Goal: Task Accomplishment & Management: Complete application form

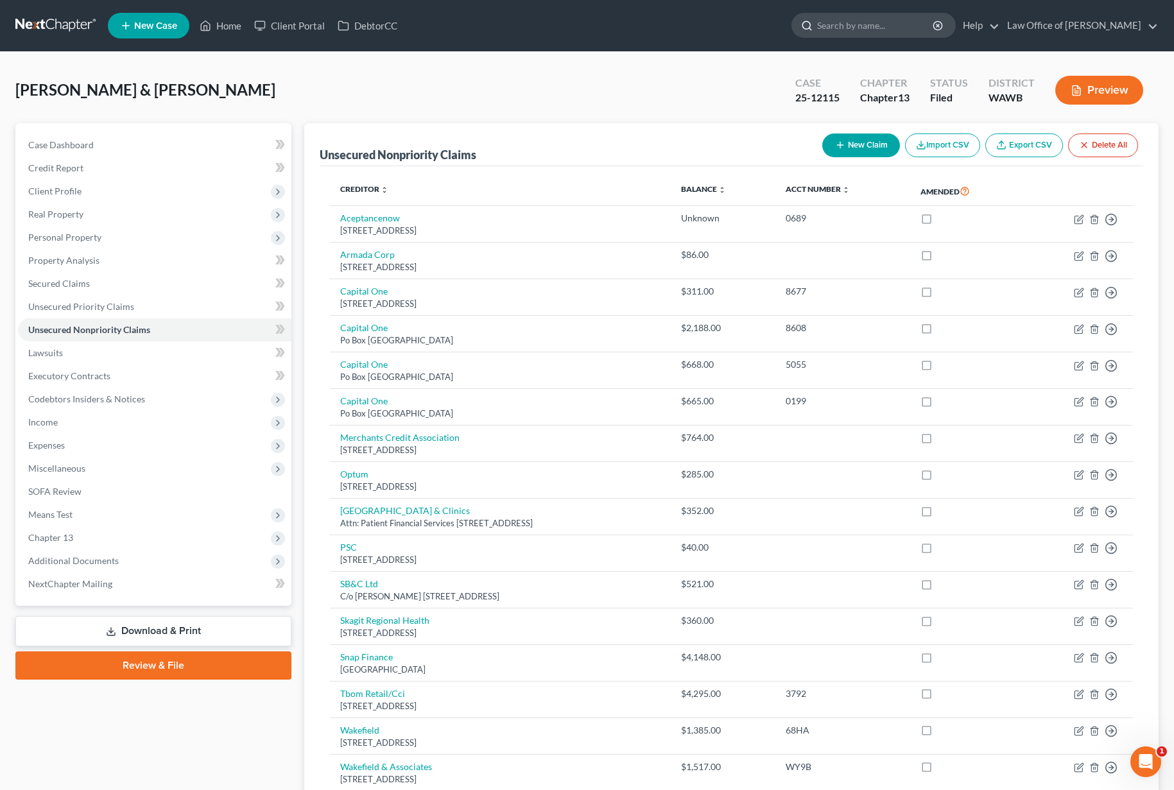
click at [886, 28] on input "search" at bounding box center [875, 25] width 117 height 24
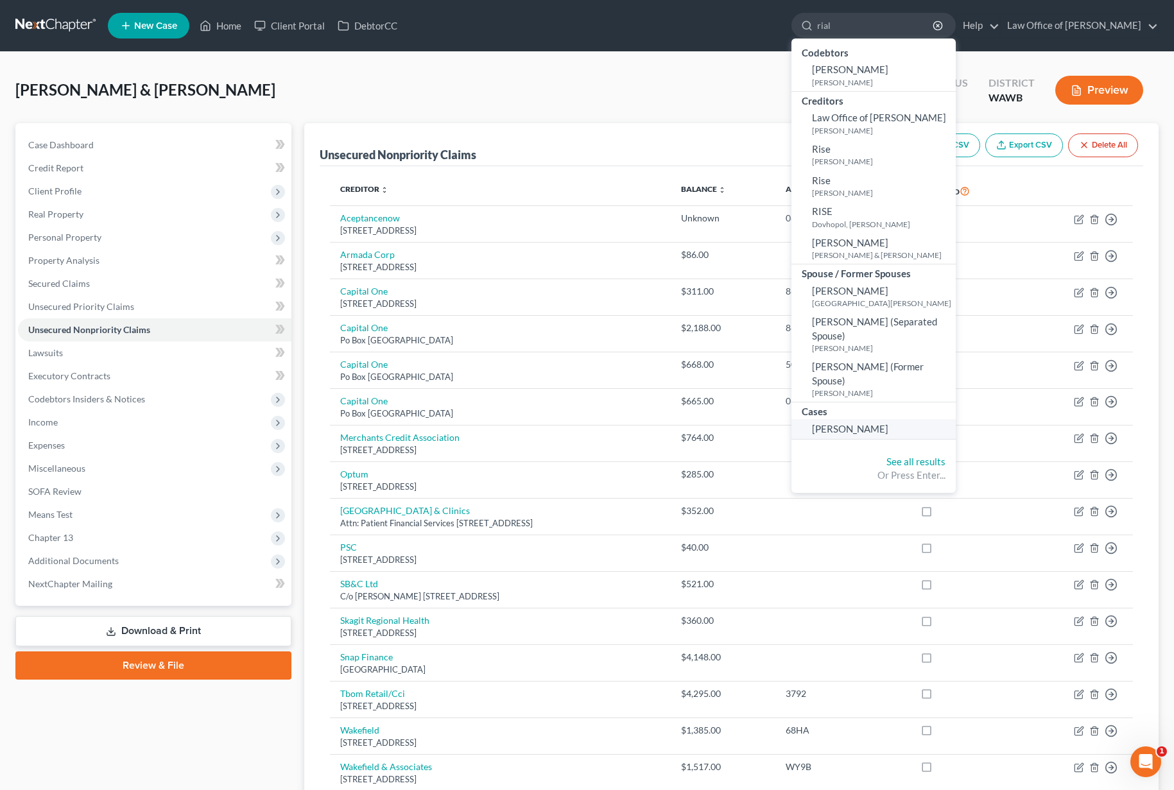
type input "rial"
click at [877, 423] on span "[PERSON_NAME]" at bounding box center [850, 429] width 76 height 12
select select "3"
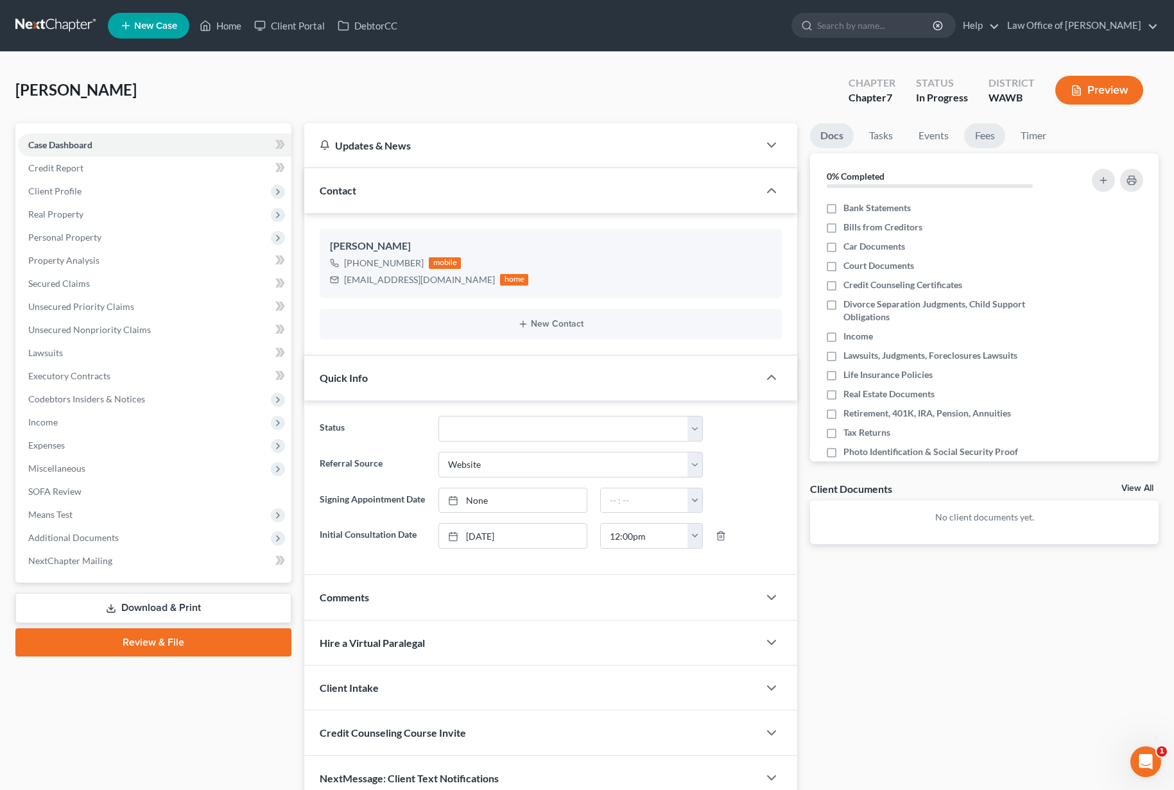
click at [992, 141] on link "Fees" at bounding box center [984, 135] width 41 height 25
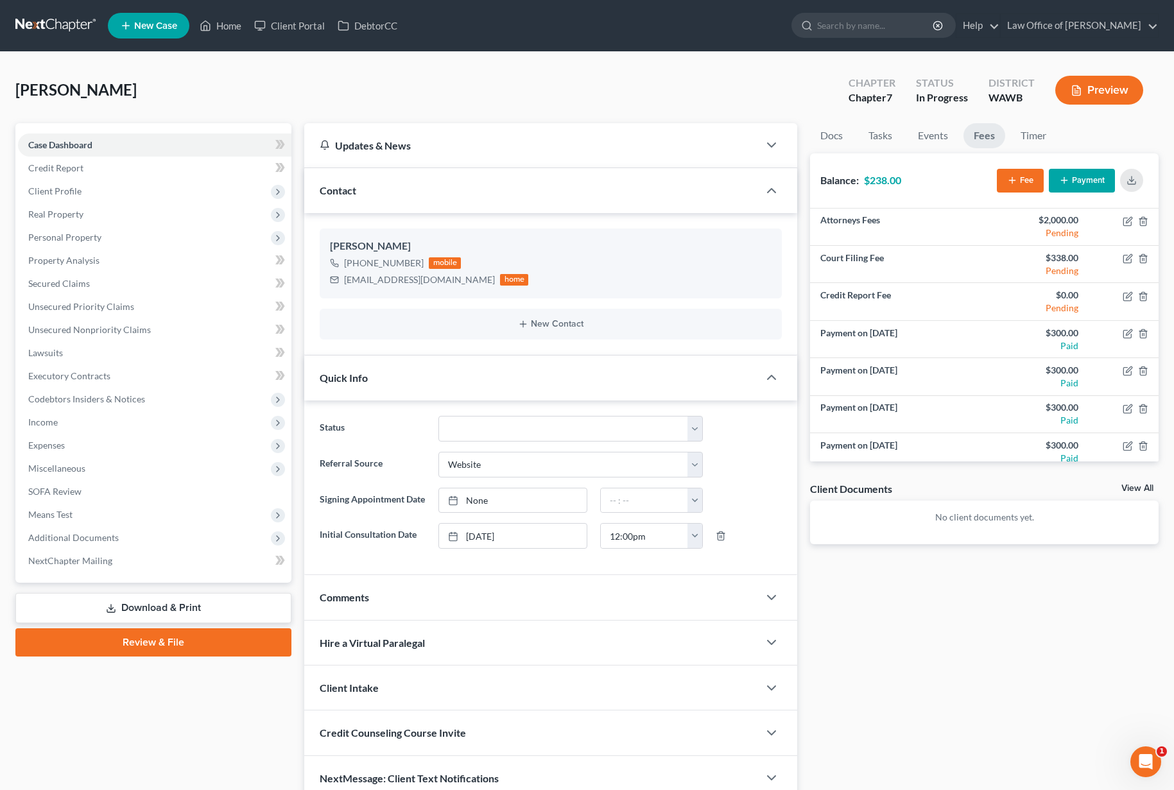
click at [1071, 176] on button "Payment" at bounding box center [1082, 181] width 66 height 24
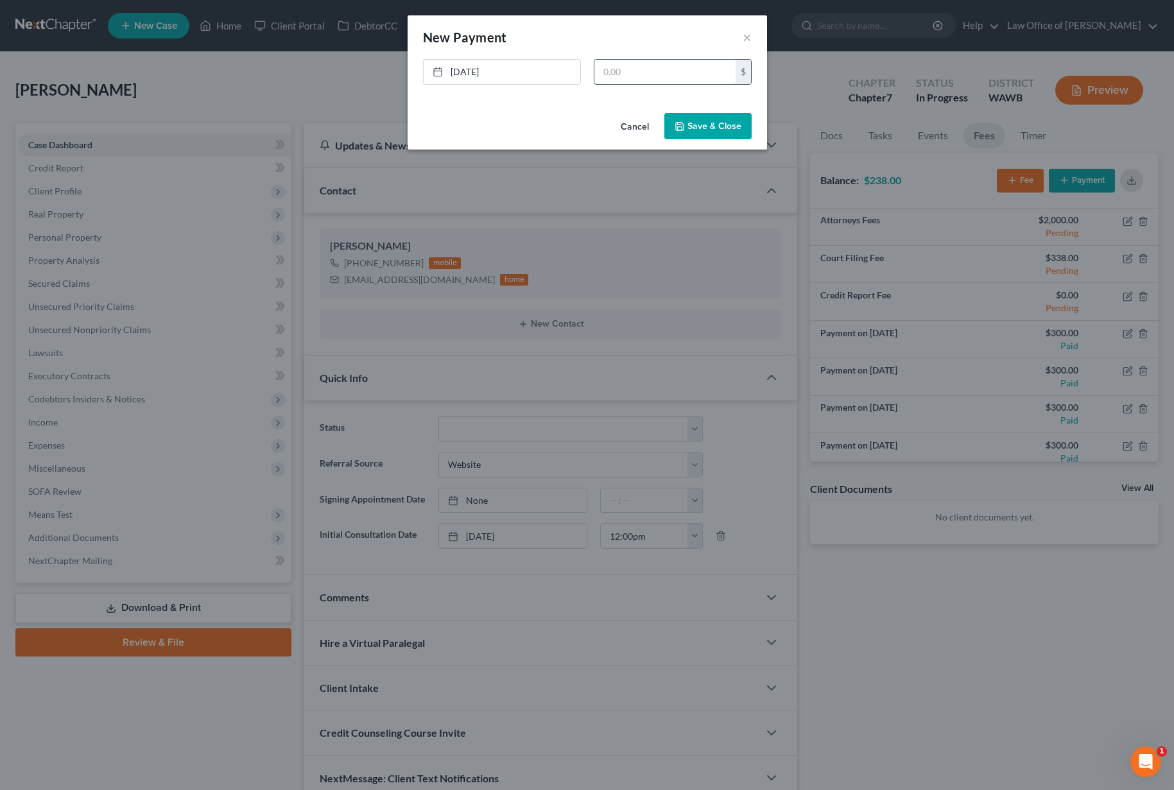
click at [682, 77] on input "text" at bounding box center [664, 72] width 141 height 24
type input "238"
click at [711, 134] on button "Save & Close" at bounding box center [707, 126] width 87 height 27
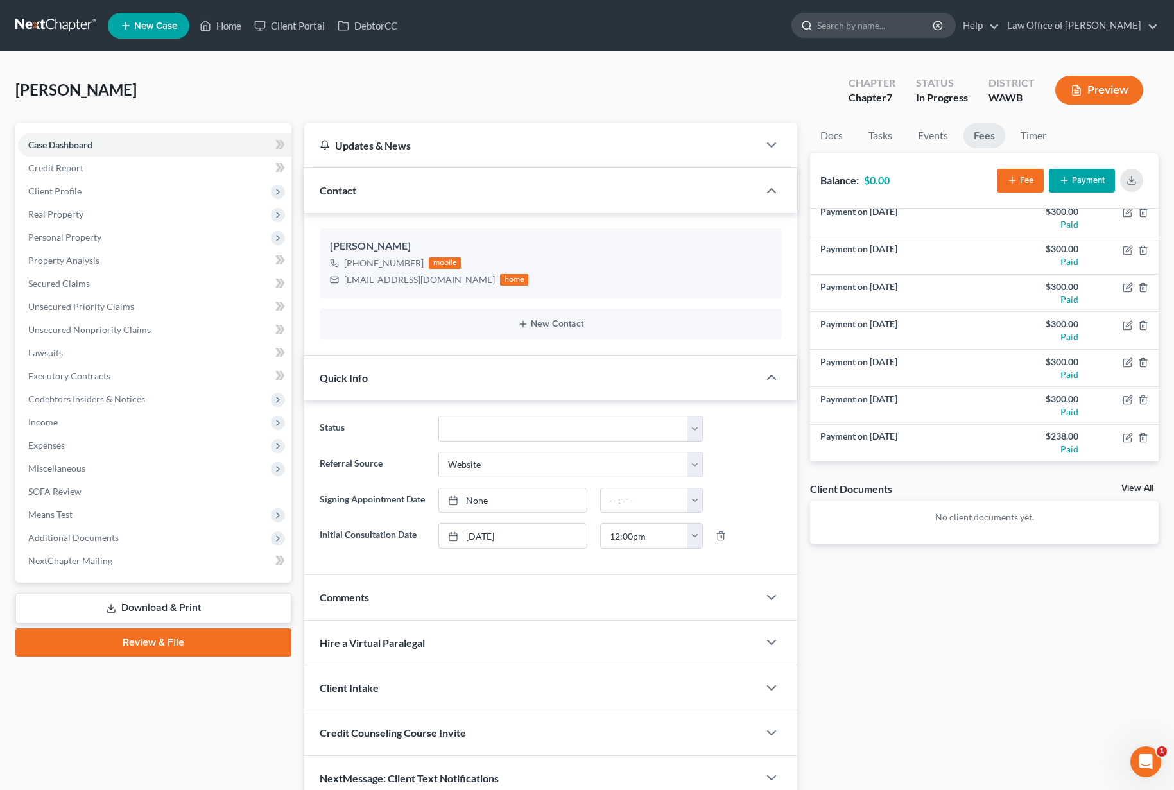
click at [884, 31] on input "search" at bounding box center [875, 25] width 117 height 24
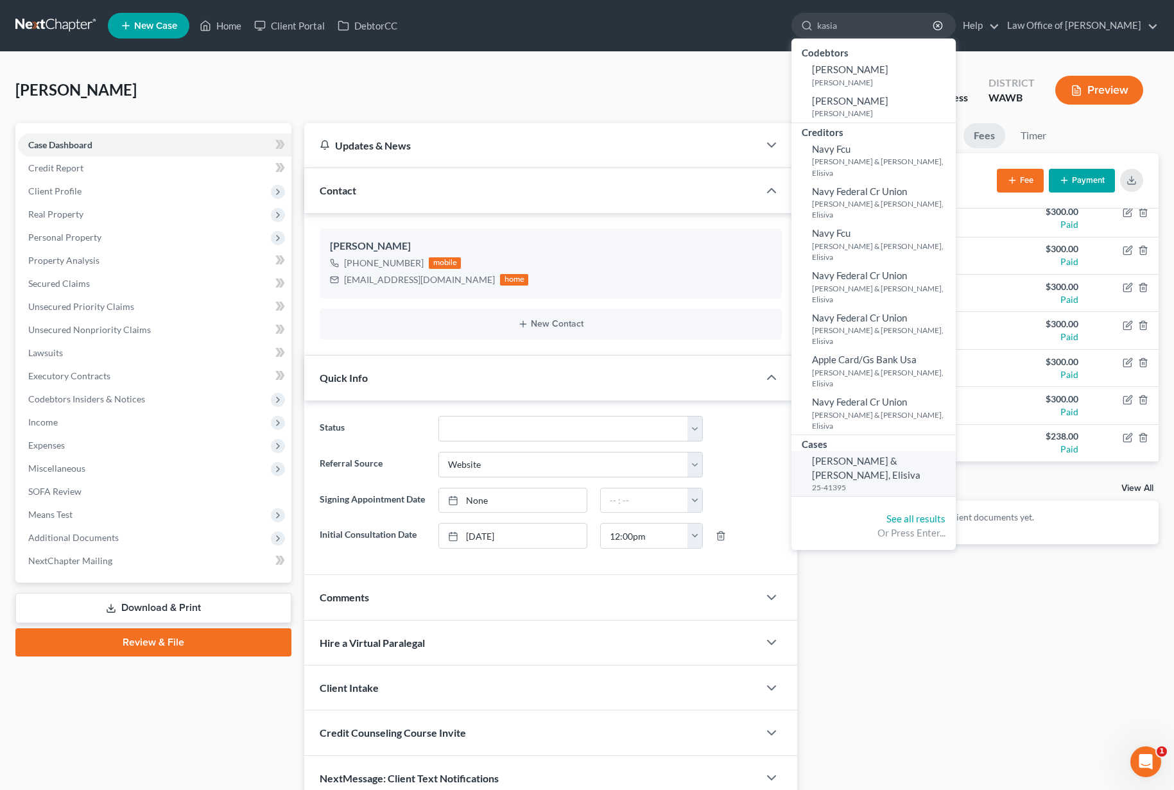
type input "kasia"
click at [865, 455] on span "[PERSON_NAME] & [PERSON_NAME], Elisiva" at bounding box center [866, 467] width 108 height 25
select select "6"
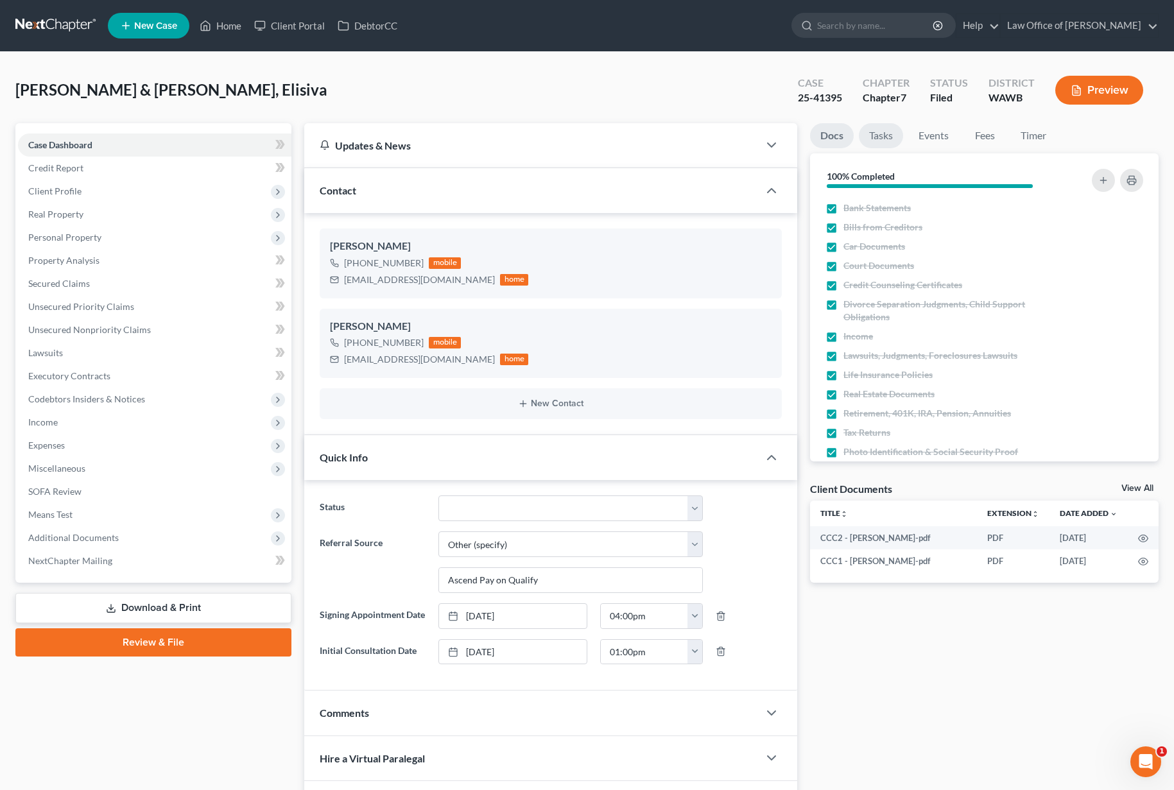
click at [884, 145] on link "Tasks" at bounding box center [881, 135] width 44 height 25
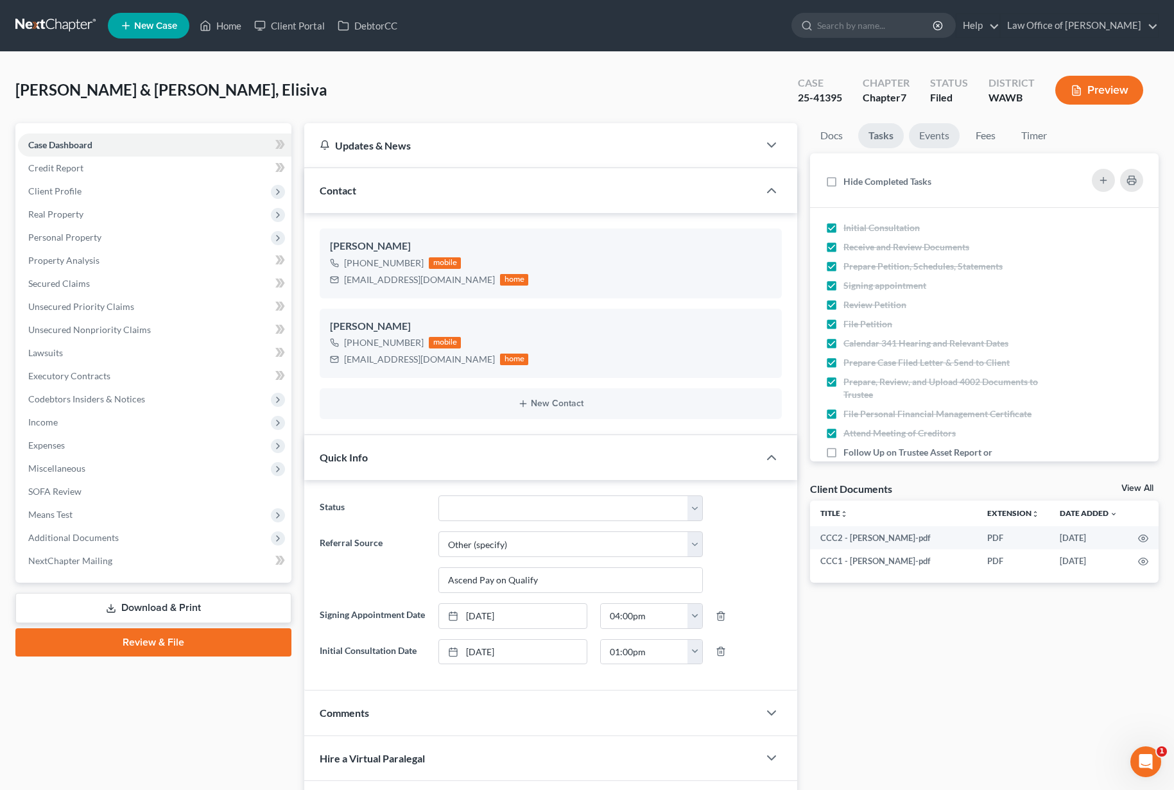
click at [920, 134] on link "Events" at bounding box center [934, 135] width 51 height 25
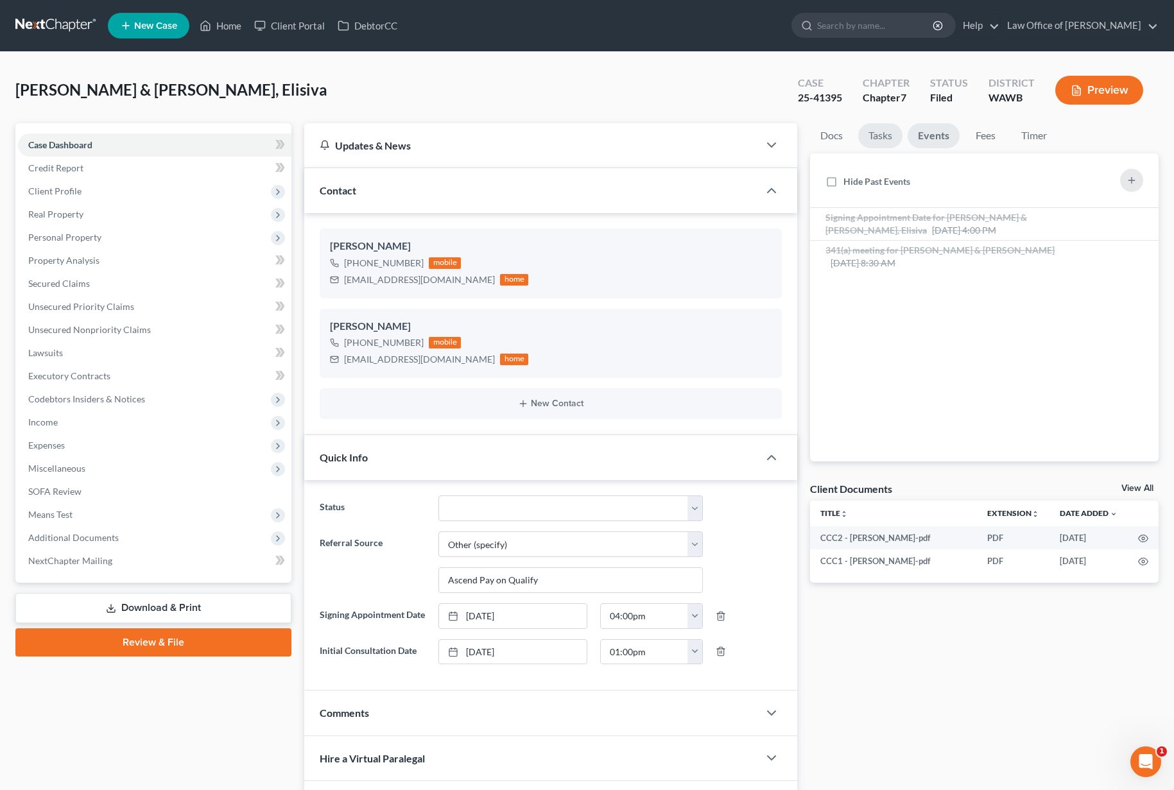
click at [884, 132] on link "Tasks" at bounding box center [880, 135] width 44 height 25
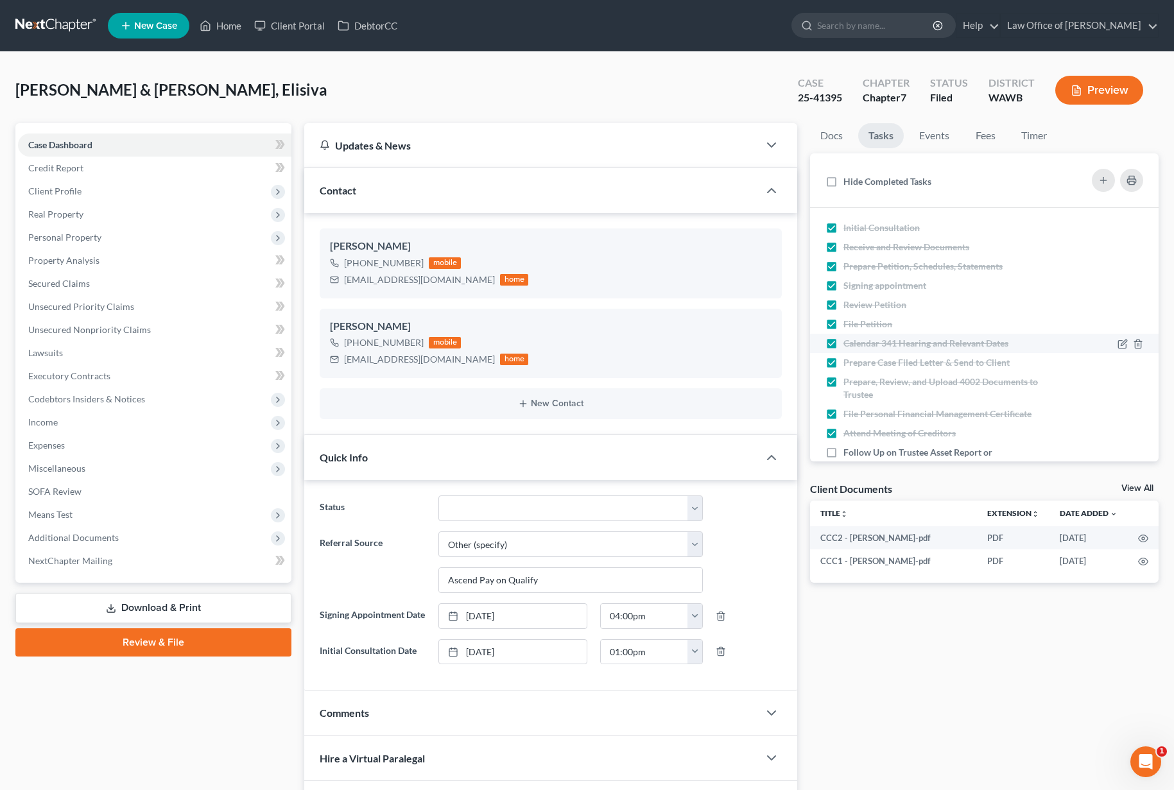
scroll to position [85, 0]
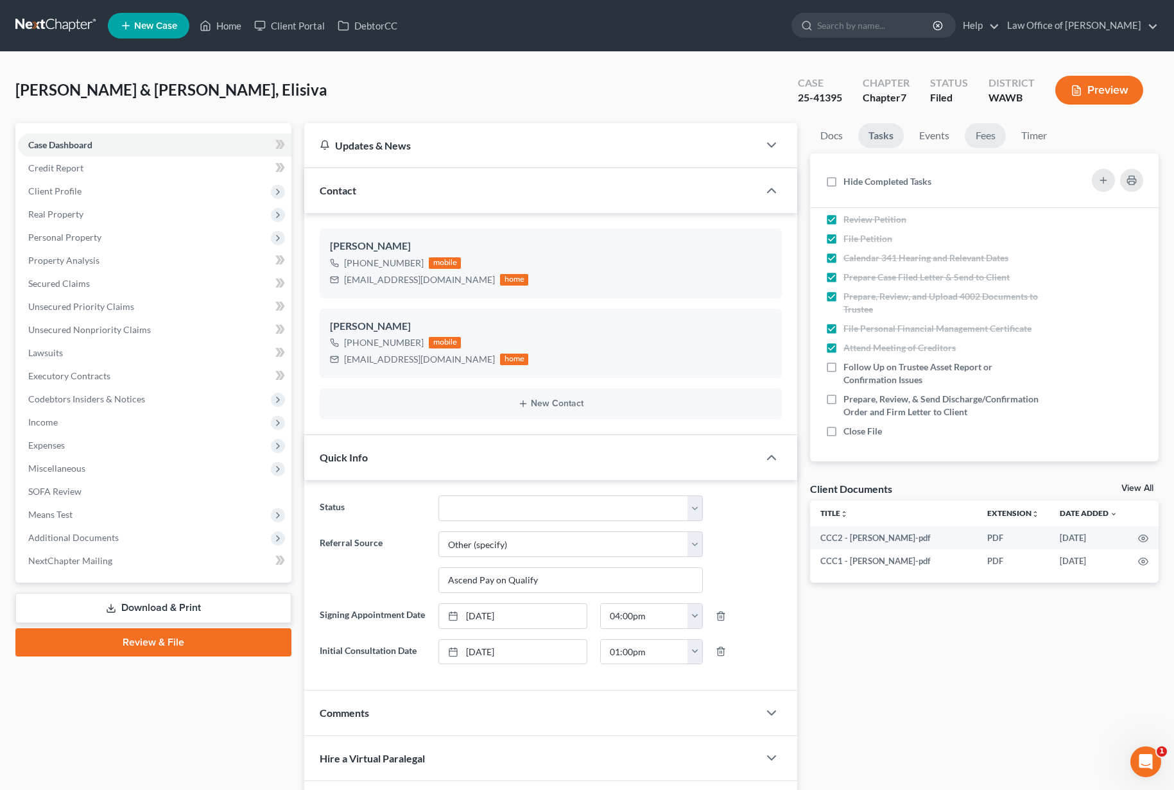
click at [990, 139] on link "Fees" at bounding box center [985, 135] width 41 height 25
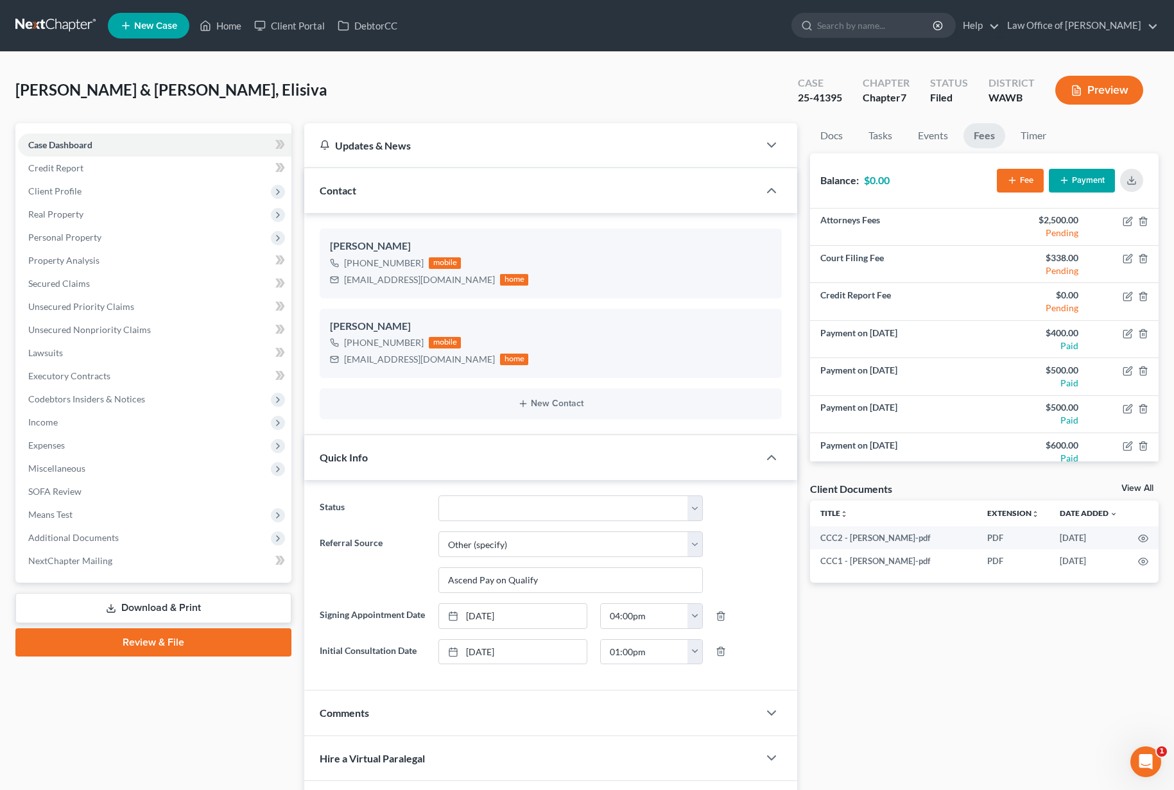
click at [40, 24] on link at bounding box center [56, 25] width 82 height 23
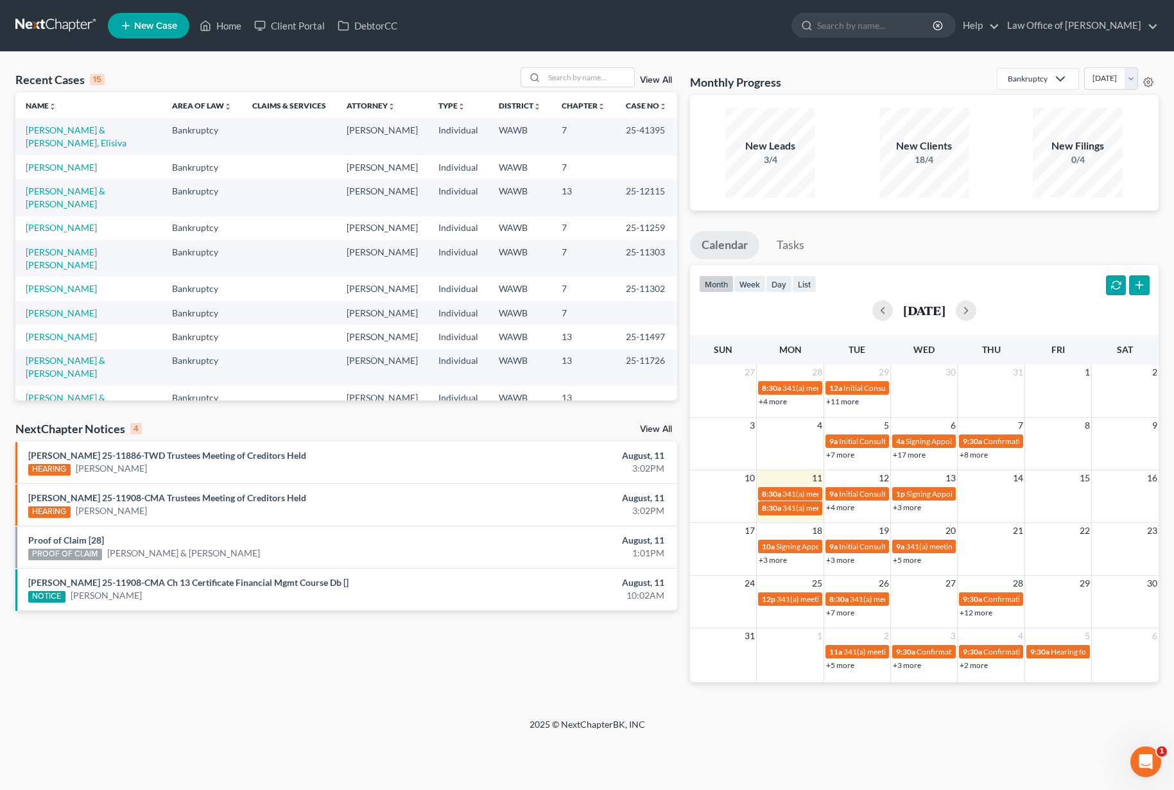
click at [656, 427] on link "View All" at bounding box center [656, 429] width 32 height 9
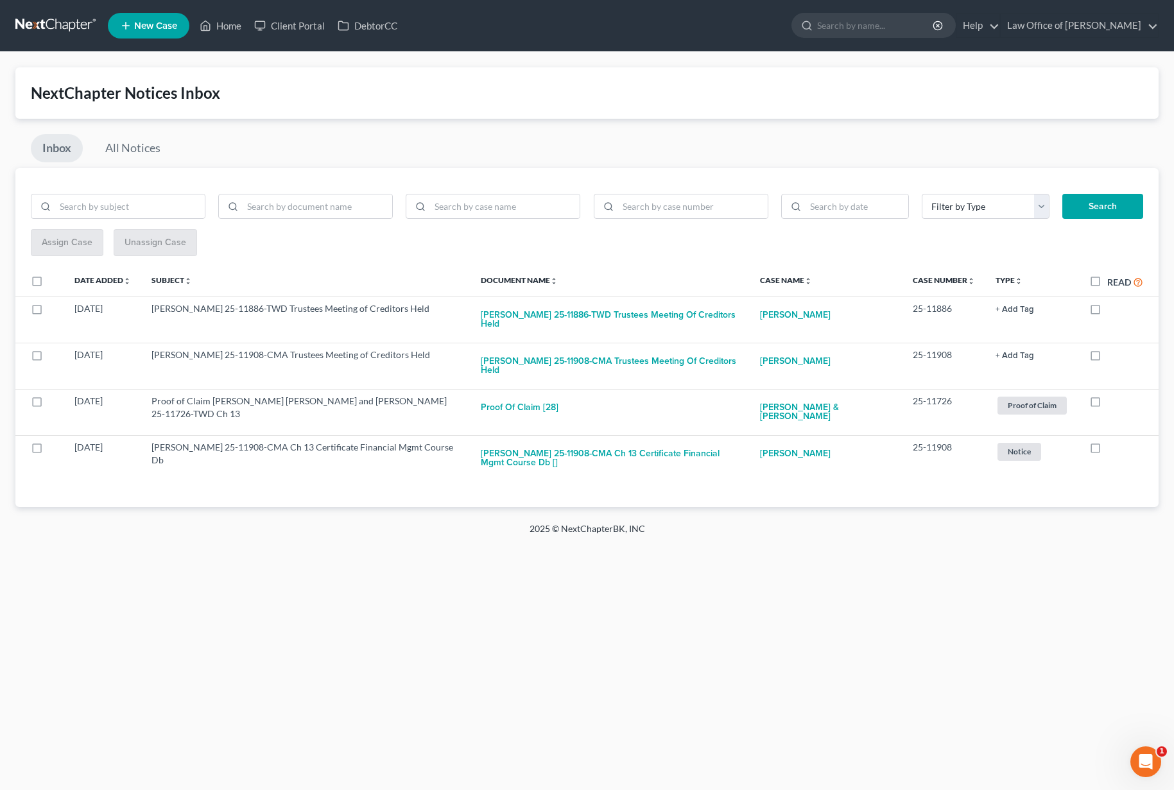
click at [1107, 282] on label "Read" at bounding box center [1125, 282] width 36 height 15
click at [1112, 282] on input "Read" at bounding box center [1116, 279] width 8 height 8
checkbox input "true"
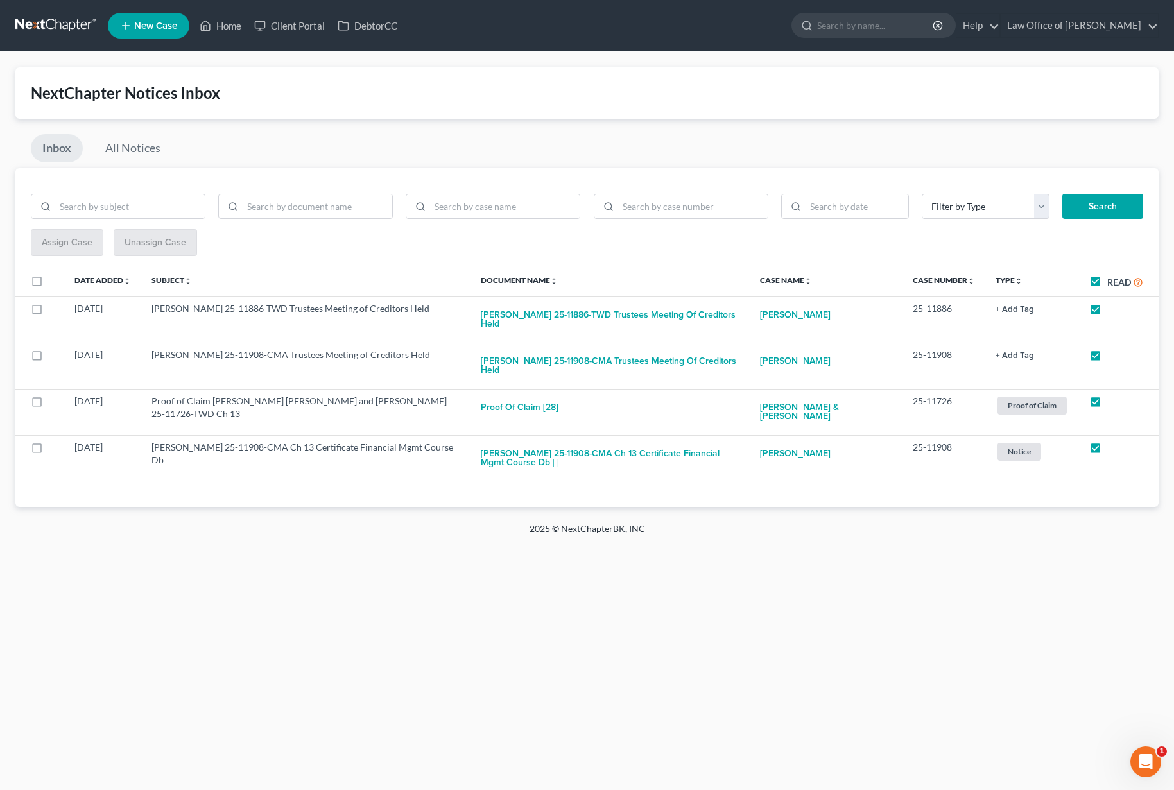
checkbox input "true"
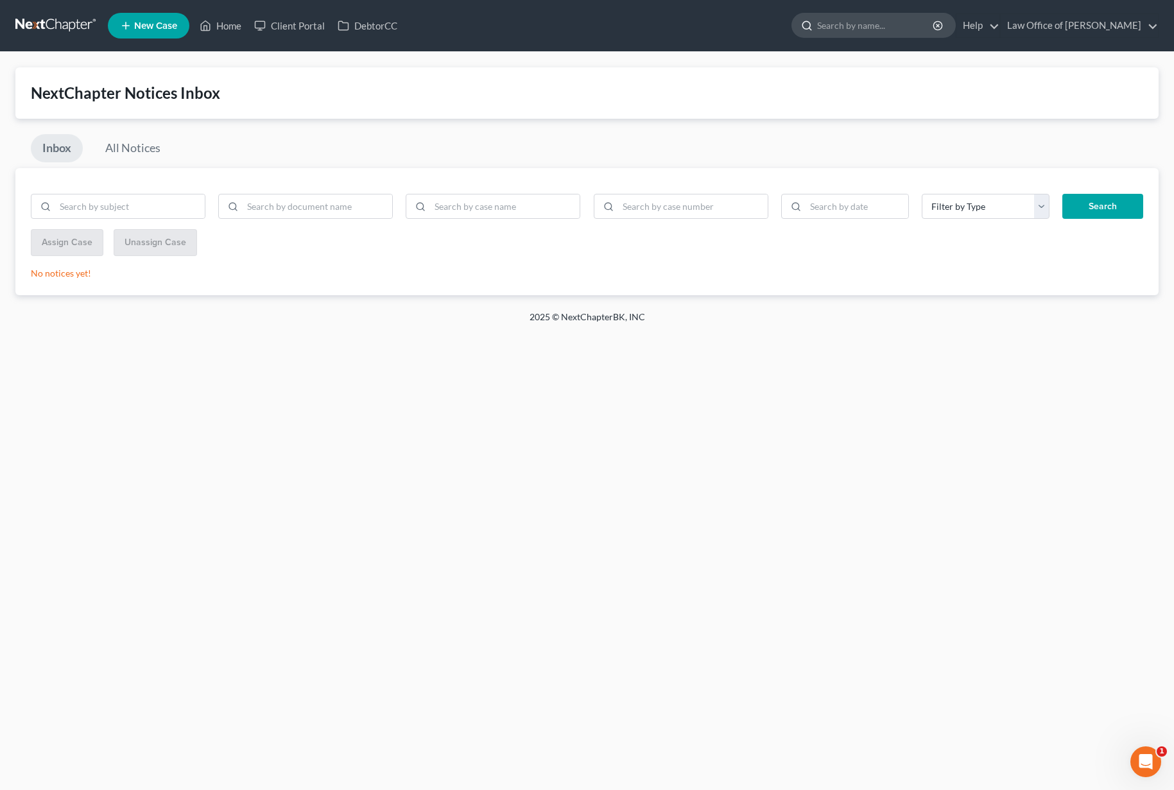
click at [901, 12] on ul "New Case Home Client Portal DebtorCC - No Result - See all results Or Press Ent…" at bounding box center [633, 25] width 1051 height 33
click at [901, 19] on input "search" at bounding box center [875, 25] width 117 height 24
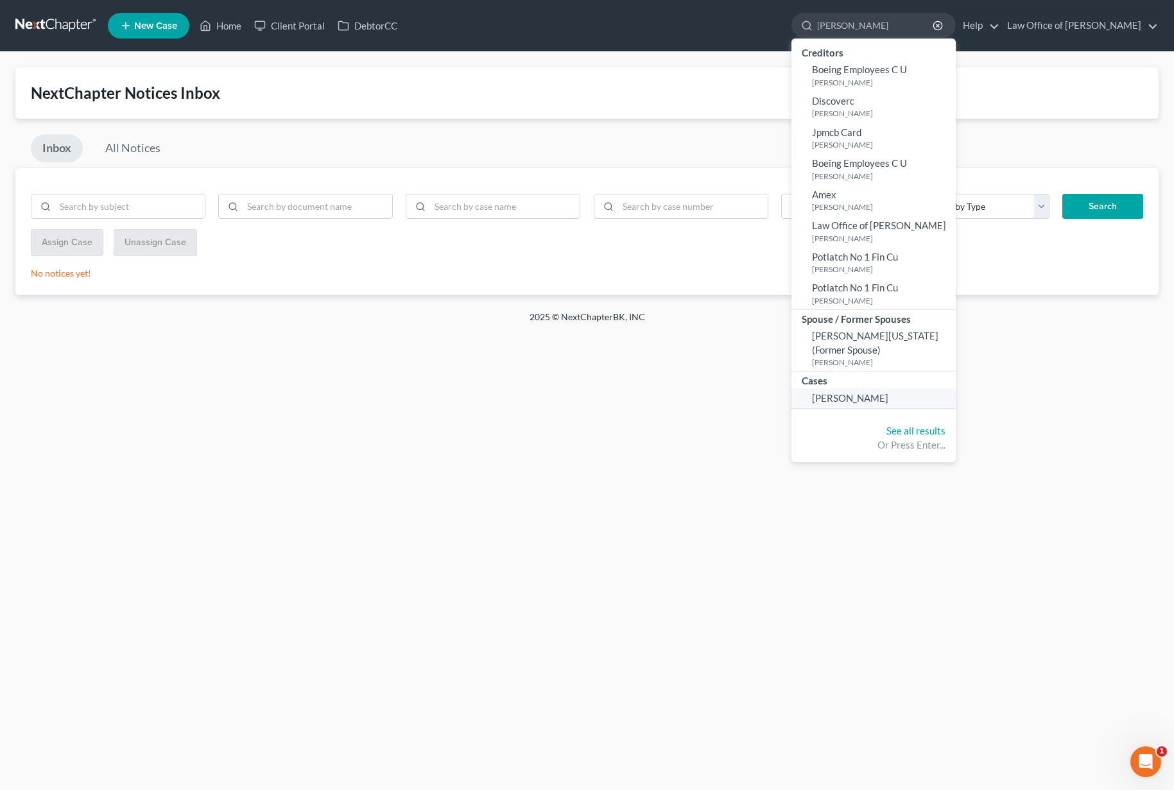
type input "varela"
click at [875, 401] on span "[PERSON_NAME]" at bounding box center [850, 398] width 76 height 12
select select "6"
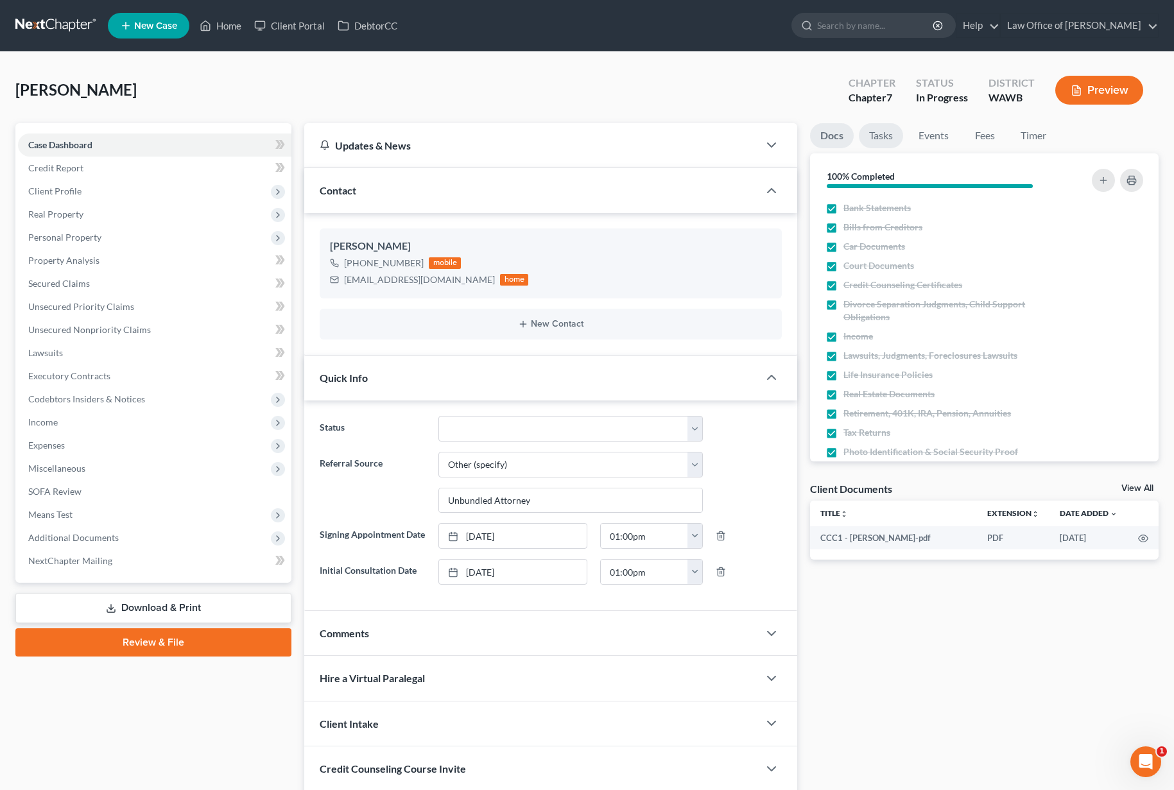
click at [881, 133] on link "Tasks" at bounding box center [881, 135] width 44 height 25
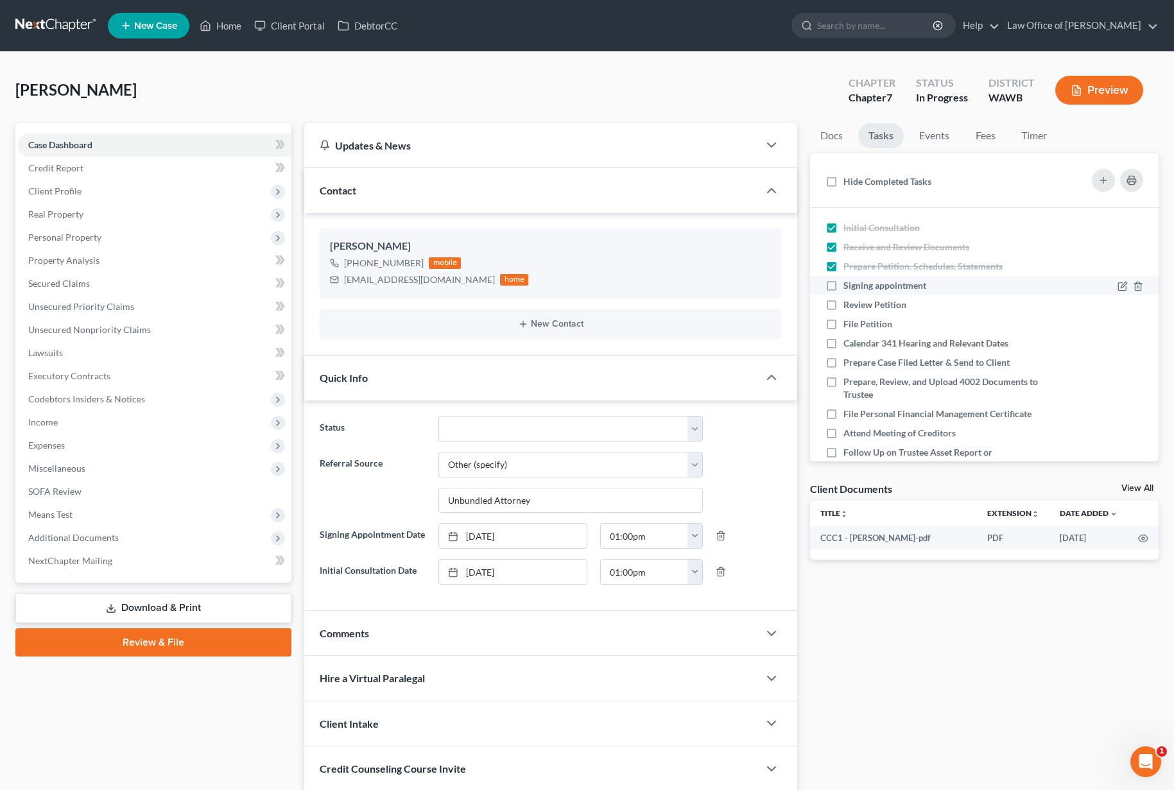
click at [843, 284] on label "Signing appointment" at bounding box center [889, 285] width 93 height 13
click at [849, 284] on input "Signing appointment" at bounding box center [853, 283] width 8 height 8
checkbox input "true"
click at [843, 308] on label "Review Petition" at bounding box center [879, 304] width 73 height 13
click at [849, 307] on input "Review Petition" at bounding box center [853, 302] width 8 height 8
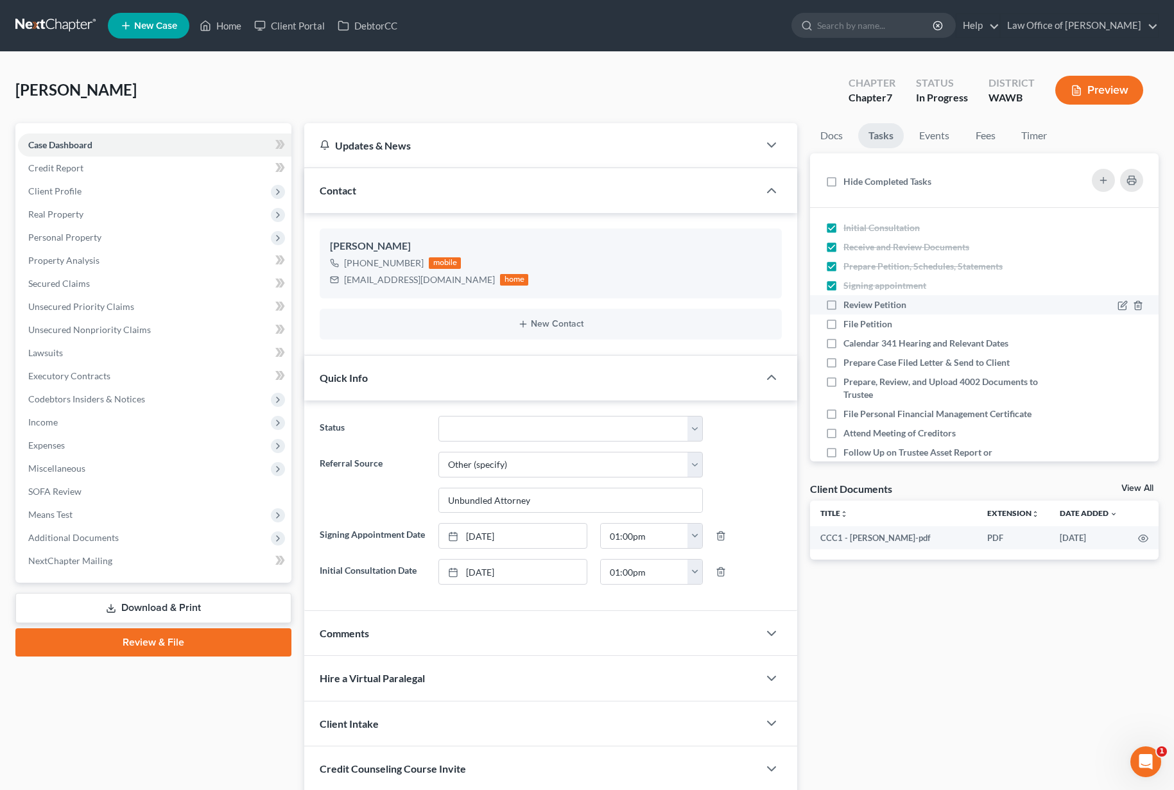
checkbox input "true"
click at [969, 130] on link "Fees" at bounding box center [985, 135] width 41 height 25
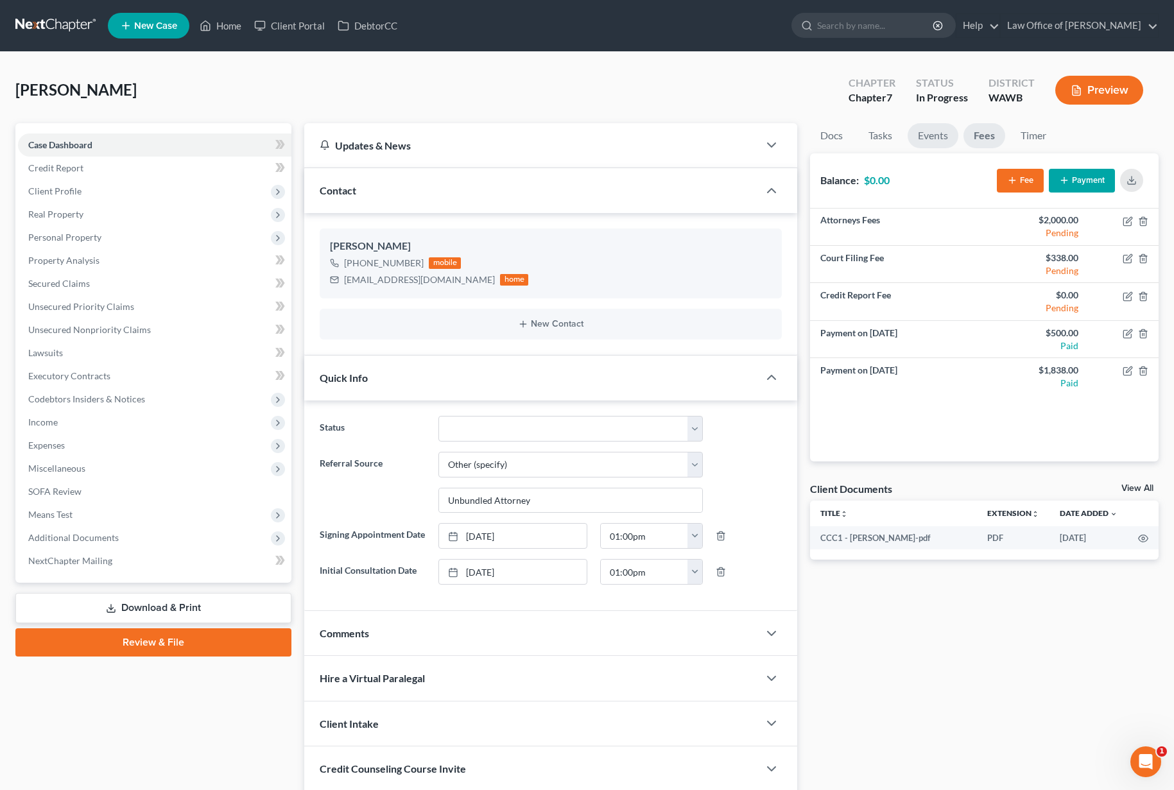
click at [931, 137] on link "Events" at bounding box center [933, 135] width 51 height 25
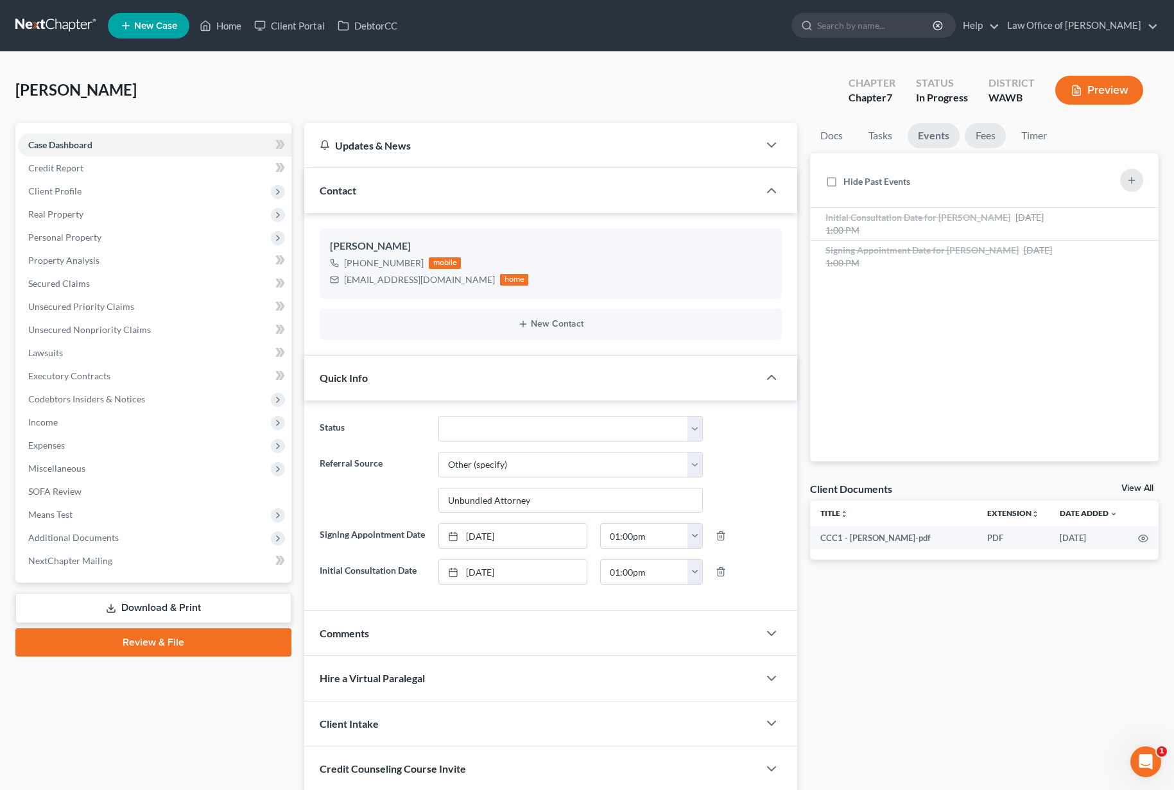
click at [1006, 134] on link "Fees" at bounding box center [985, 135] width 41 height 25
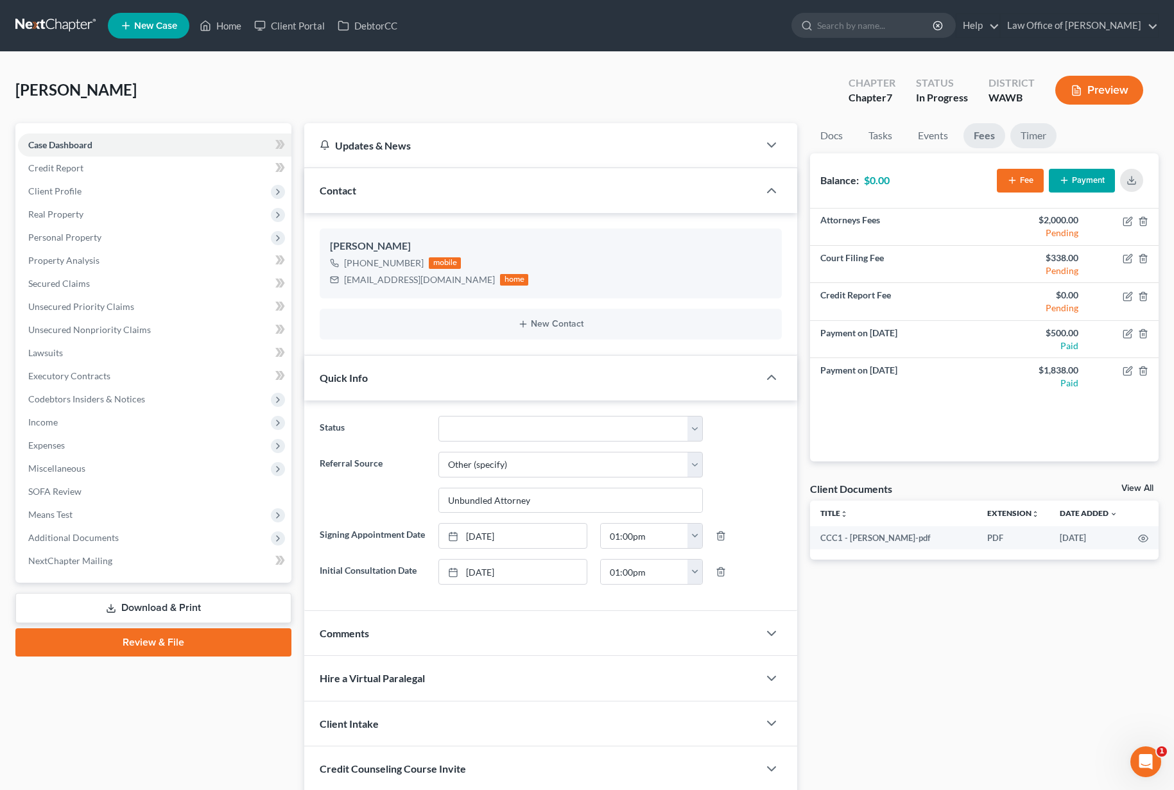
click at [1050, 131] on link "Timer" at bounding box center [1033, 135] width 46 height 25
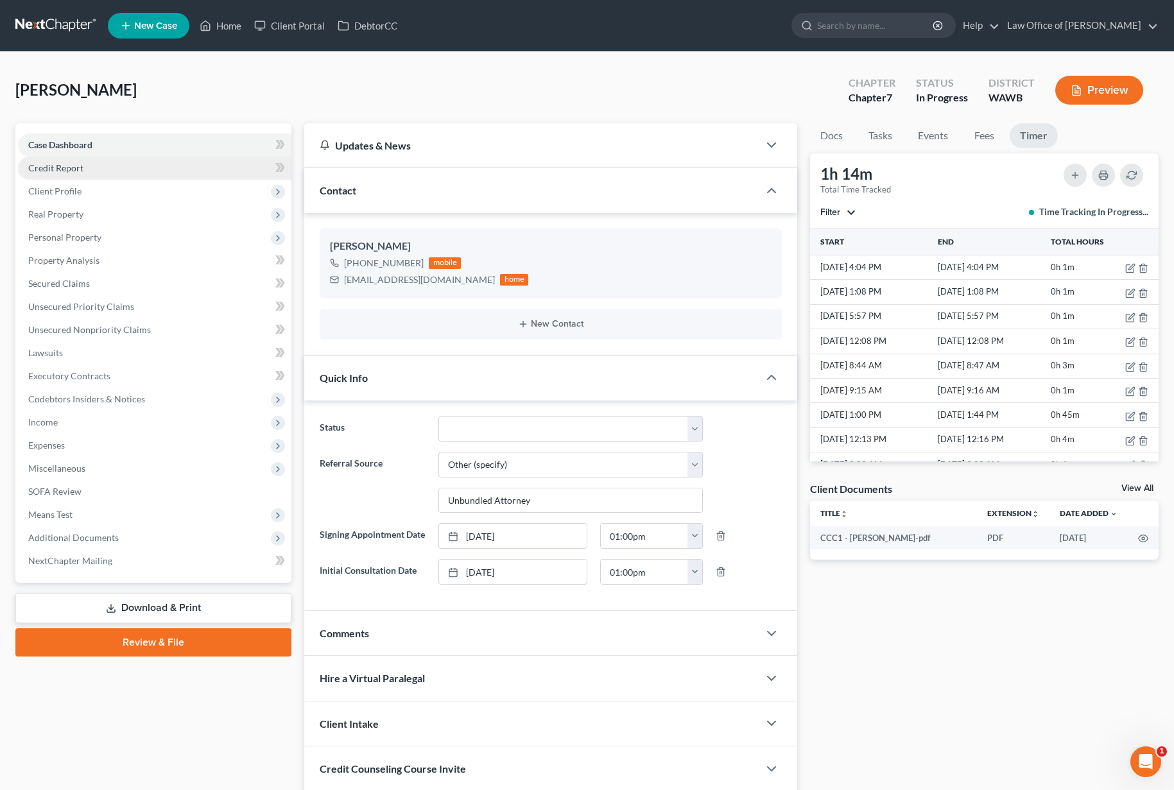
click at [189, 171] on link "Credit Report" at bounding box center [154, 168] width 273 height 23
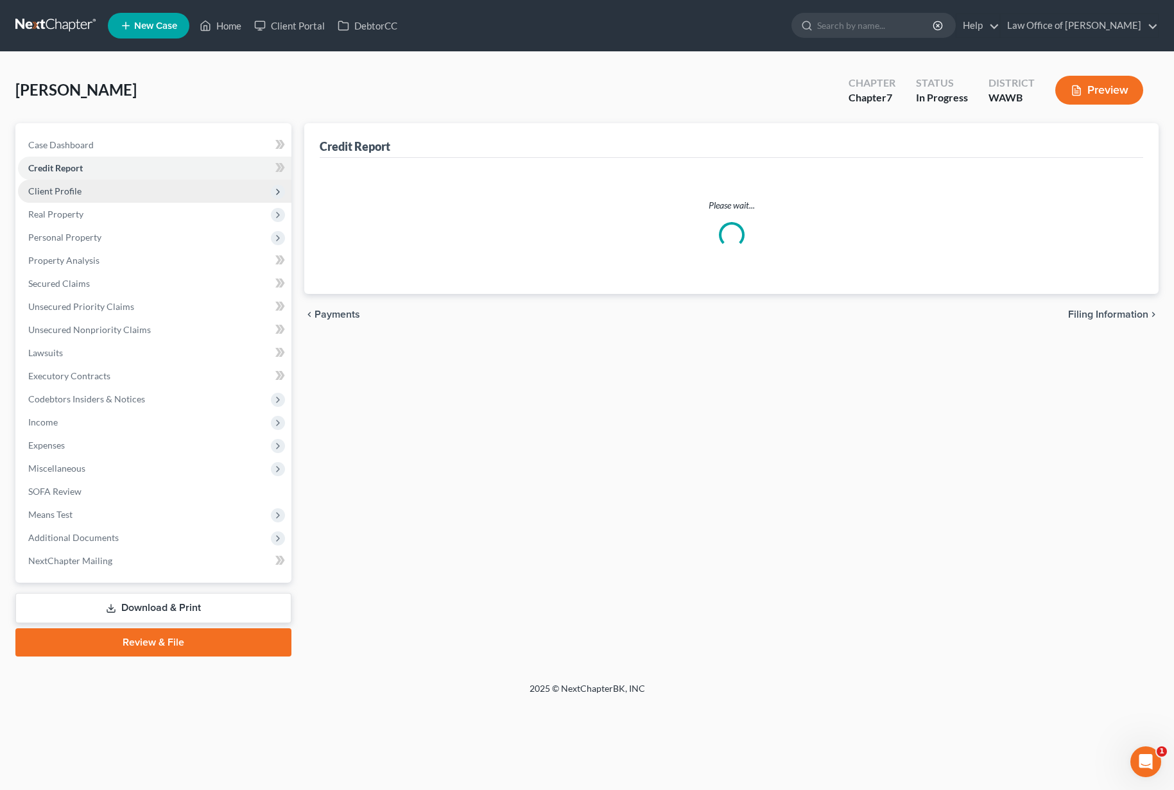
click at [177, 194] on span "Client Profile" at bounding box center [154, 191] width 273 height 23
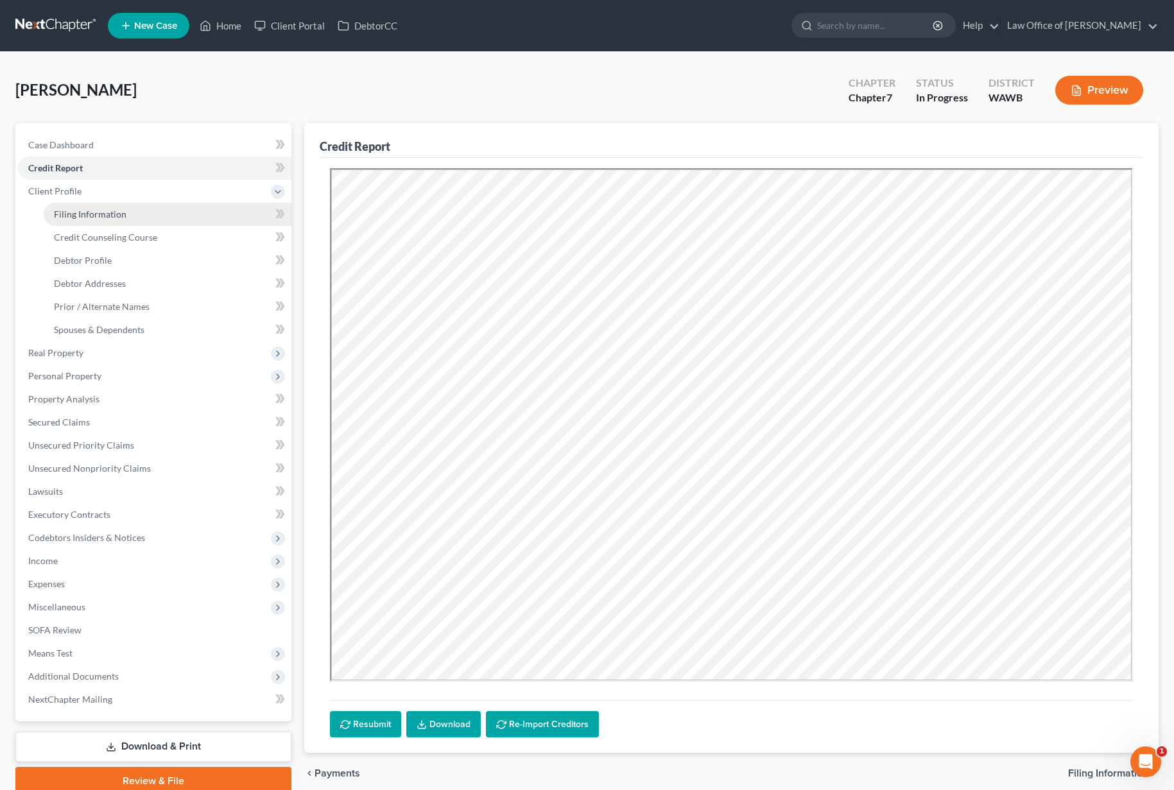
click at [164, 221] on link "Filing Information" at bounding box center [168, 214] width 248 height 23
select select "1"
select select "0"
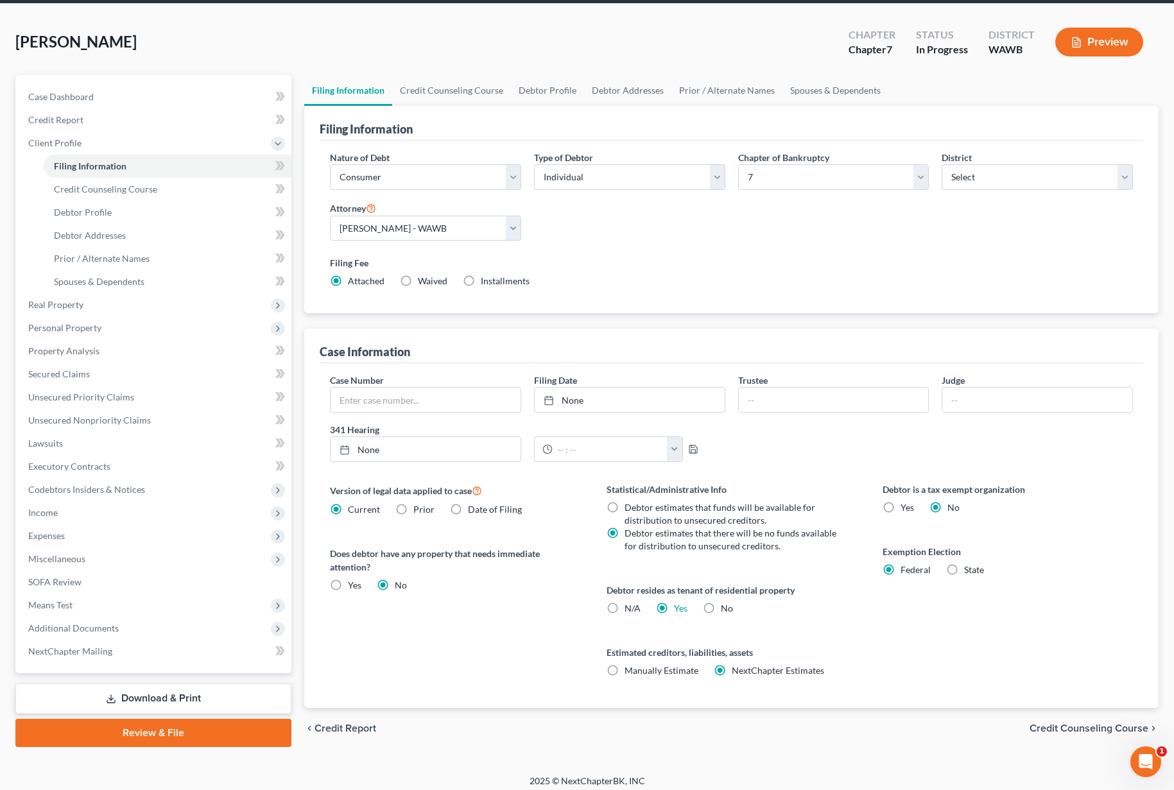
scroll to position [56, 0]
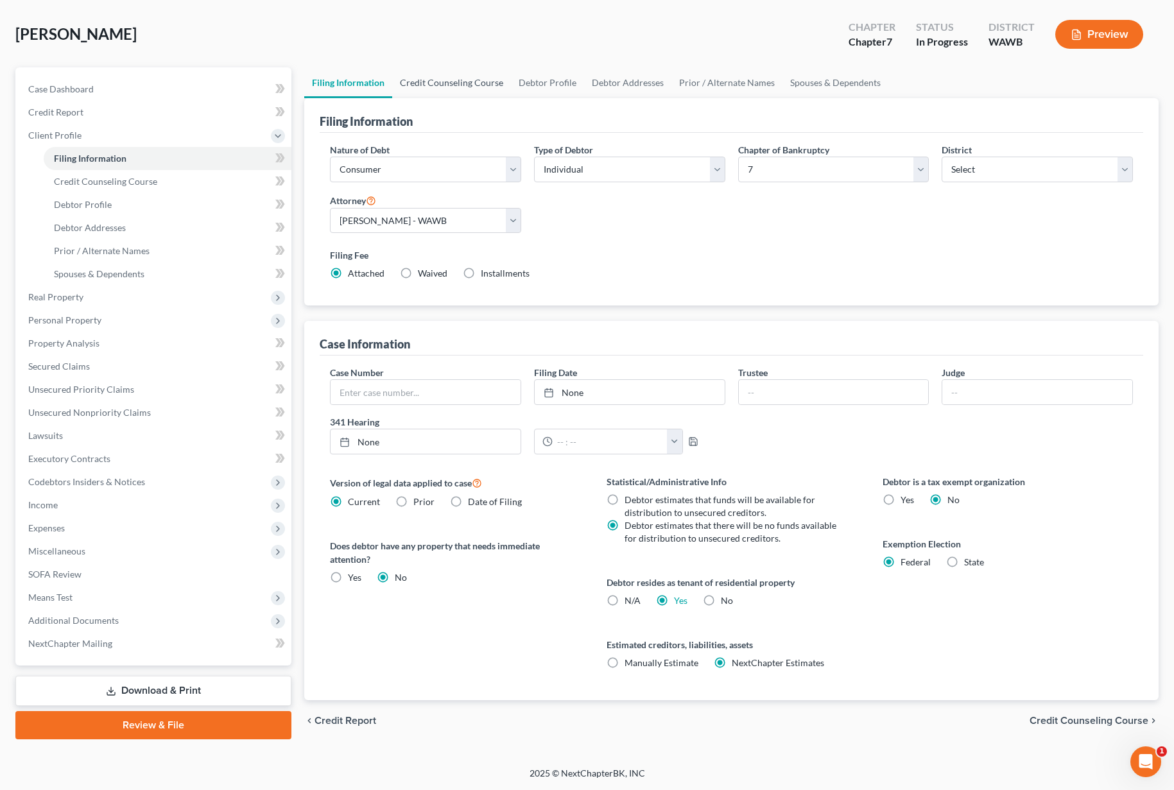
click at [431, 87] on link "Credit Counseling Course" at bounding box center [451, 82] width 119 height 31
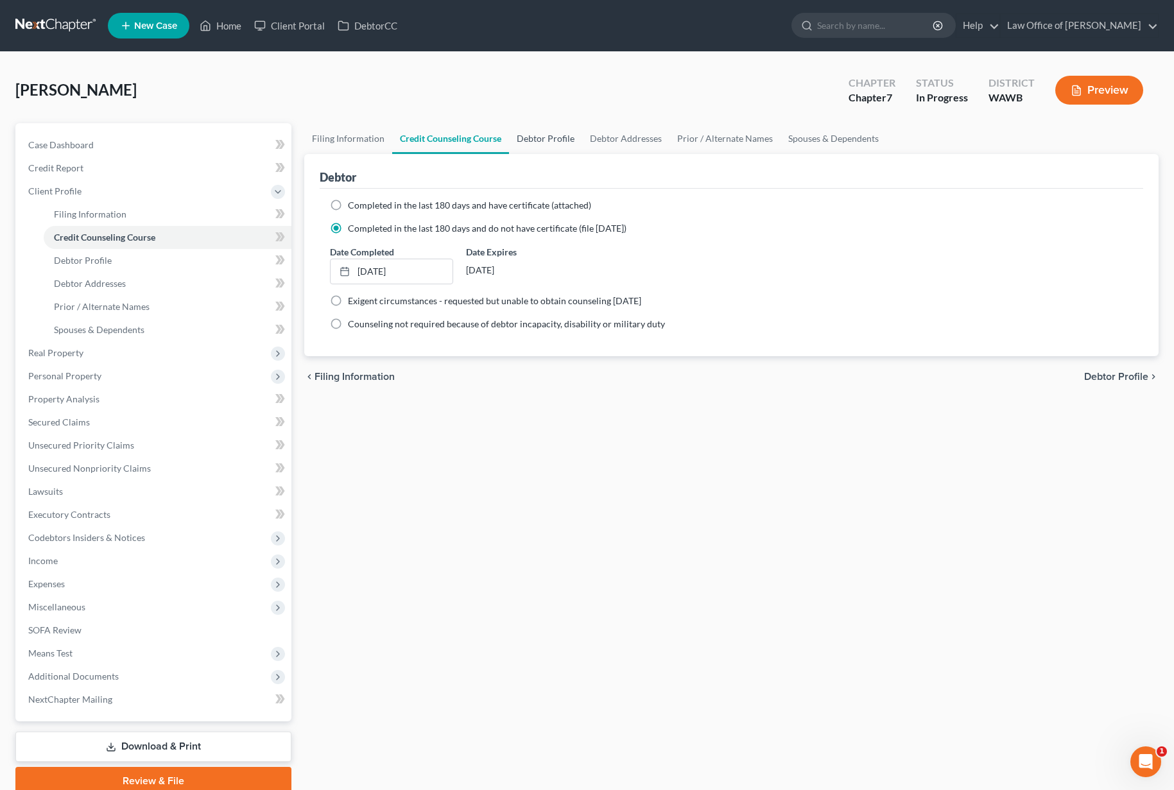
click at [522, 135] on link "Debtor Profile" at bounding box center [545, 138] width 73 height 31
select select "3"
select select "1"
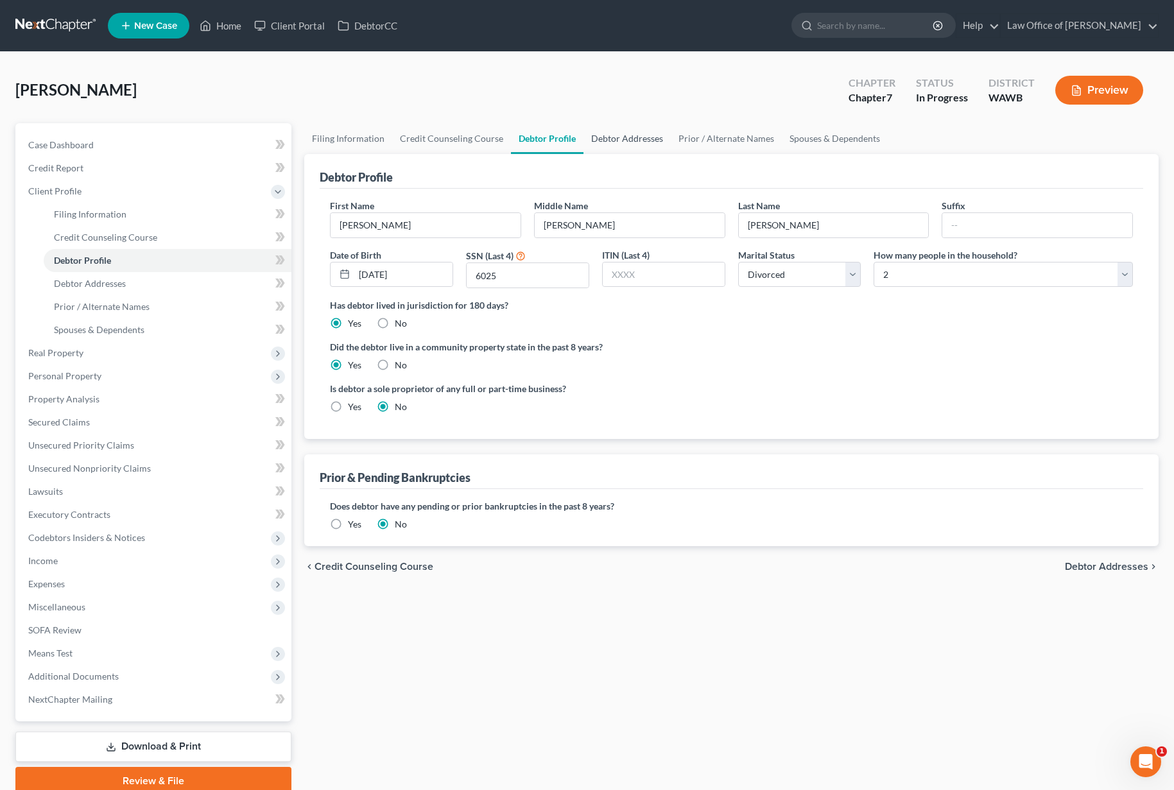
click at [617, 141] on link "Debtor Addresses" at bounding box center [626, 138] width 87 height 31
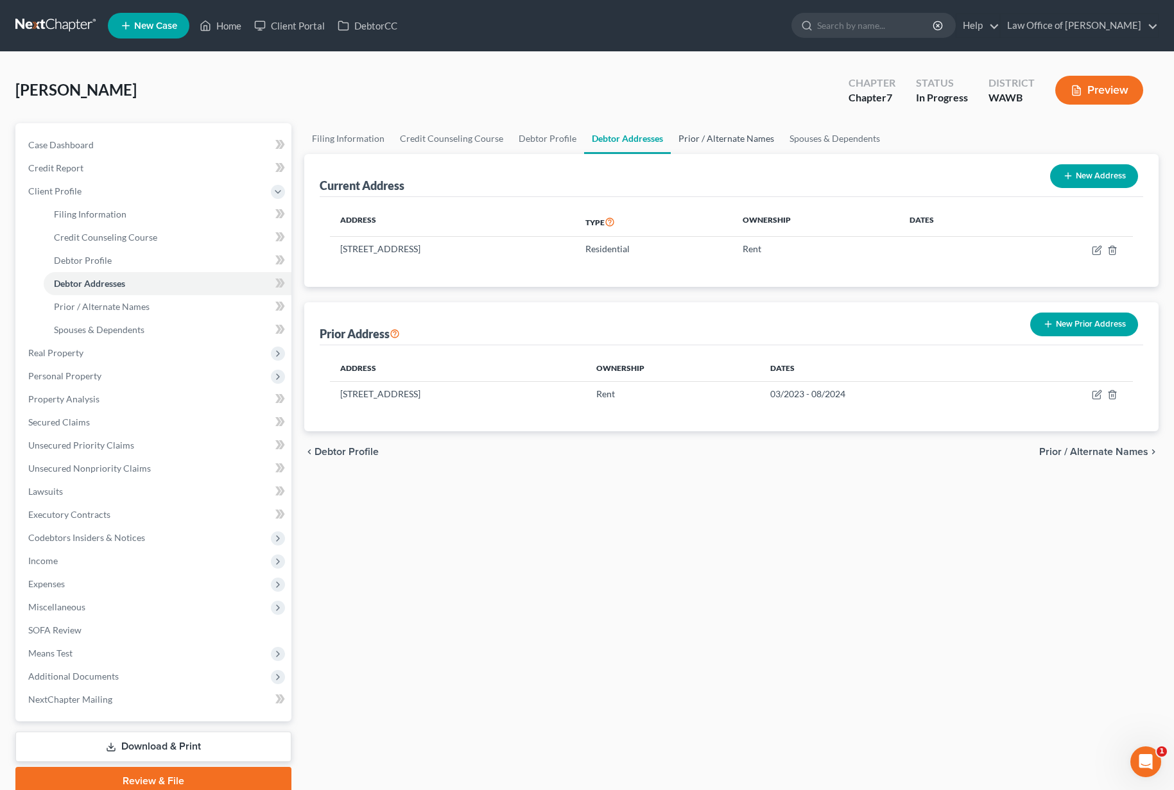
click at [689, 142] on link "Prior / Alternate Names" at bounding box center [726, 138] width 111 height 31
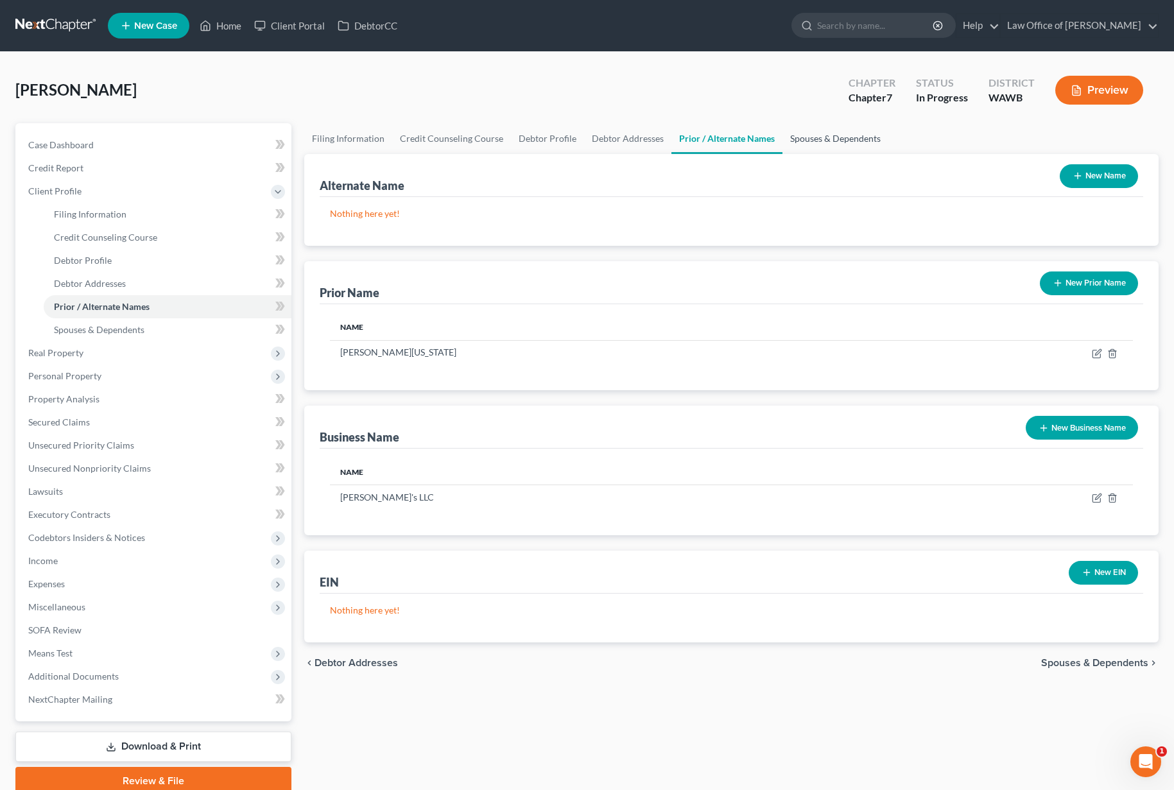
click at [813, 139] on link "Spouses & Dependents" at bounding box center [835, 138] width 106 height 31
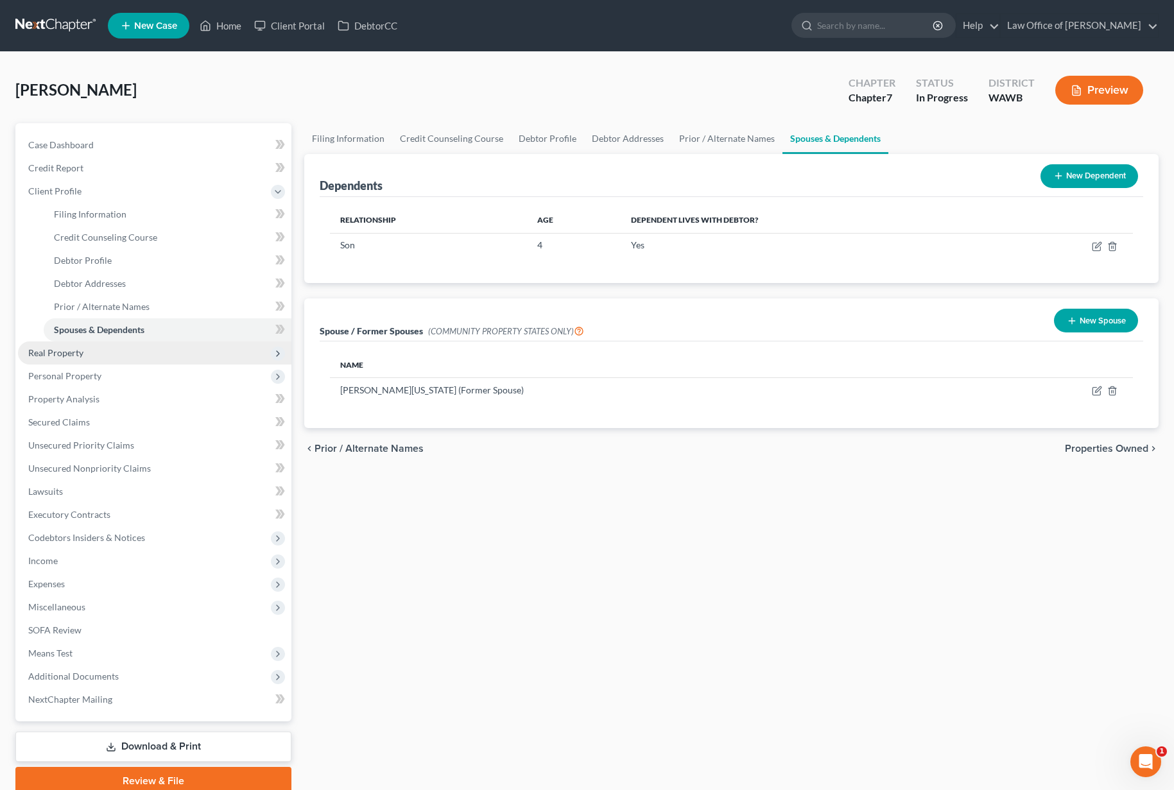
click at [119, 355] on span "Real Property" at bounding box center [154, 352] width 273 height 23
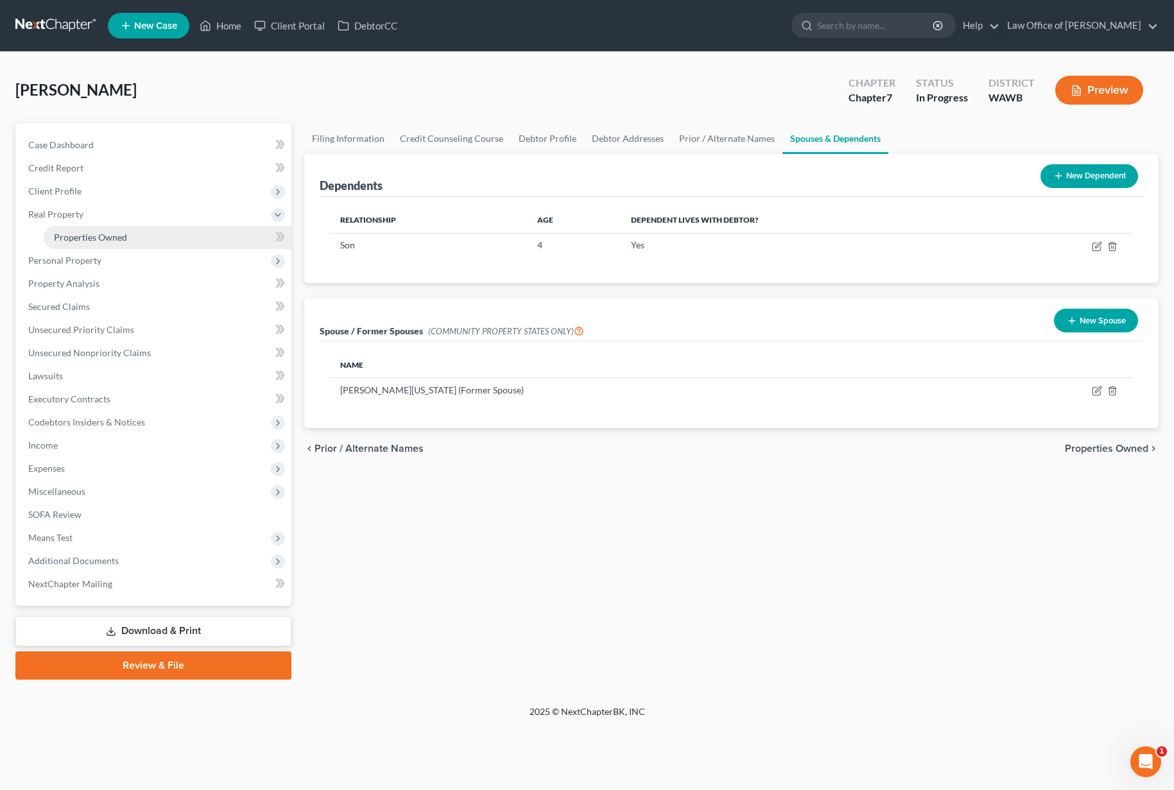
click at [139, 245] on link "Properties Owned" at bounding box center [168, 237] width 248 height 23
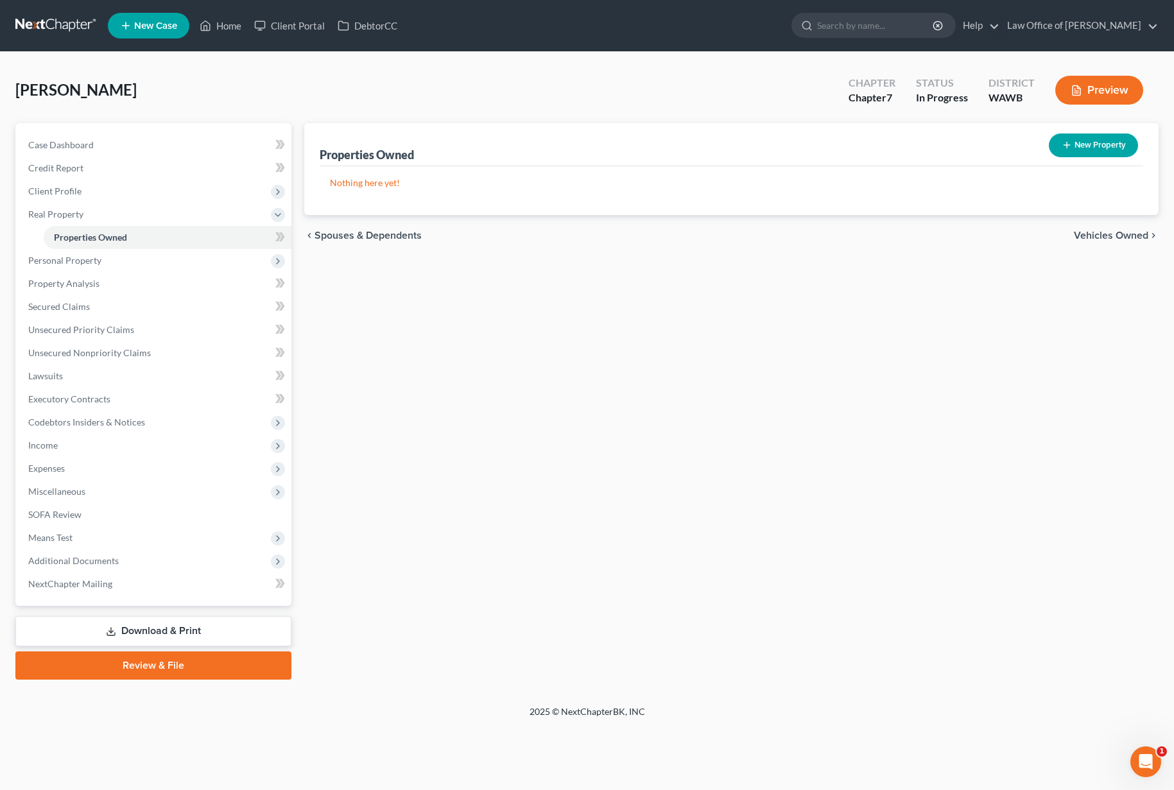
click at [1098, 237] on span "Vehicles Owned" at bounding box center [1111, 235] width 74 height 10
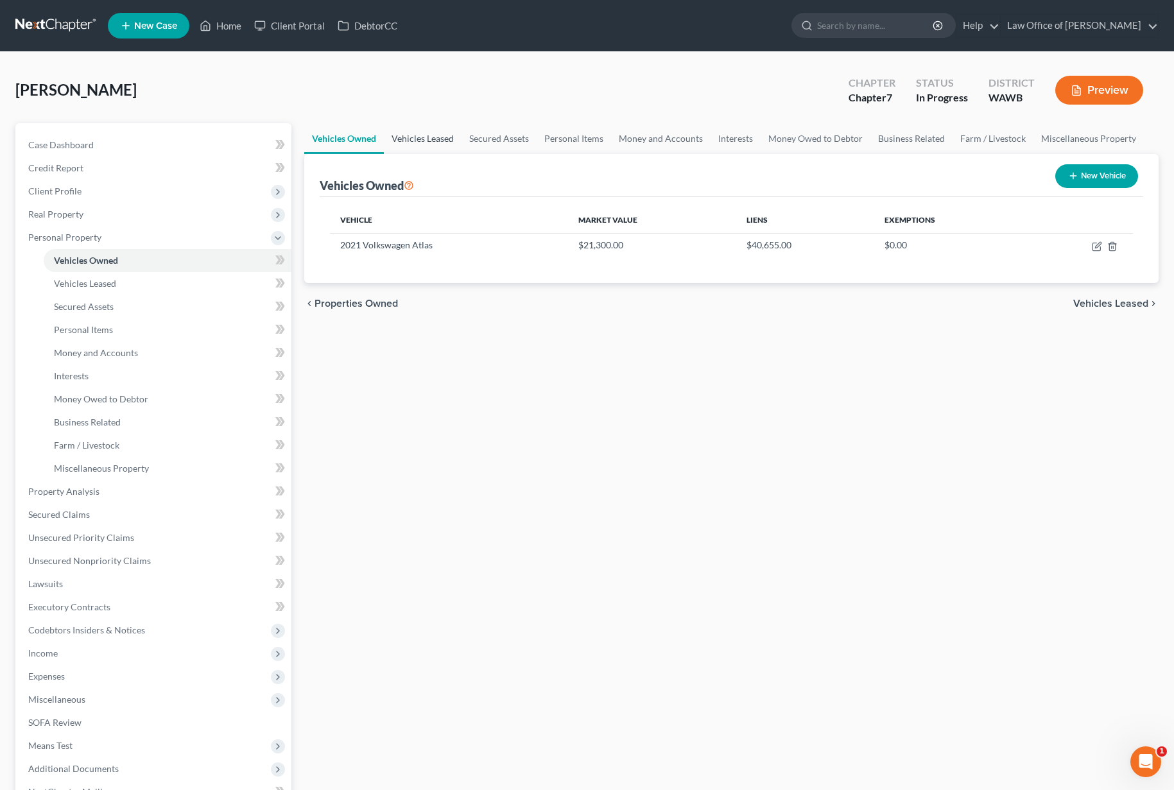
click at [433, 140] on link "Vehicles Leased" at bounding box center [423, 138] width 78 height 31
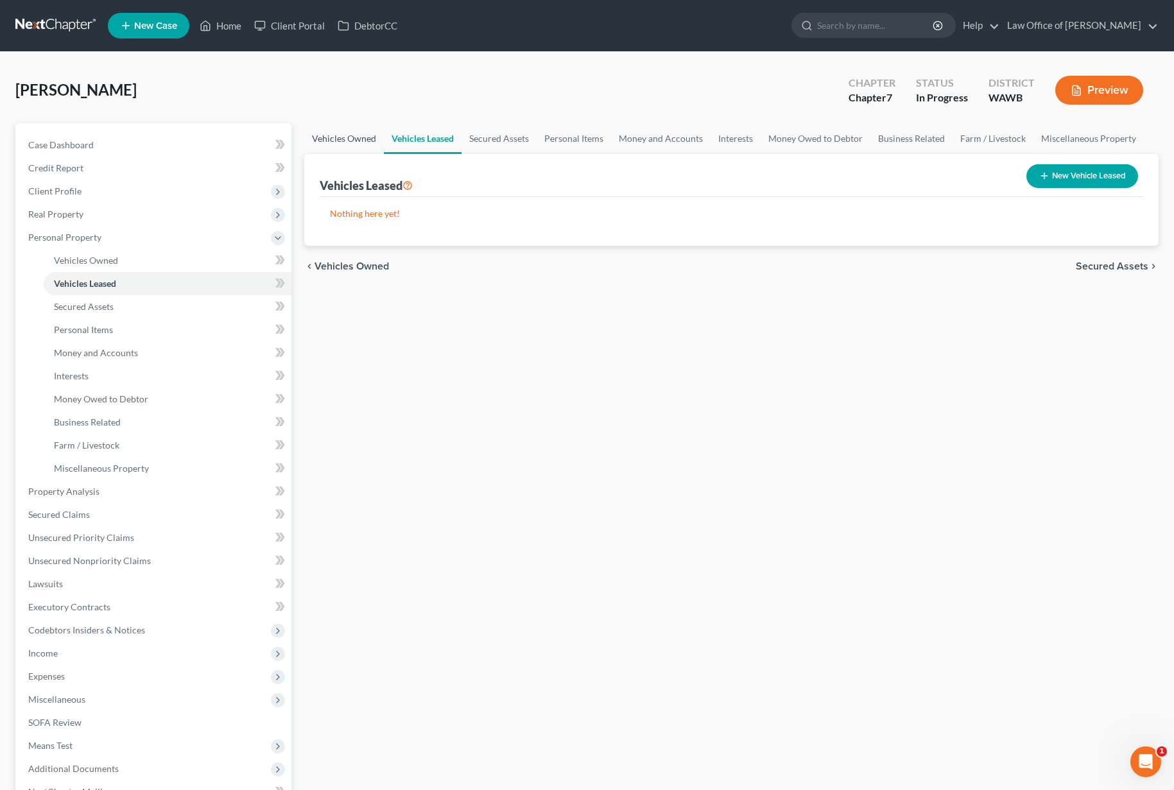
click at [352, 133] on link "Vehicles Owned" at bounding box center [344, 138] width 80 height 31
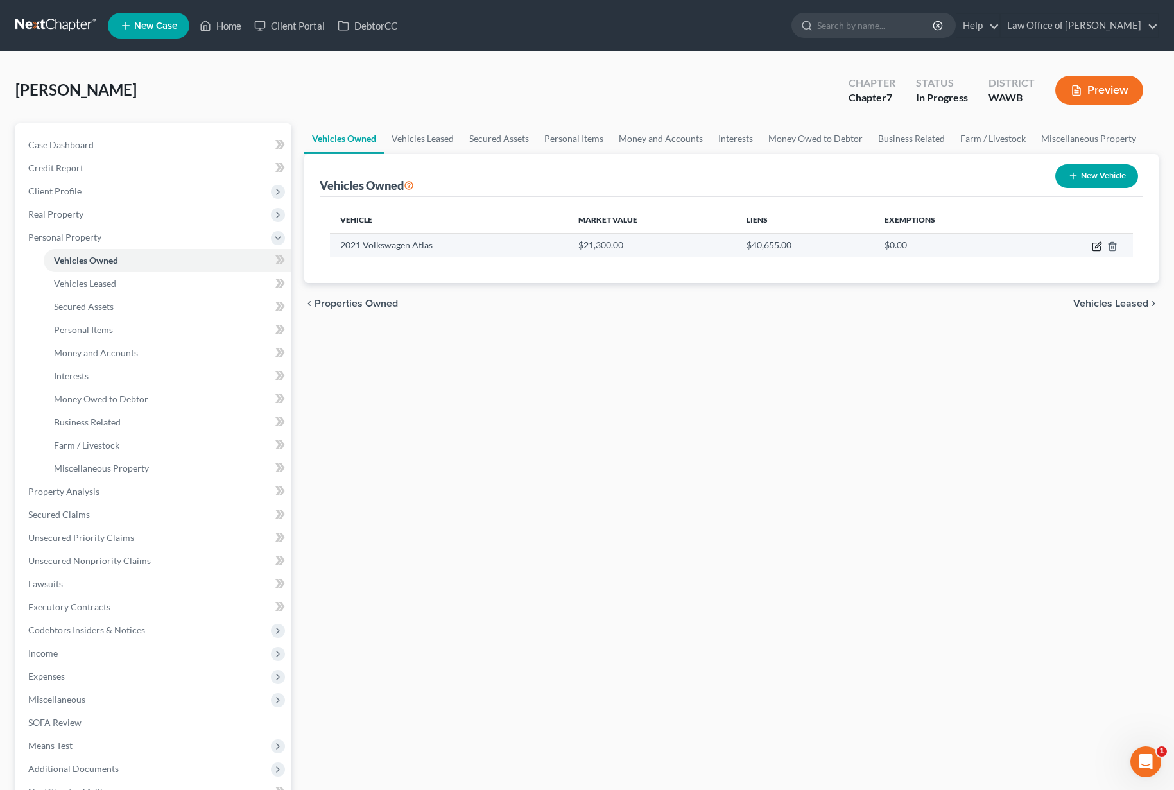
click at [1094, 249] on icon "button" at bounding box center [1097, 246] width 10 height 10
select select "0"
select select "5"
select select "2"
select select "0"
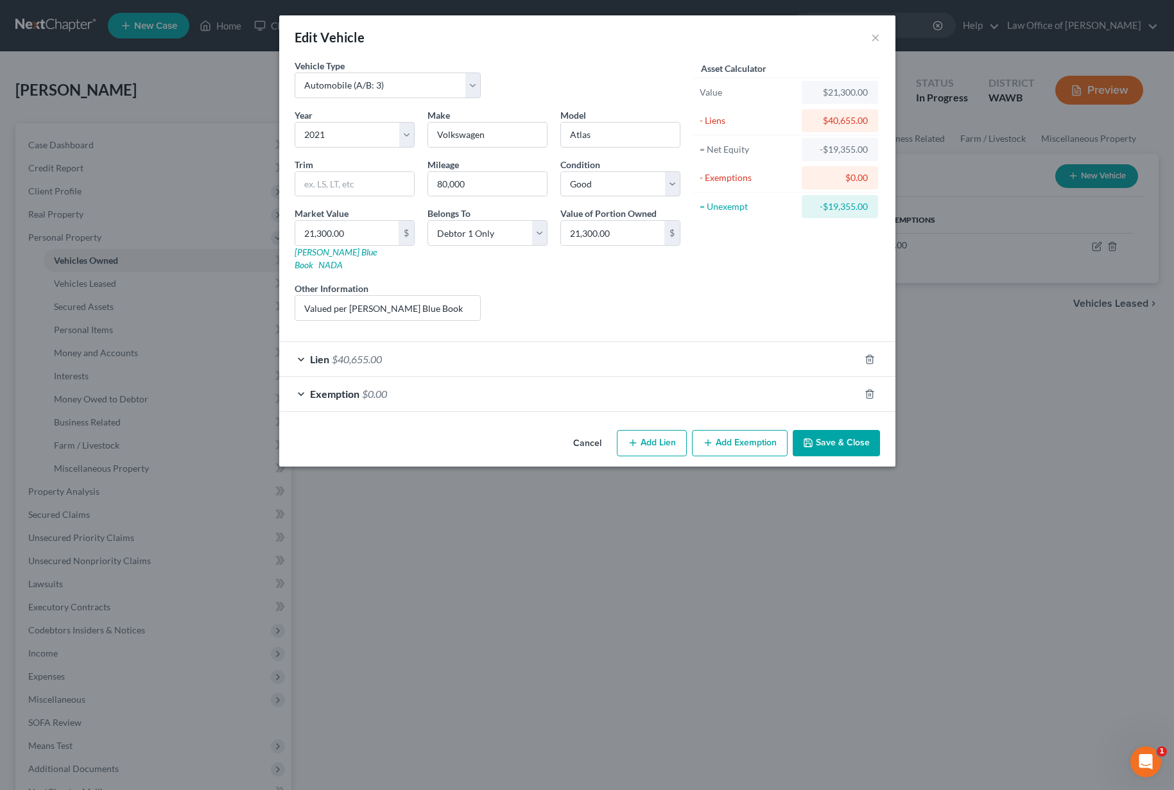
click at [836, 430] on button "Save & Close" at bounding box center [836, 443] width 87 height 27
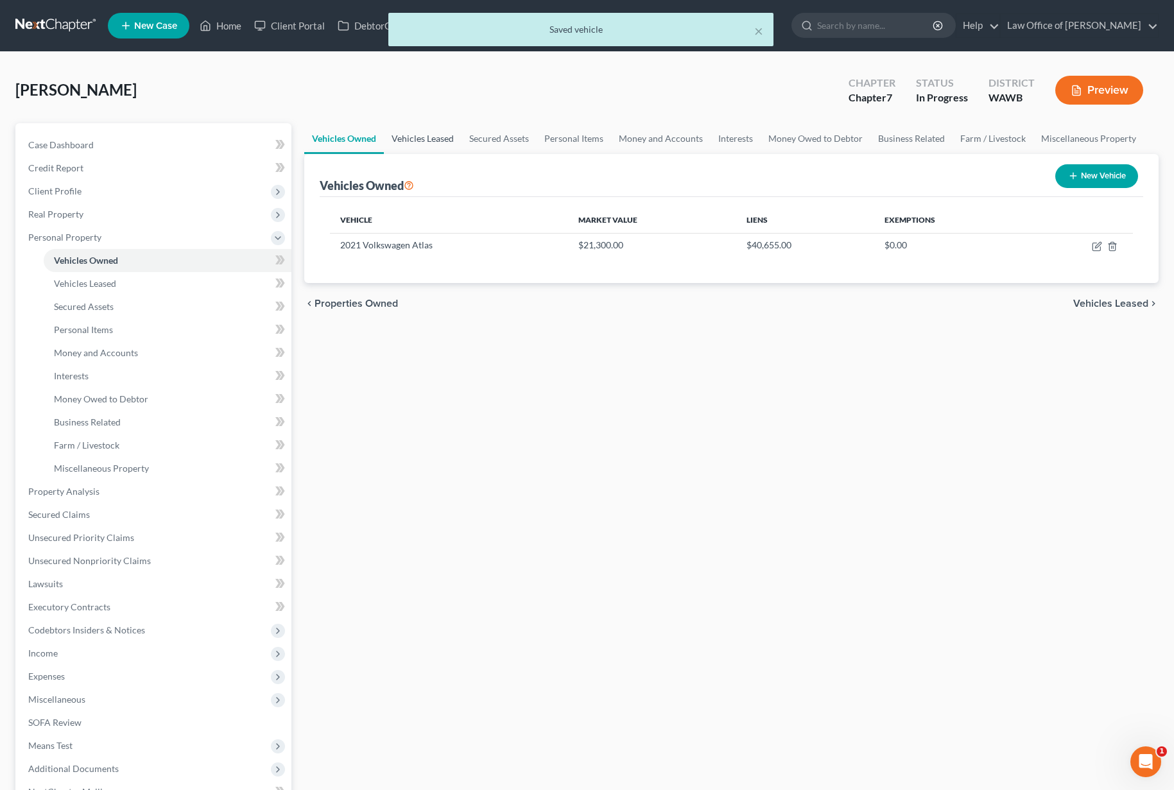
click at [424, 141] on link "Vehicles Leased" at bounding box center [423, 138] width 78 height 31
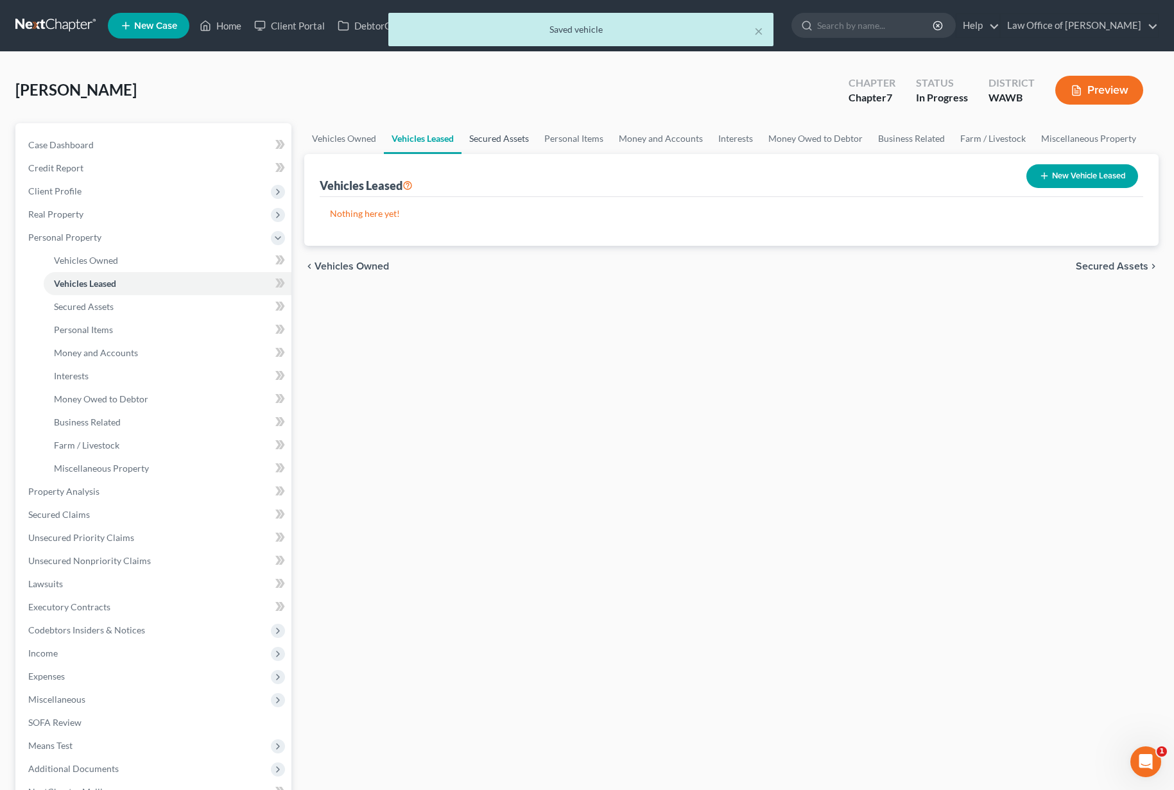
click at [473, 141] on link "Secured Assets" at bounding box center [498, 138] width 75 height 31
click at [544, 146] on link "Personal Items" at bounding box center [574, 138] width 74 height 31
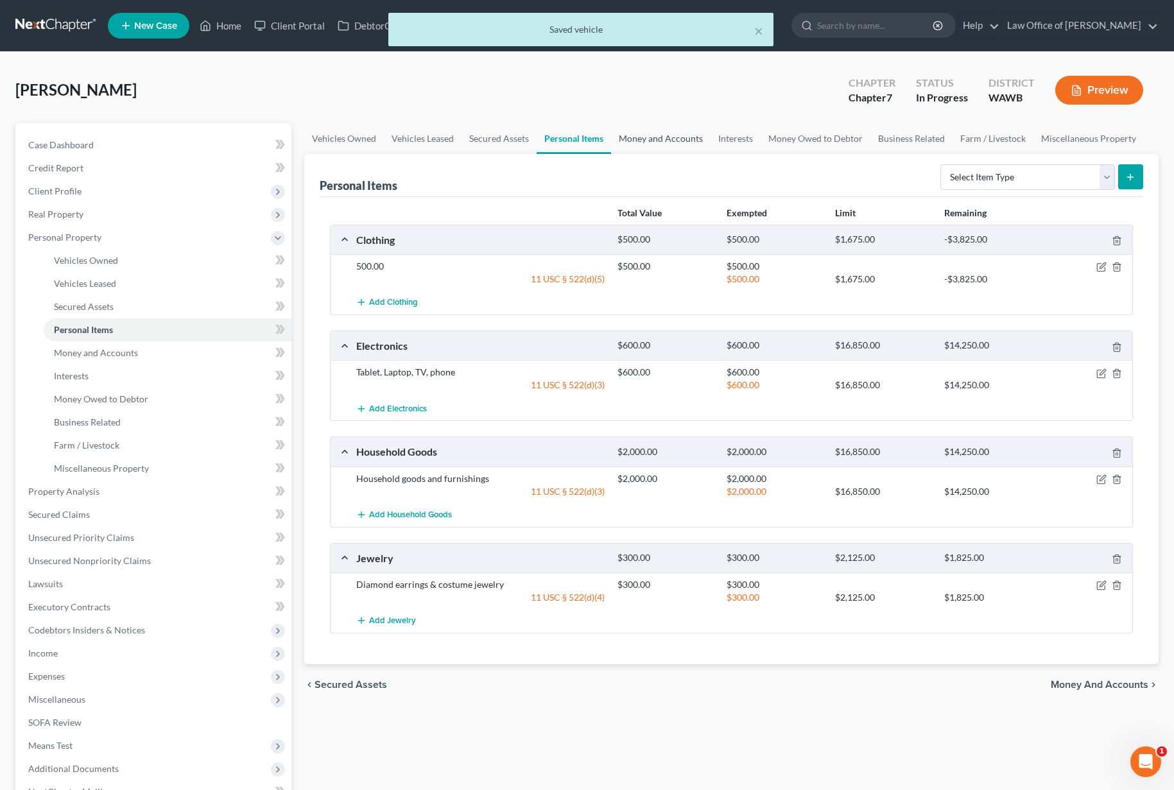
click at [666, 144] on link "Money and Accounts" at bounding box center [660, 138] width 99 height 31
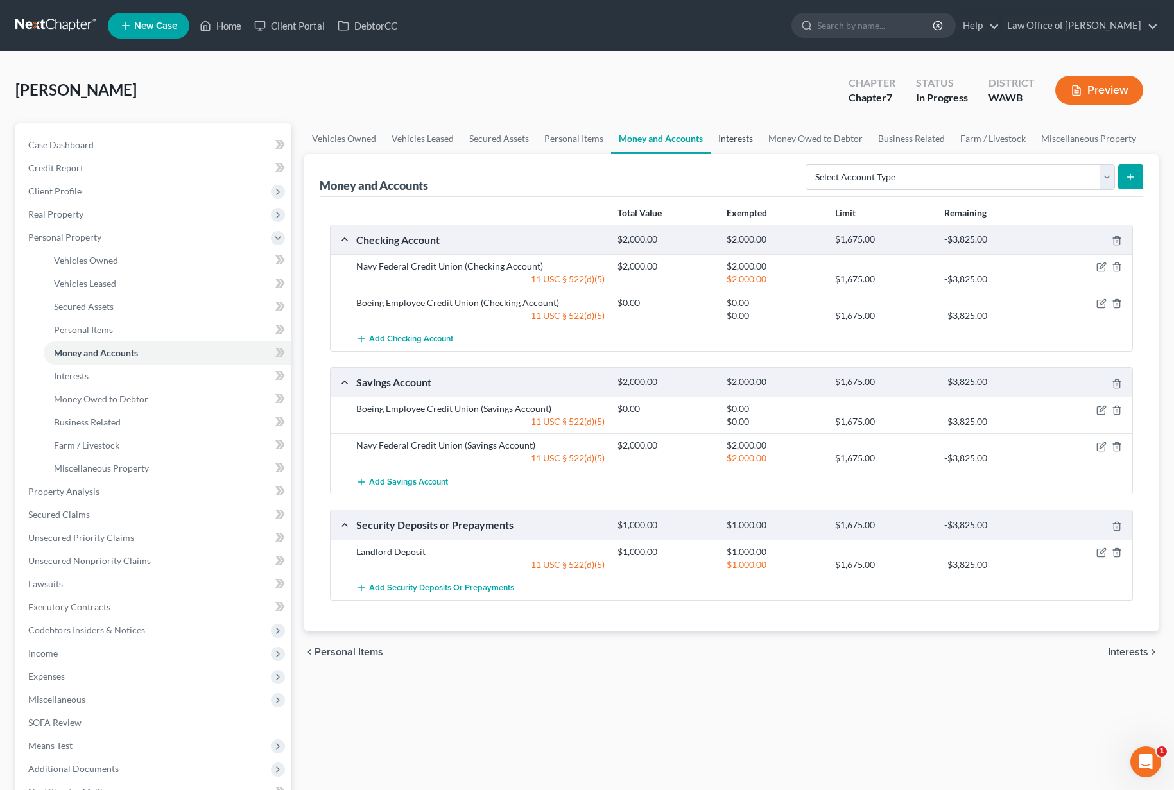
click at [732, 131] on link "Interests" at bounding box center [736, 138] width 50 height 31
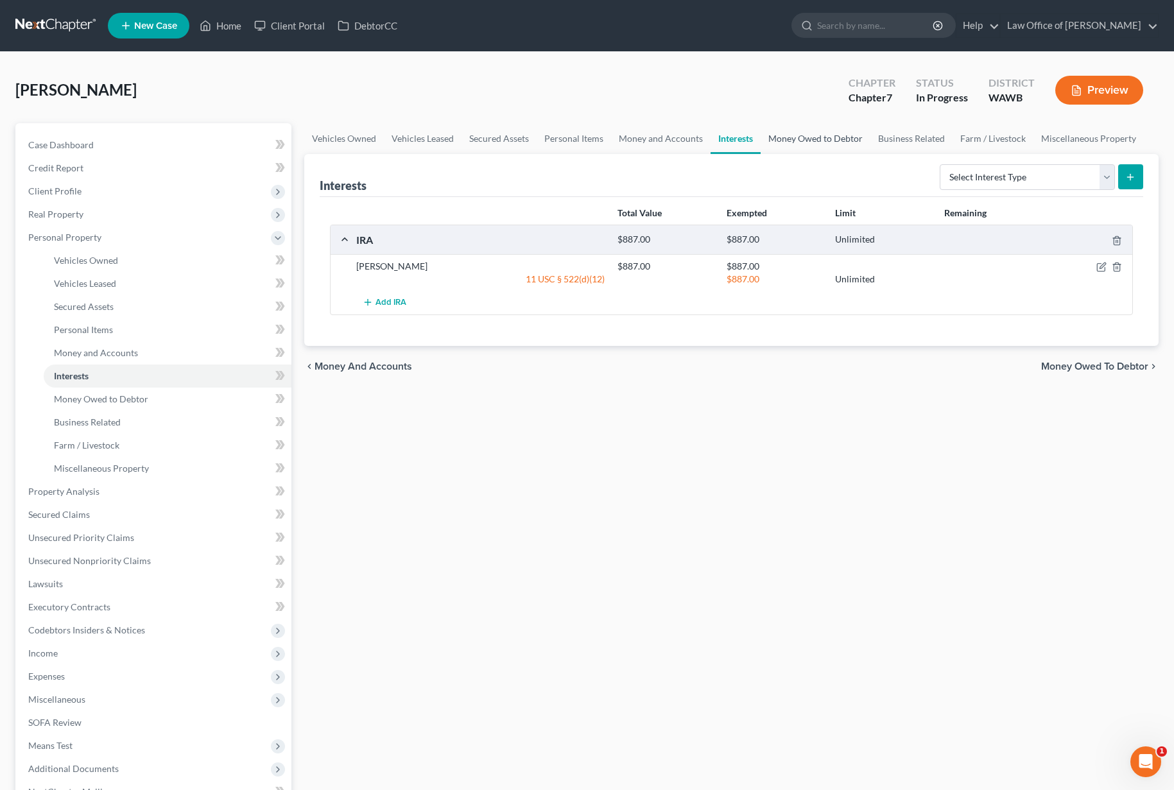
click at [788, 144] on link "Money Owed to Debtor" at bounding box center [816, 138] width 110 height 31
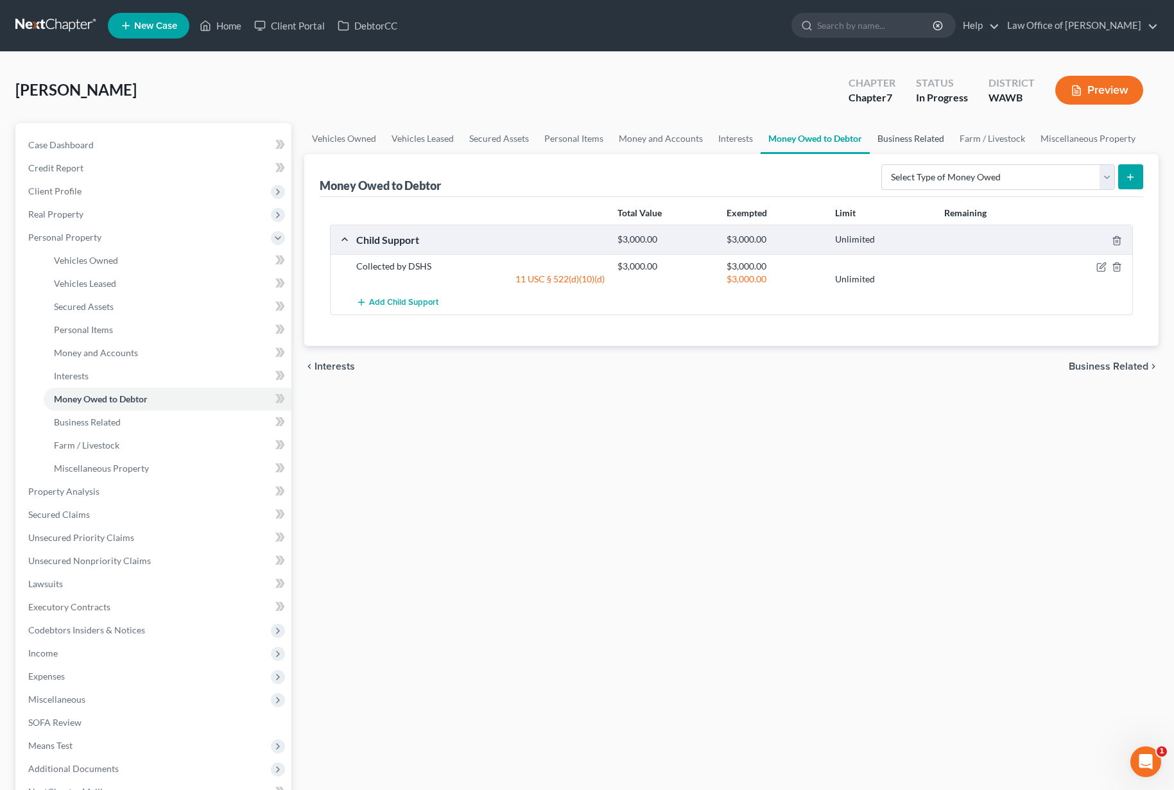
click at [907, 146] on link "Business Related" at bounding box center [911, 138] width 82 height 31
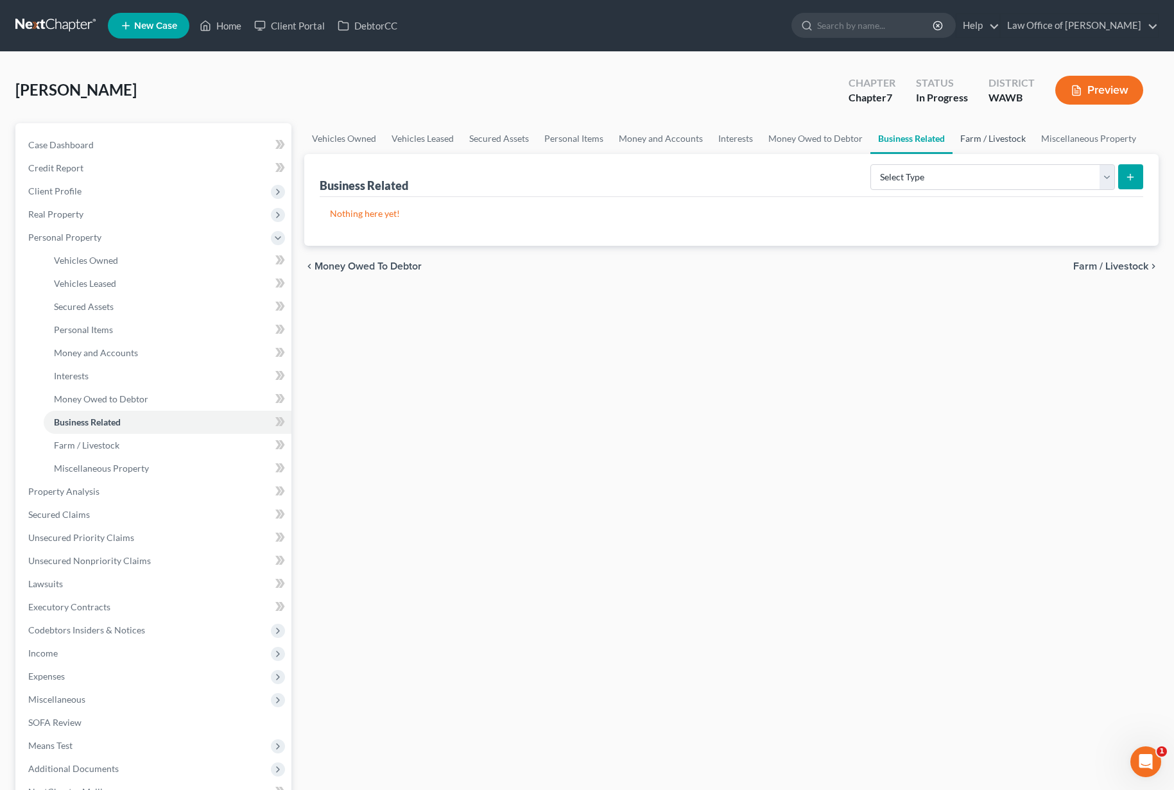
click at [965, 139] on link "Farm / Livestock" at bounding box center [993, 138] width 81 height 31
click at [1028, 139] on link "Farm / Livestock" at bounding box center [994, 138] width 82 height 31
click at [1057, 137] on link "Miscellaneous Property" at bounding box center [1089, 138] width 110 height 31
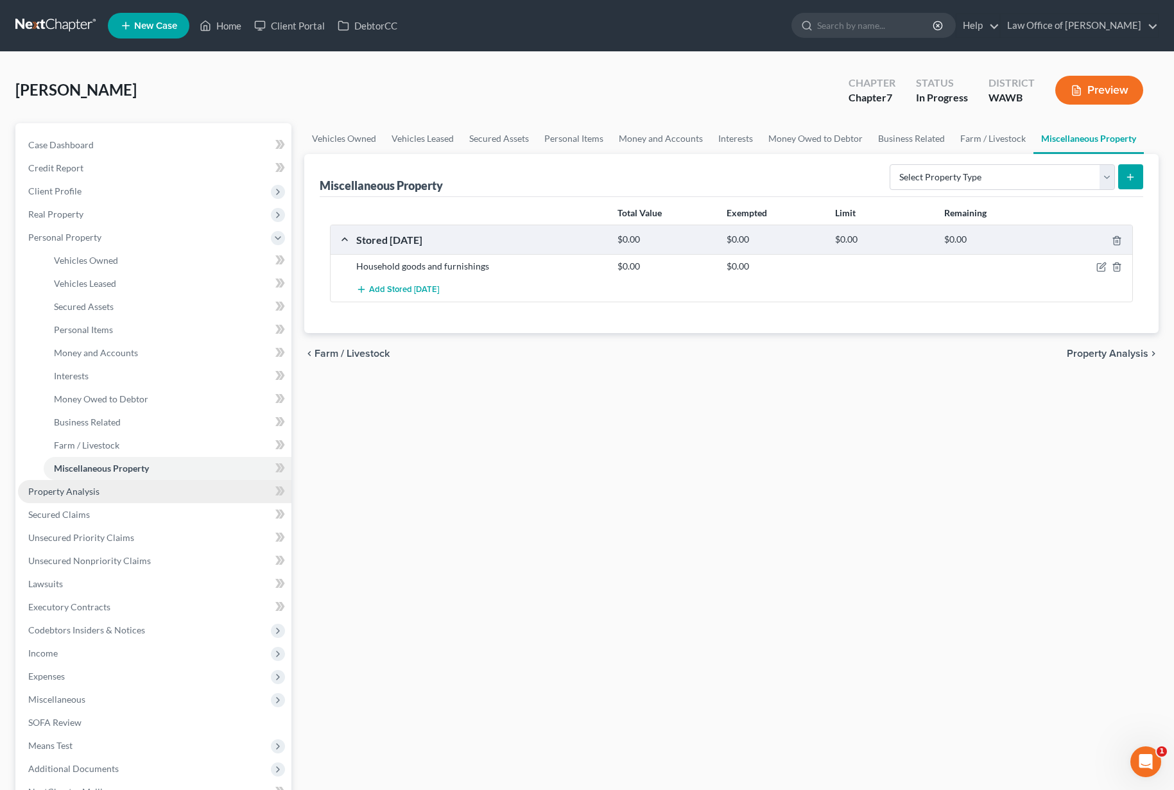
click at [156, 482] on link "Property Analysis" at bounding box center [154, 491] width 273 height 23
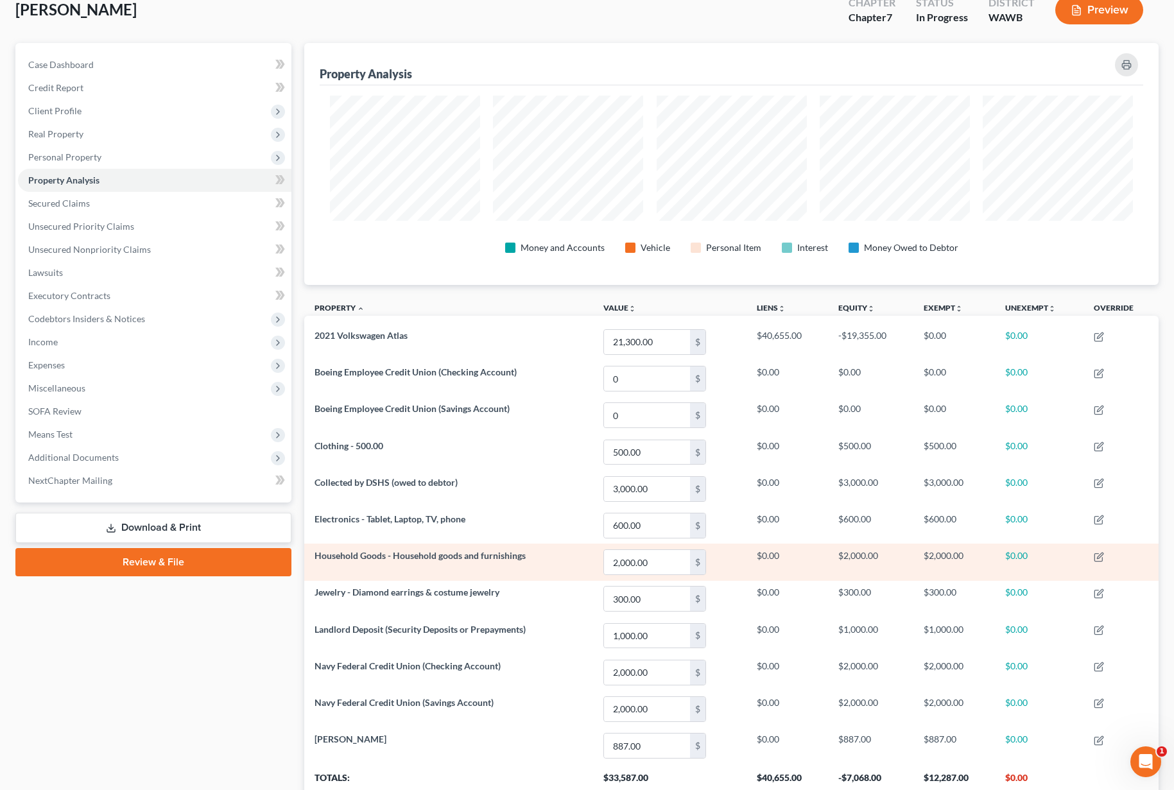
scroll to position [22, 0]
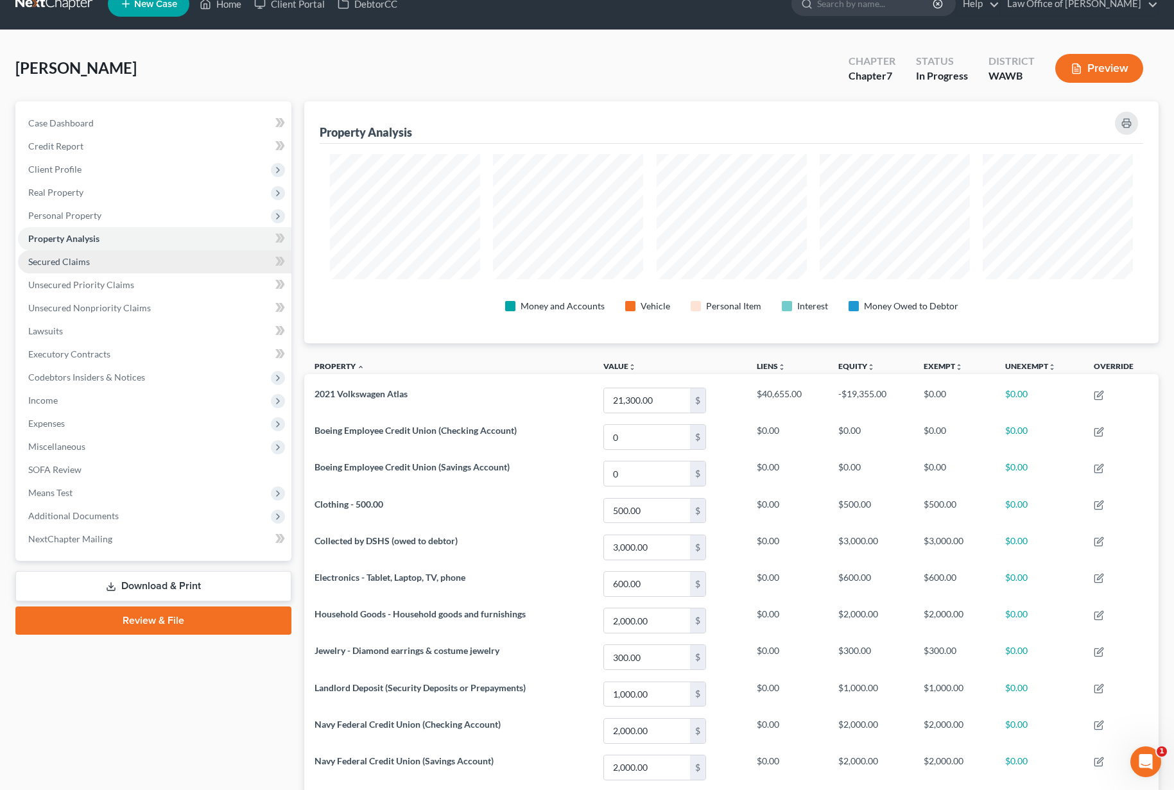
click at [185, 268] on link "Secured Claims" at bounding box center [154, 261] width 273 height 23
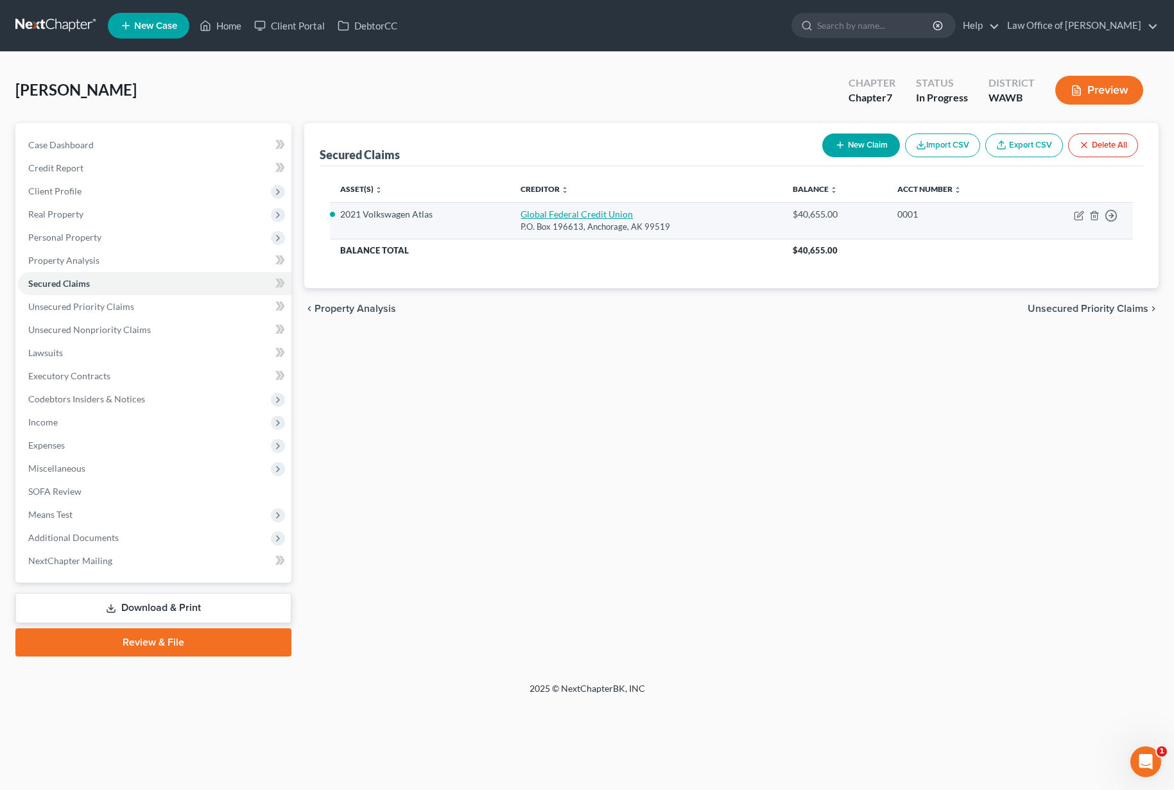
click at [571, 214] on link "Global Federal Credit Union" at bounding box center [577, 214] width 112 height 11
select select "1"
select select "2"
select select "0"
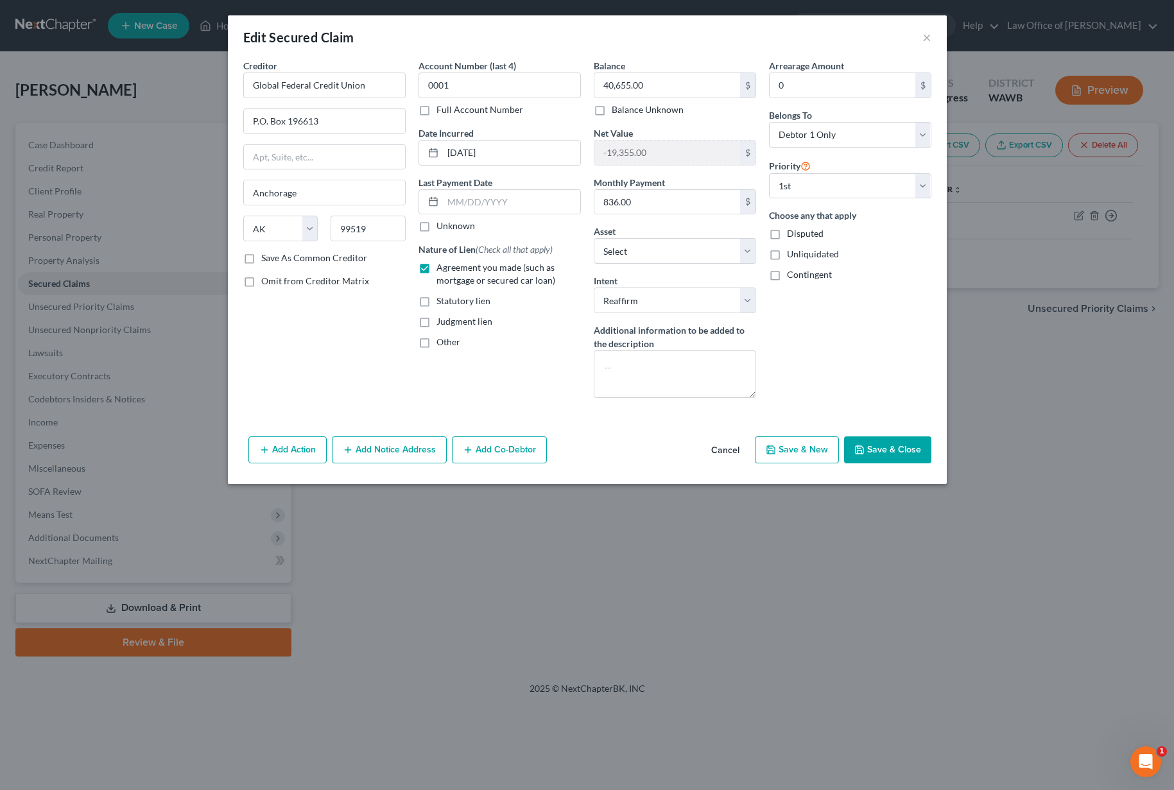
click at [871, 445] on button "Save & Close" at bounding box center [887, 449] width 87 height 27
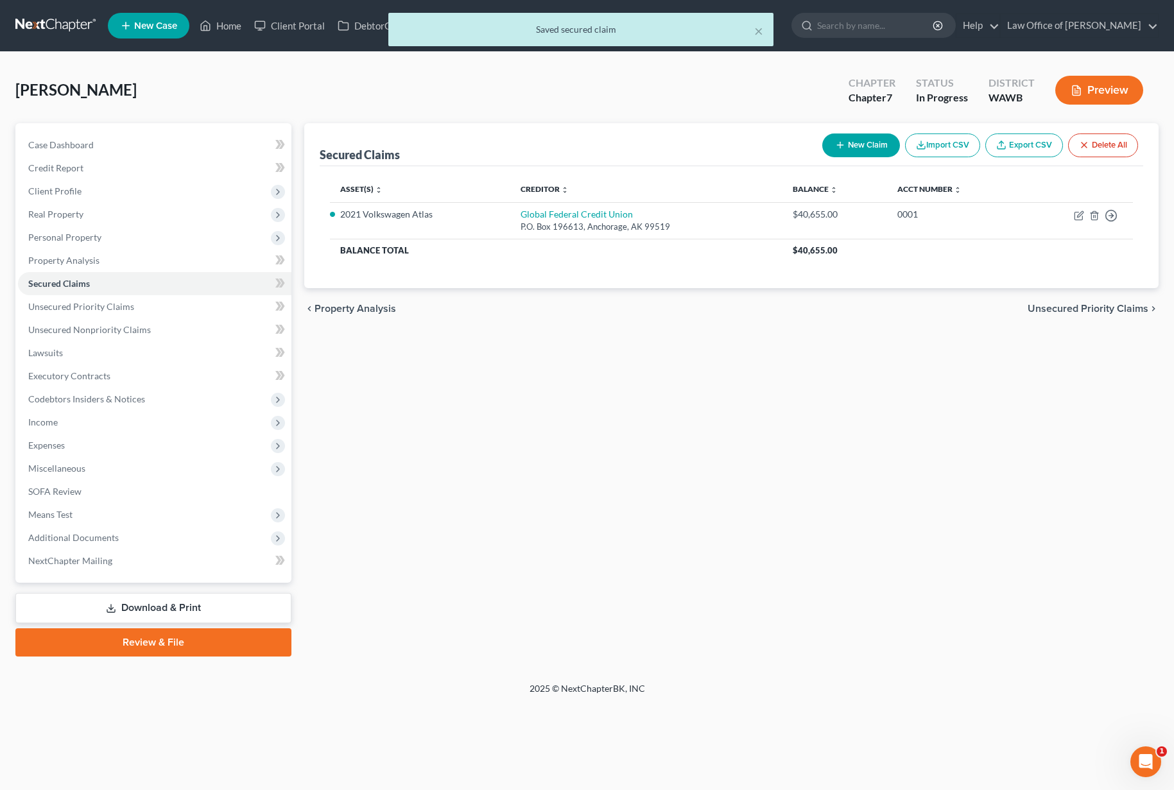
click at [1058, 304] on span "Unsecured Priority Claims" at bounding box center [1088, 309] width 121 height 10
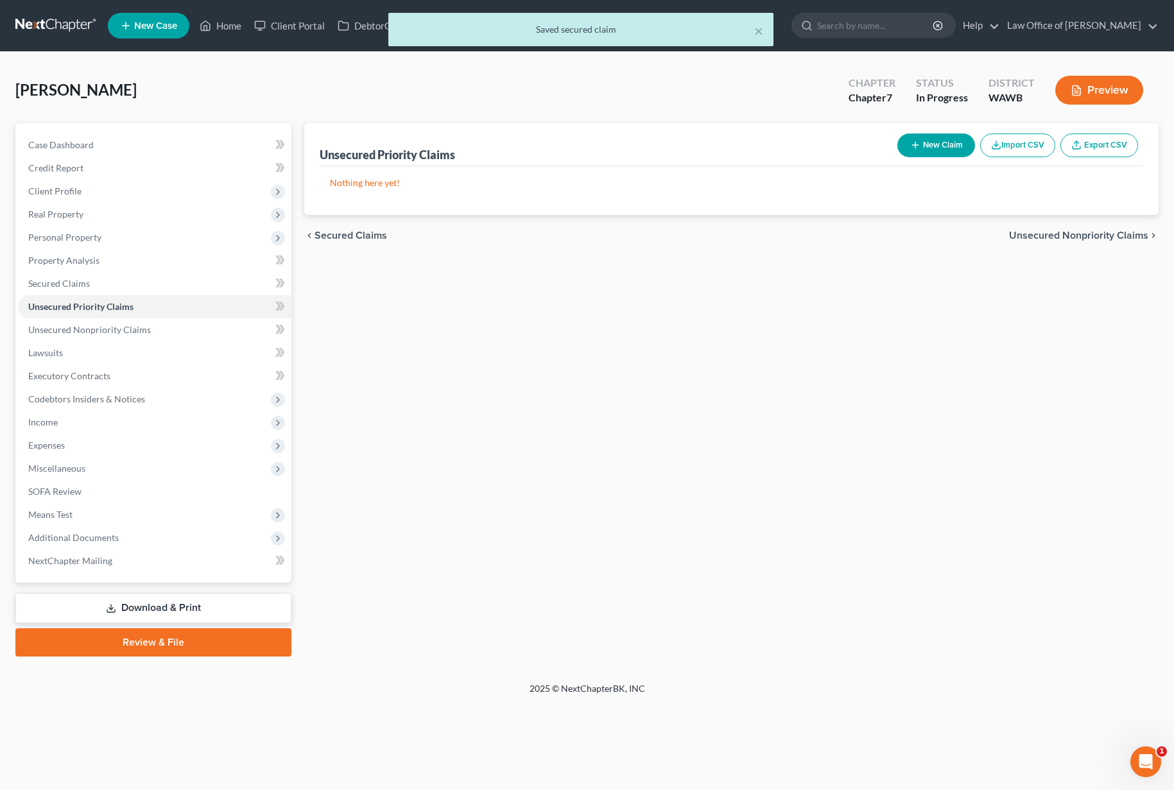
click at [1053, 236] on span "Unsecured Nonpriority Claims" at bounding box center [1078, 235] width 139 height 10
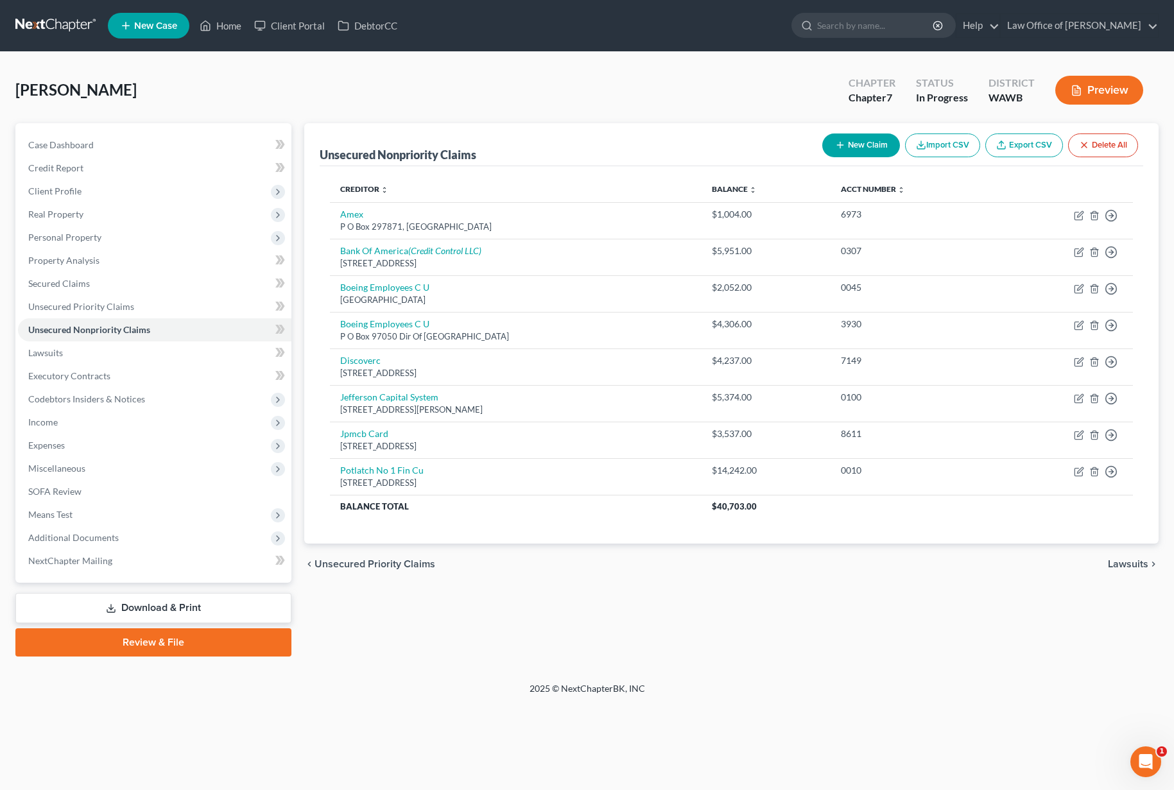
click at [1129, 560] on span "Lawsuits" at bounding box center [1128, 564] width 40 height 10
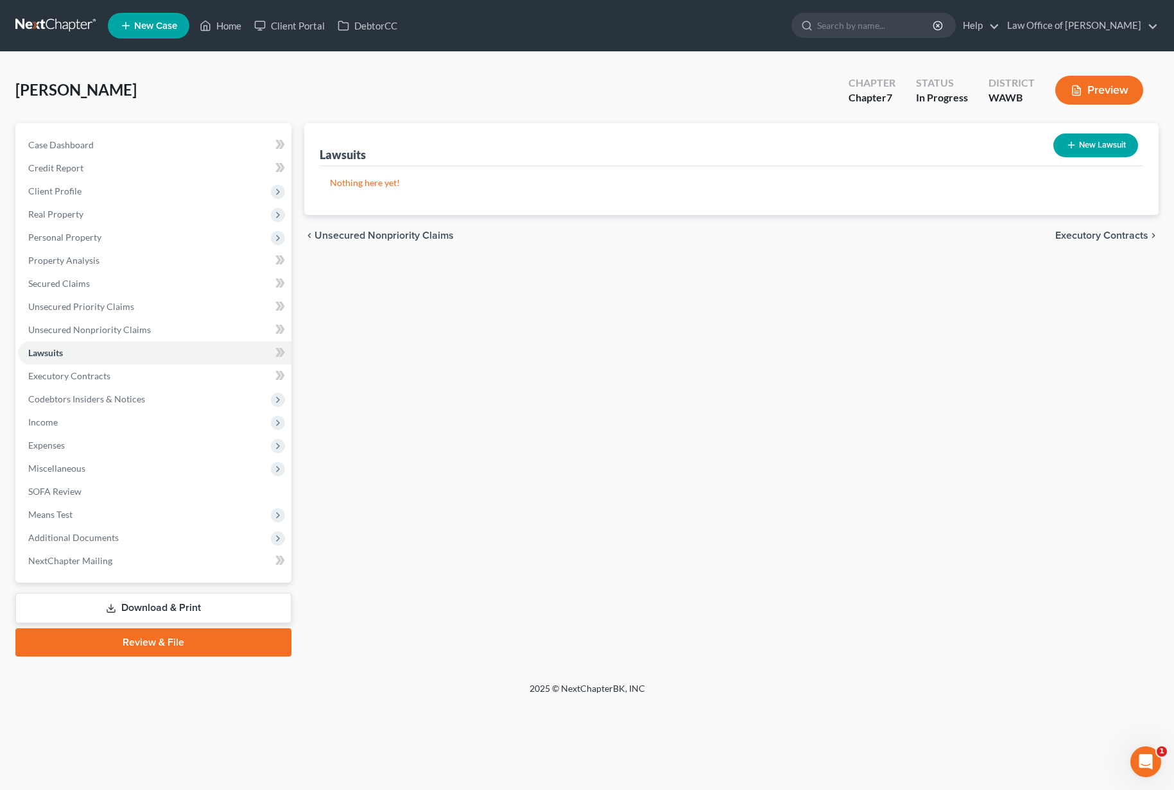
click at [1075, 234] on span "Executory Contracts" at bounding box center [1101, 235] width 93 height 10
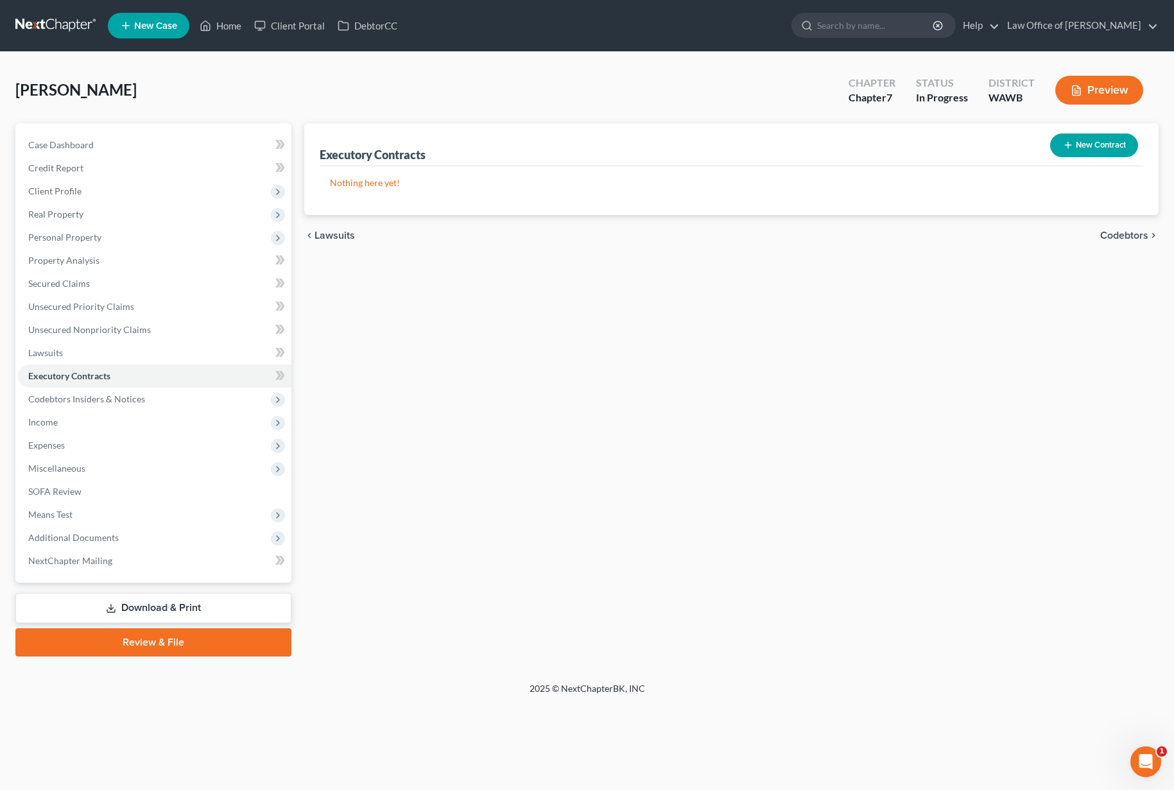
click at [1110, 236] on span "Codebtors" at bounding box center [1124, 235] width 48 height 10
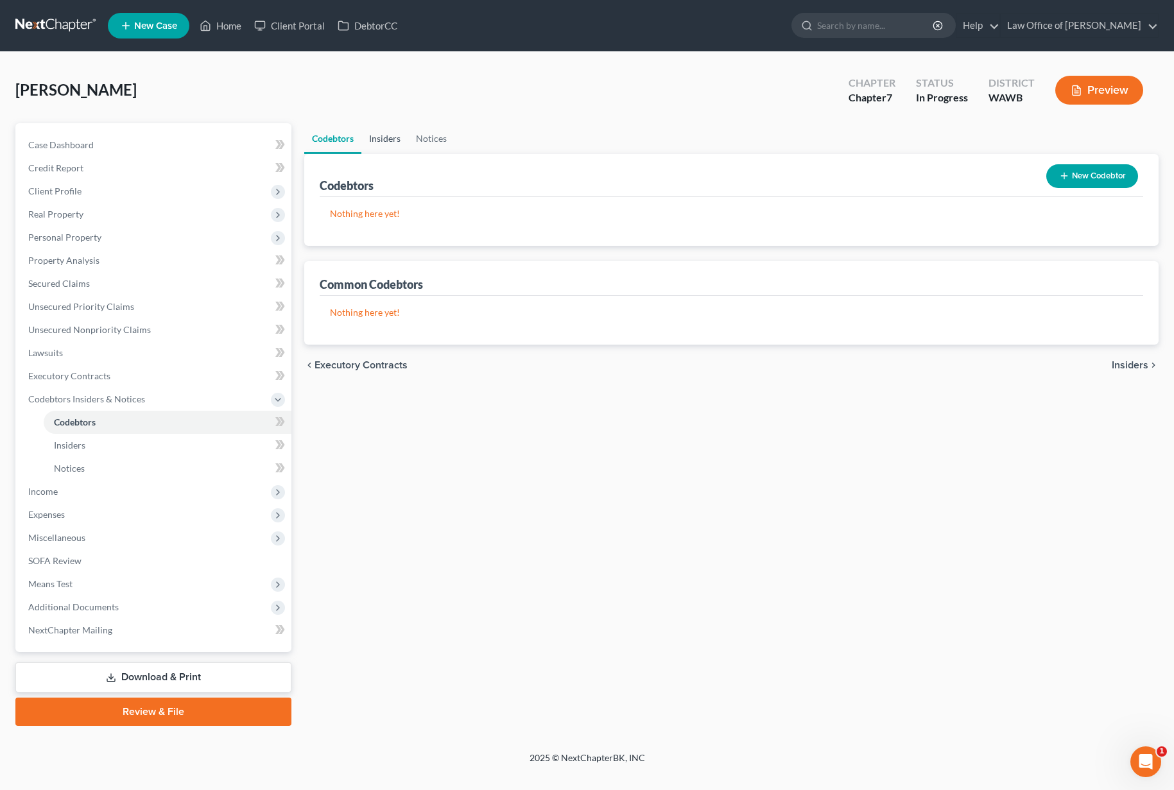
click at [402, 139] on link "Insiders" at bounding box center [384, 138] width 47 height 31
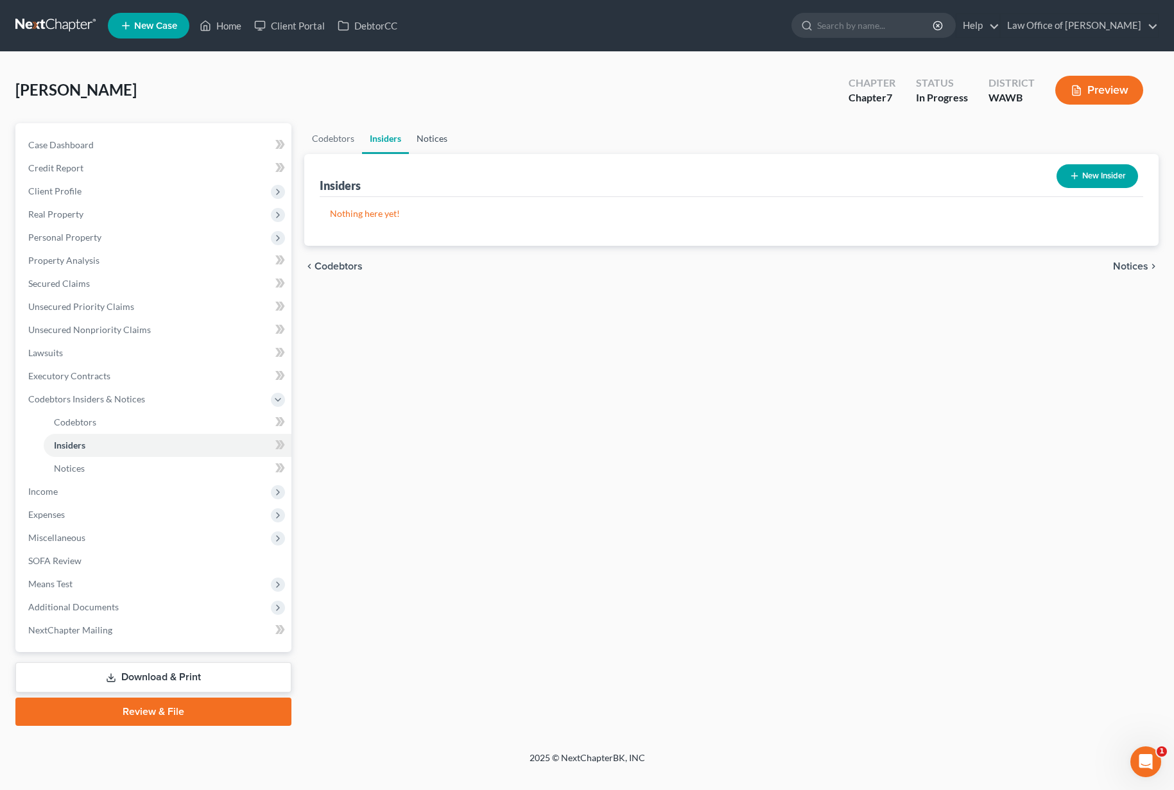
click at [421, 139] on link "Notices" at bounding box center [432, 138] width 46 height 31
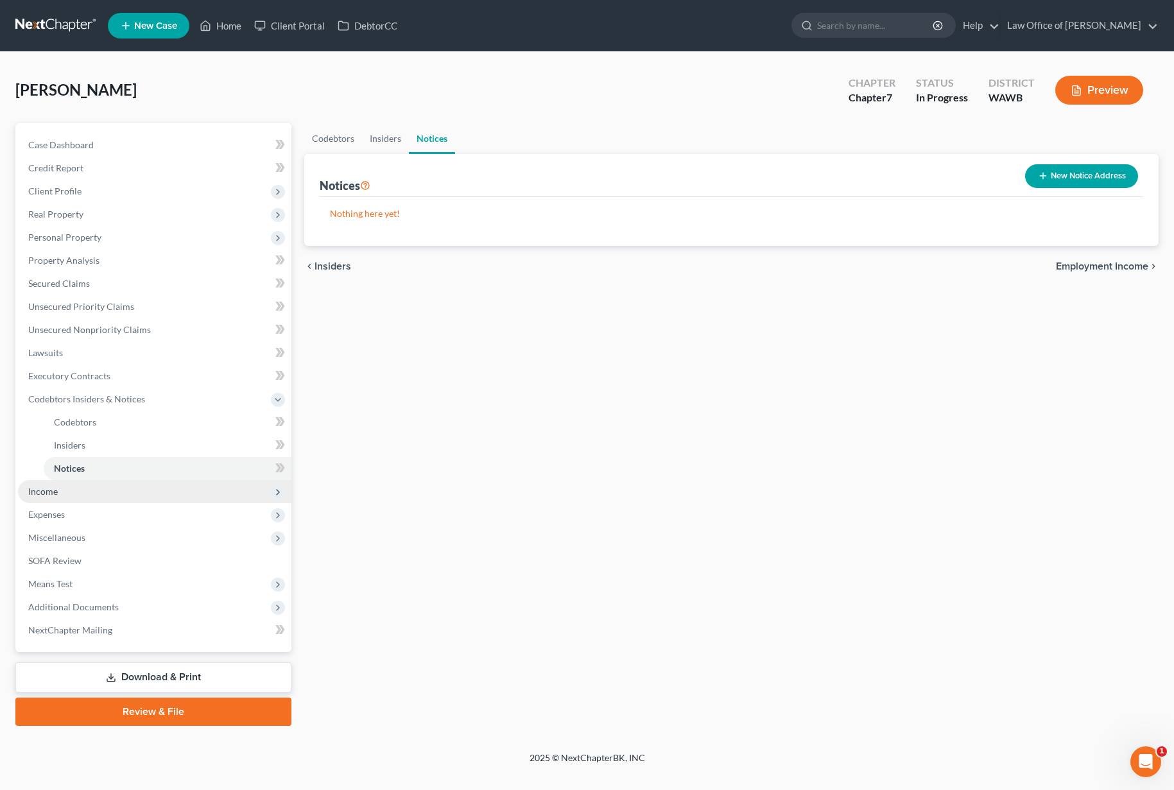
click at [159, 493] on span "Income" at bounding box center [154, 491] width 273 height 23
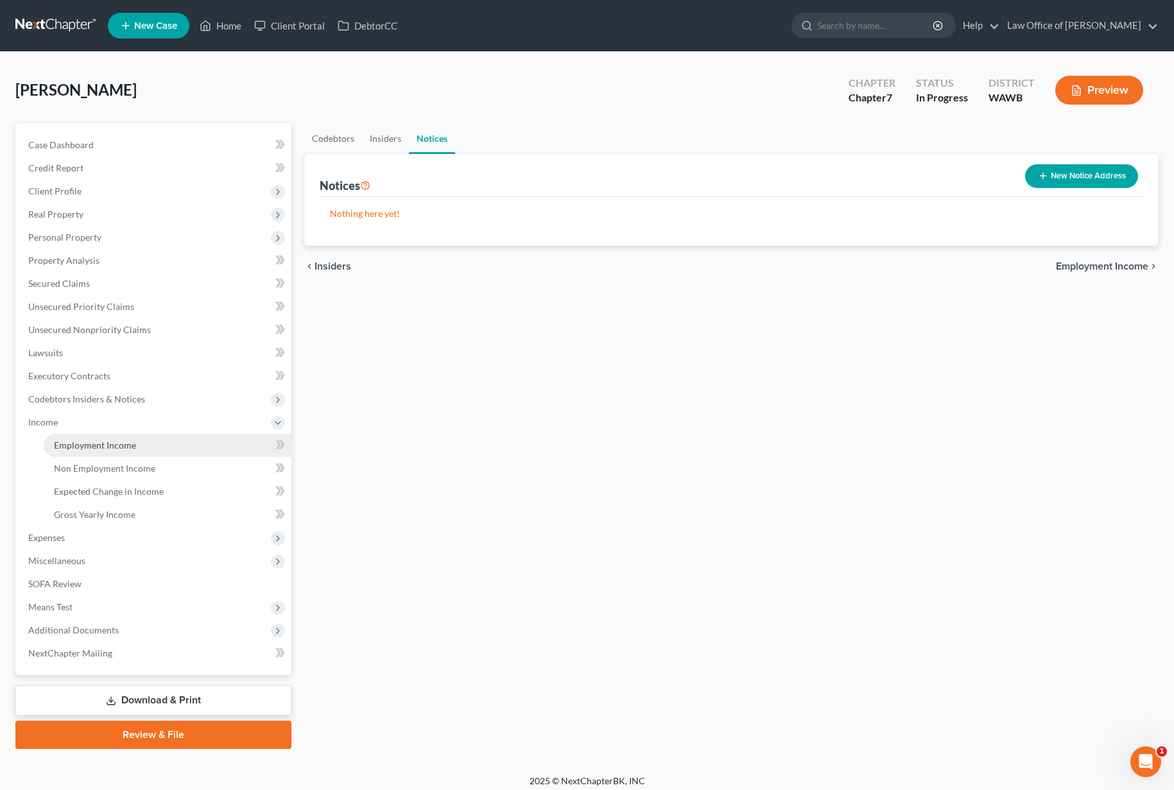
click at [141, 451] on link "Employment Income" at bounding box center [168, 445] width 248 height 23
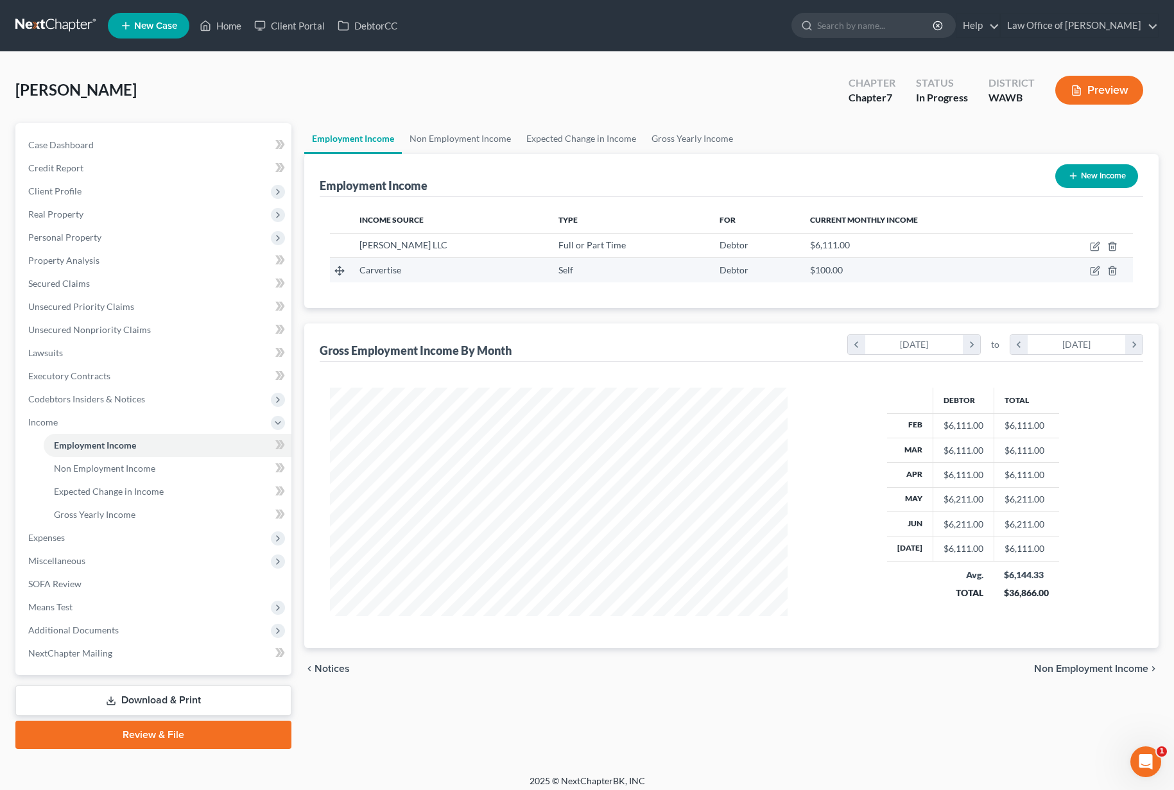
scroll to position [230, 483]
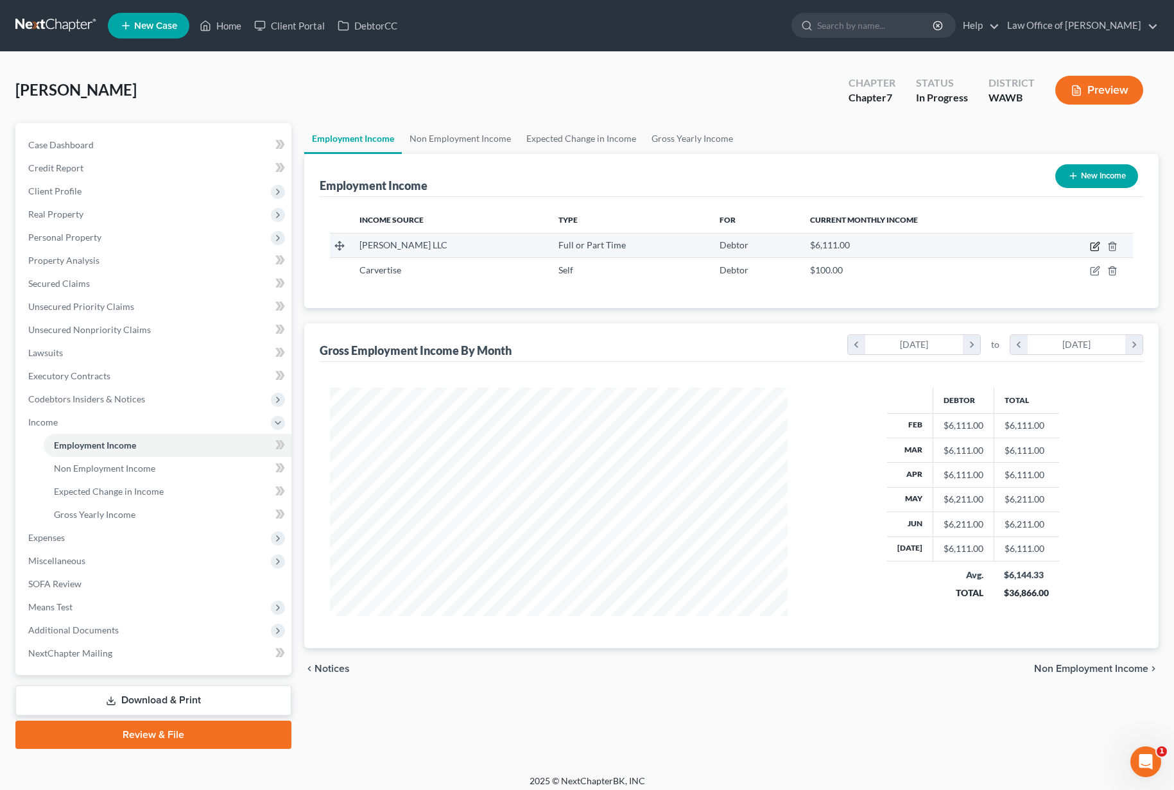
click at [1098, 246] on icon "button" at bounding box center [1095, 246] width 10 height 10
select select "0"
select select "50"
select select "0"
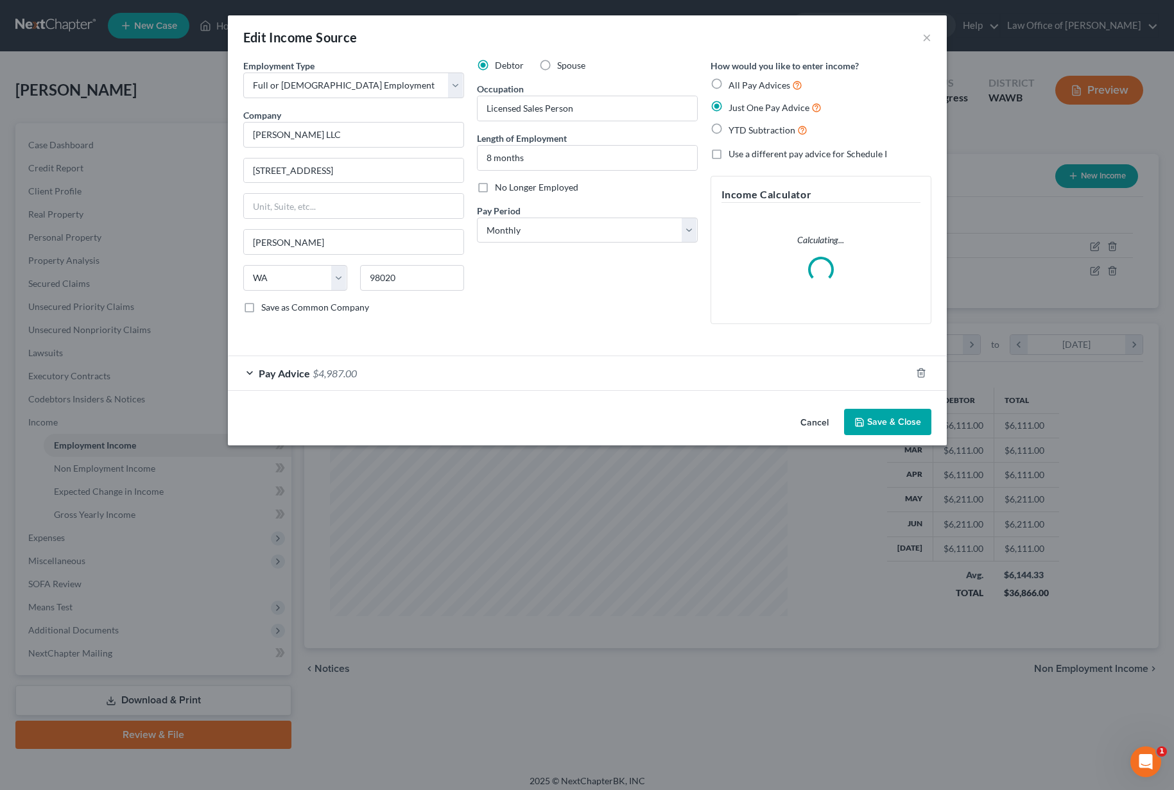
click at [894, 426] on button "Save & Close" at bounding box center [887, 422] width 87 height 27
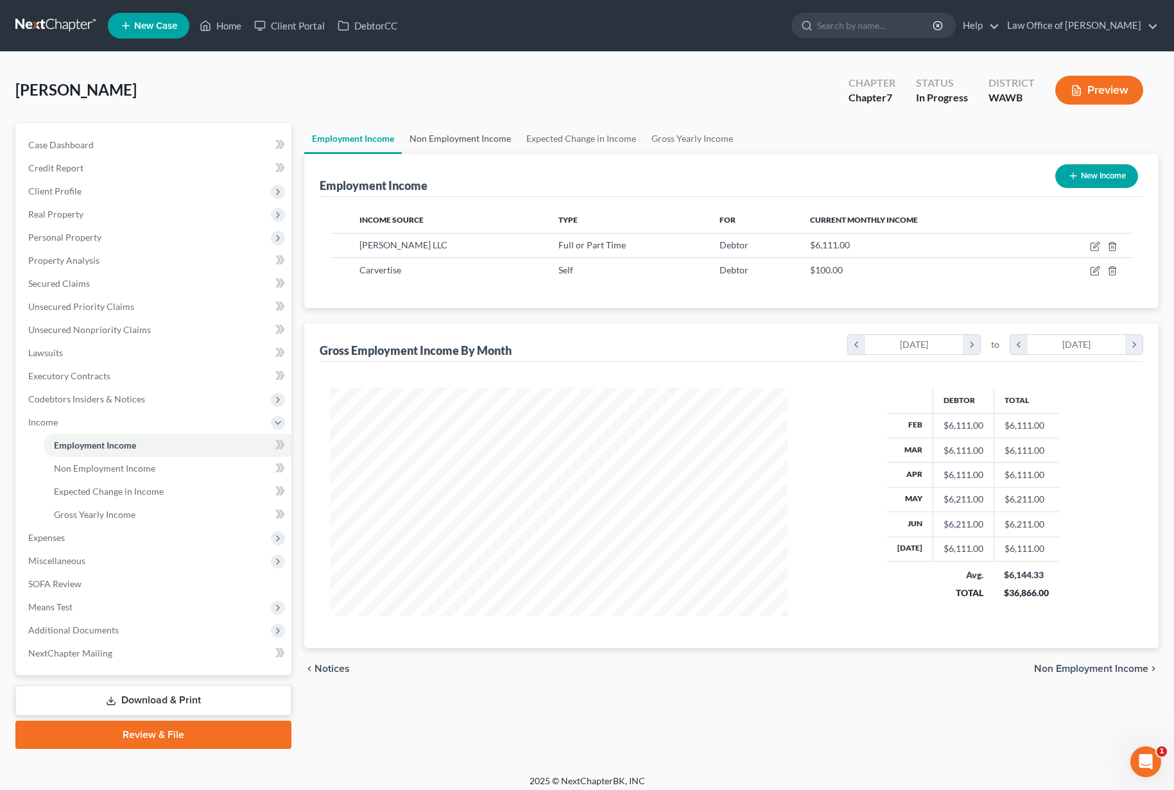
click at [469, 135] on link "Non Employment Income" at bounding box center [460, 138] width 117 height 31
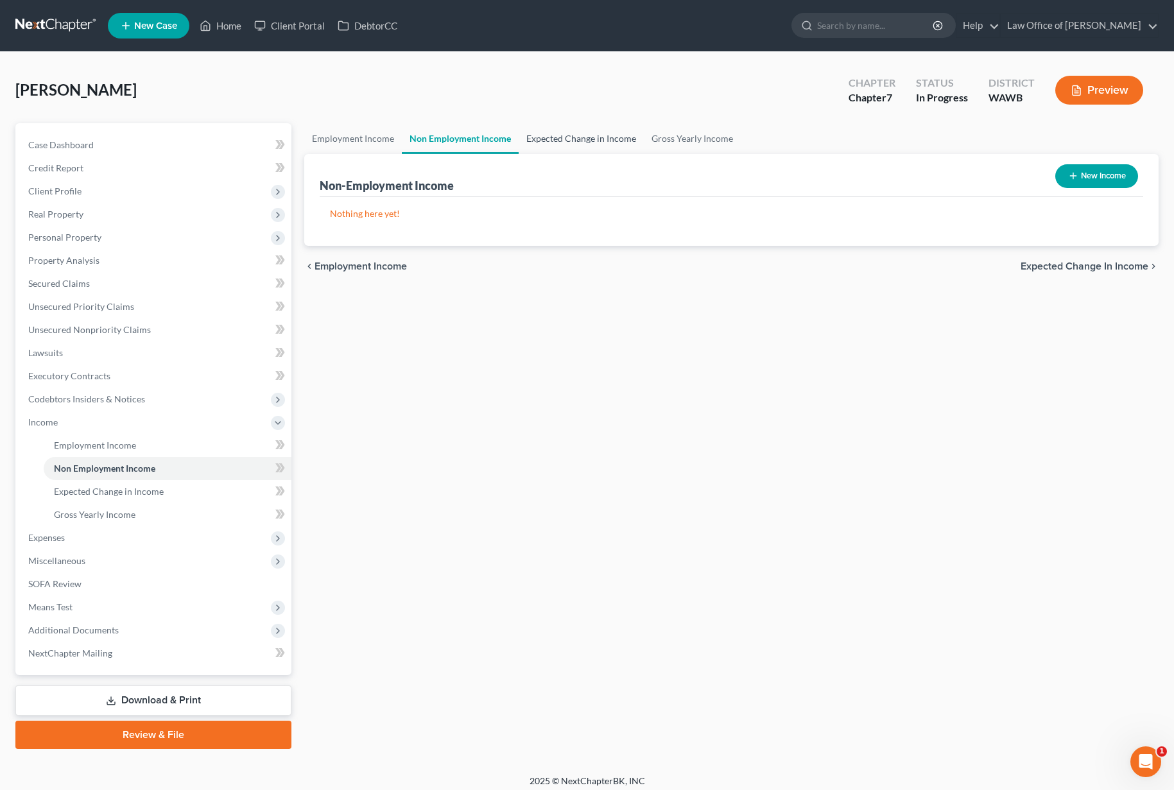
click at [560, 137] on link "Expected Change in Income" at bounding box center [581, 138] width 125 height 31
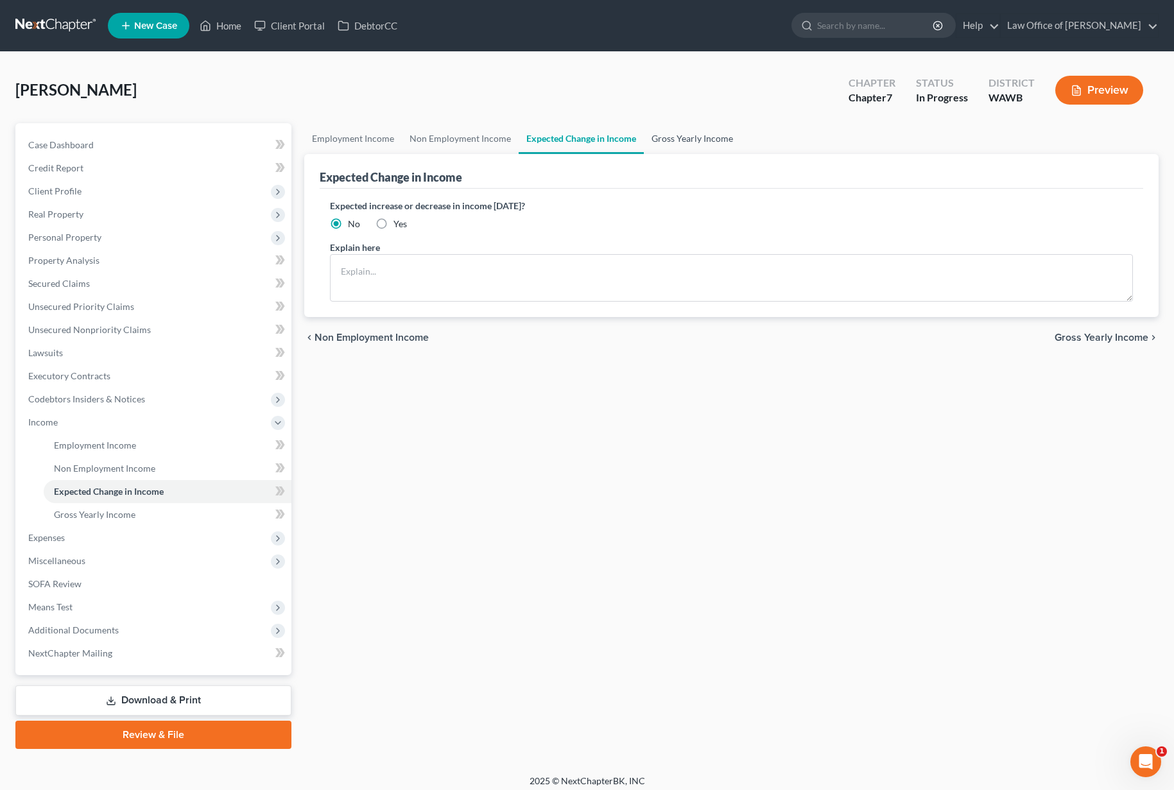
click at [678, 134] on link "Gross Yearly Income" at bounding box center [692, 138] width 97 height 31
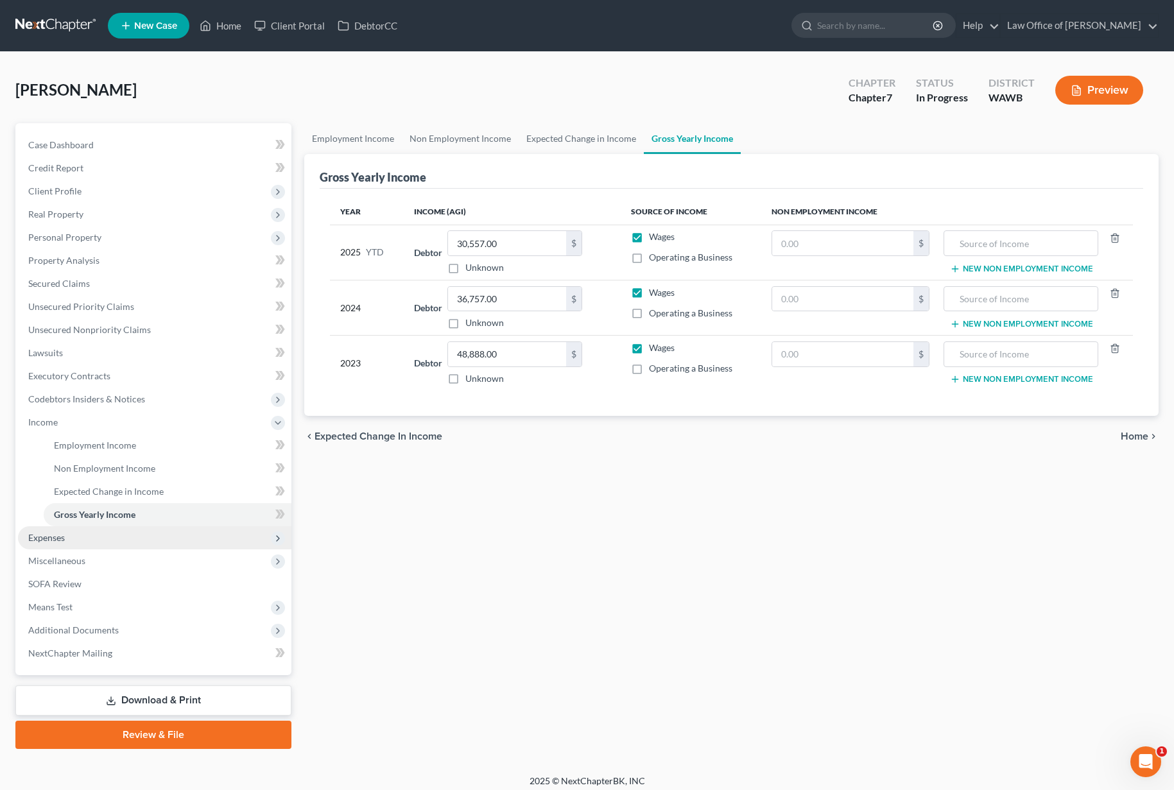
click at [155, 539] on span "Expenses" at bounding box center [154, 537] width 273 height 23
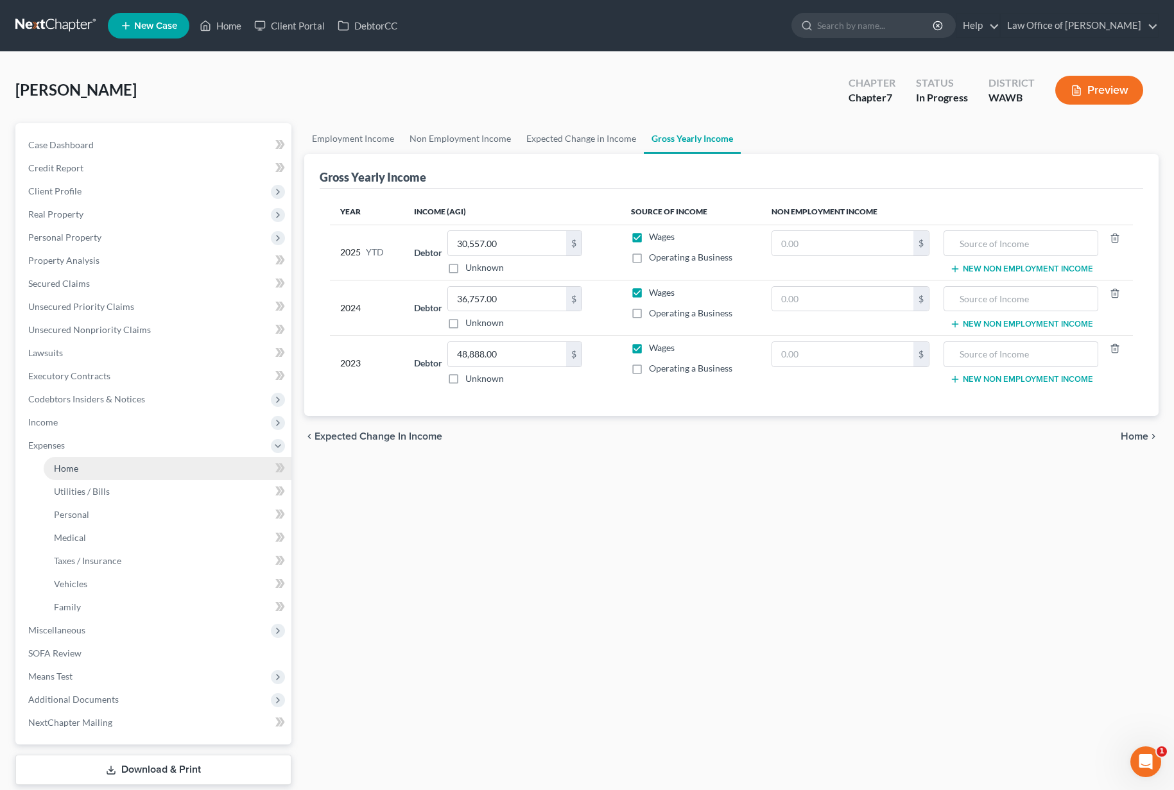
click at [137, 472] on link "Home" at bounding box center [168, 468] width 248 height 23
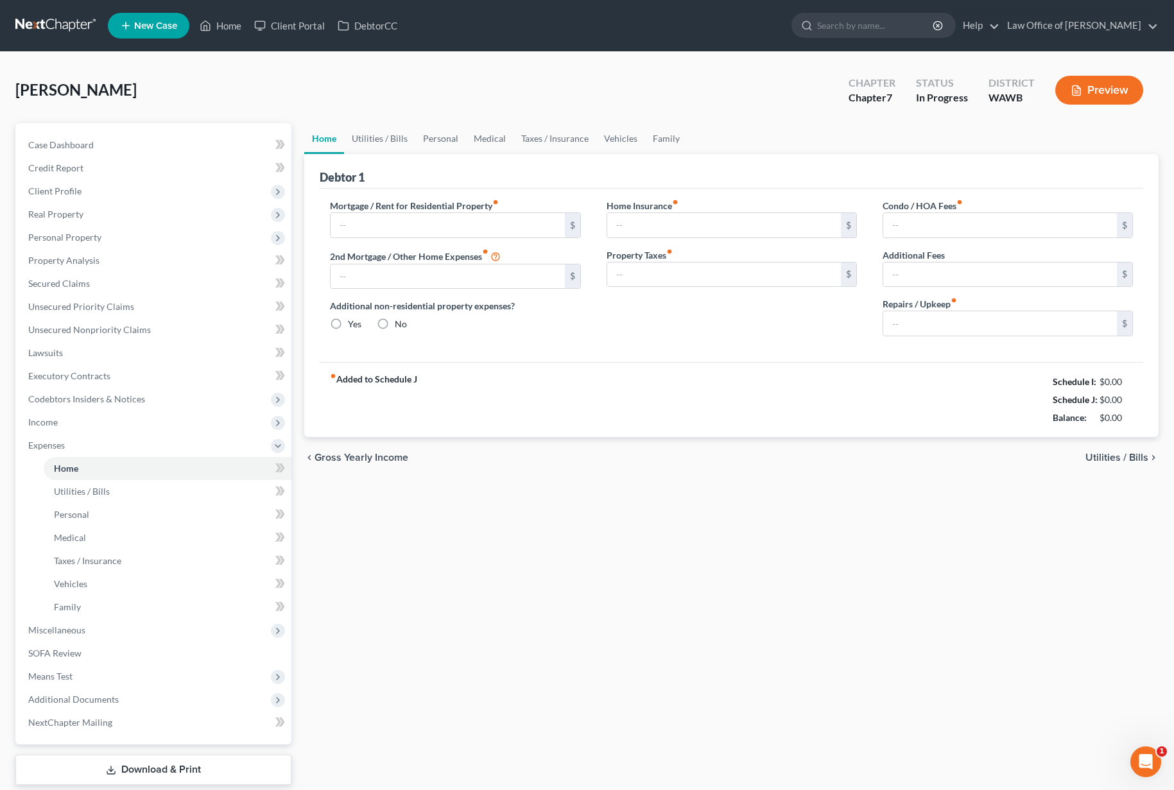
type input "1,505.00"
type input "0.00"
radio input "true"
type input "0.00"
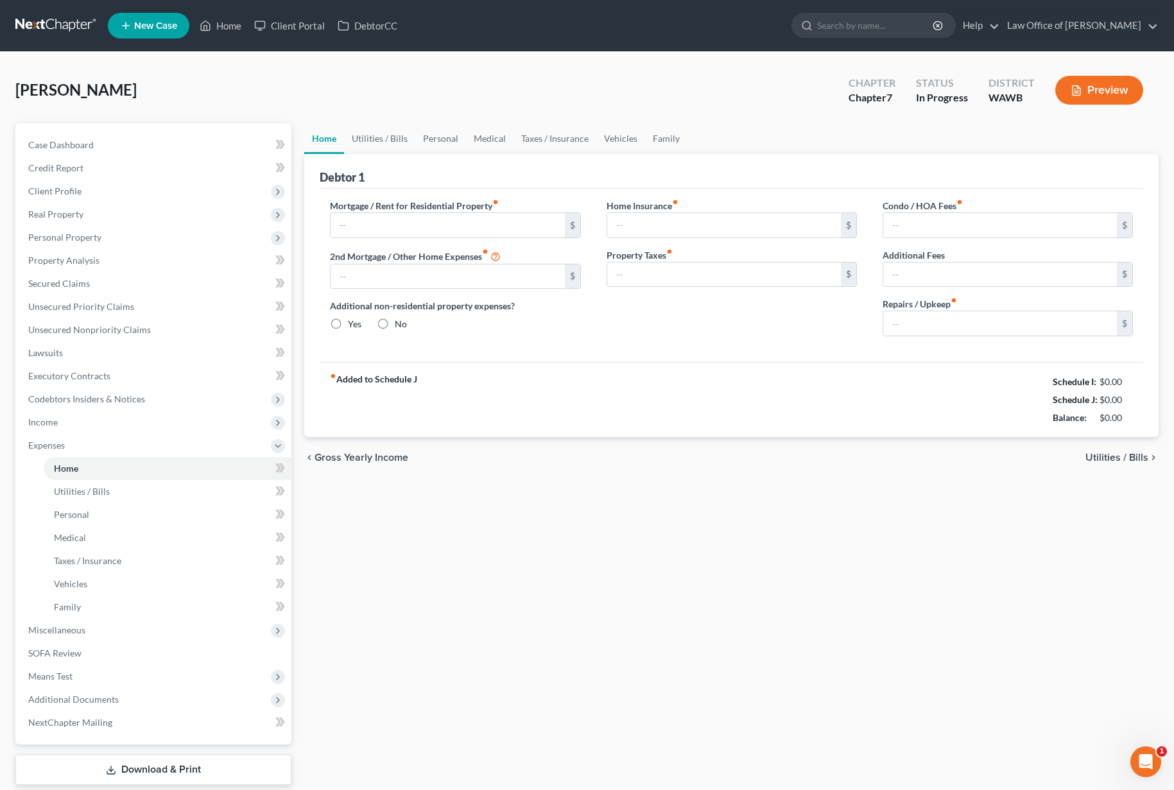
type input "0.00"
click at [98, 635] on span "Miscellaneous" at bounding box center [154, 630] width 273 height 23
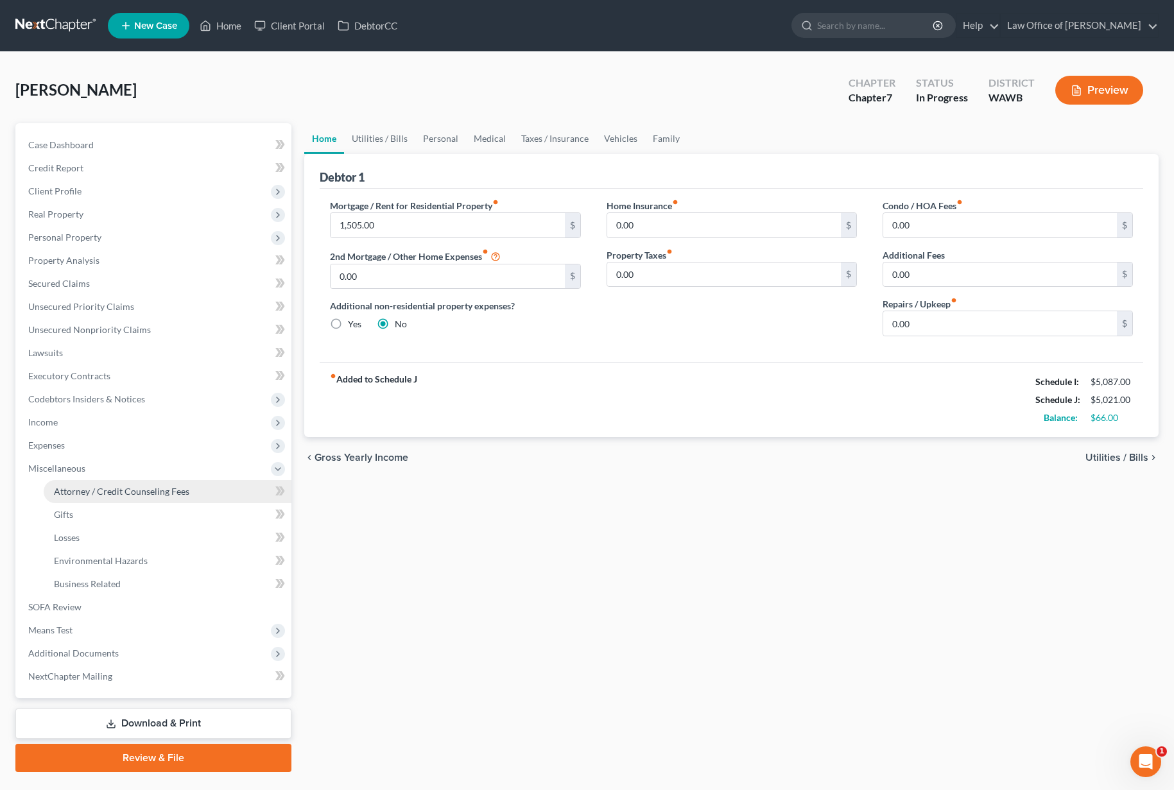
click at [125, 492] on span "Attorney / Credit Counseling Fees" at bounding box center [121, 491] width 135 height 11
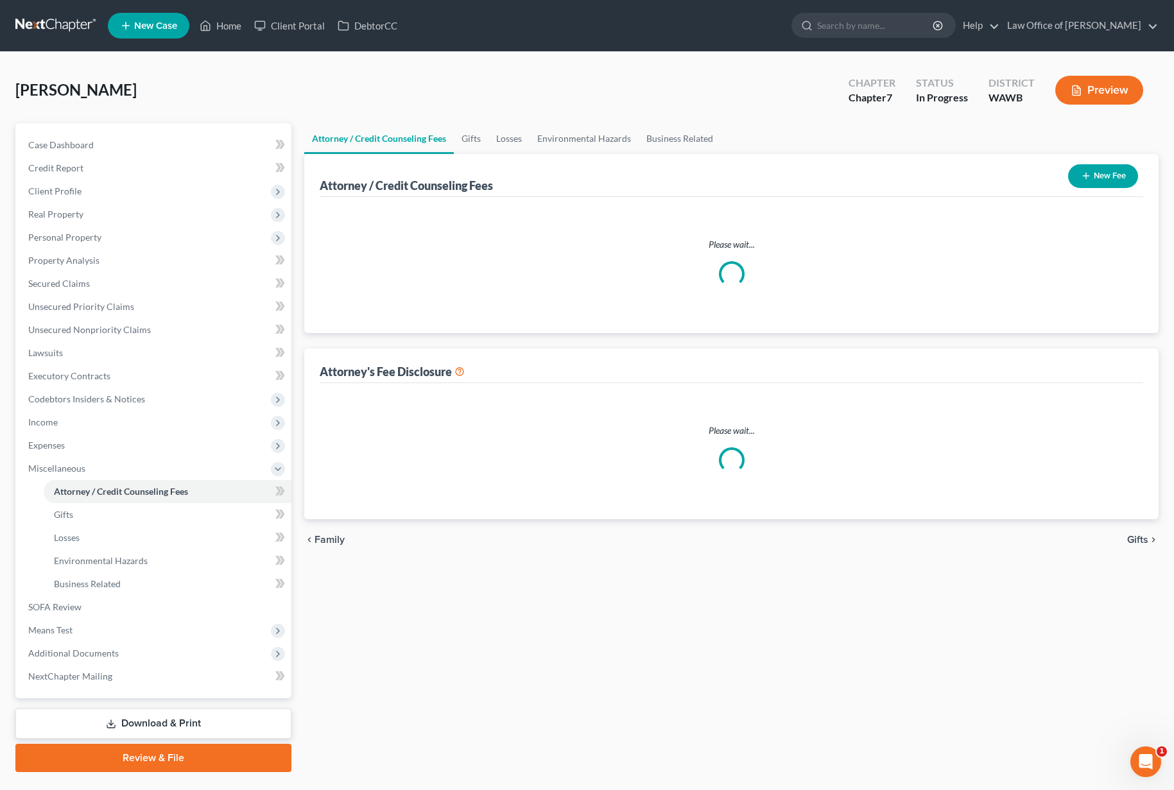
select select "0"
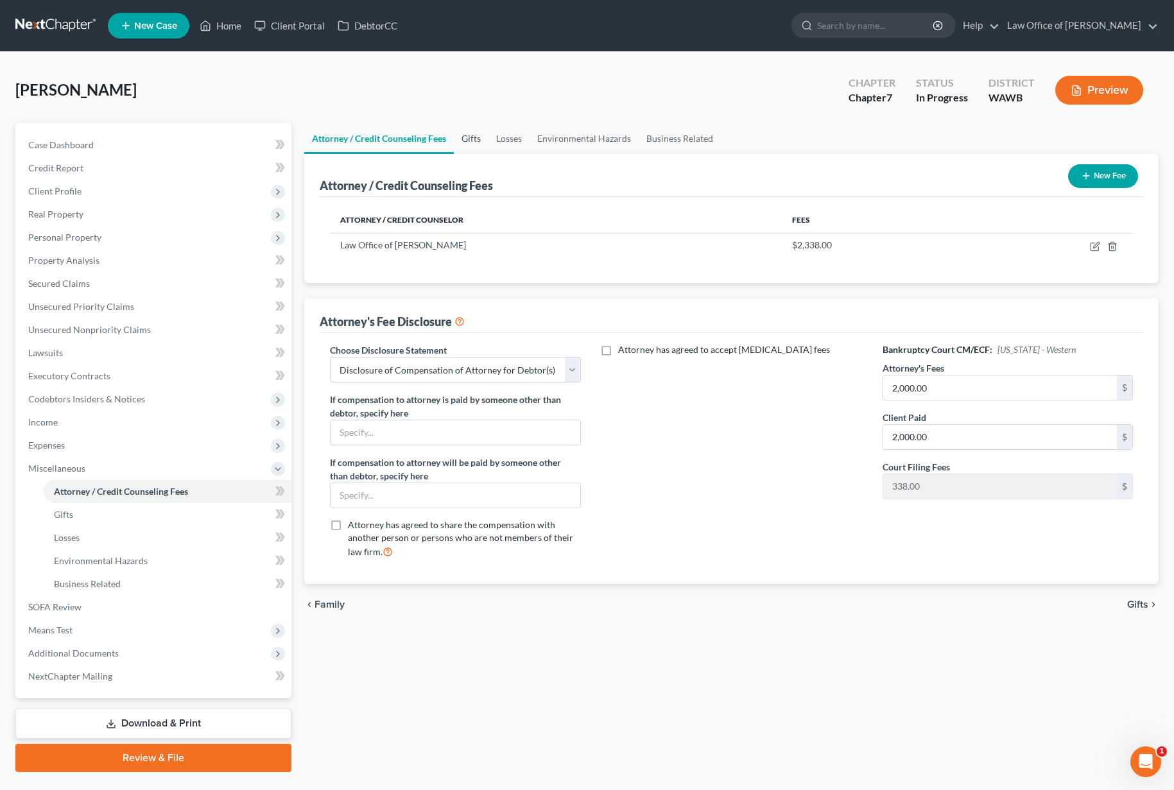
click at [478, 137] on link "Gifts" at bounding box center [471, 138] width 35 height 31
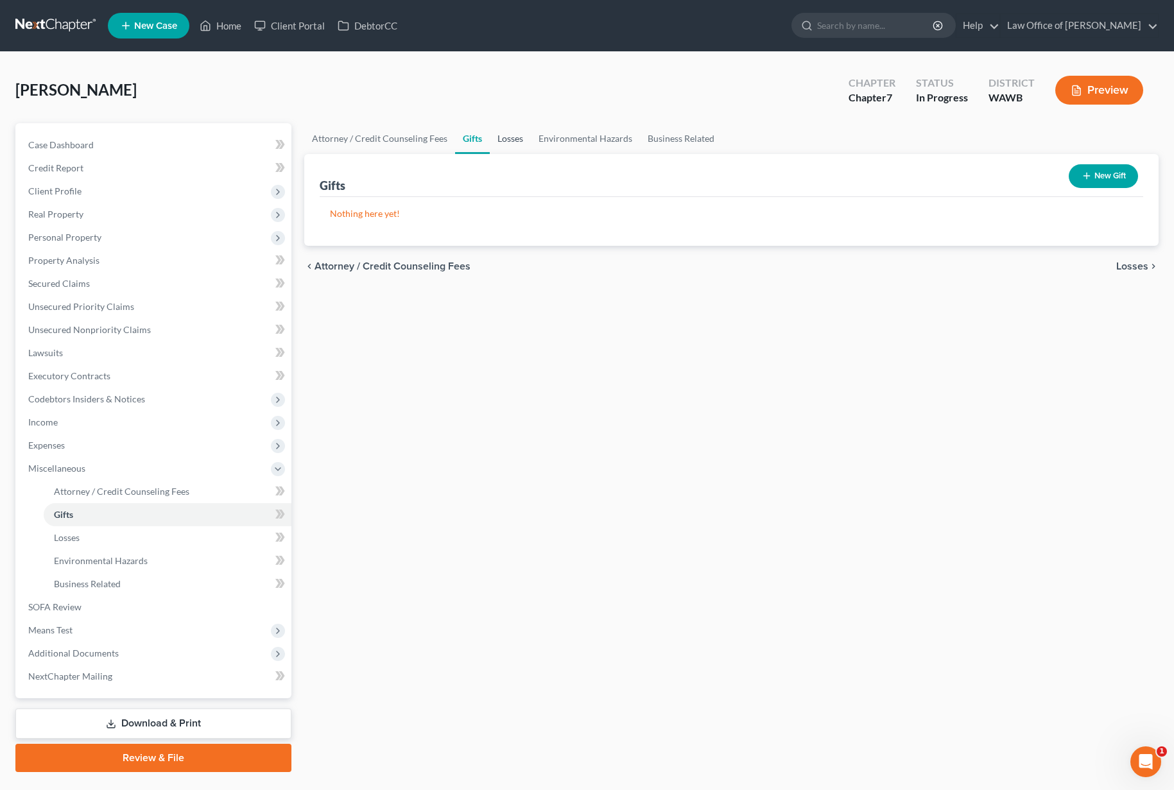
click at [515, 143] on link "Losses" at bounding box center [510, 138] width 41 height 31
click at [582, 144] on link "Environmental Hazards" at bounding box center [585, 138] width 109 height 31
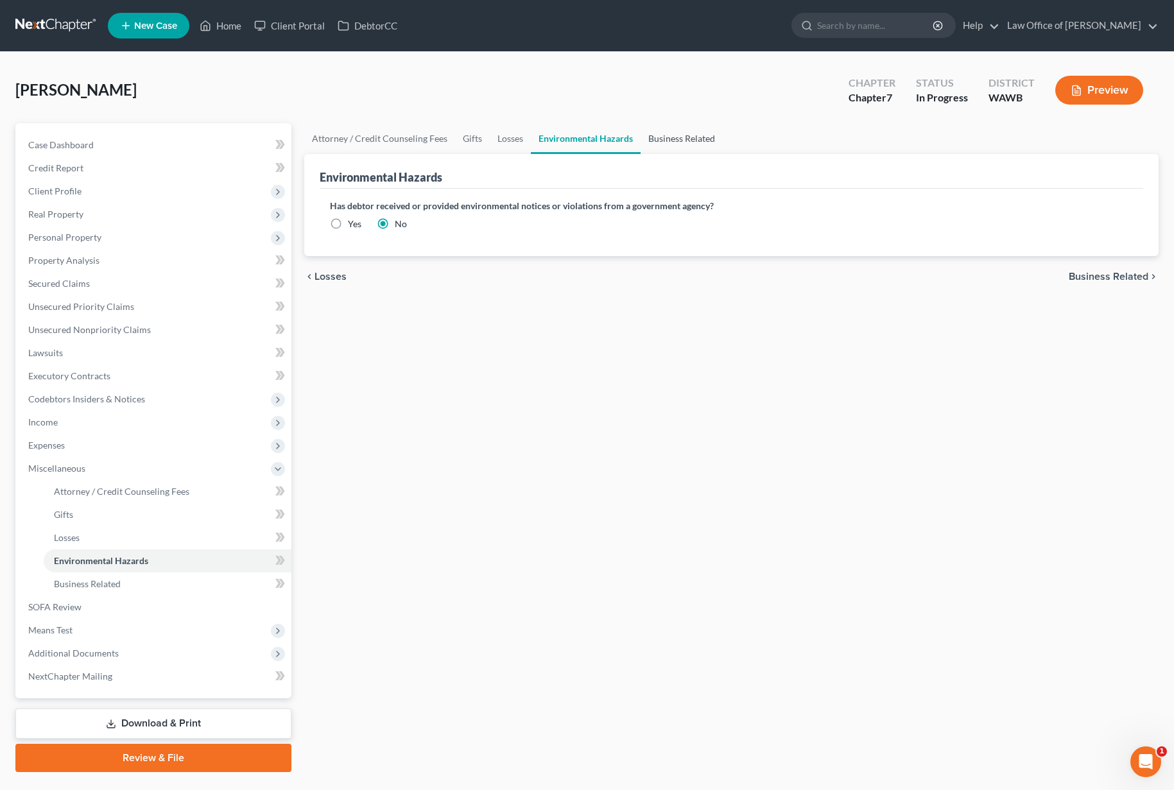
click at [665, 139] on link "Business Related" at bounding box center [682, 138] width 82 height 31
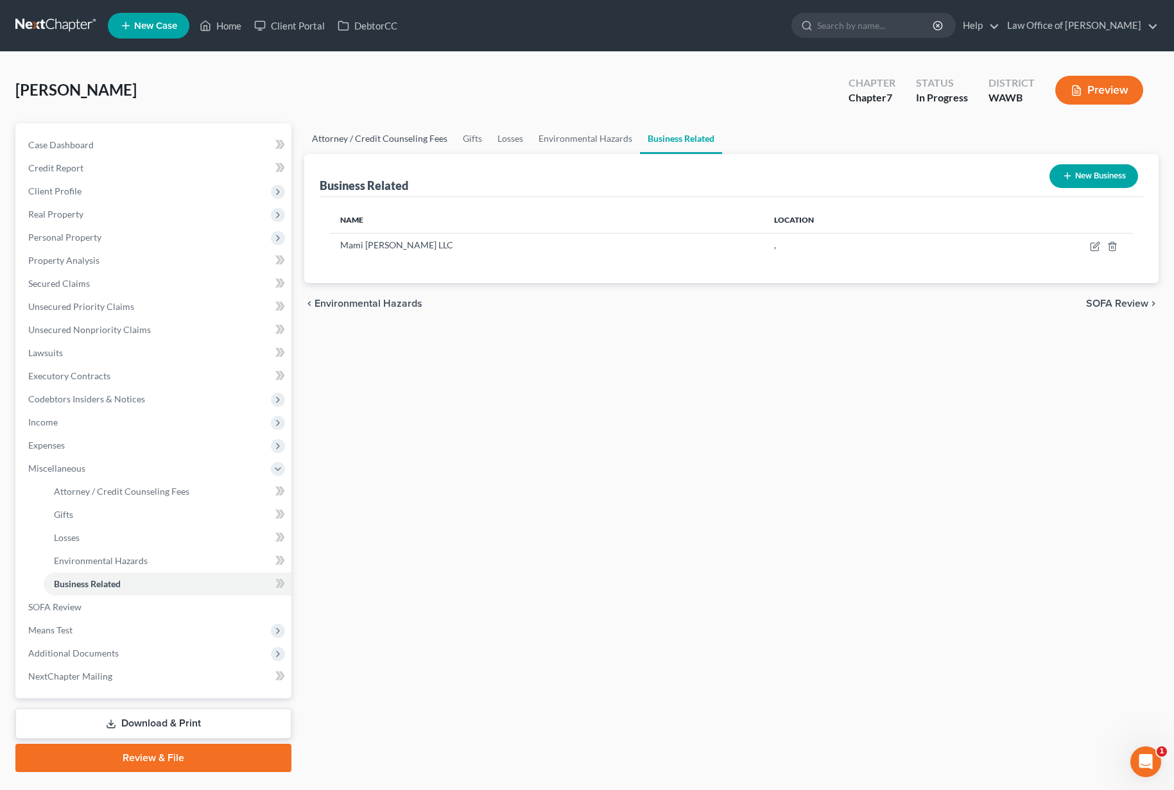
click at [416, 145] on link "Attorney / Credit Counseling Fees" at bounding box center [379, 138] width 151 height 31
select select "0"
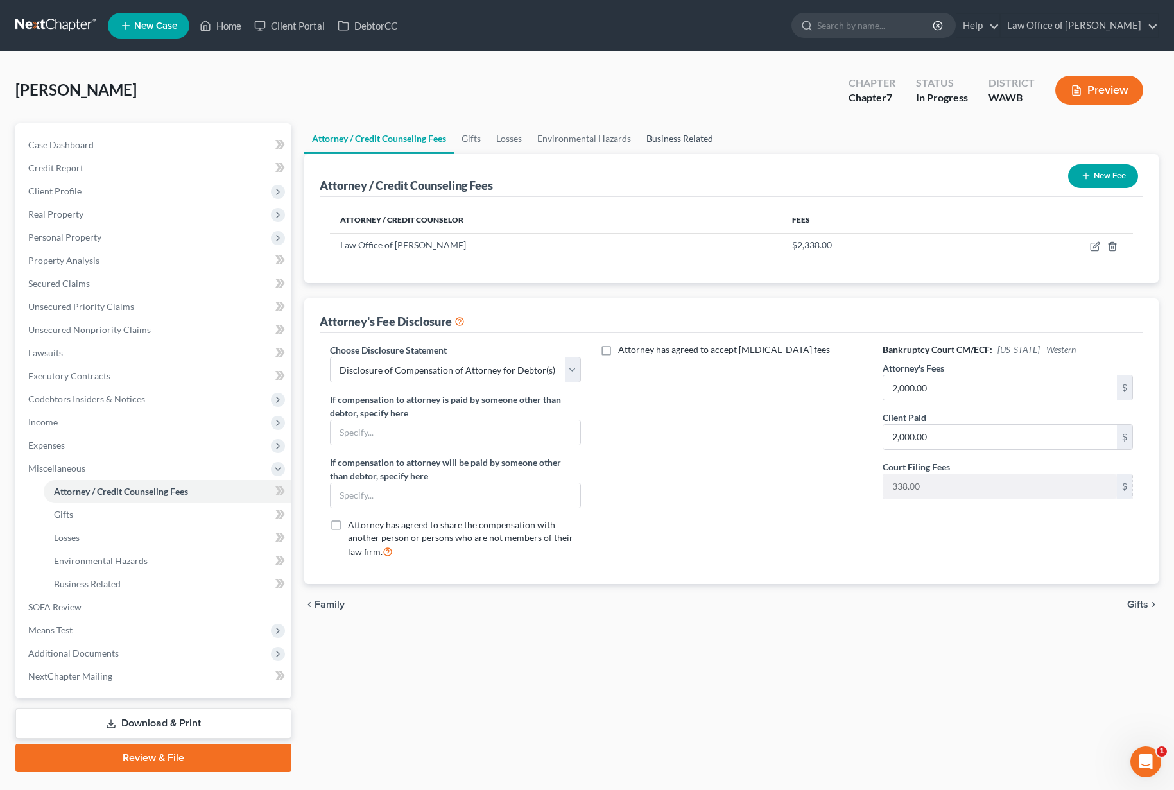
click at [685, 130] on link "Business Related" at bounding box center [680, 138] width 82 height 31
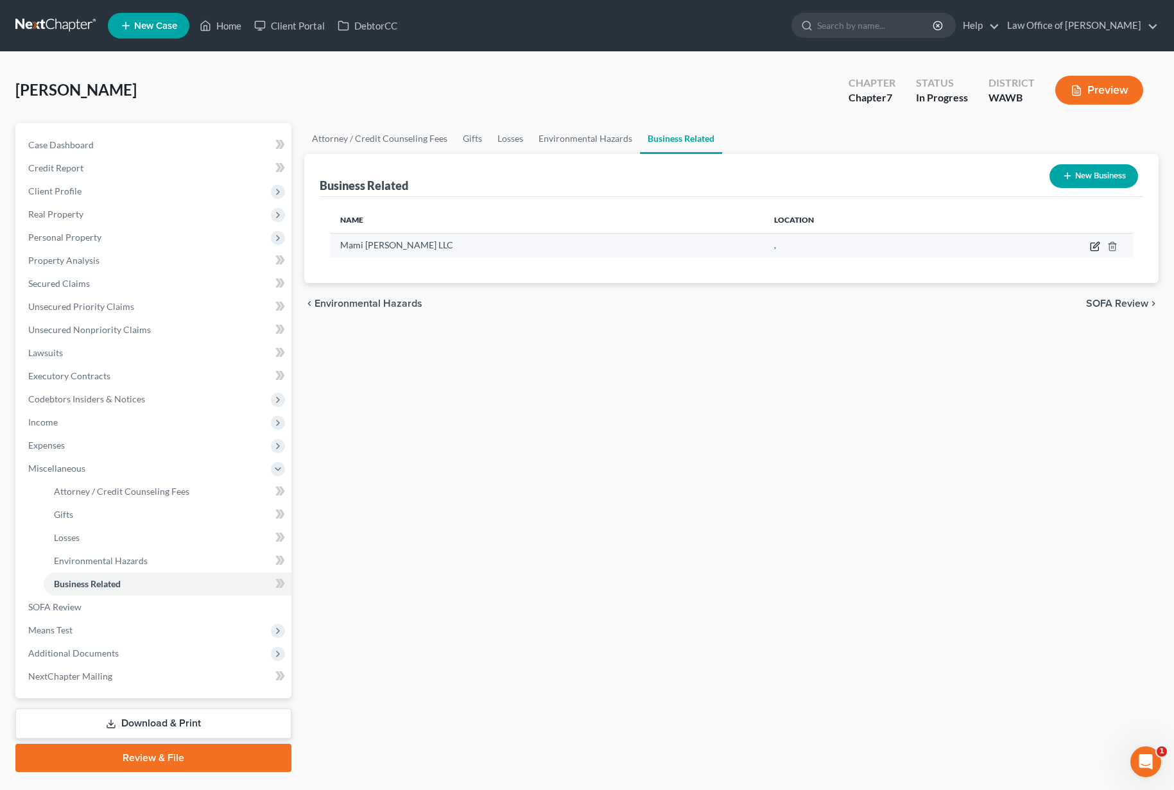
click at [1094, 249] on icon "button" at bounding box center [1095, 246] width 10 height 10
select select "member"
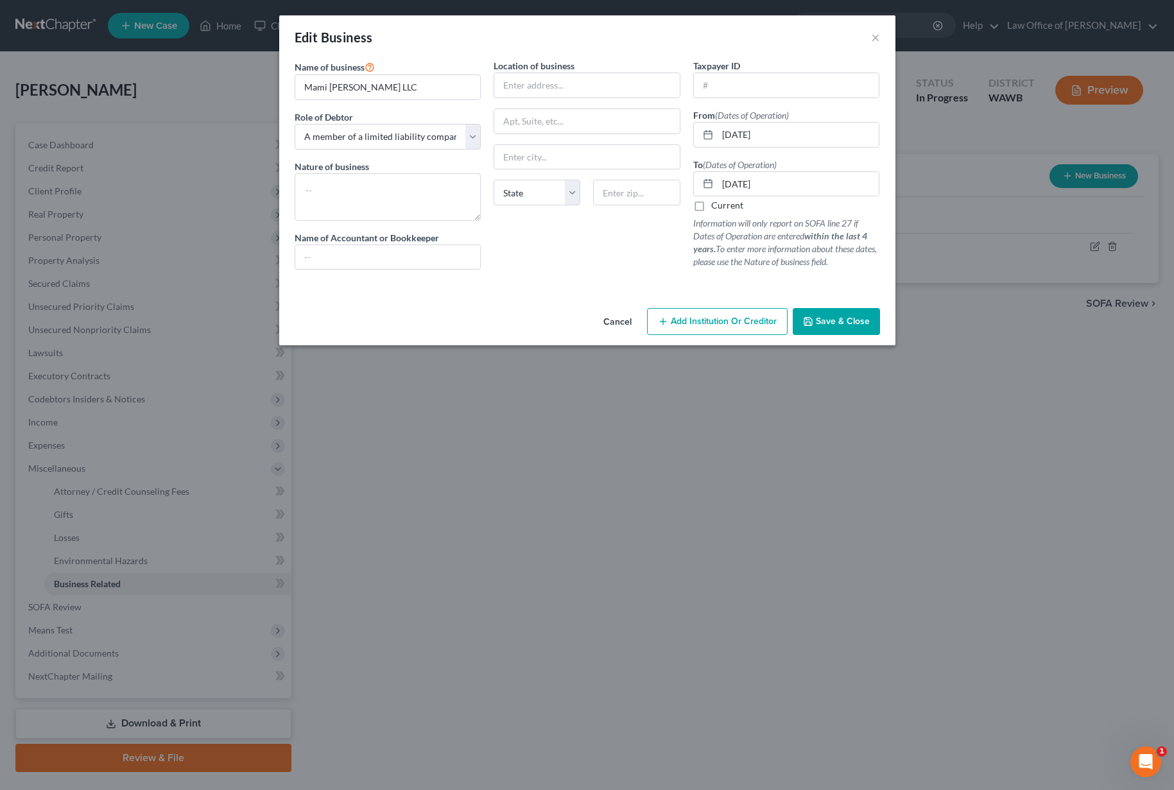
click at [834, 322] on span "Save & Close" at bounding box center [843, 321] width 54 height 11
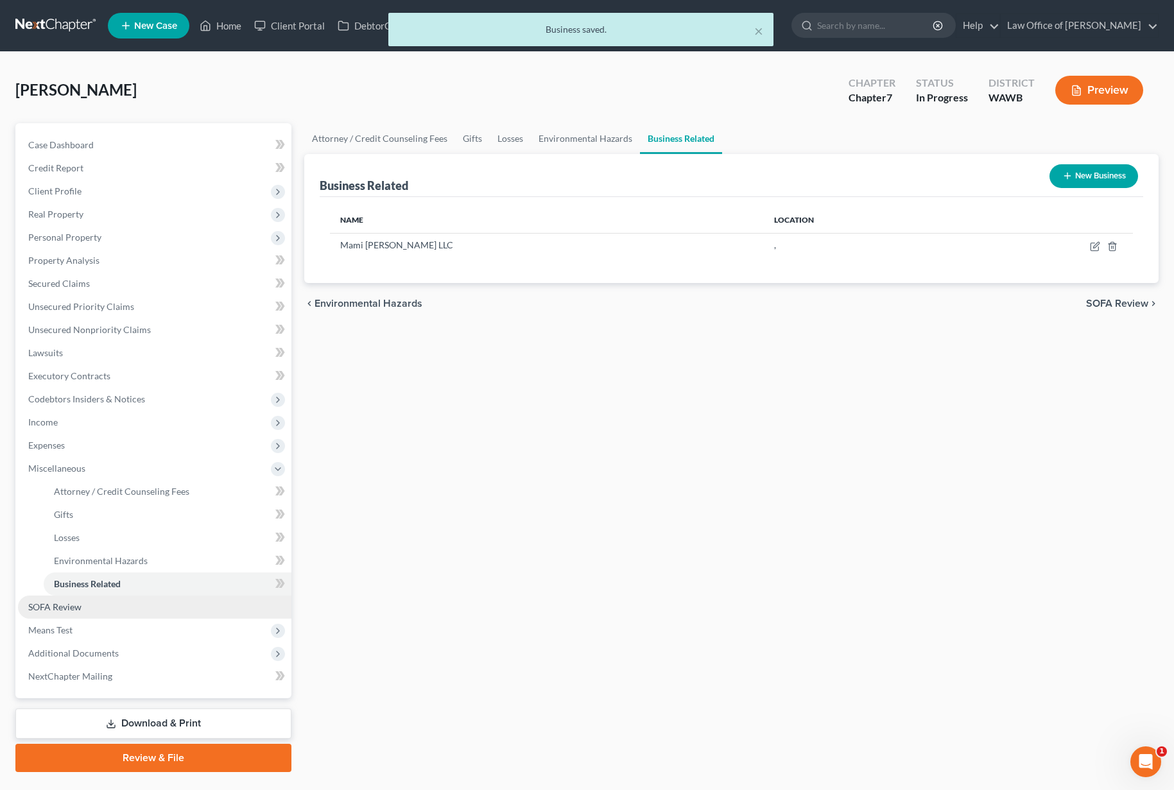
click at [226, 608] on link "SOFA Review" at bounding box center [154, 607] width 273 height 23
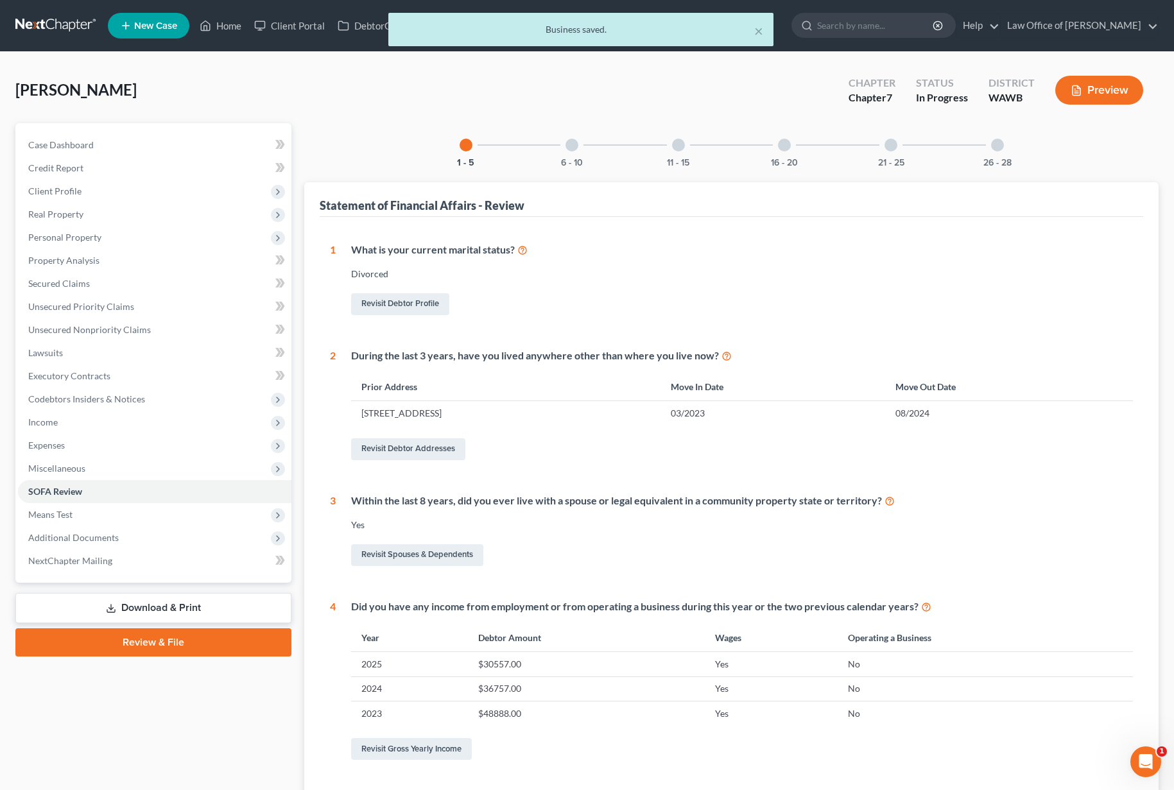
click at [575, 153] on div "6 - 10" at bounding box center [572, 145] width 44 height 44
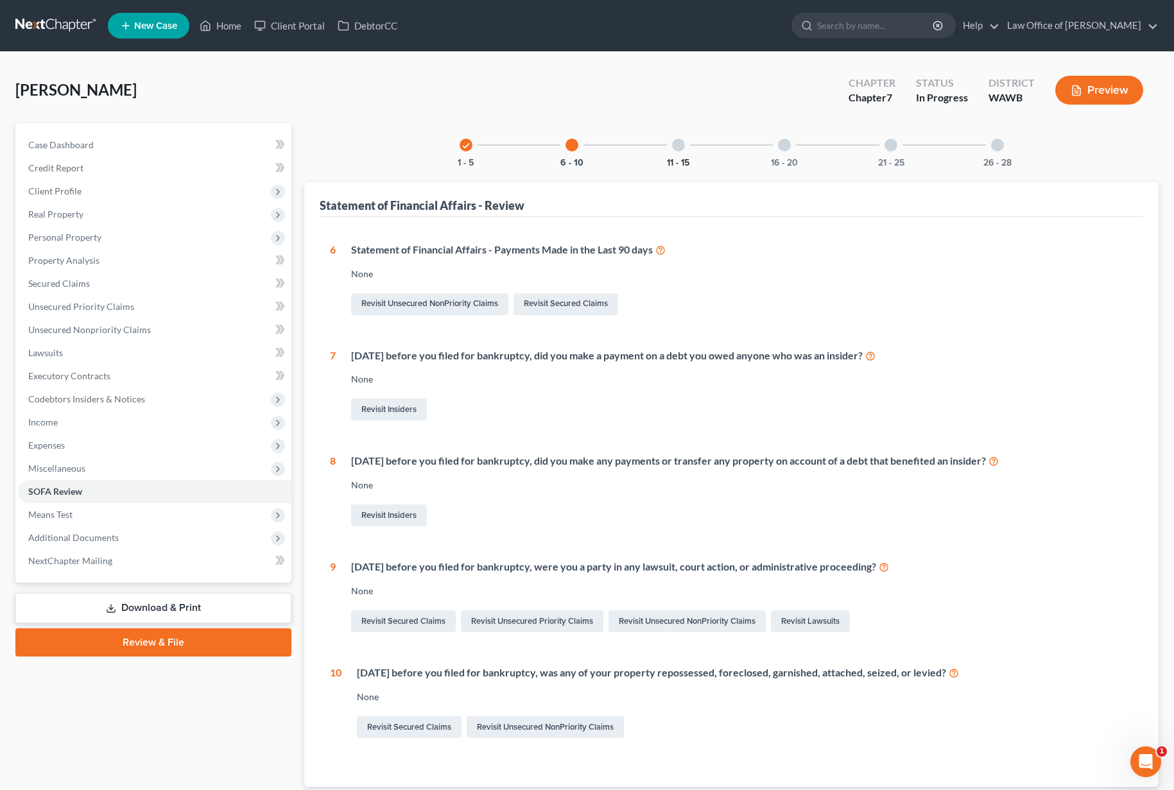
click at [678, 159] on button "11 - 15" at bounding box center [678, 163] width 22 height 9
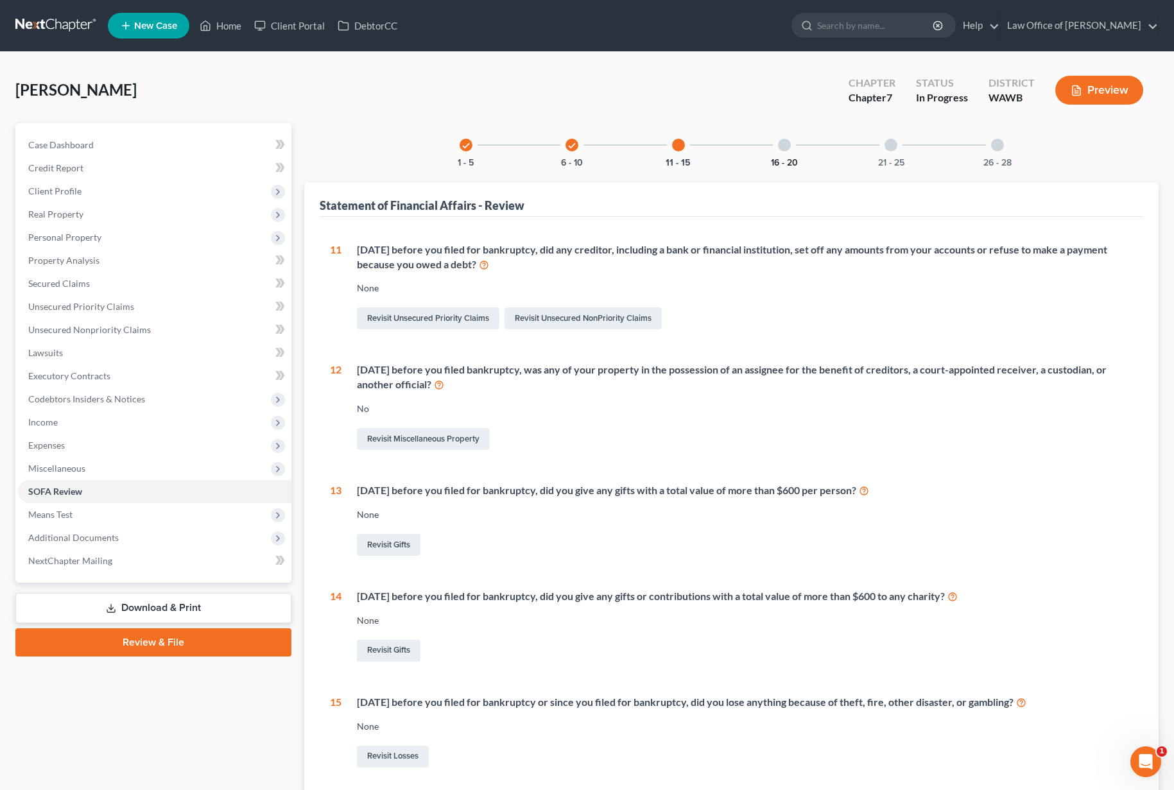
click at [781, 164] on button "16 - 20" at bounding box center [784, 163] width 27 height 9
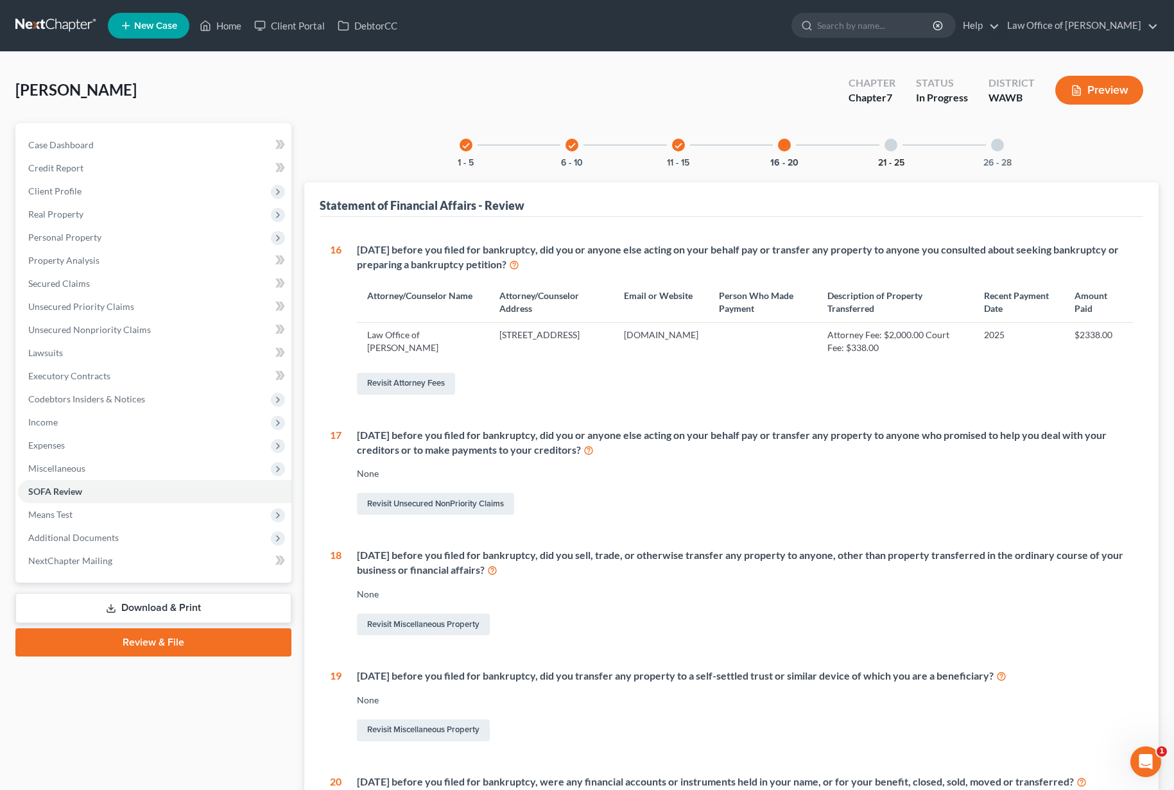
click at [893, 166] on button "21 - 25" at bounding box center [891, 163] width 26 height 9
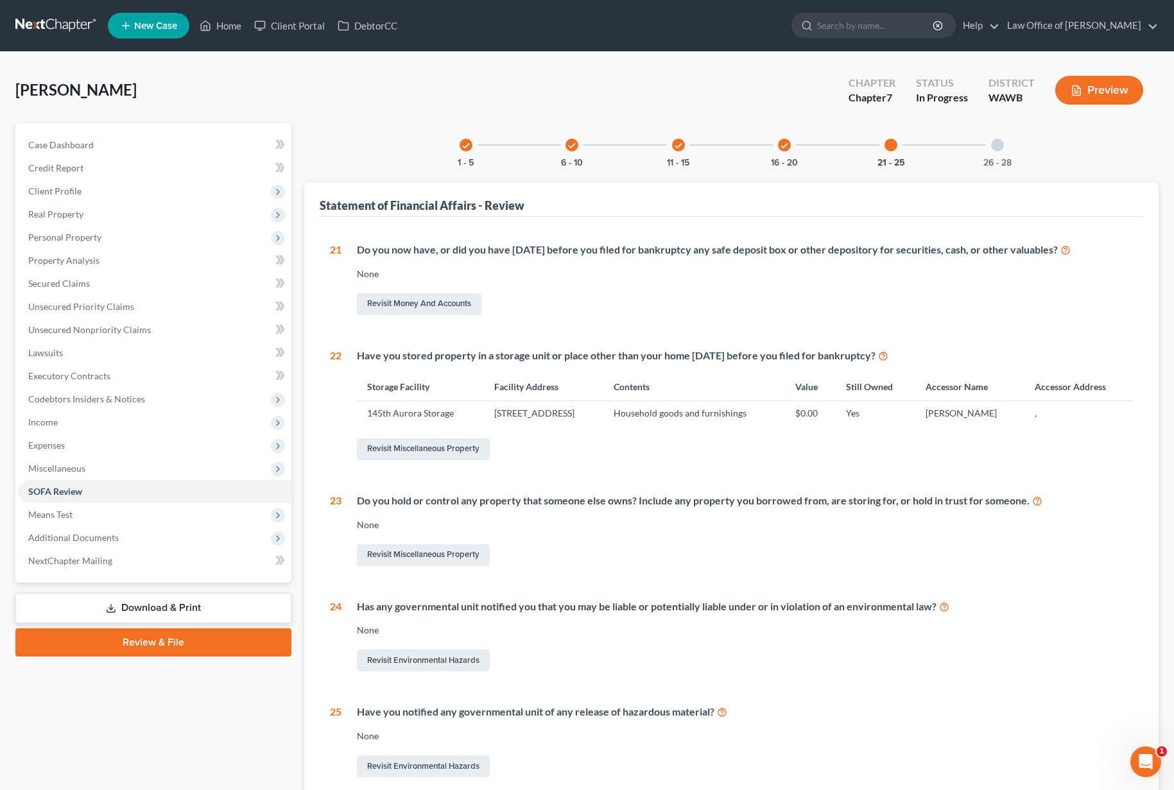
click at [999, 155] on div "26 - 28" at bounding box center [998, 145] width 44 height 44
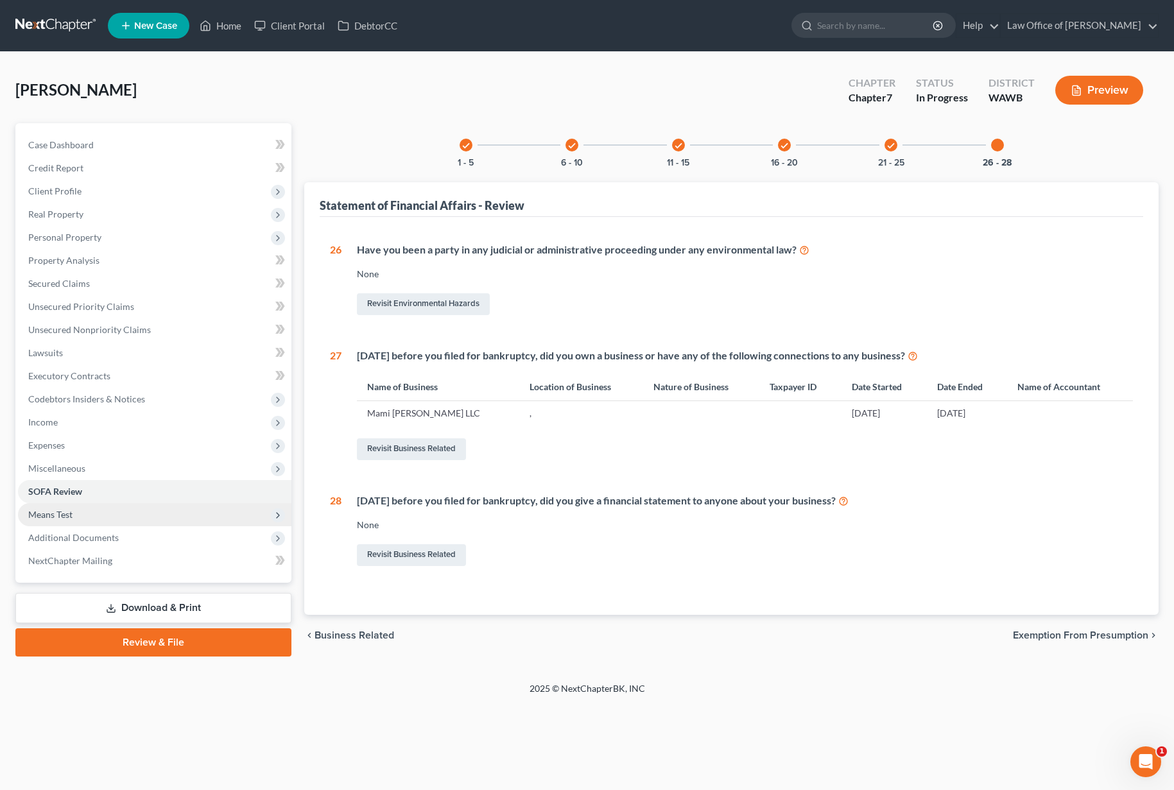
click at [111, 512] on span "Means Test" at bounding box center [154, 514] width 273 height 23
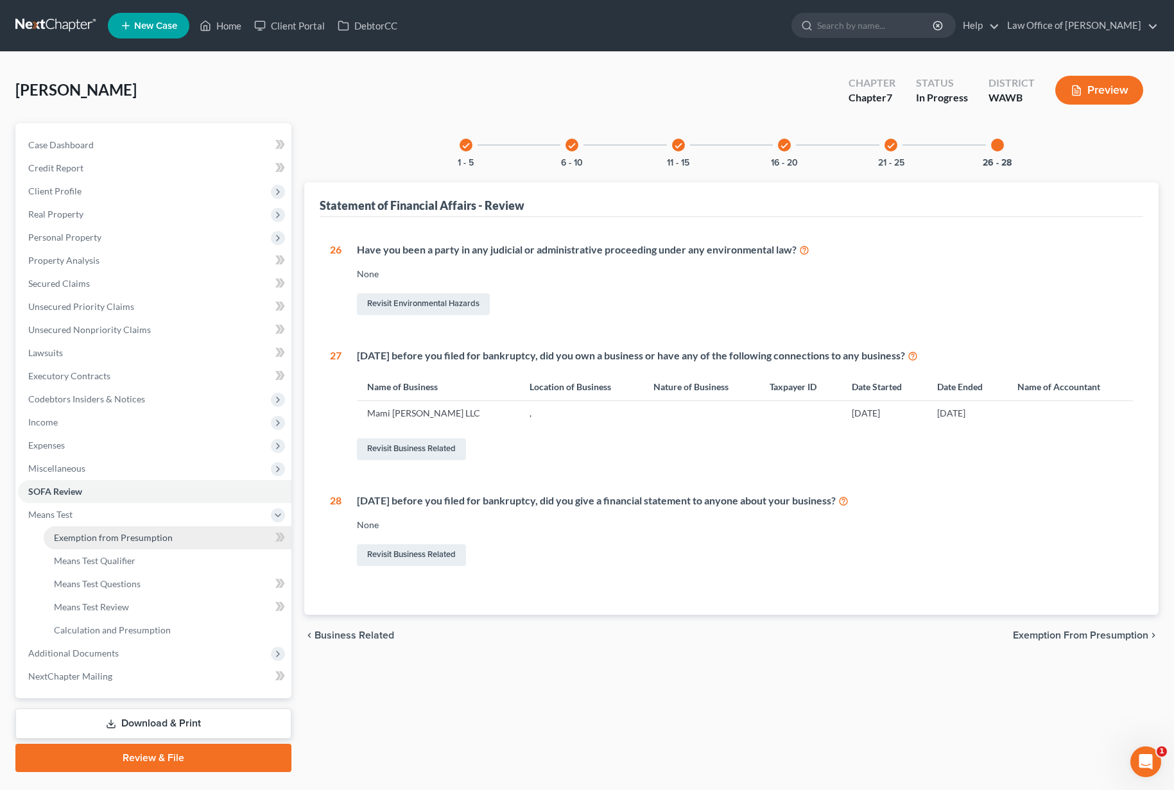
click at [108, 533] on span "Exemption from Presumption" at bounding box center [113, 537] width 119 height 11
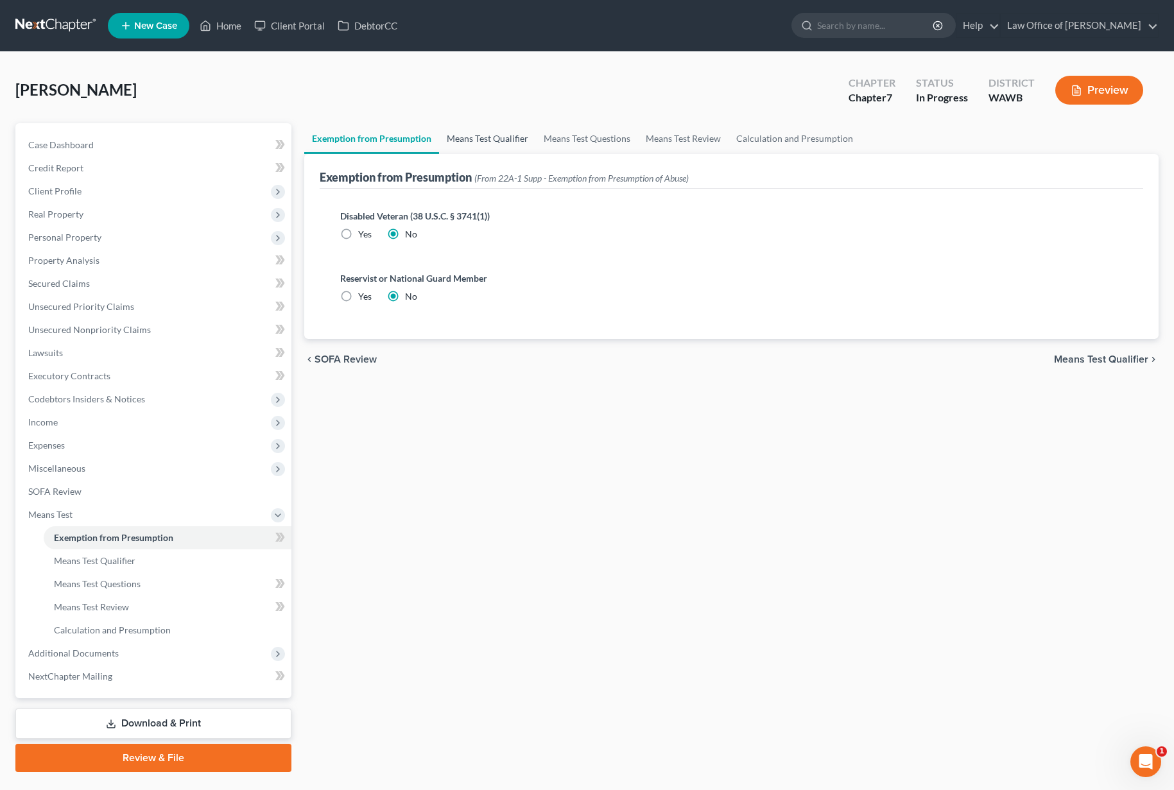
click at [485, 137] on link "Means Test Qualifier" at bounding box center [487, 138] width 97 height 31
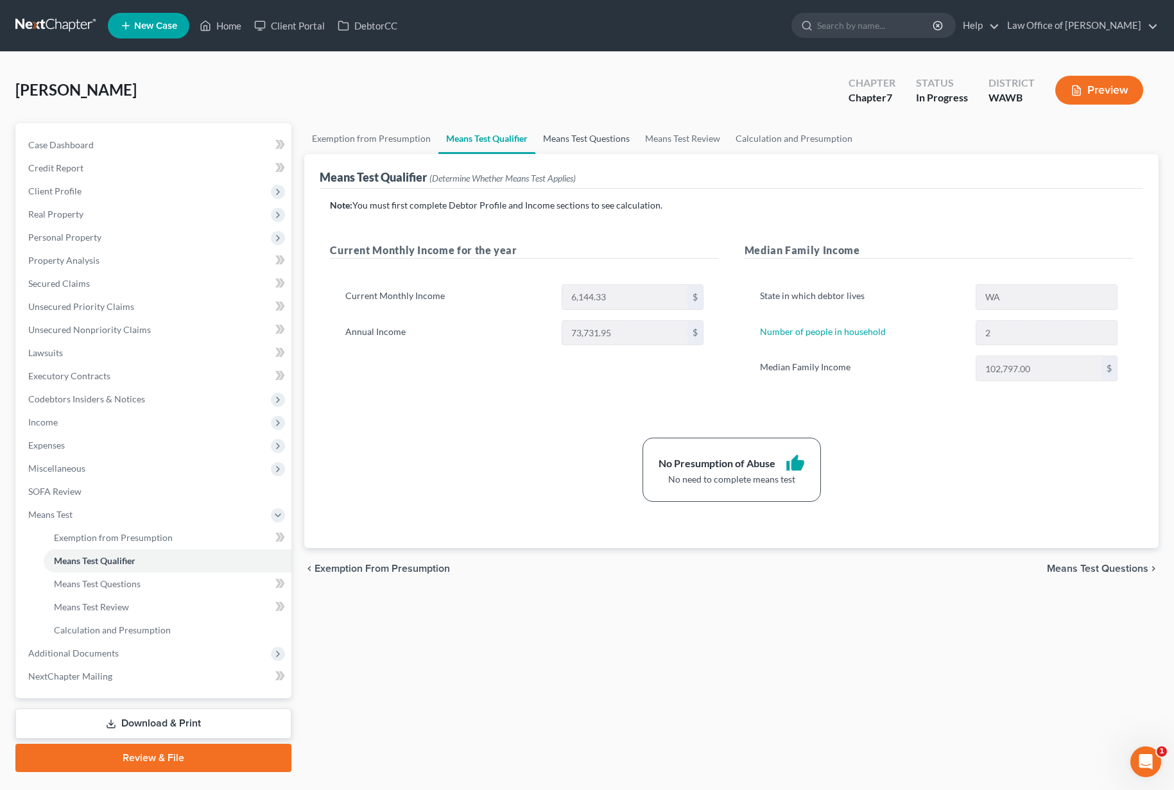
click at [560, 140] on link "Means Test Questions" at bounding box center [586, 138] width 102 height 31
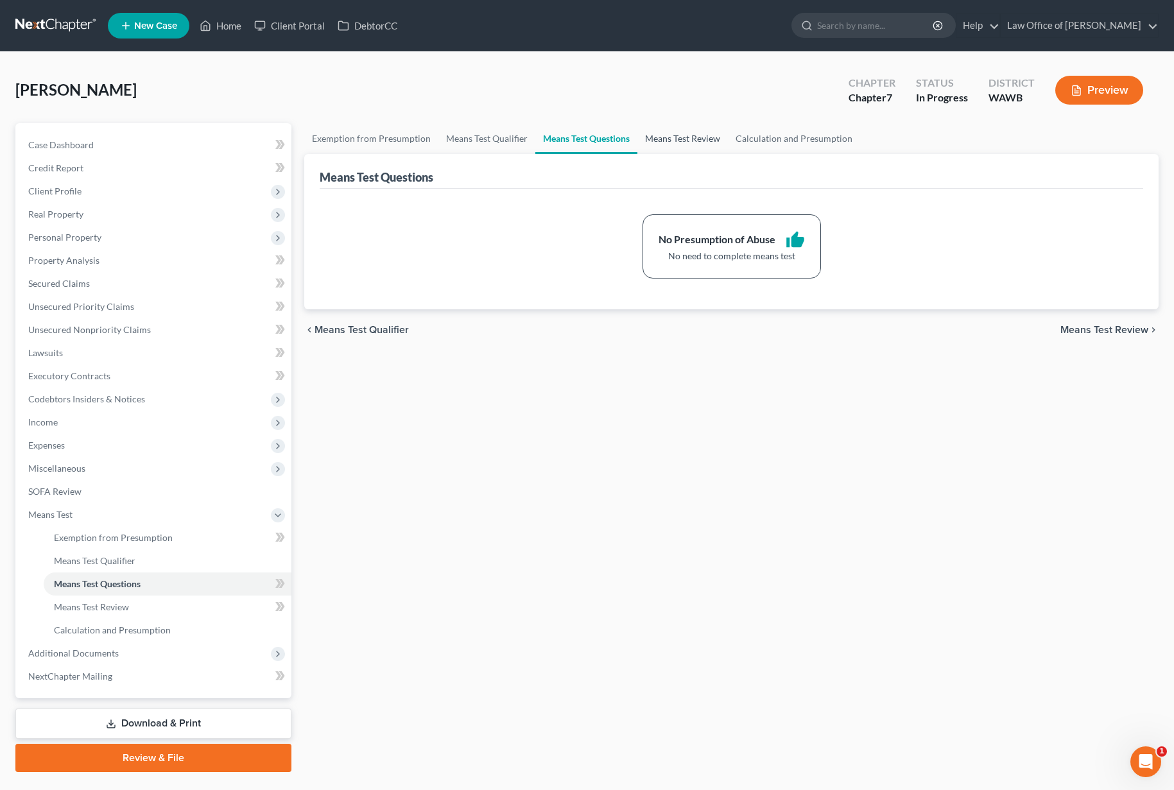
click at [672, 148] on link "Means Test Review" at bounding box center [682, 138] width 91 height 31
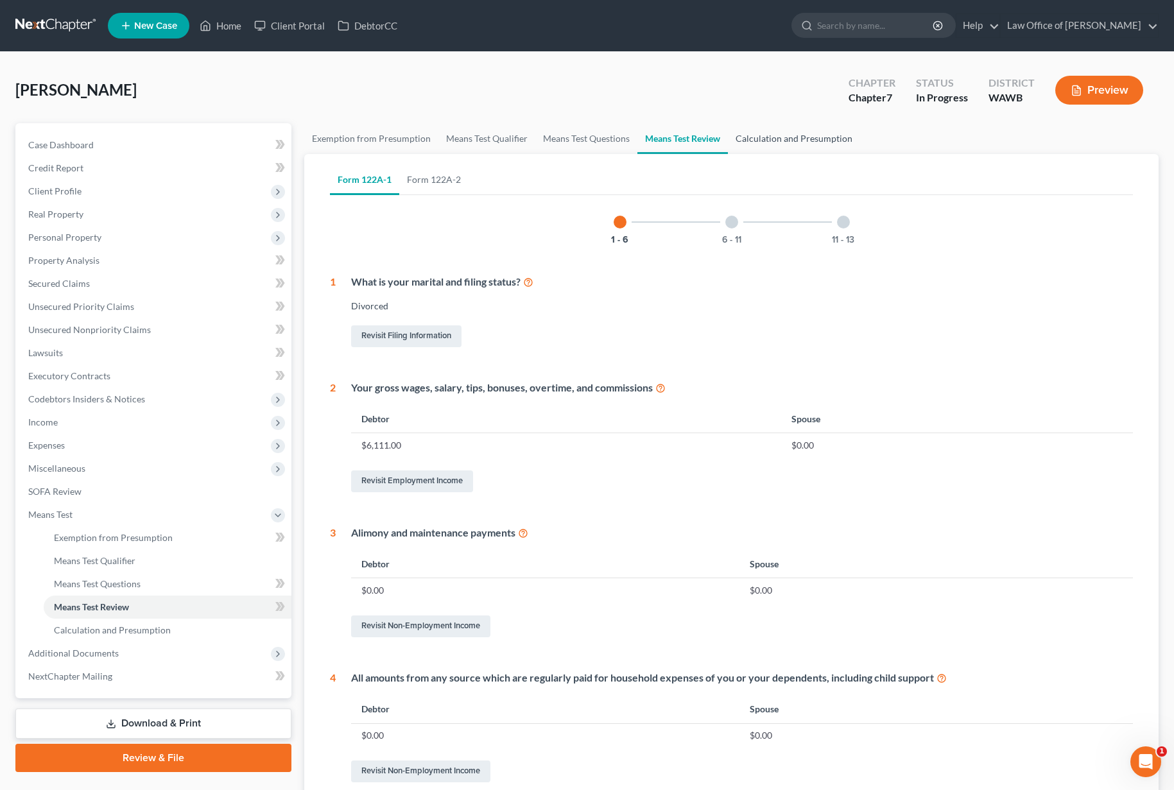
click at [773, 138] on link "Calculation and Presumption" at bounding box center [794, 138] width 132 height 31
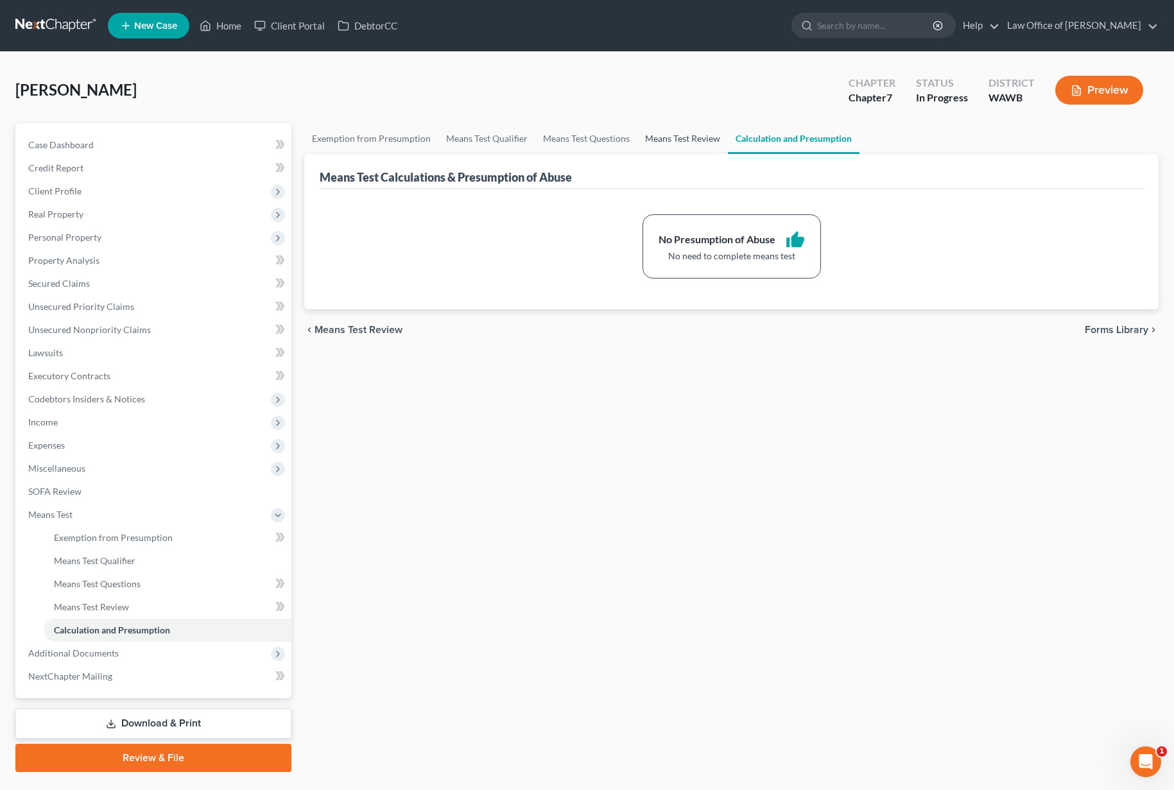
click at [677, 135] on link "Means Test Review" at bounding box center [682, 138] width 91 height 31
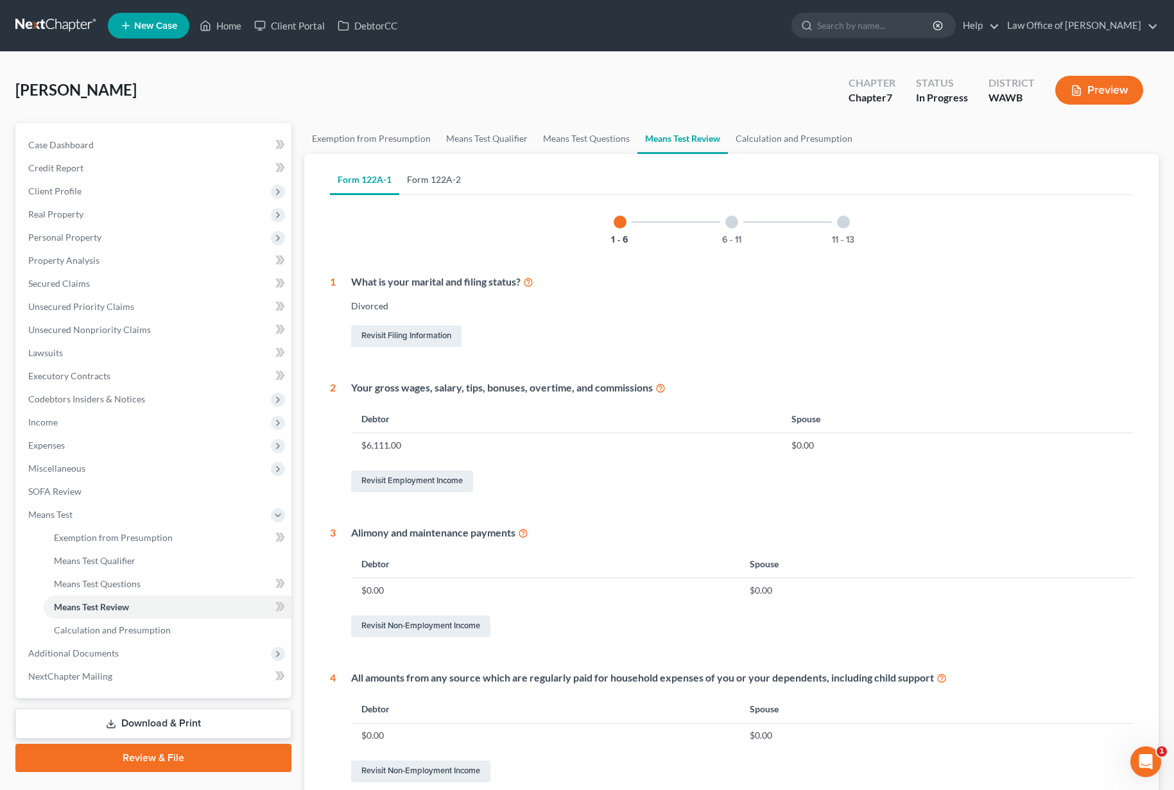
click at [431, 182] on link "Form 122A-2" at bounding box center [433, 179] width 69 height 31
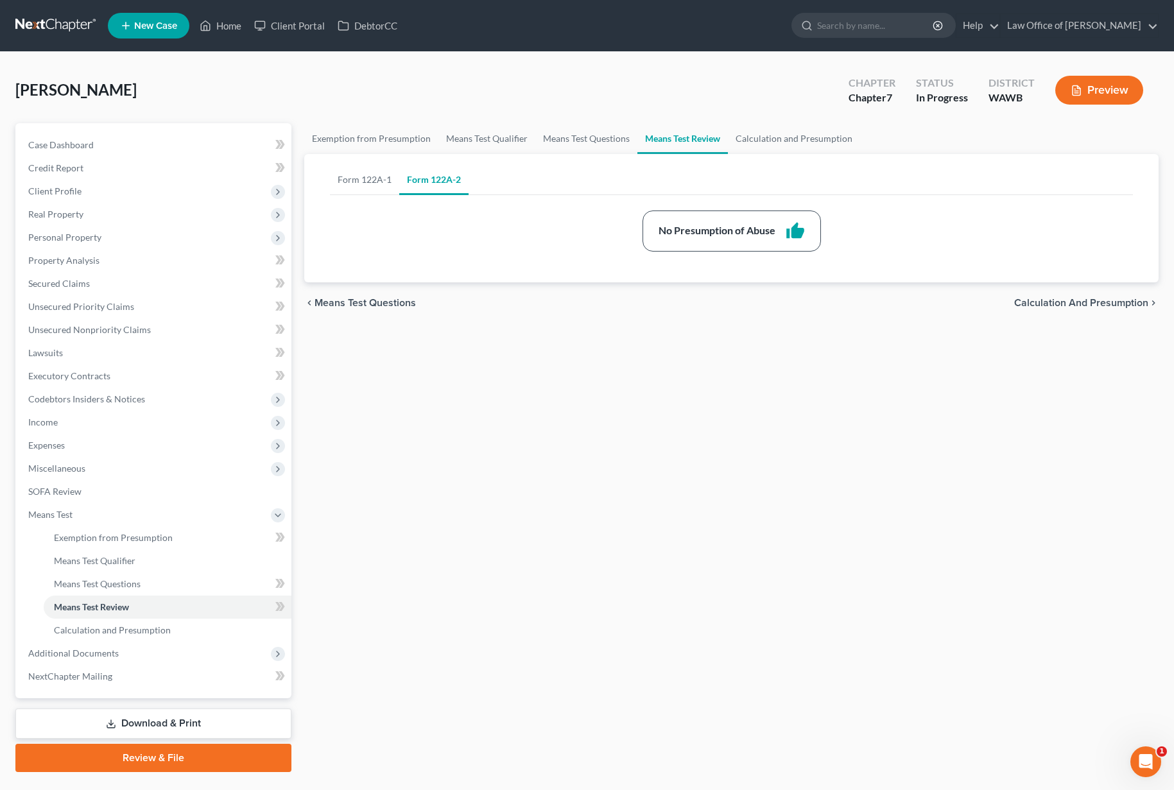
scroll to position [31, 0]
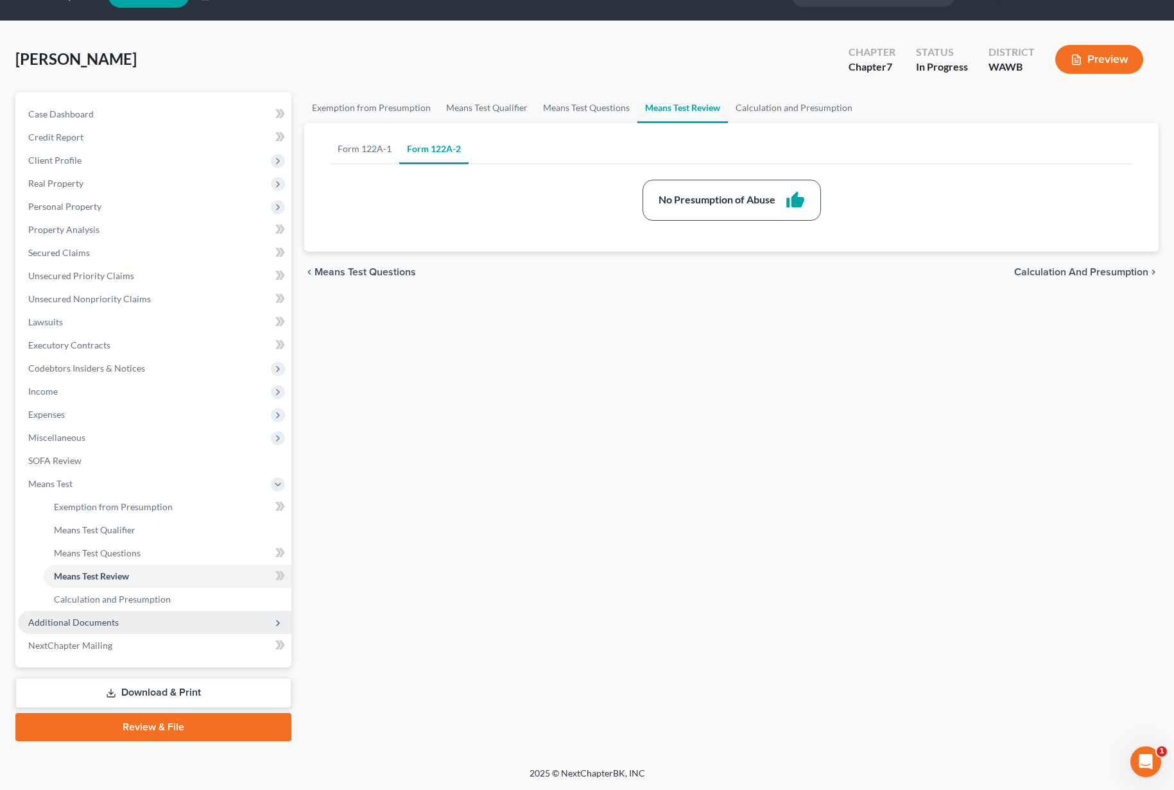
click at [128, 623] on span "Additional Documents" at bounding box center [154, 622] width 273 height 23
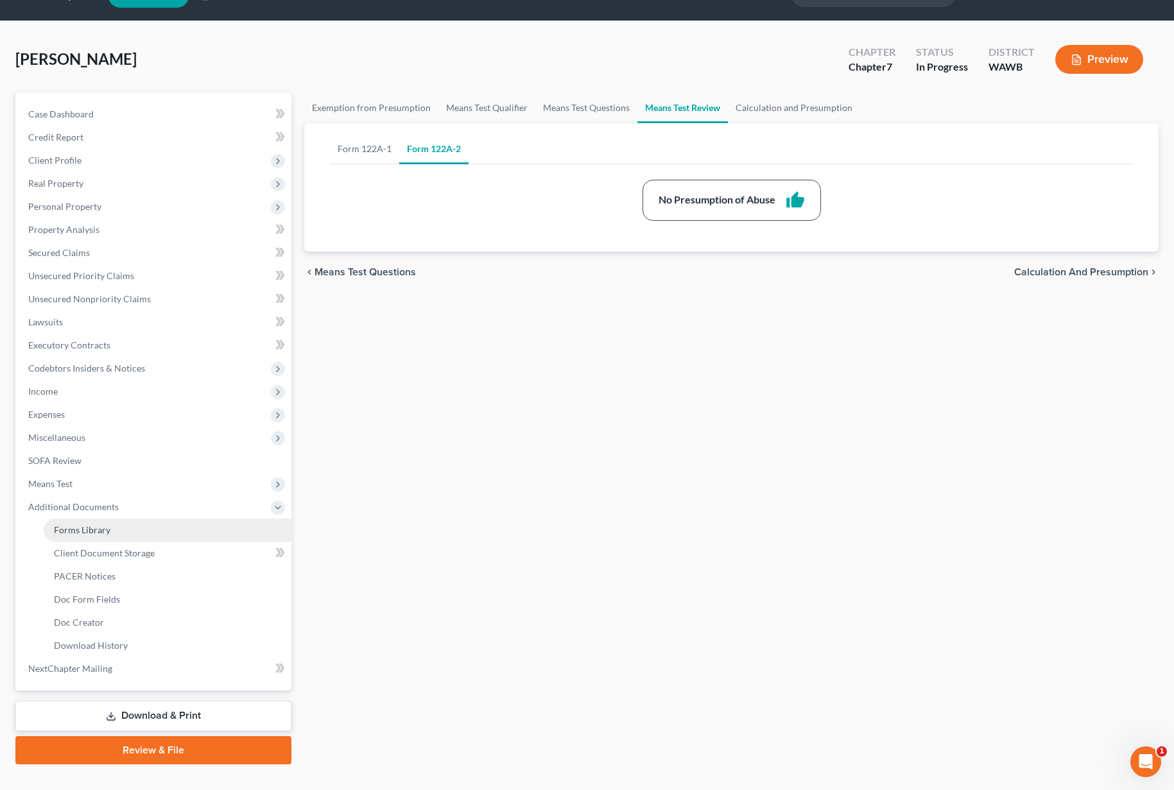
click at [109, 538] on link "Forms Library" at bounding box center [168, 530] width 248 height 23
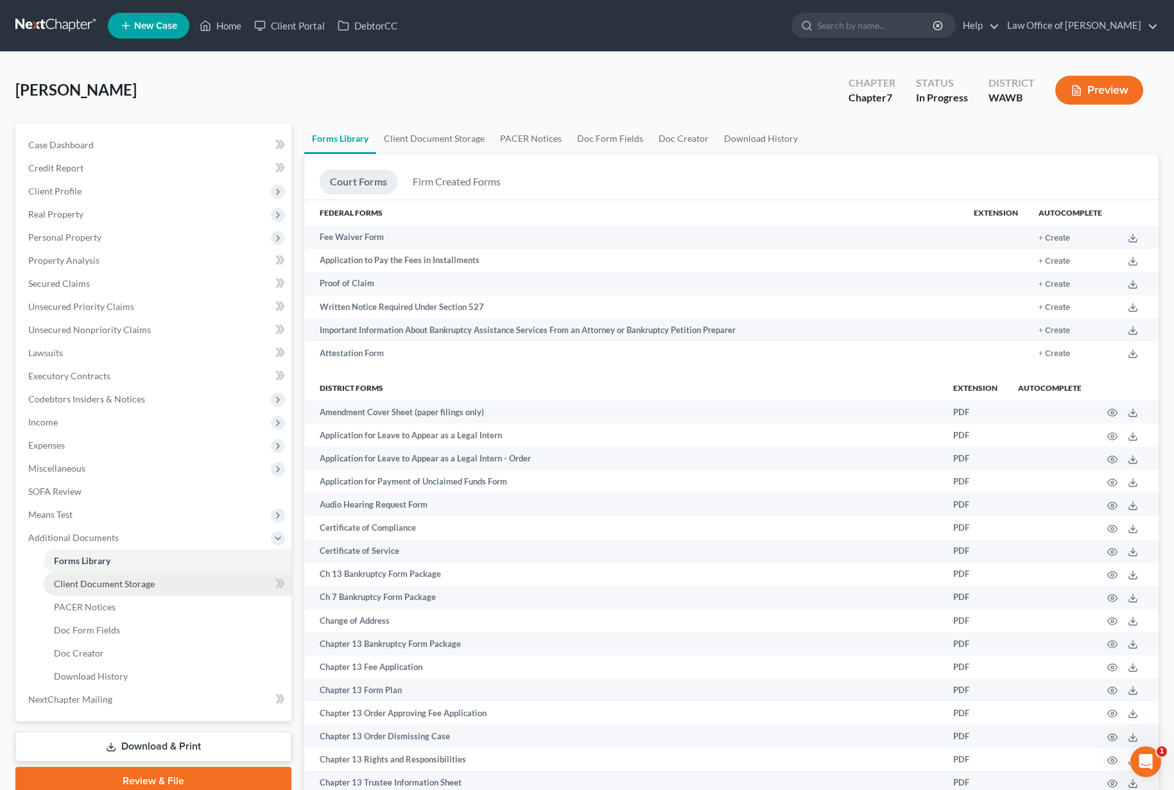
click at [105, 580] on span "Client Document Storage" at bounding box center [104, 583] width 101 height 11
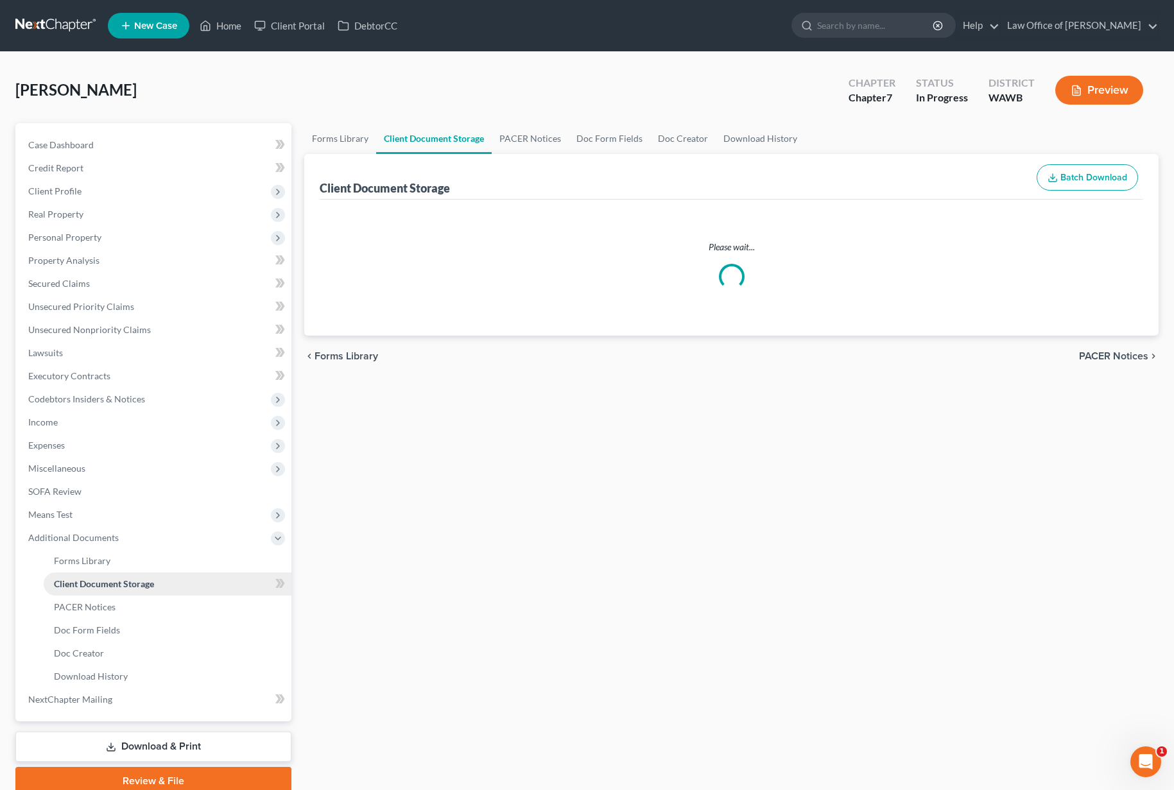
select select "0"
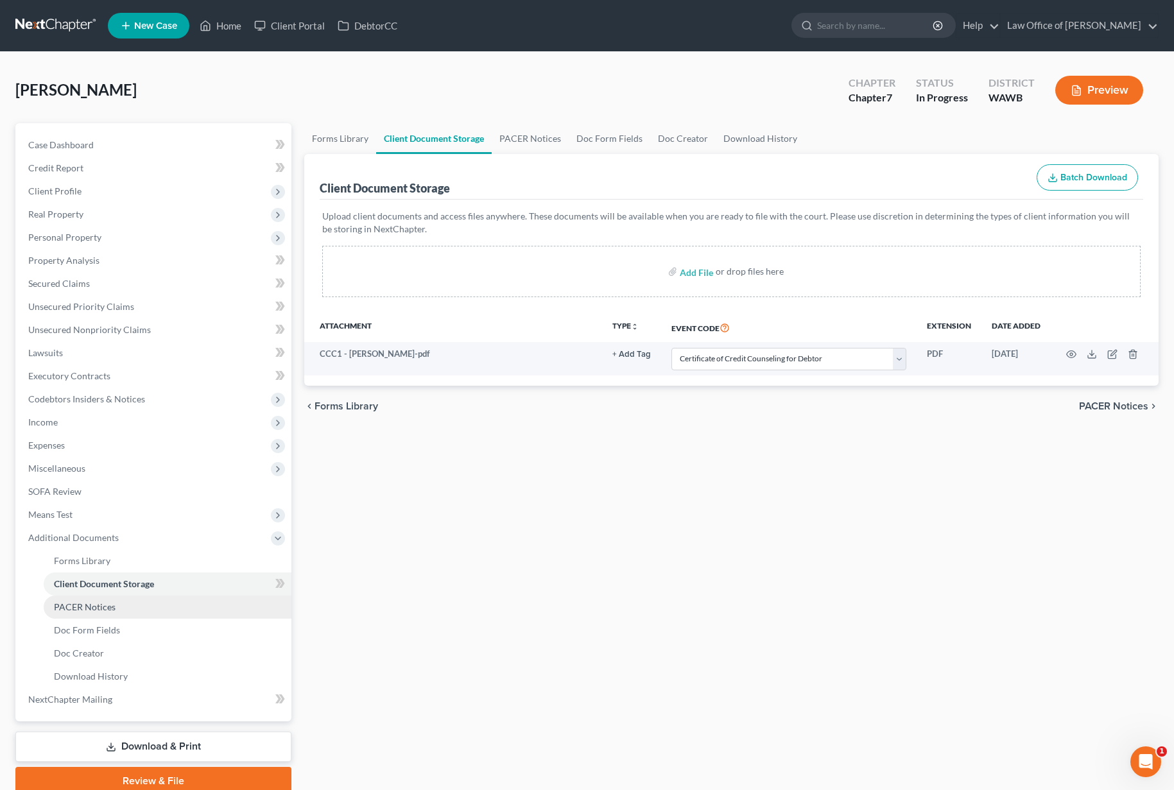
click at [100, 606] on span "PACER Notices" at bounding box center [85, 606] width 62 height 11
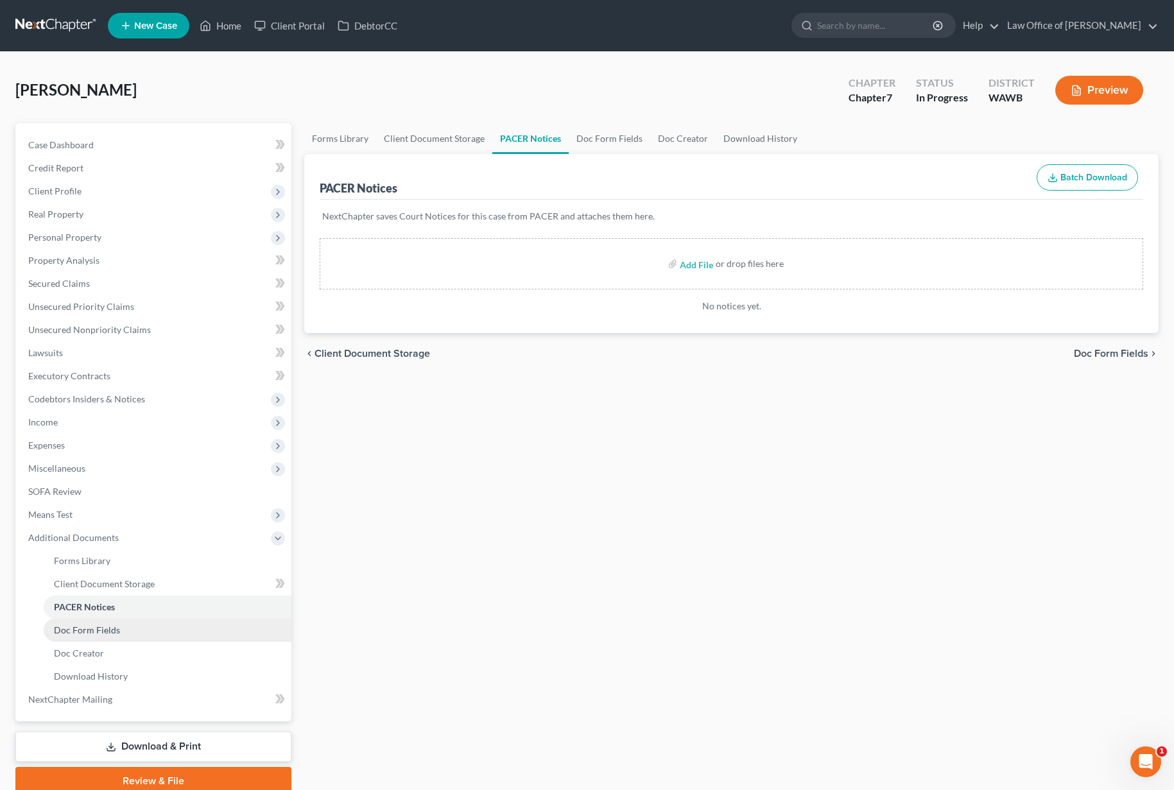
click at [101, 628] on span "Doc Form Fields" at bounding box center [87, 630] width 66 height 11
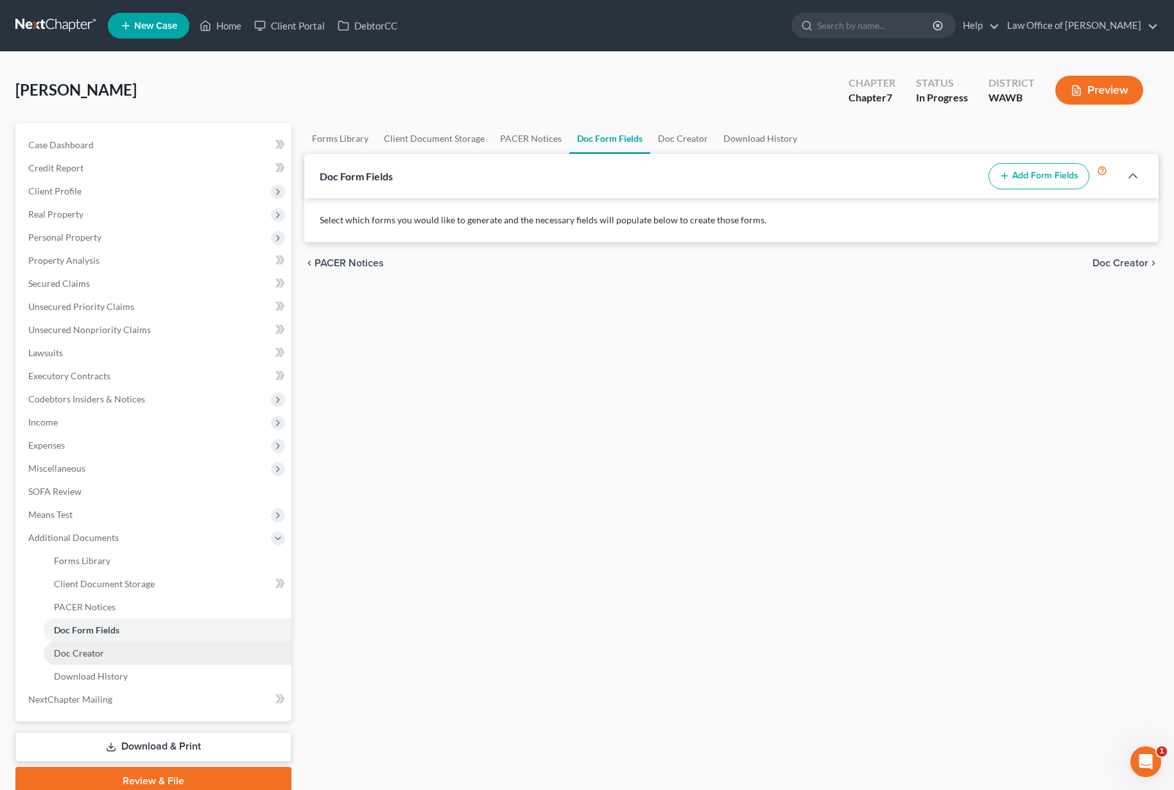
click at [102, 642] on link "Doc Creator" at bounding box center [168, 653] width 248 height 23
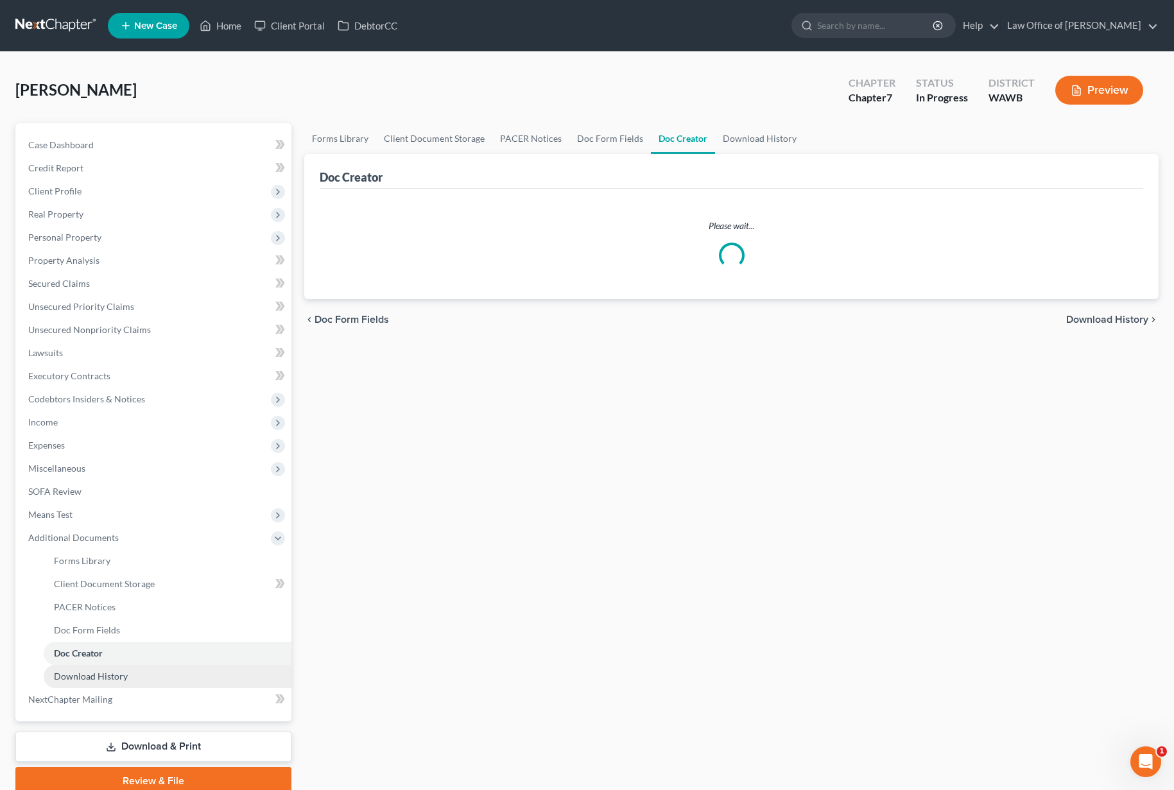
click at [108, 671] on span "Download History" at bounding box center [91, 676] width 74 height 11
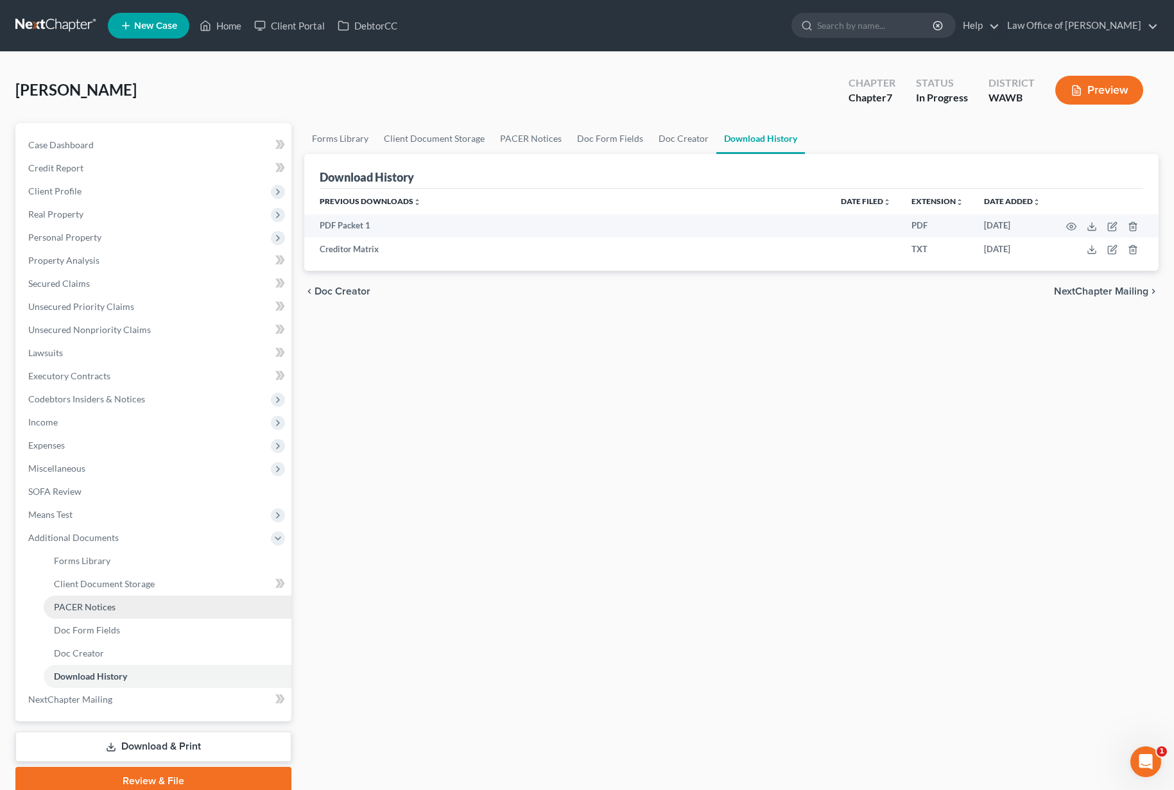
click at [112, 608] on span "PACER Notices" at bounding box center [85, 606] width 62 height 11
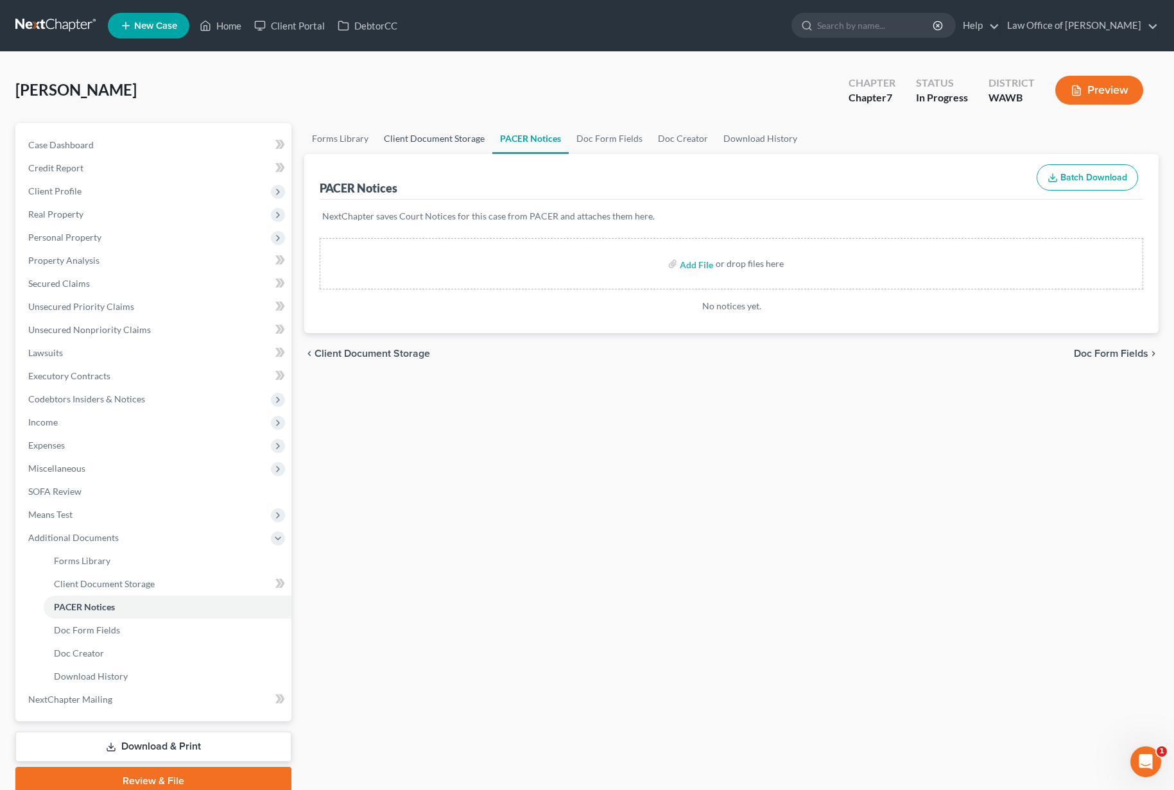
click at [399, 151] on link "Client Document Storage" at bounding box center [434, 138] width 116 height 31
select select "0"
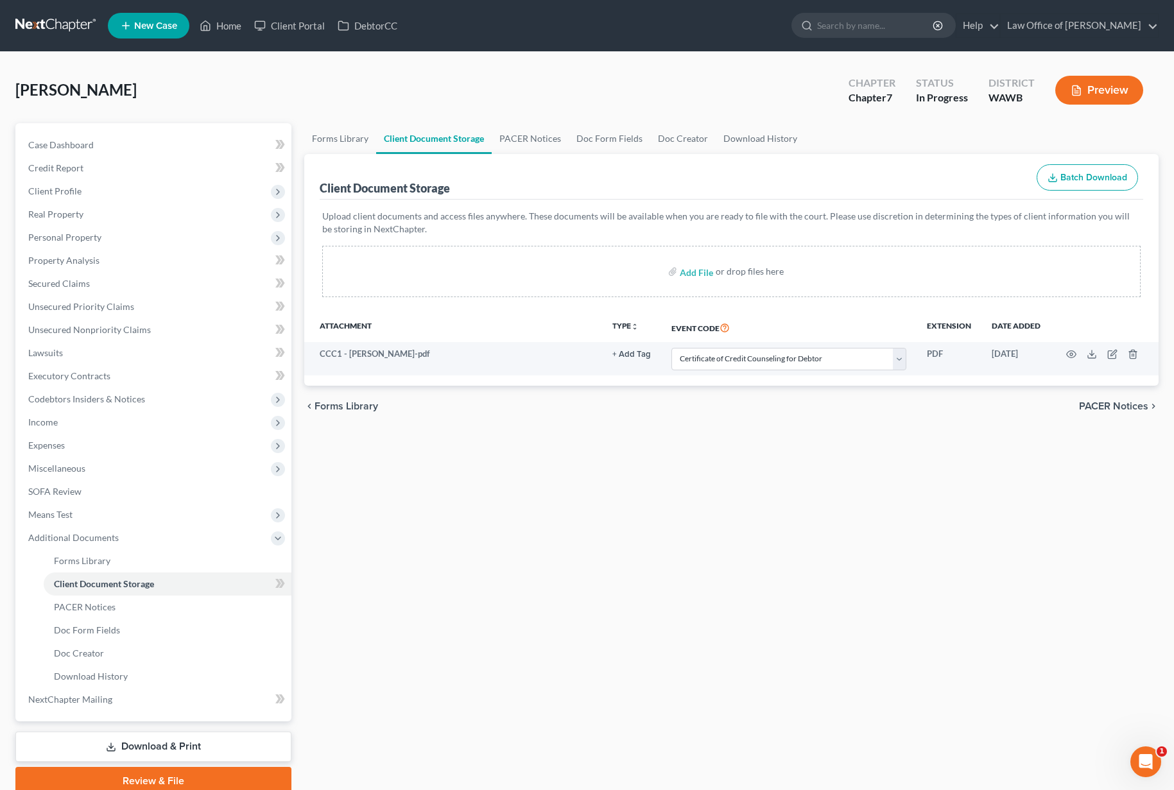
click at [185, 742] on link "Download & Print" at bounding box center [153, 747] width 276 height 30
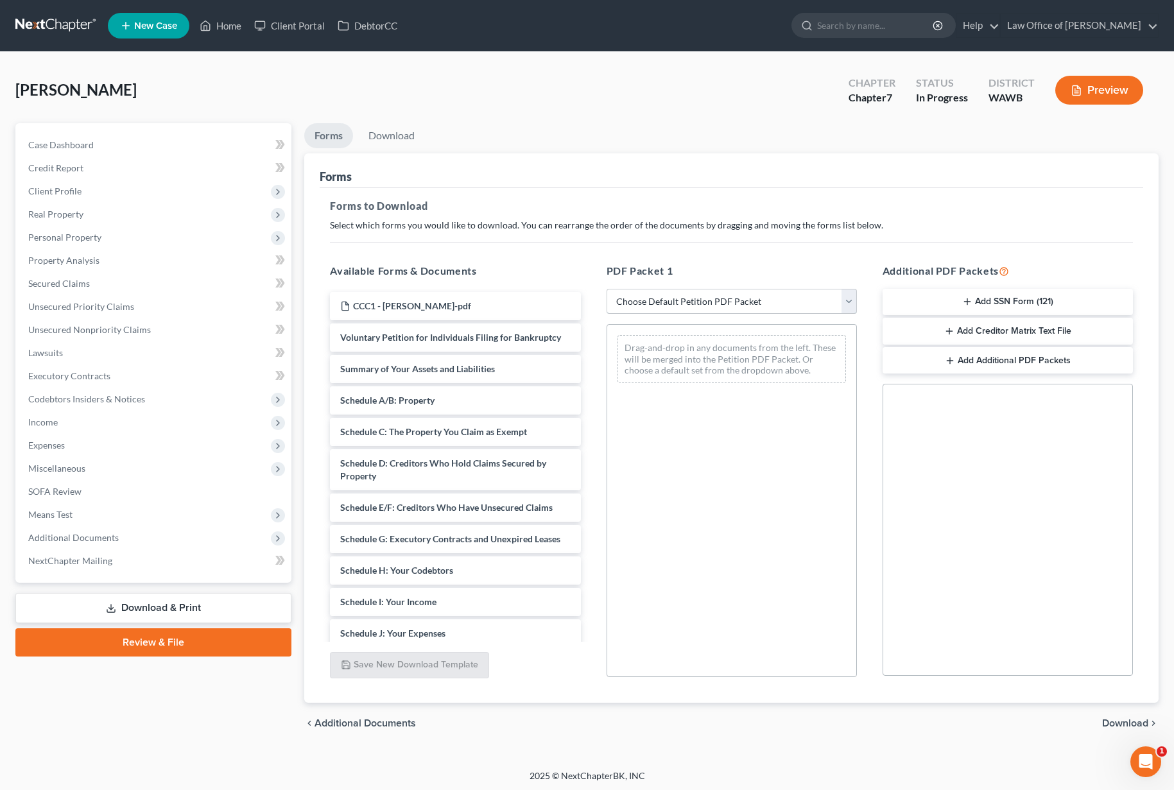
click at [639, 307] on select "Choose Default Petition PDF Packet Complete Bankruptcy Petition (all forms and …" at bounding box center [732, 302] width 250 height 26
select select "0"
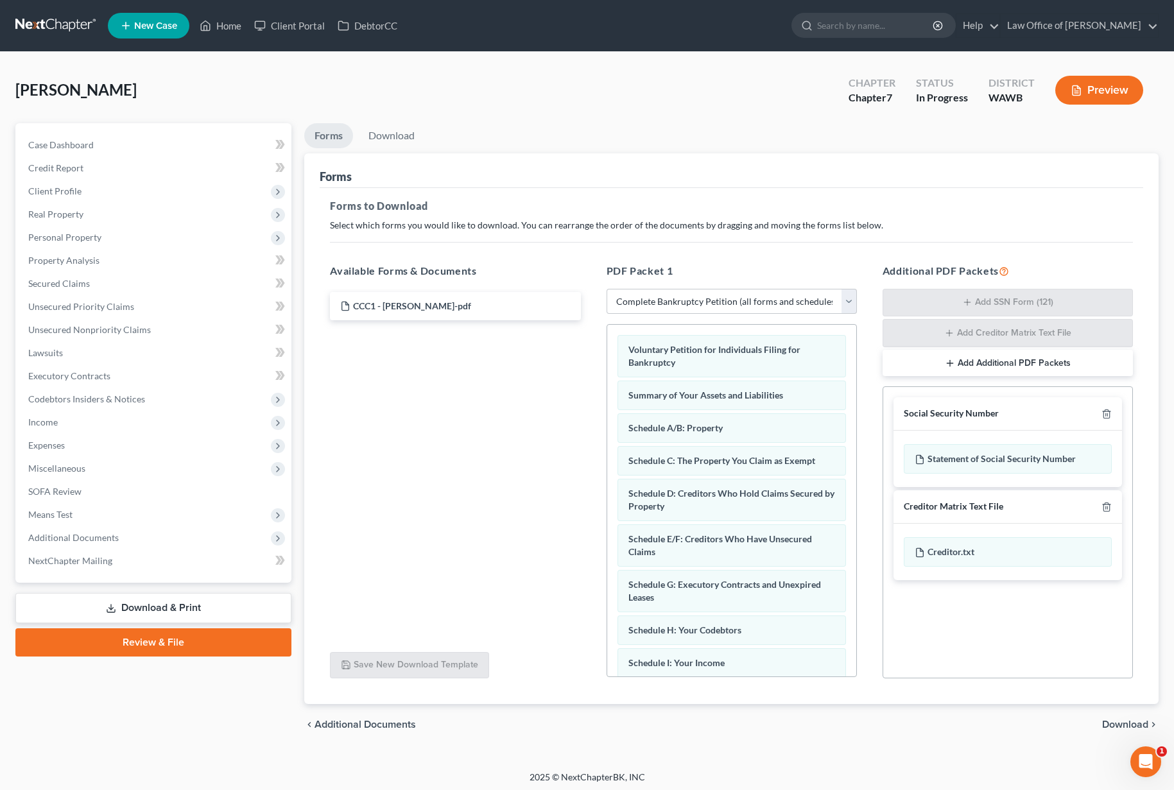
click at [1119, 729] on span "Download" at bounding box center [1125, 725] width 46 height 10
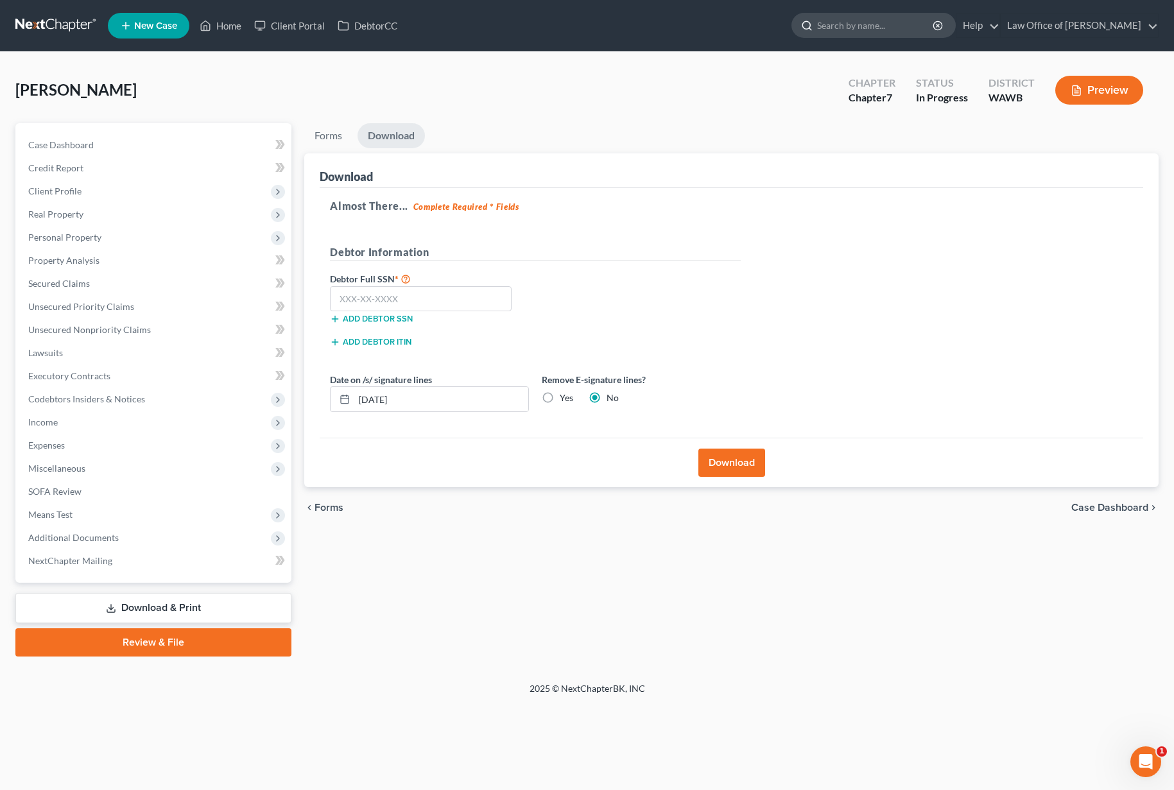
click at [910, 17] on input "search" at bounding box center [875, 25] width 117 height 24
type input "williams"
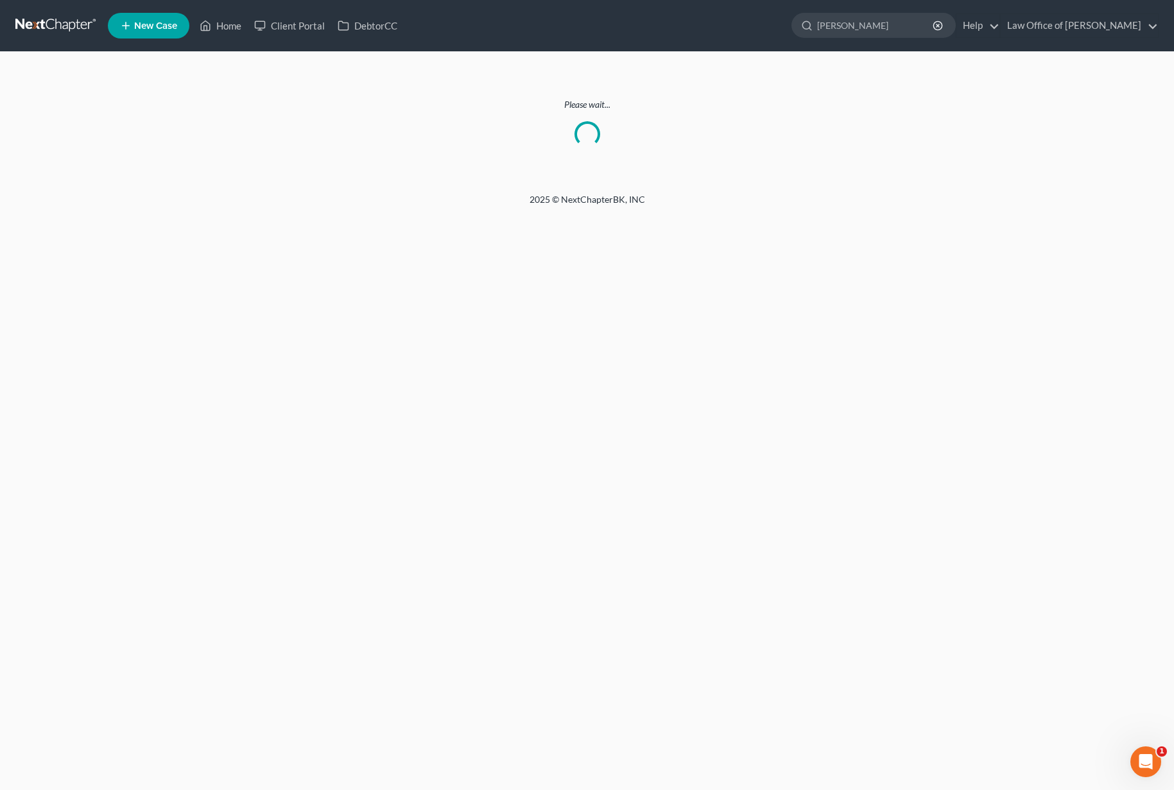
click at [69, 26] on link at bounding box center [56, 25] width 82 height 23
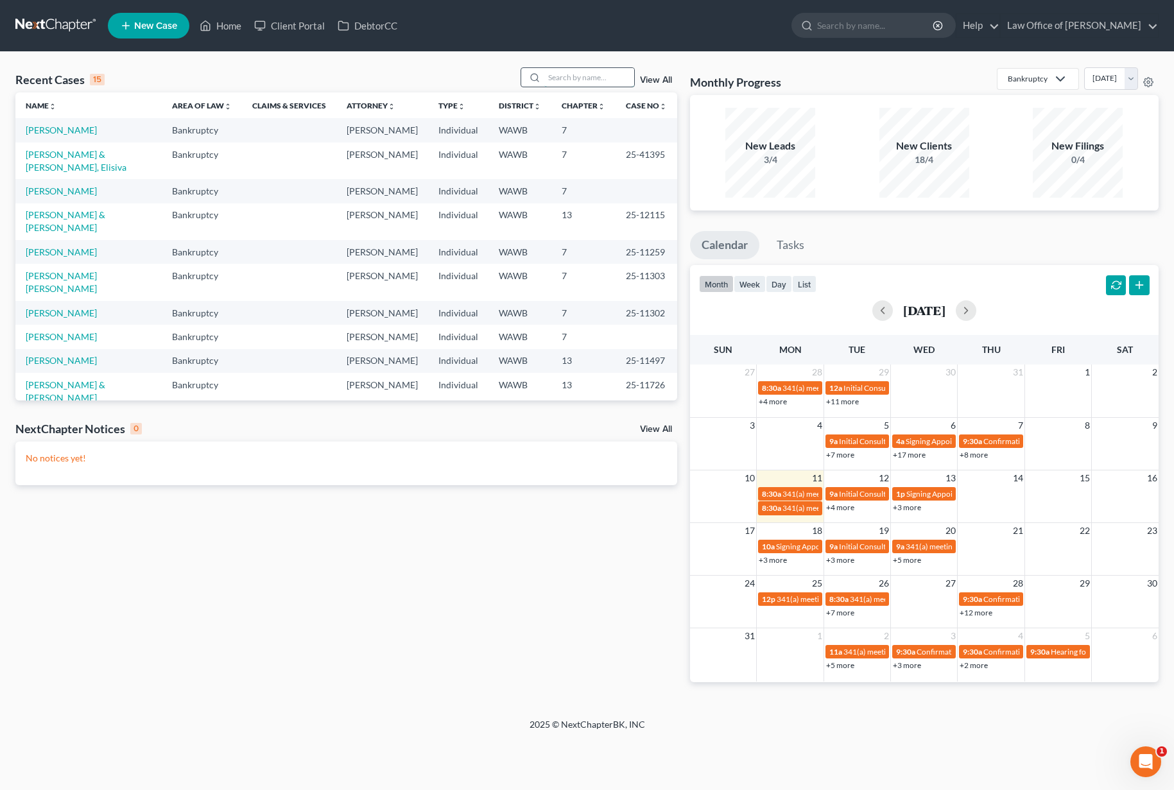
click at [573, 81] on input "search" at bounding box center [589, 77] width 90 height 19
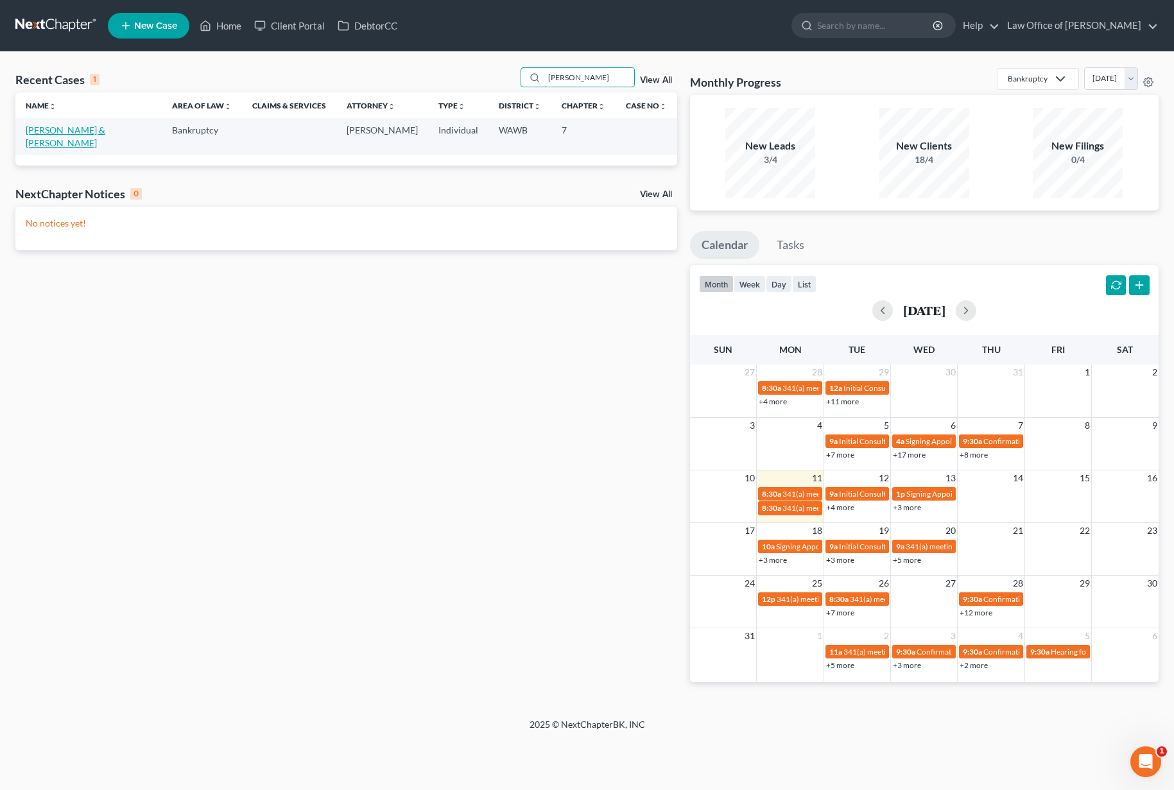
type input "[PERSON_NAME]"
click at [95, 125] on link "[PERSON_NAME] & [PERSON_NAME]" at bounding box center [66, 137] width 80 height 24
select select "6"
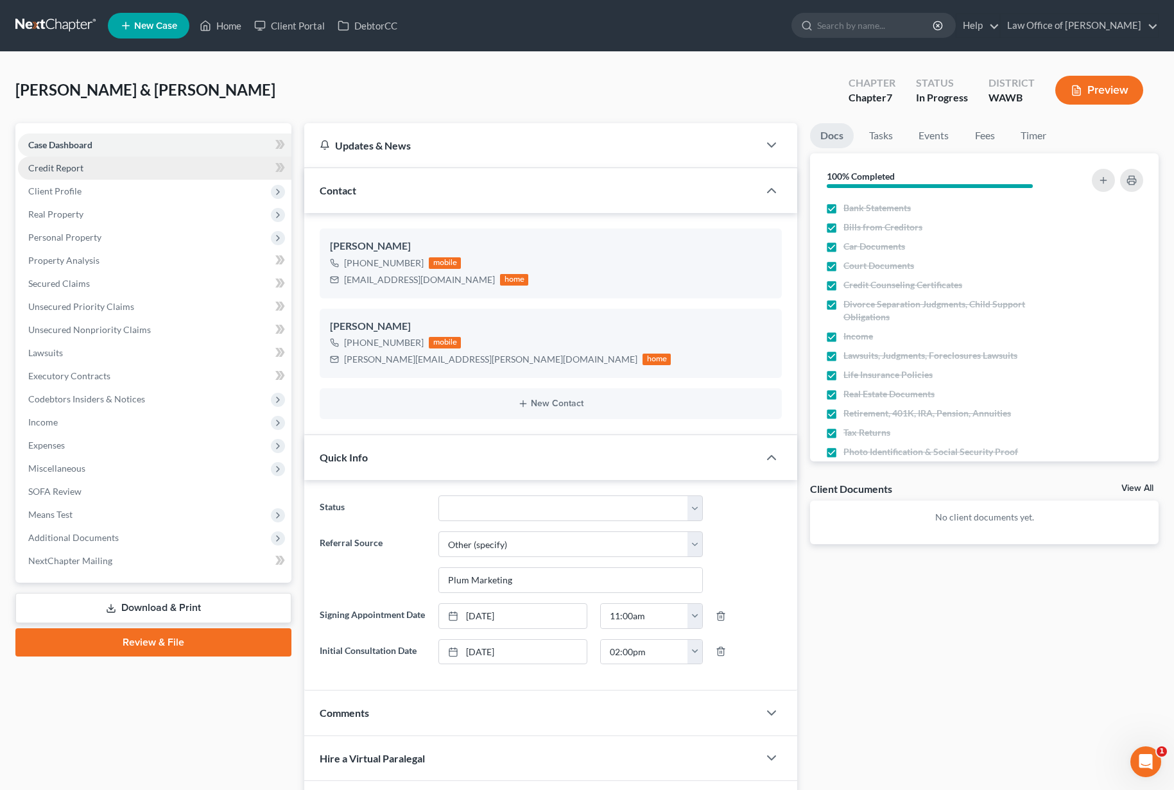
click at [141, 178] on link "Credit Report" at bounding box center [154, 168] width 273 height 23
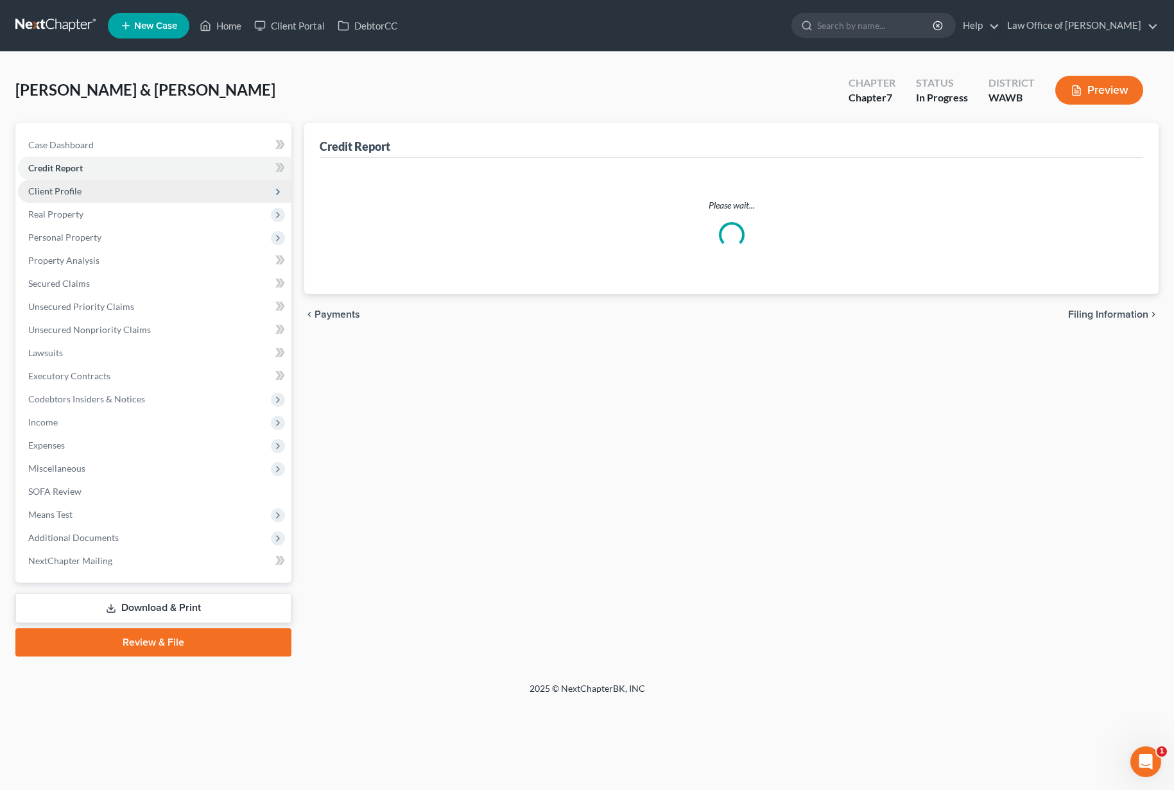
click at [137, 189] on span "Client Profile" at bounding box center [154, 191] width 273 height 23
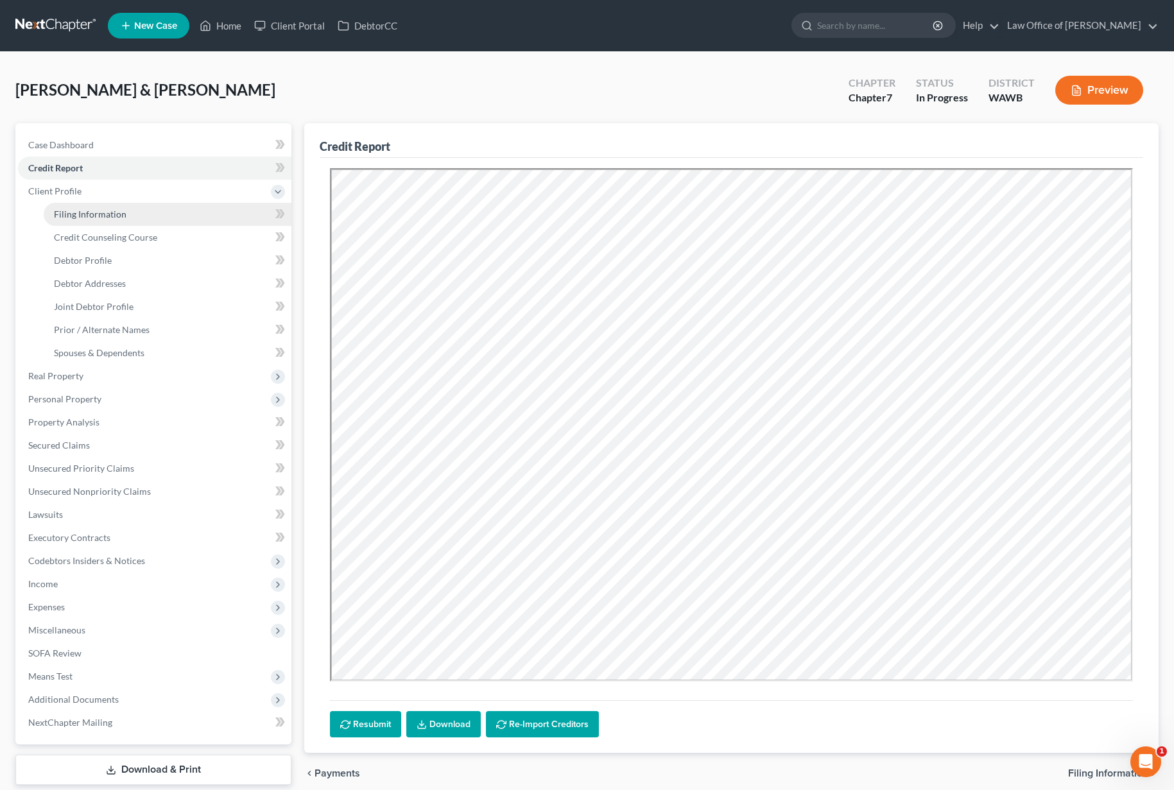
click at [134, 214] on link "Filing Information" at bounding box center [168, 214] width 248 height 23
select select "1"
select select "0"
select select "87"
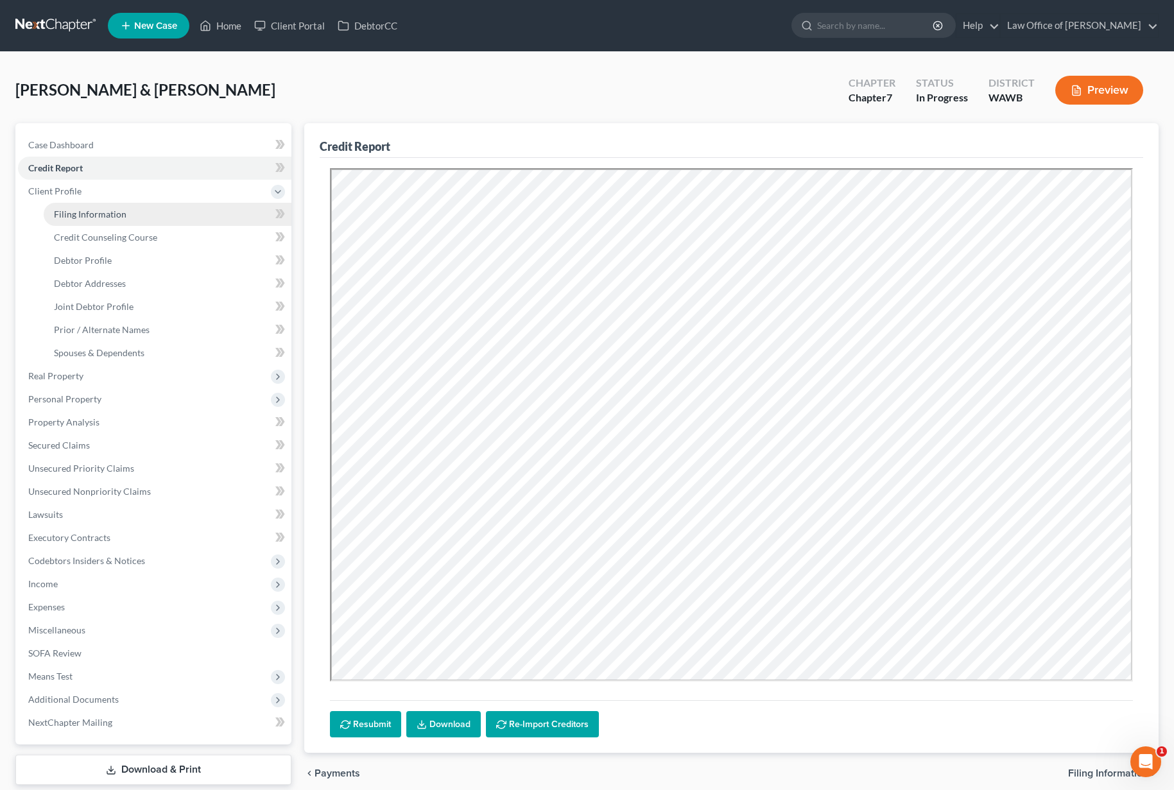
select select "0"
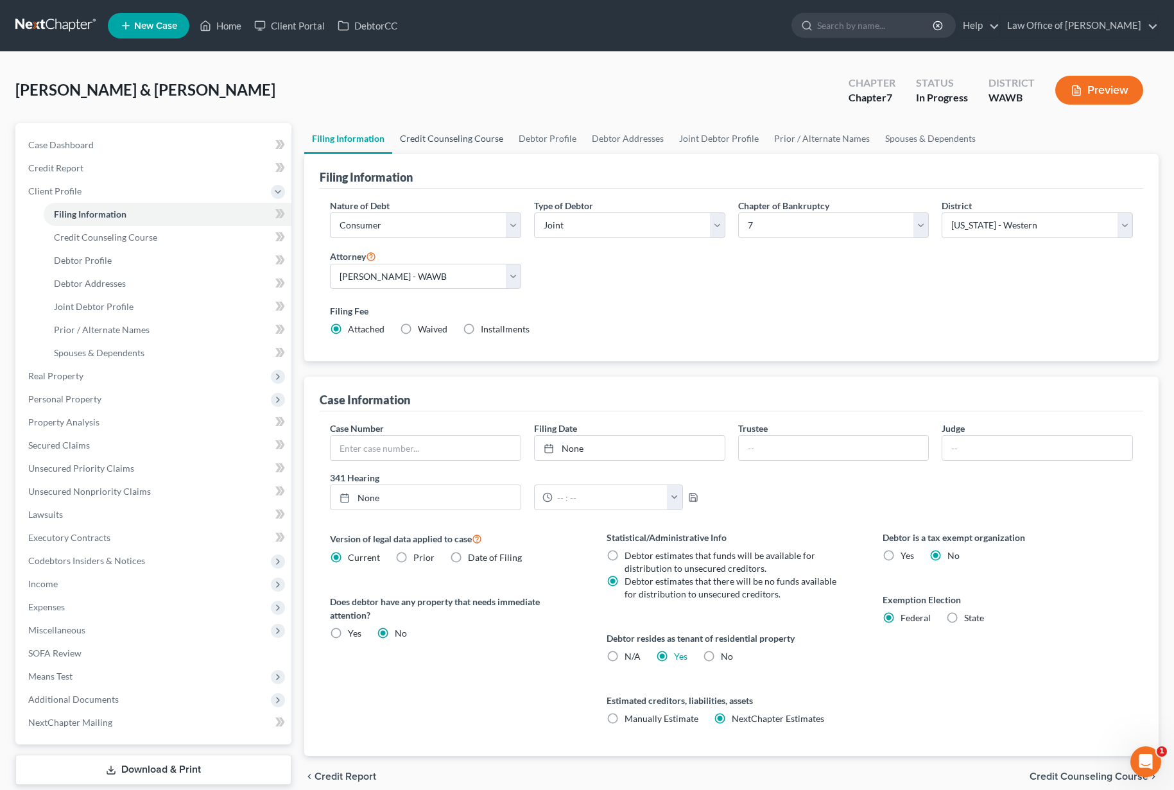
click at [460, 139] on link "Credit Counseling Course" at bounding box center [451, 138] width 119 height 31
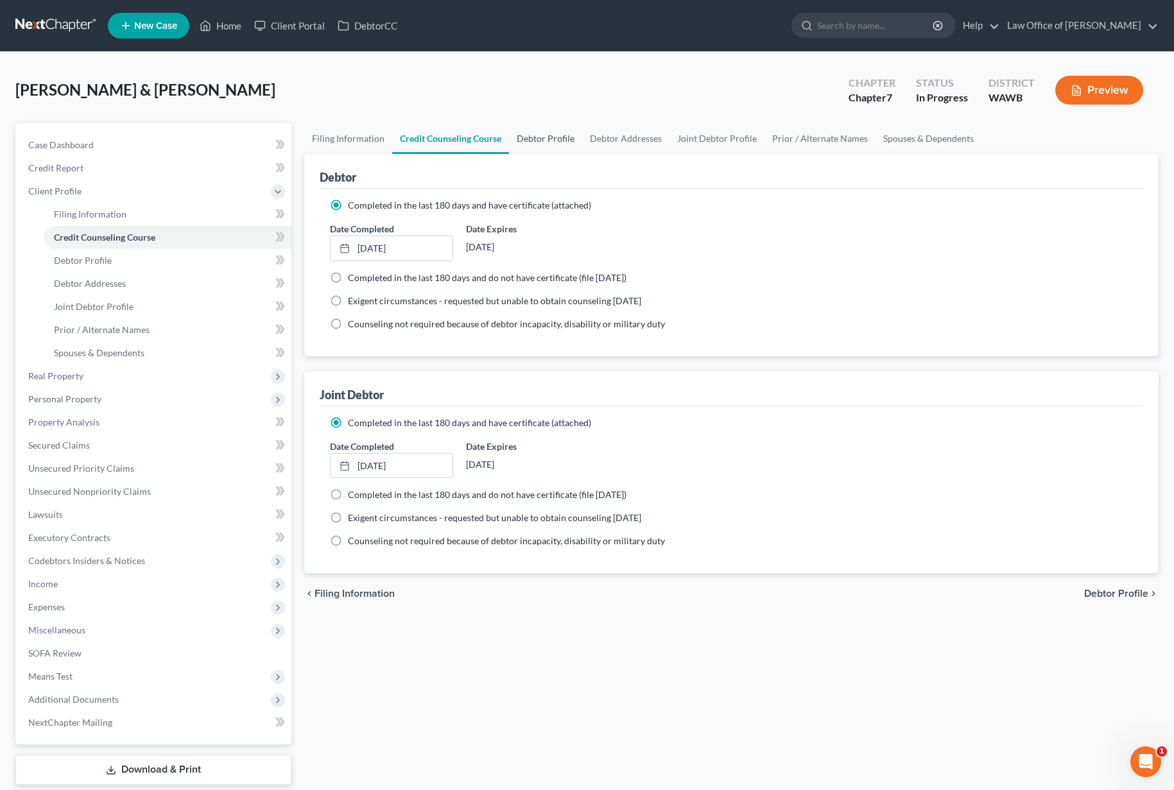
click at [547, 143] on link "Debtor Profile" at bounding box center [545, 138] width 73 height 31
select select "1"
select select "3"
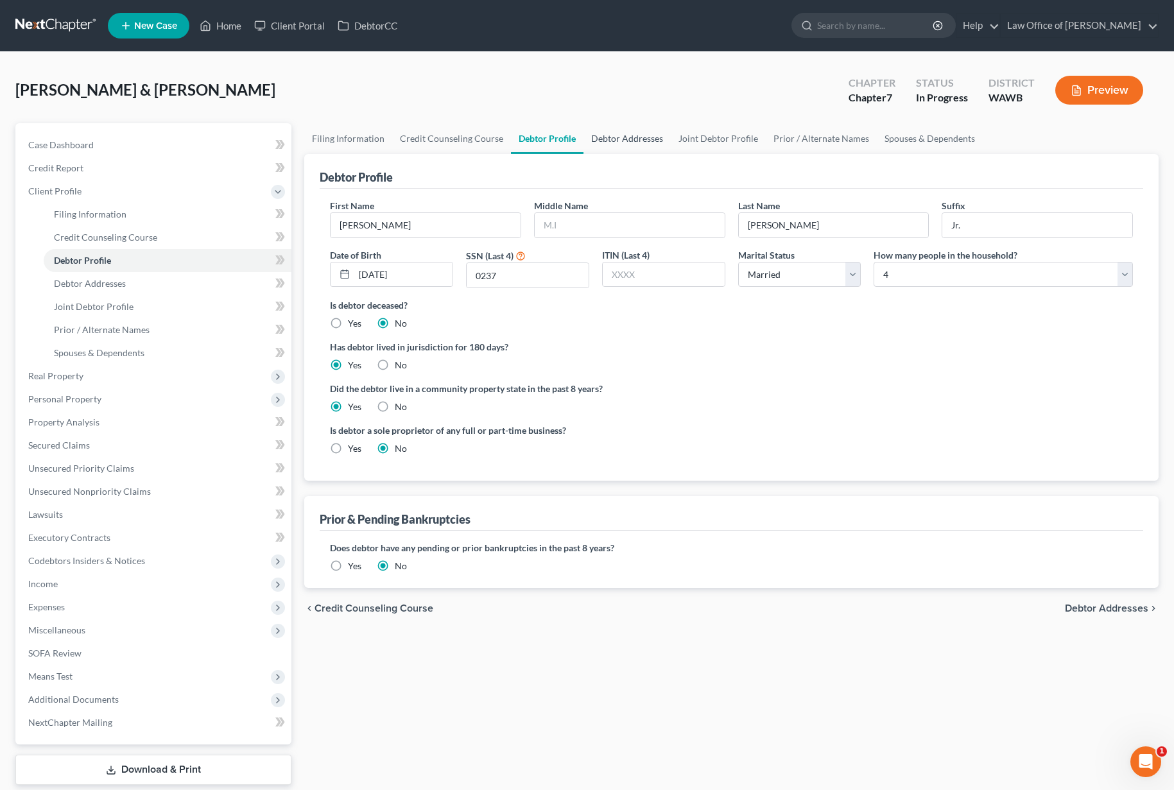
click at [634, 135] on link "Debtor Addresses" at bounding box center [626, 138] width 87 height 31
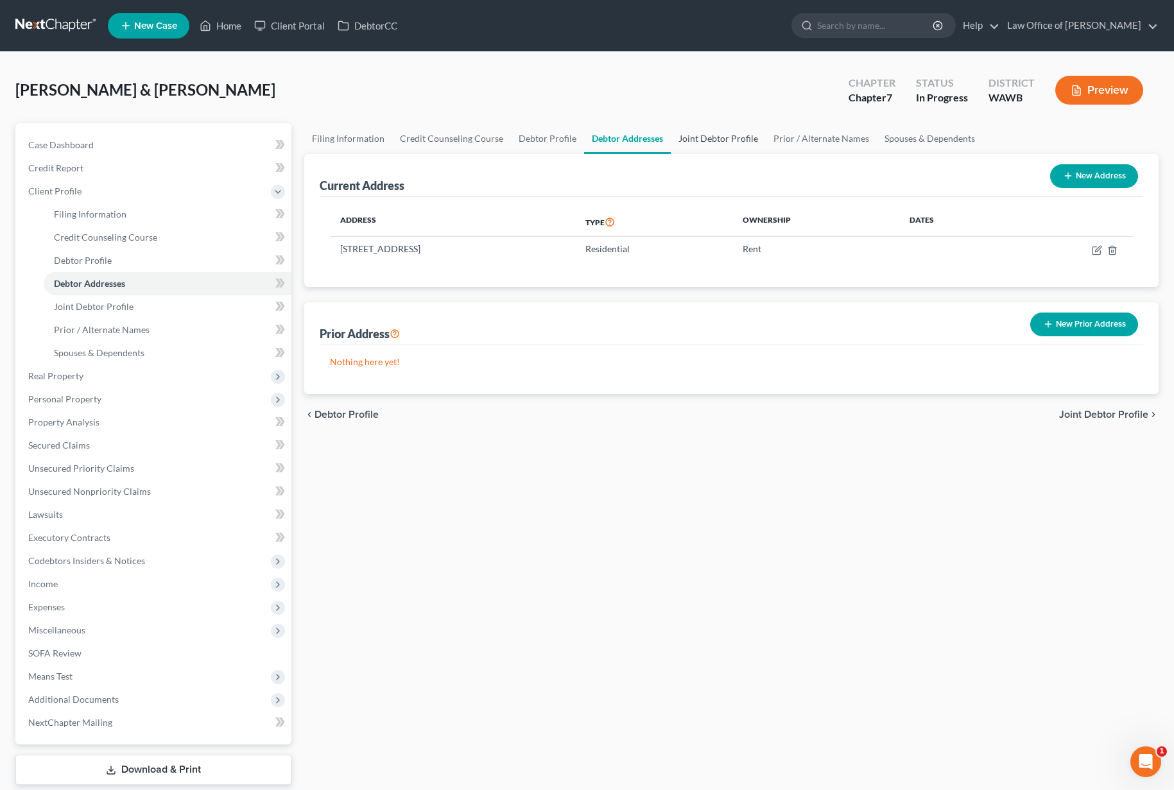
click at [705, 136] on link "Joint Debtor Profile" at bounding box center [718, 138] width 95 height 31
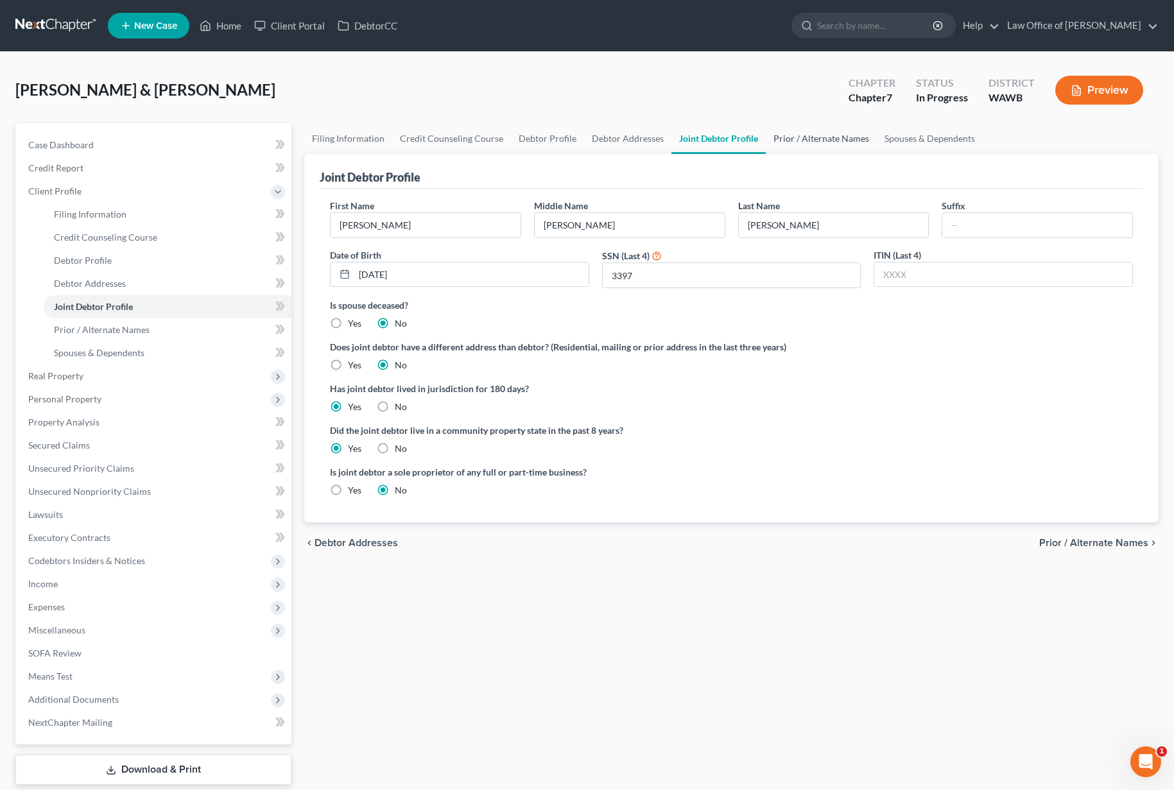
click at [789, 139] on link "Prior / Alternate Names" at bounding box center [821, 138] width 111 height 31
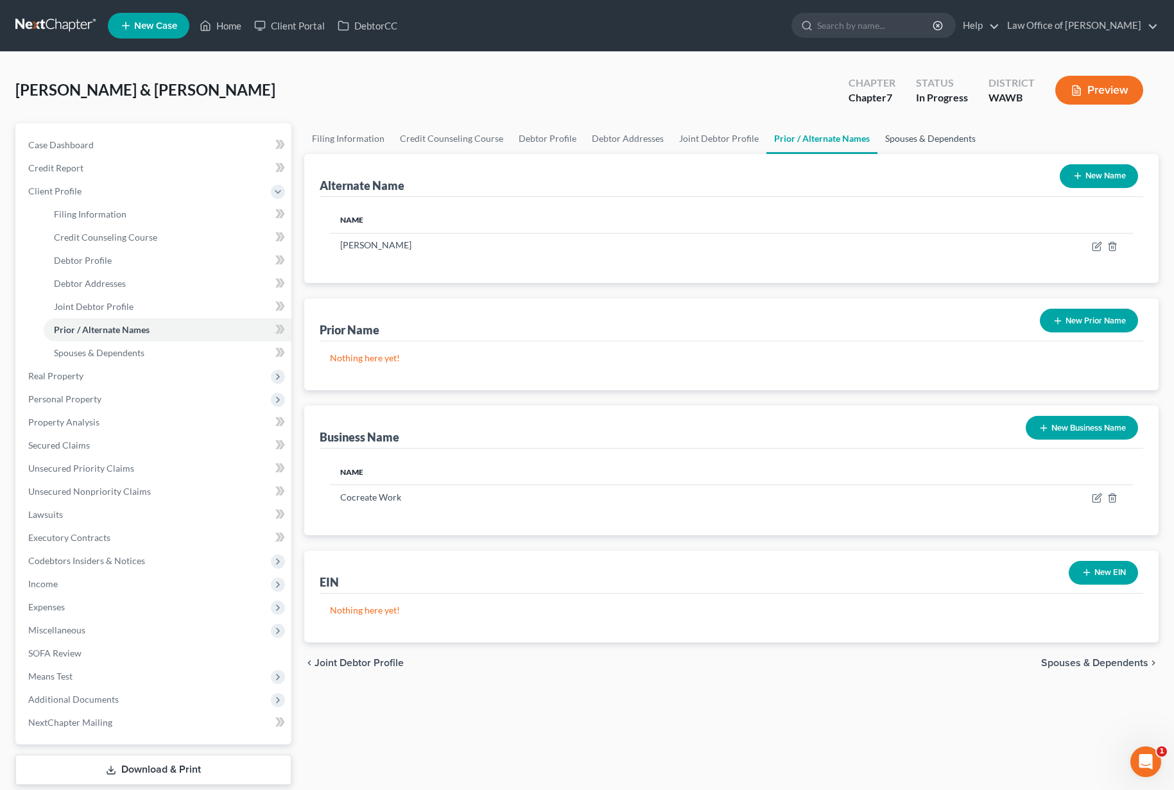
click at [905, 142] on link "Spouses & Dependents" at bounding box center [930, 138] width 106 height 31
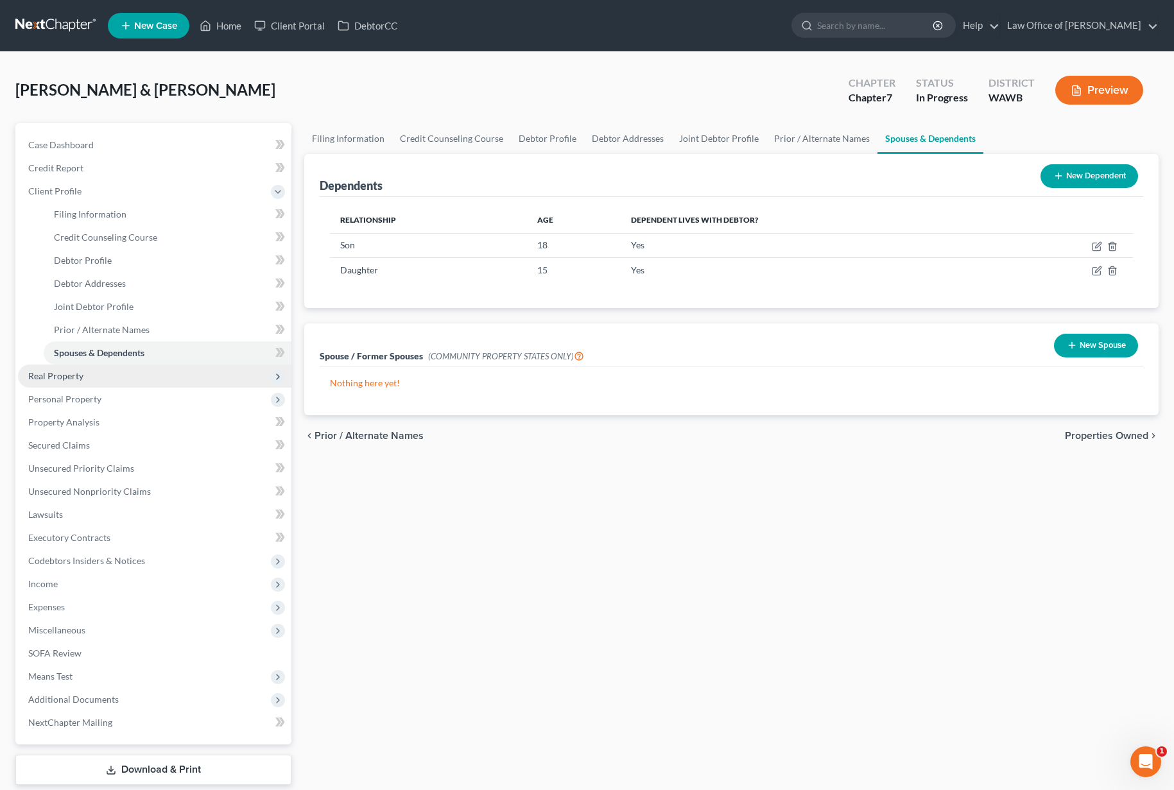
click at [101, 375] on span "Real Property" at bounding box center [154, 376] width 273 height 23
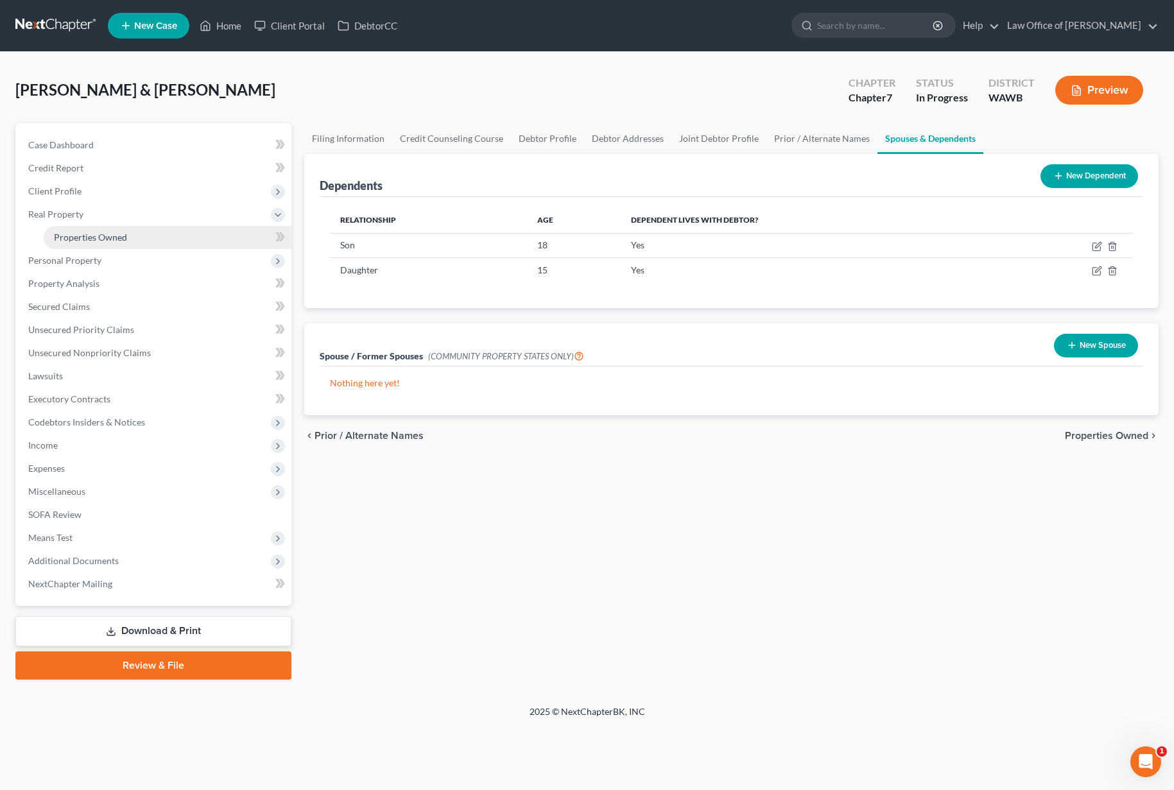
click at [133, 236] on link "Properties Owned" at bounding box center [168, 237] width 248 height 23
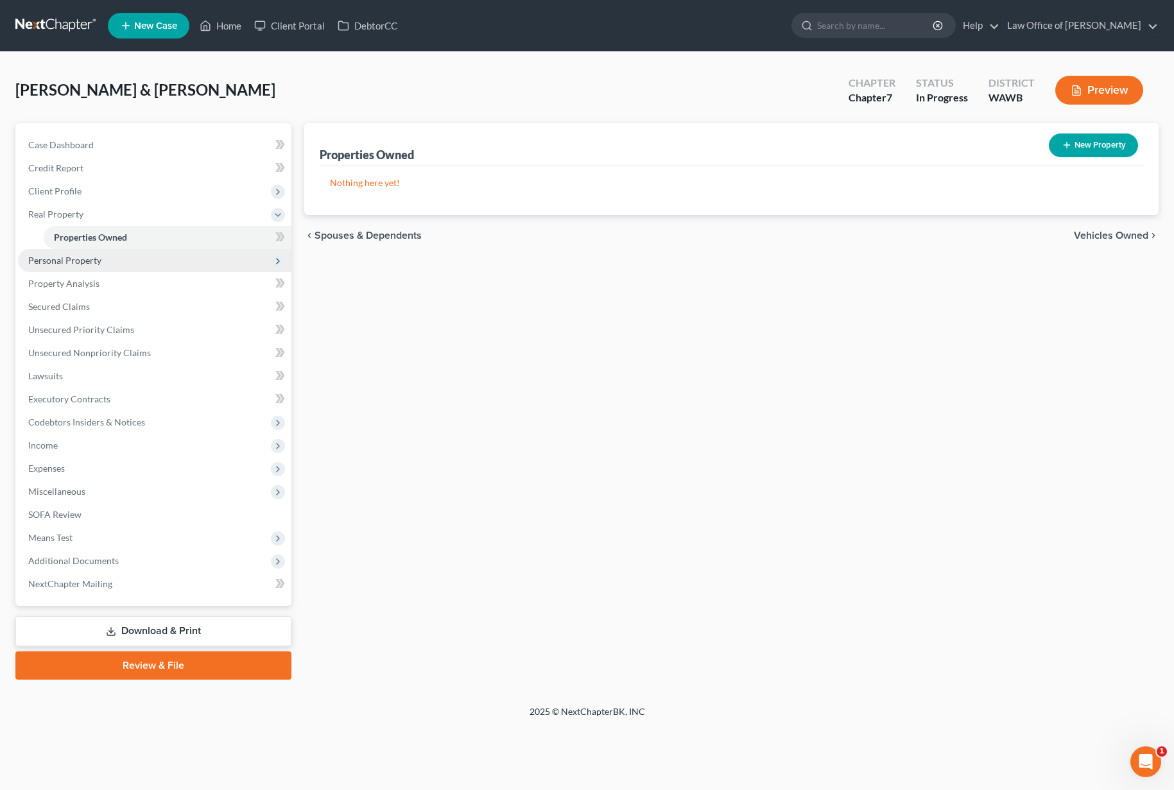
click at [126, 256] on span "Personal Property" at bounding box center [154, 260] width 273 height 23
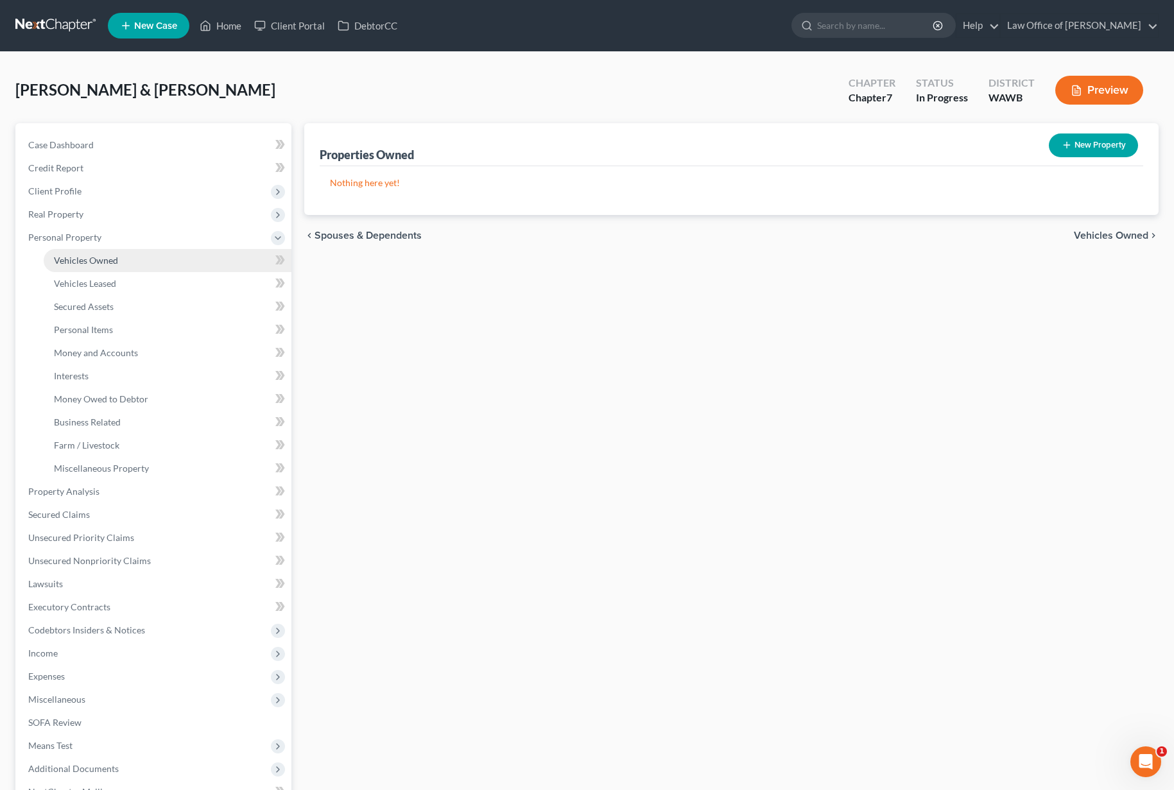
click at [115, 262] on span "Vehicles Owned" at bounding box center [86, 260] width 64 height 11
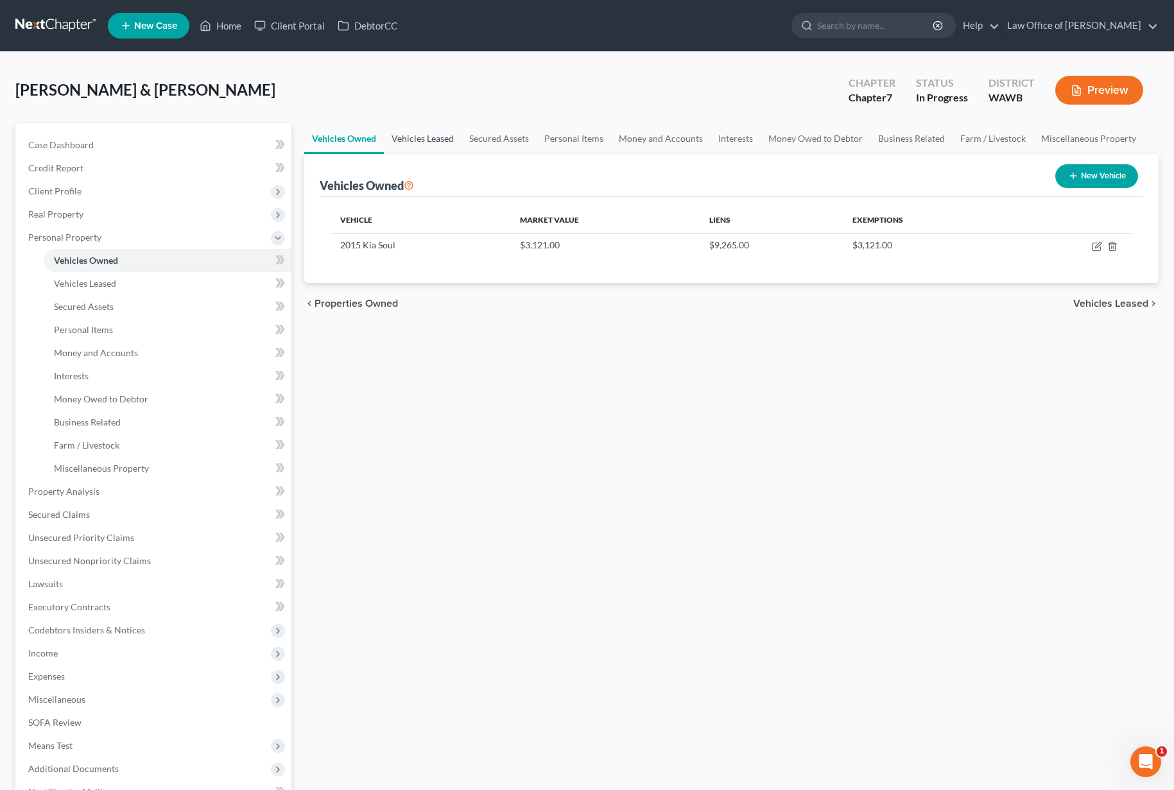
click at [436, 137] on link "Vehicles Leased" at bounding box center [423, 138] width 78 height 31
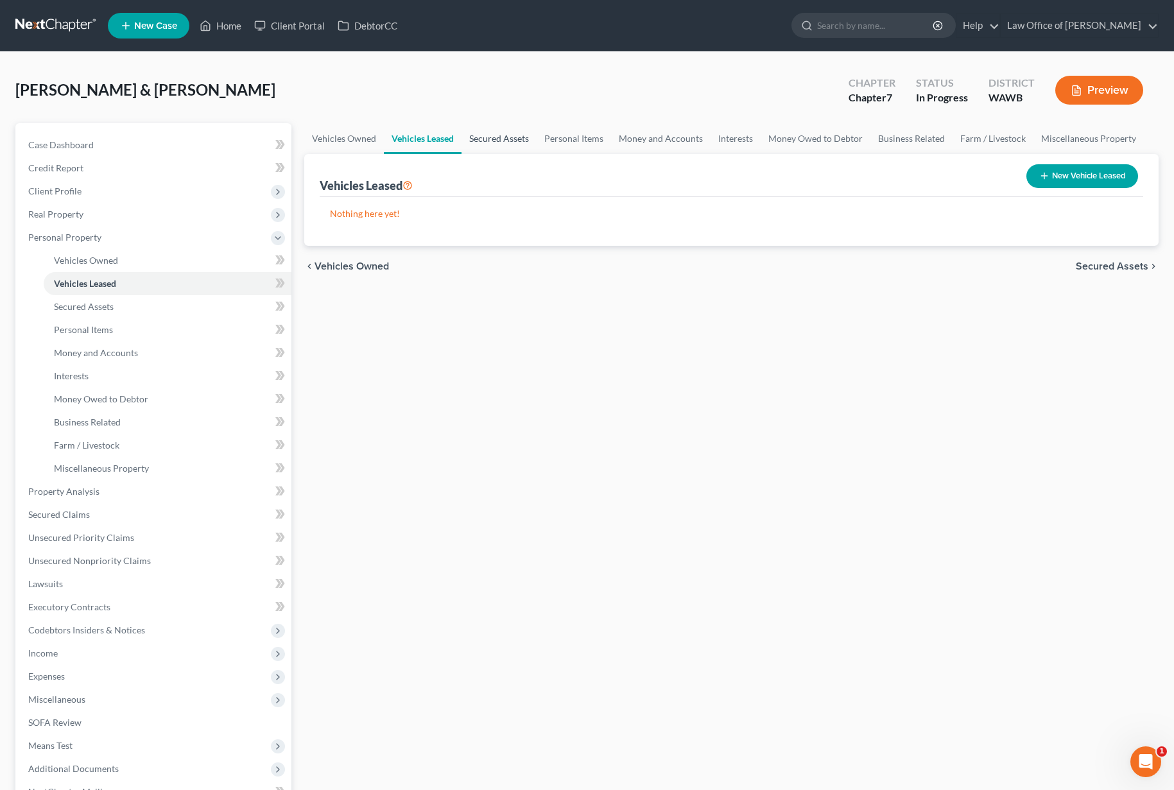
click at [496, 137] on link "Secured Assets" at bounding box center [498, 138] width 75 height 31
click at [568, 137] on link "Personal Items" at bounding box center [574, 138] width 74 height 31
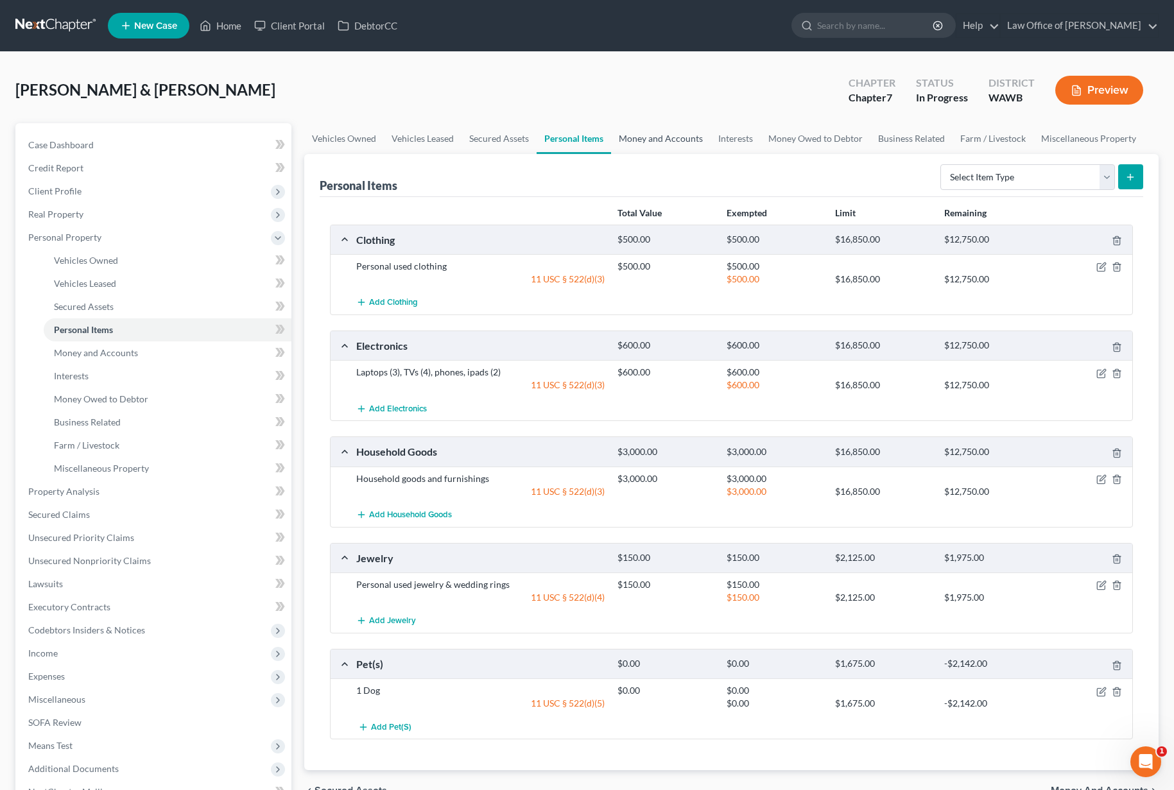
click at [633, 141] on link "Money and Accounts" at bounding box center [660, 138] width 99 height 31
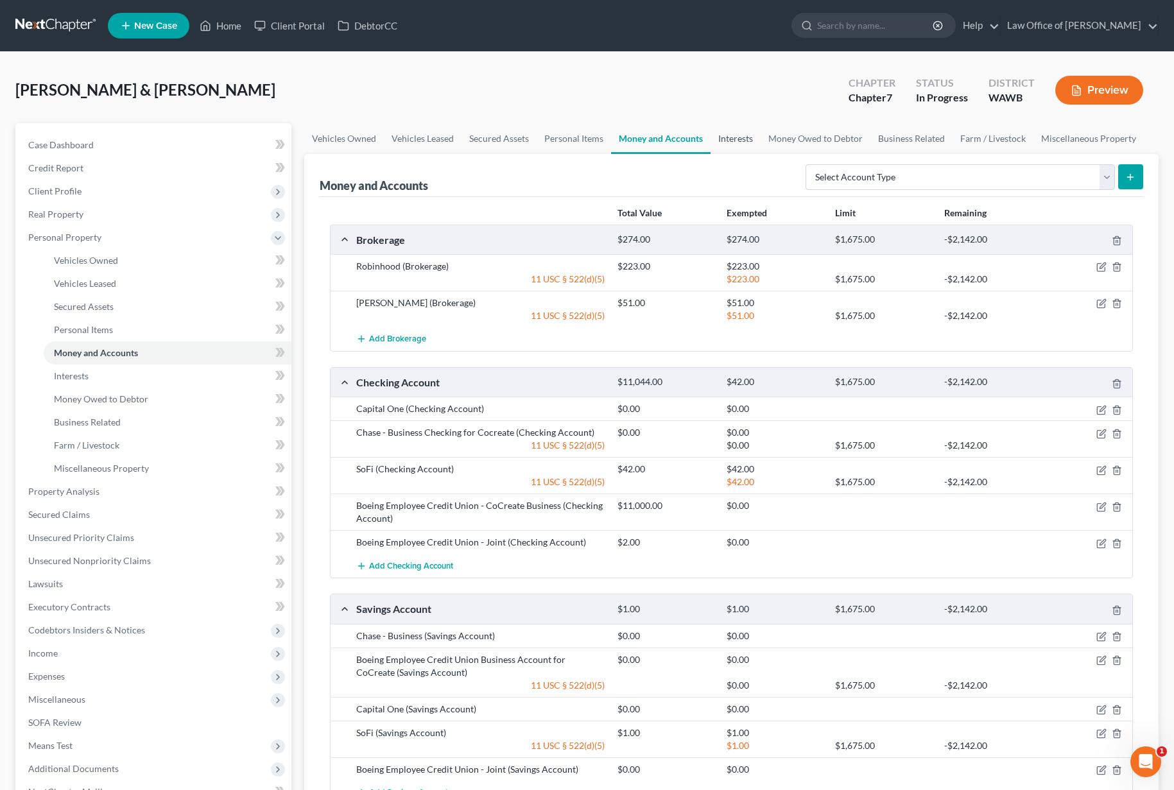
click at [716, 138] on link "Interests" at bounding box center [736, 138] width 50 height 31
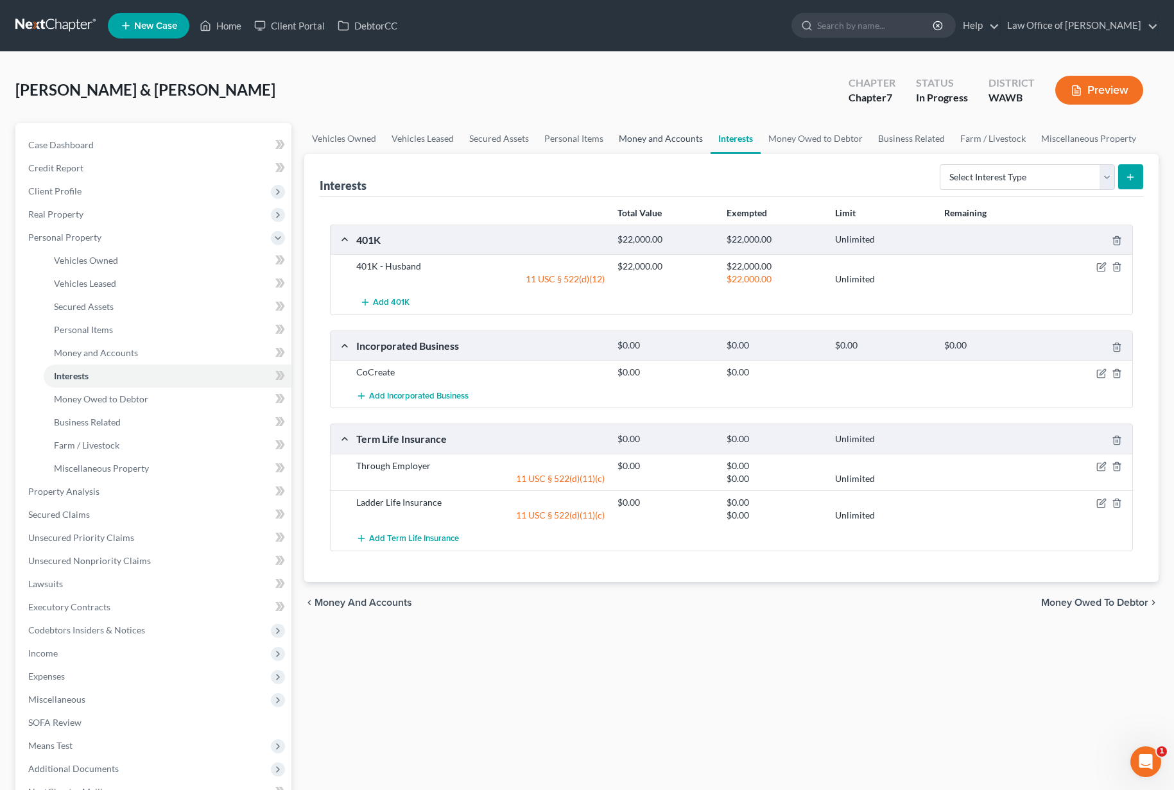
click at [642, 136] on link "Money and Accounts" at bounding box center [660, 138] width 99 height 31
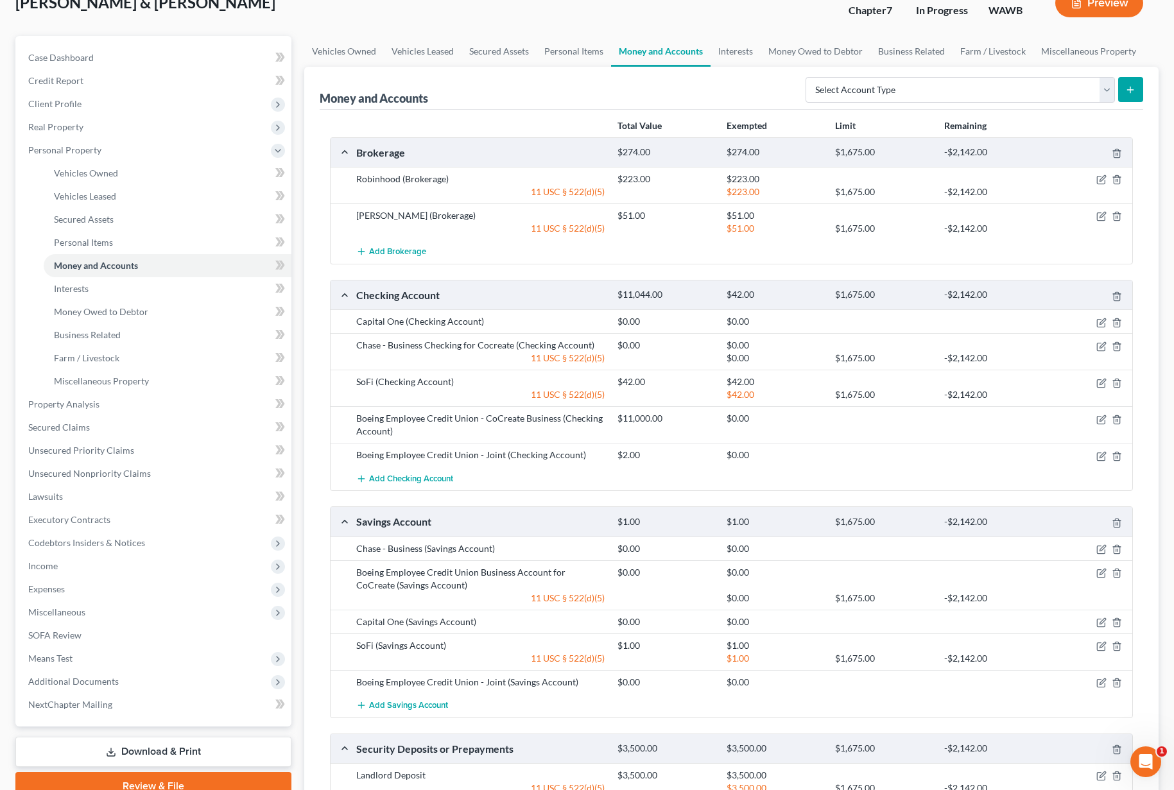
scroll to position [77, 0]
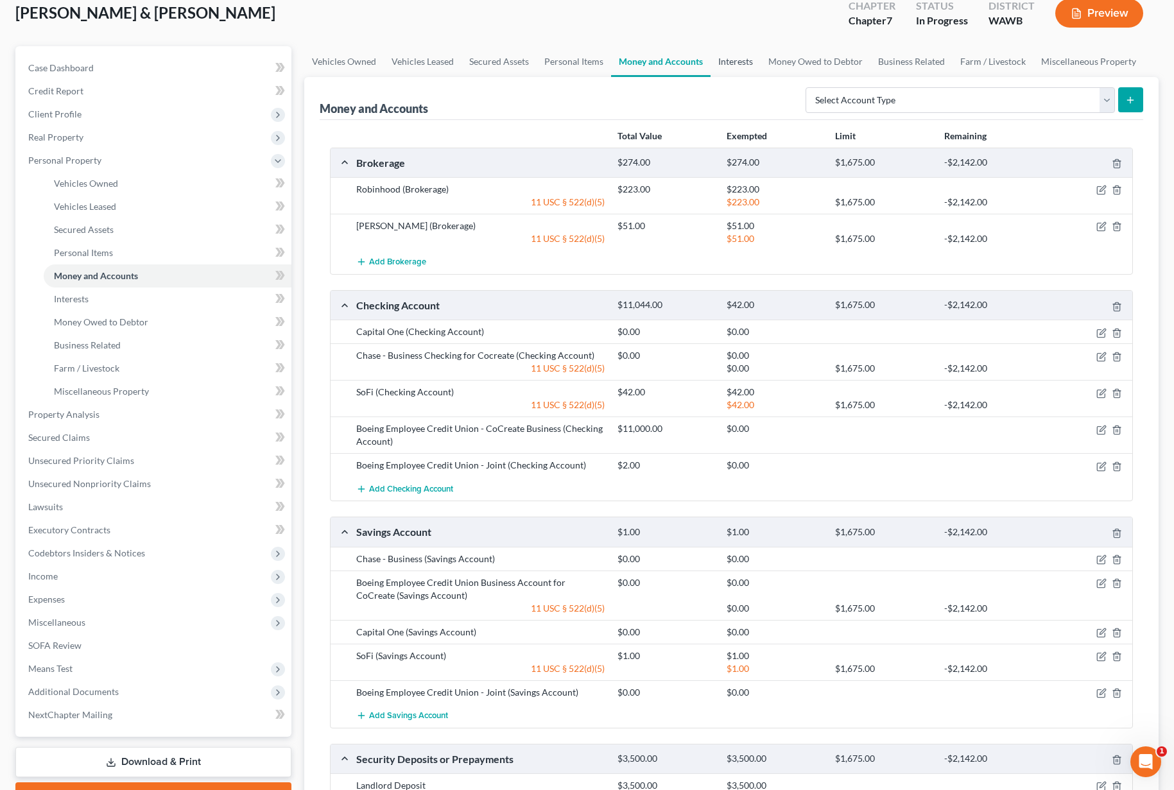
click at [734, 71] on link "Interests" at bounding box center [736, 61] width 50 height 31
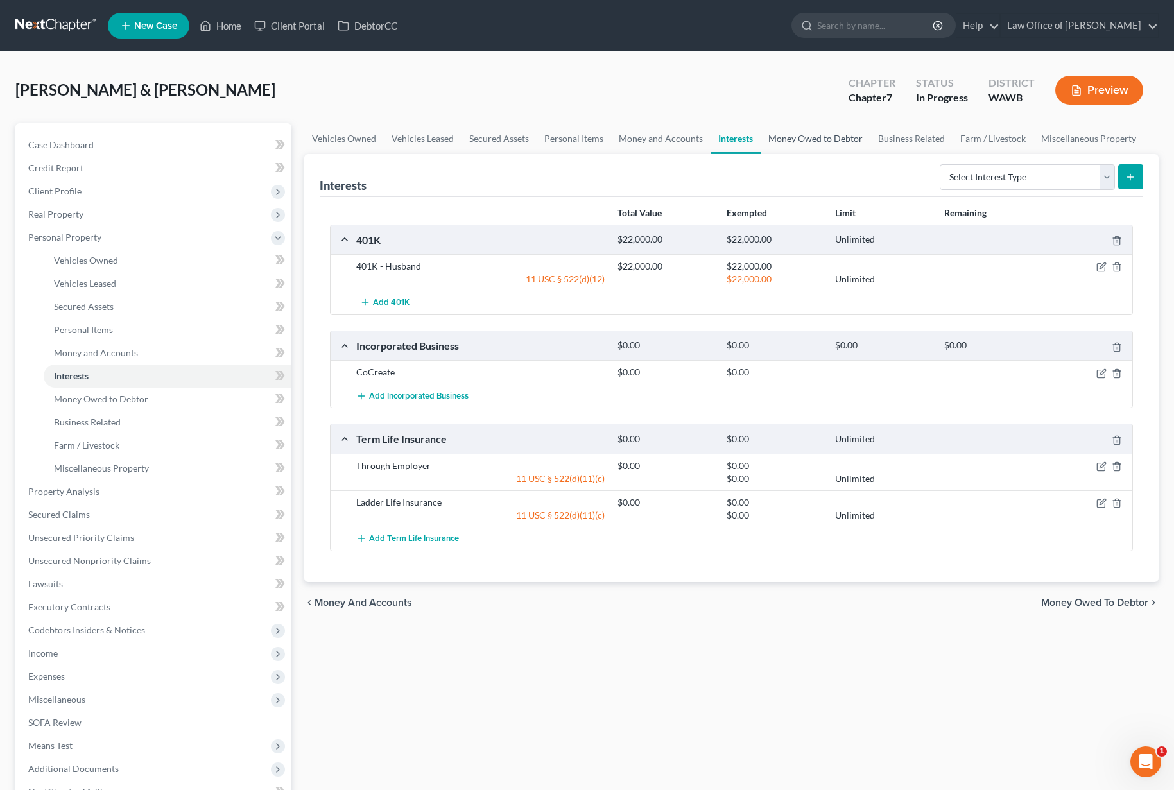
drag, startPoint x: 816, startPoint y: 146, endPoint x: 818, endPoint y: 158, distance: 11.7
click at [1101, 373] on icon "button" at bounding box center [1101, 373] width 10 height 10
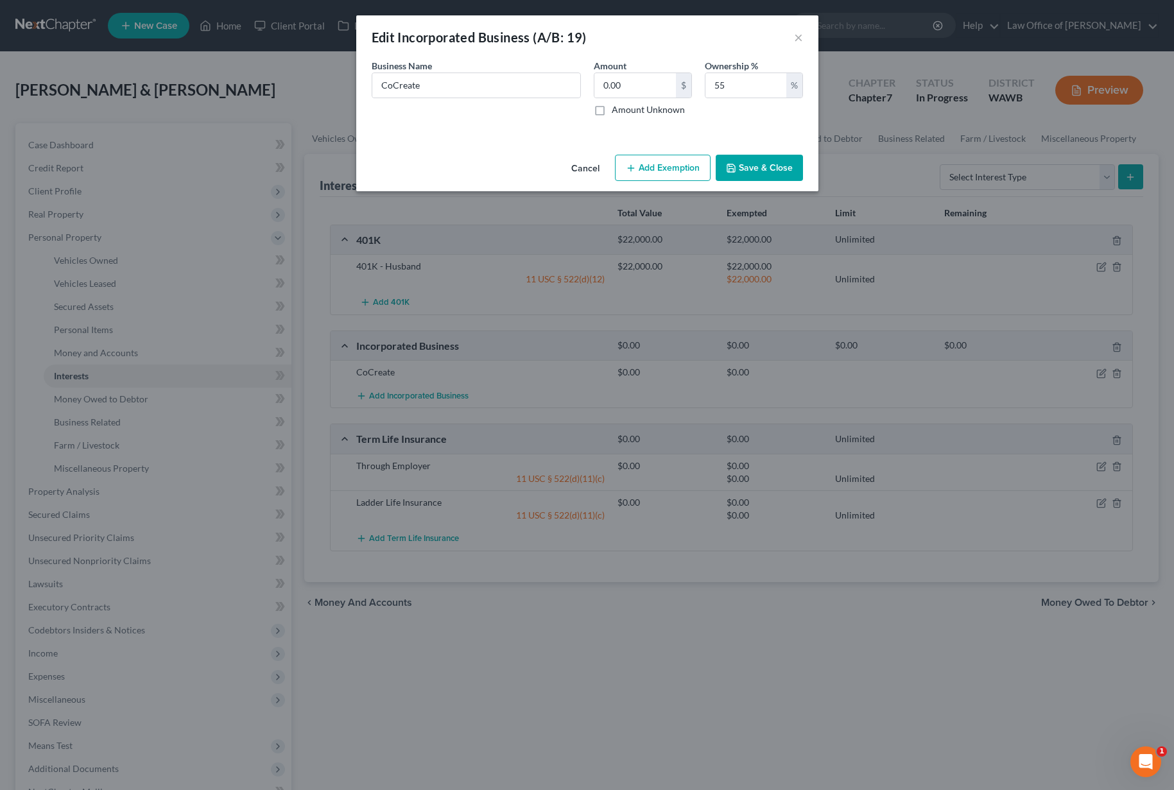
click at [687, 178] on button "Add Exemption" at bounding box center [663, 168] width 96 height 27
select select "2"
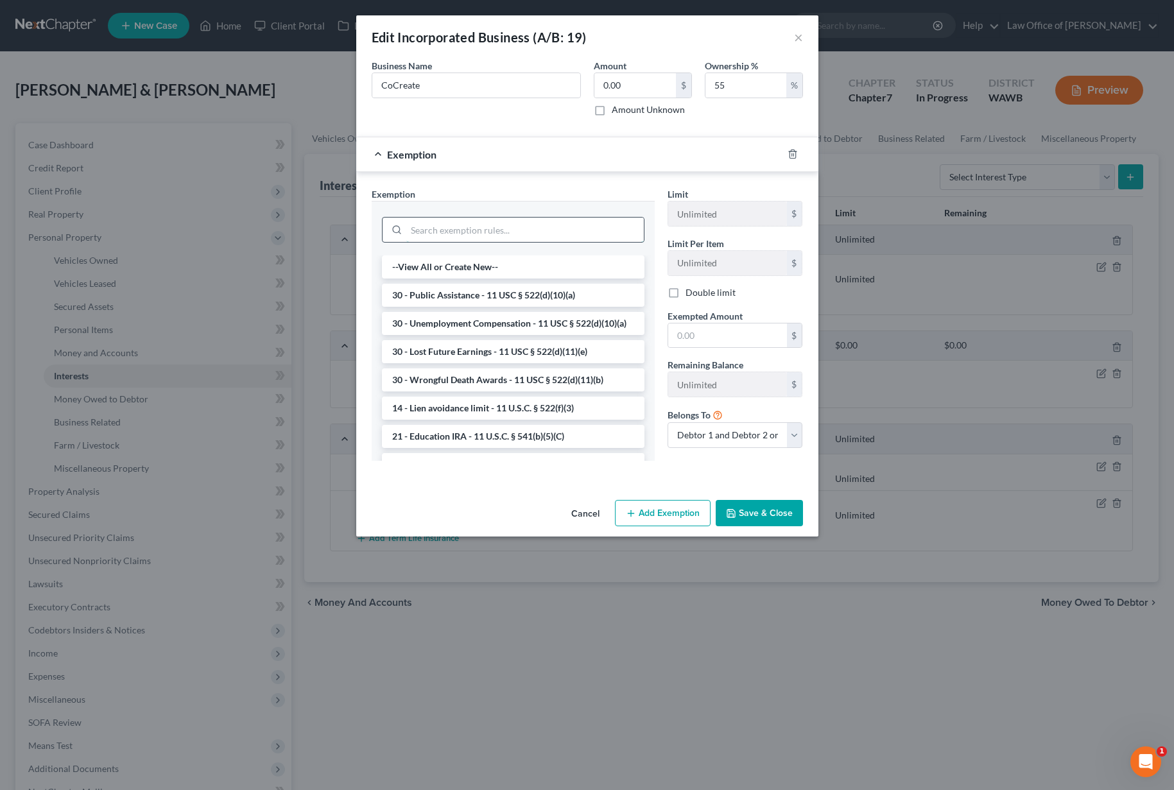
click at [537, 230] on input "search" at bounding box center [524, 230] width 237 height 24
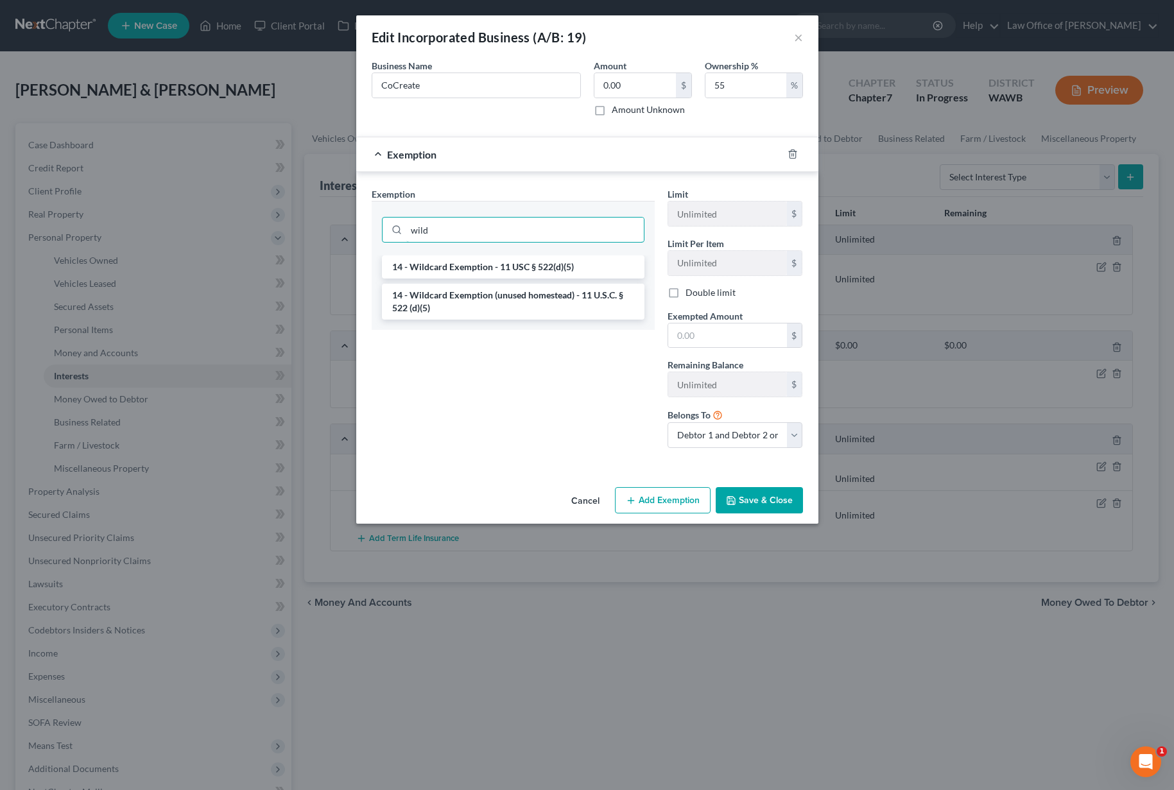
type input "wild"
click at [524, 267] on li "14 - Wildcard Exemption - 11 USC § 522(d)(5)" at bounding box center [513, 266] width 263 height 23
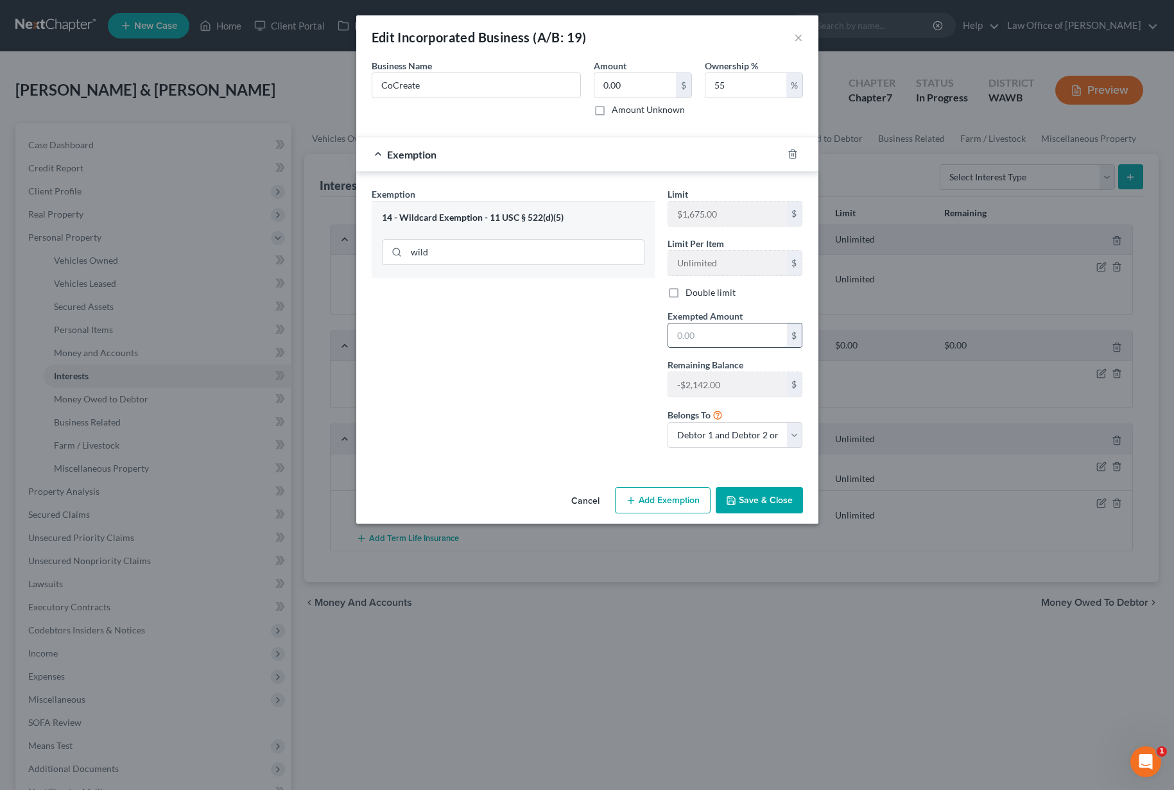
click at [708, 337] on input "text" at bounding box center [727, 335] width 119 height 24
type input "0"
click at [752, 514] on div "Cancel Add Exemption Save & Close" at bounding box center [587, 503] width 462 height 42
click at [757, 501] on button "Save & Close" at bounding box center [759, 500] width 87 height 27
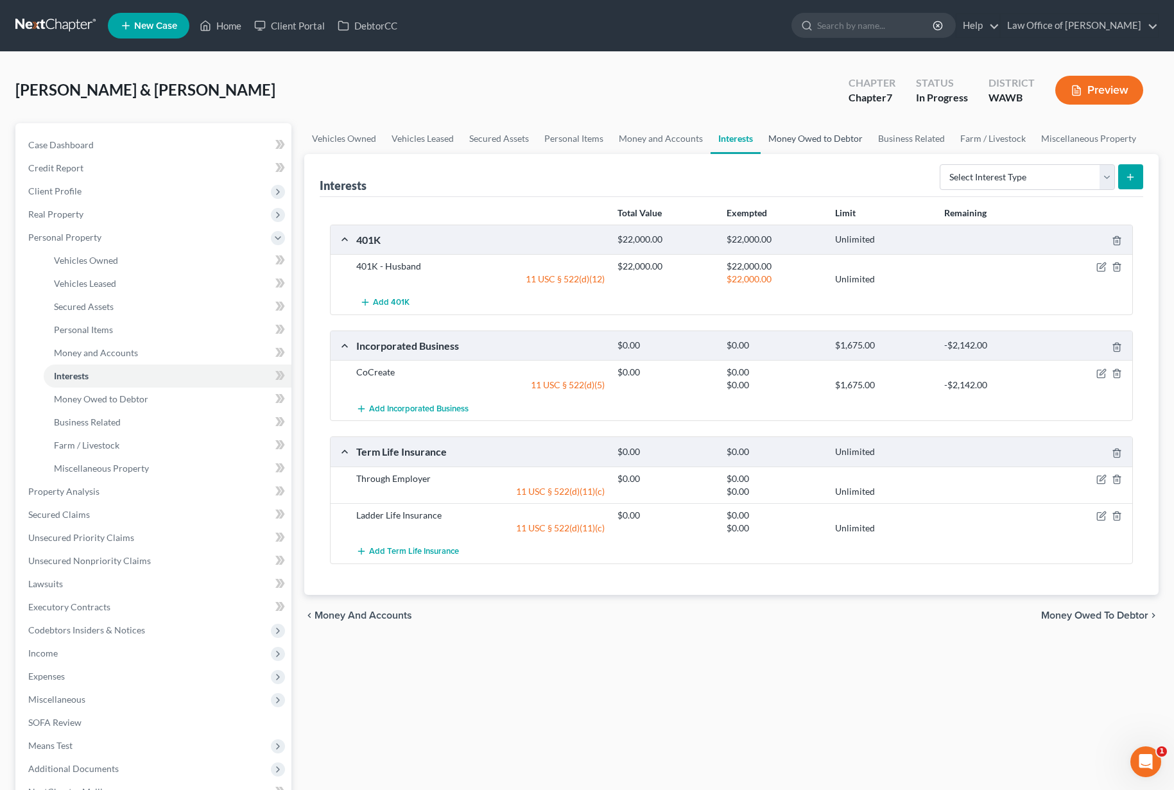
click at [811, 146] on link "Money Owed to Debtor" at bounding box center [816, 138] width 110 height 31
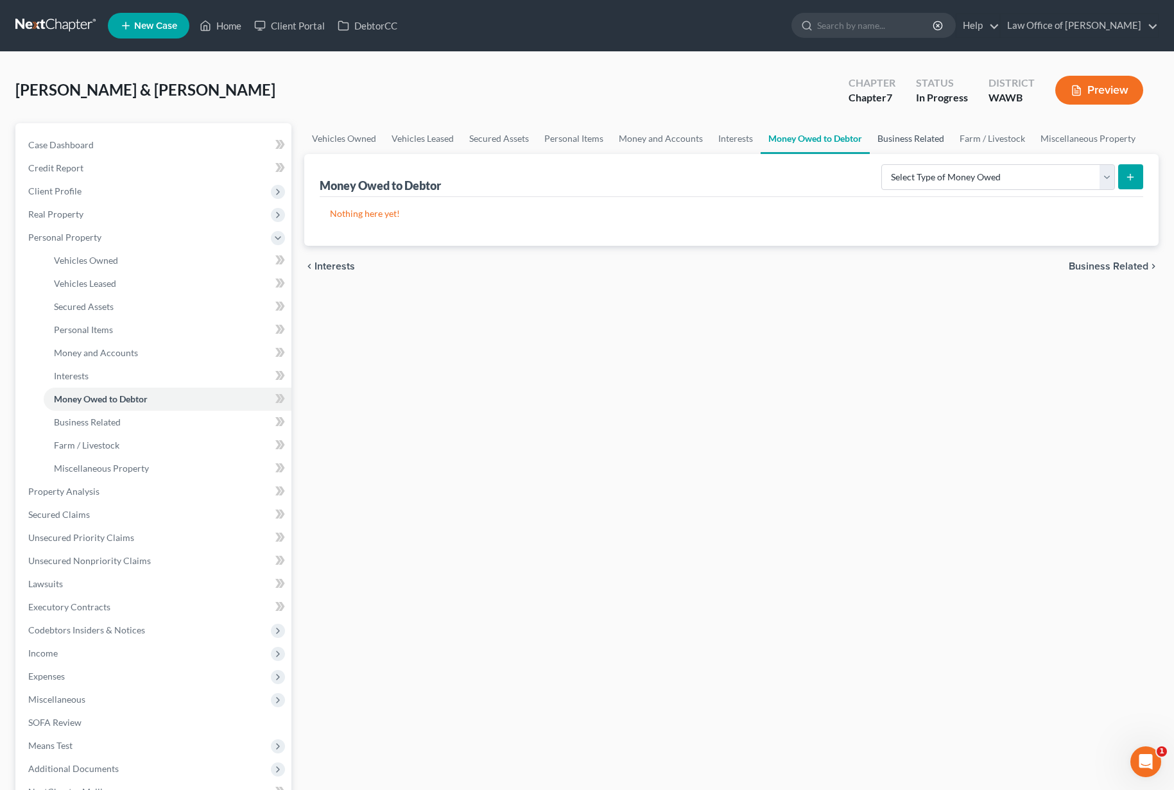
click at [929, 144] on link "Business Related" at bounding box center [911, 138] width 82 height 31
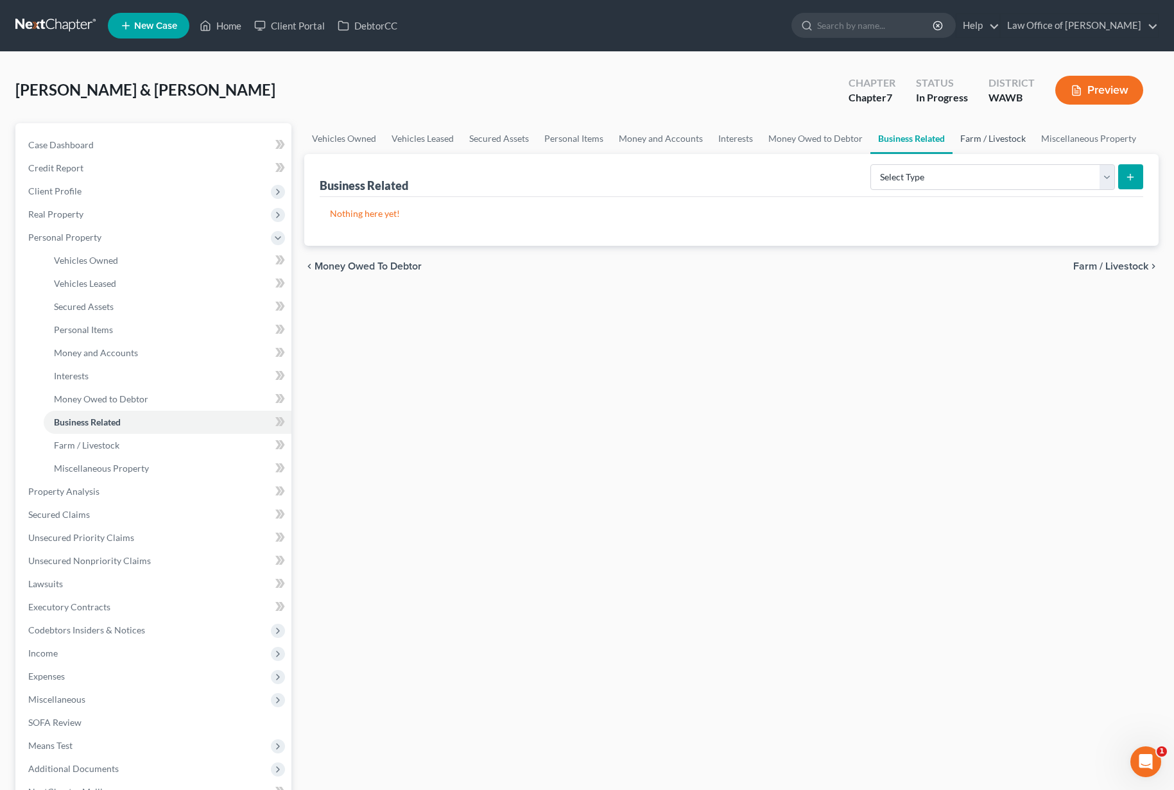
click at [972, 142] on link "Farm / Livestock" at bounding box center [993, 138] width 81 height 31
click at [1074, 137] on link "Miscellaneous Property" at bounding box center [1089, 138] width 110 height 31
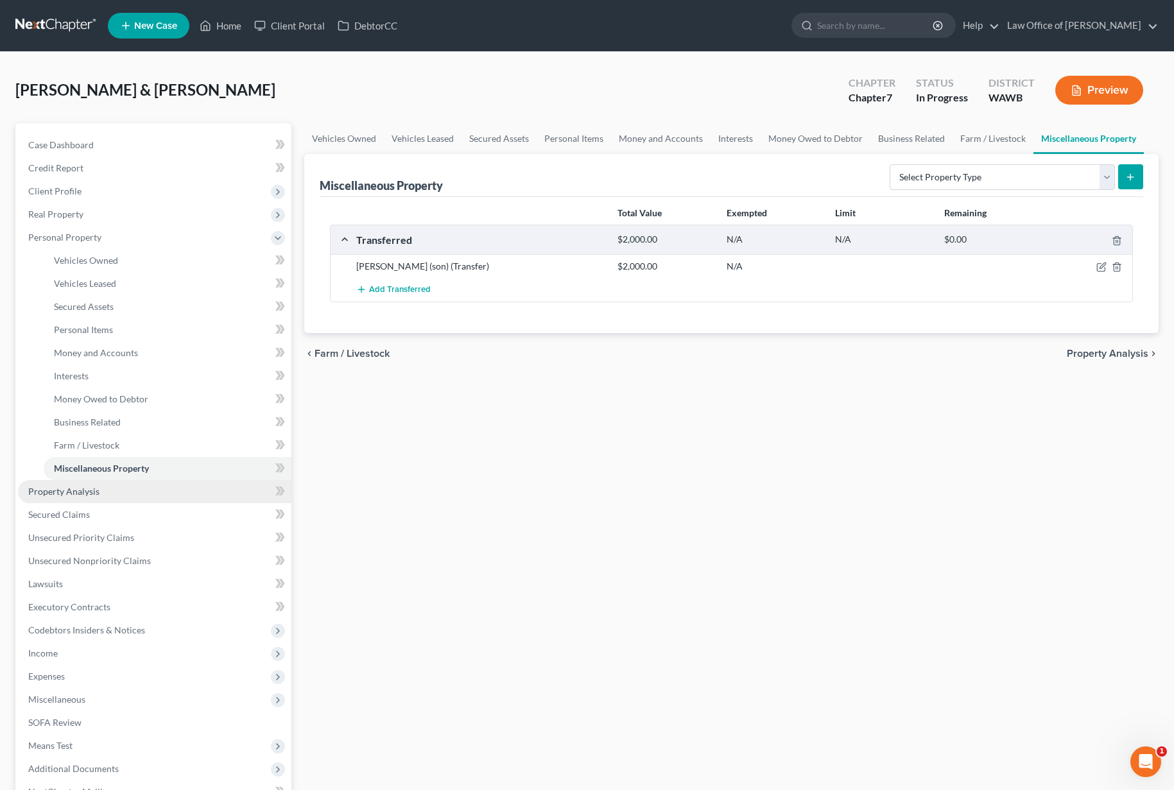
click at [134, 485] on link "Property Analysis" at bounding box center [154, 491] width 273 height 23
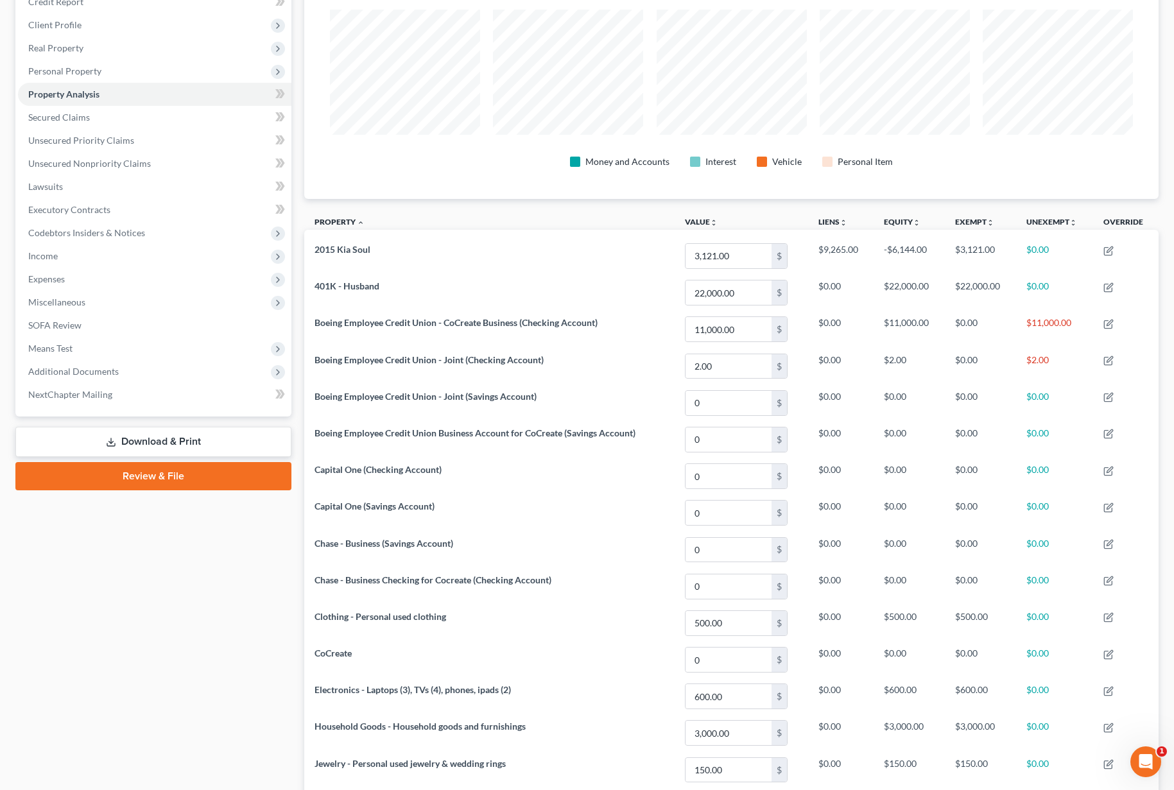
scroll to position [149, 0]
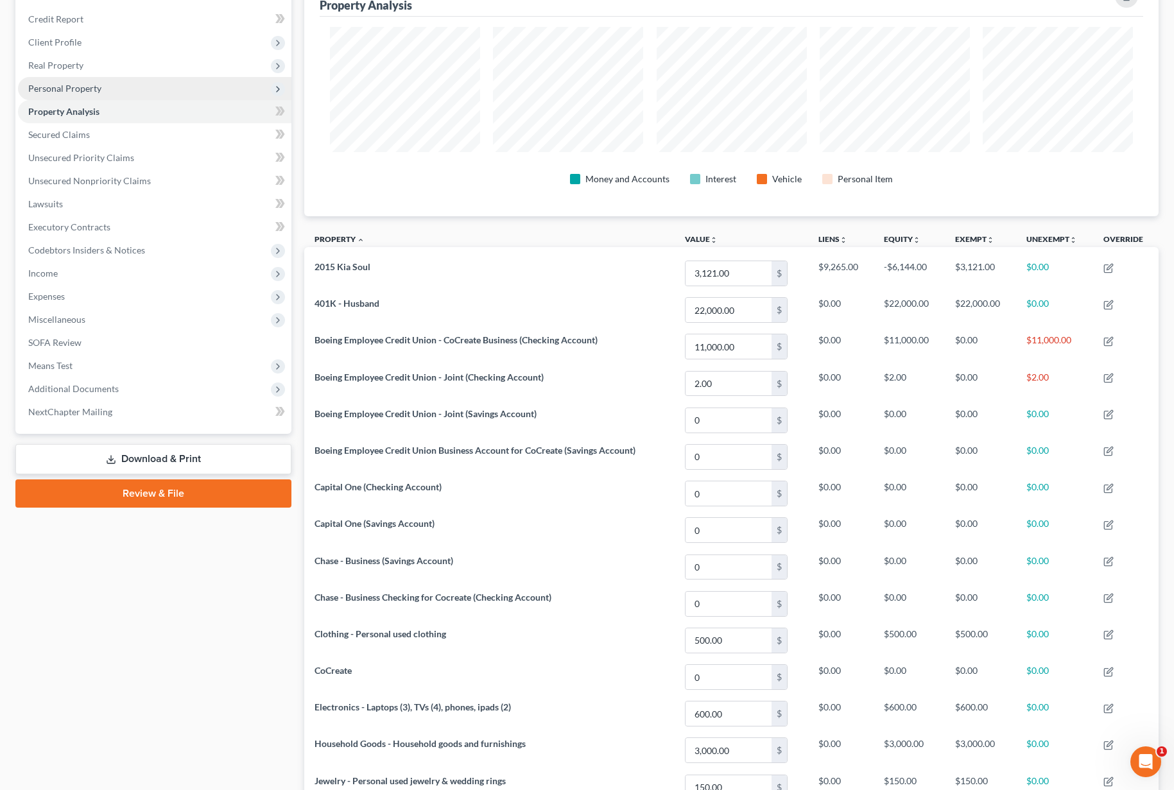
click at [119, 86] on span "Personal Property" at bounding box center [154, 88] width 273 height 23
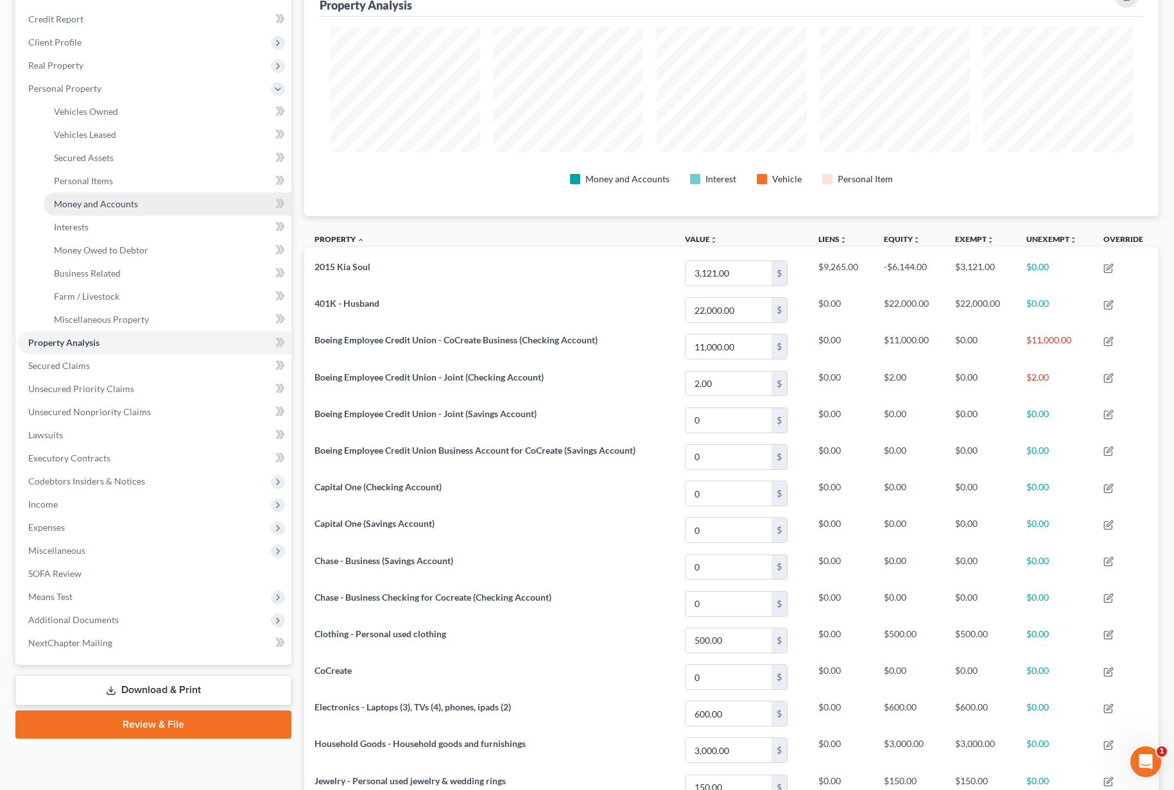
click at [98, 210] on link "Money and Accounts" at bounding box center [168, 204] width 248 height 23
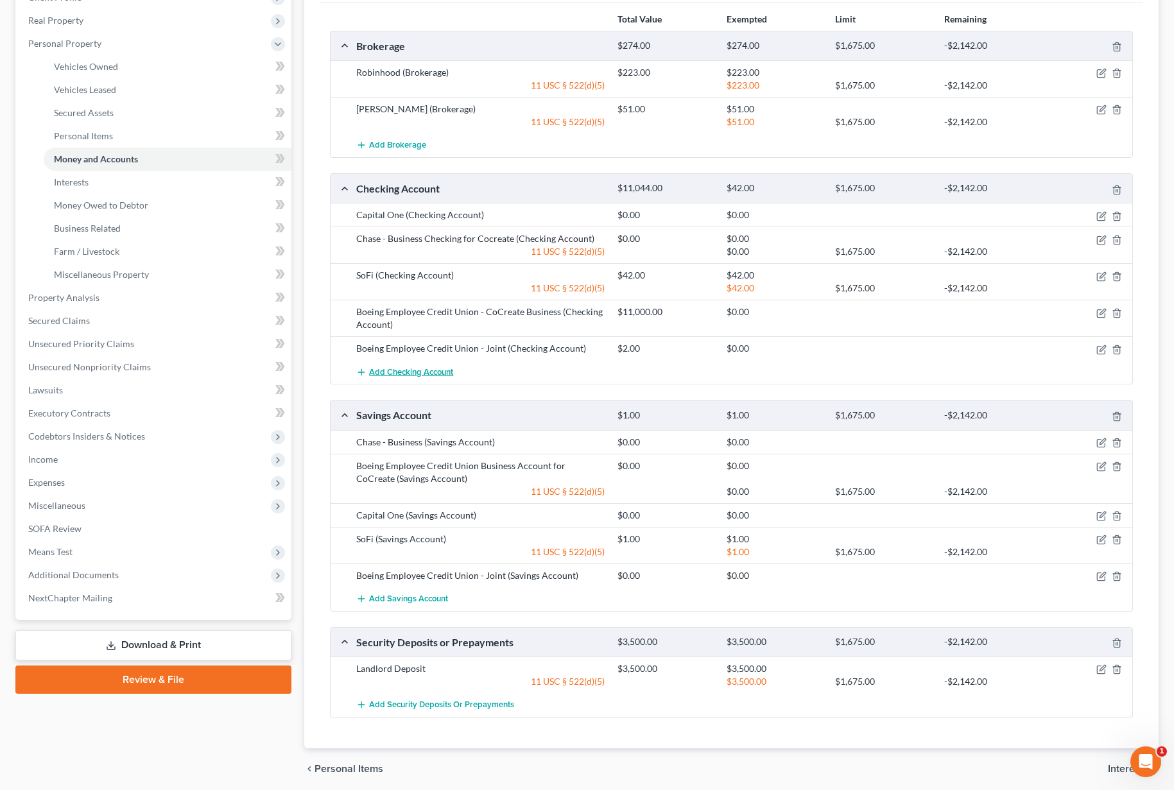
scroll to position [209, 0]
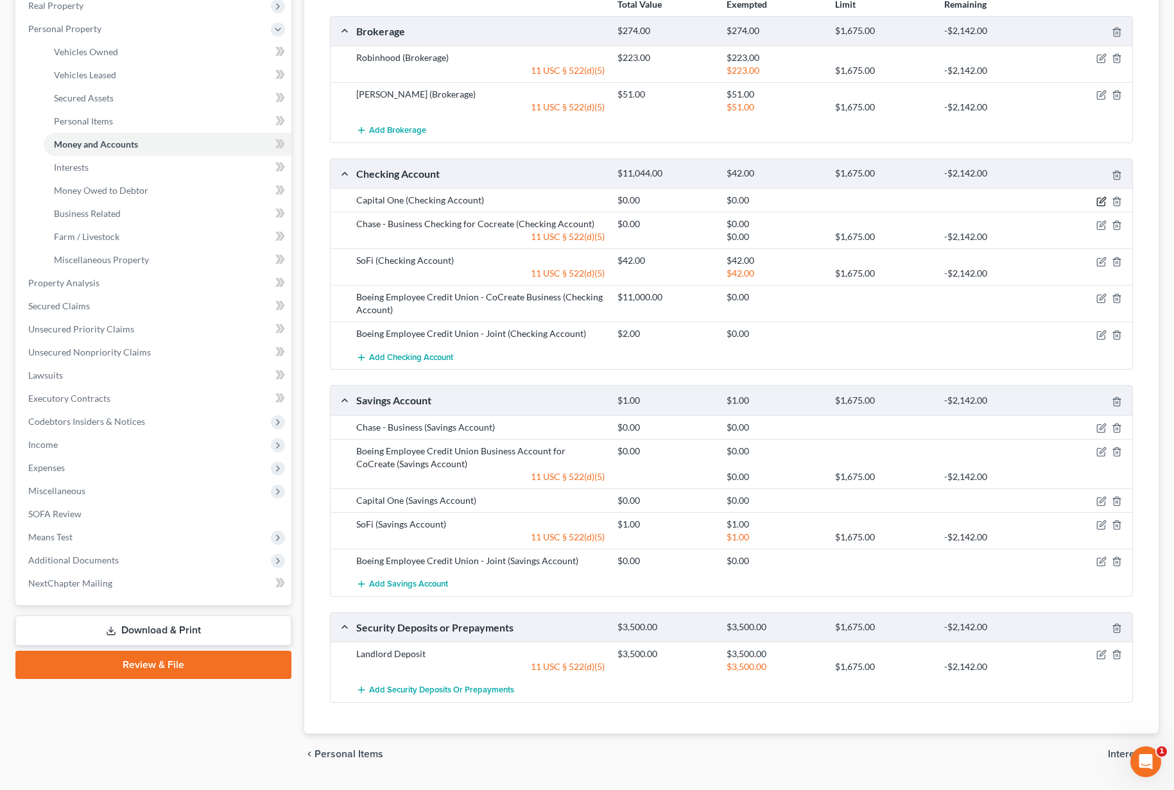
click at [1101, 201] on icon "button" at bounding box center [1101, 201] width 10 height 10
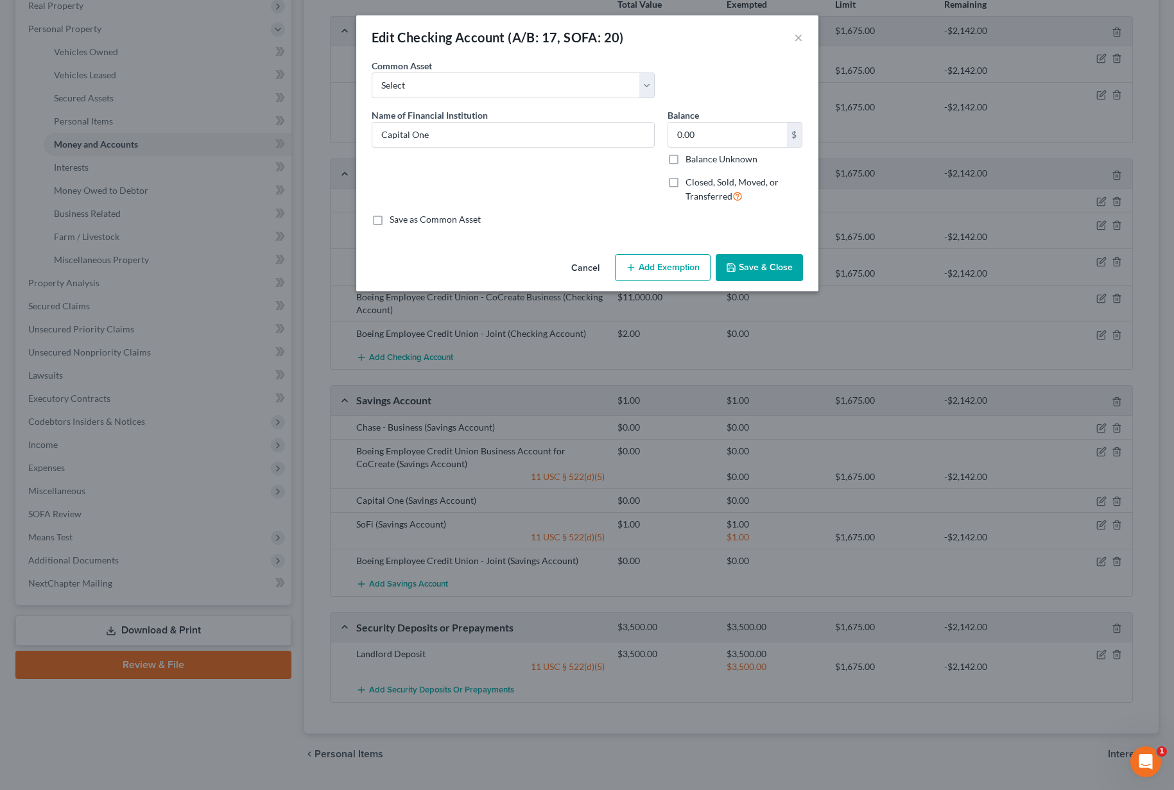
click at [751, 274] on button "Save & Close" at bounding box center [759, 267] width 87 height 27
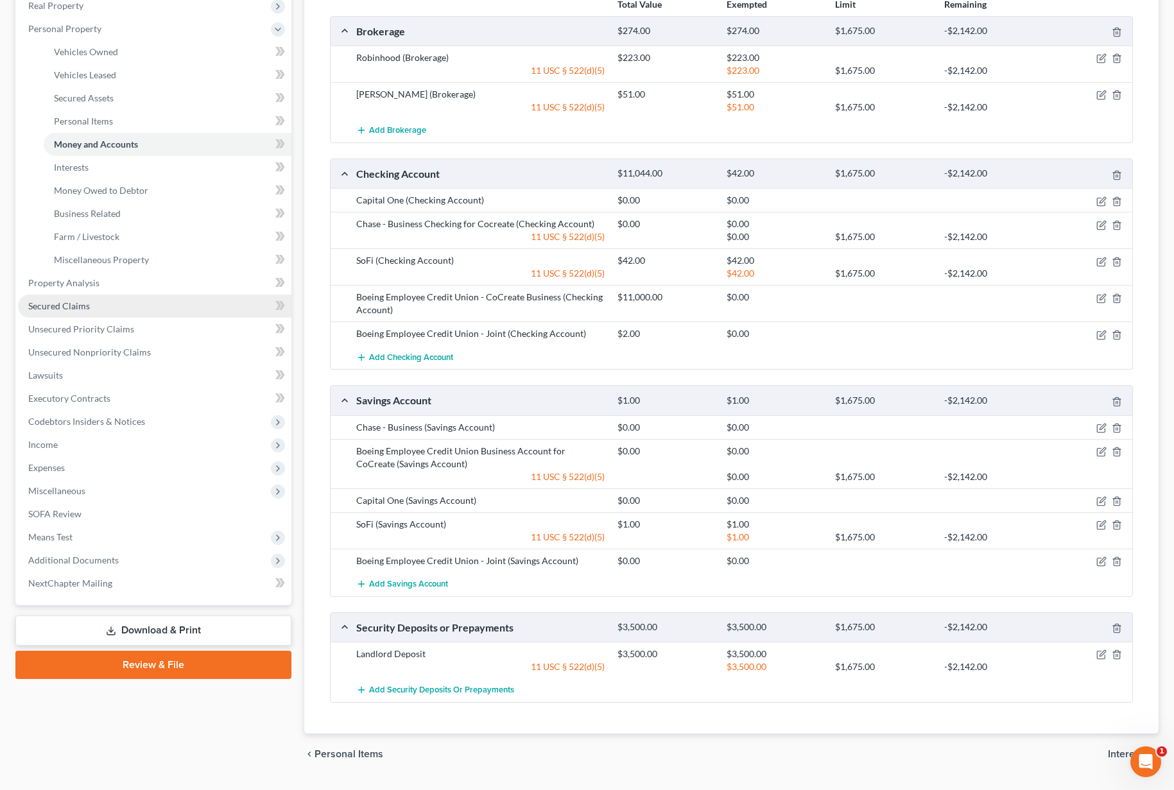
click at [177, 314] on link "Secured Claims" at bounding box center [154, 306] width 273 height 23
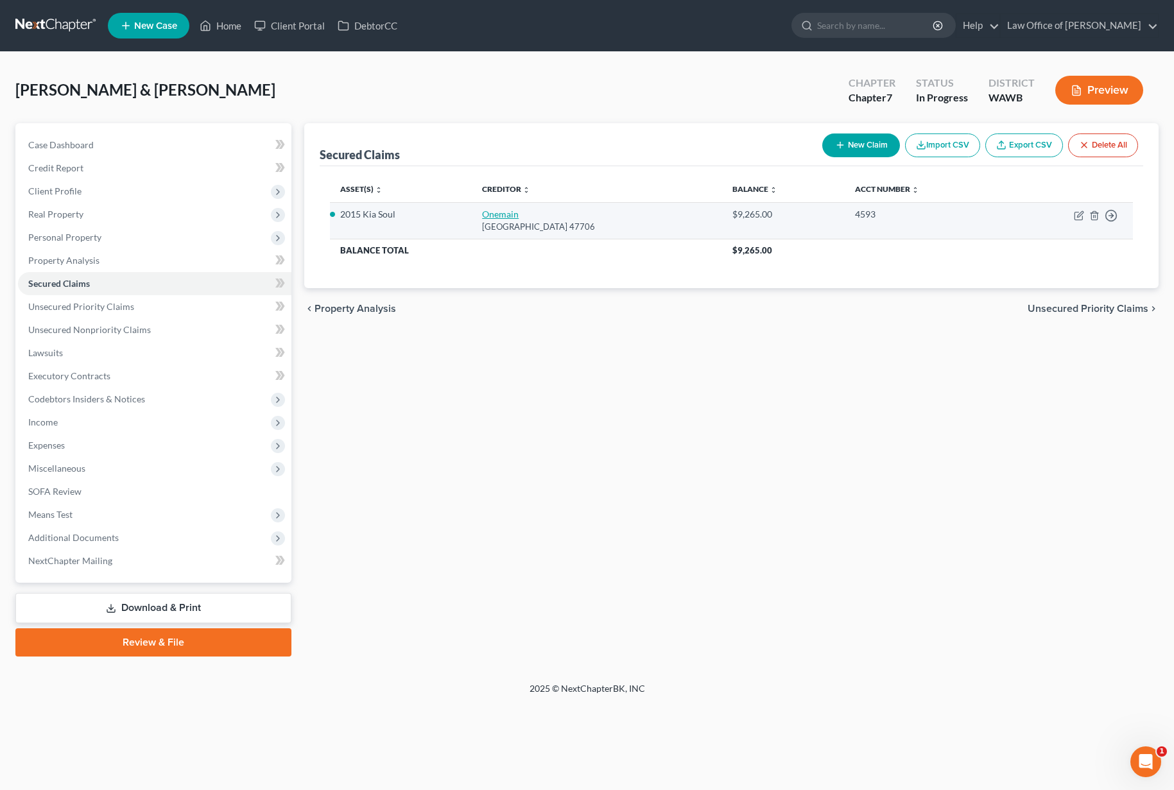
click at [495, 216] on link "Onemain" at bounding box center [500, 214] width 37 height 11
select select "15"
select select "0"
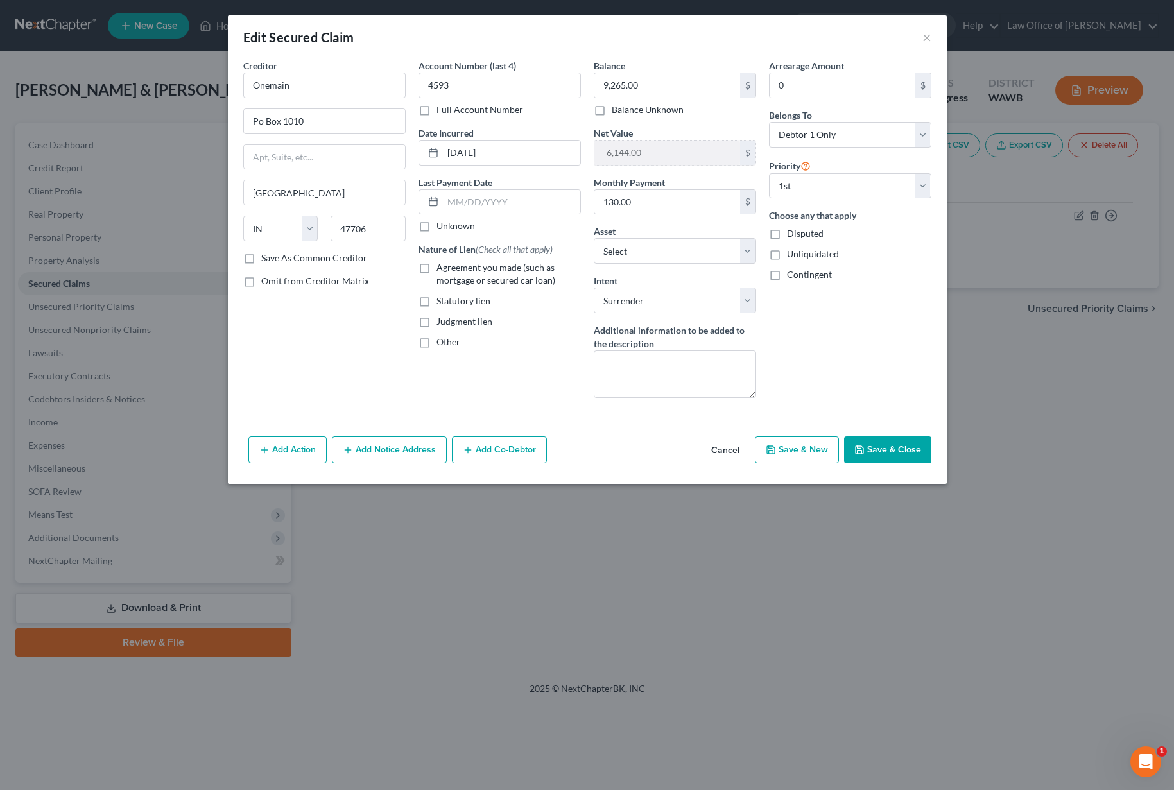
click at [436, 263] on label "Agreement you made (such as mortgage or secured car loan)" at bounding box center [508, 274] width 144 height 26
click at [442, 263] on input "Agreement you made (such as mortgage or secured car loan)" at bounding box center [446, 265] width 8 height 8
checkbox input "true"
click at [889, 457] on button "Save & Close" at bounding box center [887, 449] width 87 height 27
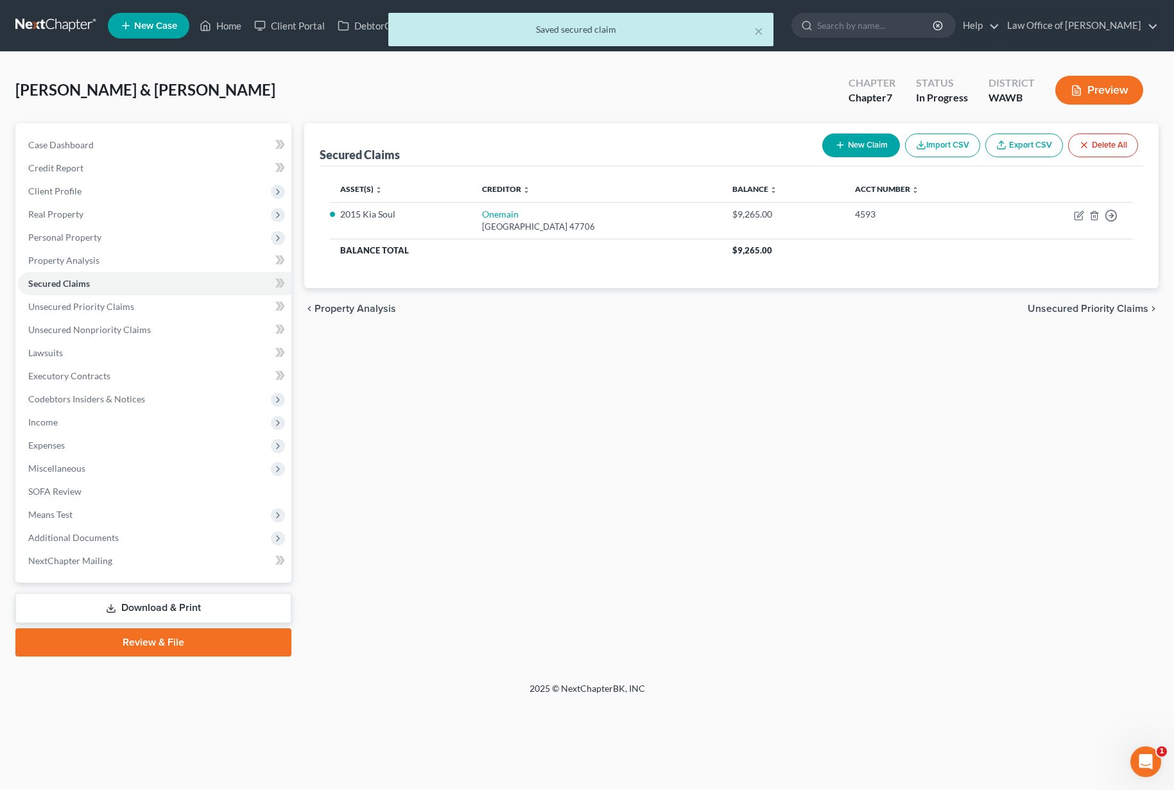
click at [1070, 306] on span "Unsecured Priority Claims" at bounding box center [1088, 309] width 121 height 10
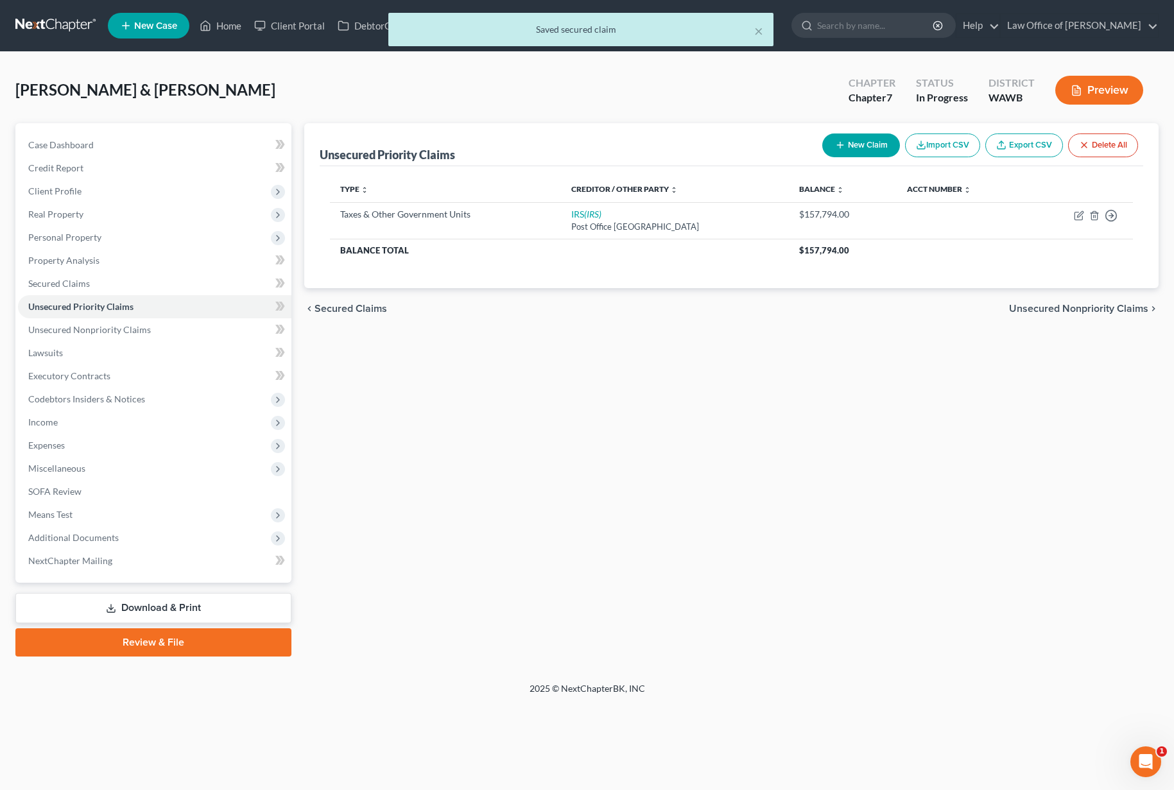
click at [1064, 314] on span "Unsecured Nonpriority Claims" at bounding box center [1078, 309] width 139 height 10
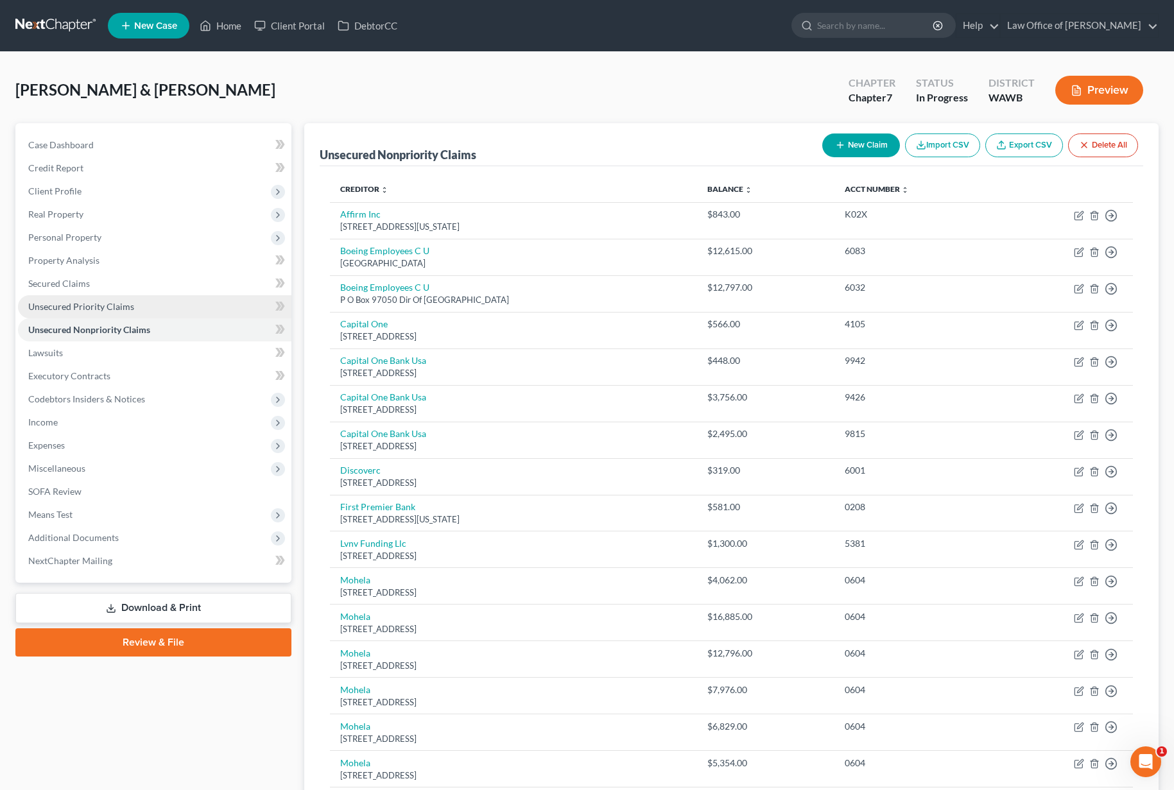
click at [182, 307] on link "Unsecured Priority Claims" at bounding box center [154, 306] width 273 height 23
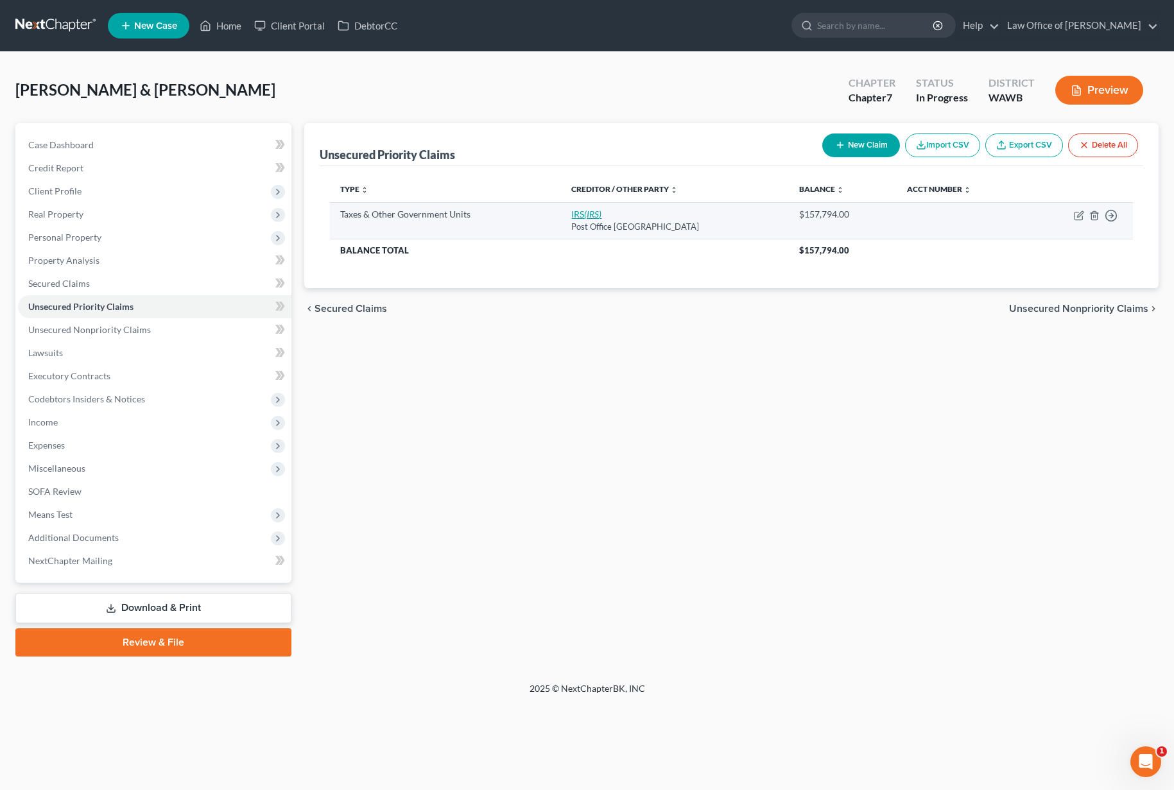
click at [571, 214] on link "IRS (IRS)" at bounding box center [586, 214] width 30 height 11
select select "0"
select select "39"
select select "2"
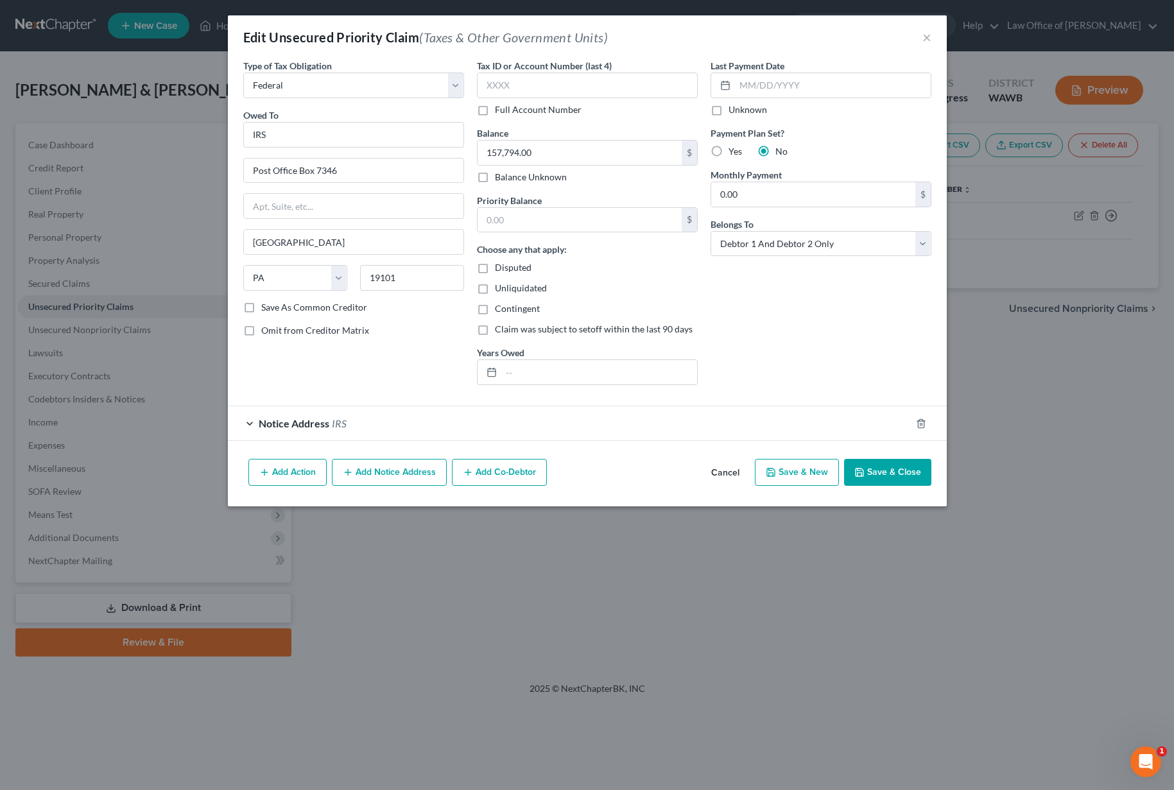
click at [895, 467] on button "Save & Close" at bounding box center [887, 472] width 87 height 27
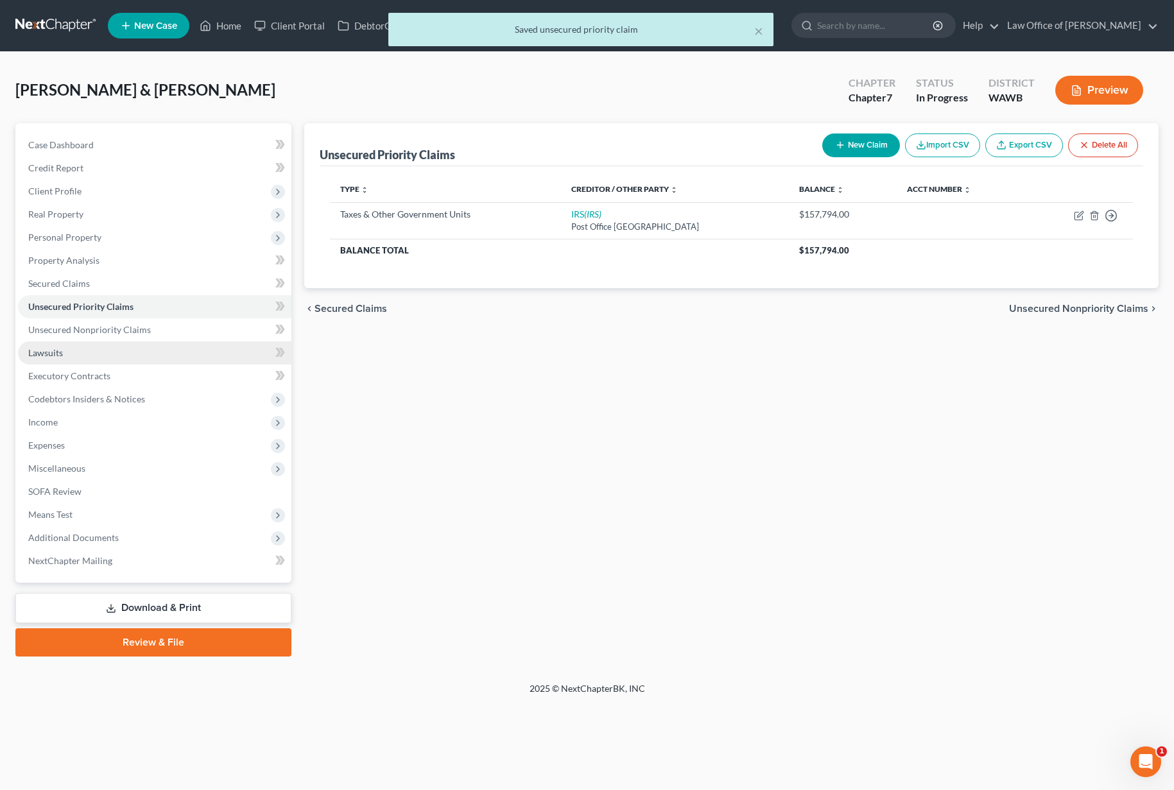
click at [117, 359] on link "Lawsuits" at bounding box center [154, 352] width 273 height 23
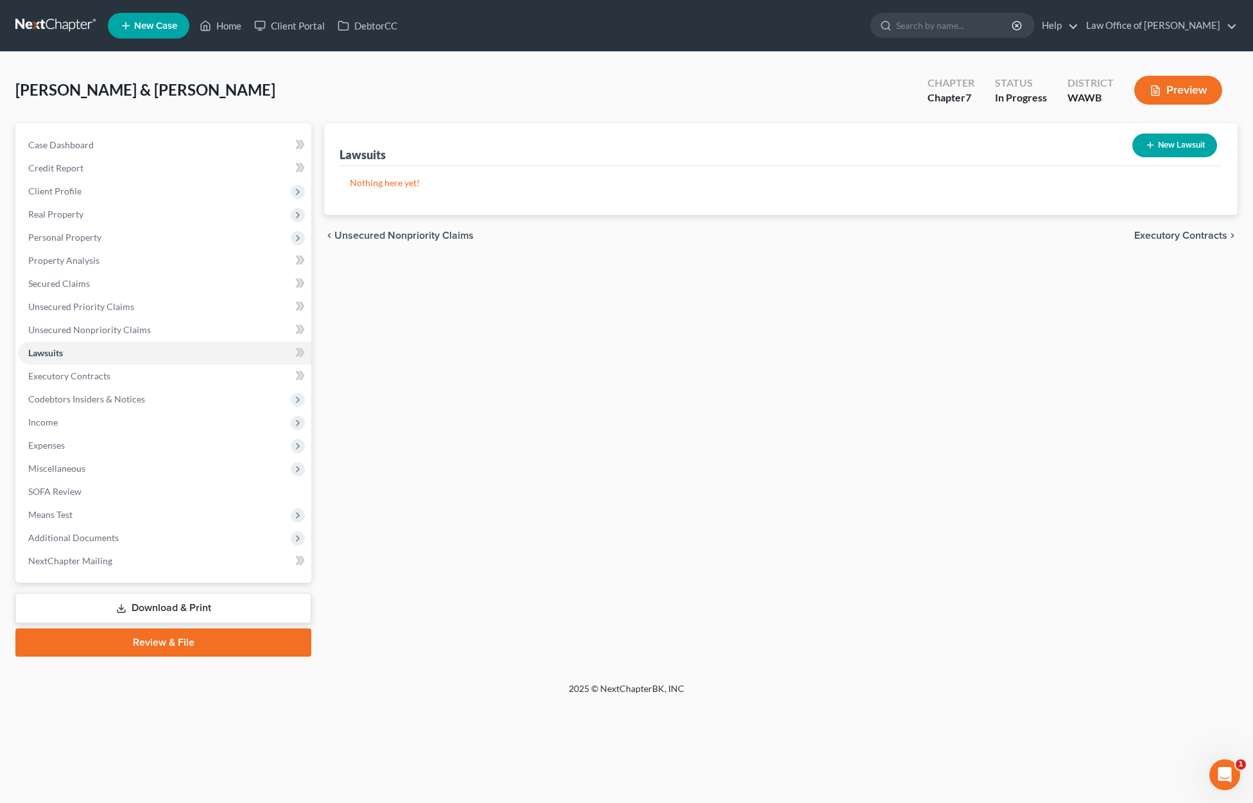
click at [1173, 146] on button "New Lawsuit" at bounding box center [1174, 146] width 85 height 24
select select "0"
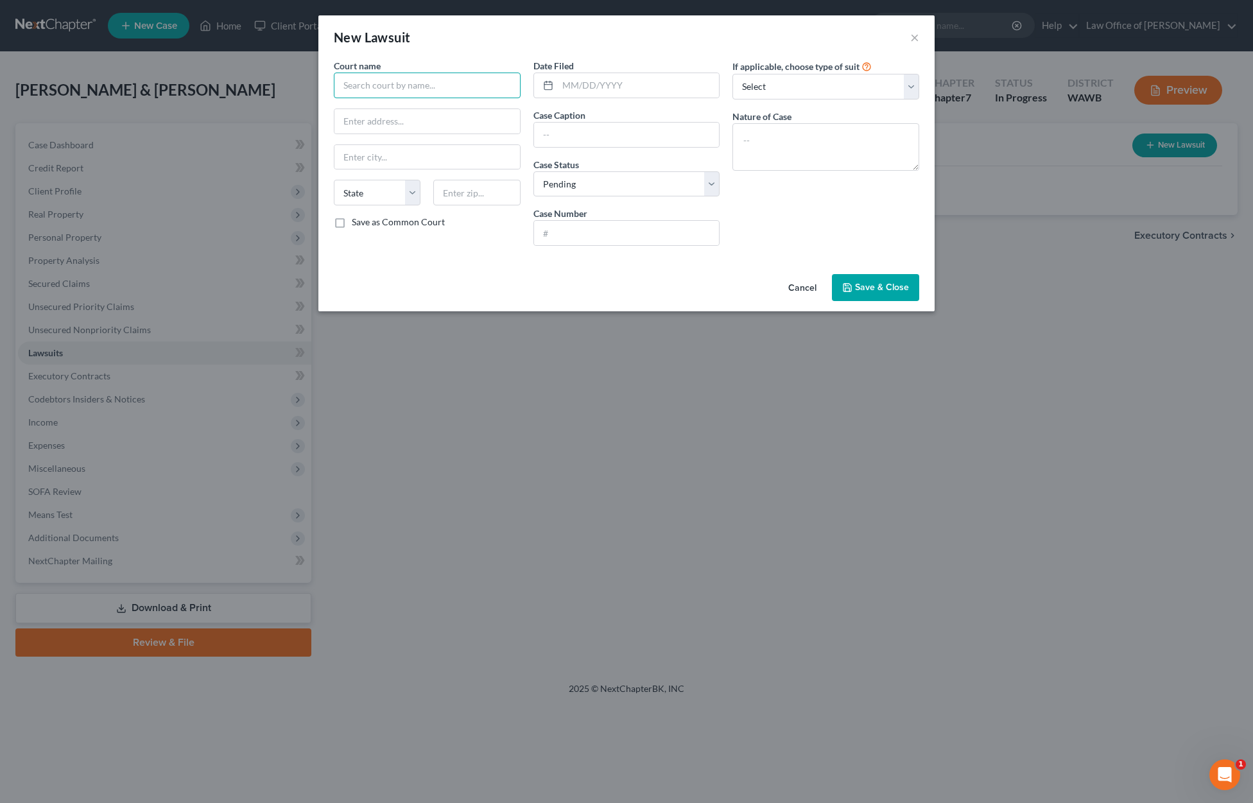
click at [376, 94] on input "text" at bounding box center [427, 86] width 187 height 26
drag, startPoint x: 411, startPoint y: 88, endPoint x: 213, endPoint y: 87, distance: 197.7
click at [214, 87] on div "New Lawsuit × Court name * King County East Division Redmond Courthouse State A…" at bounding box center [626, 401] width 1253 height 803
click at [600, 89] on input "text" at bounding box center [639, 85] width 162 height 24
type input "King County East Division Redmond Courthouse"
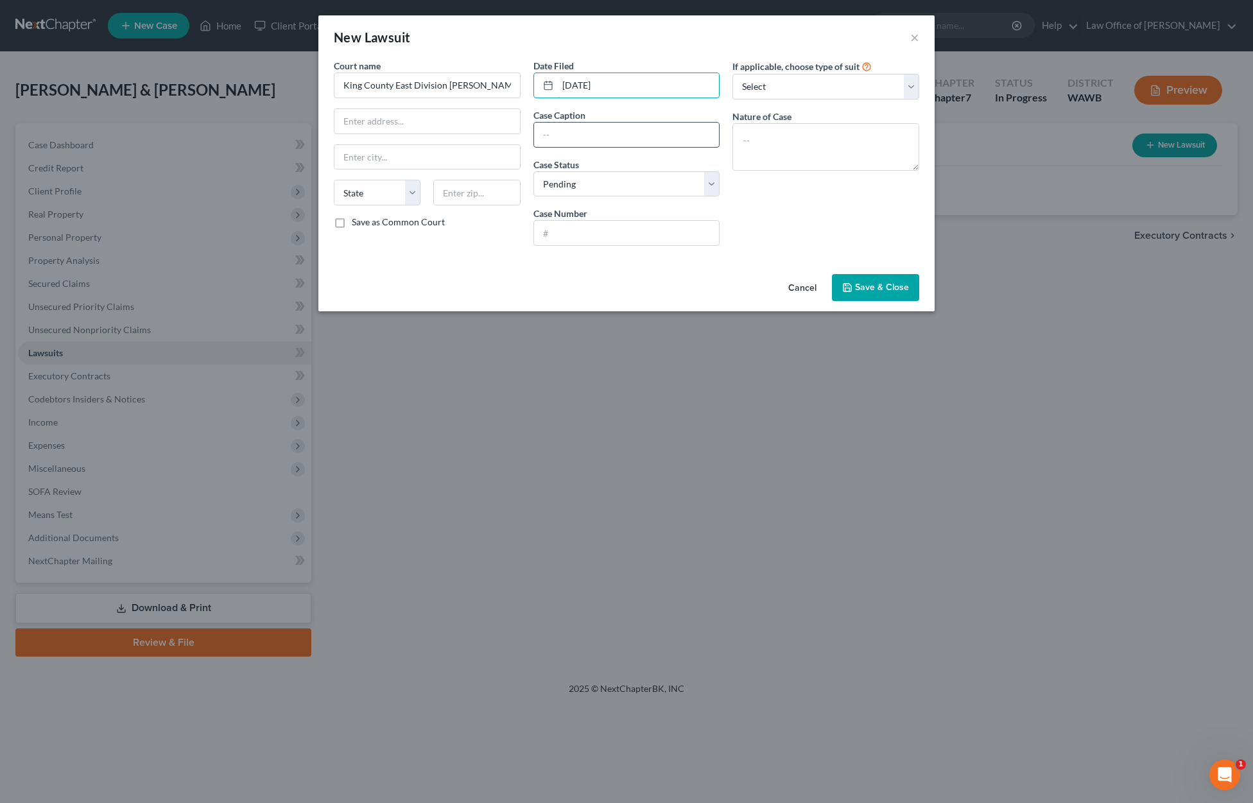
type input "05/21/2025"
click at [571, 134] on input "text" at bounding box center [626, 135] width 185 height 24
type input "OneMain Financial Group LL v. Lakita M. Williams"
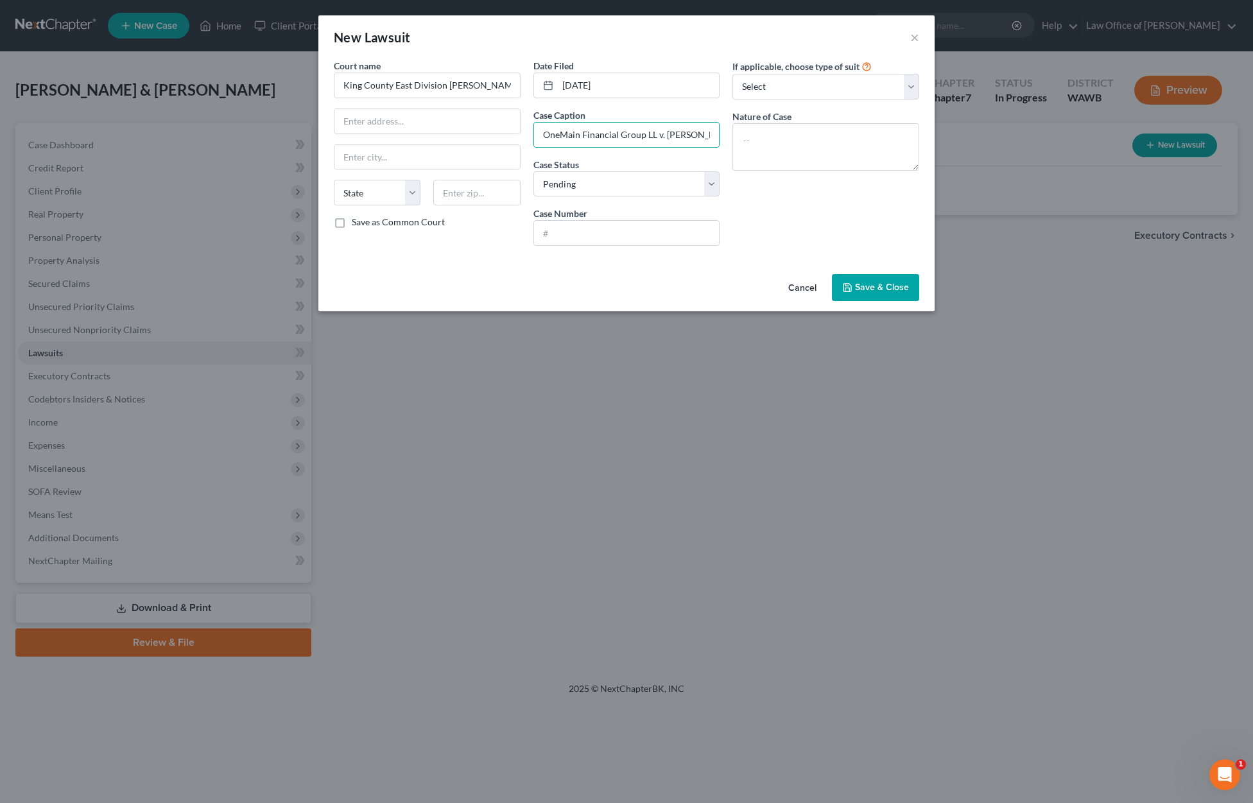
click at [862, 280] on button "Save & Close" at bounding box center [875, 287] width 87 height 27
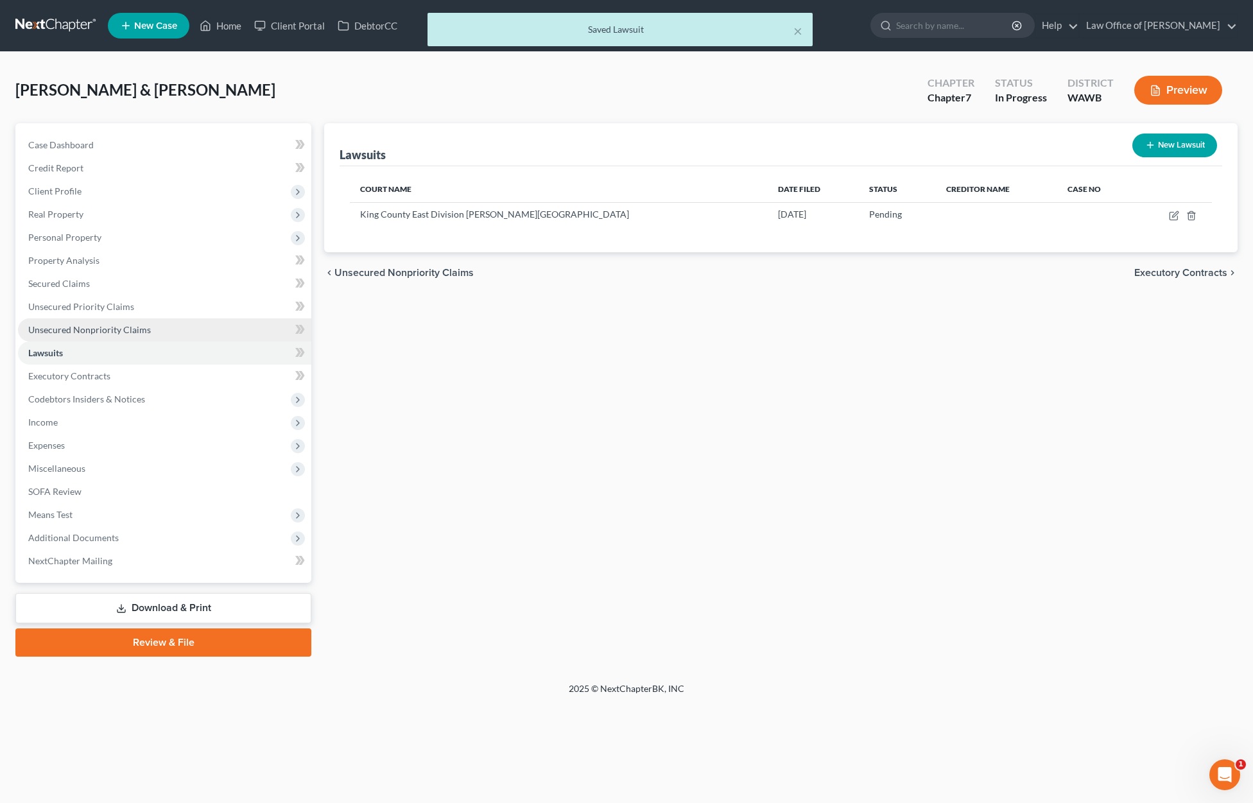
click at [165, 326] on link "Unsecured Nonpriority Claims" at bounding box center [164, 329] width 293 height 23
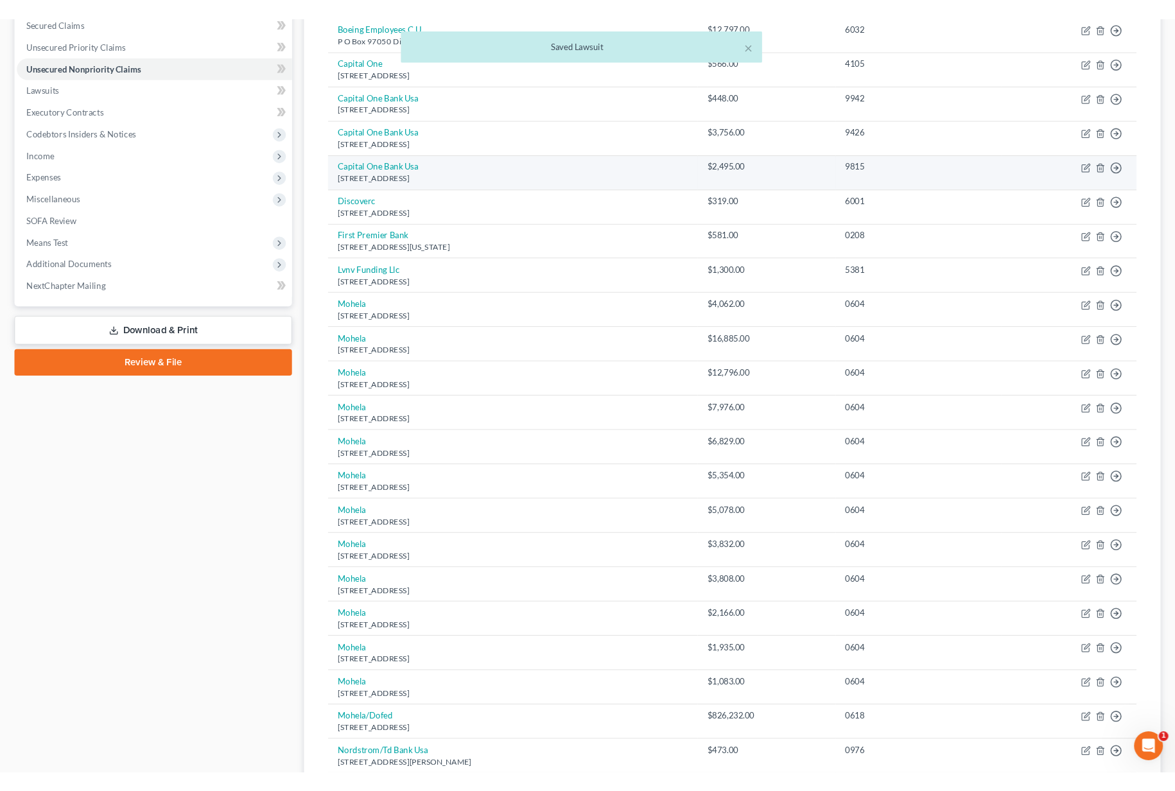
scroll to position [562, 0]
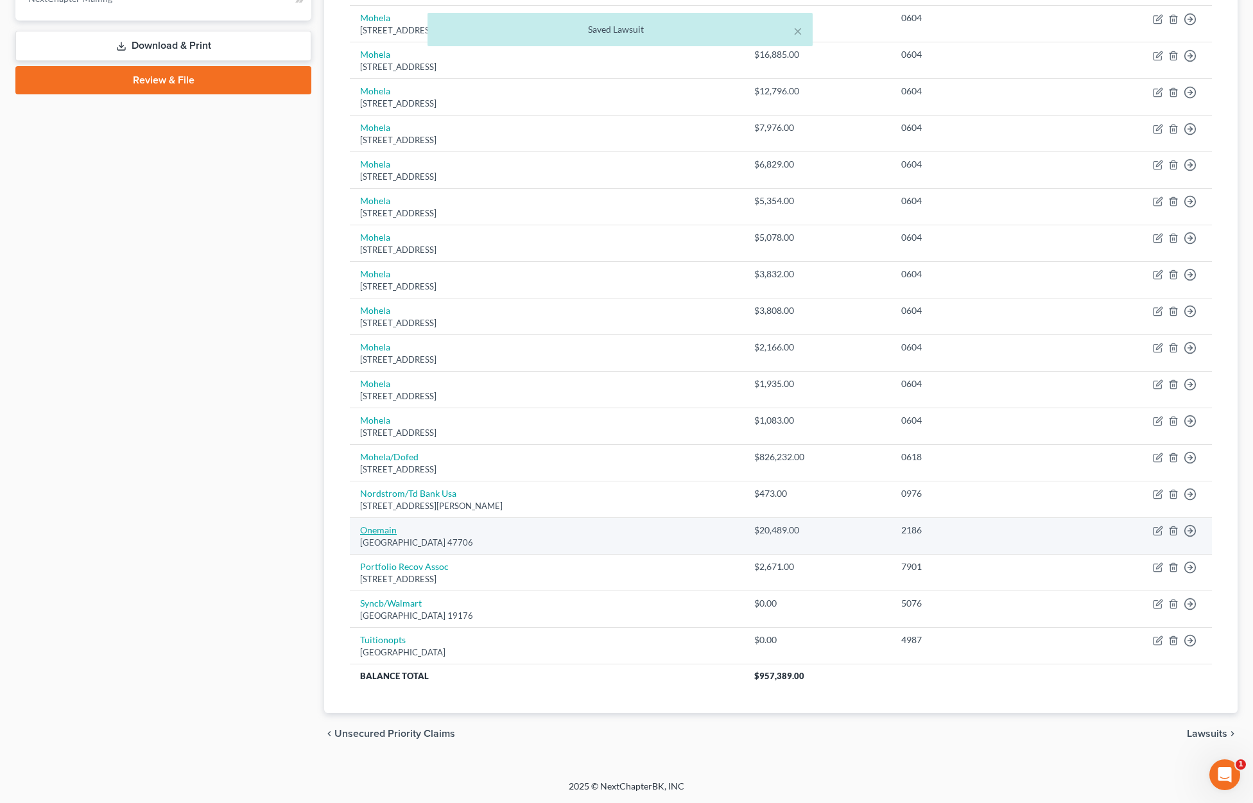
click at [381, 533] on link "Onemain" at bounding box center [378, 529] width 37 height 11
select select "15"
select select "1"
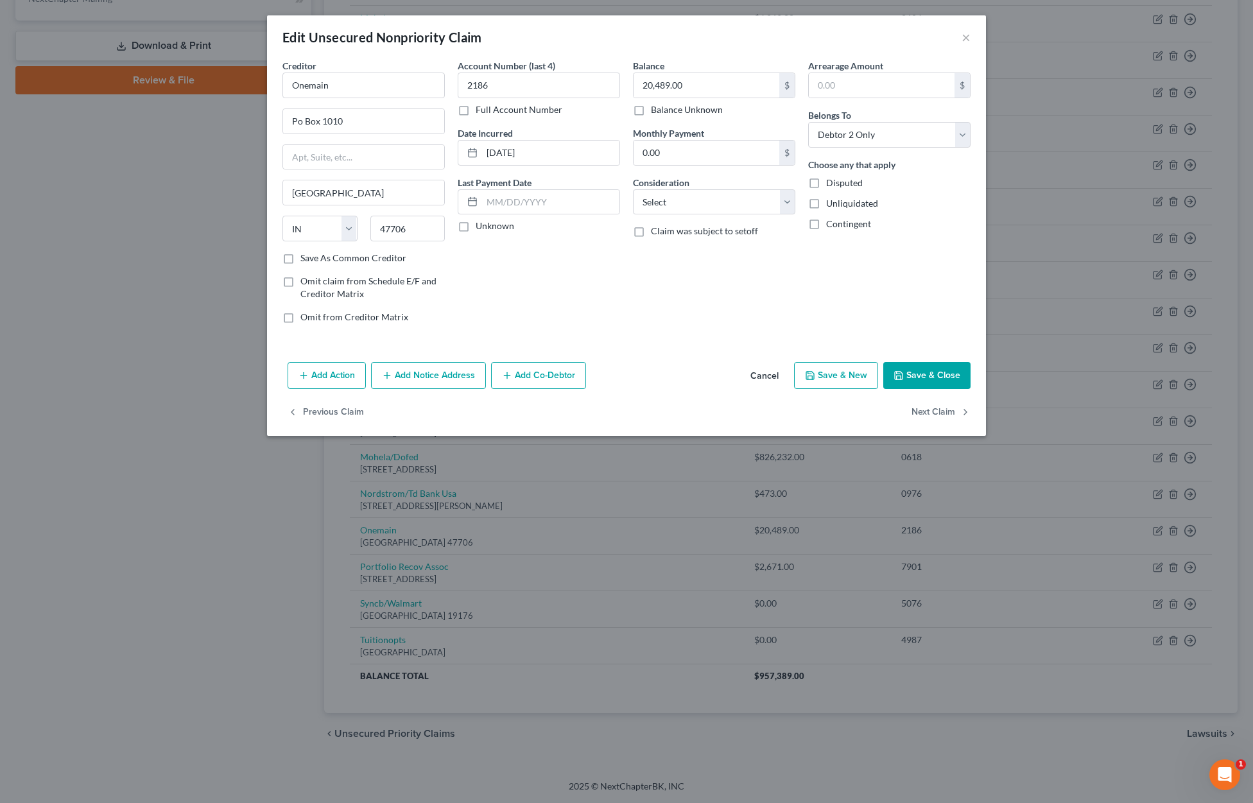
click at [451, 373] on button "Add Notice Address" at bounding box center [428, 375] width 115 height 27
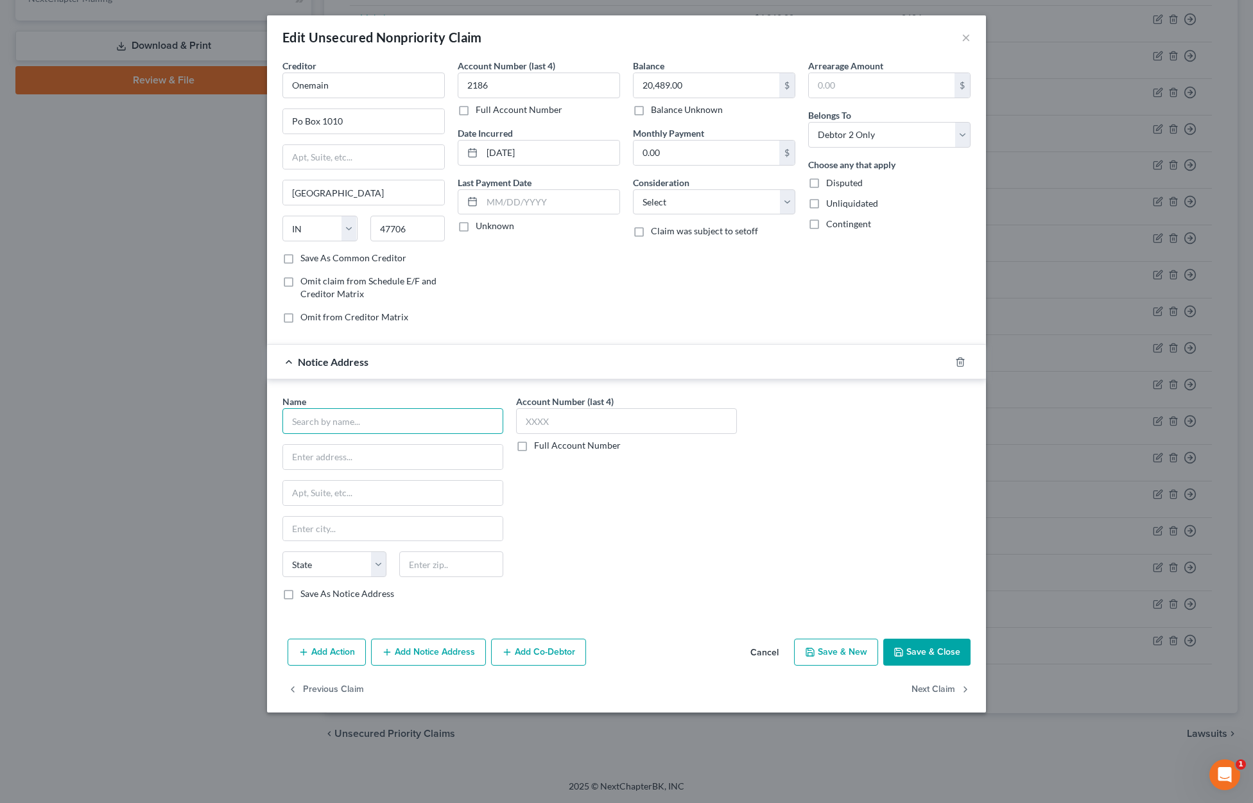
click at [382, 424] on input "text" at bounding box center [392, 421] width 221 height 26
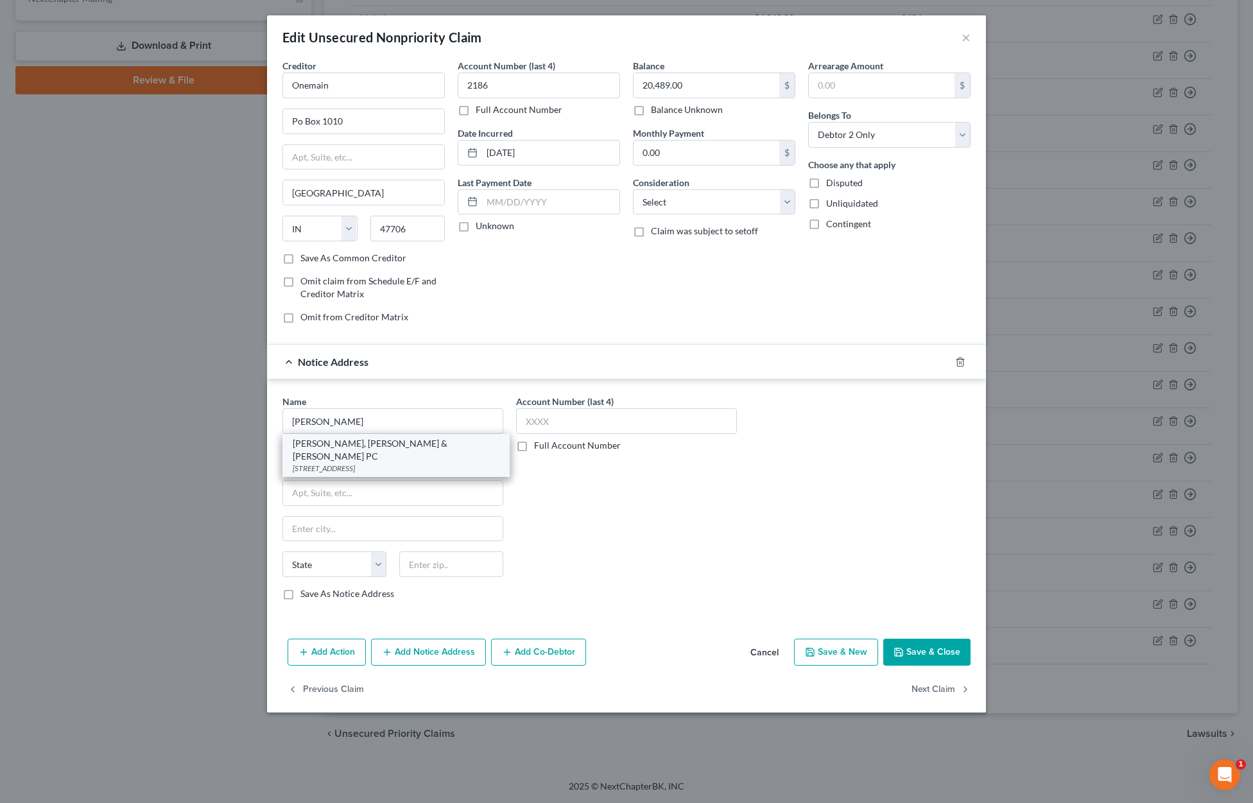
click at [368, 449] on div "Gordon, Aylworth & Tami PC" at bounding box center [396, 450] width 207 height 26
type input "Gordon, Aylworth & Tami PC"
type input "PO Box 22338"
type input "Eugene"
select select "38"
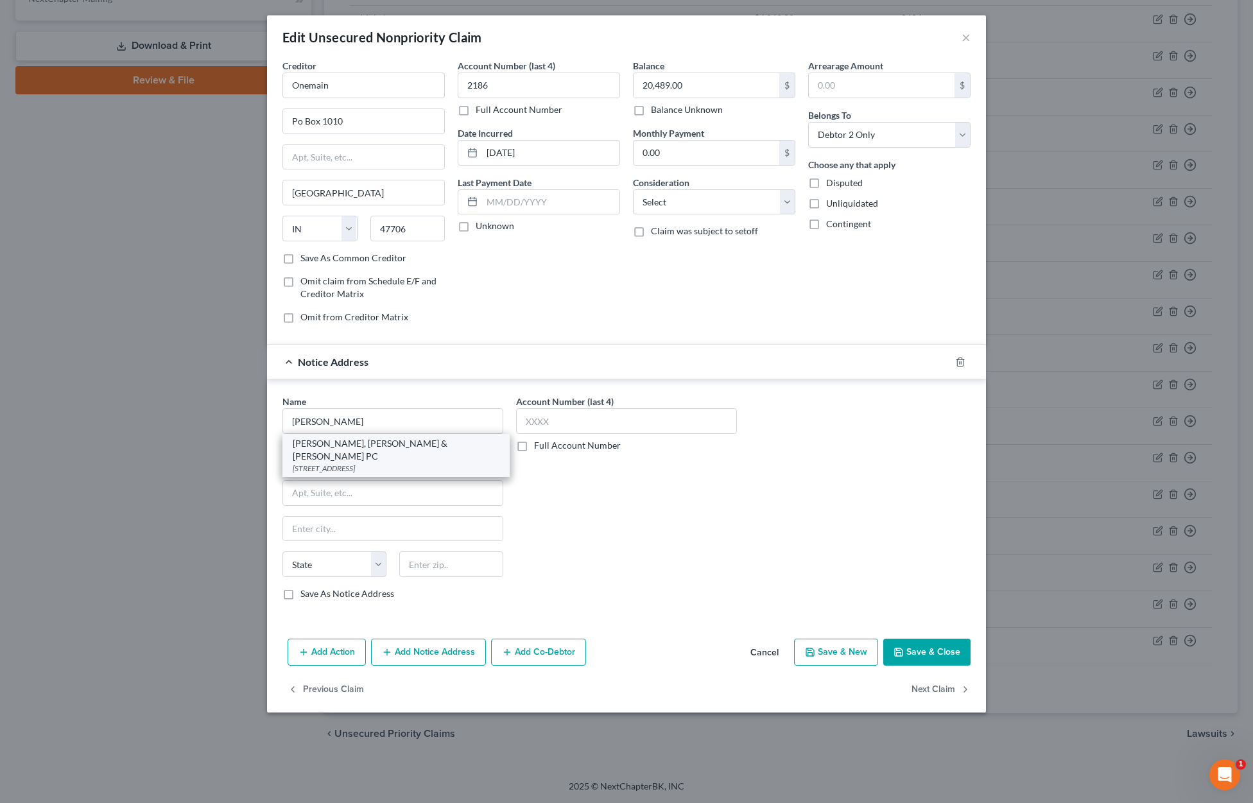
type input "97402"
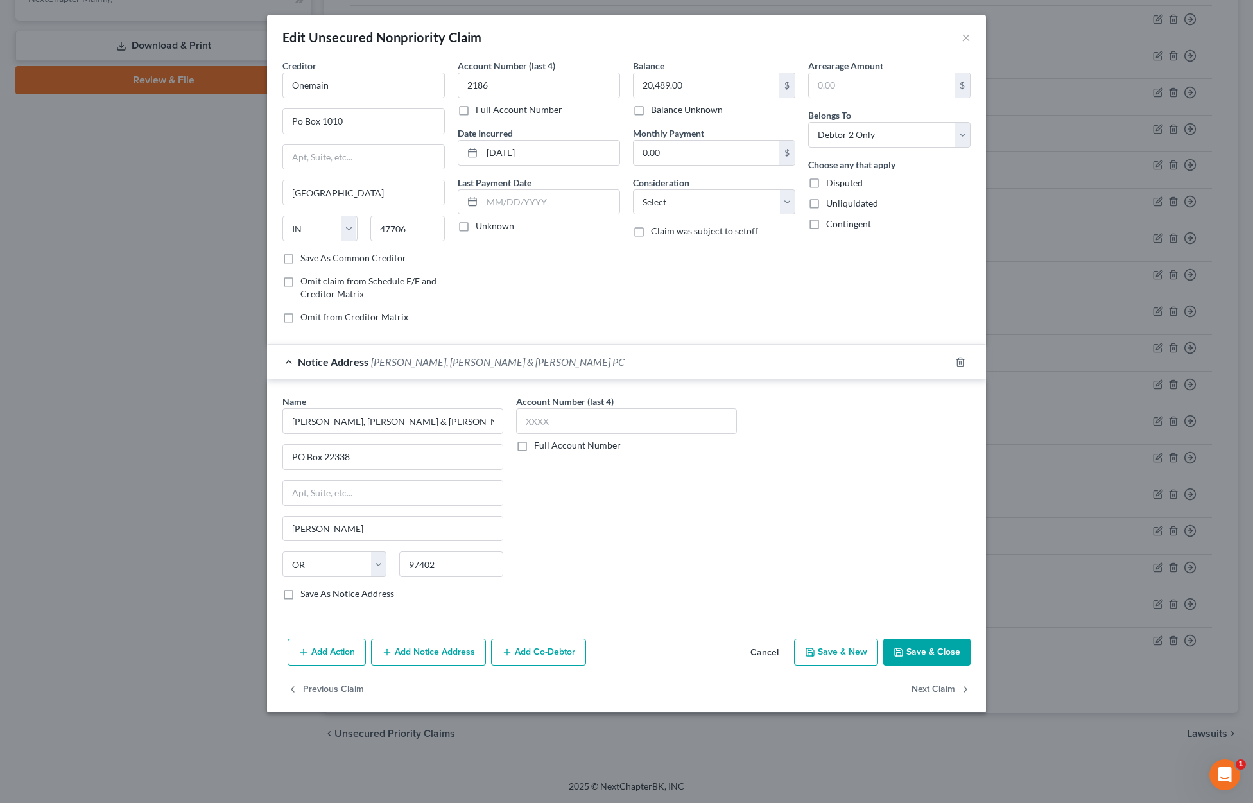
click at [945, 656] on button "Save & Close" at bounding box center [926, 652] width 87 height 27
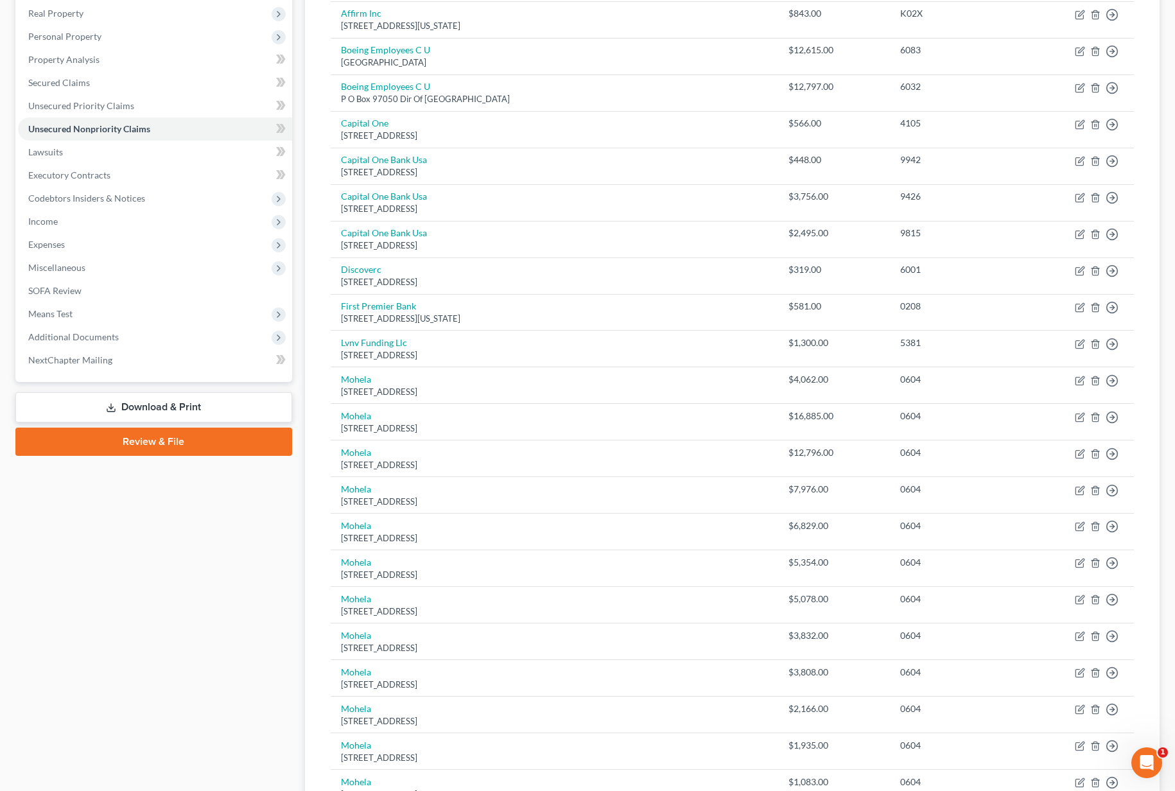
scroll to position [0, 0]
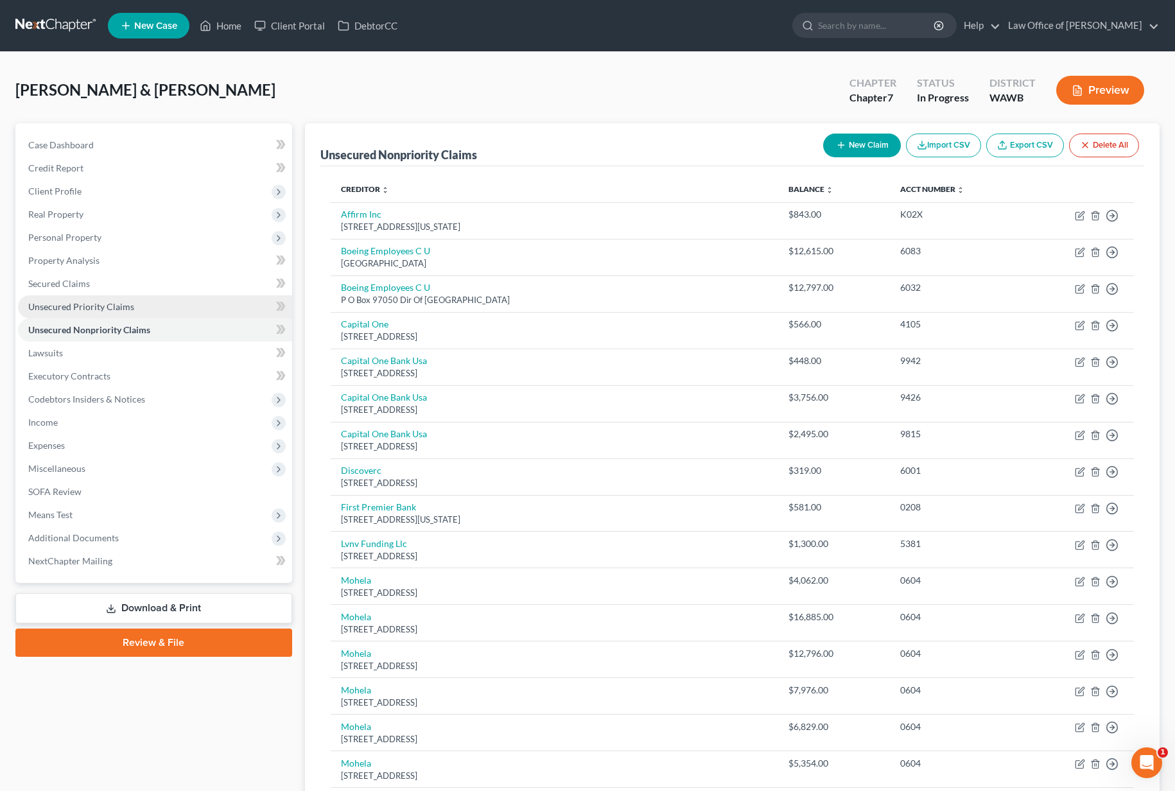
click at [99, 306] on span "Unsecured Priority Claims" at bounding box center [81, 306] width 106 height 11
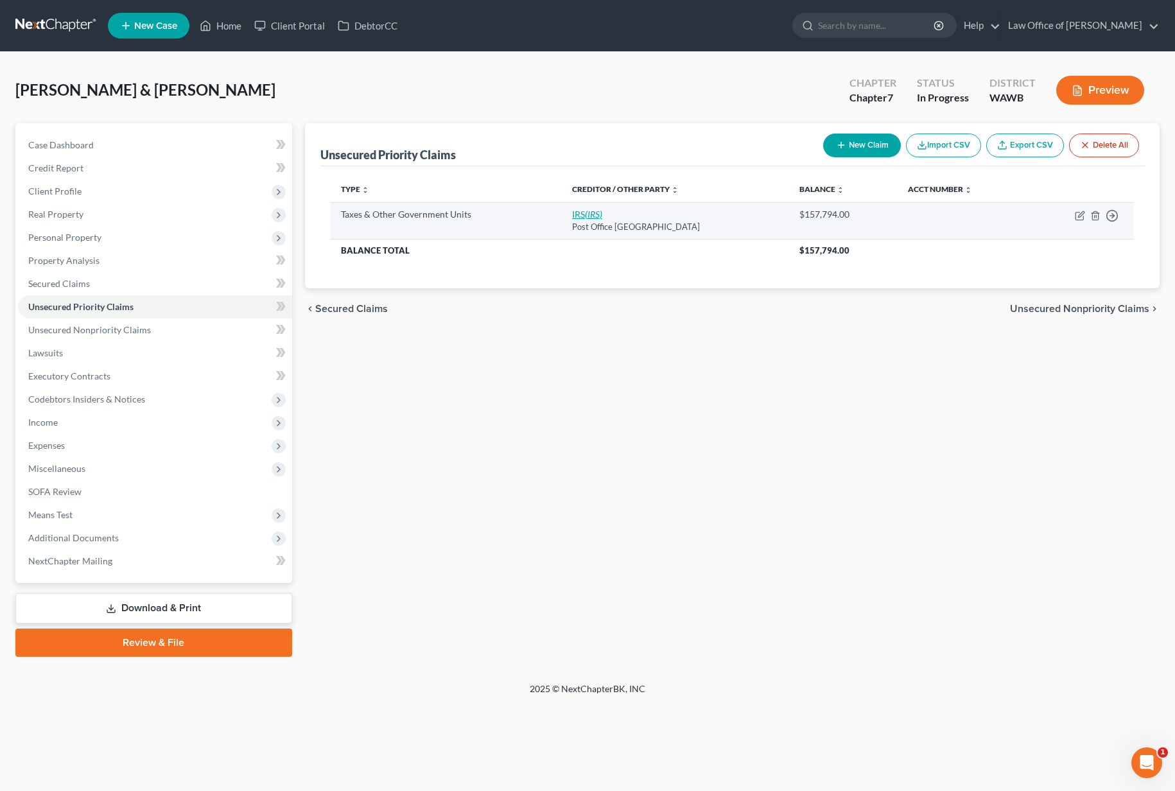
click at [585, 214] on icon "(IRS)" at bounding box center [593, 214] width 17 height 11
select select "0"
select select "39"
select select "2"
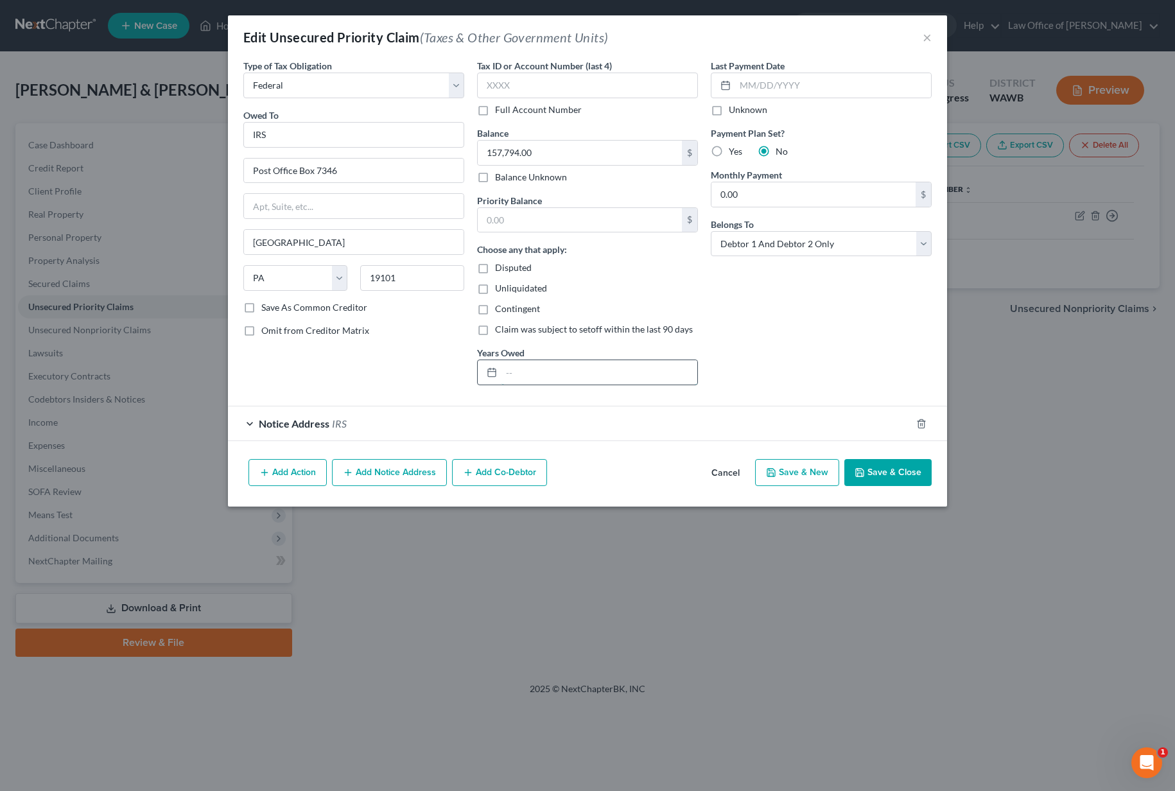
click at [524, 379] on input "text" at bounding box center [599, 372] width 196 height 24
click at [578, 375] on input "2017, 2019," at bounding box center [599, 372] width 196 height 24
type input "2017, 2019, 2020, 2021, 2022, 2023"
click at [537, 152] on input "157,794.00" at bounding box center [580, 153] width 204 height 24
type input "159,331.61"
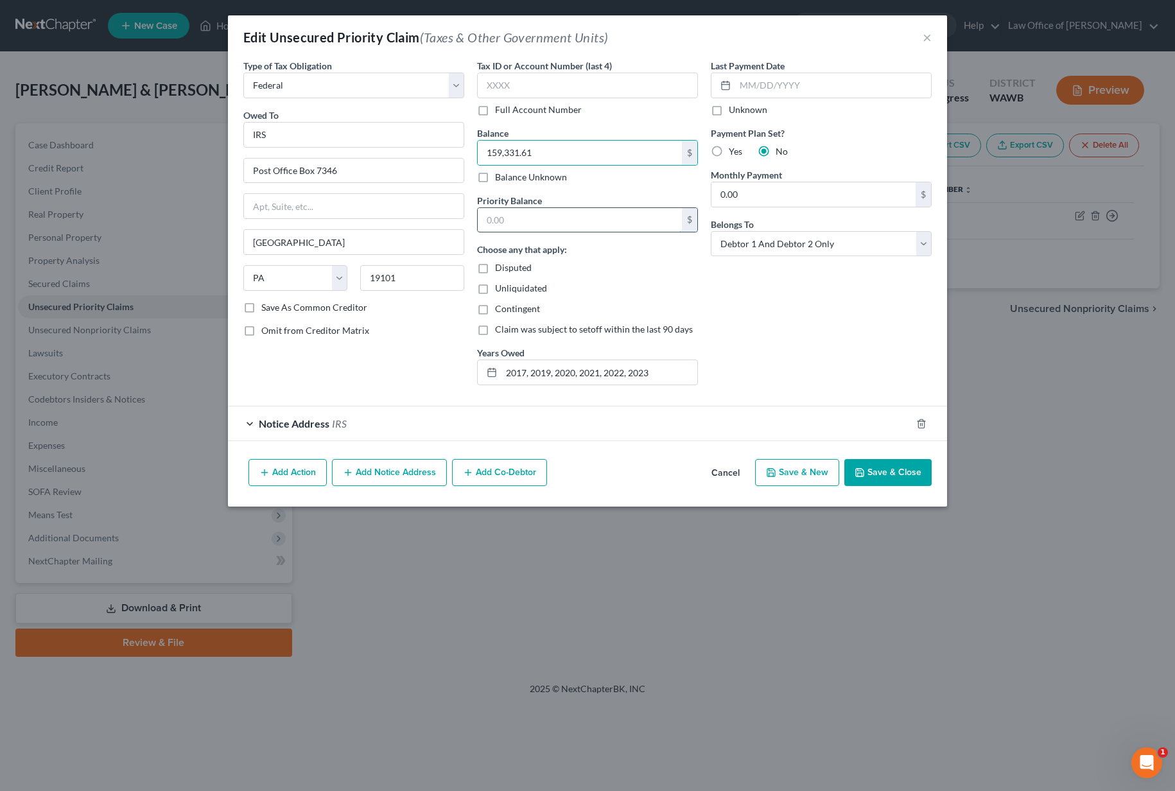
click at [599, 221] on input "text" at bounding box center [580, 220] width 204 height 24
type input "65,158.53"
click at [912, 478] on button "Save & Close" at bounding box center [887, 472] width 87 height 27
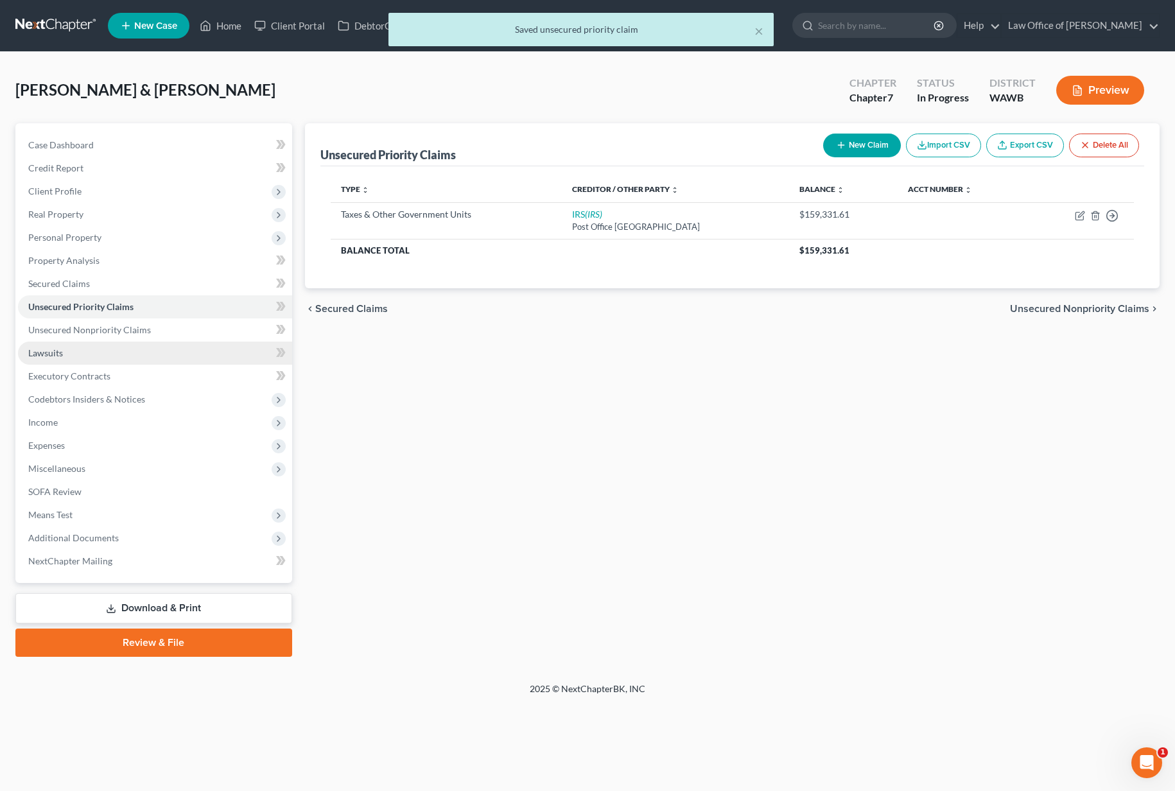
click at [201, 343] on link "Lawsuits" at bounding box center [155, 352] width 274 height 23
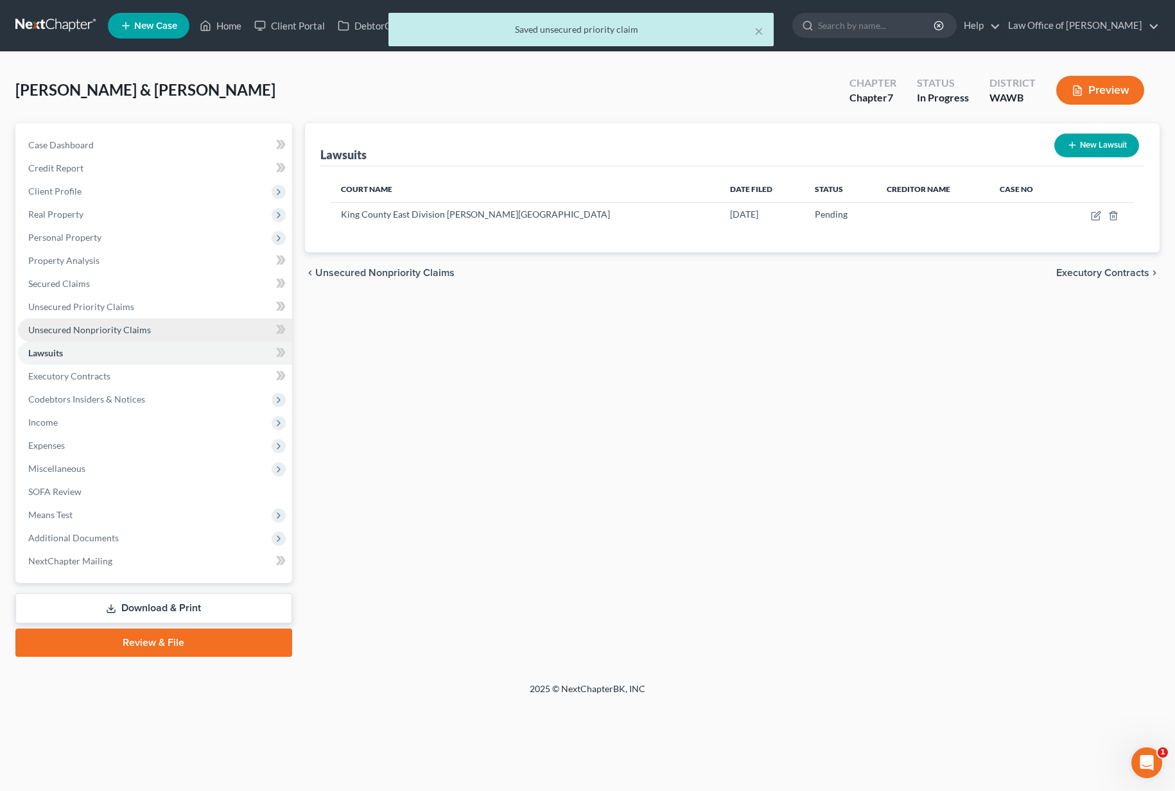
click at [200, 332] on link "Unsecured Nonpriority Claims" at bounding box center [155, 329] width 274 height 23
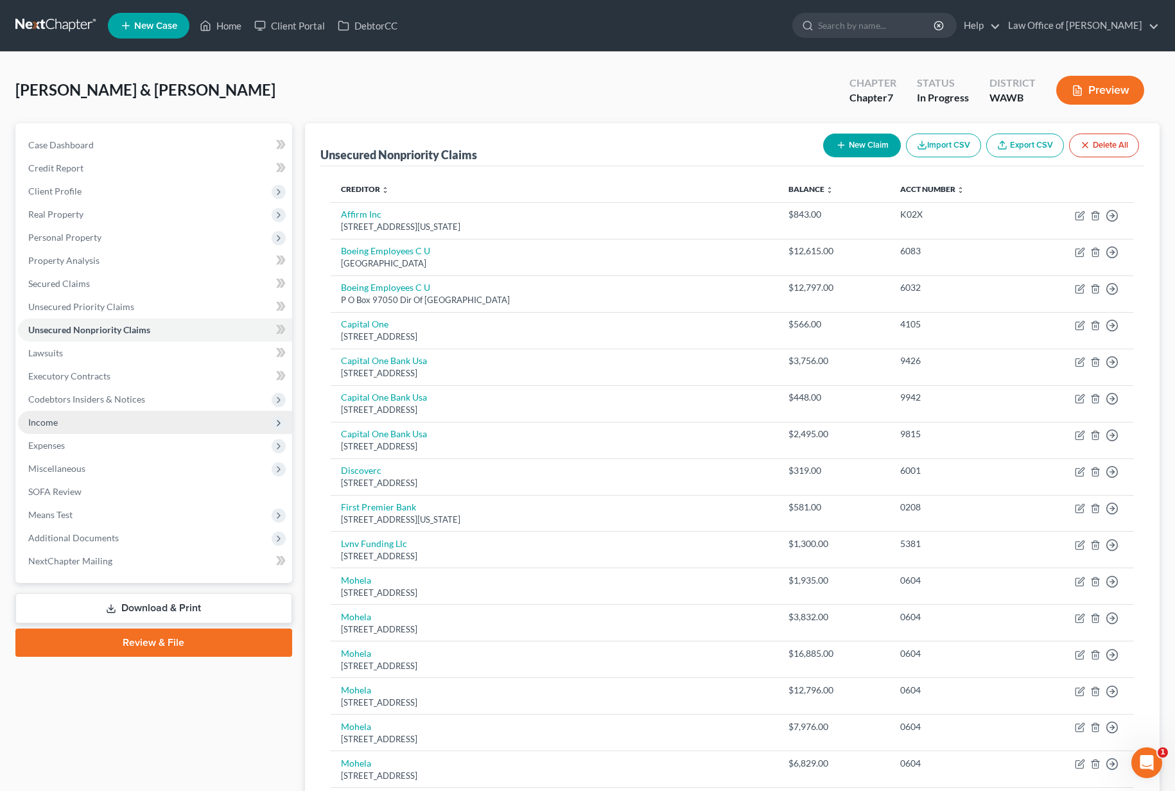
click at [79, 428] on span "Income" at bounding box center [155, 422] width 274 height 23
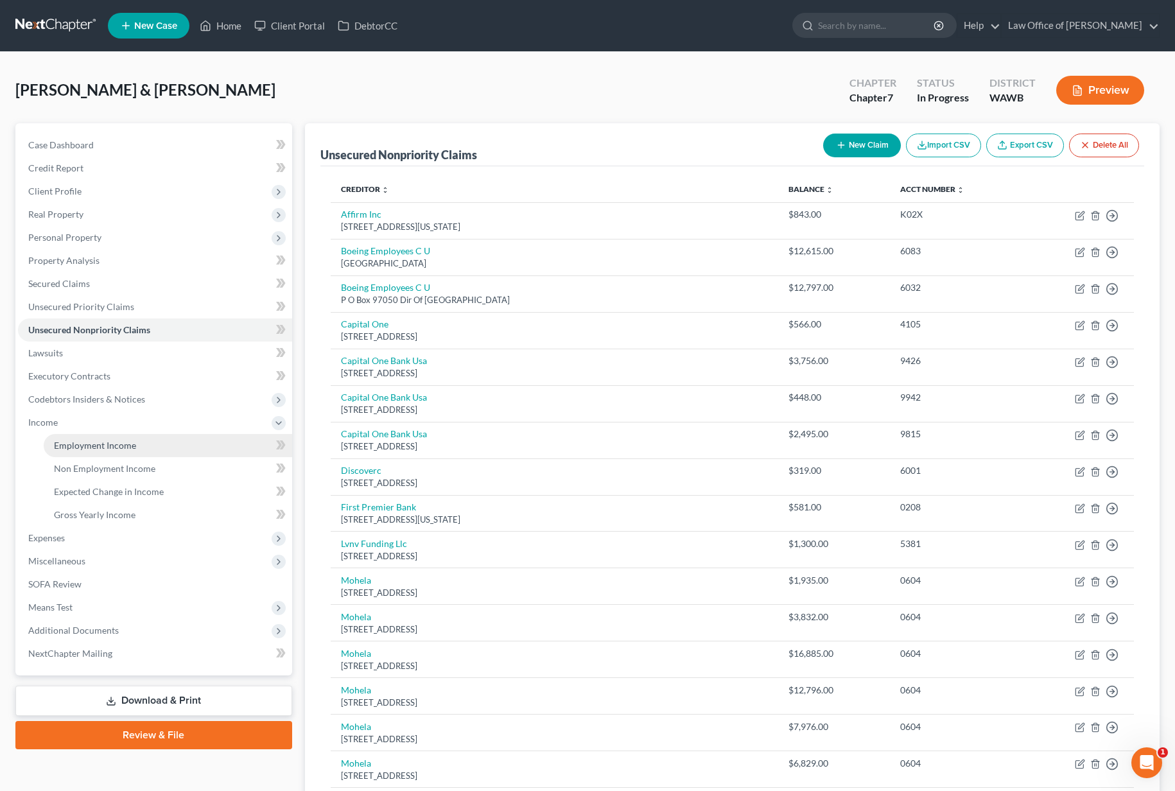
click at [96, 447] on span "Employment Income" at bounding box center [95, 445] width 82 height 11
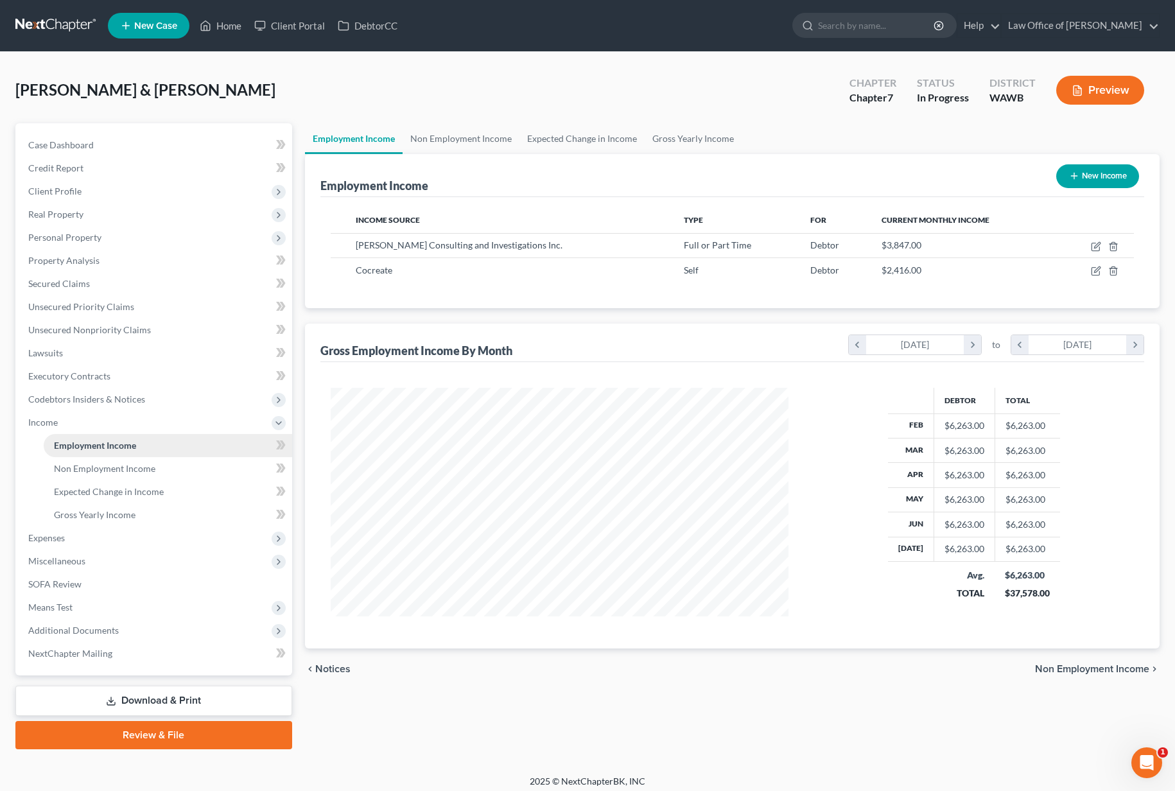
scroll to position [230, 484]
click at [705, 147] on link "Gross Yearly Income" at bounding box center [692, 138] width 97 height 31
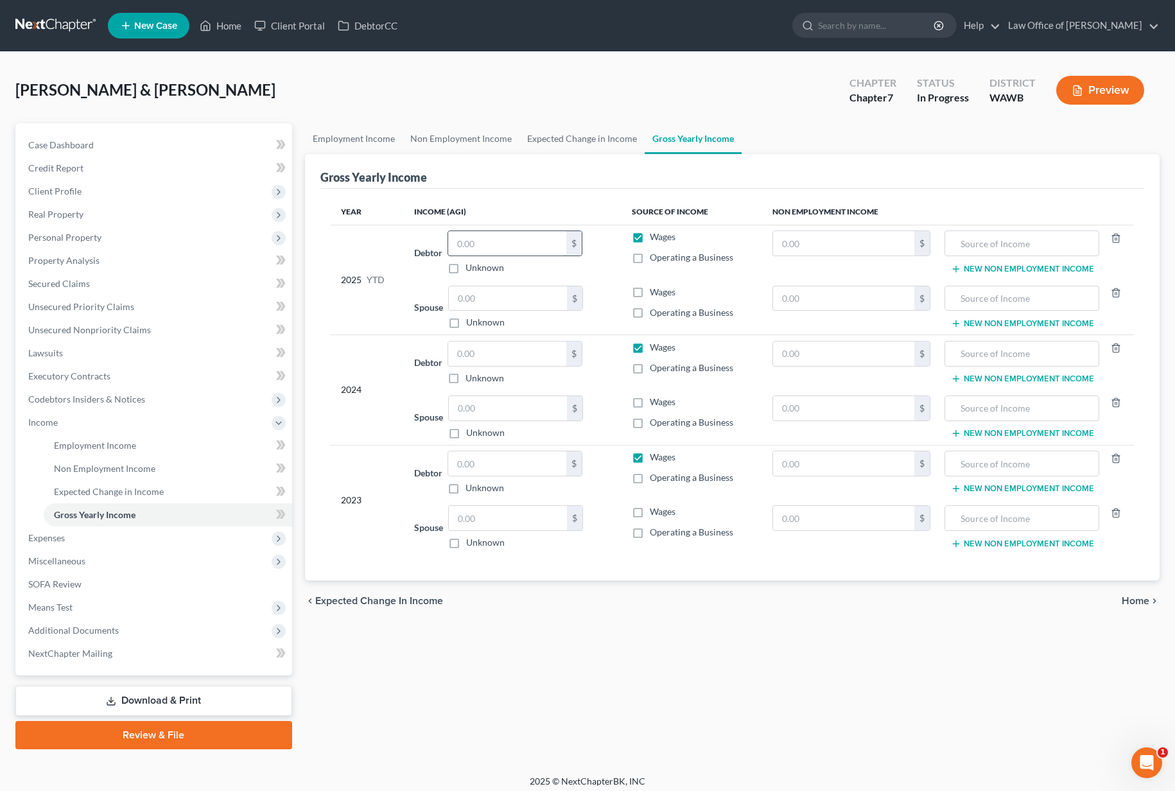
click at [532, 247] on input "text" at bounding box center [507, 243] width 118 height 24
type input "57,924.00"
click at [486, 298] on input "text" at bounding box center [508, 298] width 118 height 24
type input "26,645.00"
click at [510, 359] on input "text" at bounding box center [507, 353] width 118 height 24
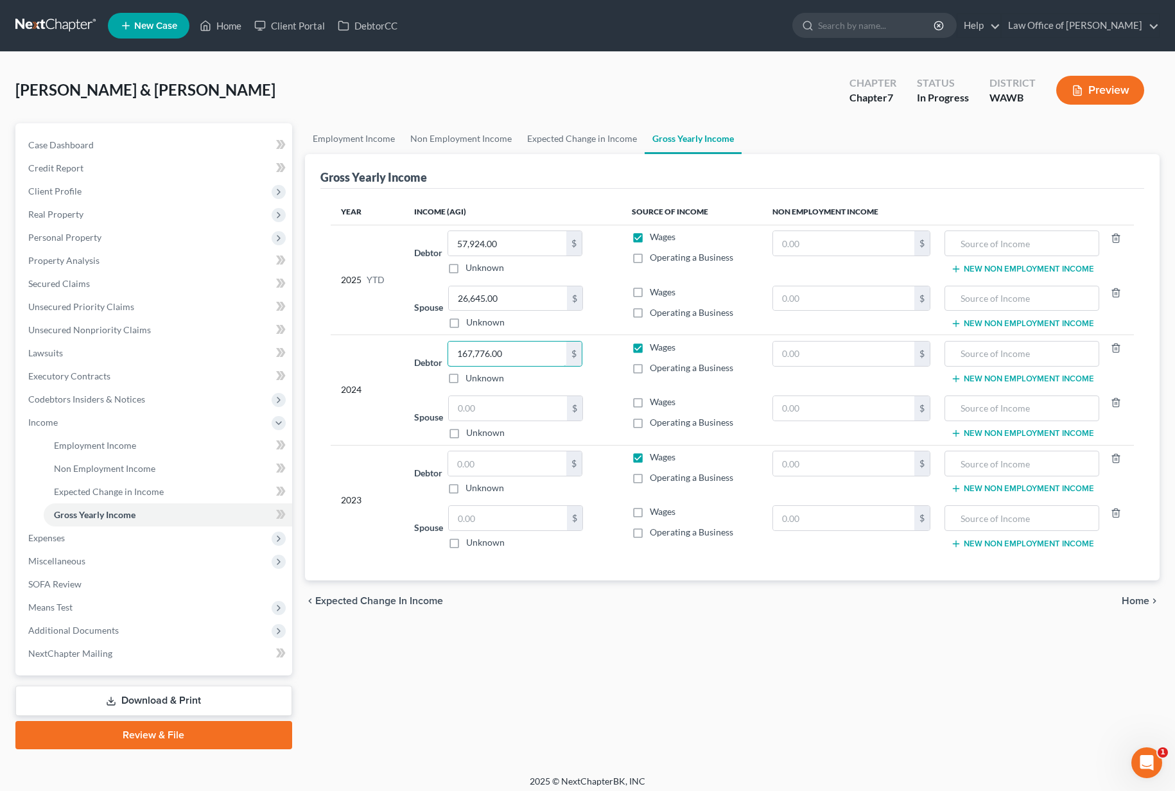
drag, startPoint x: 533, startPoint y: 353, endPoint x: 270, endPoint y: 332, distance: 264.0
click at [270, 332] on div "Petition Navigation Case Dashboard Payments Invoices Payments Payments Credit R…" at bounding box center [587, 436] width 1157 height 626
type input "167,776.00"
click at [475, 457] on input "text" at bounding box center [507, 463] width 118 height 24
paste input "167,776.00"
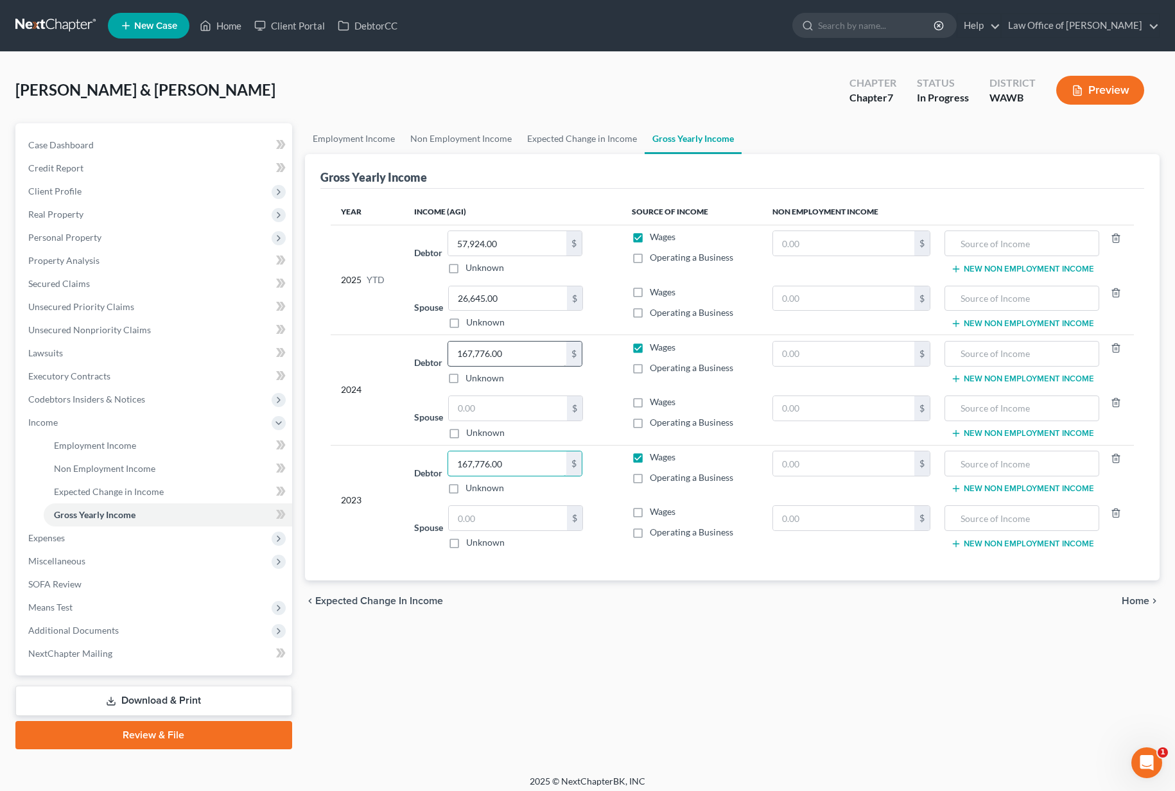
type input "167,776.00"
drag, startPoint x: 513, startPoint y: 352, endPoint x: 383, endPoint y: 348, distance: 130.4
click at [397, 348] on tr "2024 Debtor 167,776.00 $ Unknown Balance Undetermined 167,776.00 $ Unknown Wage…" at bounding box center [733, 362] width 804 height 55
drag, startPoint x: 510, startPoint y: 357, endPoint x: 362, endPoint y: 327, distance: 151.3
click at [362, 327] on table "Year Income (AGI) Source of Income Non Employment Income 2025 YTD Debtor 57,924…" at bounding box center [733, 377] width 804 height 356
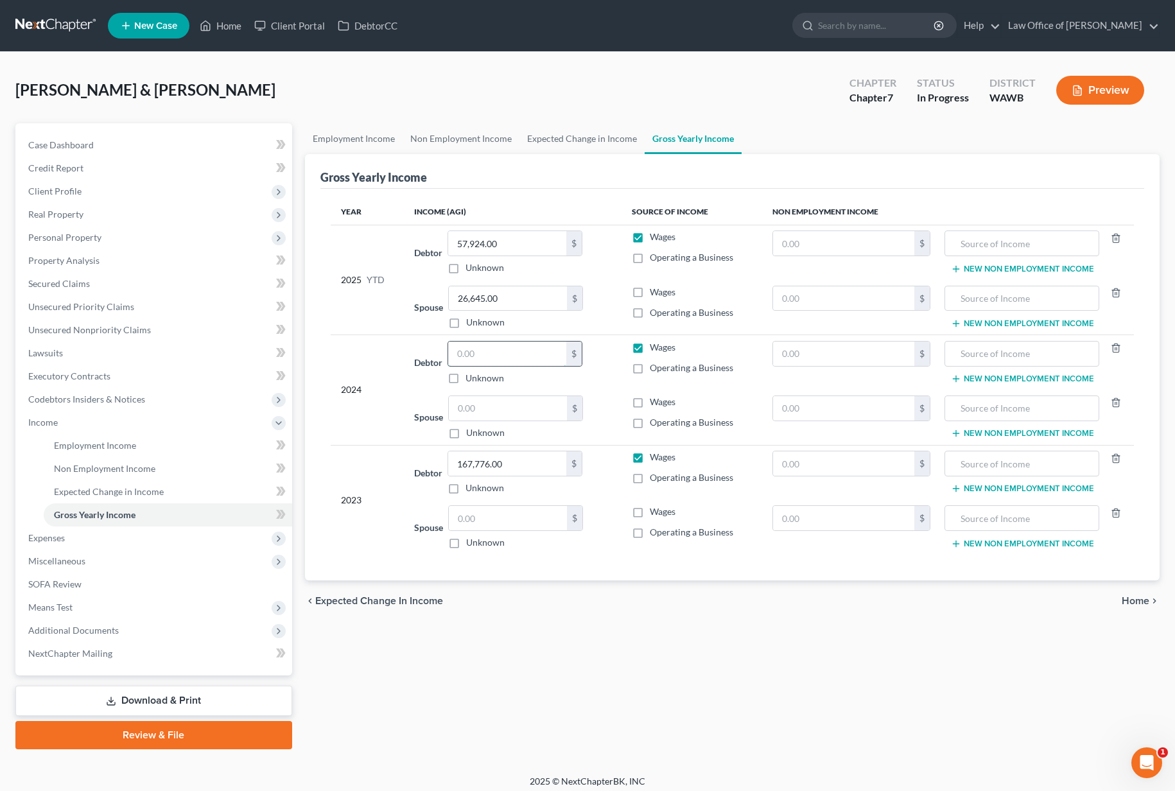
click at [491, 356] on input "text" at bounding box center [507, 353] width 118 height 24
type input "168,100.00"
click at [172, 536] on span "Expenses" at bounding box center [155, 537] width 274 height 23
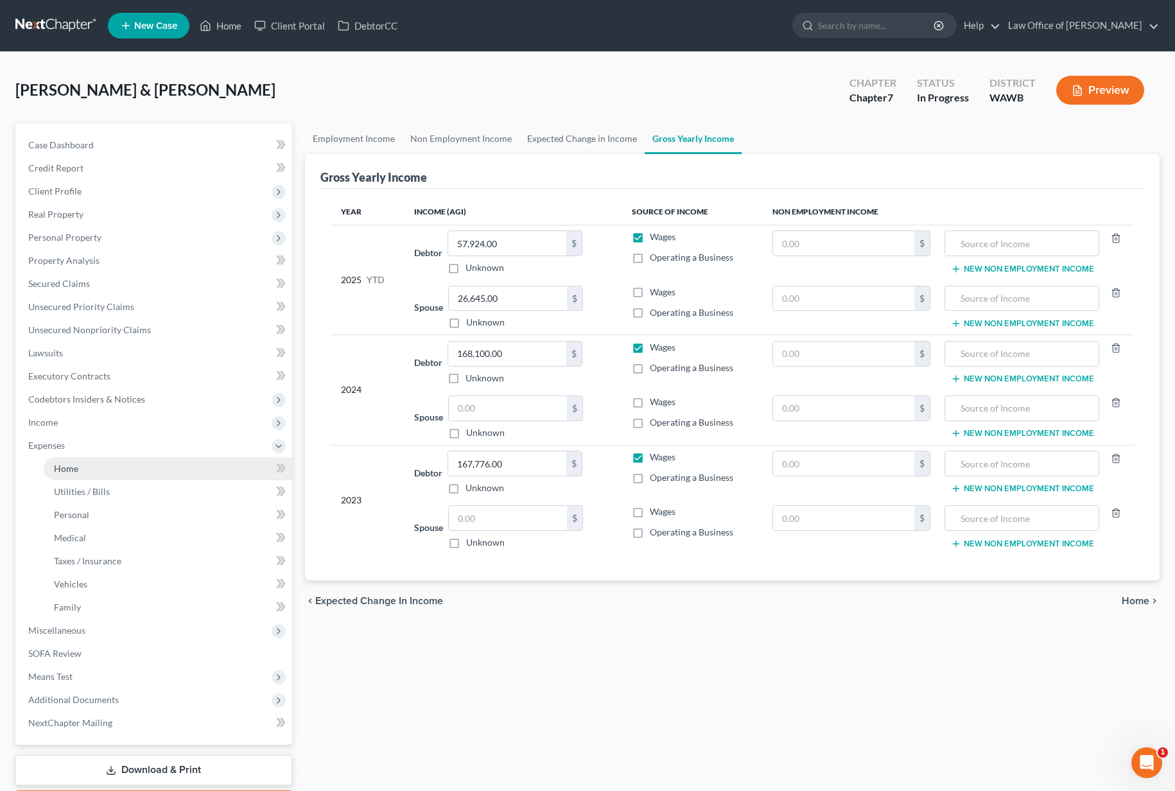
click at [153, 474] on link "Home" at bounding box center [168, 468] width 248 height 23
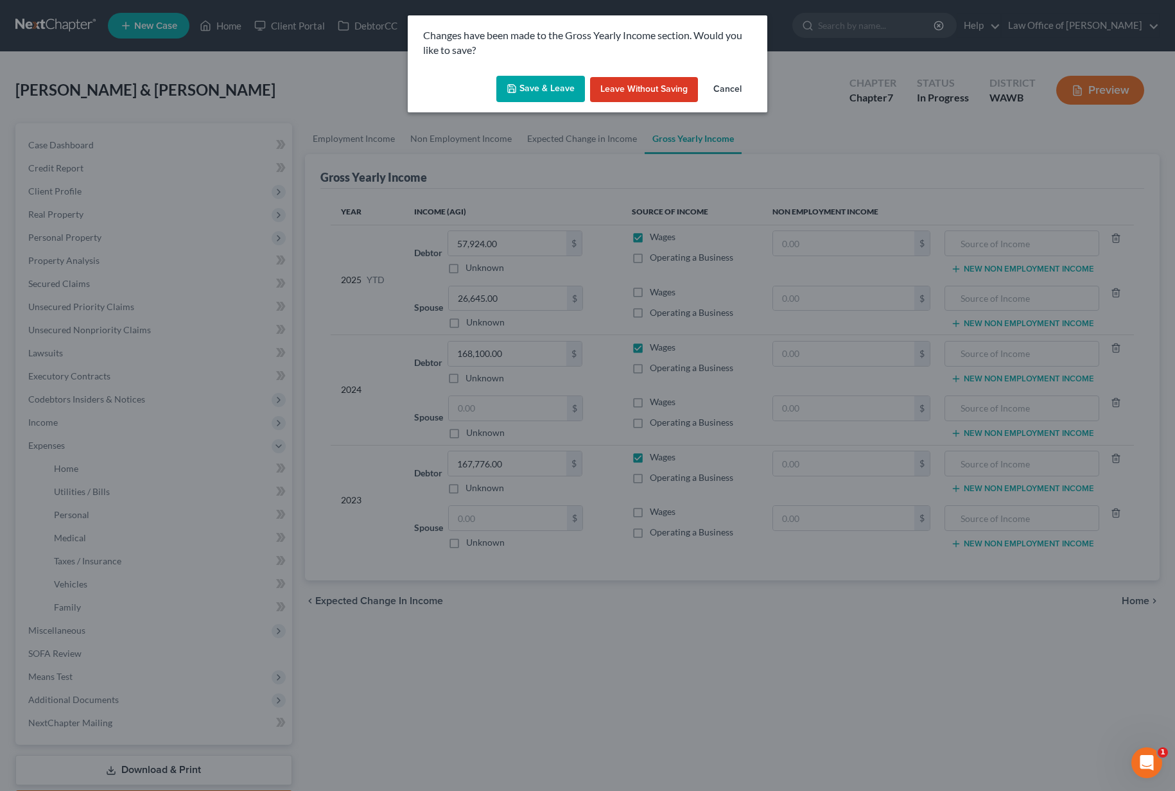
click at [520, 97] on button "Save & Leave" at bounding box center [540, 89] width 89 height 27
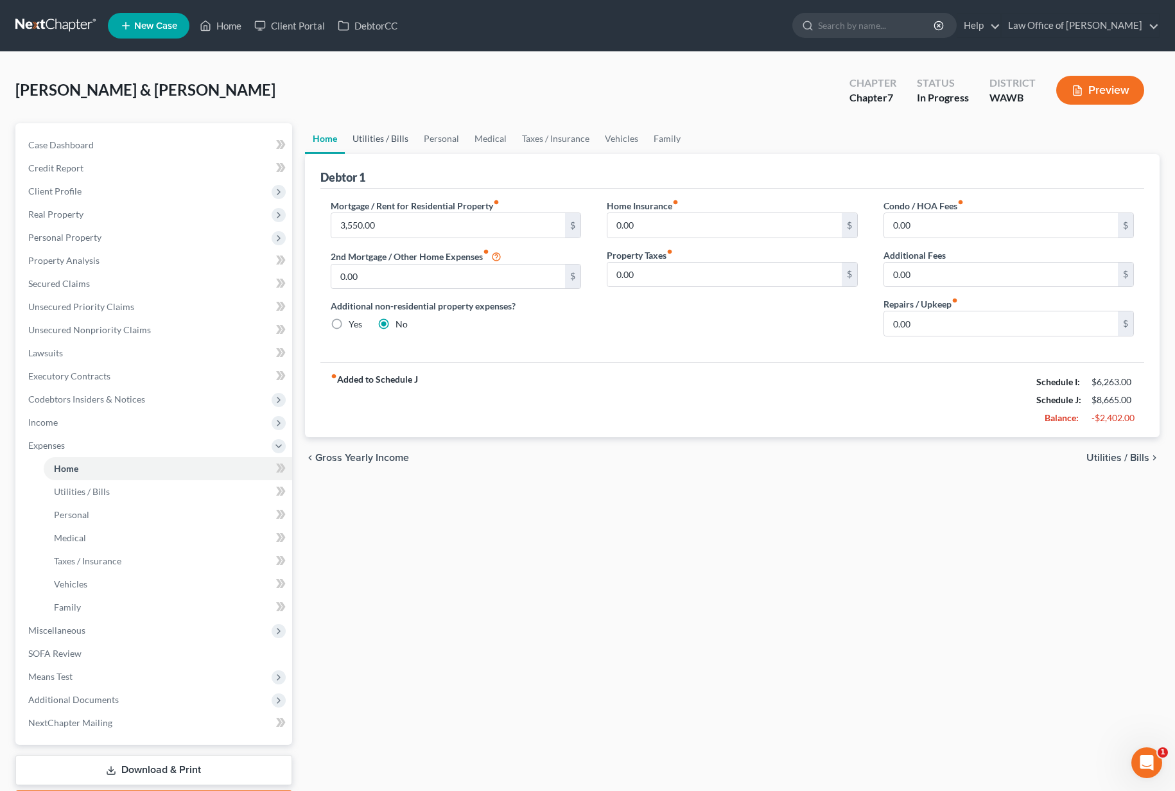
click at [383, 139] on link "Utilities / Bills" at bounding box center [380, 138] width 71 height 31
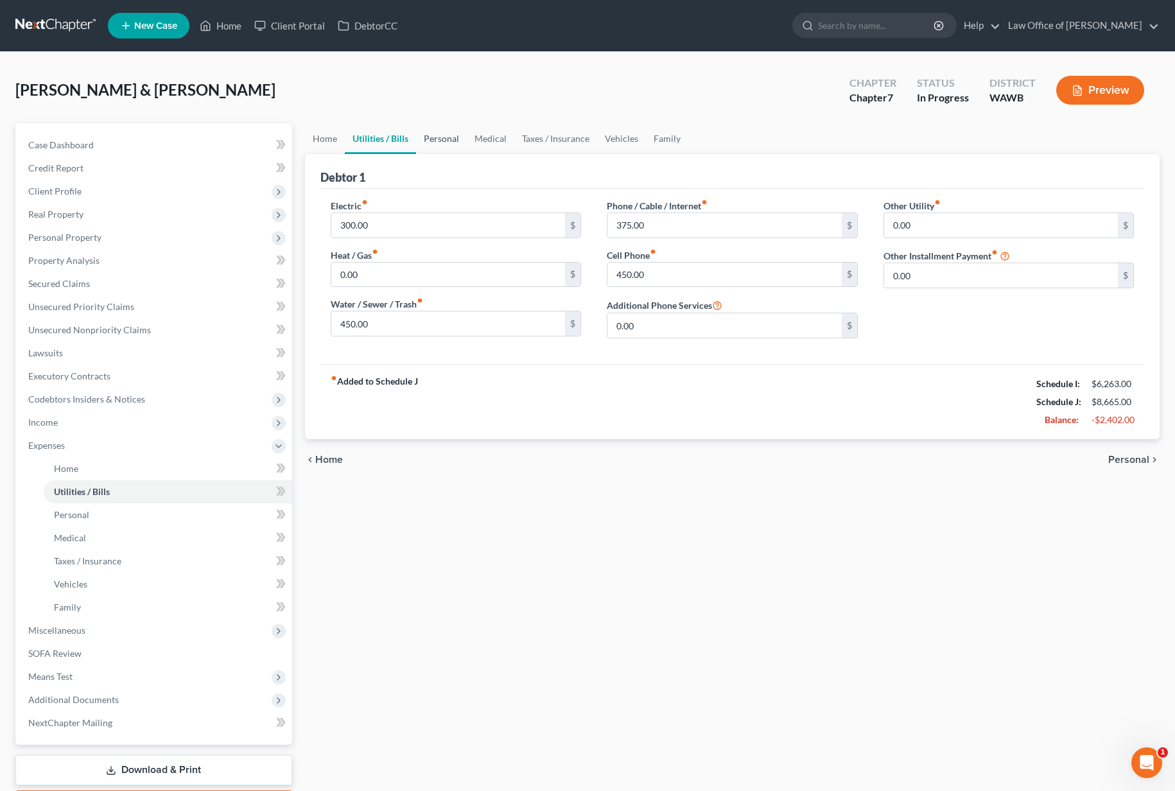
click at [435, 137] on link "Personal" at bounding box center [441, 138] width 51 height 31
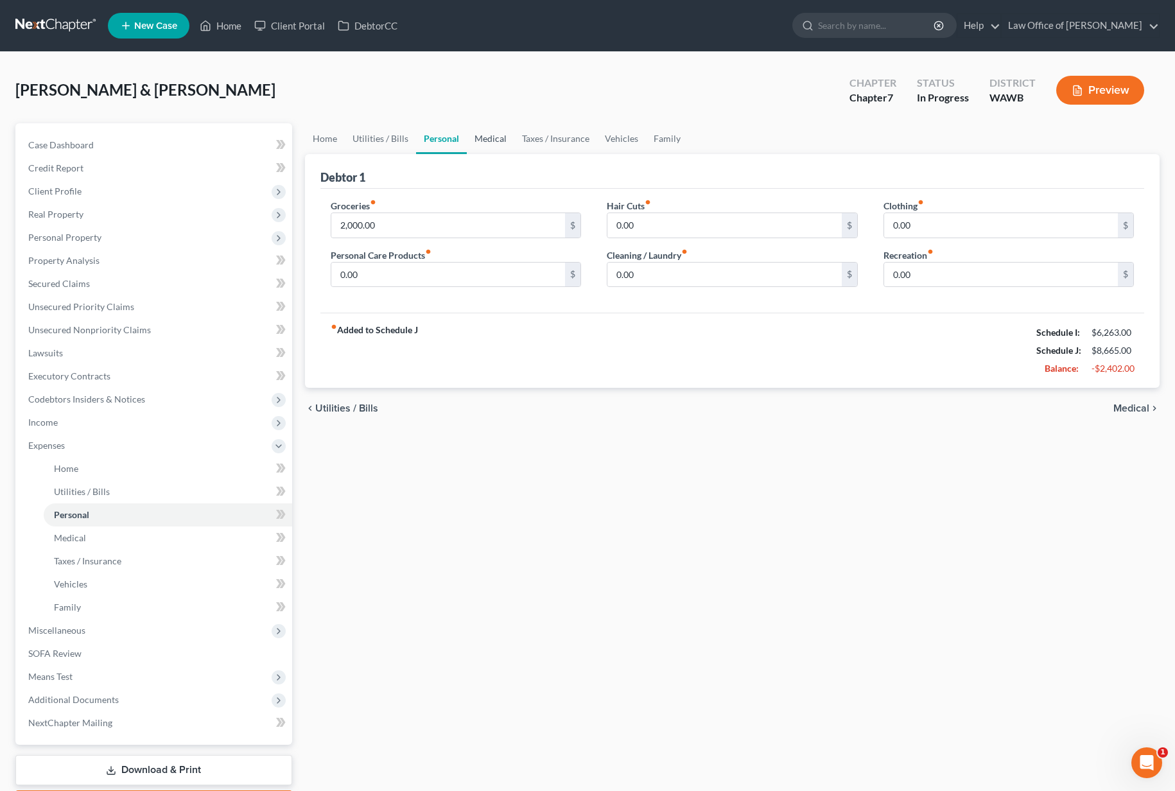
click at [487, 142] on link "Medical" at bounding box center [490, 138] width 47 height 31
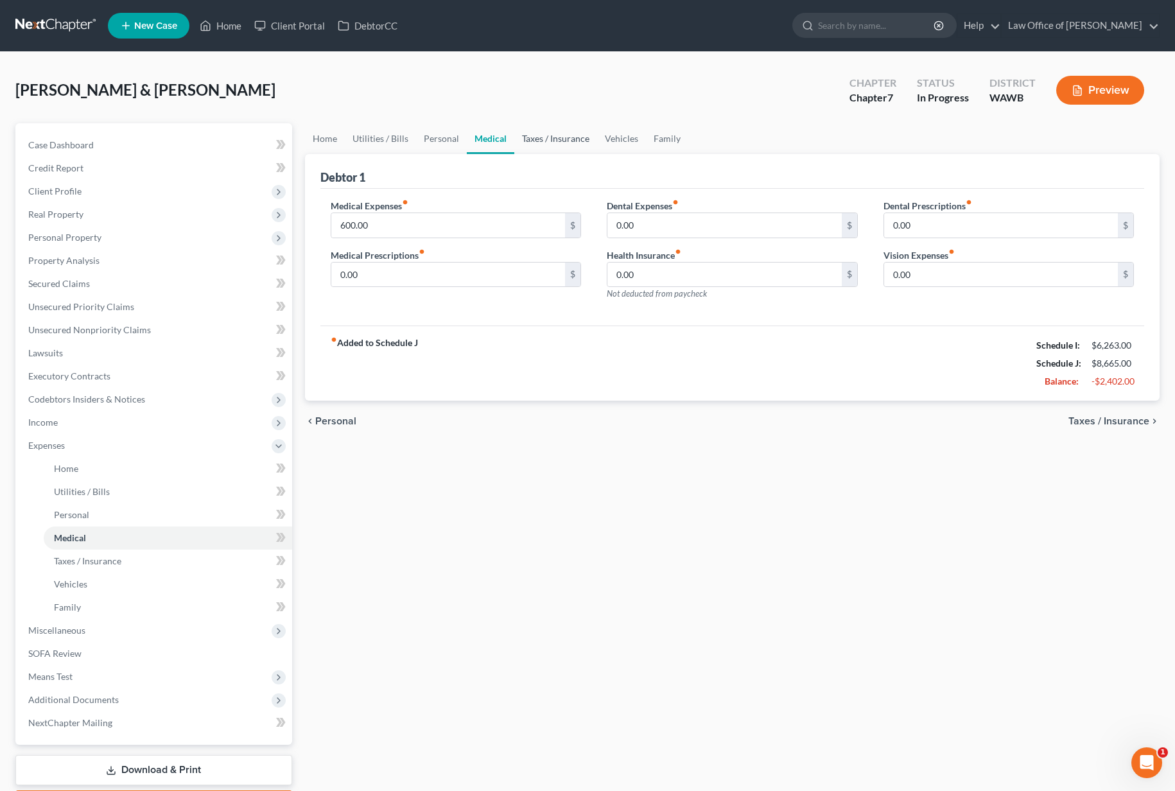
click at [550, 140] on link "Taxes / Insurance" at bounding box center [555, 138] width 83 height 31
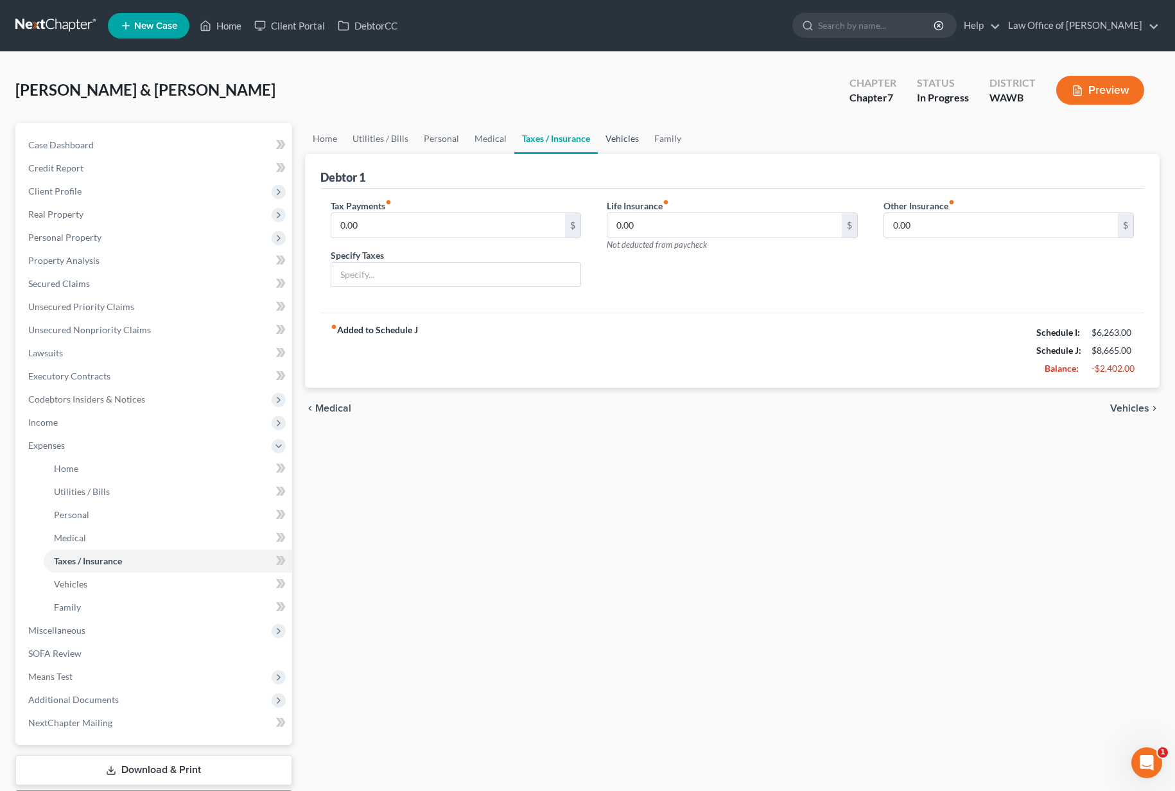
click at [617, 144] on link "Vehicles" at bounding box center [622, 138] width 49 height 31
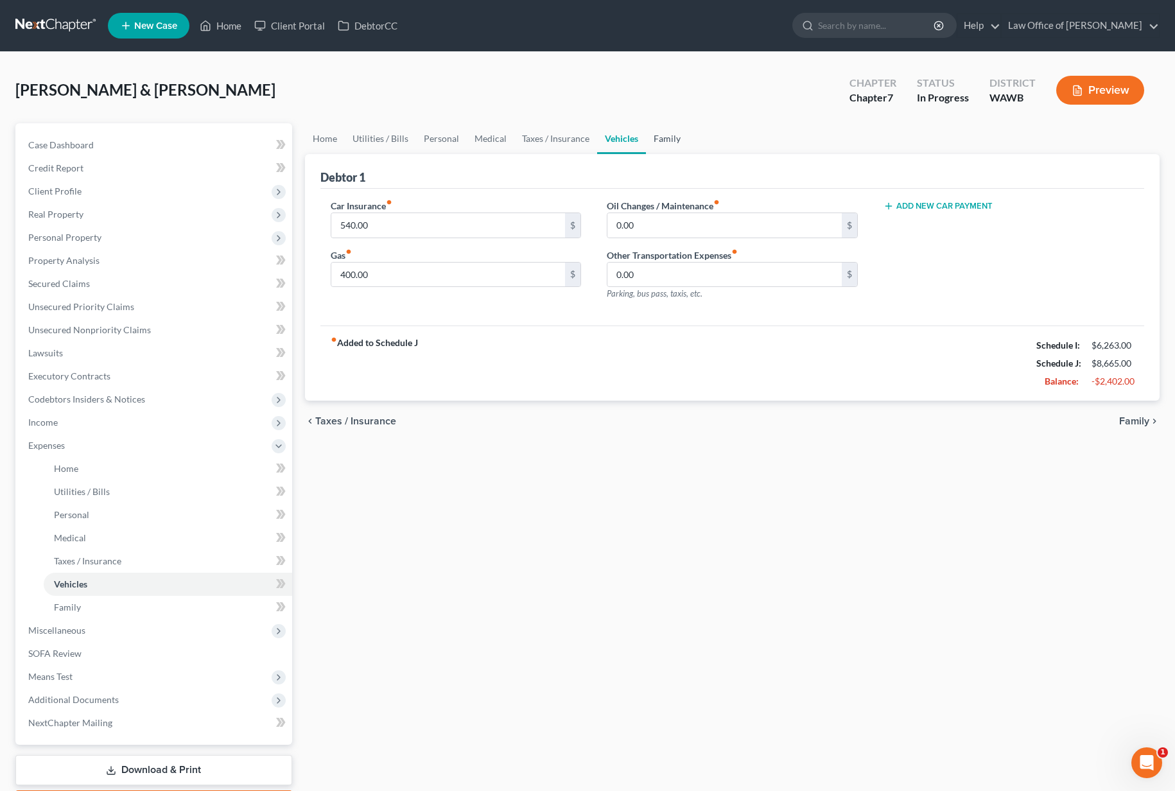
click at [657, 137] on link "Family" at bounding box center [667, 138] width 42 height 31
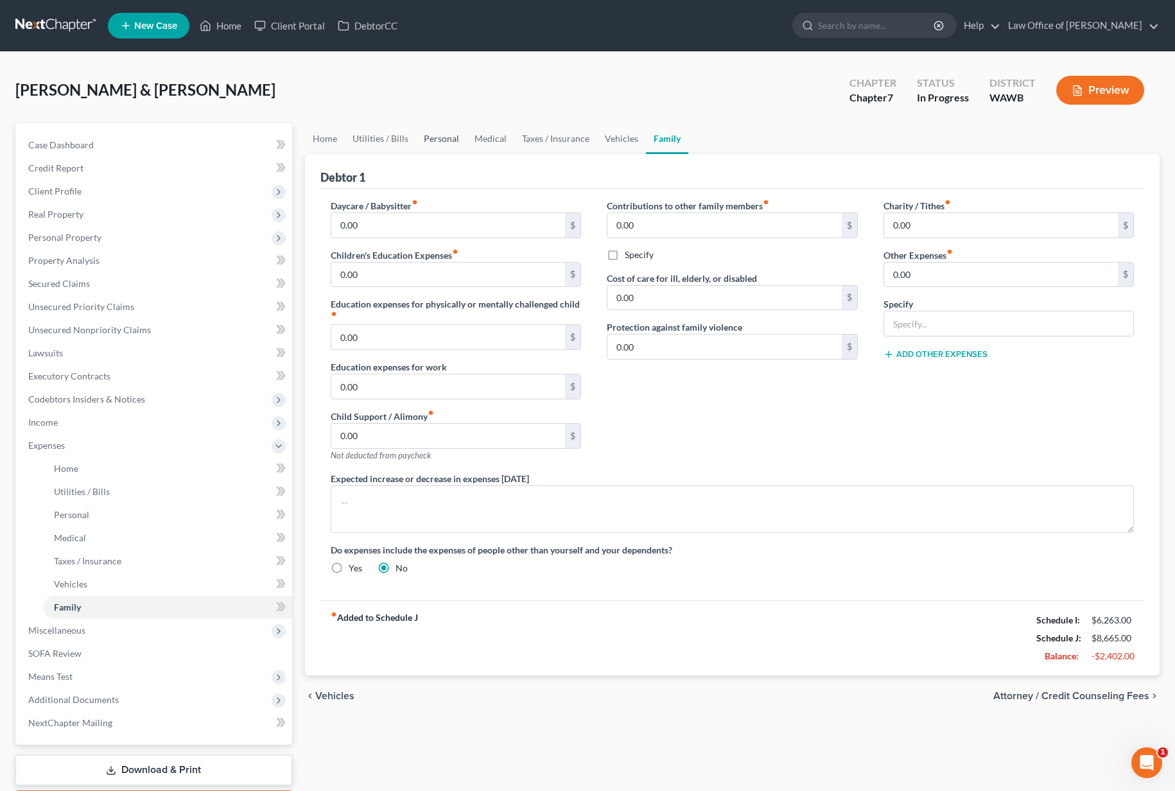
click at [422, 141] on link "Personal" at bounding box center [441, 138] width 51 height 31
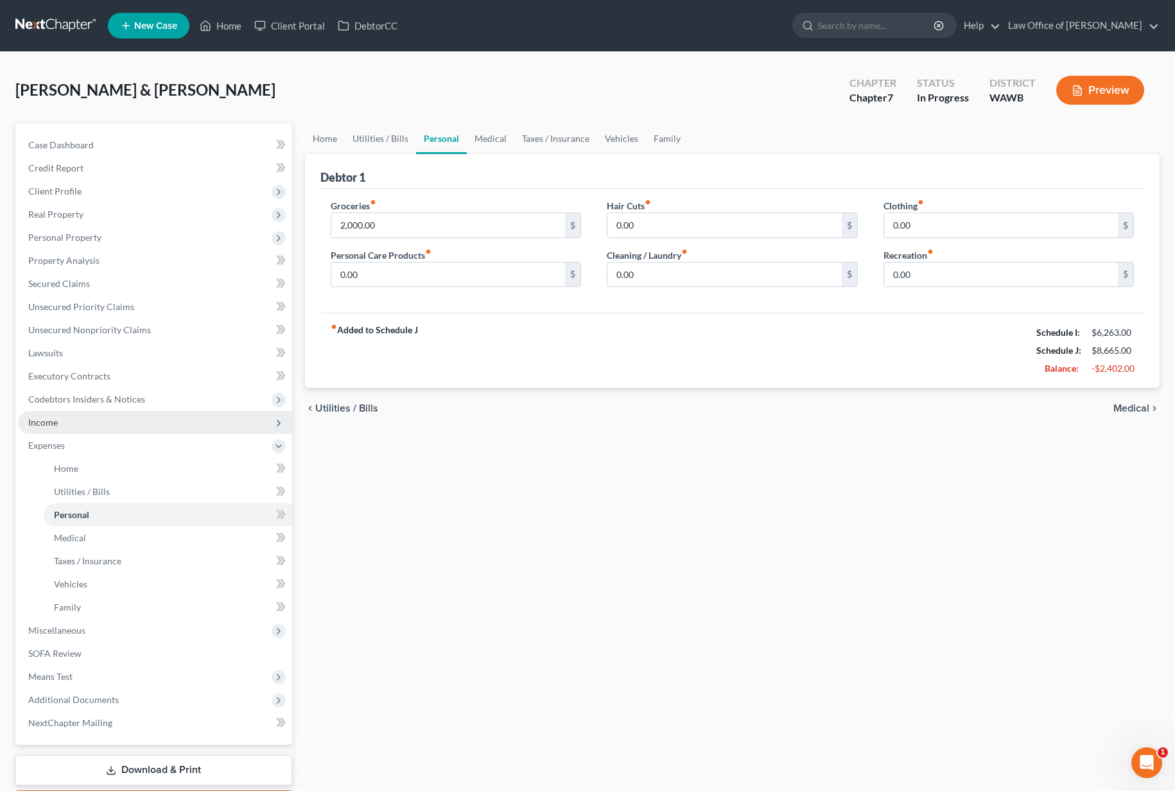
click at [119, 422] on span "Income" at bounding box center [155, 422] width 274 height 23
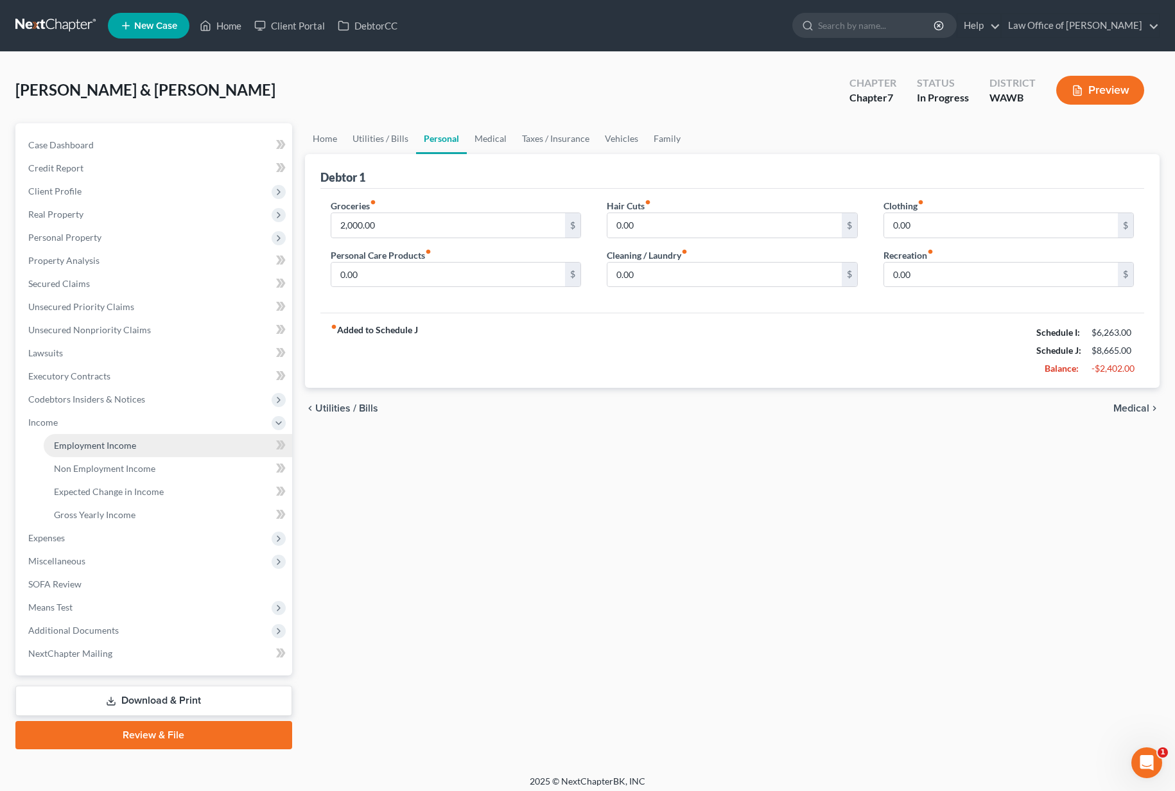
click at [113, 442] on span "Employment Income" at bounding box center [95, 445] width 82 height 11
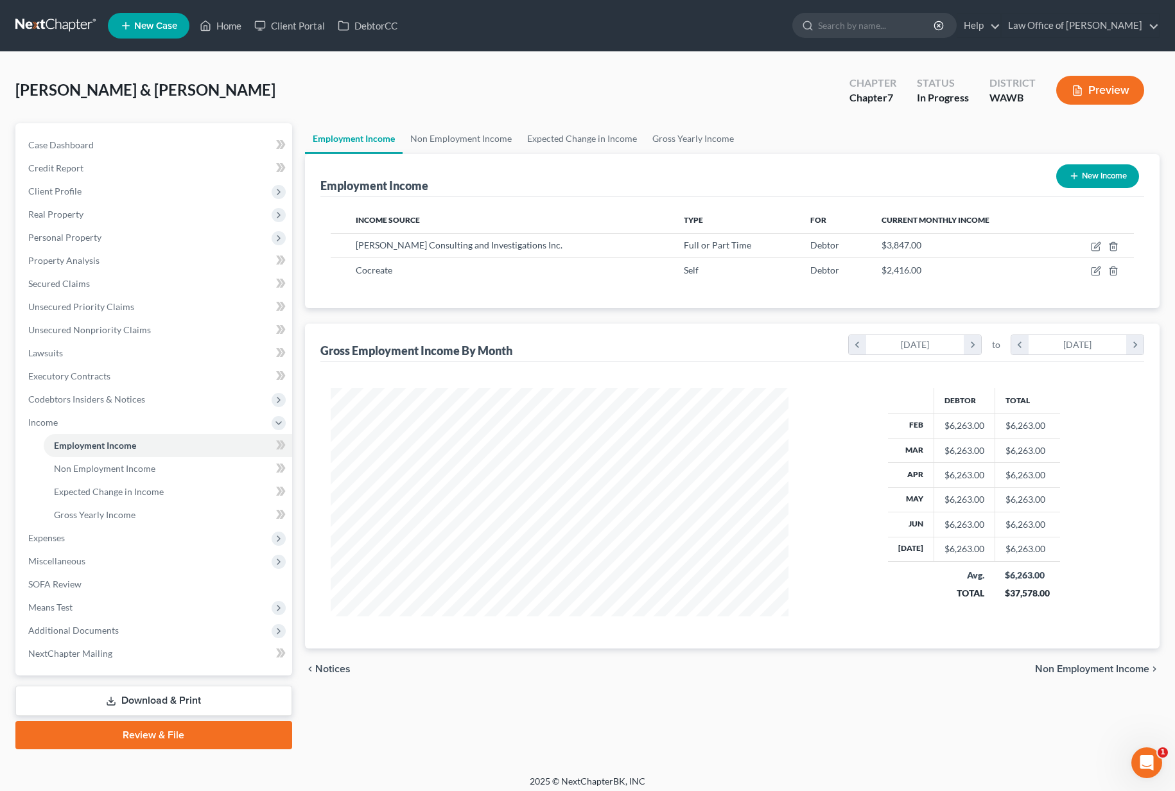
scroll to position [230, 484]
click at [1092, 248] on icon "button" at bounding box center [1096, 246] width 10 height 10
select select "0"
select select "50"
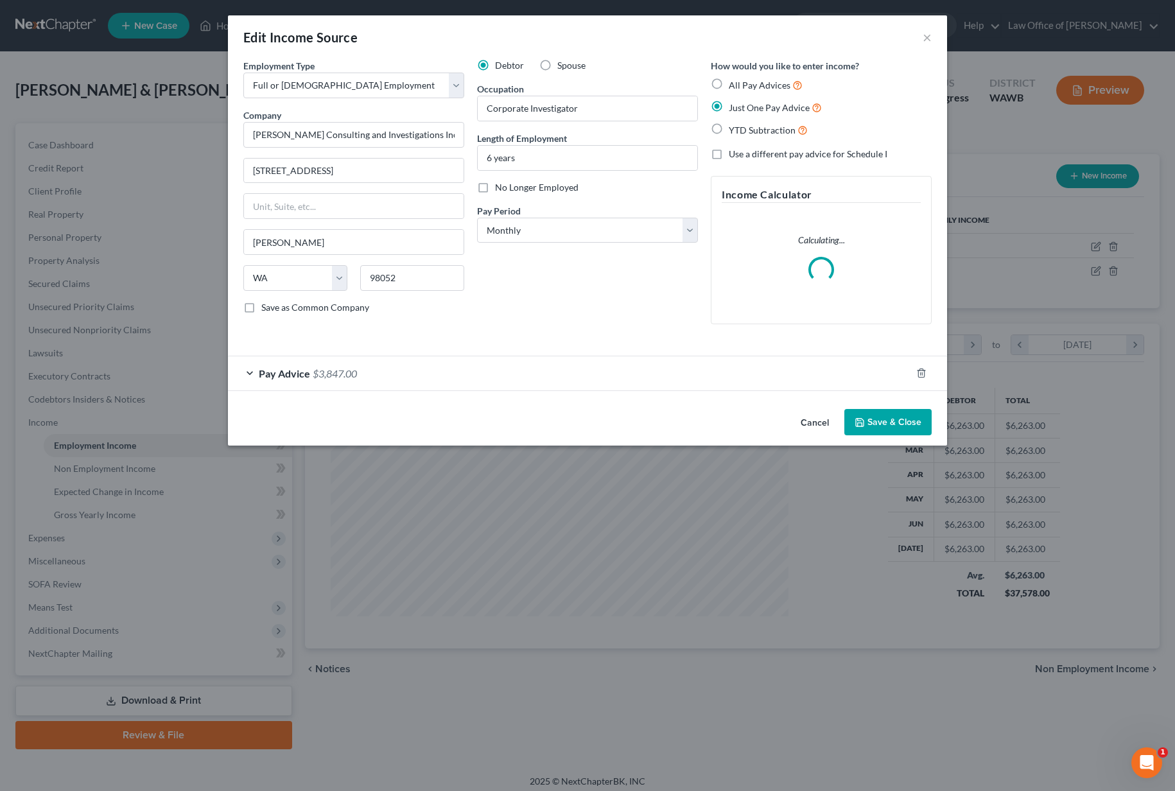
click at [470, 371] on div "Pay Advice $3,847.00" at bounding box center [569, 373] width 683 height 34
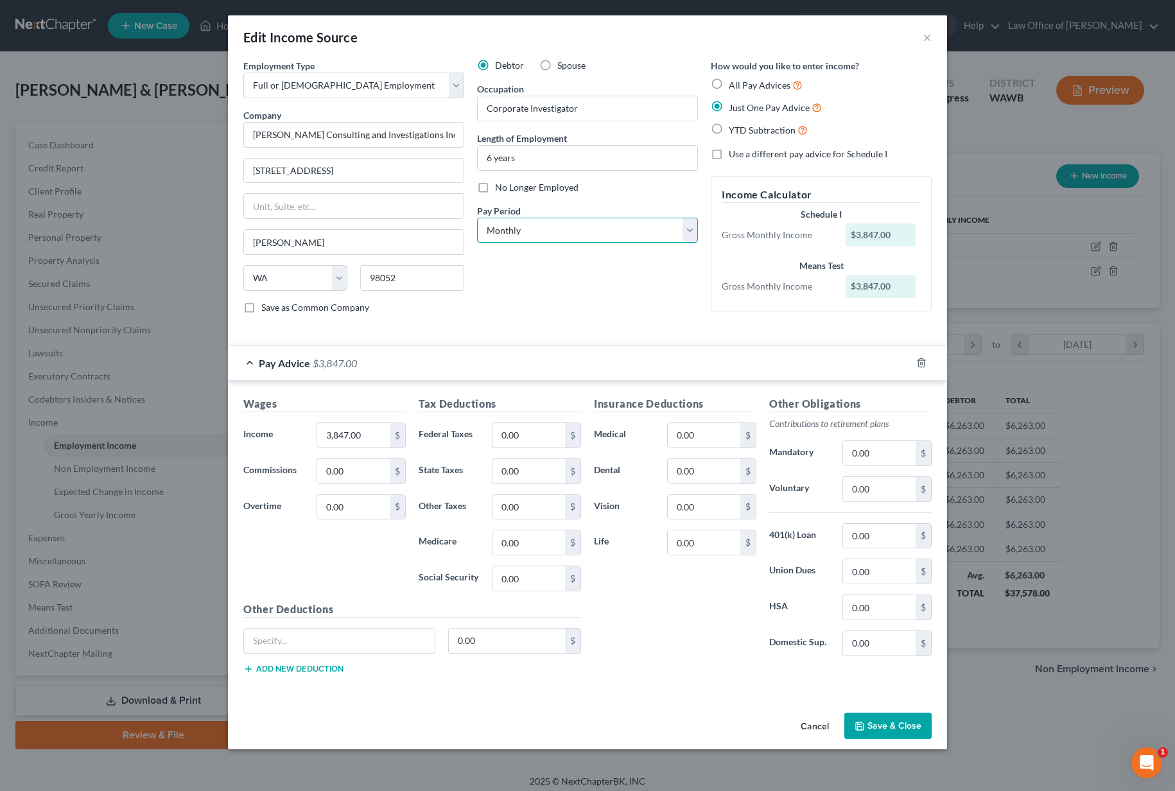
click at [516, 227] on select "Select Monthly Twice Monthly Every Other Week Weekly" at bounding box center [587, 231] width 221 height 26
click at [516, 236] on select "Select Monthly Twice Monthly Every Other Week Weekly" at bounding box center [587, 231] width 221 height 26
select select "2"
click at [527, 430] on input "0.00" at bounding box center [528, 435] width 73 height 24
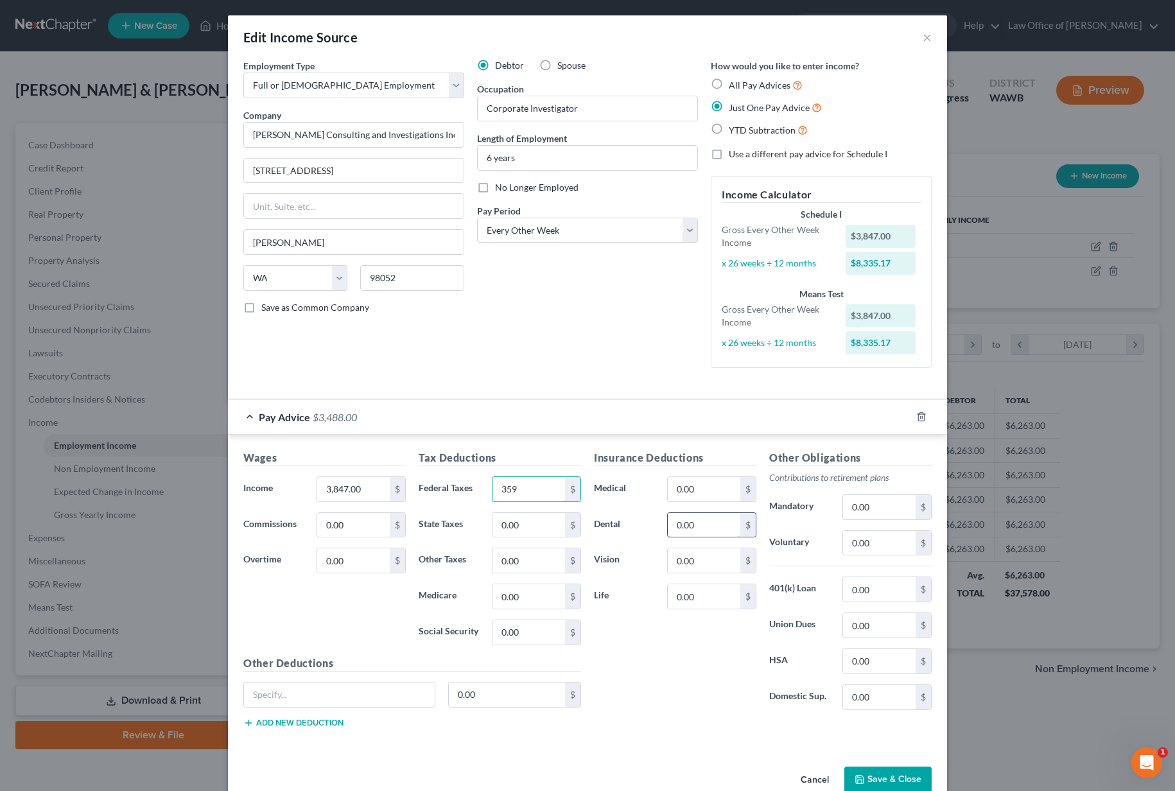
type input "359"
click at [702, 528] on input "0.00" at bounding box center [704, 525] width 73 height 24
type input "48"
click at [718, 498] on input "0.00" at bounding box center [704, 489] width 73 height 24
type input "666"
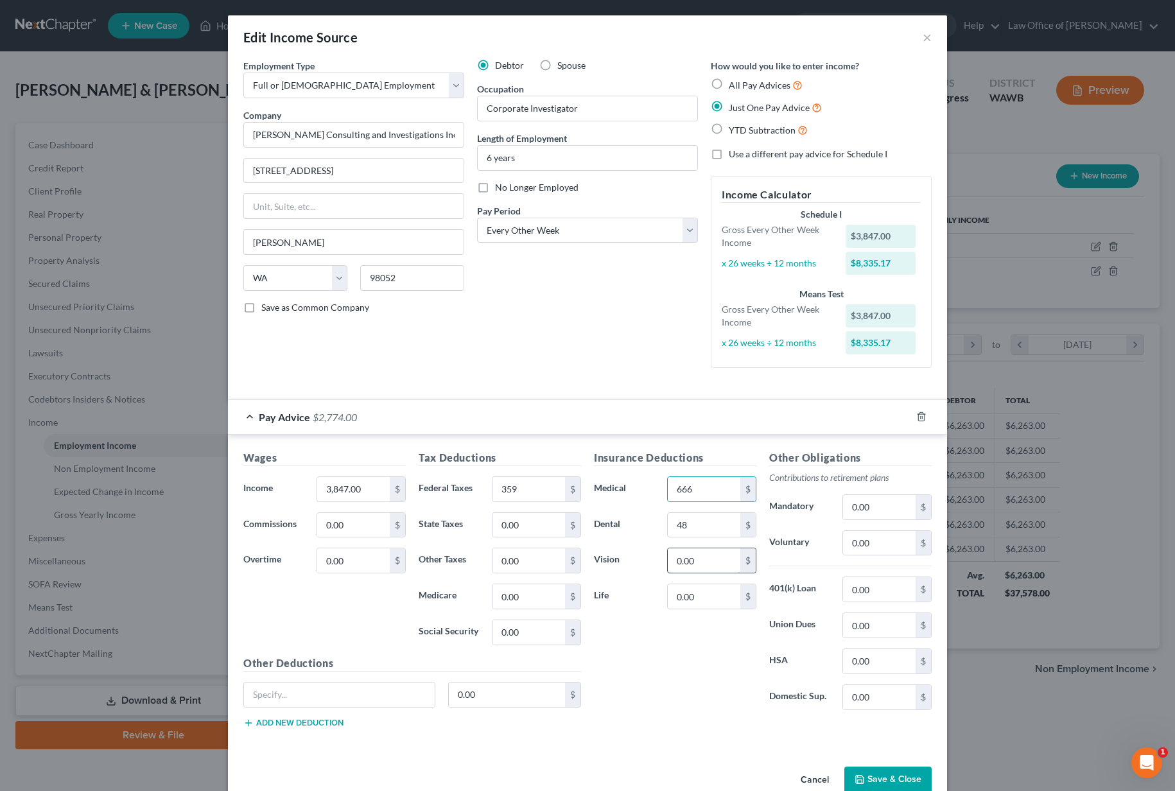
click at [719, 563] on input "0.00" at bounding box center [704, 560] width 73 height 24
type input "2"
click at [879, 544] on input "0.00" at bounding box center [879, 543] width 73 height 24
type input "116"
click at [893, 579] on input "0.00" at bounding box center [879, 589] width 73 height 24
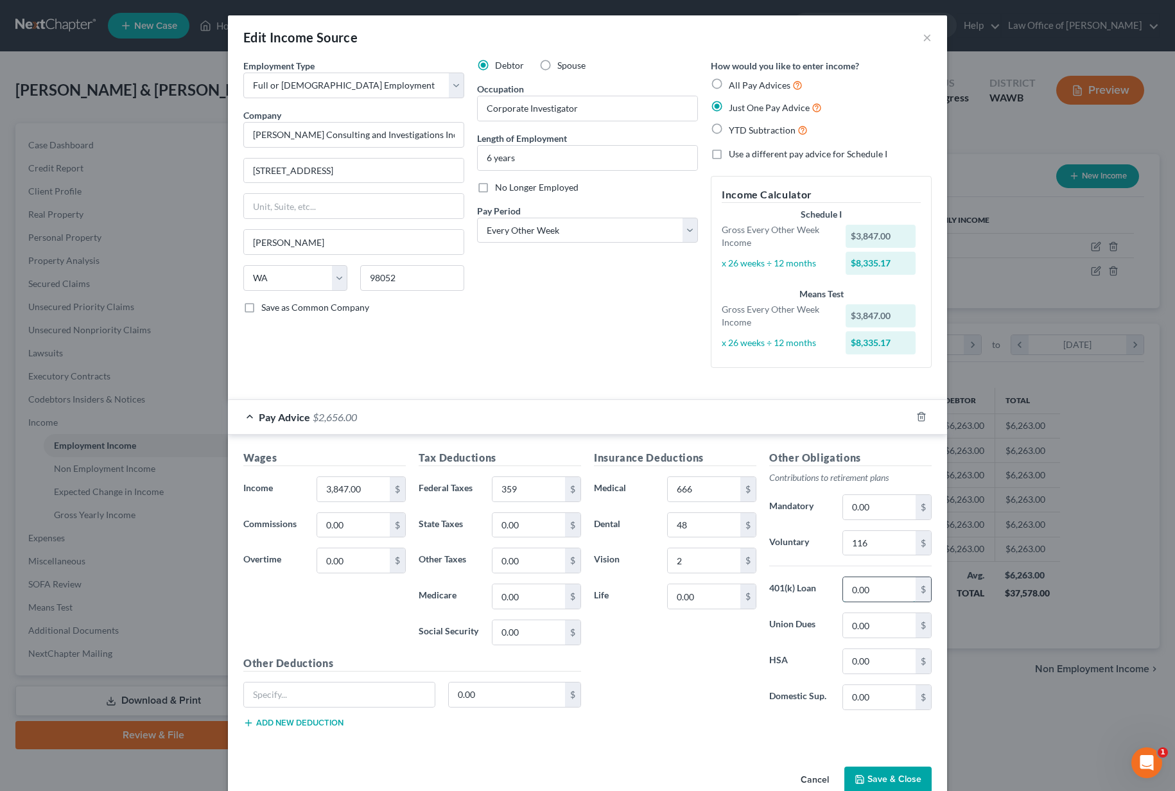
click at [890, 595] on input "0.00" at bounding box center [879, 589] width 73 height 24
click at [878, 591] on input "0.00" at bounding box center [879, 589] width 73 height 24
drag, startPoint x: 878, startPoint y: 587, endPoint x: 814, endPoint y: 565, distance: 67.8
click at [822, 572] on div "Other Obligations Contributions to retirement plans Mandatory 0.00 $ Voluntary …" at bounding box center [850, 585] width 175 height 270
type input "141"
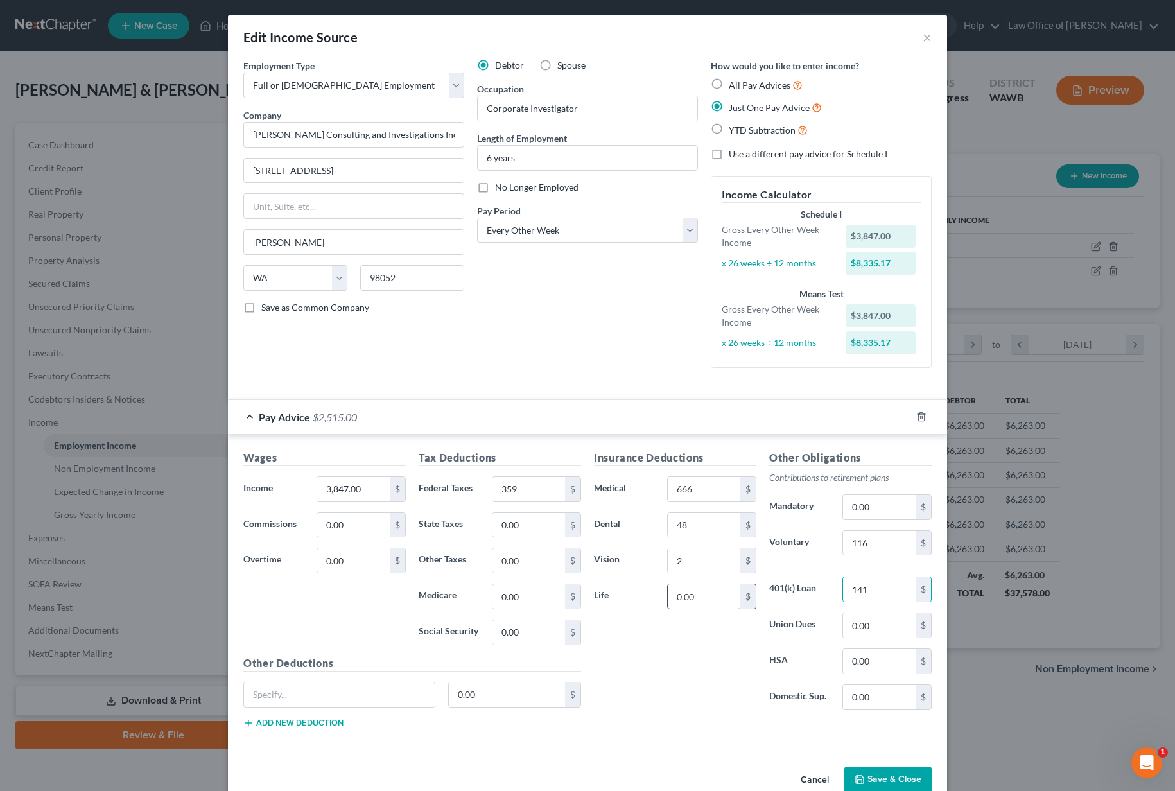
click at [687, 607] on input "0.00" at bounding box center [704, 596] width 73 height 24
type input "9"
click at [882, 779] on button "Save & Close" at bounding box center [887, 779] width 87 height 27
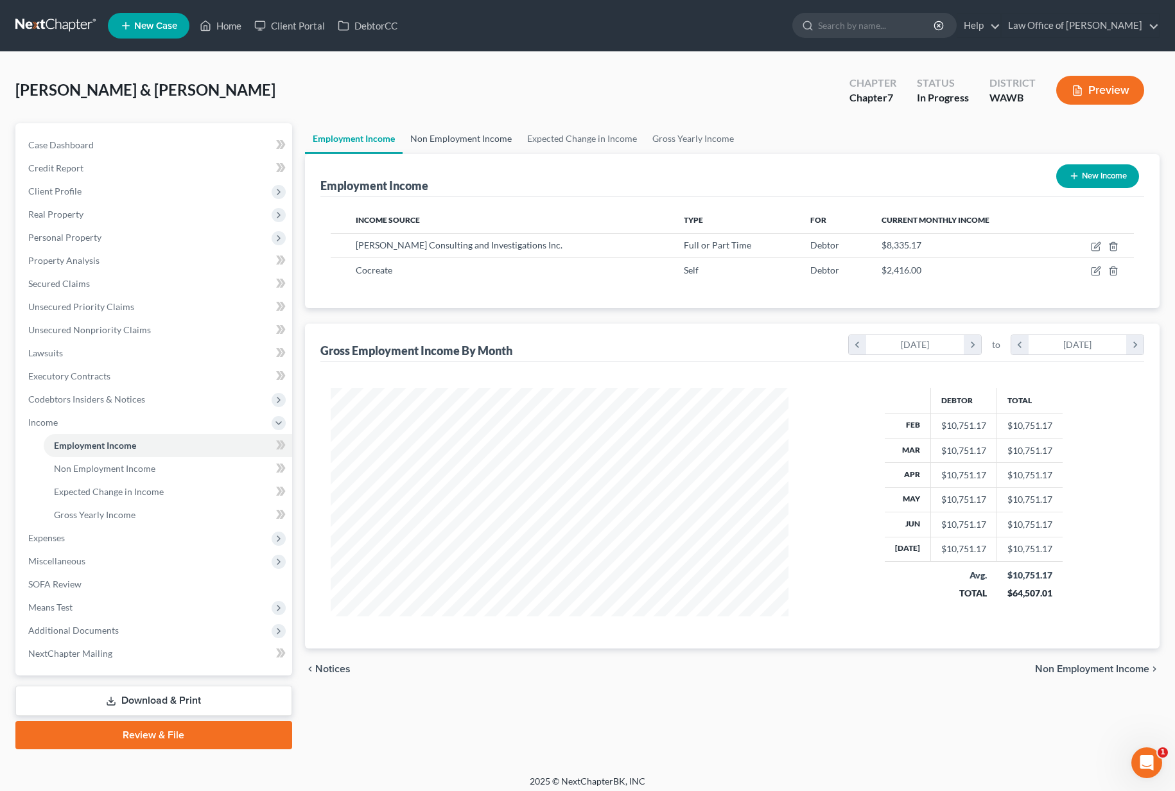
click at [453, 139] on link "Non Employment Income" at bounding box center [460, 138] width 117 height 31
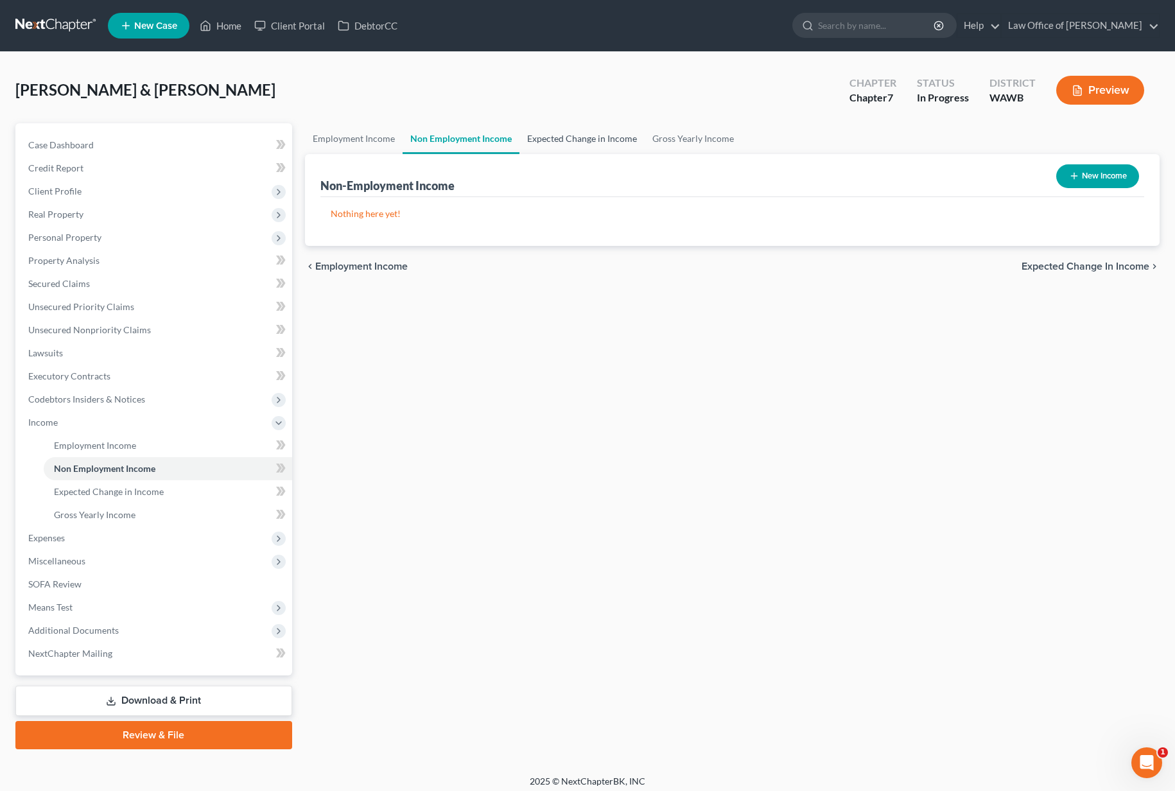
click at [571, 141] on link "Expected Change in Income" at bounding box center [581, 138] width 125 height 31
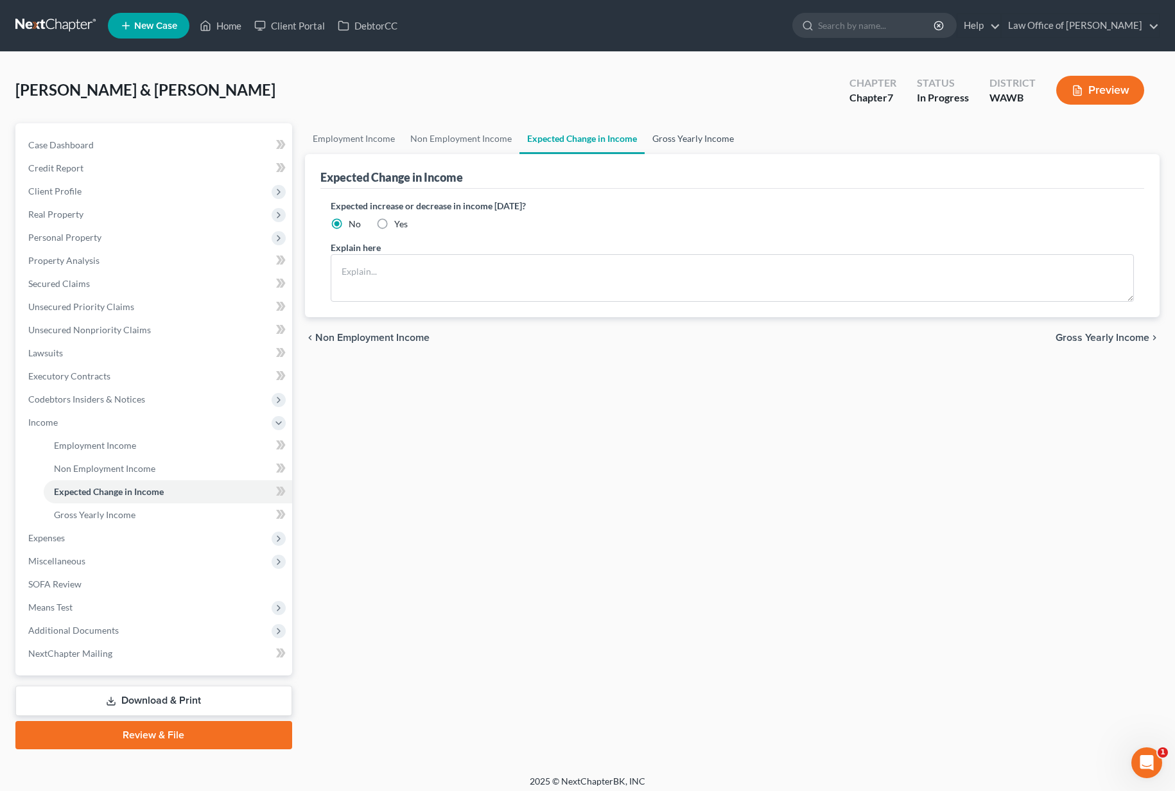
click at [677, 145] on link "Gross Yearly Income" at bounding box center [692, 138] width 97 height 31
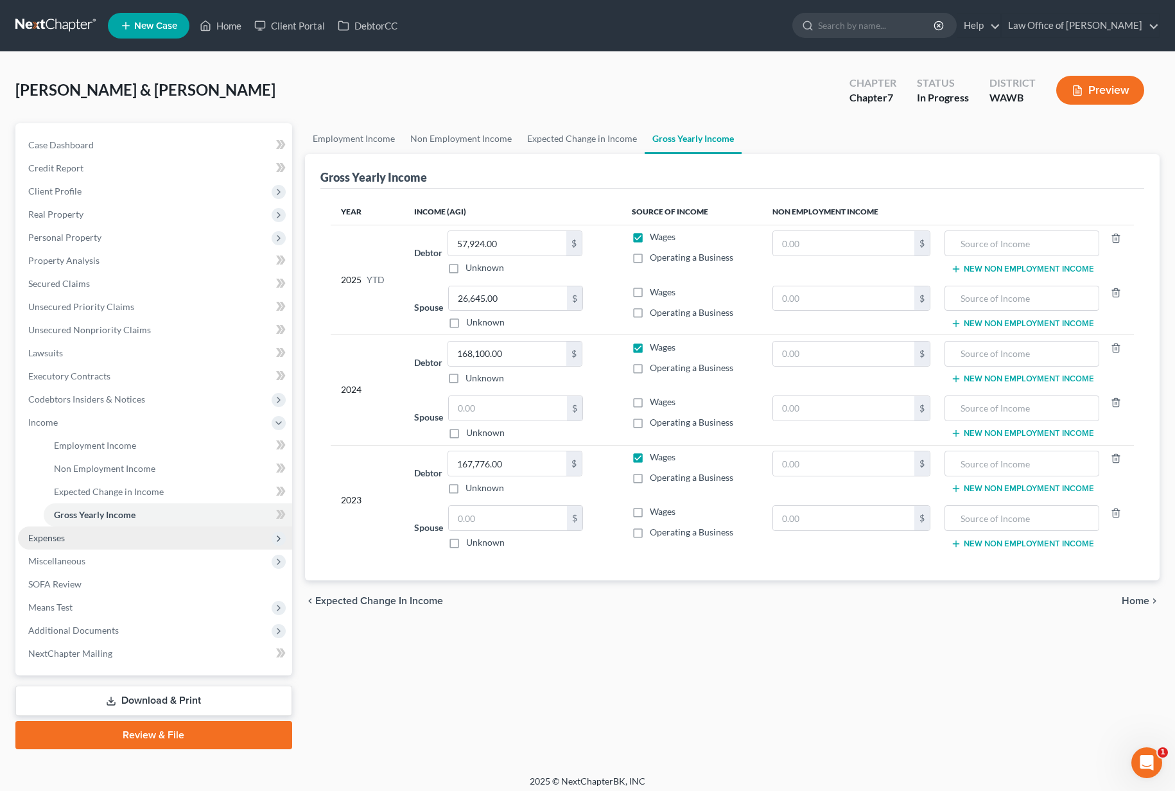
click at [172, 542] on span "Expenses" at bounding box center [155, 537] width 274 height 23
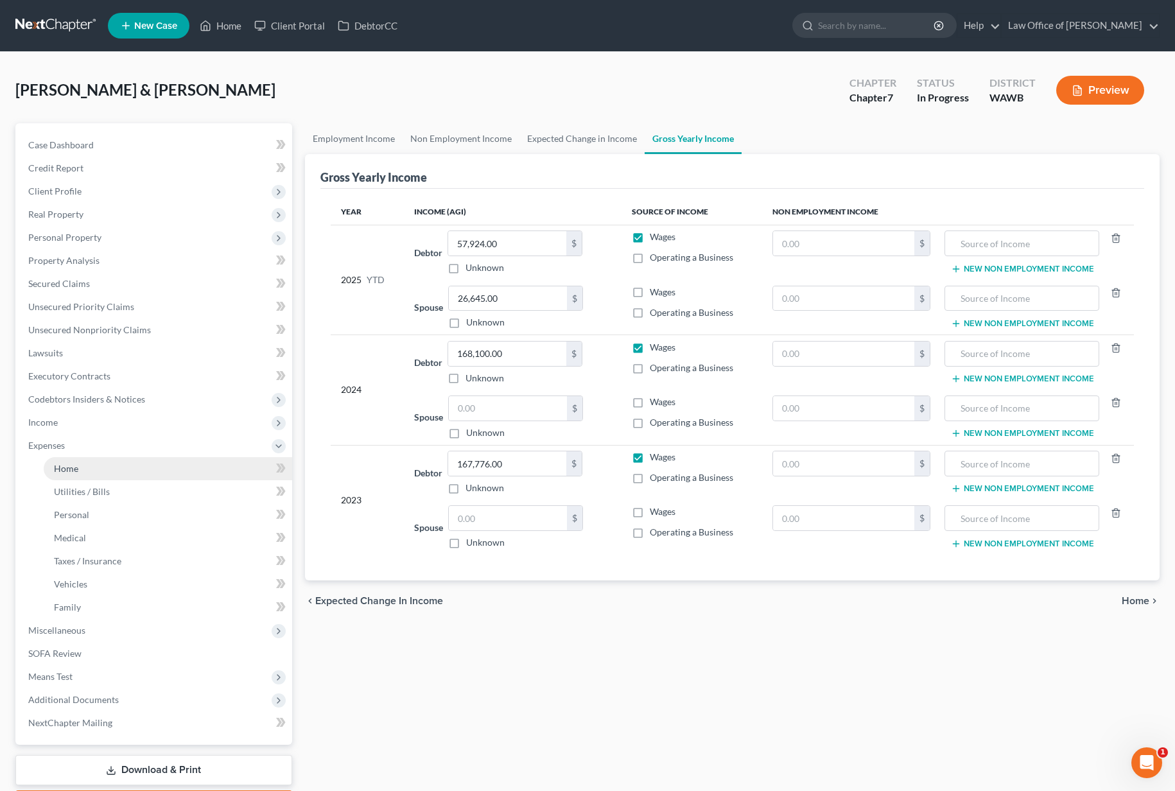
click at [166, 470] on link "Home" at bounding box center [168, 468] width 248 height 23
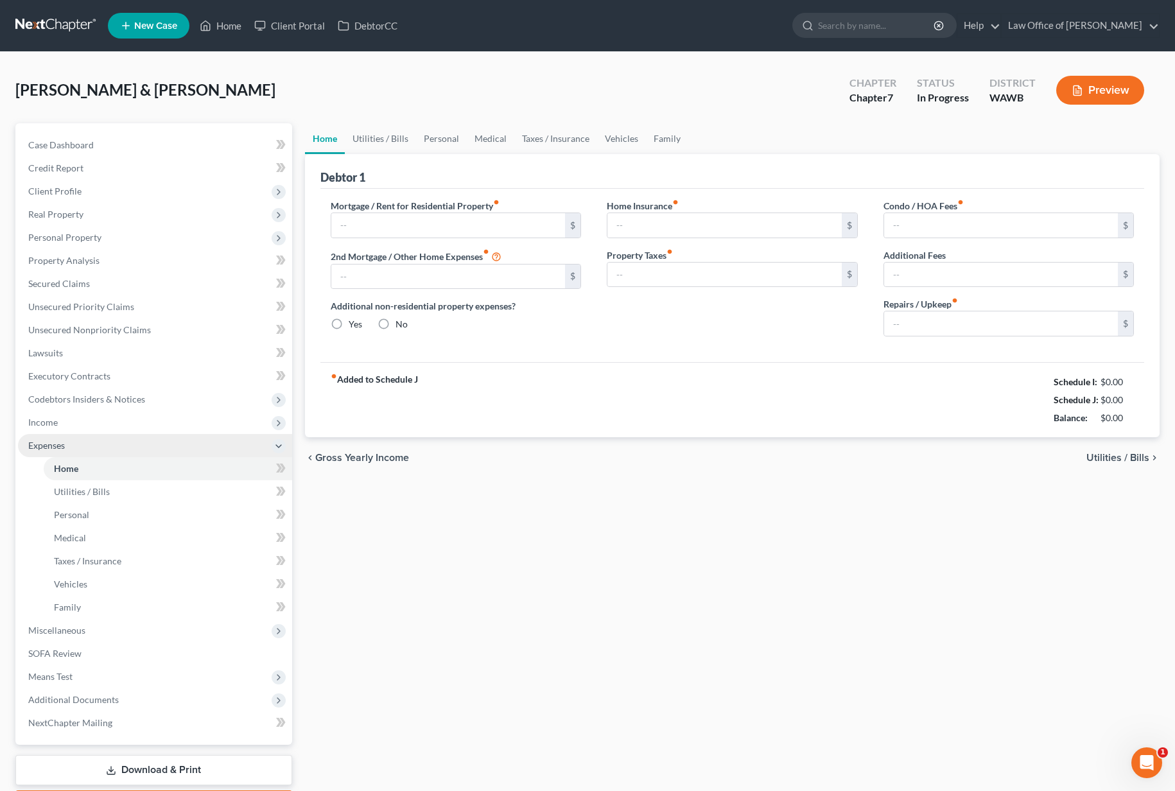
type input "3,550.00"
type input "0.00"
radio input "true"
type input "0.00"
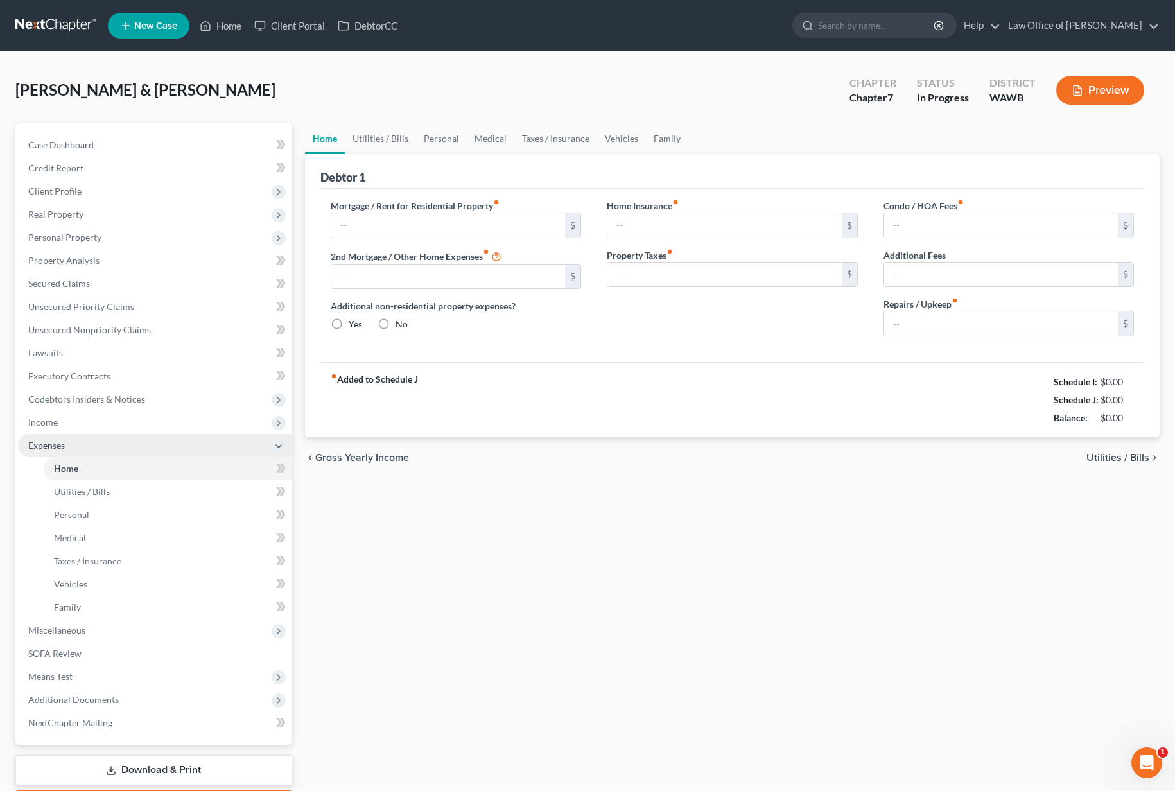
type input "0.00"
click at [386, 137] on link "Utilities / Bills" at bounding box center [380, 138] width 71 height 31
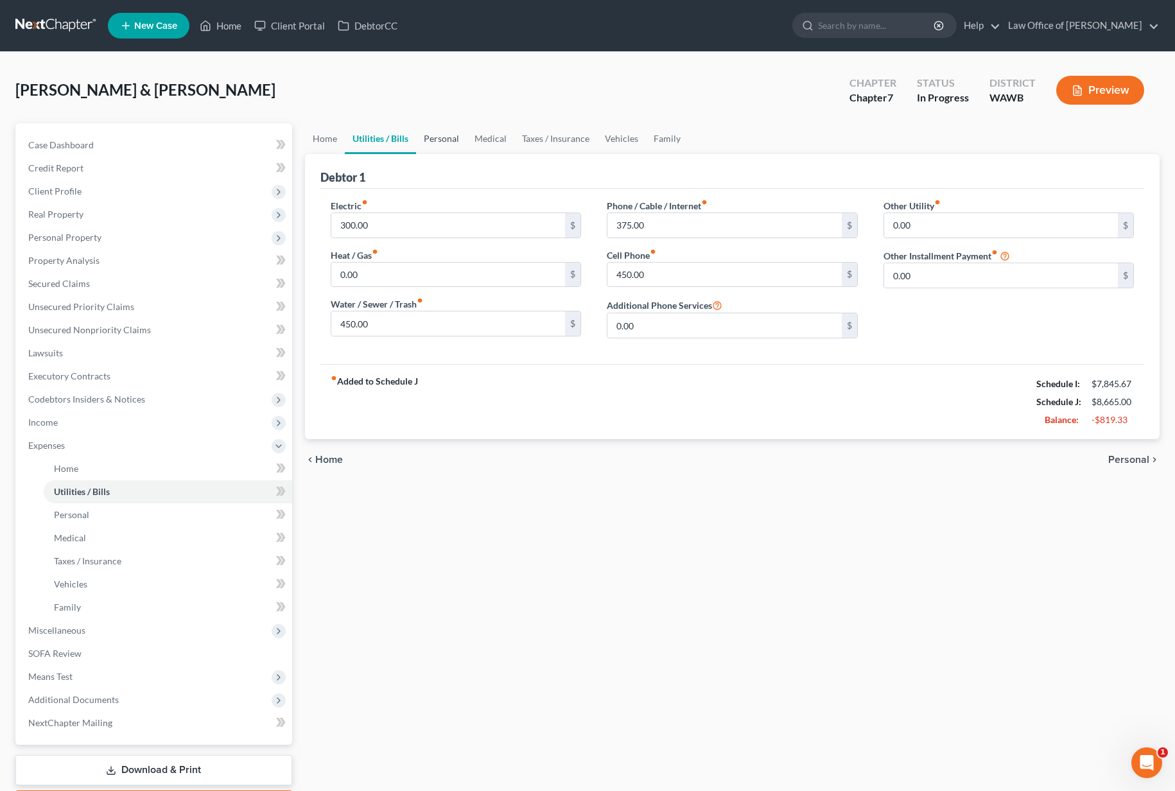
click at [420, 138] on link "Personal" at bounding box center [441, 138] width 51 height 31
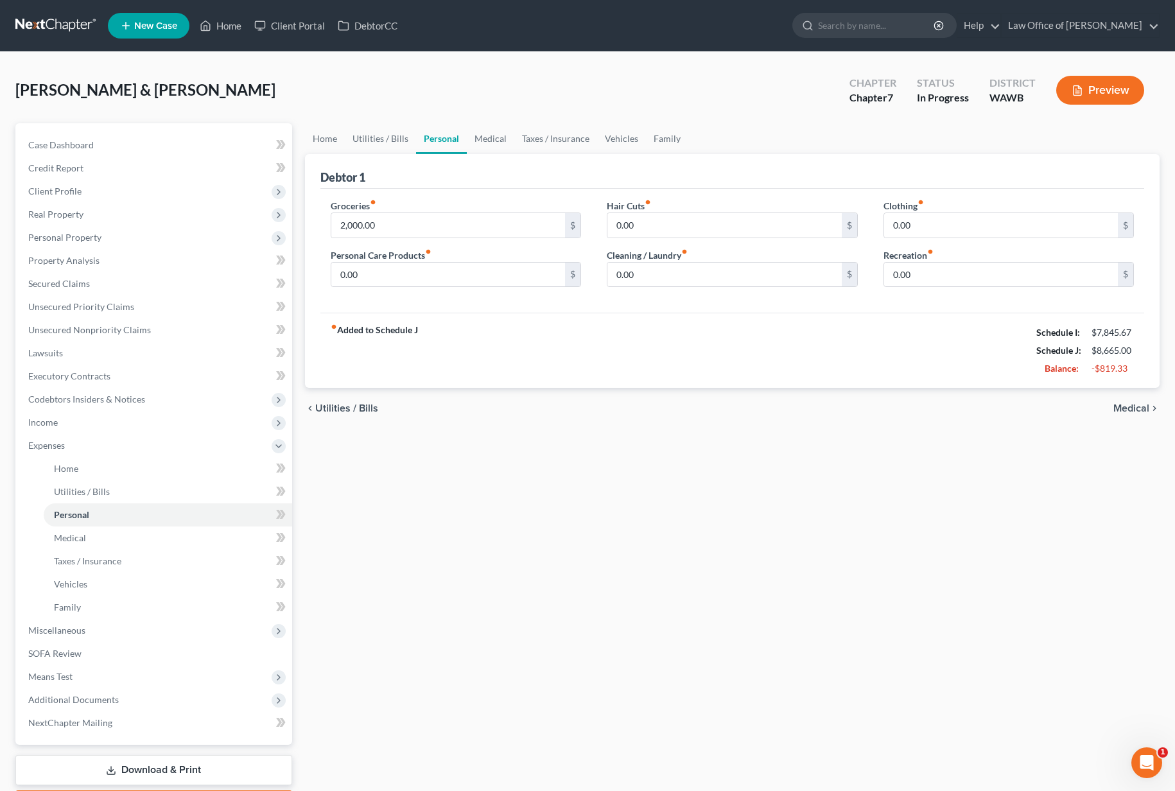
click at [411, 240] on div "Groceries fiber_manual_record 2,000.00 $ Personal Care Products fiber_manual_re…" at bounding box center [456, 248] width 277 height 99
drag, startPoint x: 414, startPoint y: 226, endPoint x: 407, endPoint y: 226, distance: 7.1
click at [413, 226] on input "2,000.00" at bounding box center [448, 225] width 234 height 24
type input "1"
type input "1,000.00"
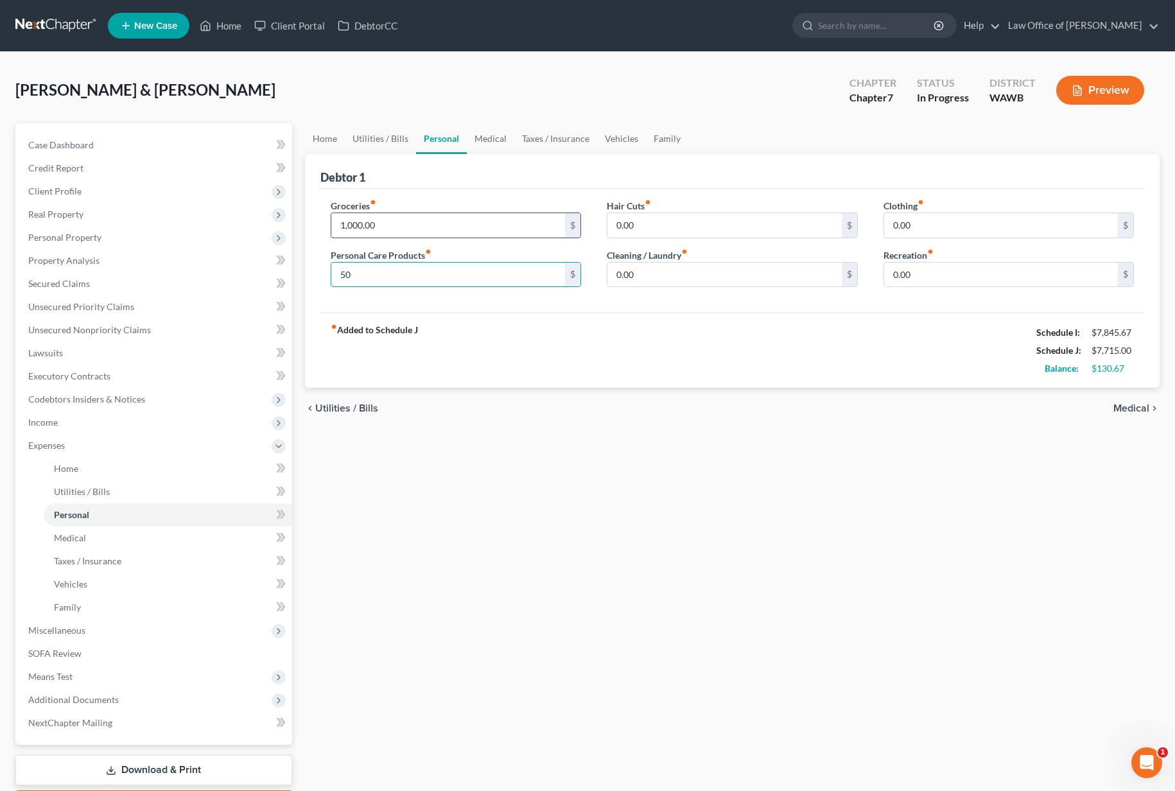
type input "50"
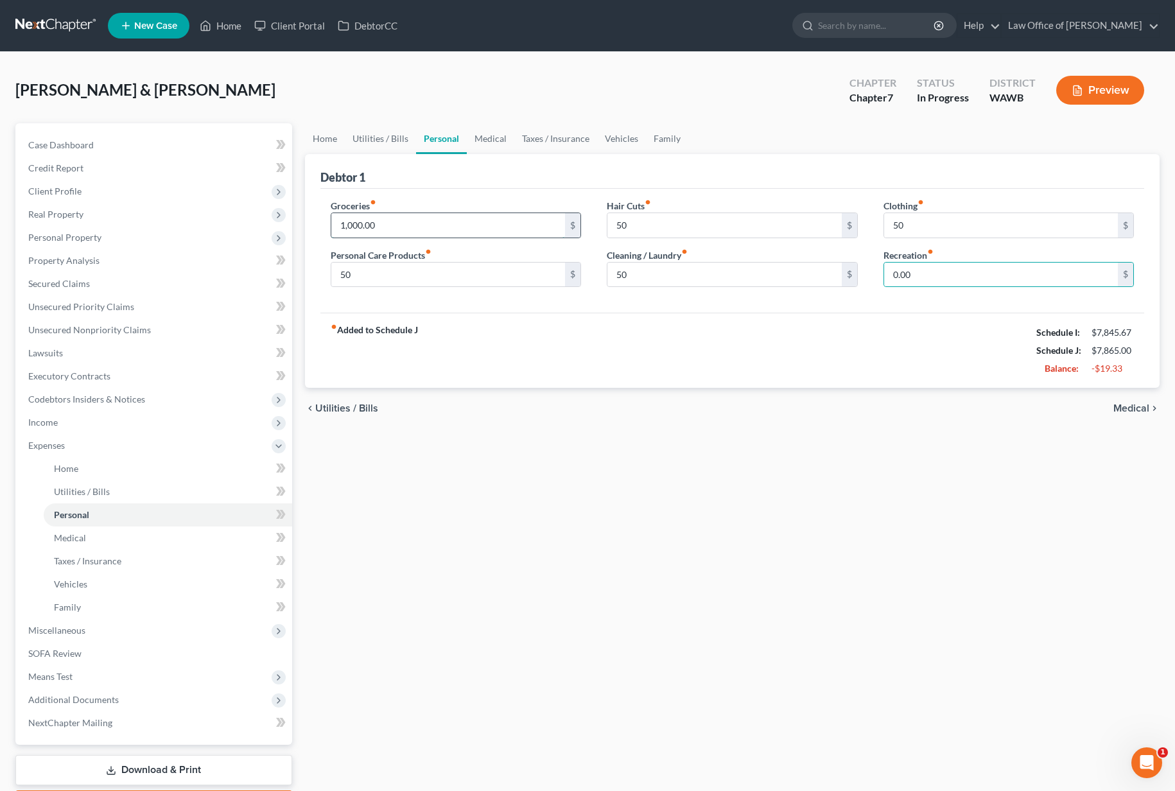
click at [368, 218] on input "1,000.00" at bounding box center [448, 225] width 234 height 24
drag, startPoint x: 378, startPoint y: 221, endPoint x: 289, endPoint y: 211, distance: 89.7
click at [289, 211] on div "Petition Navigation Case Dashboard Payments Invoices Payments Payments Credit R…" at bounding box center [587, 470] width 1157 height 695
type input "900"
click at [485, 144] on link "Medical" at bounding box center [490, 138] width 47 height 31
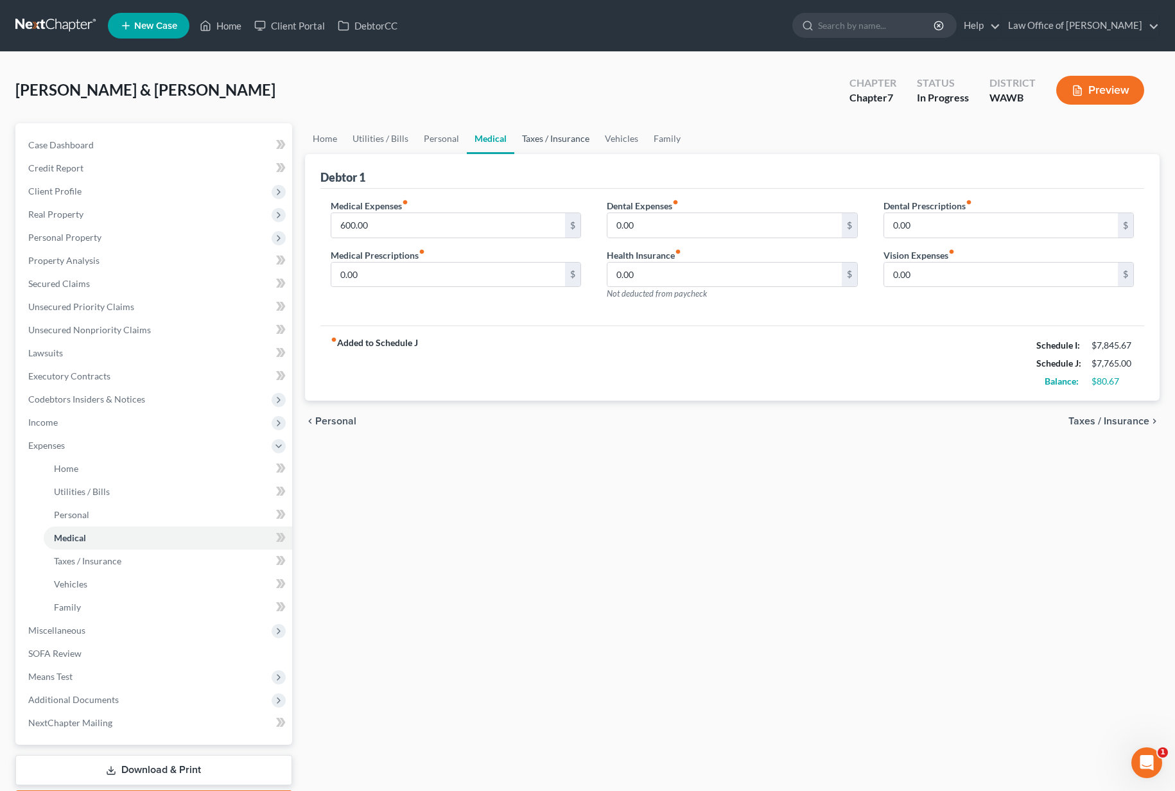
click at [523, 145] on link "Taxes / Insurance" at bounding box center [555, 138] width 83 height 31
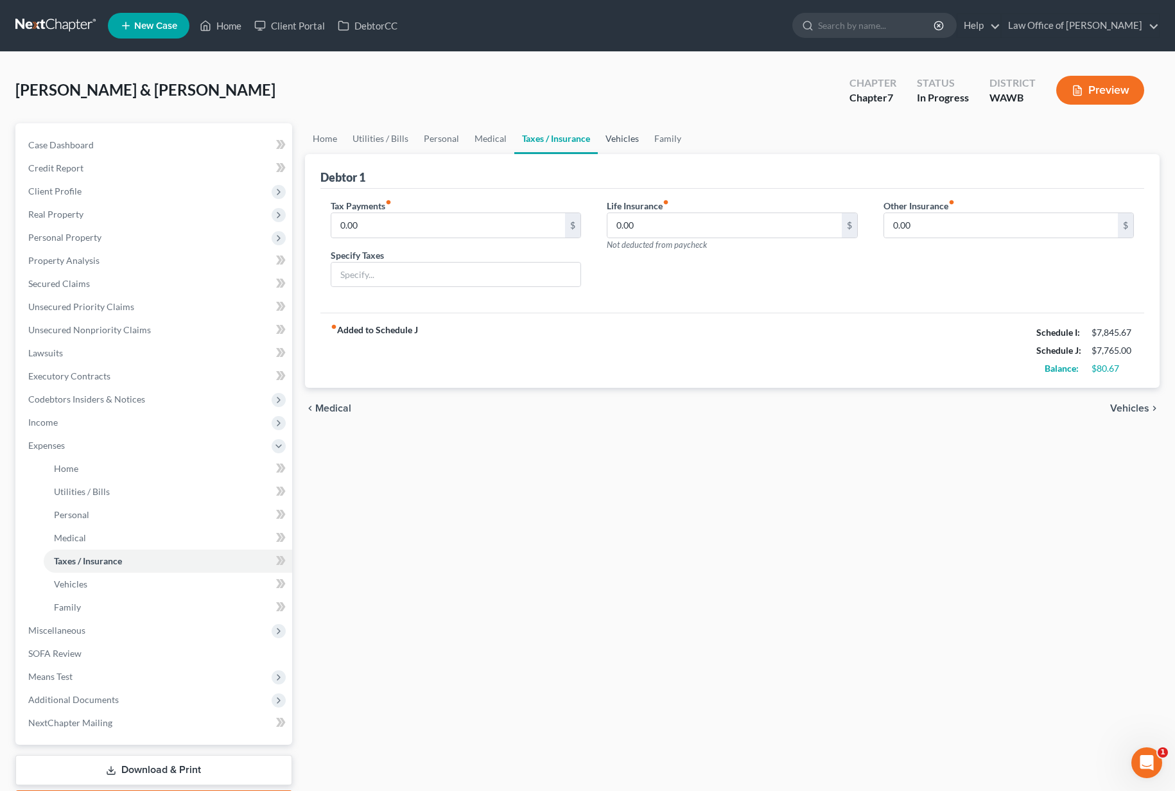
click at [599, 138] on link "Vehicles" at bounding box center [622, 138] width 49 height 31
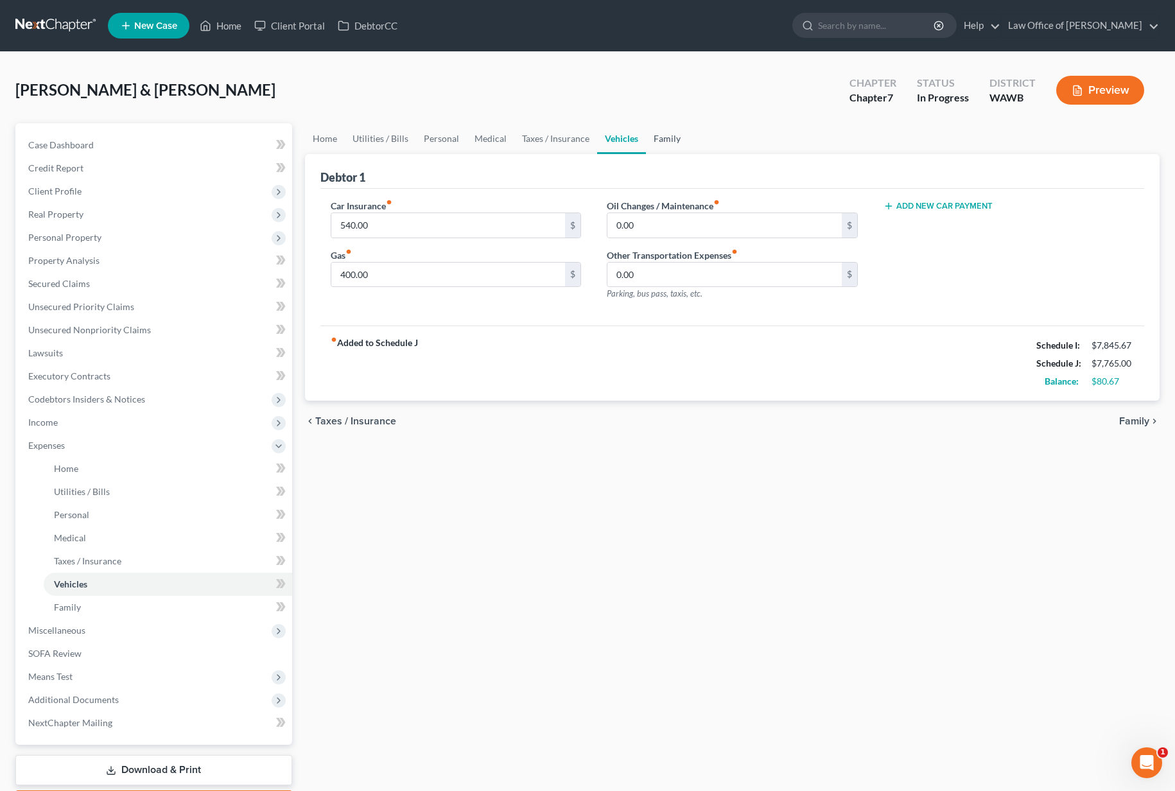
click at [673, 144] on link "Family" at bounding box center [667, 138] width 42 height 31
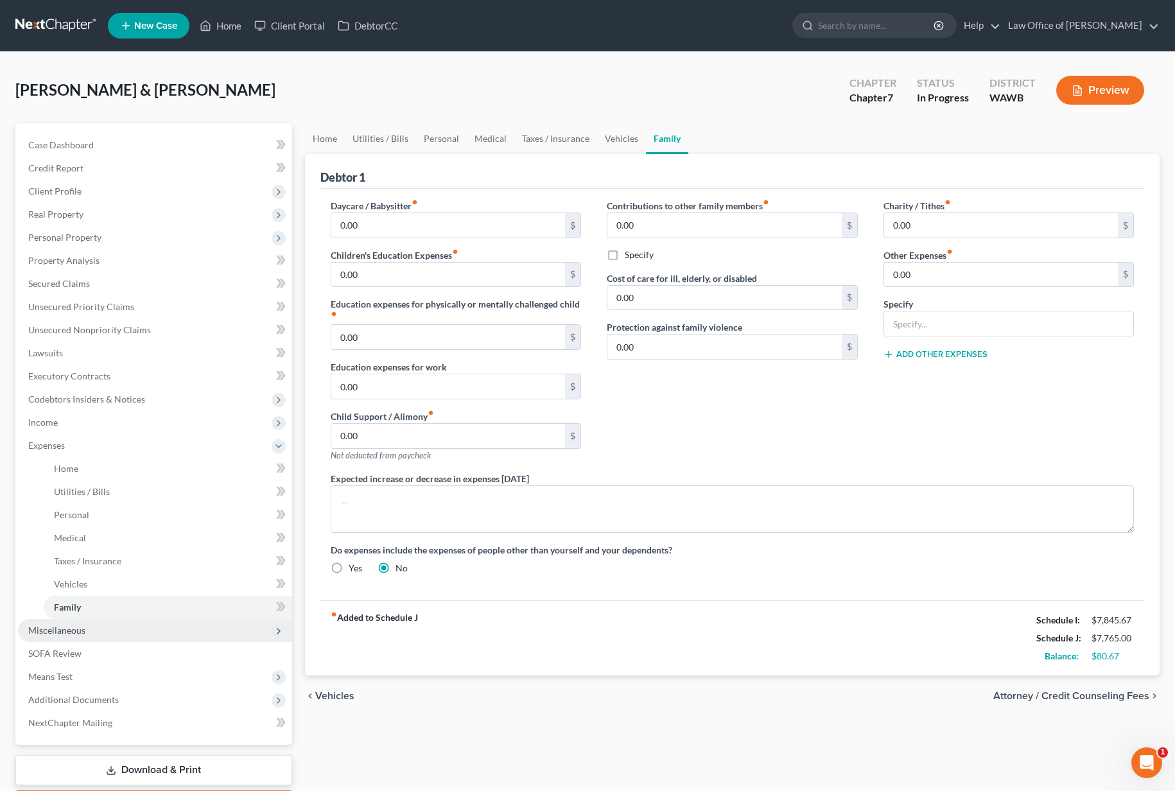
click at [107, 634] on span "Miscellaneous" at bounding box center [155, 630] width 274 height 23
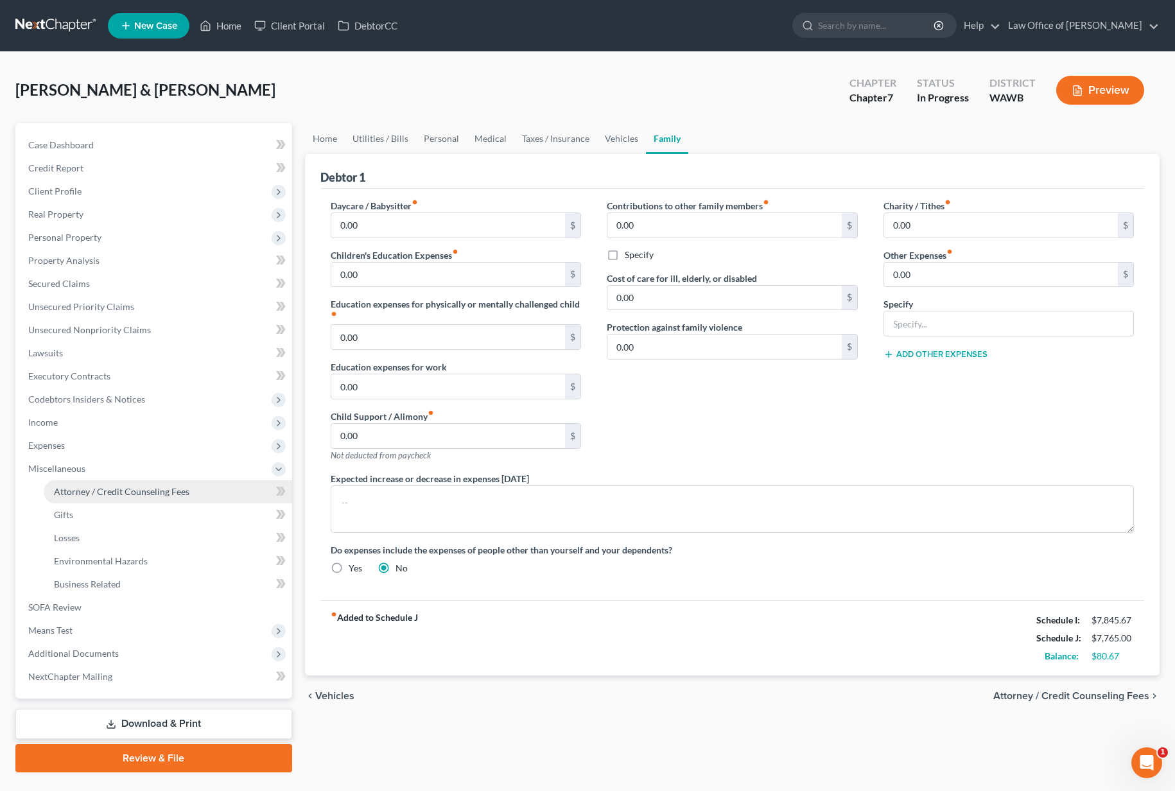
click at [132, 488] on span "Attorney / Credit Counseling Fees" at bounding box center [121, 491] width 135 height 11
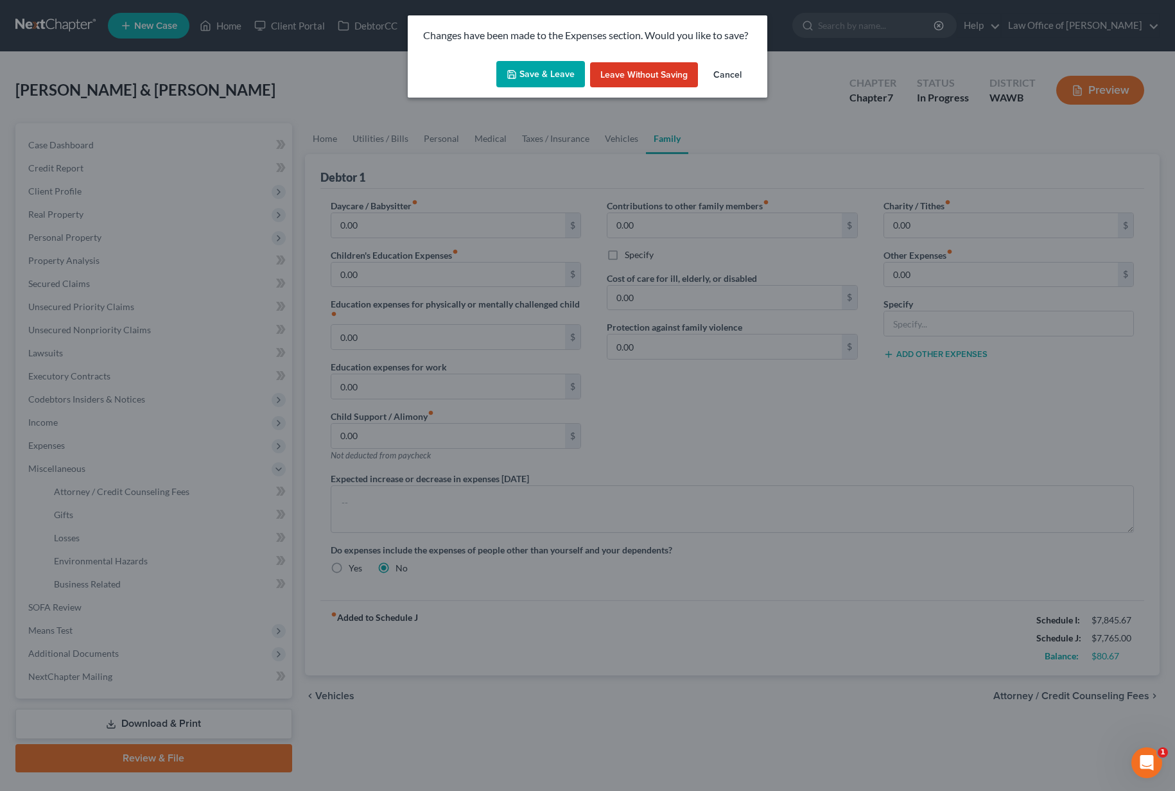
click at [557, 69] on button "Save & Leave" at bounding box center [540, 74] width 89 height 27
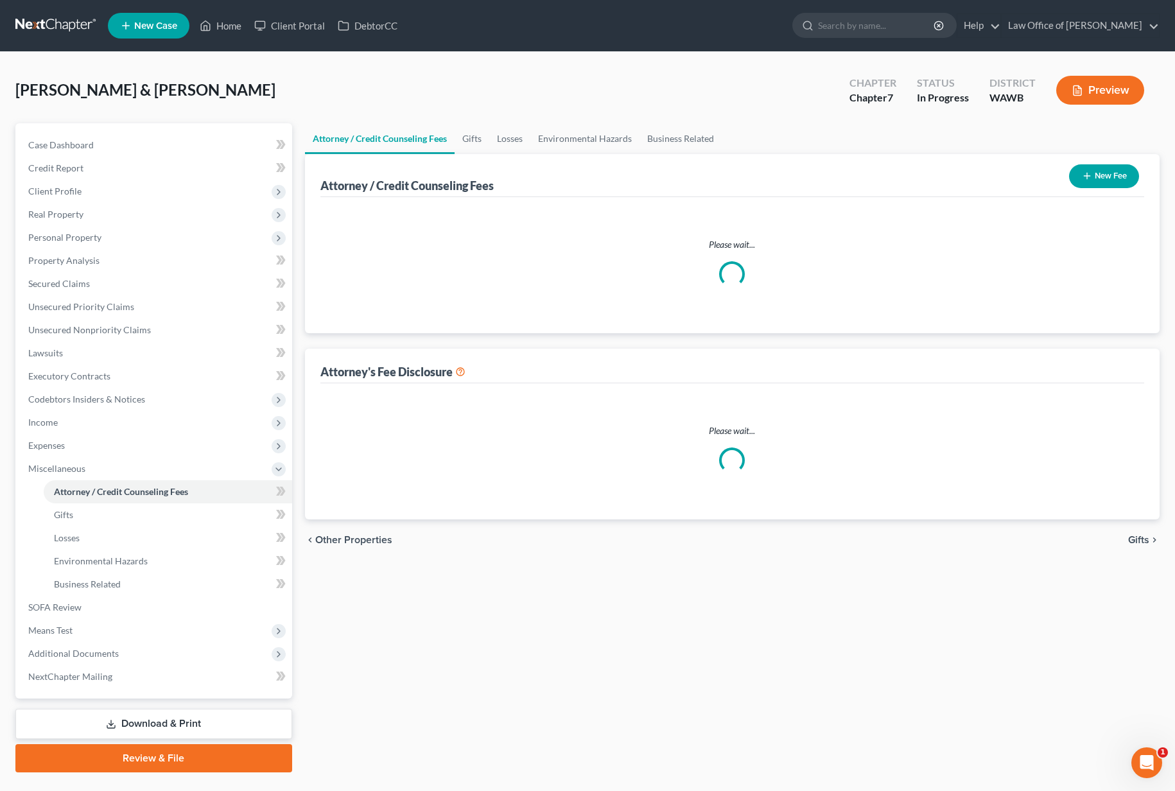
select select "0"
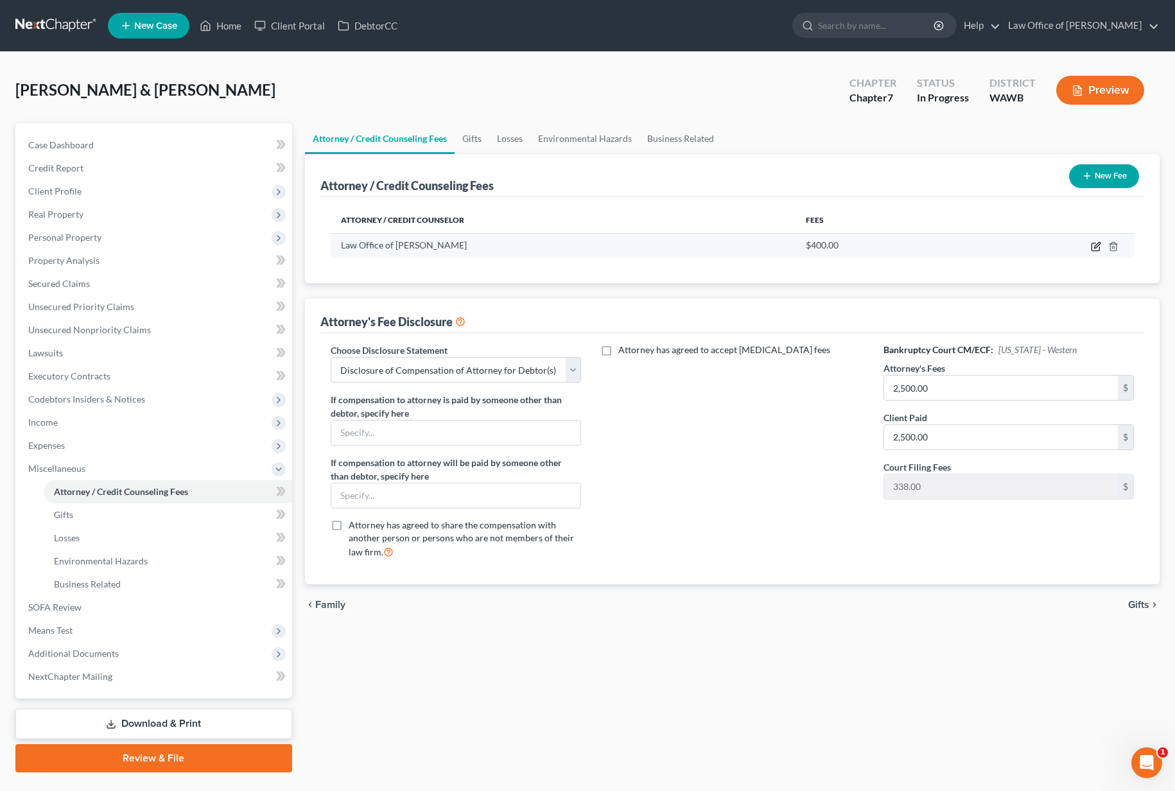
click at [1100, 245] on icon "button" at bounding box center [1096, 246] width 10 height 10
select select "50"
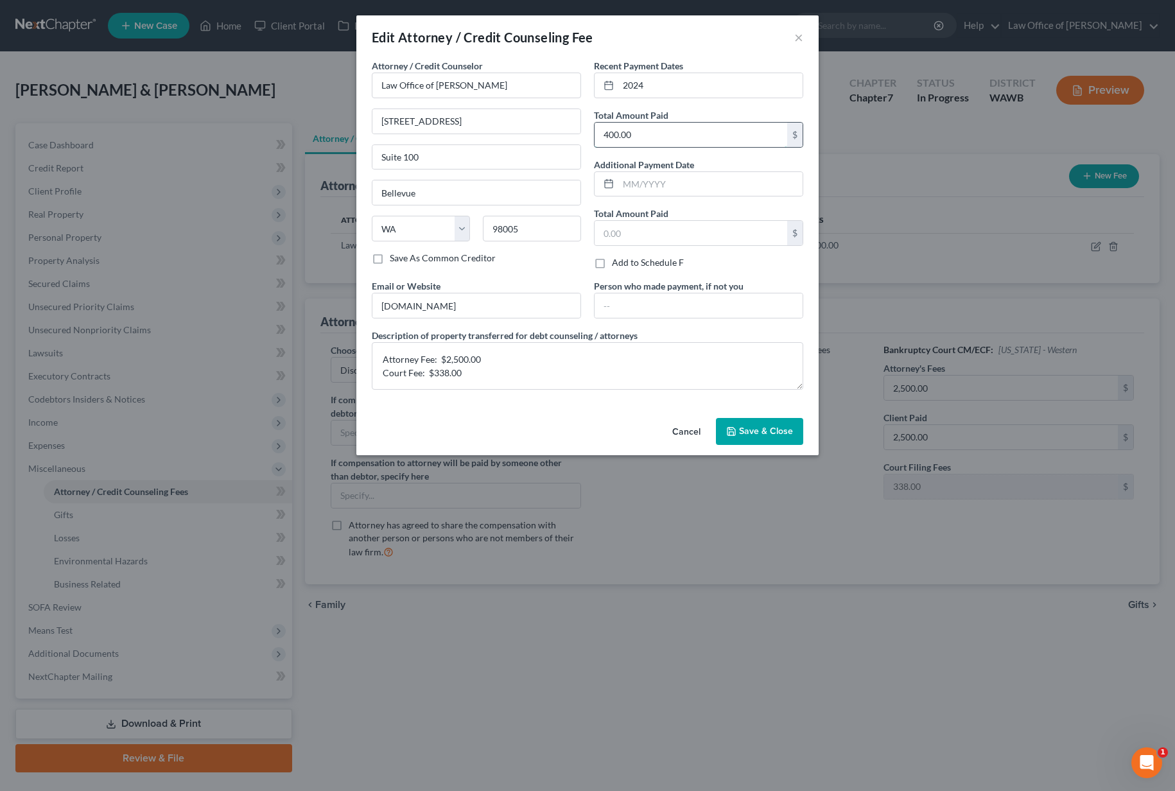
click at [648, 139] on input "400.00" at bounding box center [690, 135] width 193 height 24
type input "2,838.00"
click at [677, 88] on input "2024" at bounding box center [710, 85] width 184 height 24
type input "2025"
click at [767, 432] on span "Save & Close" at bounding box center [766, 431] width 54 height 11
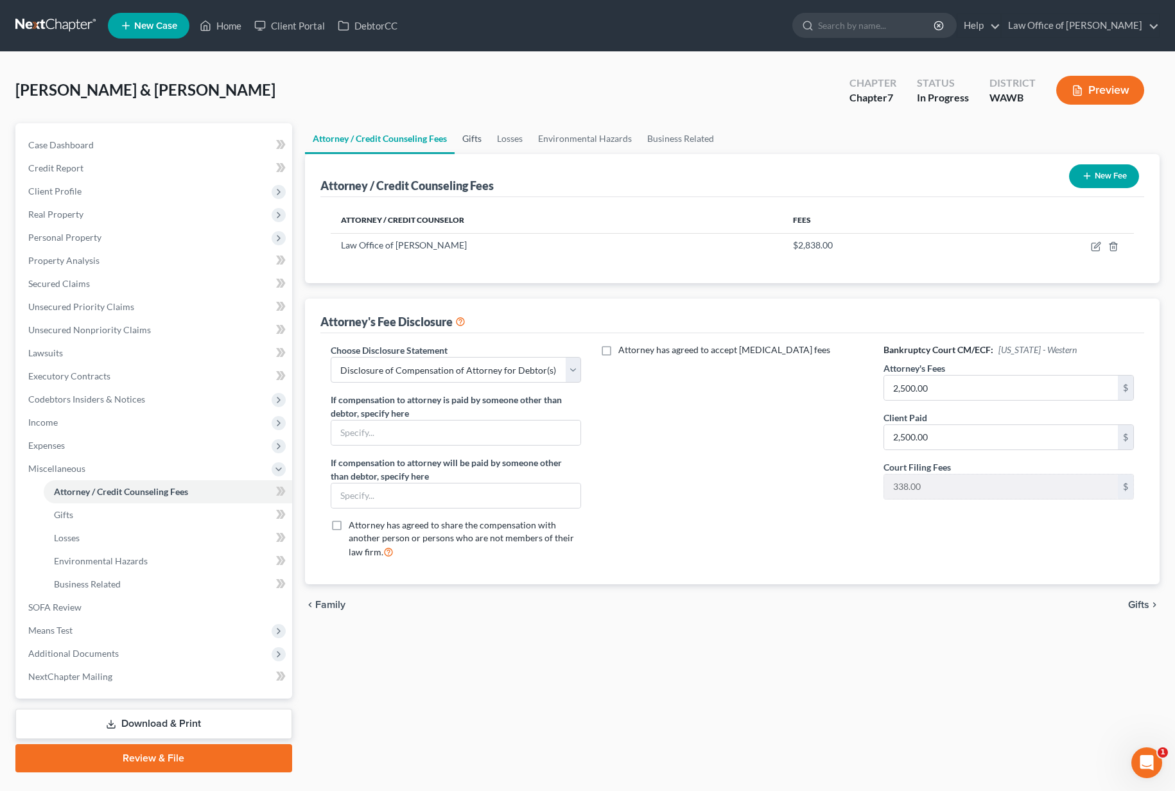
click at [472, 140] on link "Gifts" at bounding box center [471, 138] width 35 height 31
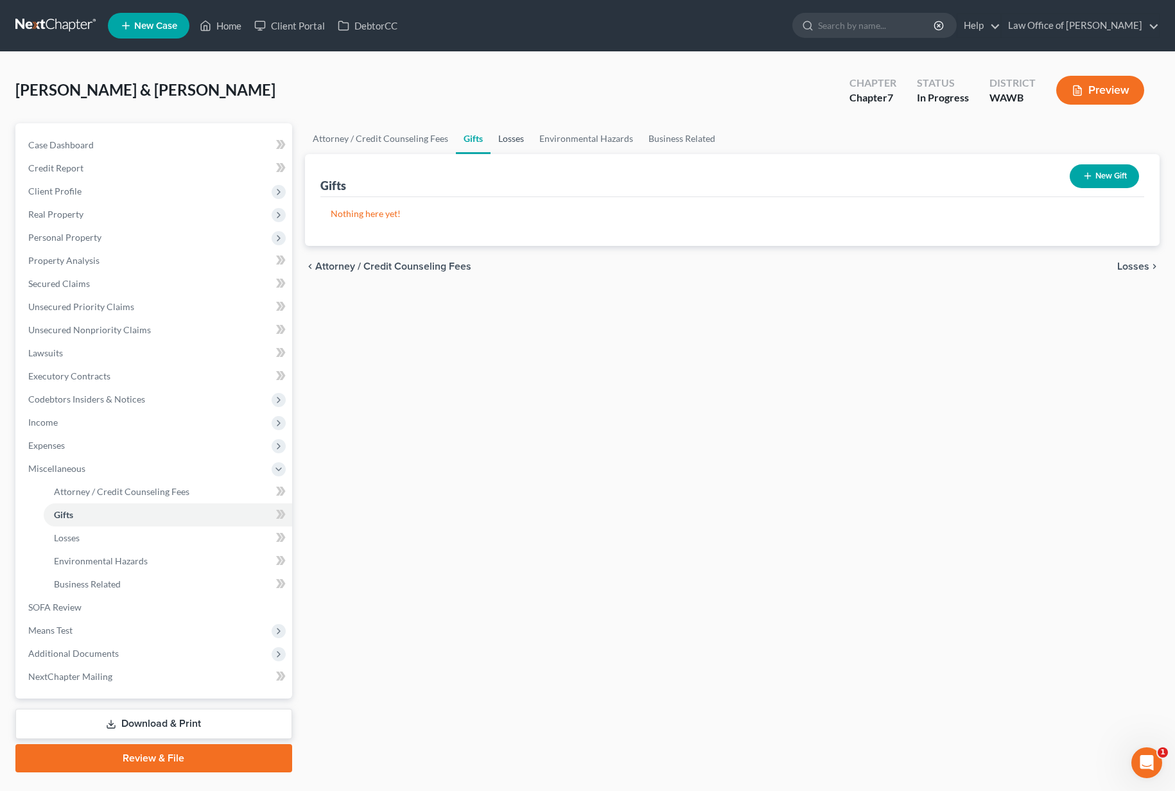
click at [497, 140] on link "Losses" at bounding box center [510, 138] width 41 height 31
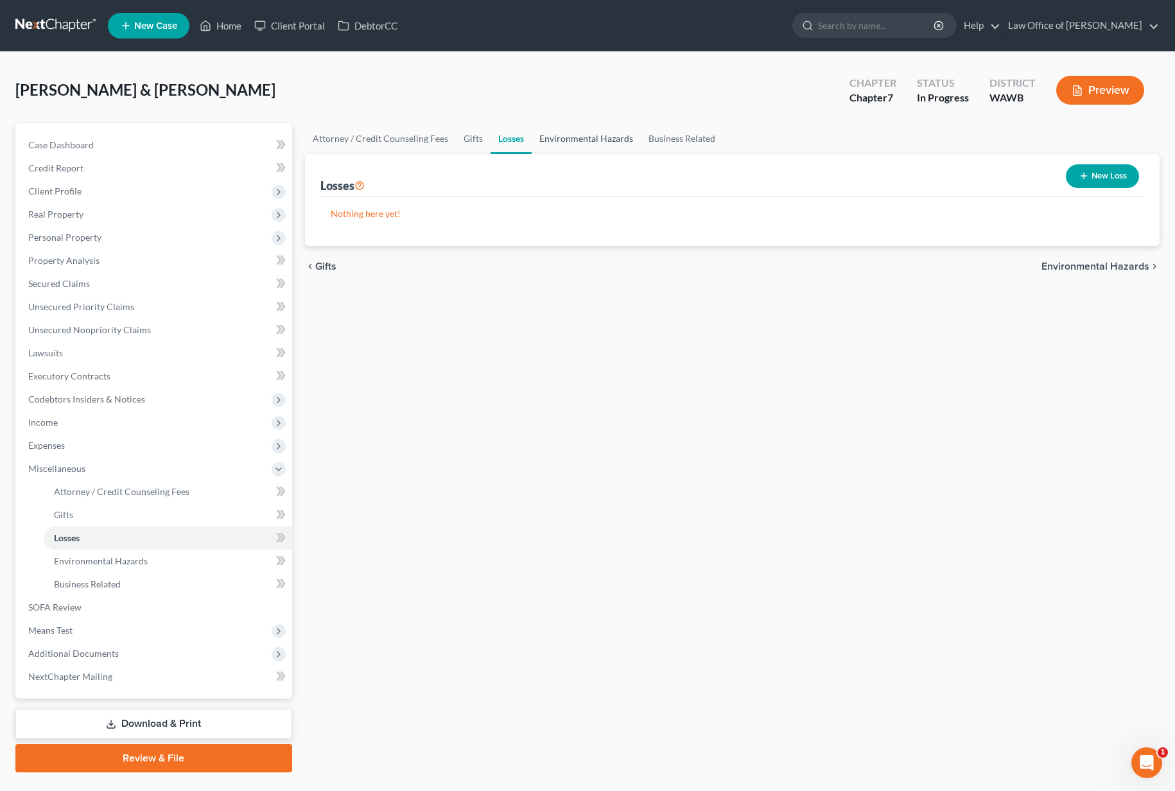
click at [560, 140] on link "Environmental Hazards" at bounding box center [585, 138] width 109 height 31
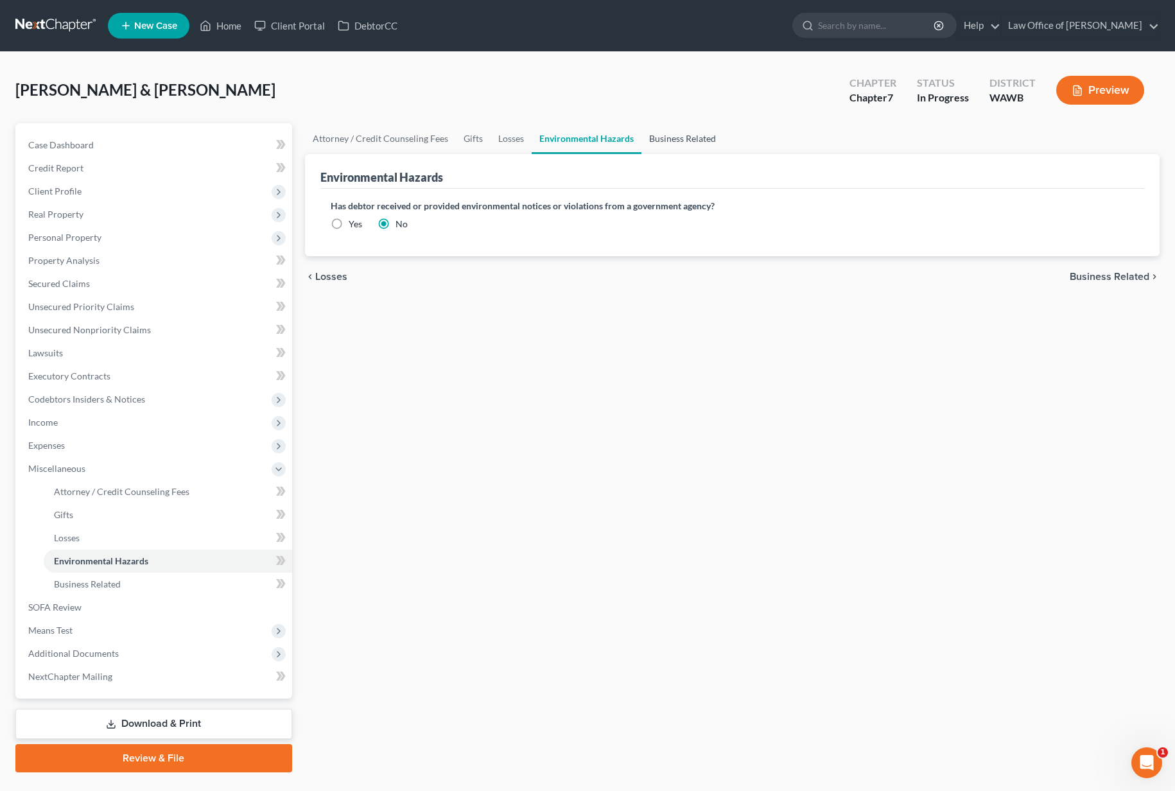
click at [691, 146] on link "Business Related" at bounding box center [682, 138] width 82 height 31
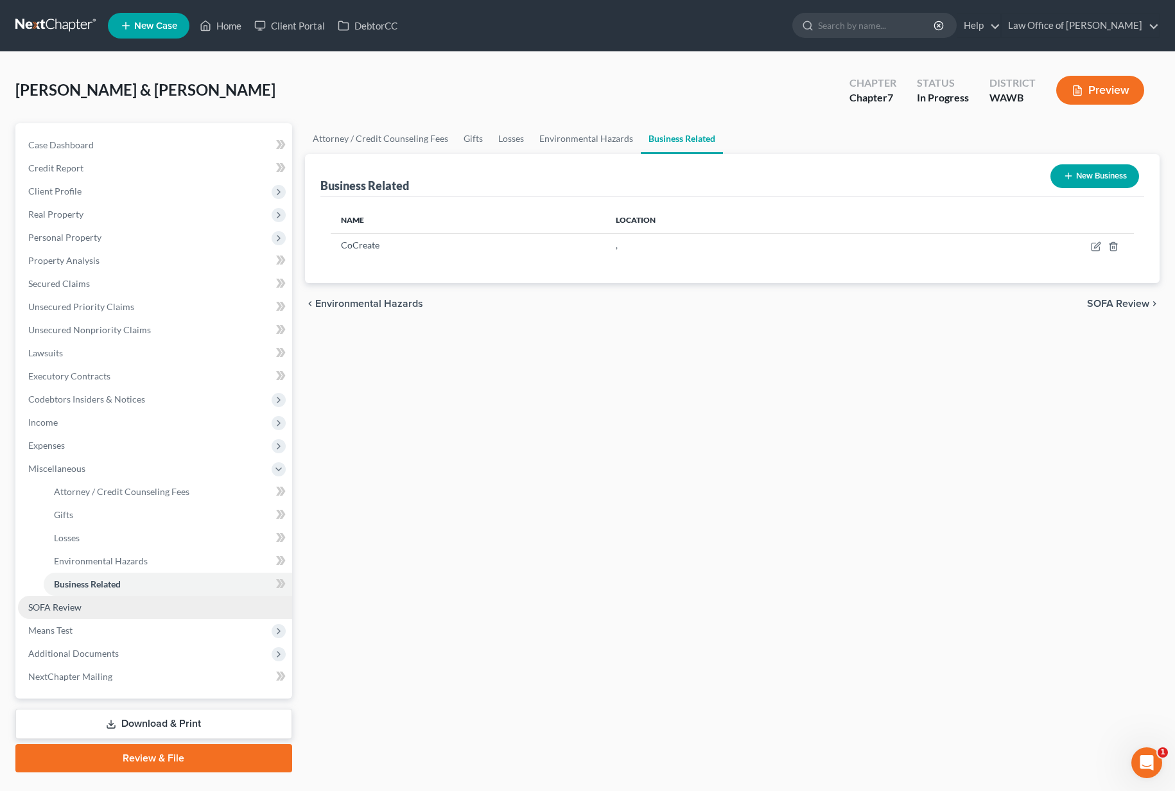
click at [135, 613] on link "SOFA Review" at bounding box center [155, 607] width 274 height 23
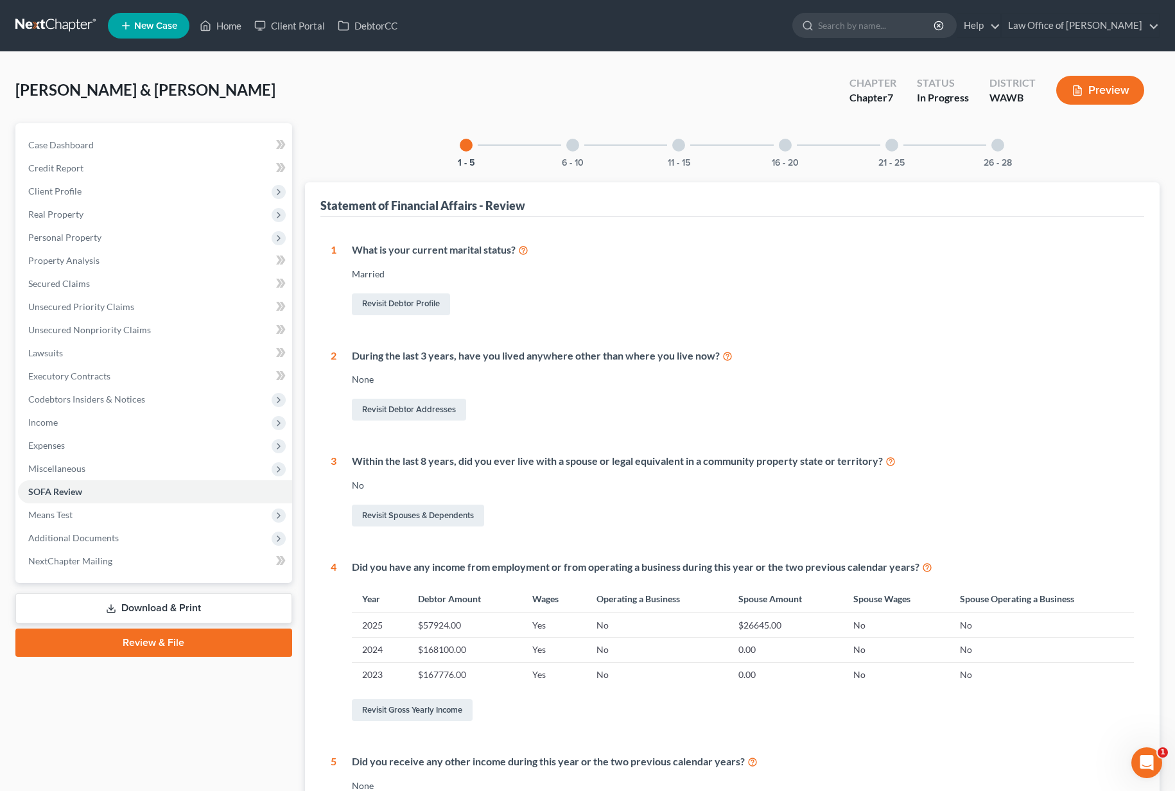
click at [574, 146] on div at bounding box center [572, 145] width 13 height 13
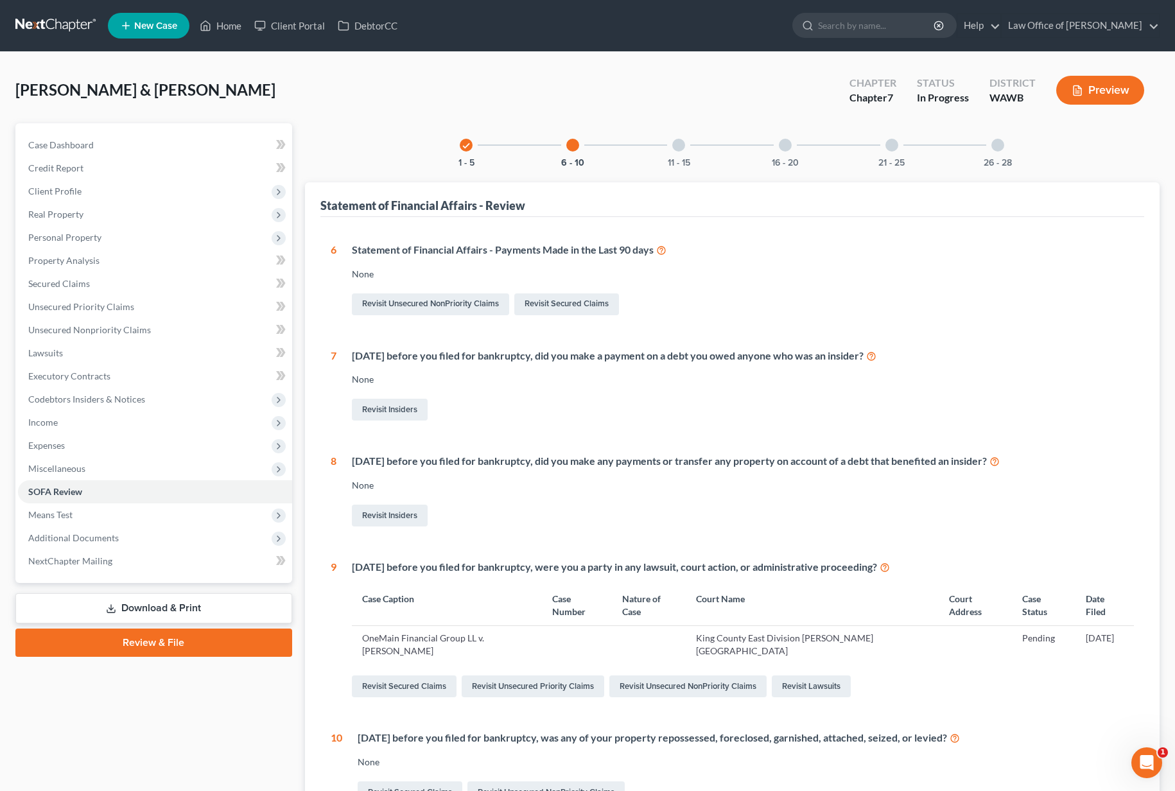
click at [676, 142] on div at bounding box center [678, 145] width 13 height 13
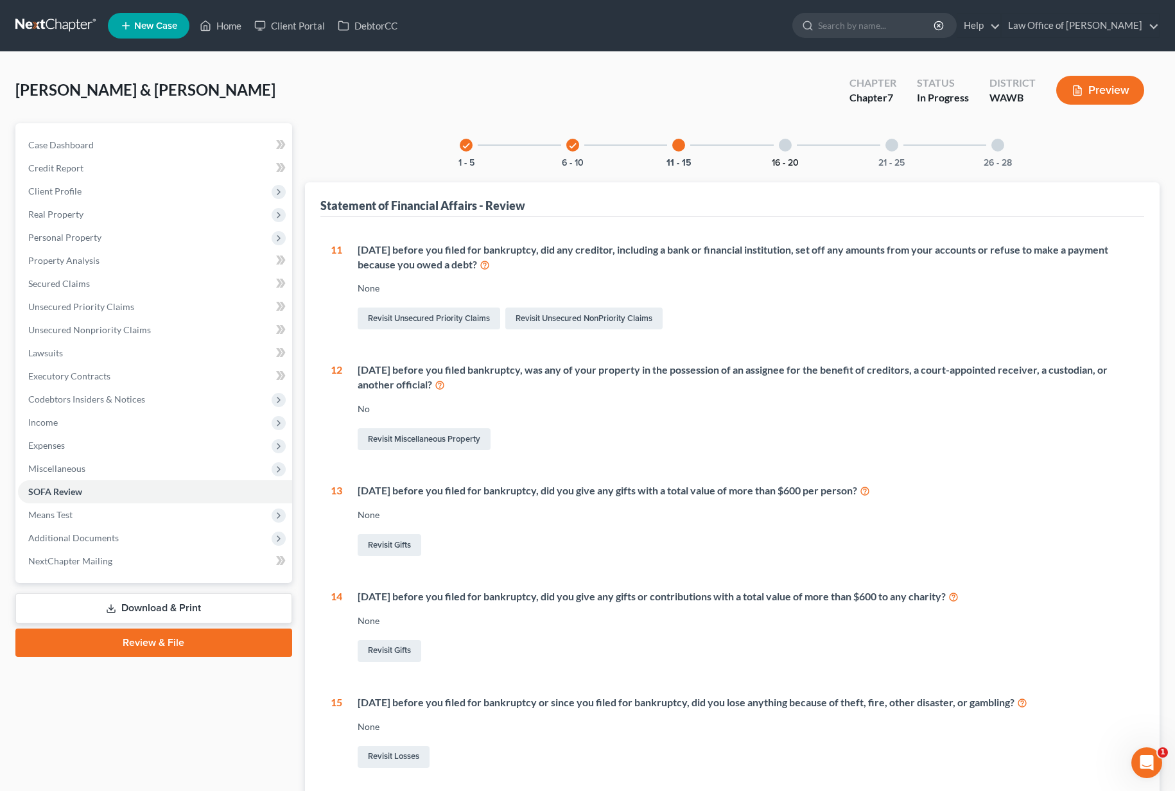
click at [779, 159] on button "16 - 20" at bounding box center [785, 163] width 27 height 9
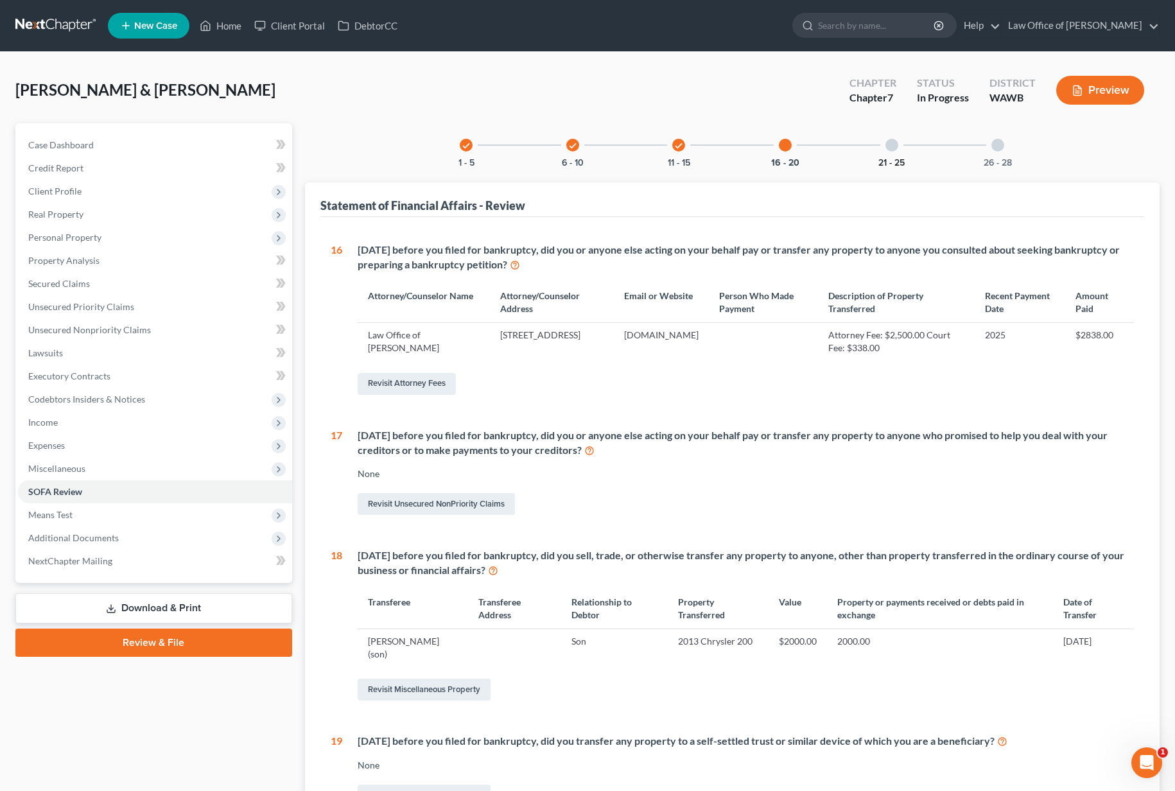
click at [898, 158] on div "21 - 25" at bounding box center [892, 145] width 44 height 44
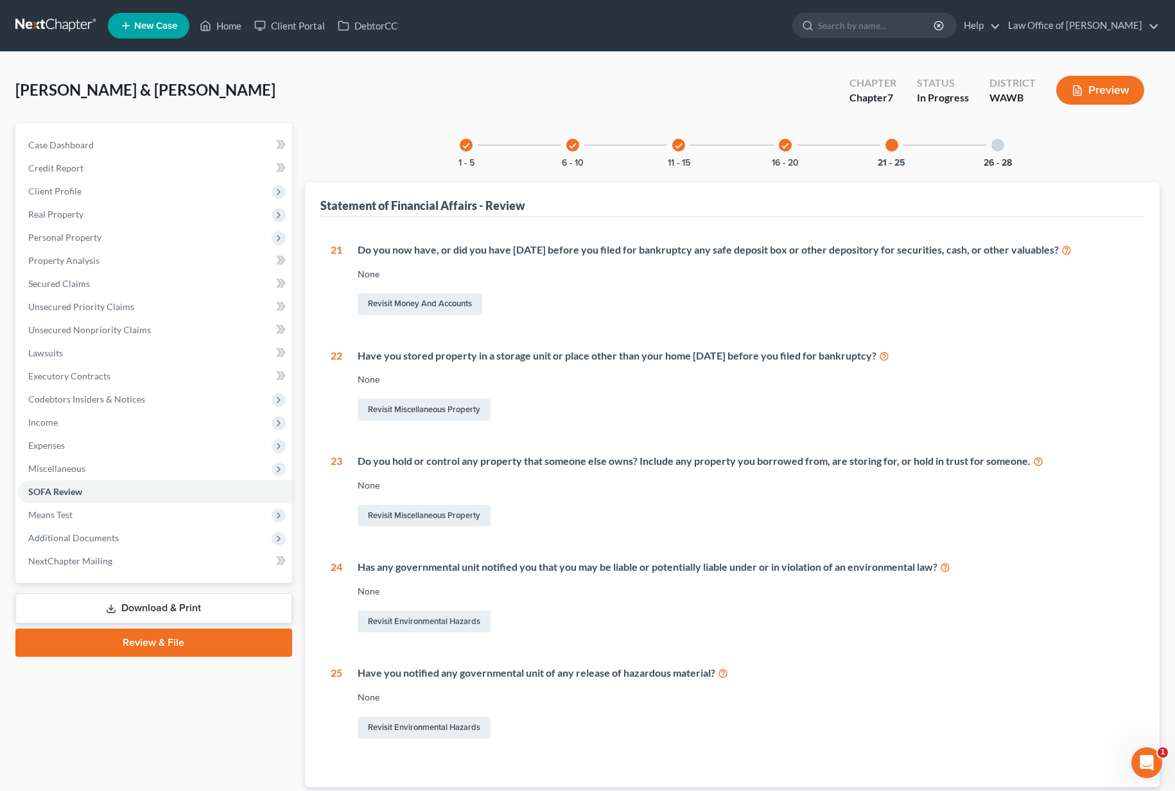
click at [999, 157] on div "26 - 28" at bounding box center [998, 145] width 44 height 44
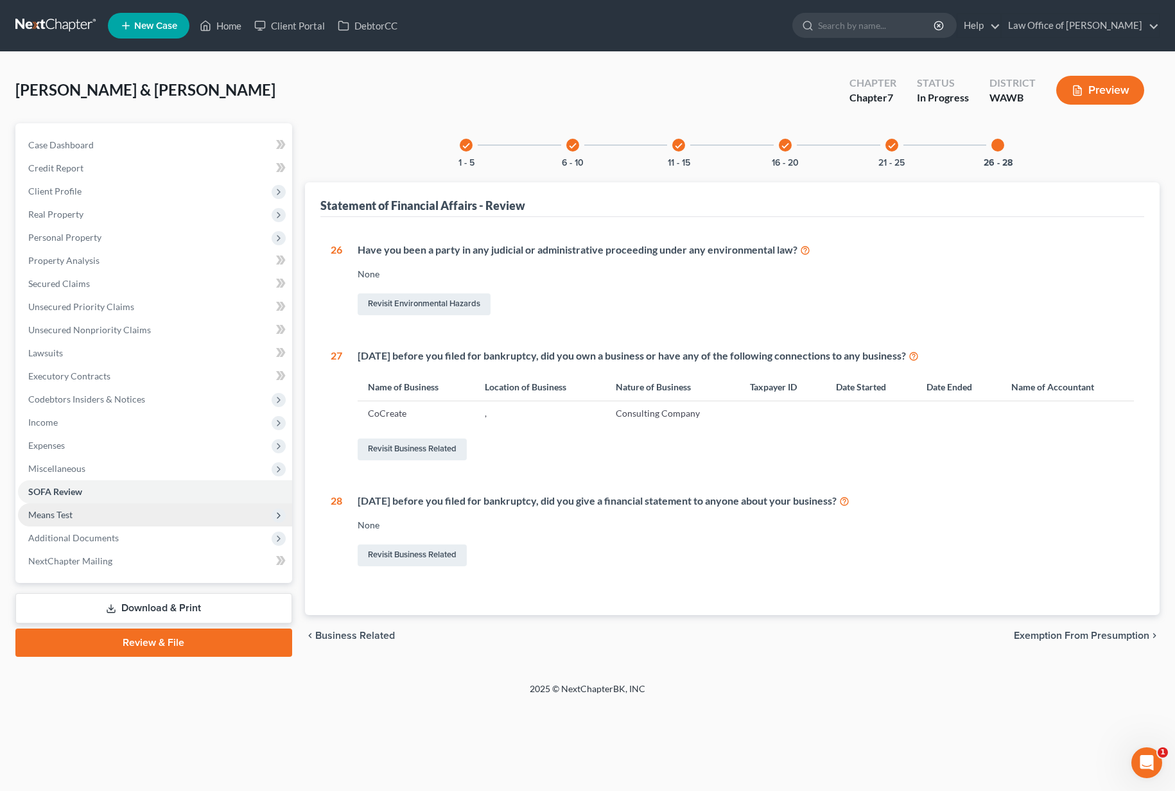
click at [142, 516] on span "Means Test" at bounding box center [155, 514] width 274 height 23
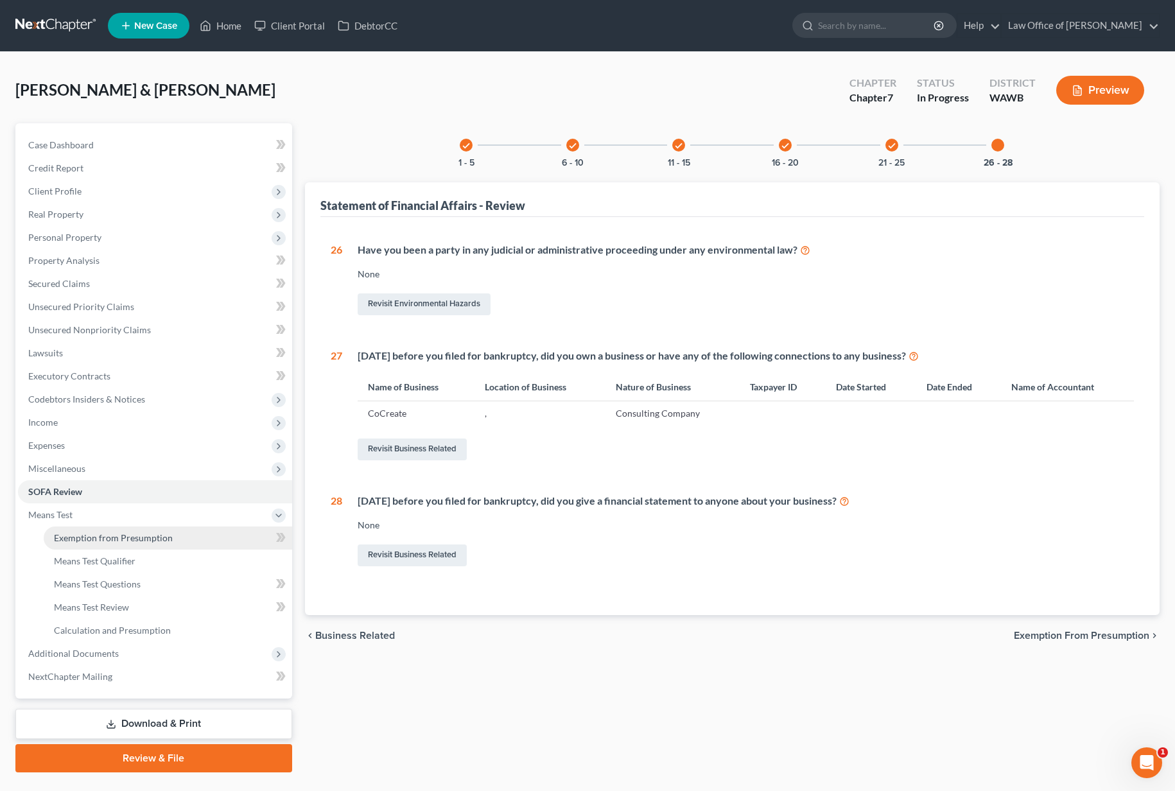
click at [135, 532] on span "Exemption from Presumption" at bounding box center [113, 537] width 119 height 11
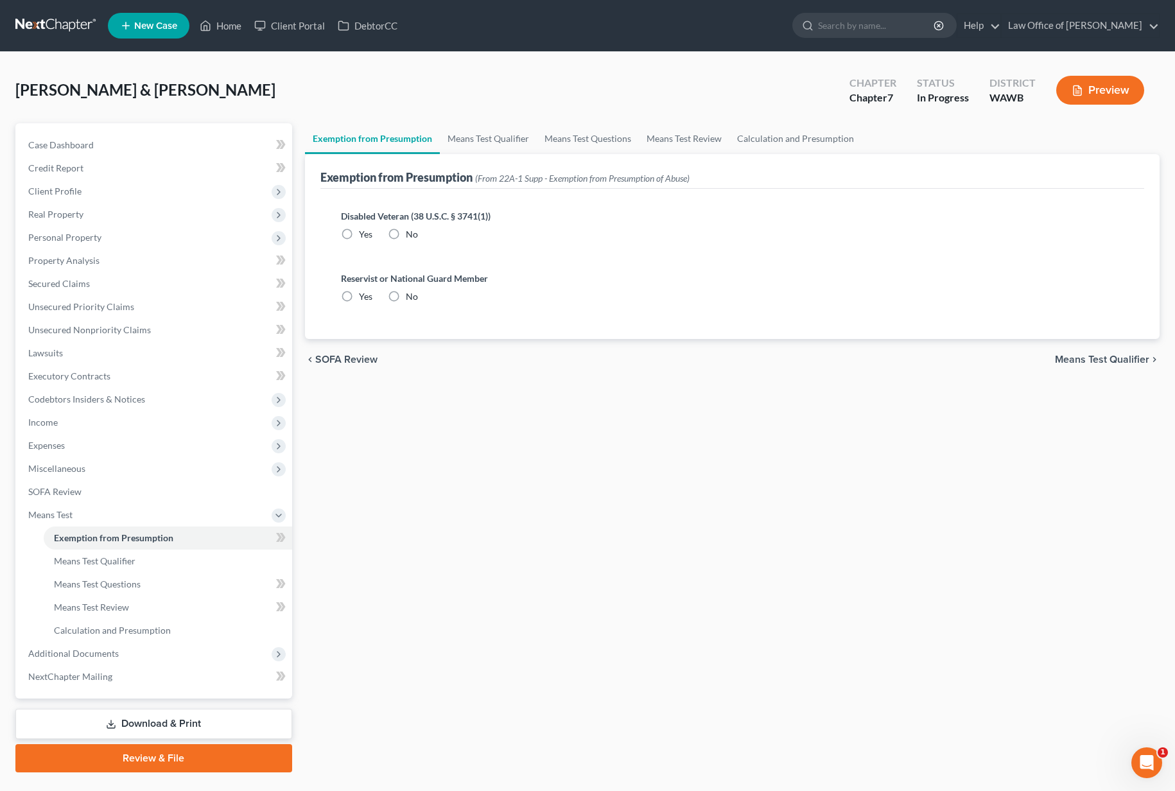
radio input "true"
click at [743, 139] on link "Calculation and Presumption" at bounding box center [795, 138] width 132 height 31
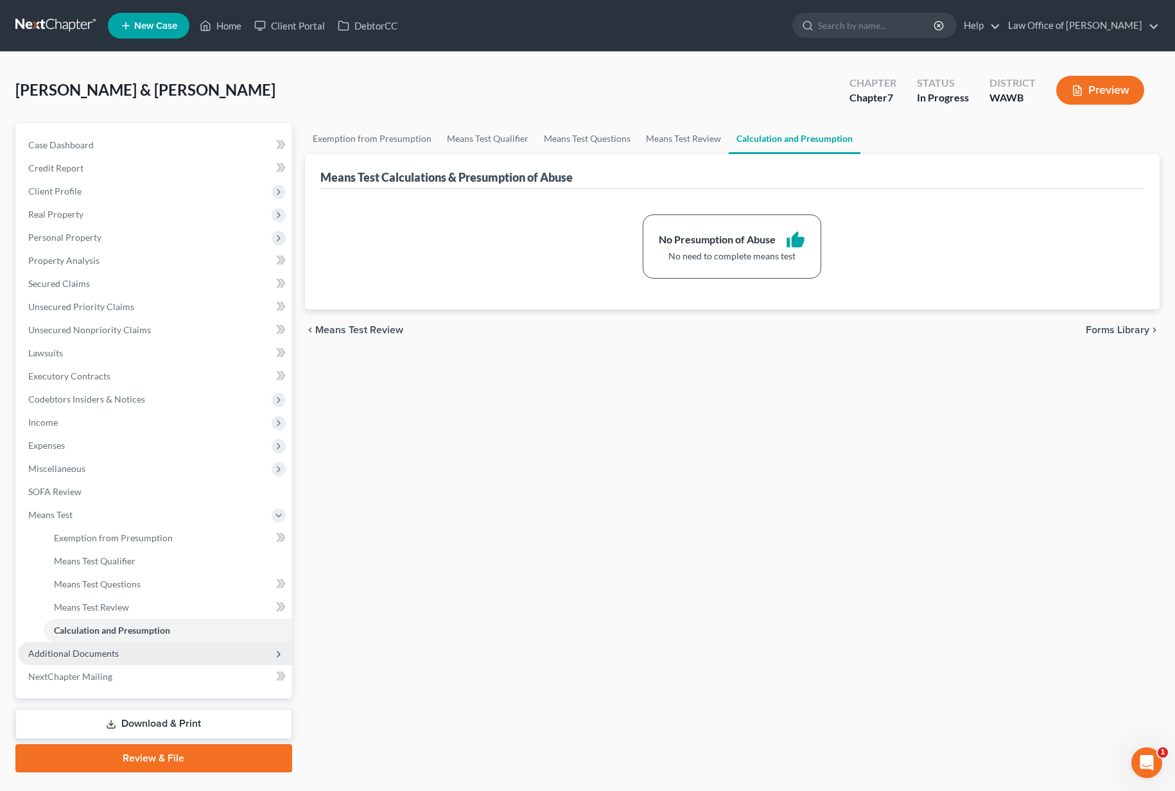
click at [189, 655] on span "Additional Documents" at bounding box center [155, 653] width 274 height 23
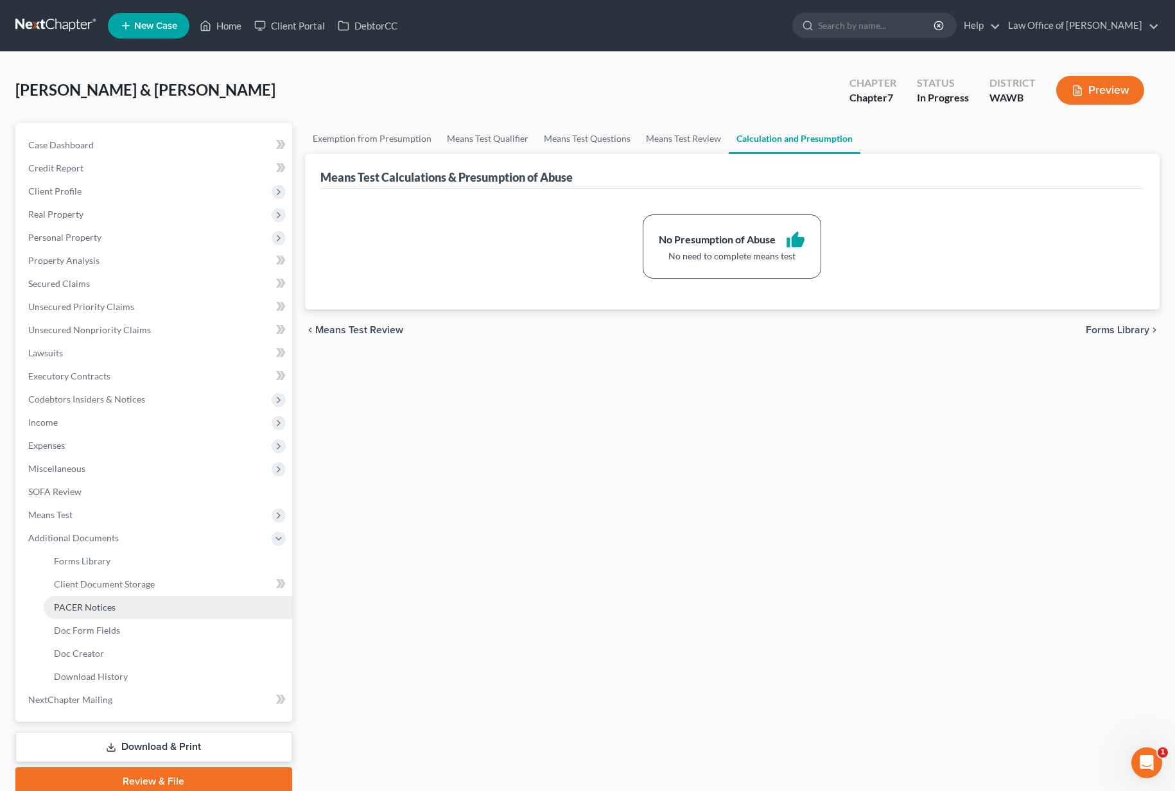
click at [165, 611] on link "PACER Notices" at bounding box center [168, 607] width 248 height 23
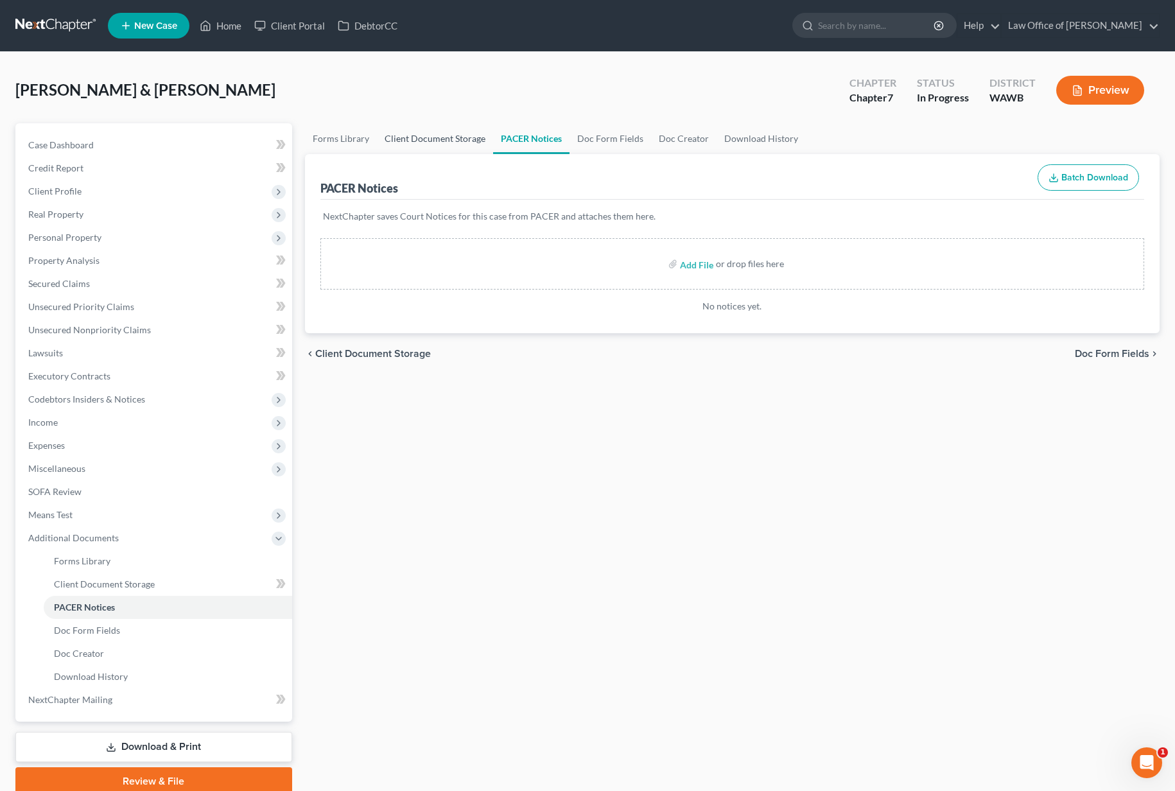
click at [469, 142] on link "Client Document Storage" at bounding box center [435, 138] width 116 height 31
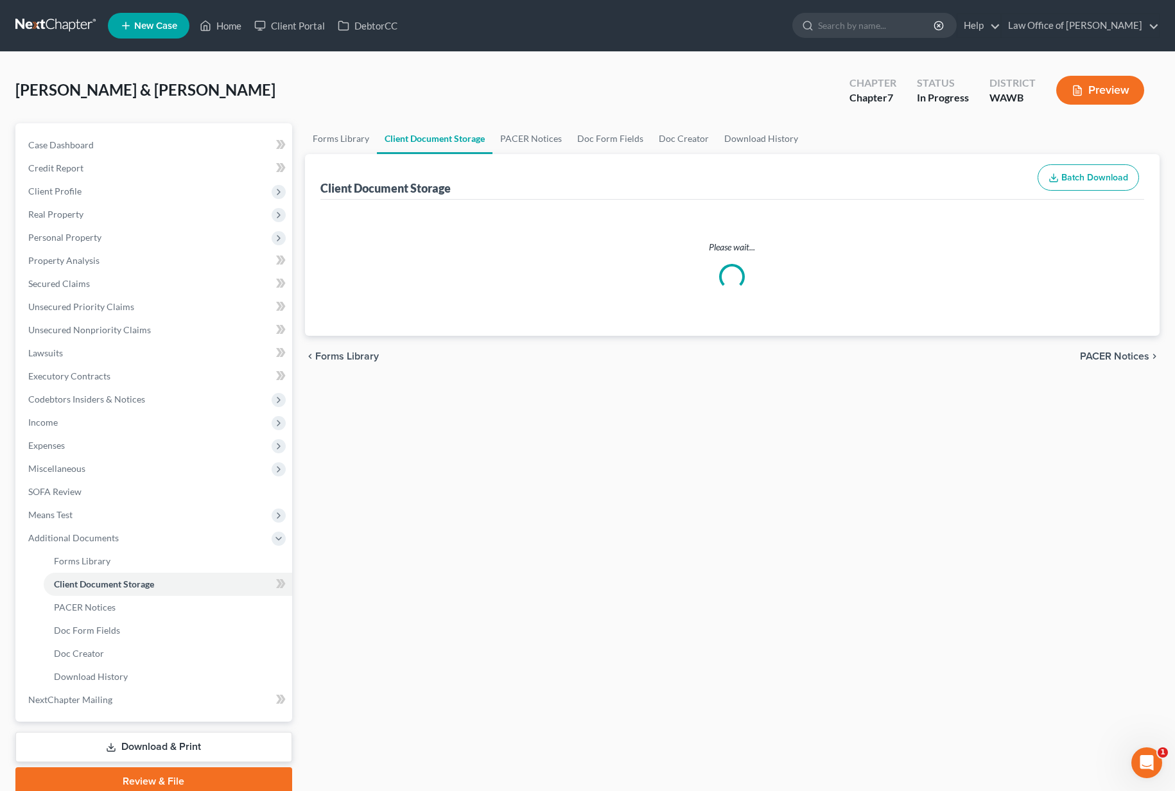
click at [456, 143] on link "Client Document Storage" at bounding box center [435, 138] width 116 height 31
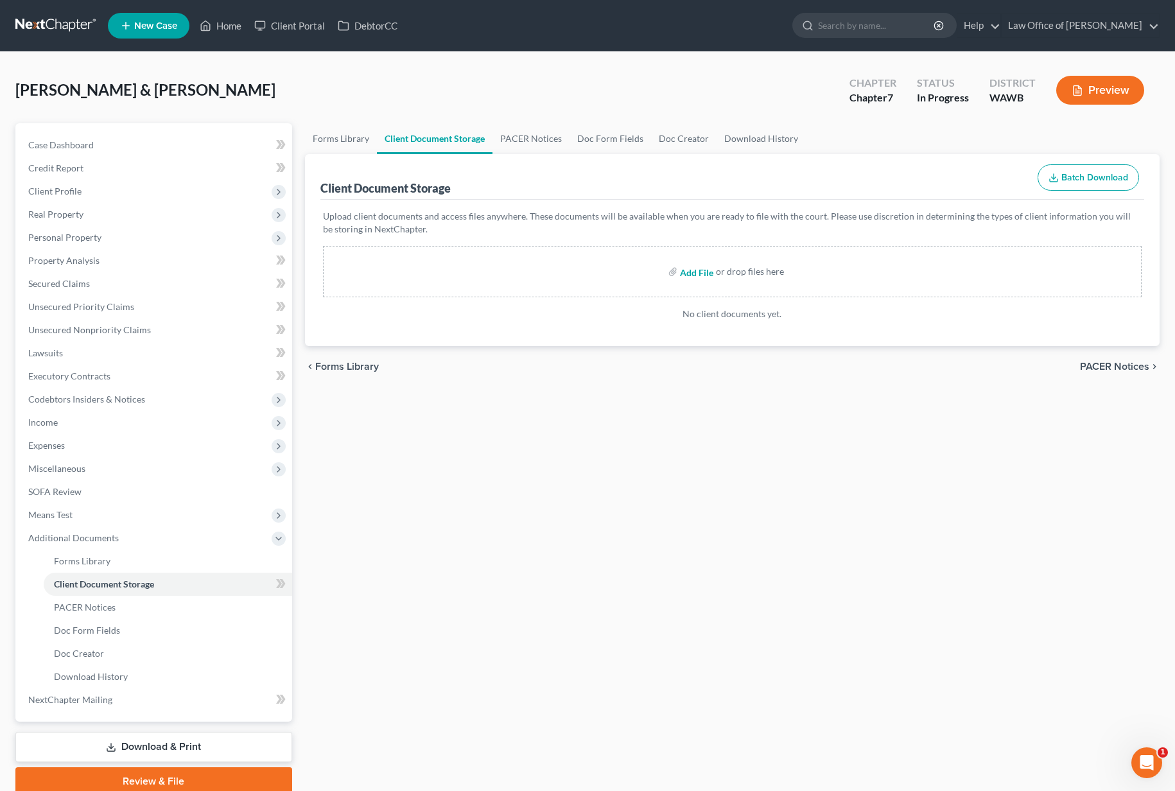
click at [688, 271] on input "file" at bounding box center [695, 271] width 31 height 23
type input "C:\fakepath\CCC1 - Williams, Lakita.pdf"
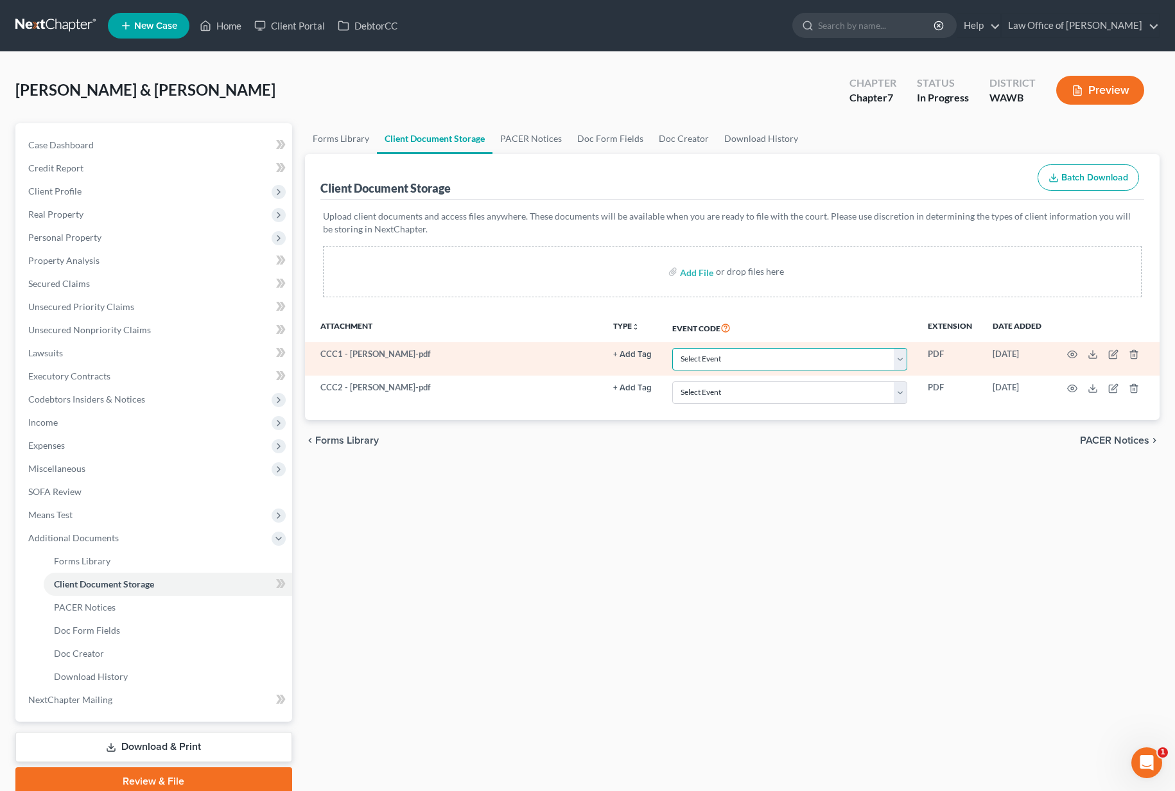
click at [708, 362] on select "Select Event Certificate of Credit Counseling for Debtor Certificate of Credit …" at bounding box center [789, 359] width 235 height 22
select select "0"
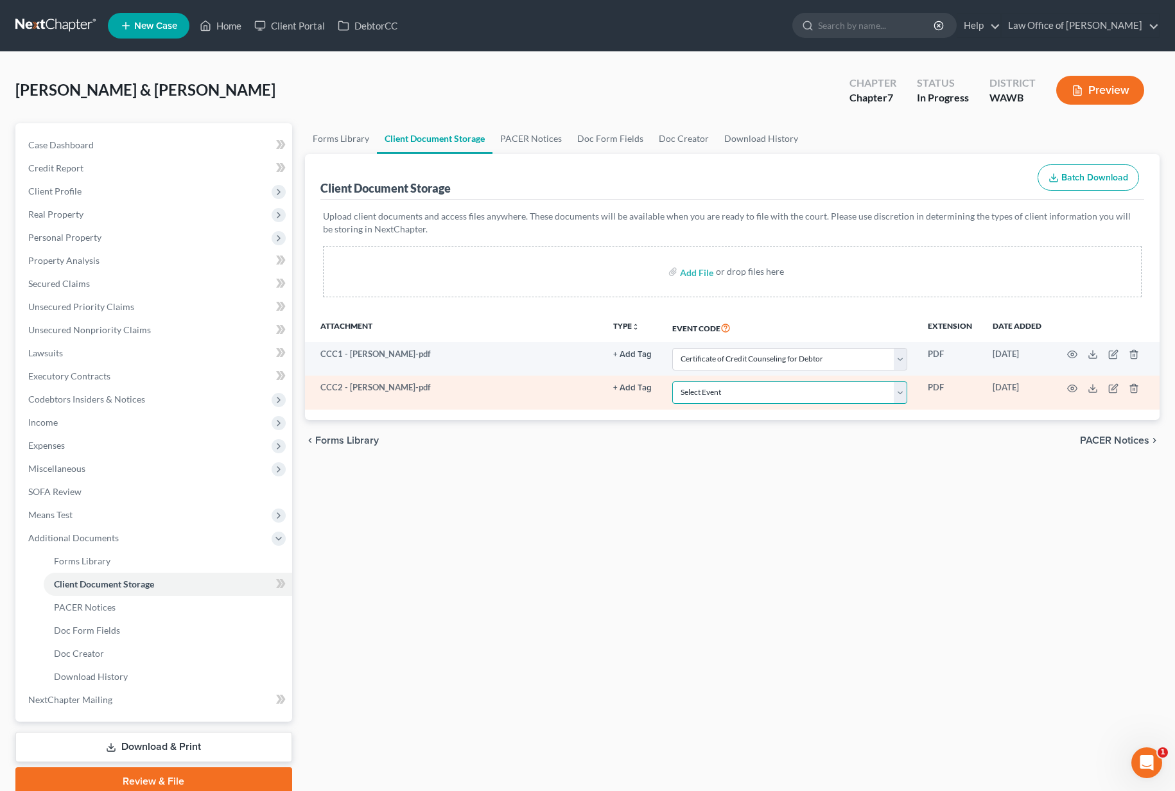
click at [707, 399] on select "Select Event Certificate of Credit Counseling for Debtor Certificate of Credit …" at bounding box center [789, 392] width 235 height 22
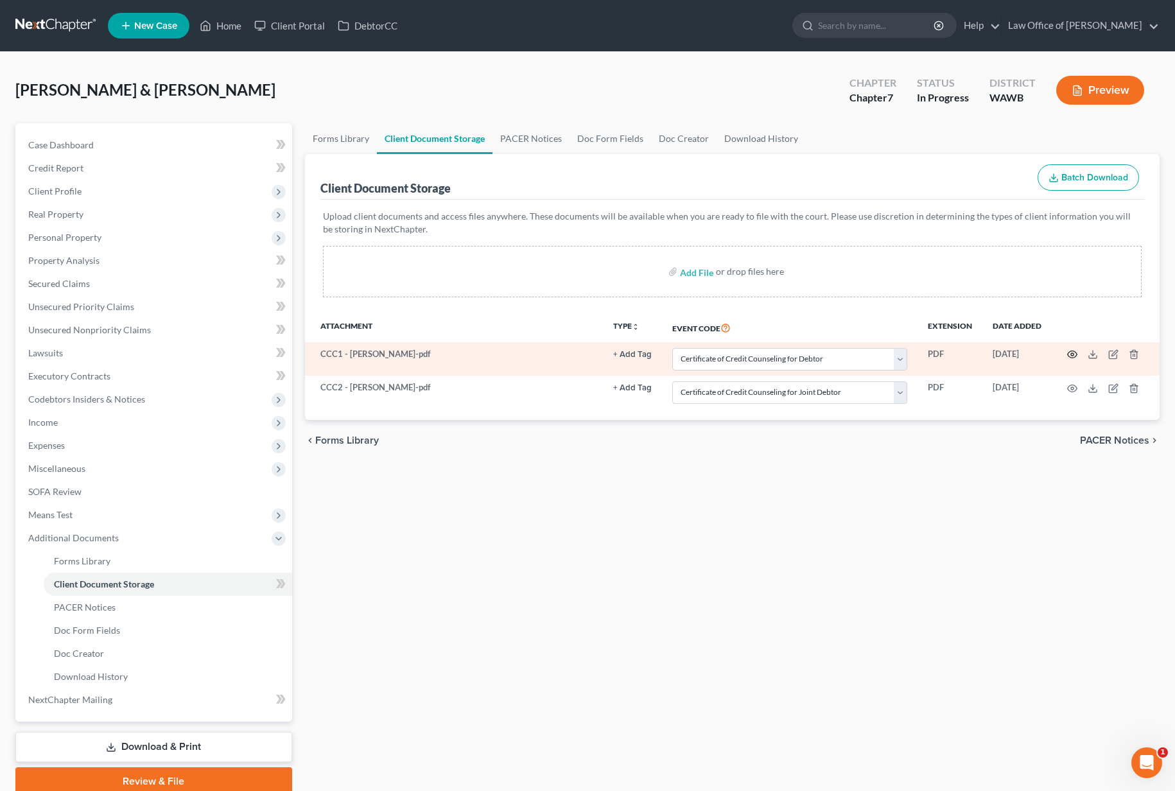
click at [1072, 352] on icon "button" at bounding box center [1072, 354] width 10 height 10
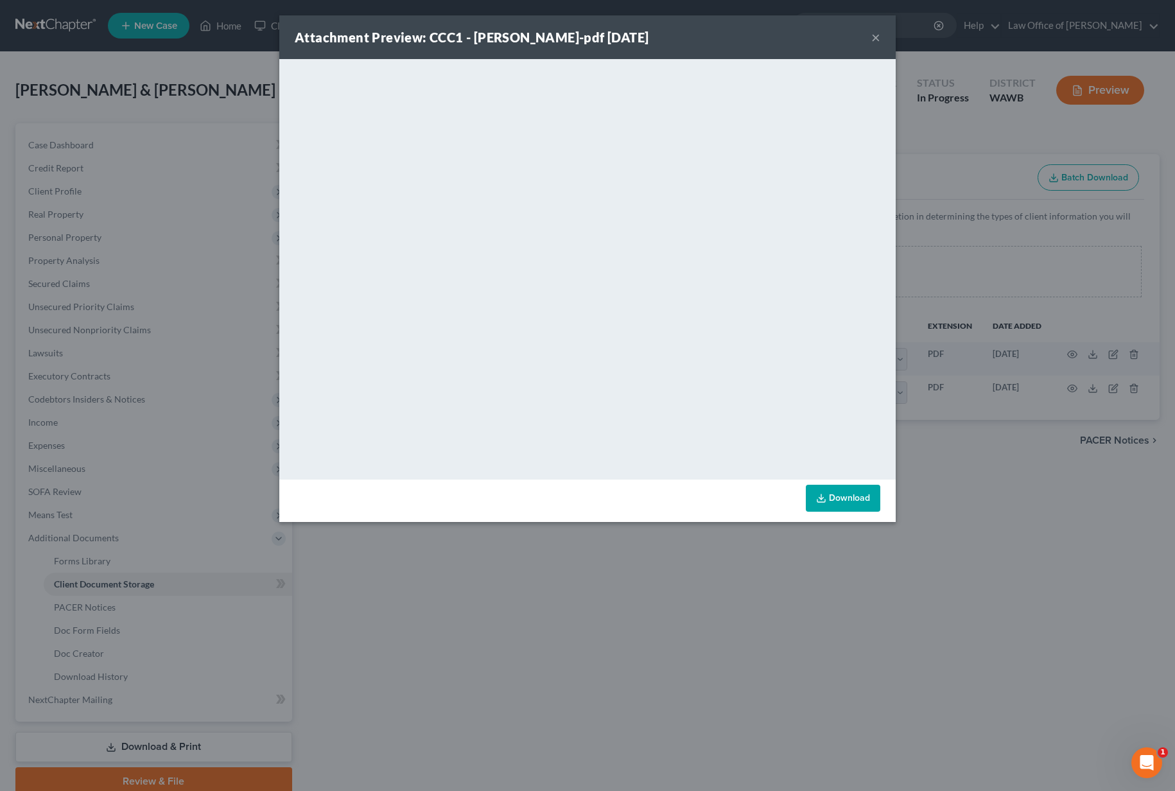
click at [1069, 383] on div "Attachment Preview: CCC1 - Williams, Lakita-pdf 08/11/2025 × <object ng-attr-da…" at bounding box center [587, 395] width 1175 height 791
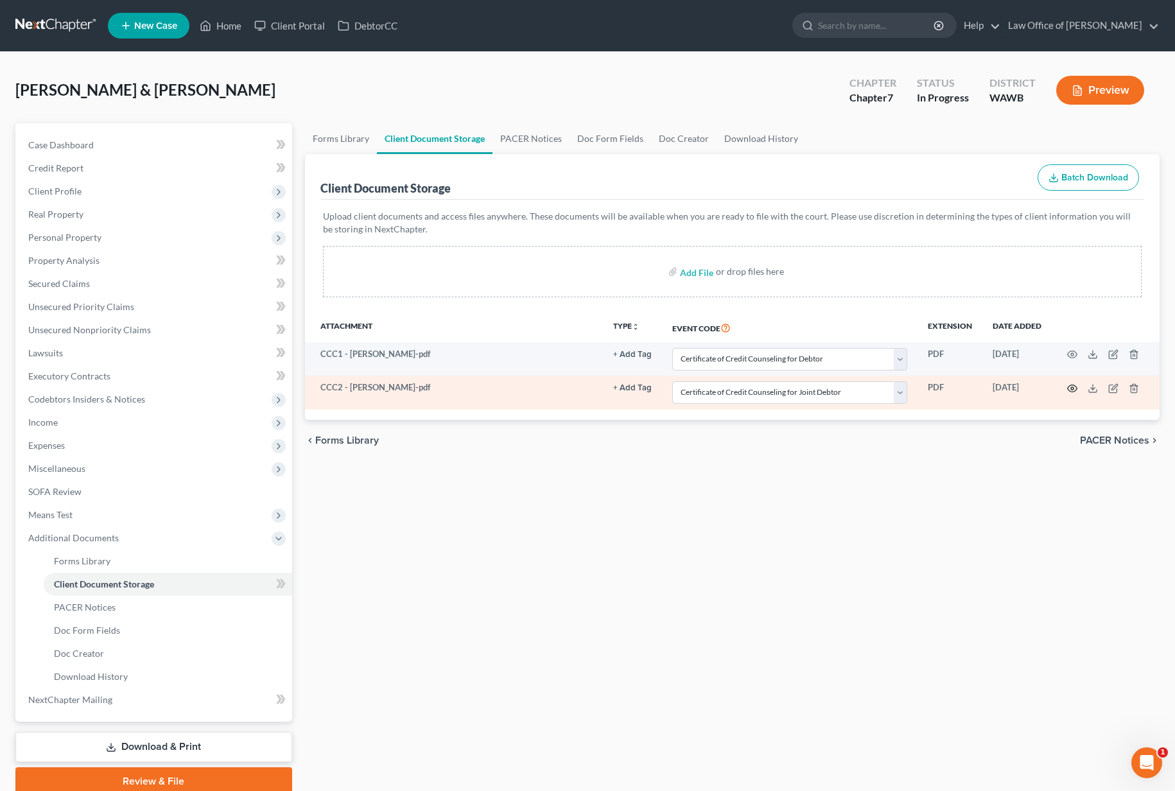
click at [1073, 389] on circle "button" at bounding box center [1072, 388] width 3 height 3
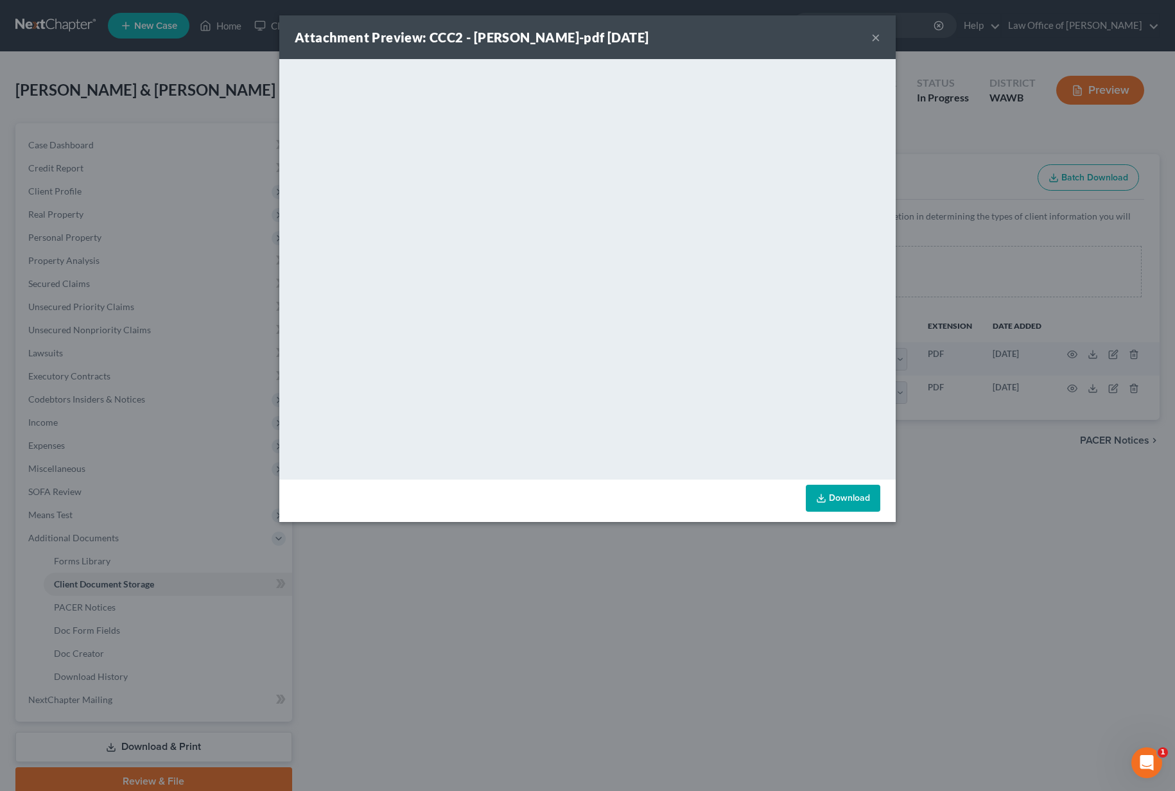
click at [1026, 420] on div "Attachment Preview: CCC2 - Williams, Edward-pdf 08/11/2025 × <object ng-attr-da…" at bounding box center [587, 395] width 1175 height 791
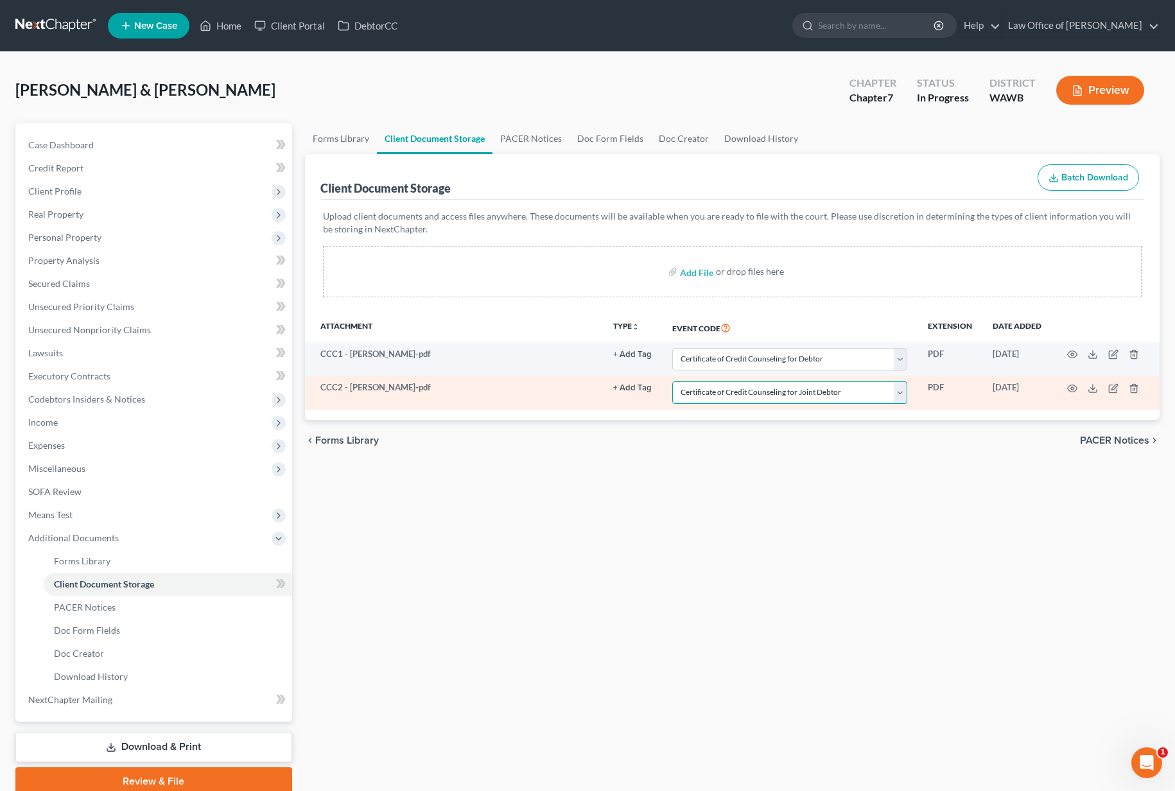
click at [815, 394] on select "Select Event Certificate of Credit Counseling for Debtor Certificate of Credit …" at bounding box center [789, 392] width 235 height 22
select select "0"
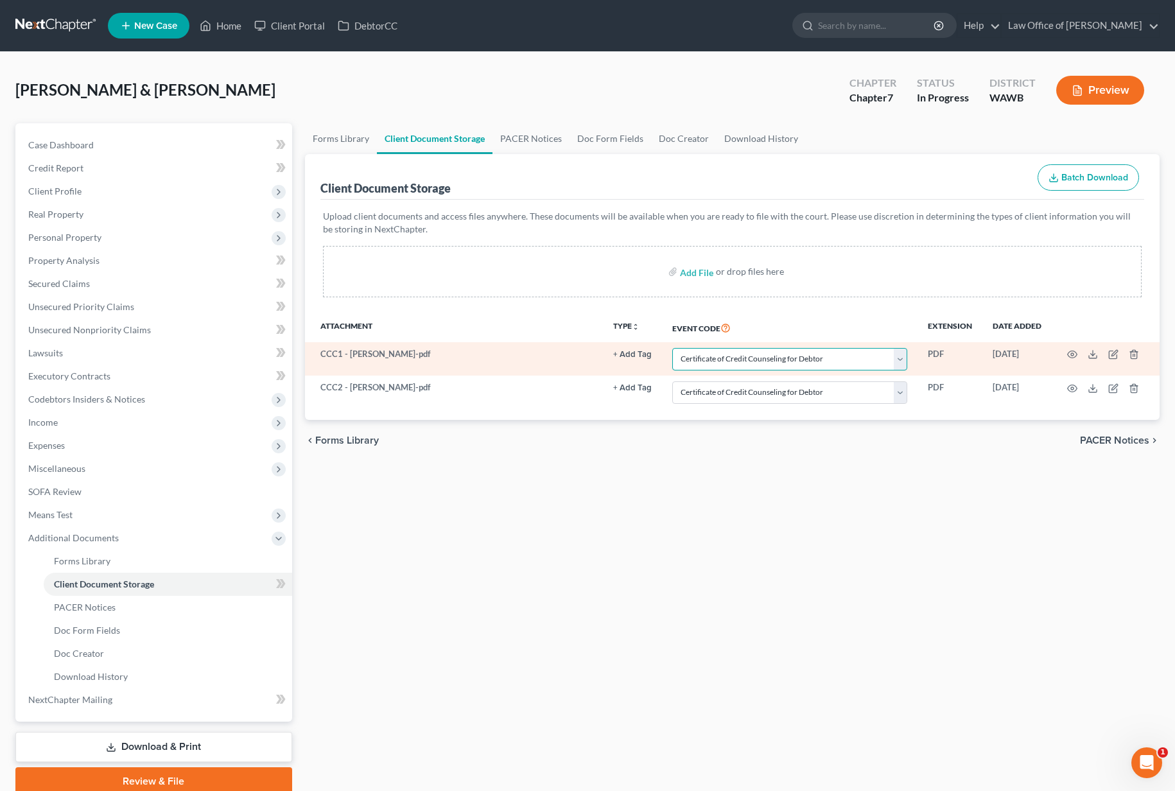
click at [812, 360] on select "Select Event Certificate of Credit Counseling for Debtor Certificate of Credit …" at bounding box center [789, 359] width 235 height 22
select select "1"
click at [1074, 353] on icon "button" at bounding box center [1072, 354] width 10 height 10
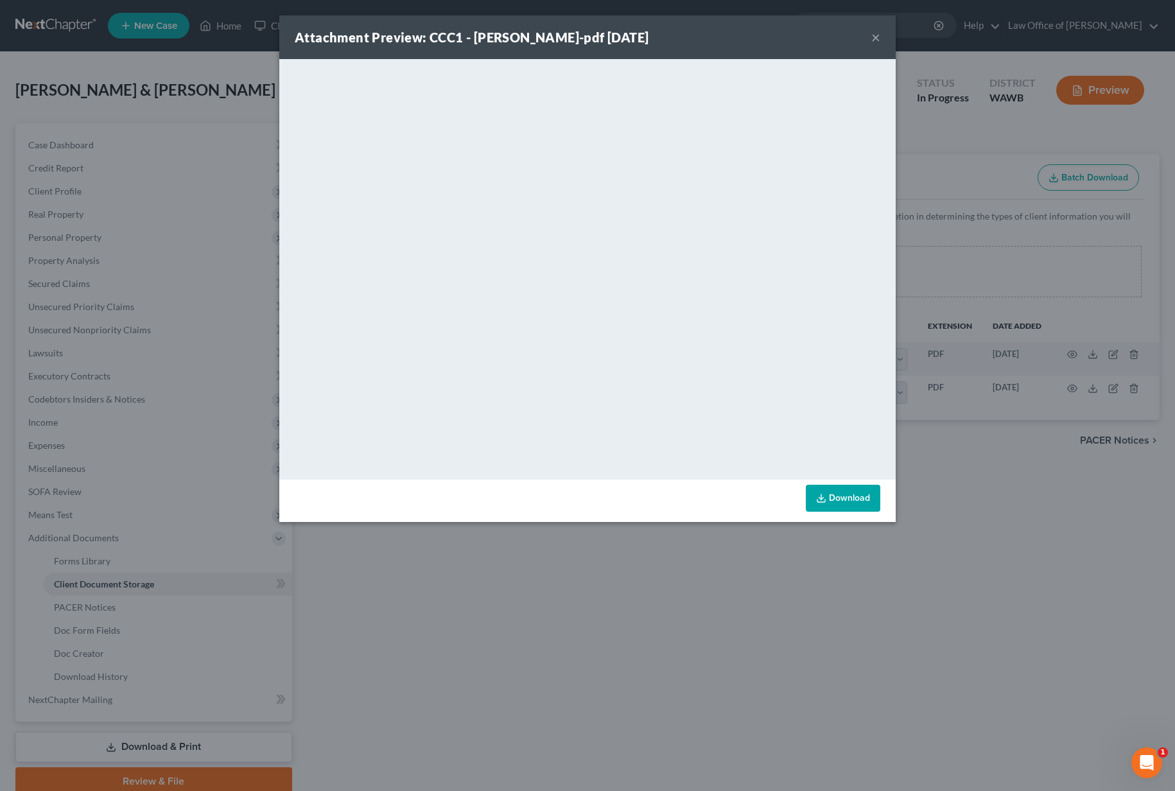
click at [1065, 383] on div "Attachment Preview: CCC1 - Williams, Lakita-pdf 08/11/2025 × <object ng-attr-da…" at bounding box center [587, 395] width 1175 height 791
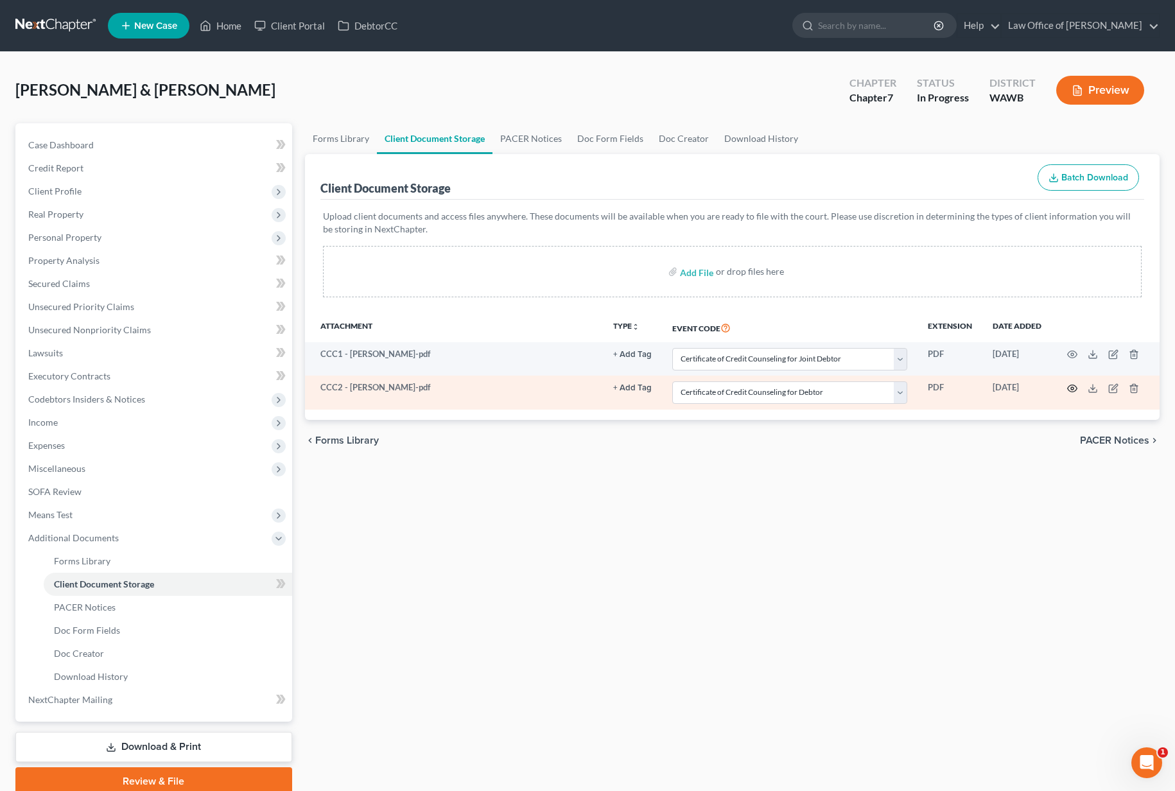
click at [1073, 390] on icon "button" at bounding box center [1072, 388] width 10 height 10
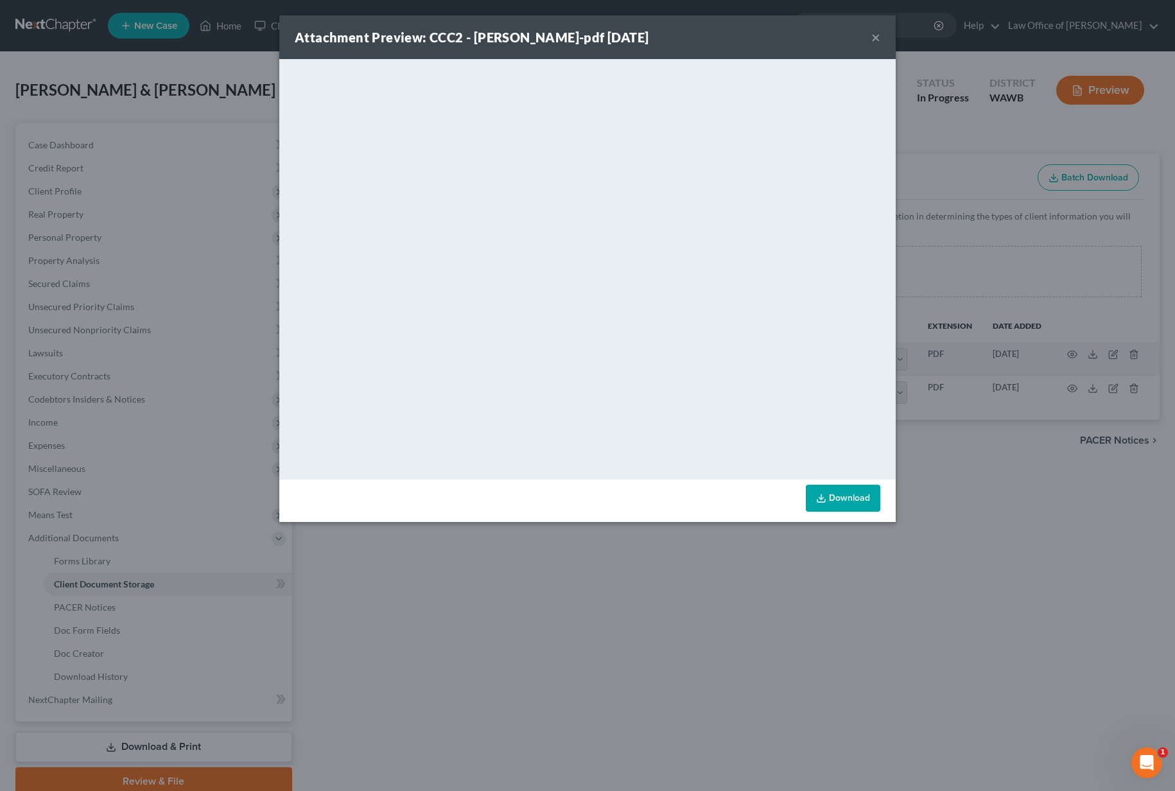
click at [1055, 415] on div "Attachment Preview: CCC2 - Williams, Edward-pdf 08/11/2025 × <object ng-attr-da…" at bounding box center [587, 395] width 1175 height 791
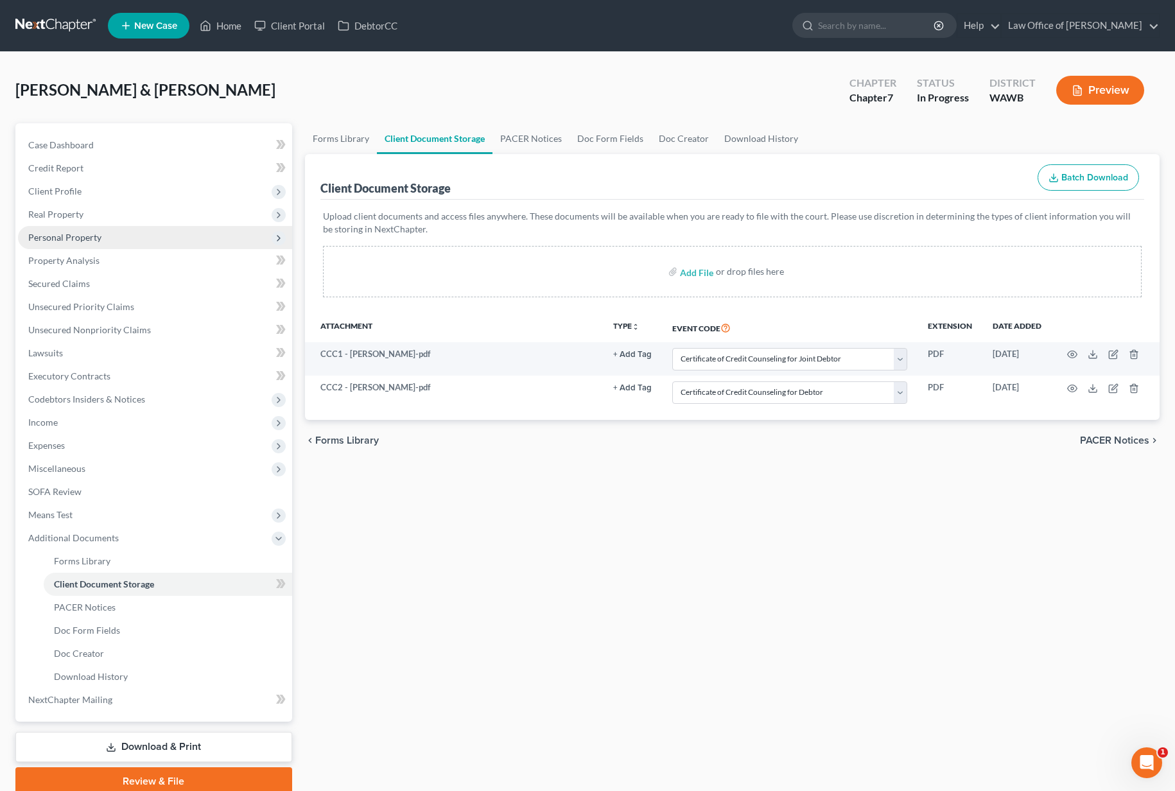
click at [164, 228] on span "Personal Property" at bounding box center [155, 237] width 274 height 23
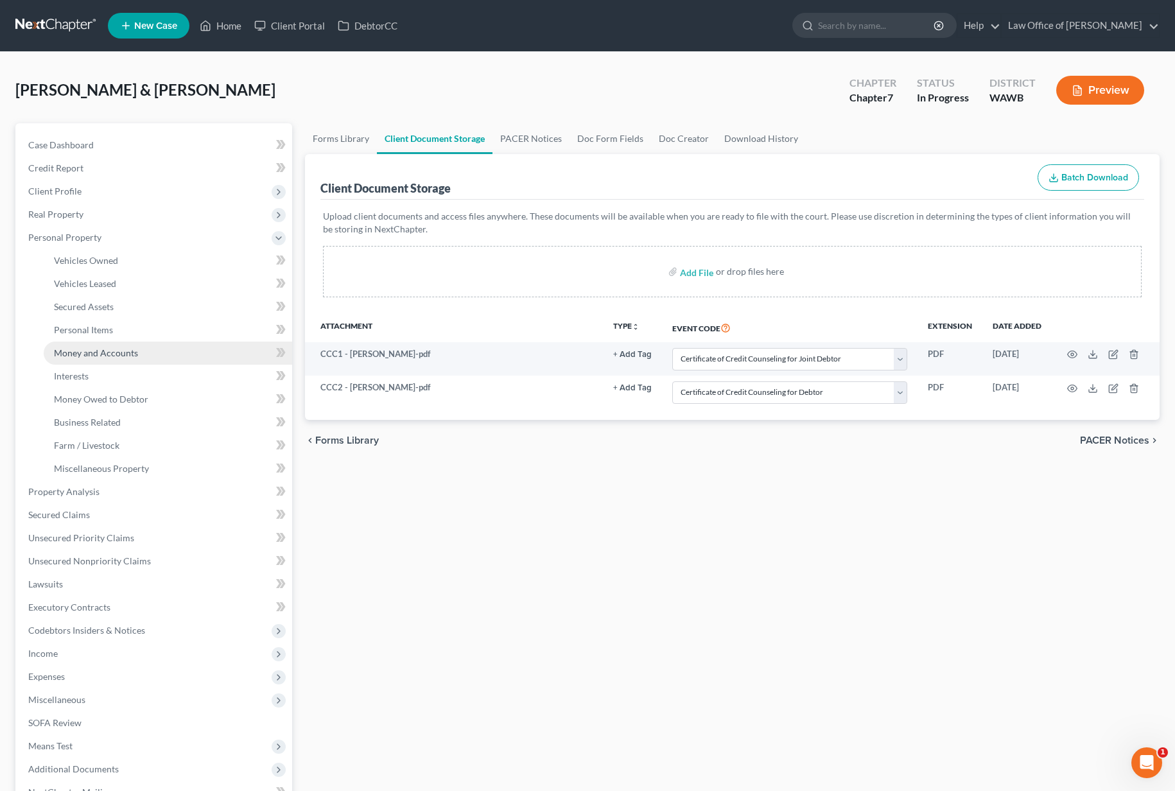
click at [148, 344] on link "Money and Accounts" at bounding box center [168, 352] width 248 height 23
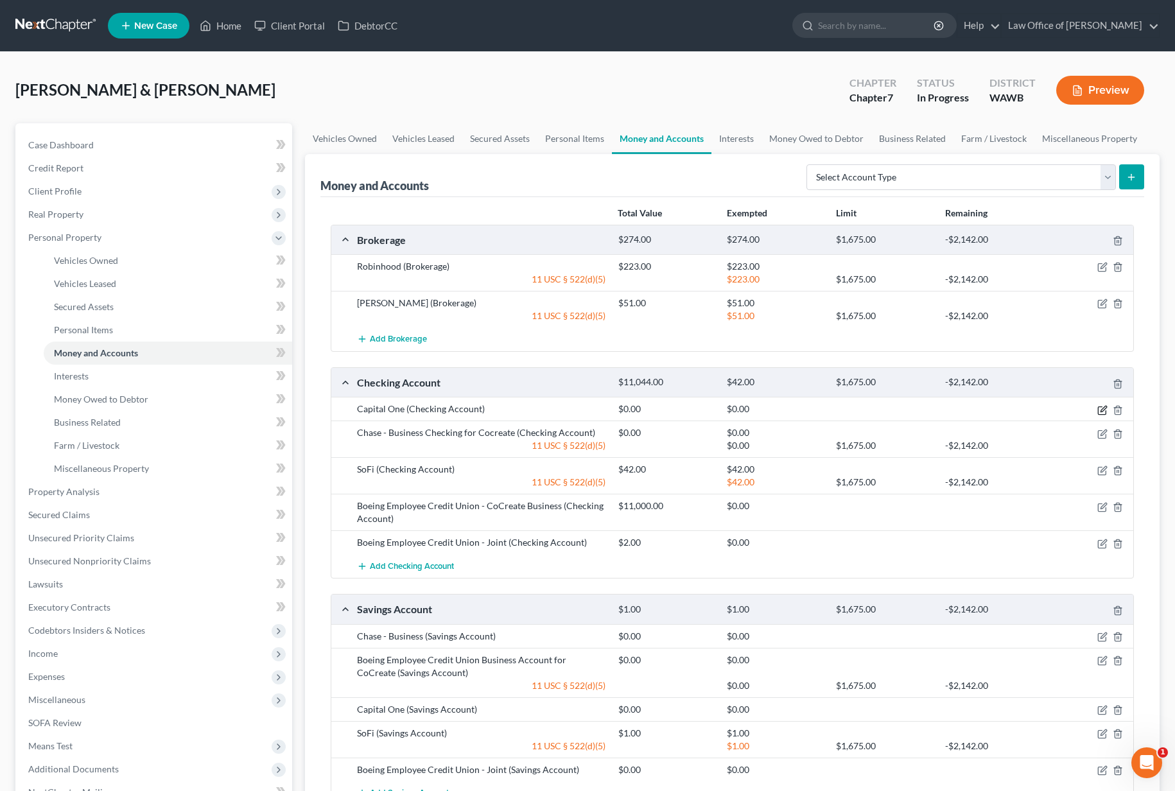
click at [1104, 412] on icon "button" at bounding box center [1102, 410] width 10 height 10
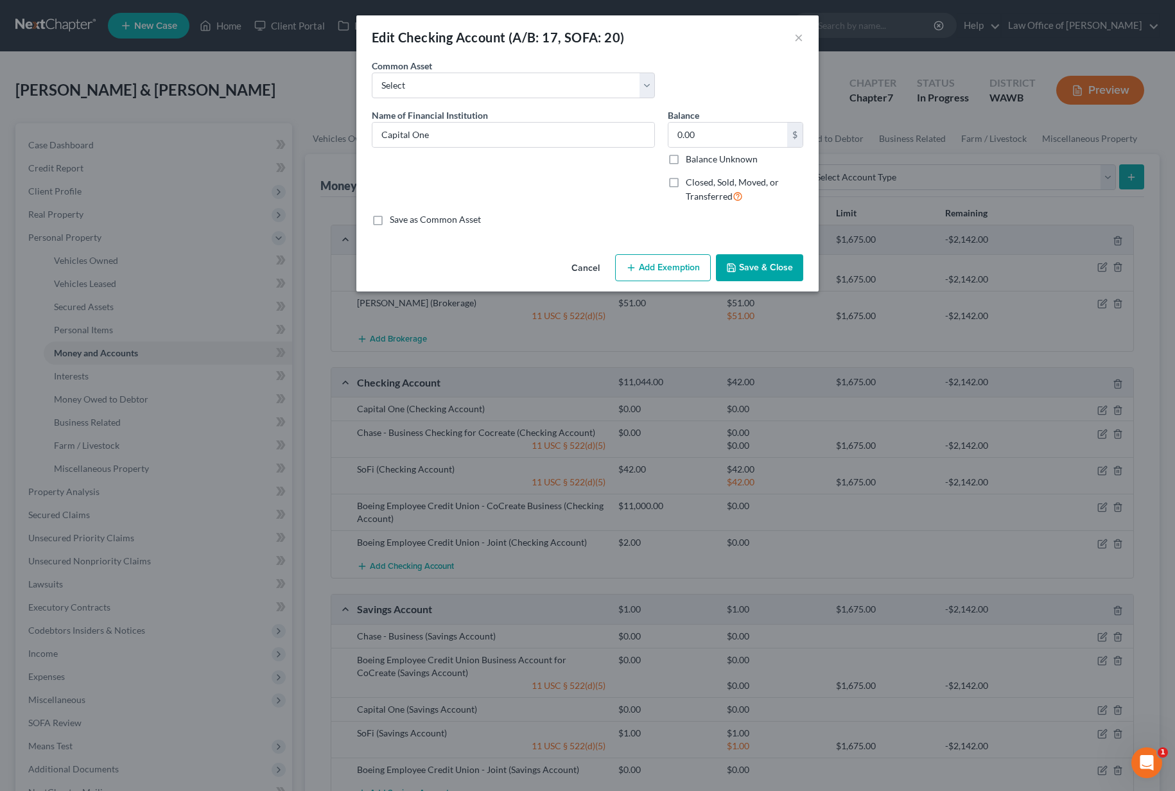
click at [674, 272] on button "Add Exemption" at bounding box center [663, 267] width 96 height 27
select select "2"
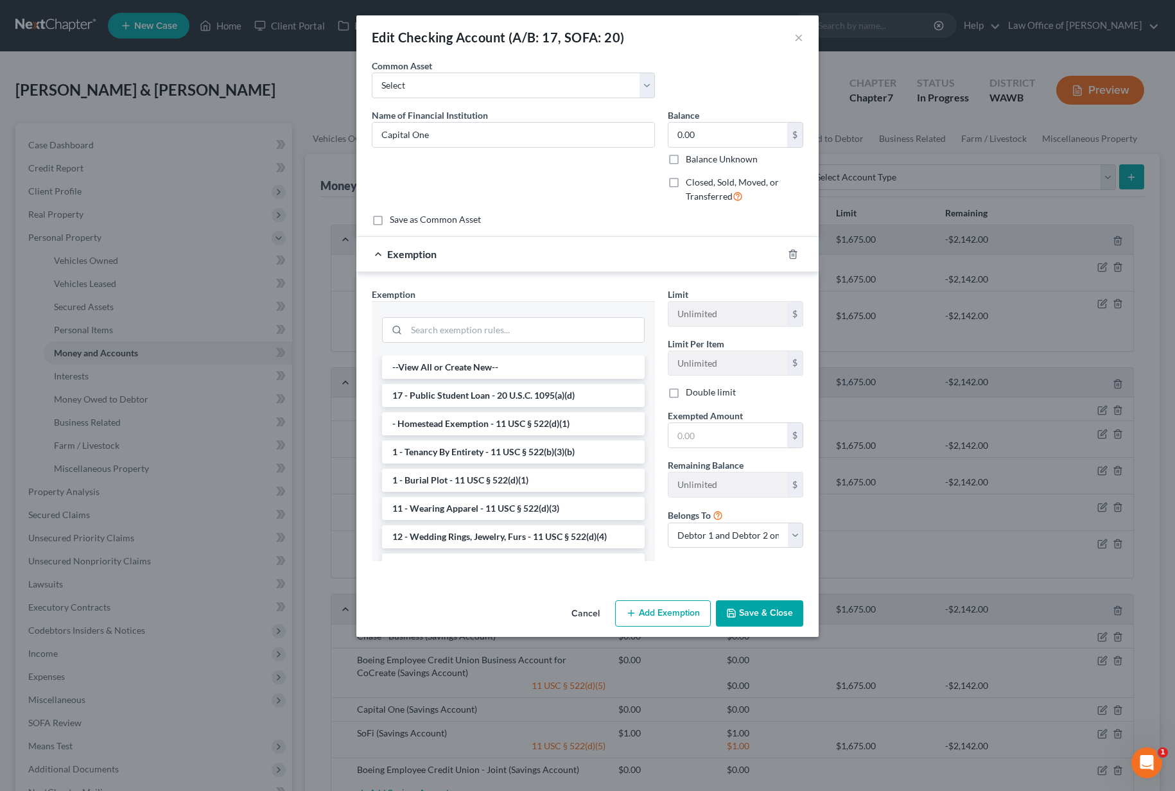
click at [560, 345] on div at bounding box center [513, 328] width 283 height 55
click at [563, 331] on input "search" at bounding box center [524, 330] width 237 height 24
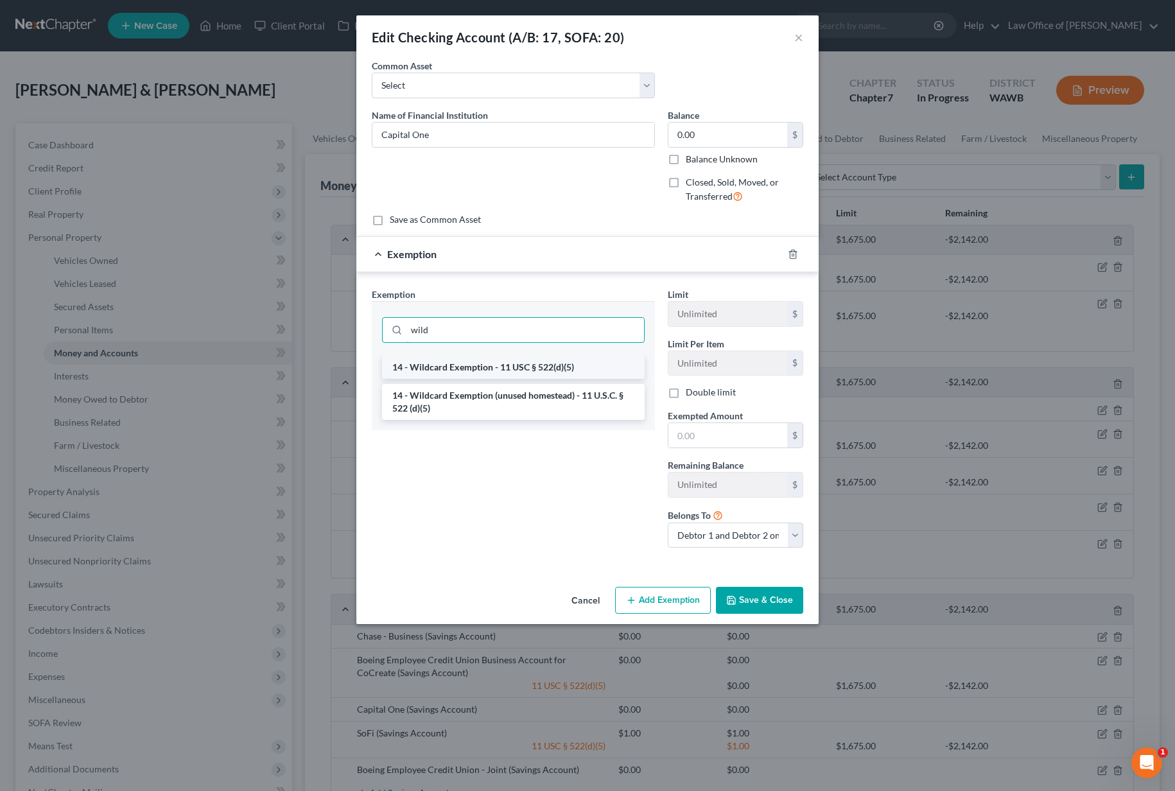
type input "wild"
click at [598, 370] on li "14 - Wildcard Exemption - 11 USC § 522(d)(5)" at bounding box center [513, 367] width 263 height 23
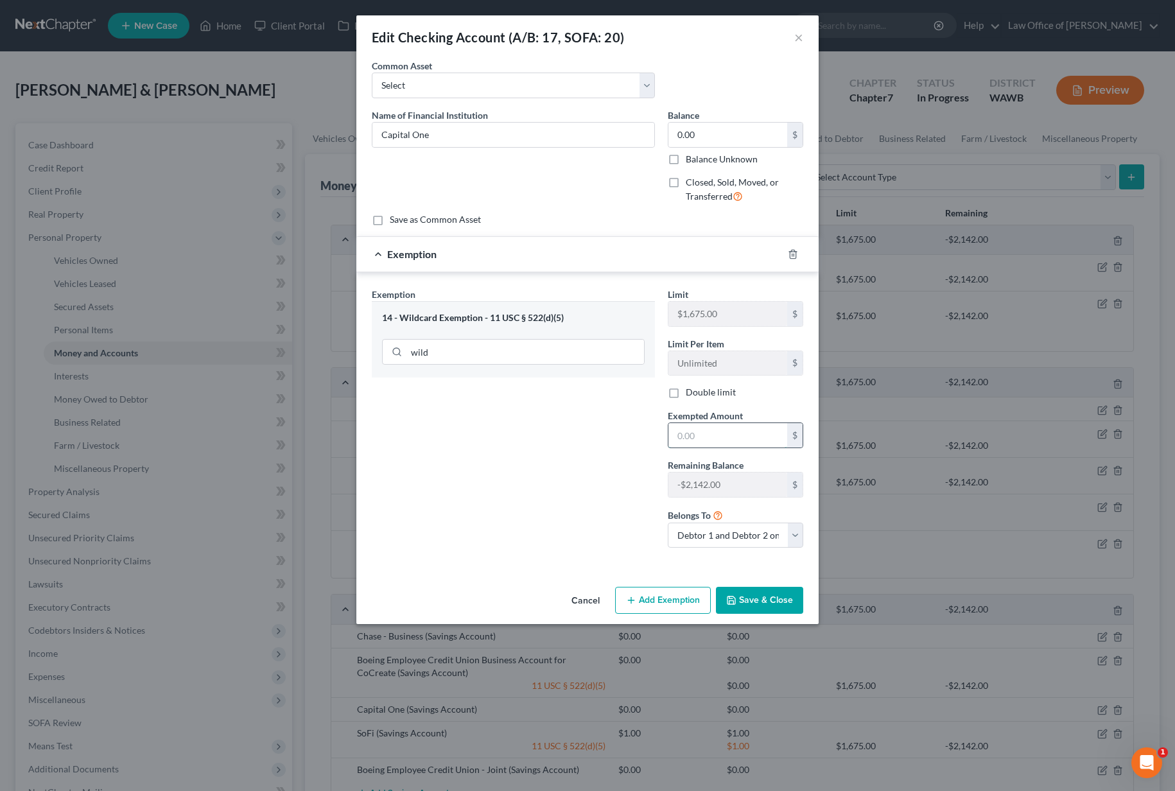
click at [721, 435] on input "text" at bounding box center [727, 435] width 119 height 24
type input "0"
click at [746, 605] on button "Save & Close" at bounding box center [759, 600] width 87 height 27
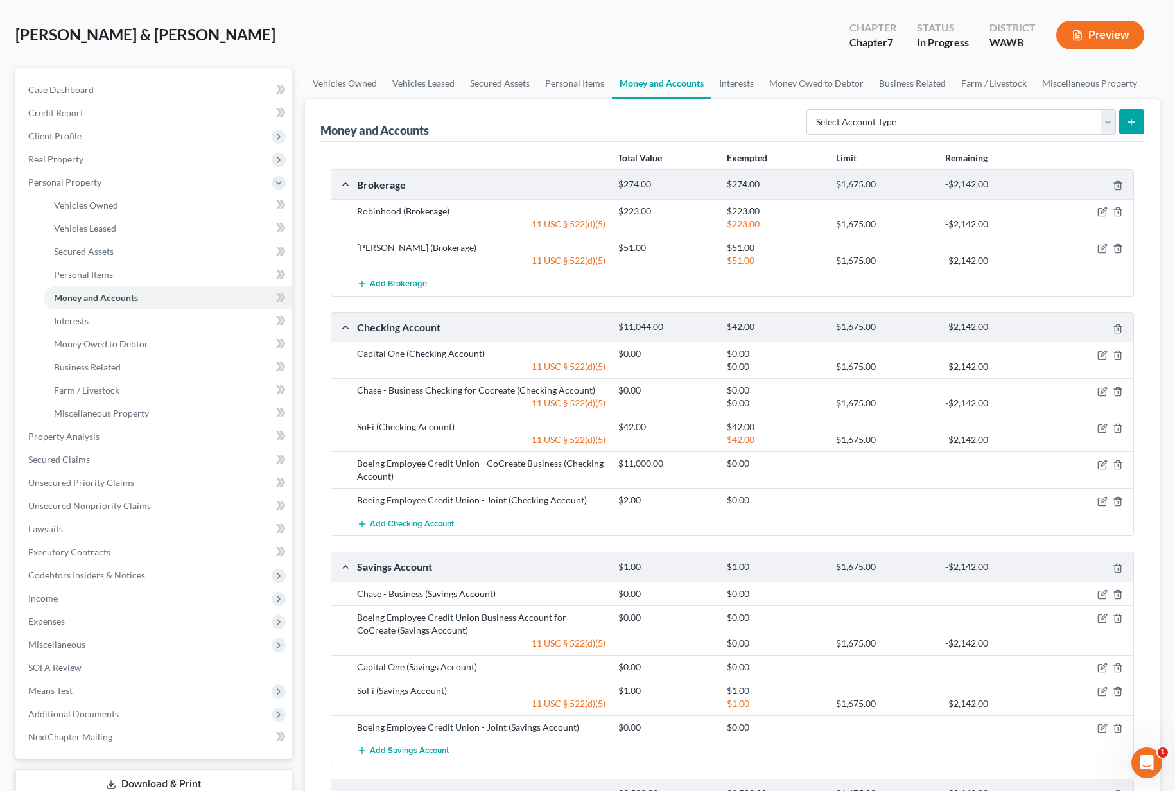
scroll to position [56, 0]
click at [732, 86] on link "Interests" at bounding box center [736, 82] width 50 height 31
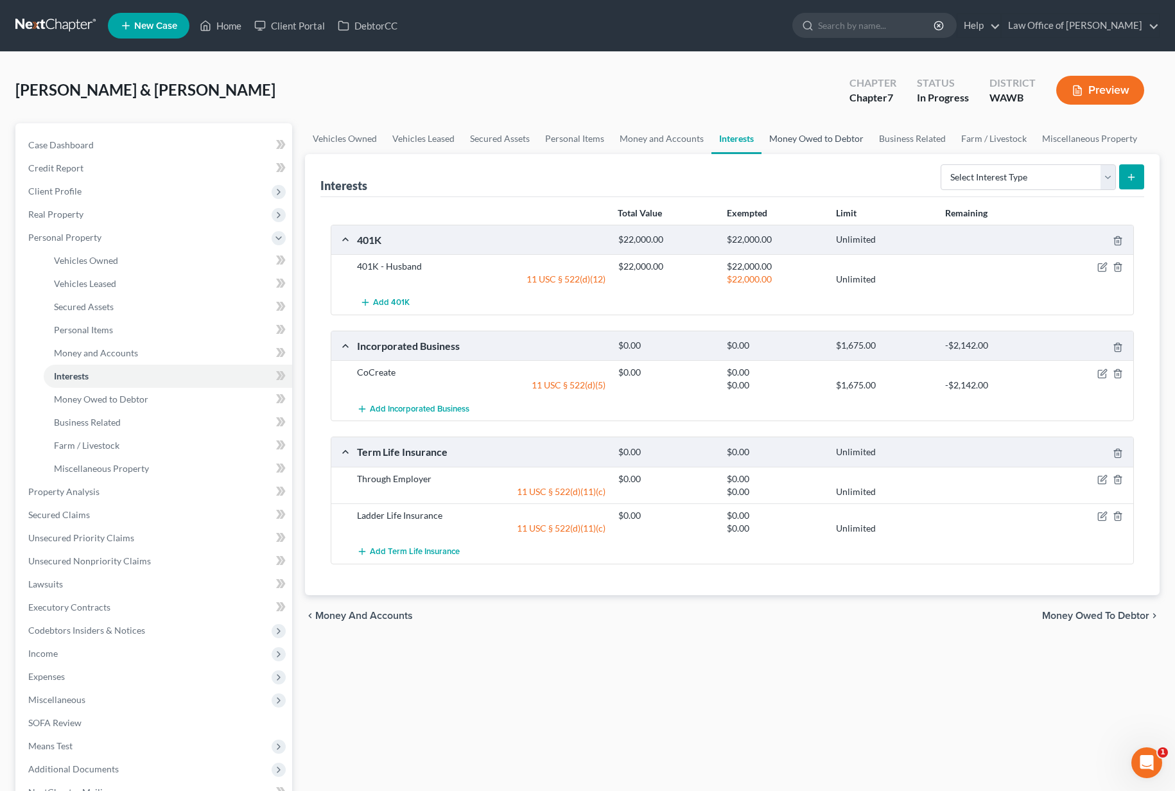
click at [785, 137] on link "Money Owed to Debtor" at bounding box center [816, 138] width 110 height 31
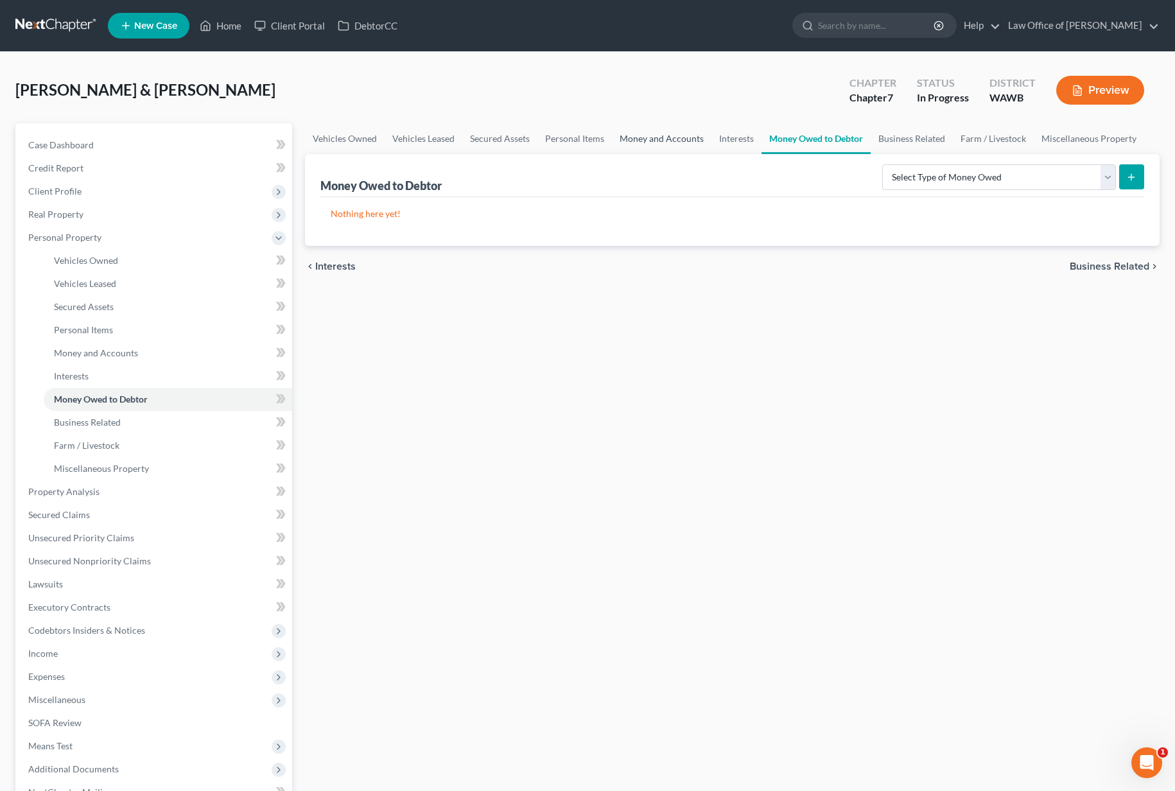
click at [651, 140] on link "Money and Accounts" at bounding box center [661, 138] width 99 height 31
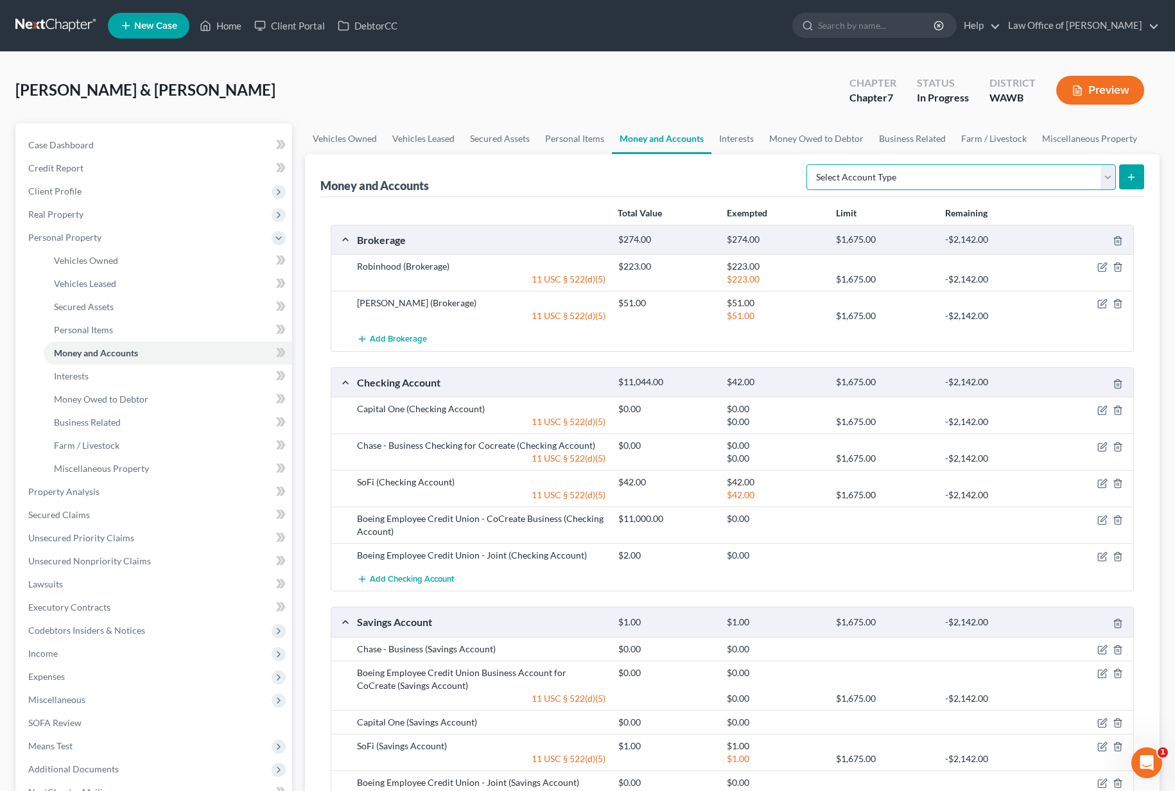
click at [1024, 178] on select "Select Account Type Brokerage (A/B: 18, SOFA: 20) Cash on Hand (A/B: 16) Certif…" at bounding box center [960, 177] width 309 height 26
select select "brokerage"
click at [1144, 173] on div "Money and Accounts Select Account Type Brokerage (A/B: 18, SOFA: 20) Cash on Ha…" at bounding box center [732, 554] width 855 height 801
click at [1139, 178] on button "submit" at bounding box center [1131, 176] width 25 height 25
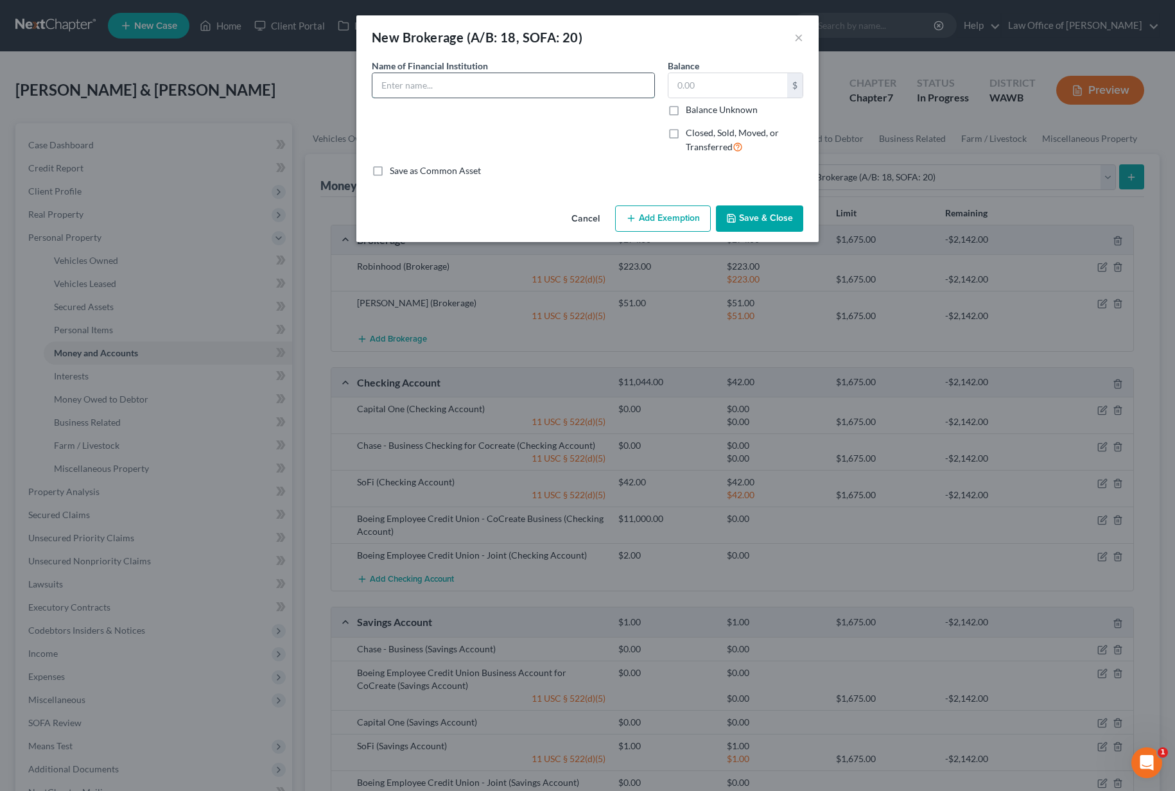
click at [432, 93] on input "text" at bounding box center [513, 85] width 282 height 24
type input "Fidelitu"
type input "10"
click at [641, 214] on button "Add Exemption" at bounding box center [663, 218] width 96 height 27
select select "2"
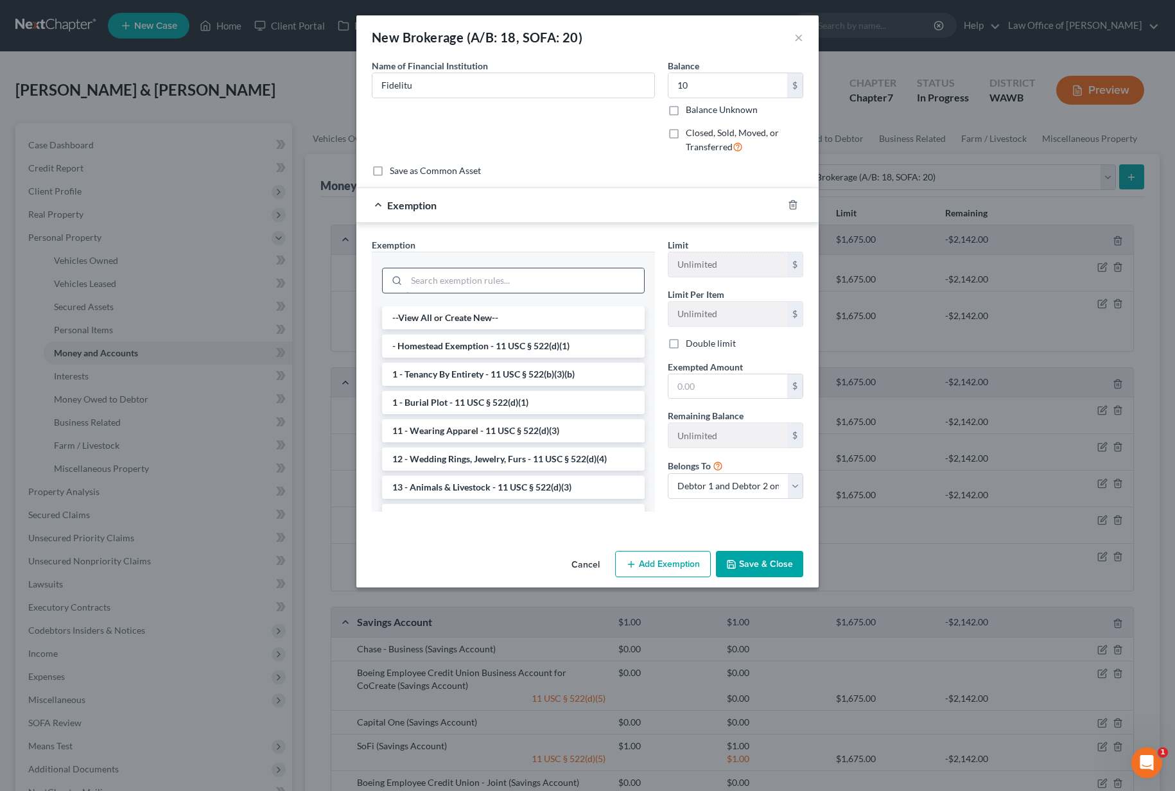
click at [554, 270] on input "search" at bounding box center [524, 280] width 237 height 24
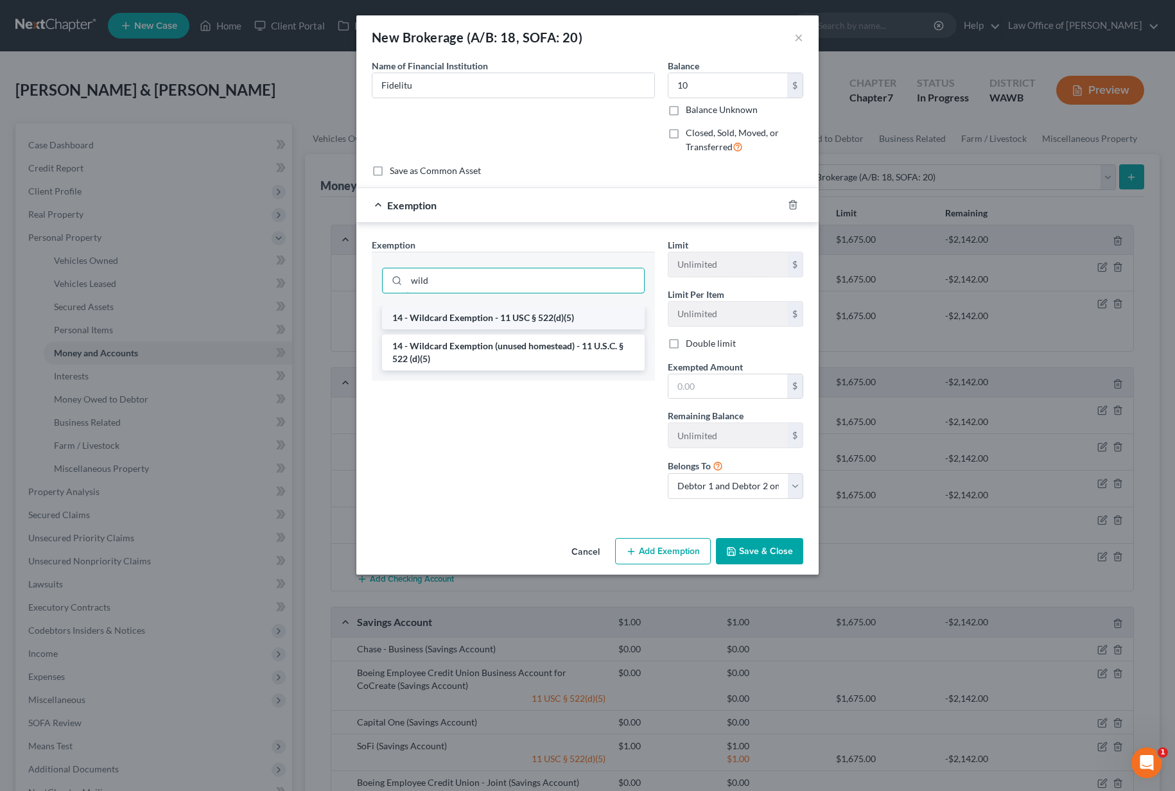
type input "wild"
click at [574, 315] on li "14 - Wildcard Exemption - 11 USC § 522(d)(5)" at bounding box center [513, 317] width 263 height 23
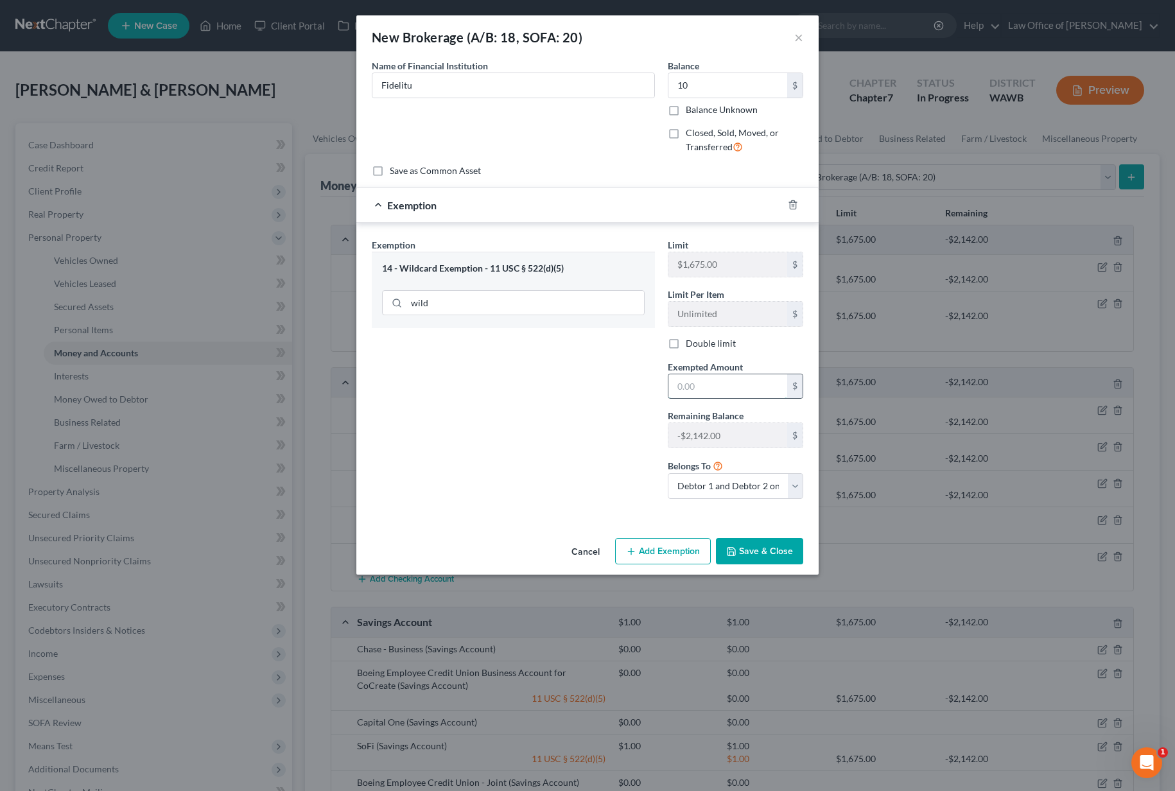
click at [692, 377] on input "text" at bounding box center [727, 386] width 119 height 24
type input "10"
click at [736, 561] on button "Save & Close" at bounding box center [759, 551] width 87 height 27
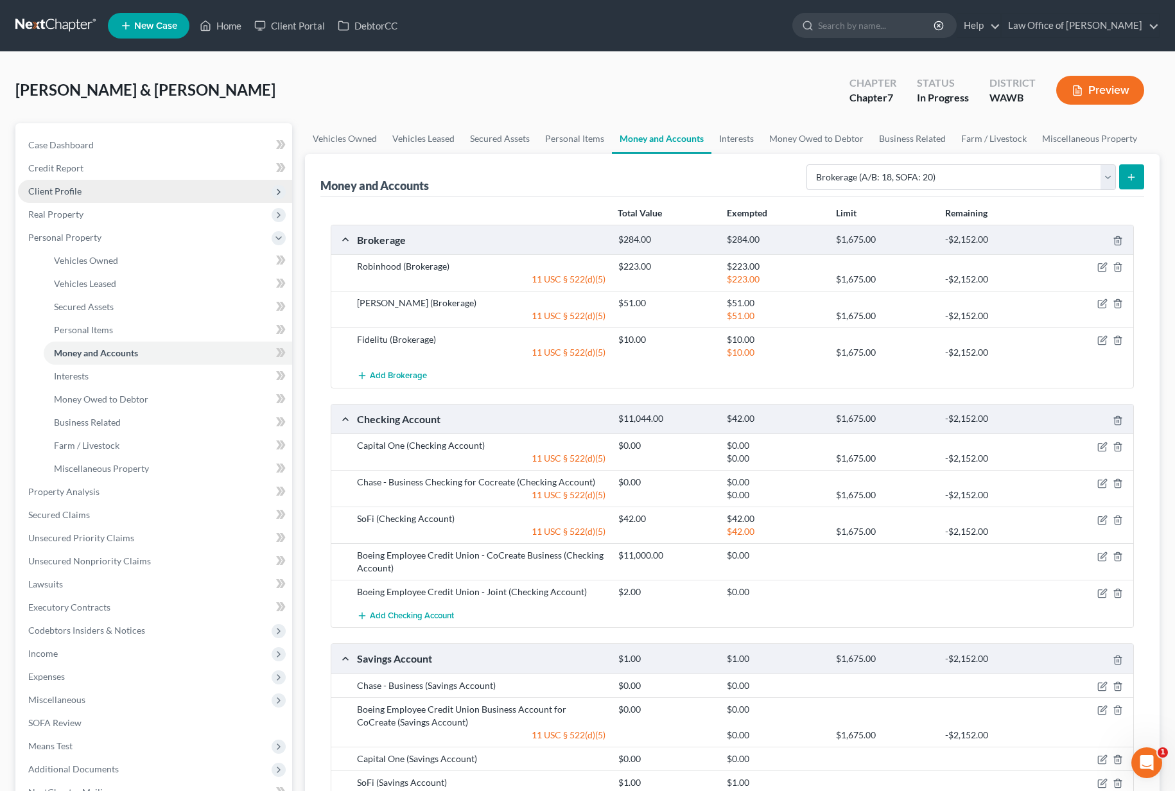
click at [179, 189] on span "Client Profile" at bounding box center [155, 191] width 274 height 23
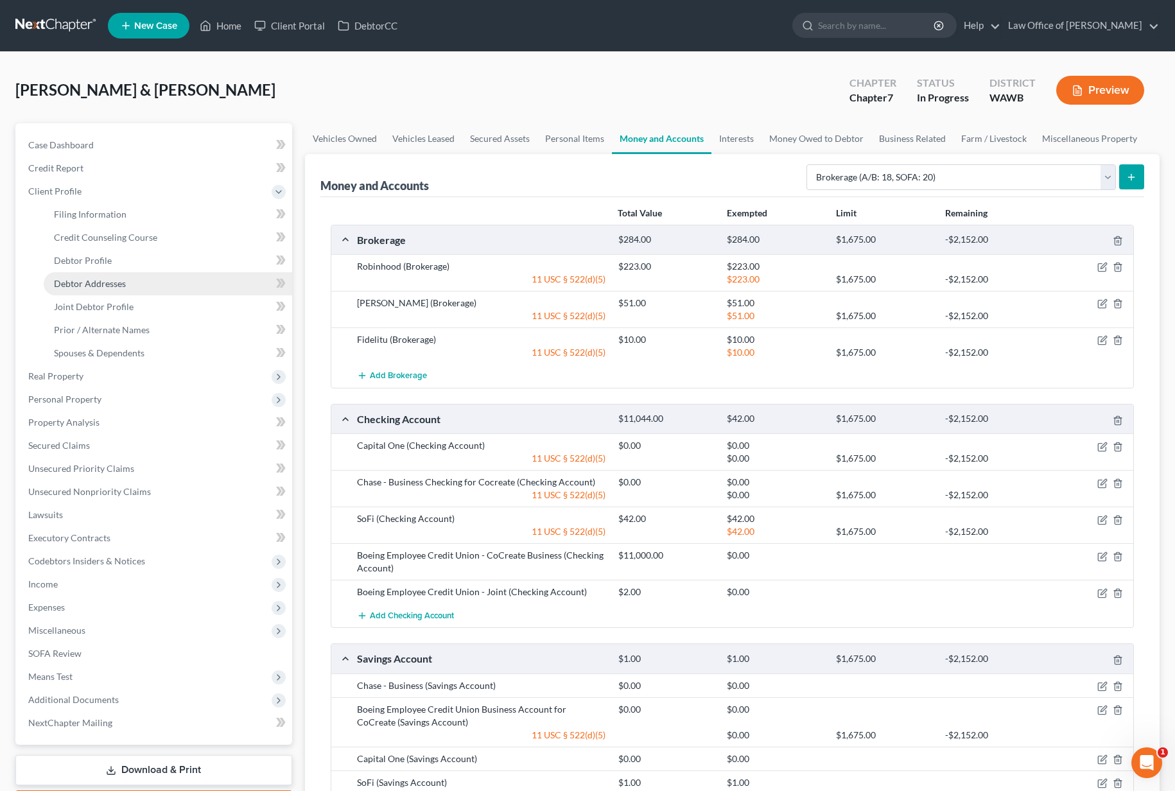
click at [168, 284] on link "Debtor Addresses" at bounding box center [168, 283] width 248 height 23
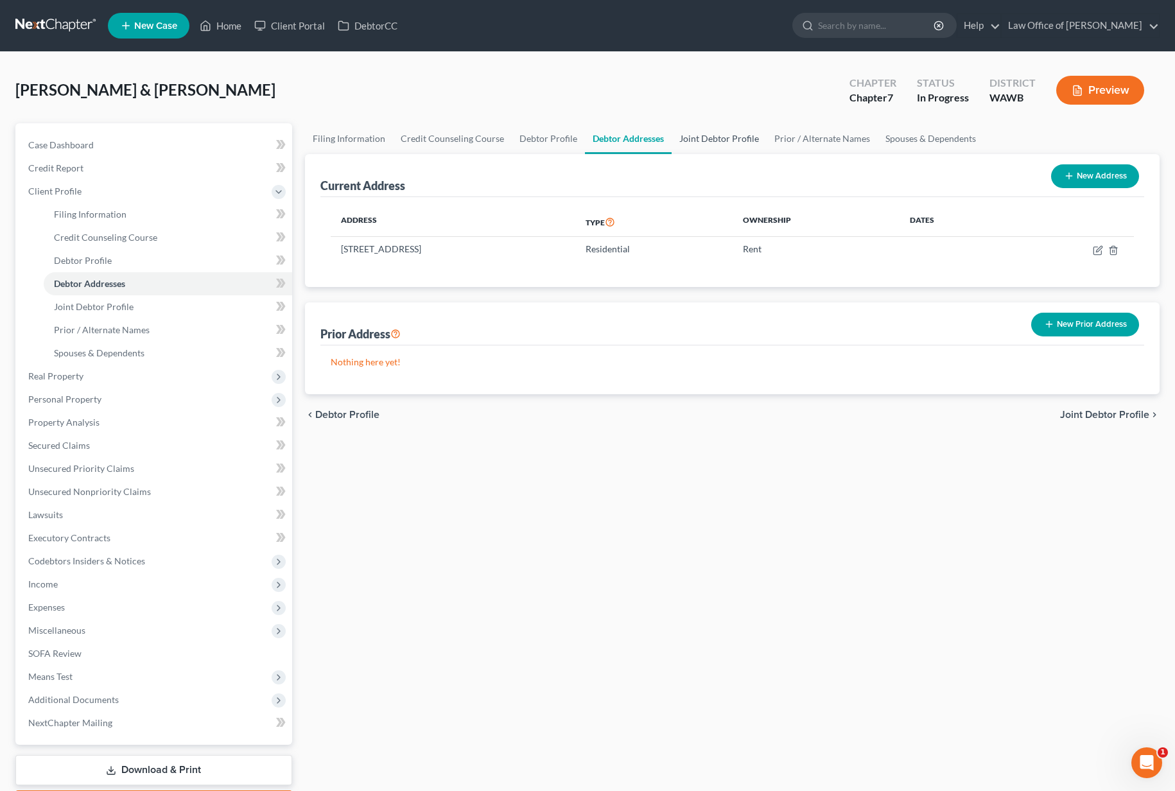
click at [715, 144] on link "Joint Debtor Profile" at bounding box center [718, 138] width 95 height 31
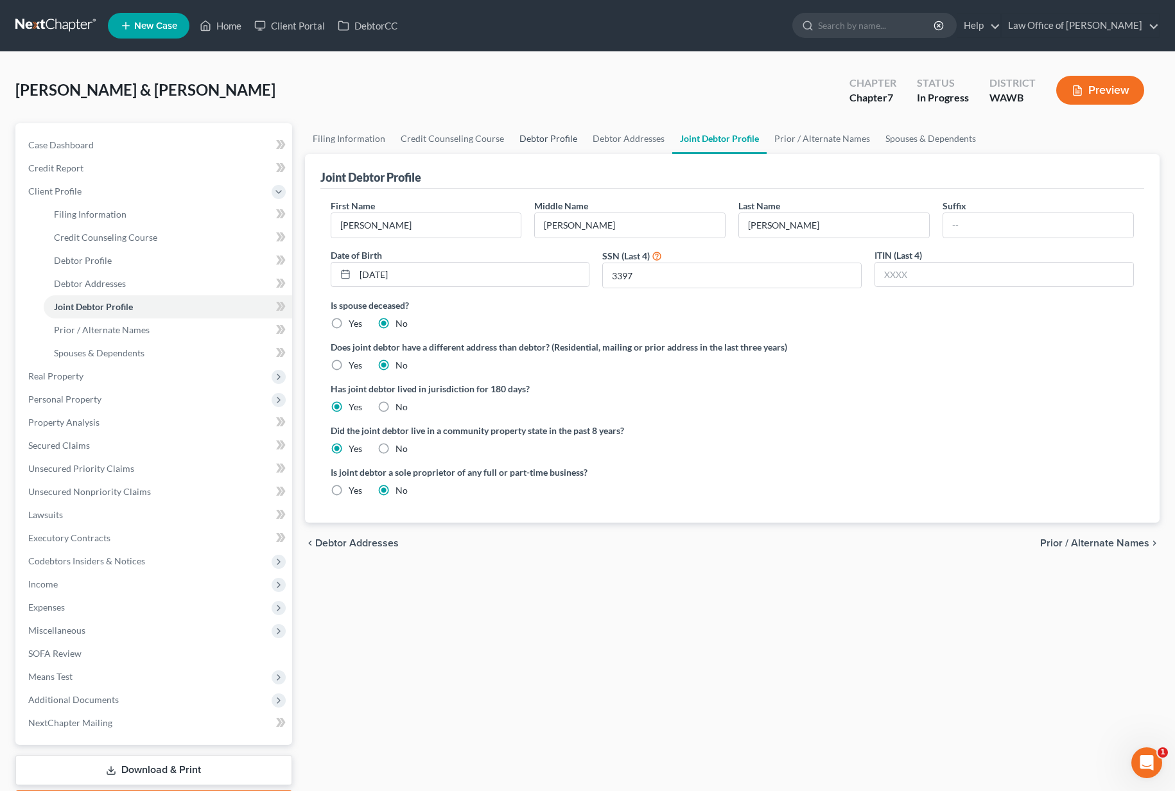
click at [537, 133] on link "Debtor Profile" at bounding box center [548, 138] width 73 height 31
select select "1"
select select "3"
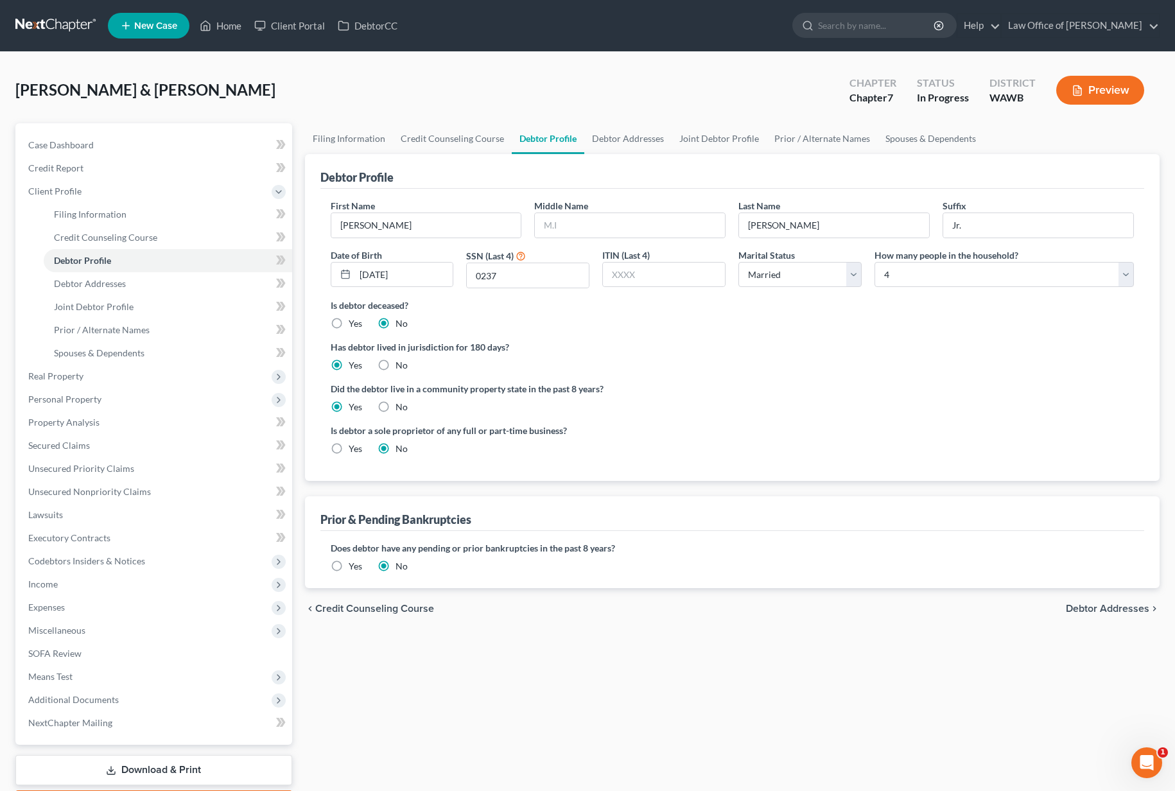
scroll to position [76, 0]
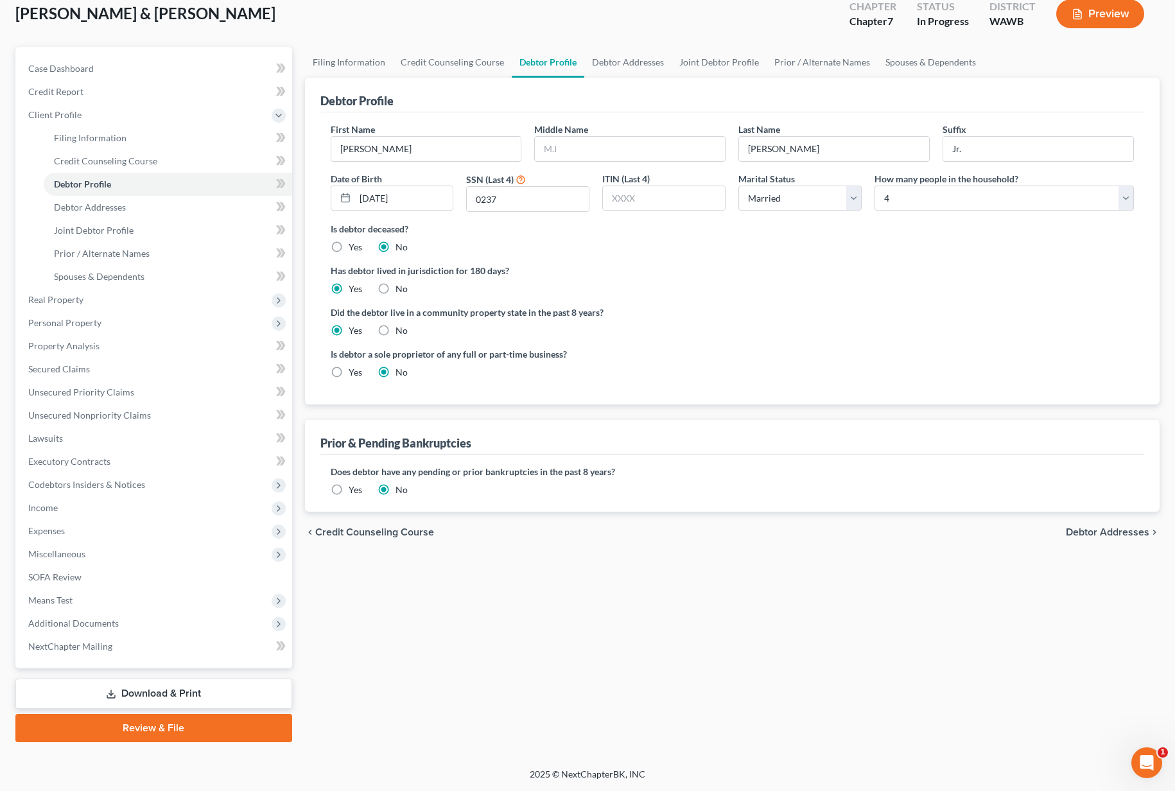
click at [178, 686] on link "Download & Print" at bounding box center [153, 693] width 277 height 30
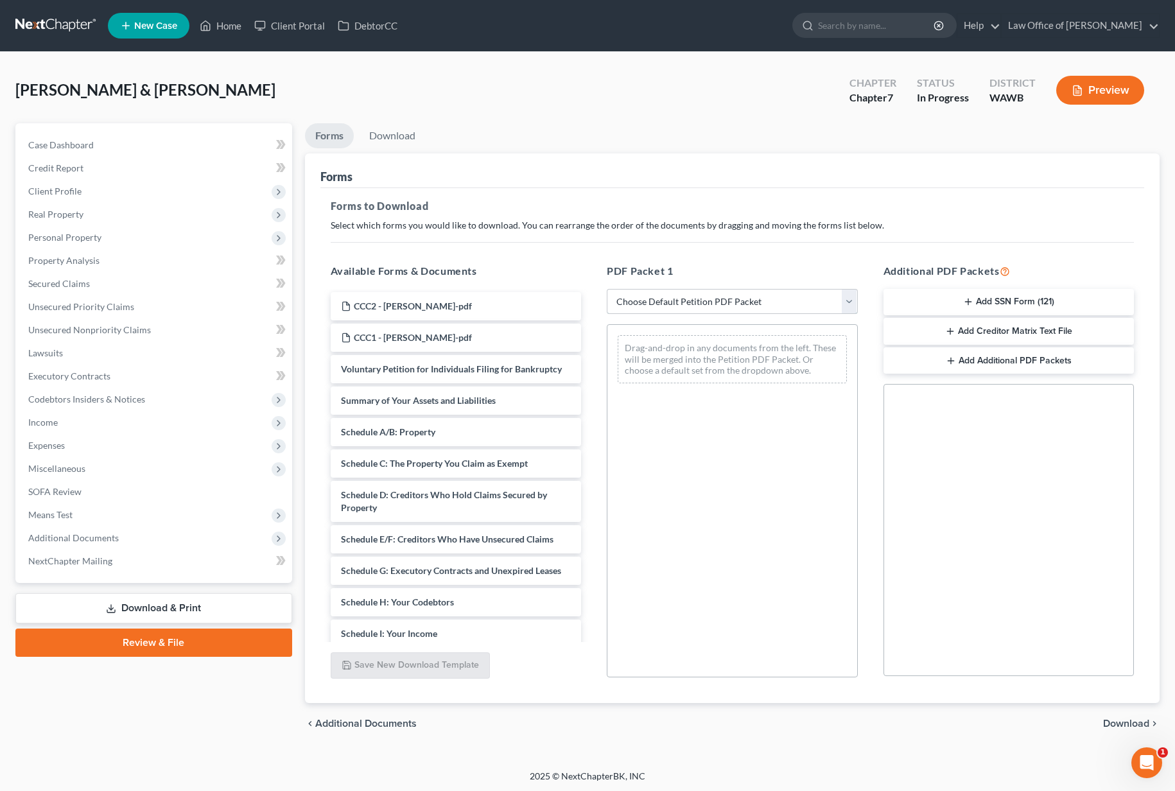
click at [698, 290] on select "Choose Default Petition PDF Packet Complete Bankruptcy Petition (all forms and …" at bounding box center [732, 302] width 251 height 26
select select "0"
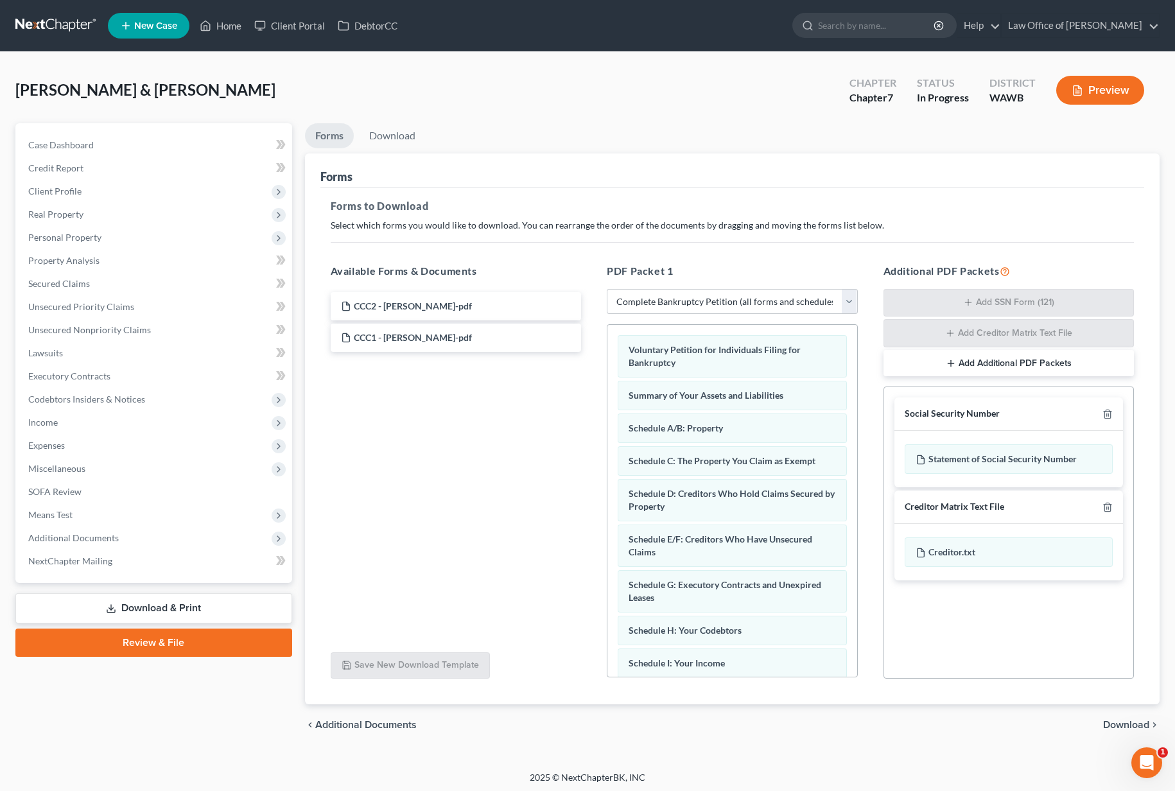
click at [1122, 723] on span "Download" at bounding box center [1126, 725] width 46 height 10
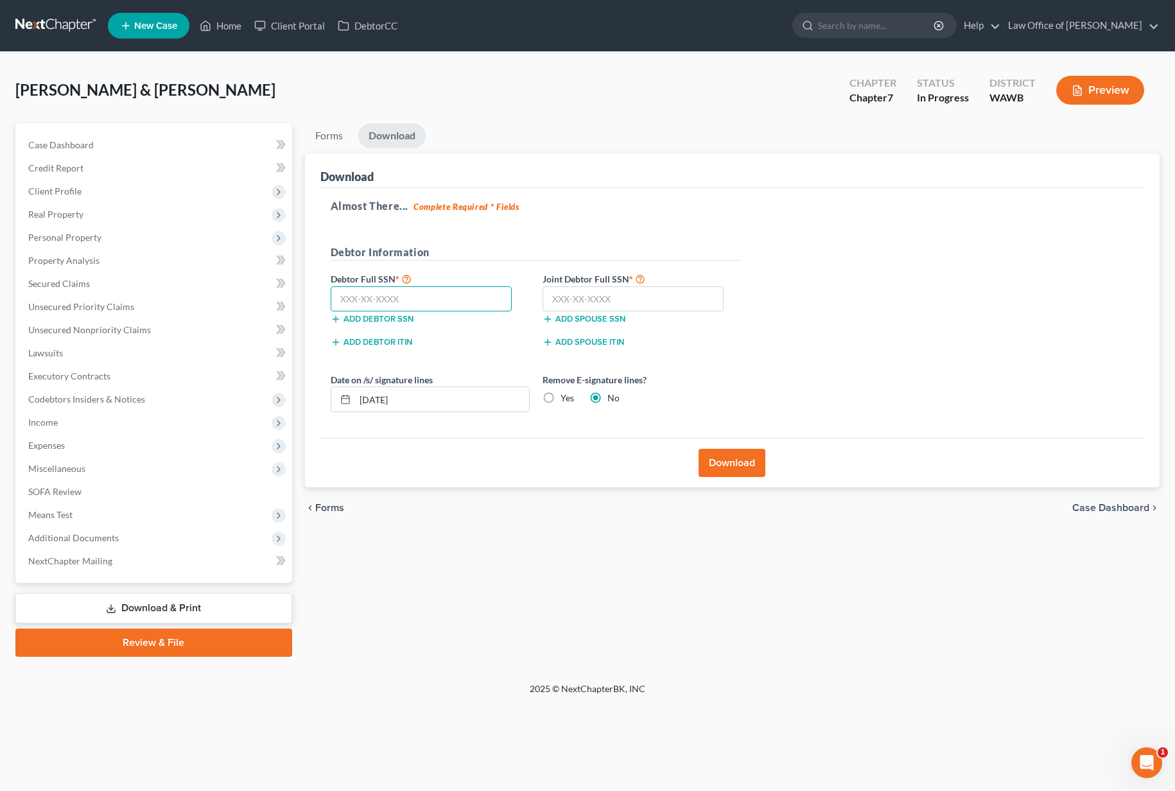
click at [373, 286] on input "text" at bounding box center [422, 299] width 182 height 26
type input "252-59-0237"
click at [560, 397] on label "Yes" at bounding box center [566, 398] width 13 height 13
click at [565, 397] on input "Yes" at bounding box center [569, 396] width 8 height 8
radio input "true"
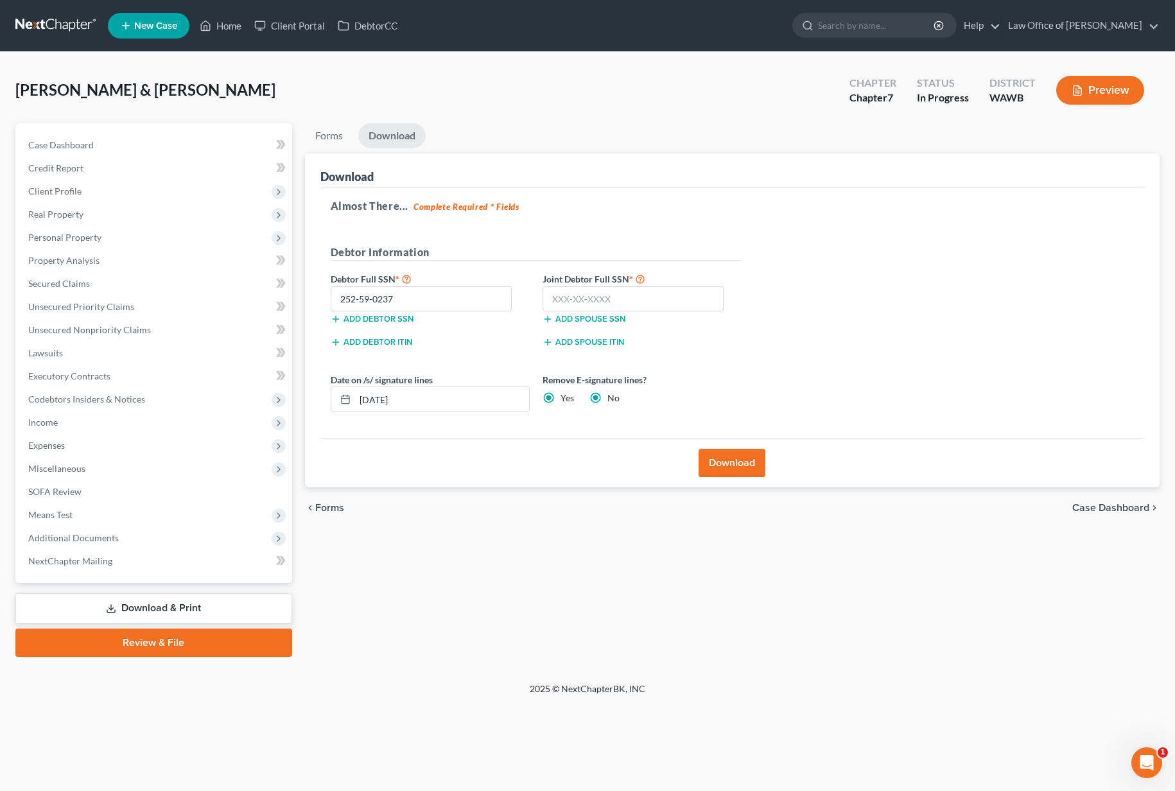
radio input "false"
drag, startPoint x: 478, startPoint y: 404, endPoint x: 239, endPoint y: 386, distance: 239.4
click at [259, 386] on div "Petition Navigation Case Dashboard Payments Invoices Payments Payments Credit R…" at bounding box center [587, 389] width 1157 height 533
click at [598, 299] on input "text" at bounding box center [633, 299] width 182 height 26
type input "257-35-3397"
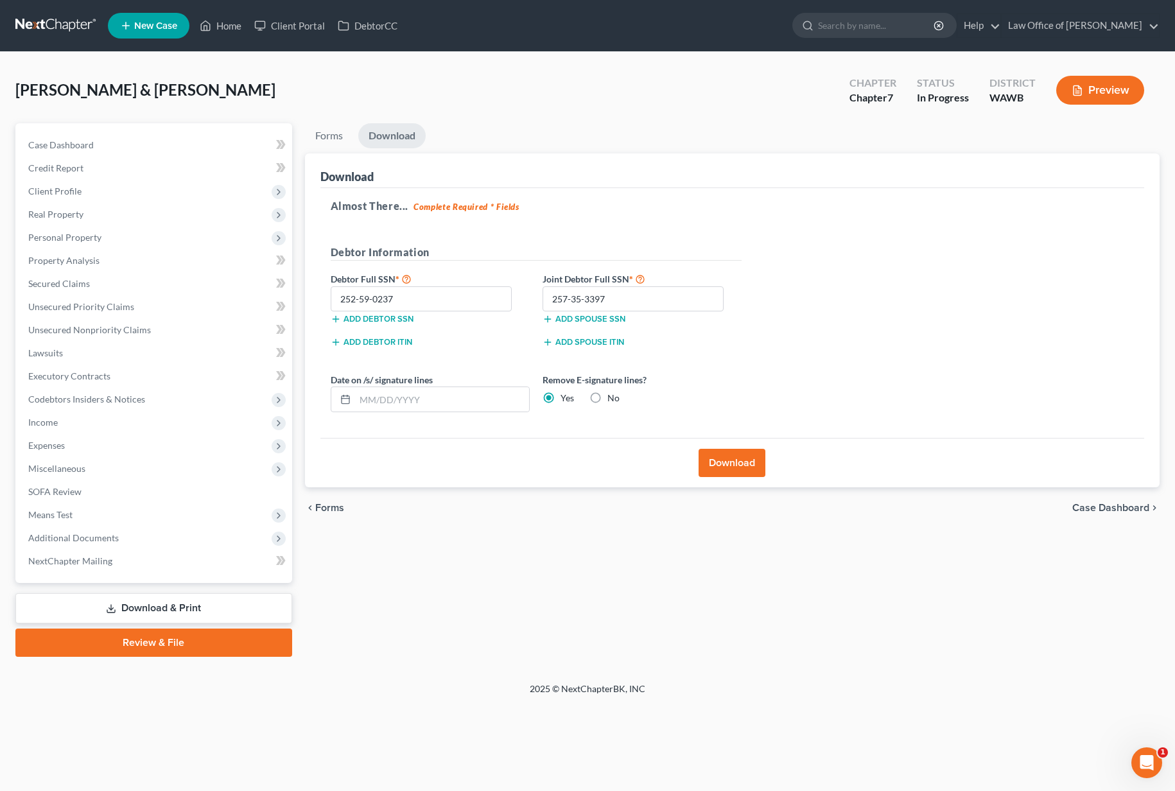
click at [723, 468] on button "Download" at bounding box center [731, 463] width 67 height 28
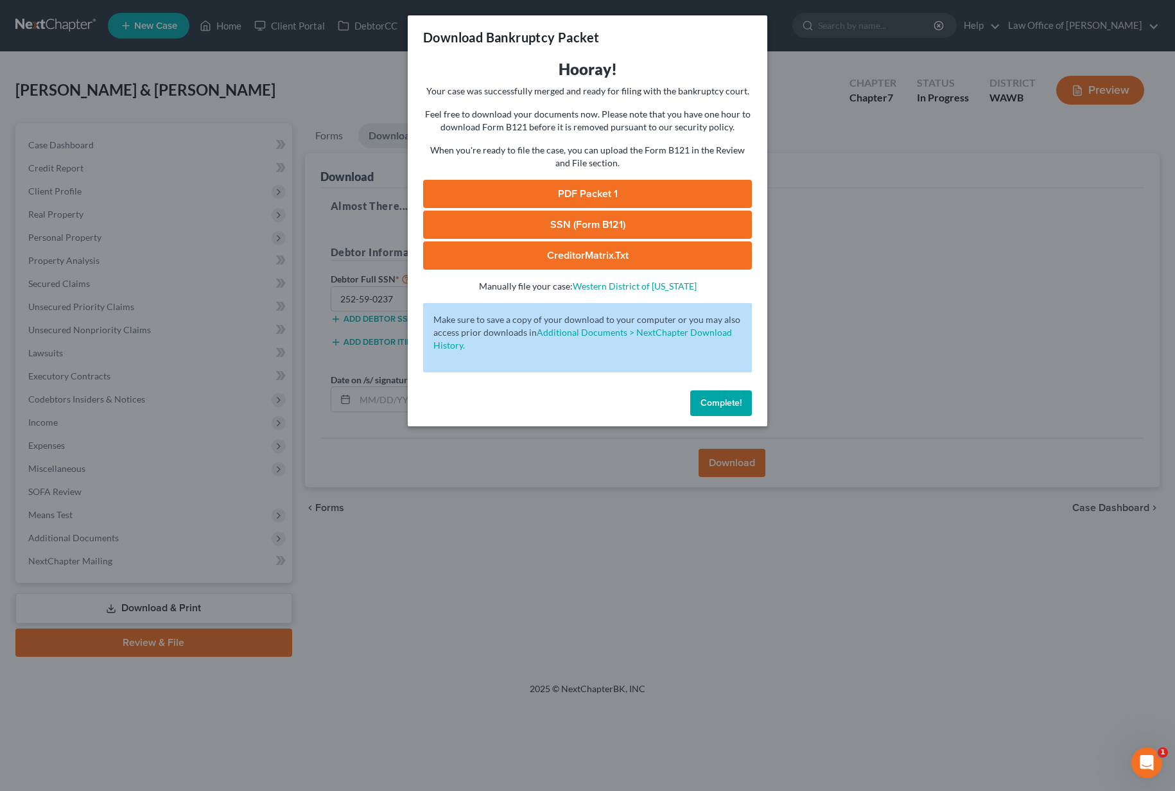
click at [496, 188] on link "PDF Packet 1" at bounding box center [587, 194] width 329 height 28
click at [537, 225] on link "SSN (Form B121)" at bounding box center [587, 225] width 329 height 28
click at [602, 247] on link "CreditorMatrix.txt" at bounding box center [587, 255] width 329 height 28
click at [721, 410] on button "Complete!" at bounding box center [721, 403] width 62 height 26
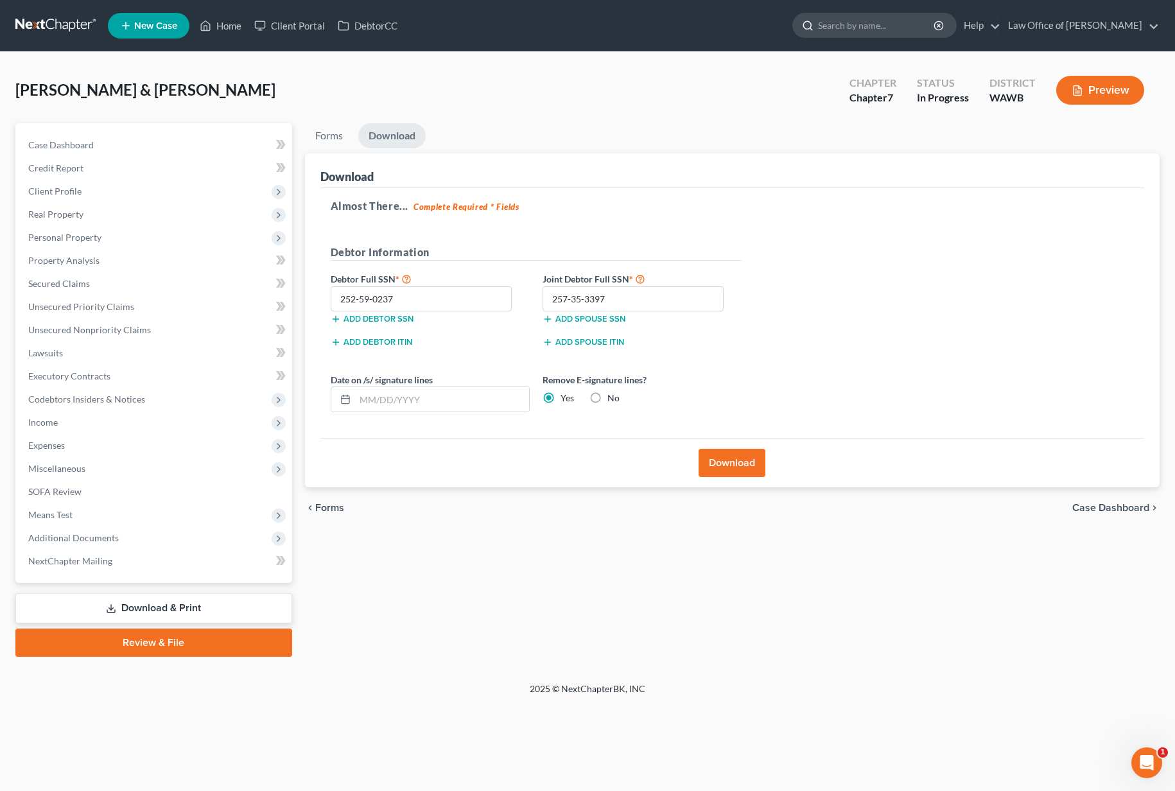
click at [882, 33] on input "search" at bounding box center [876, 25] width 117 height 24
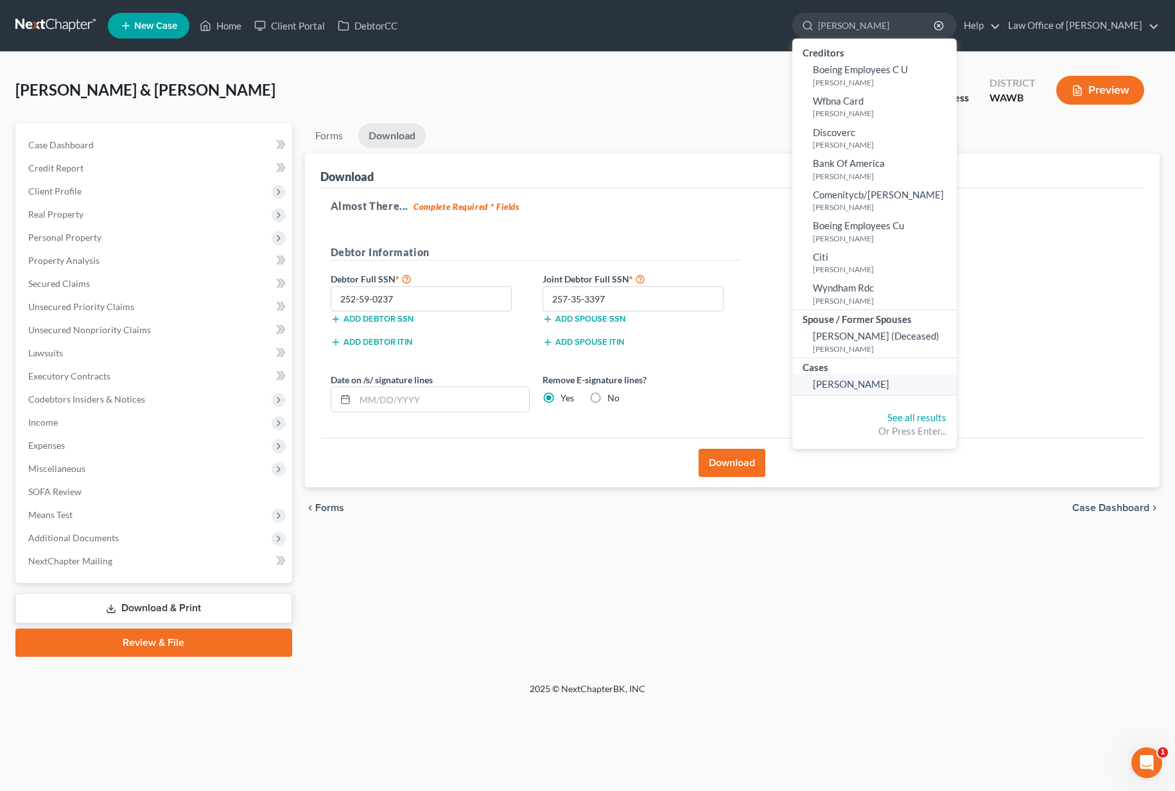
type input "roath"
click at [872, 382] on span "[PERSON_NAME]" at bounding box center [851, 384] width 76 height 12
select select "6"
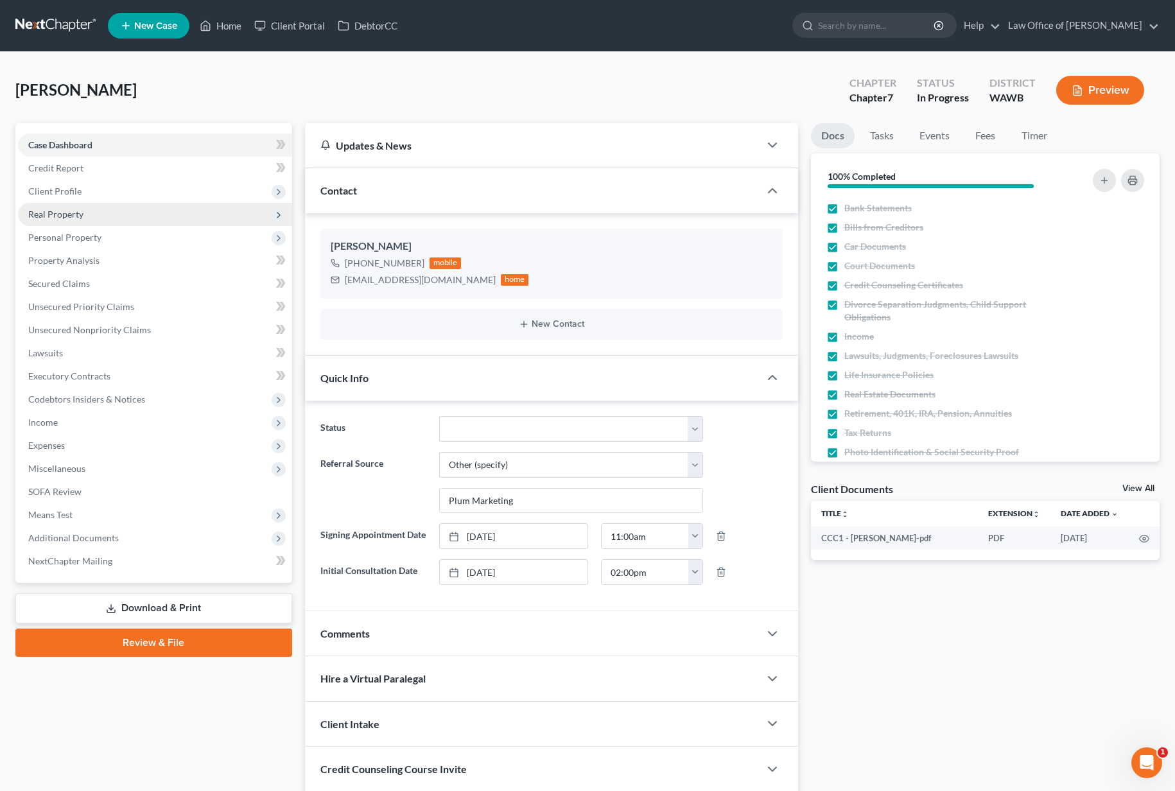
click at [110, 218] on span "Real Property" at bounding box center [155, 214] width 274 height 23
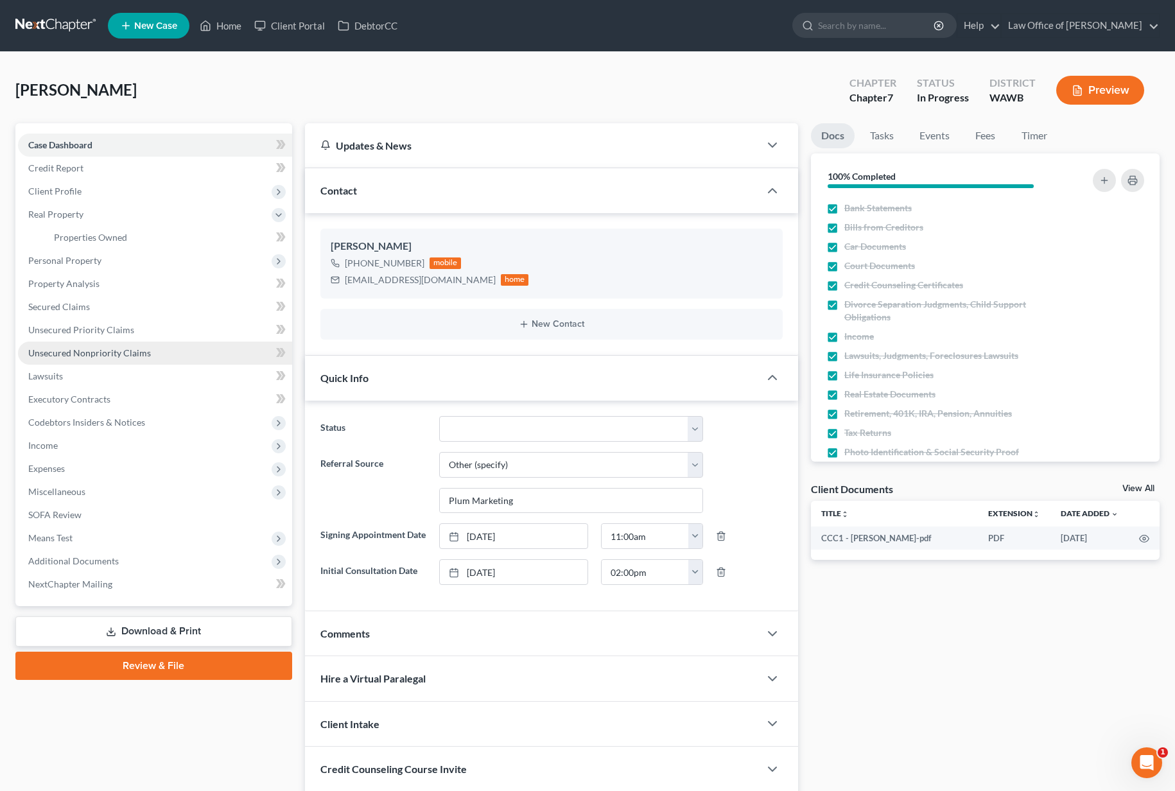
click at [98, 349] on span "Unsecured Nonpriority Claims" at bounding box center [89, 352] width 123 height 11
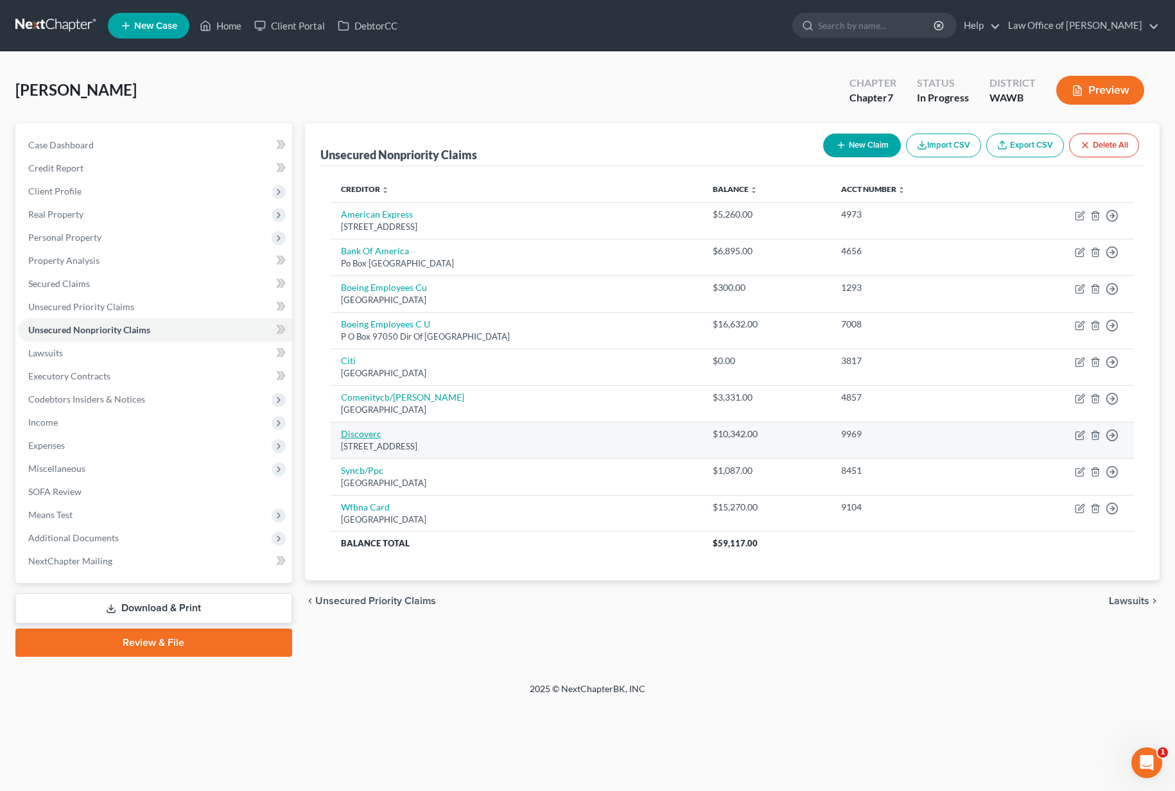
click at [365, 433] on link "Discoverc" at bounding box center [361, 433] width 40 height 11
select select "46"
select select "2"
select select "0"
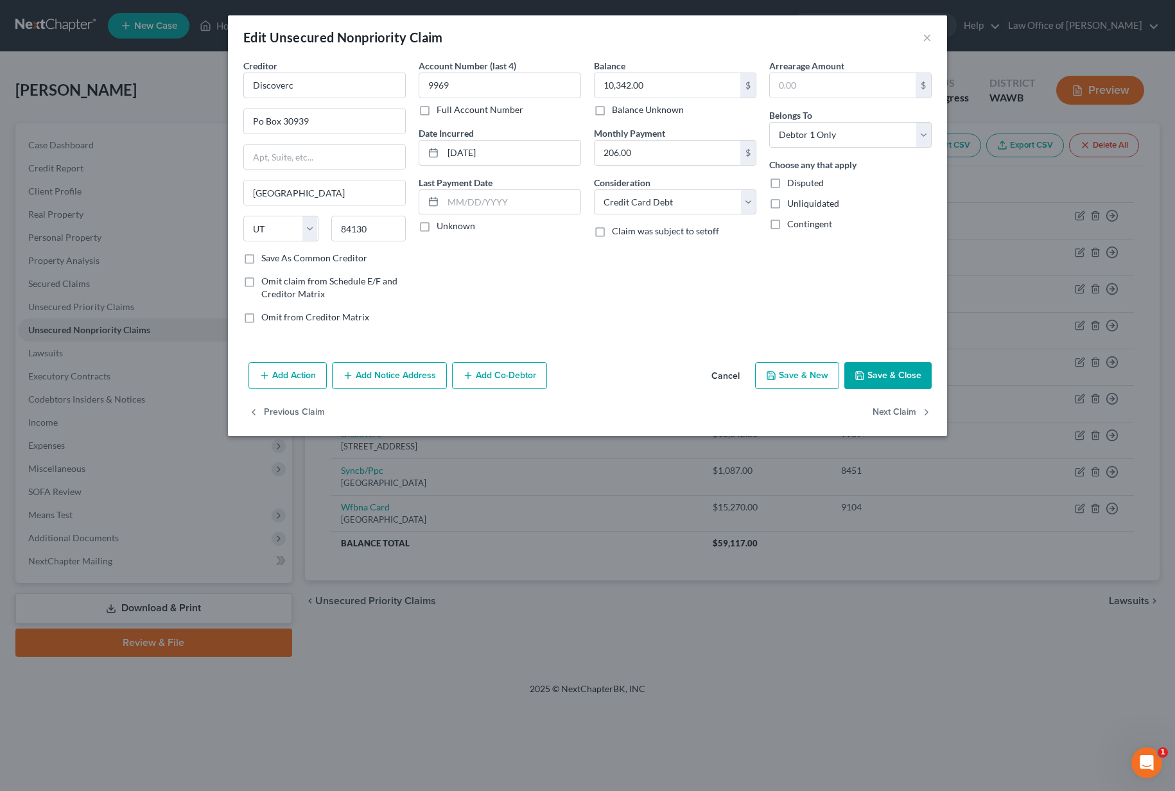
click at [381, 383] on button "Add Notice Address" at bounding box center [389, 375] width 115 height 27
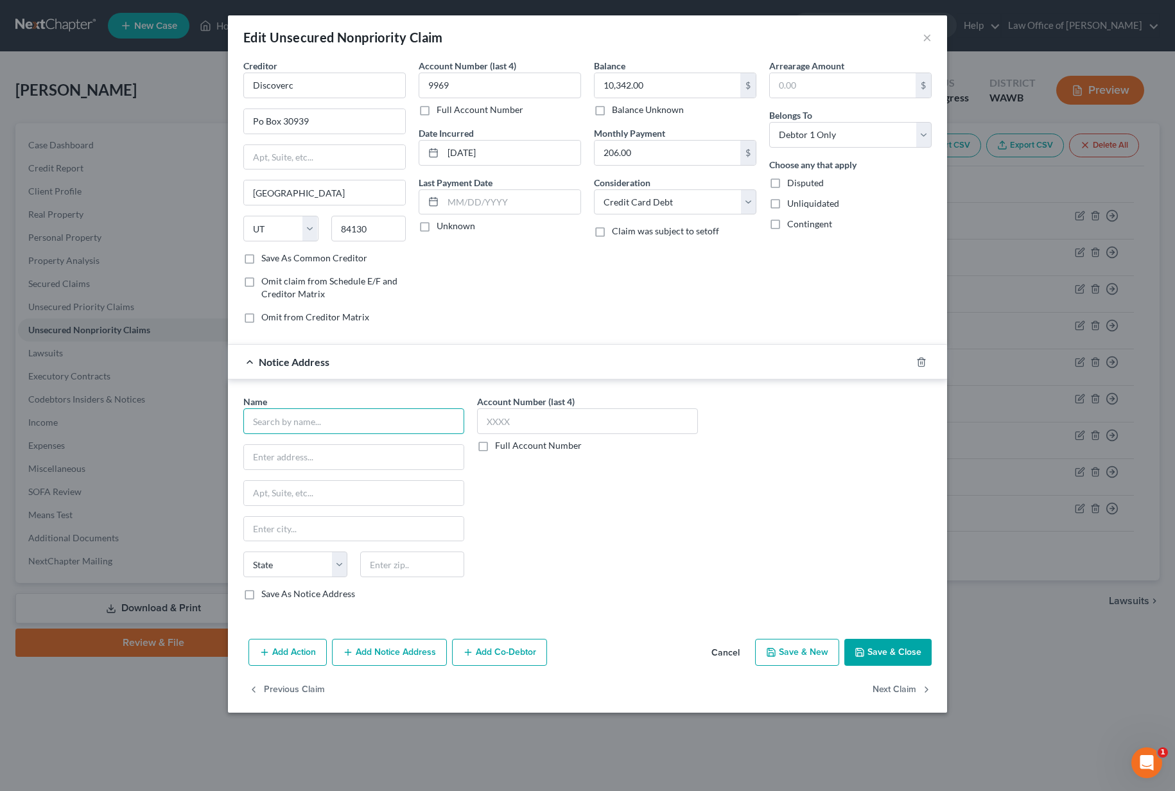
click at [323, 420] on input "text" at bounding box center [353, 421] width 221 height 26
type input "Capital Management Services LP"
type input "698 1/2 South Ogden Street"
click at [400, 569] on input "text" at bounding box center [412, 564] width 104 height 26
type input "14206"
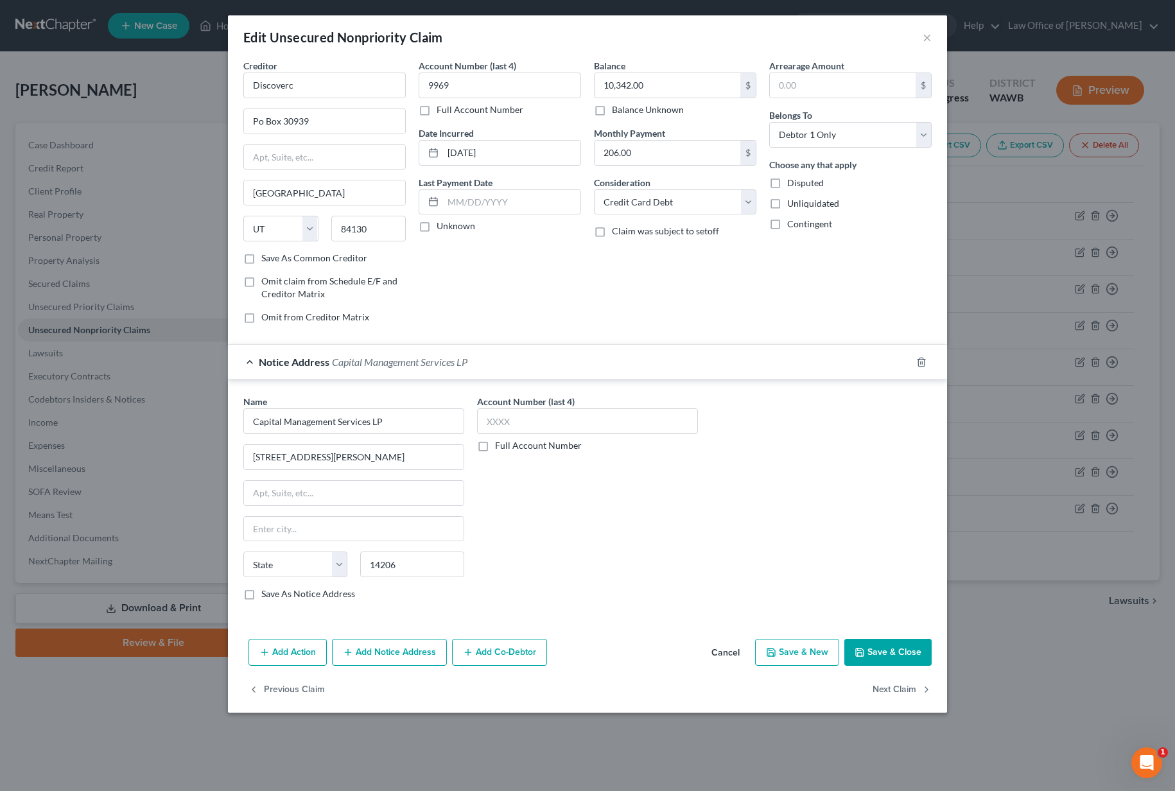
click at [261, 596] on label "Save As Notice Address" at bounding box center [308, 593] width 94 height 13
click at [266, 596] on input "Save As Notice Address" at bounding box center [270, 591] width 8 height 8
checkbox input "true"
type input "Buffalo"
select select "35"
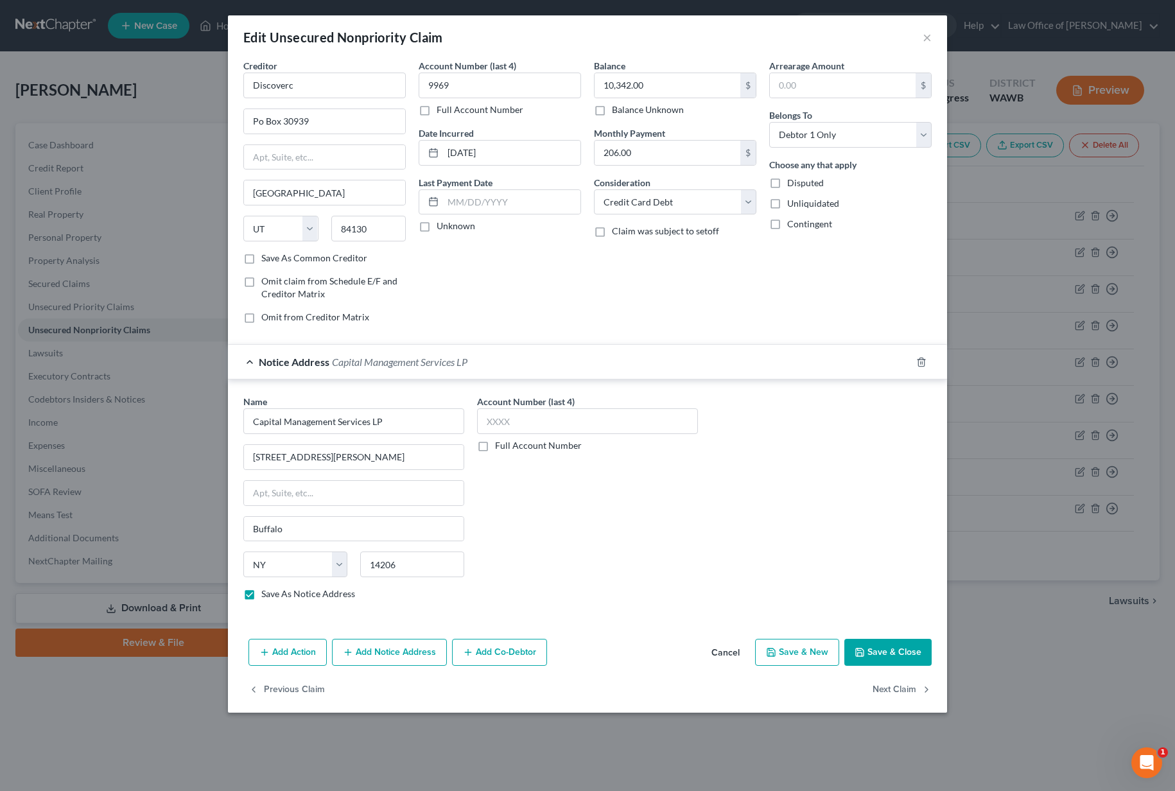
click at [871, 656] on button "Save & Close" at bounding box center [887, 652] width 87 height 27
checkbox input "false"
type input "0"
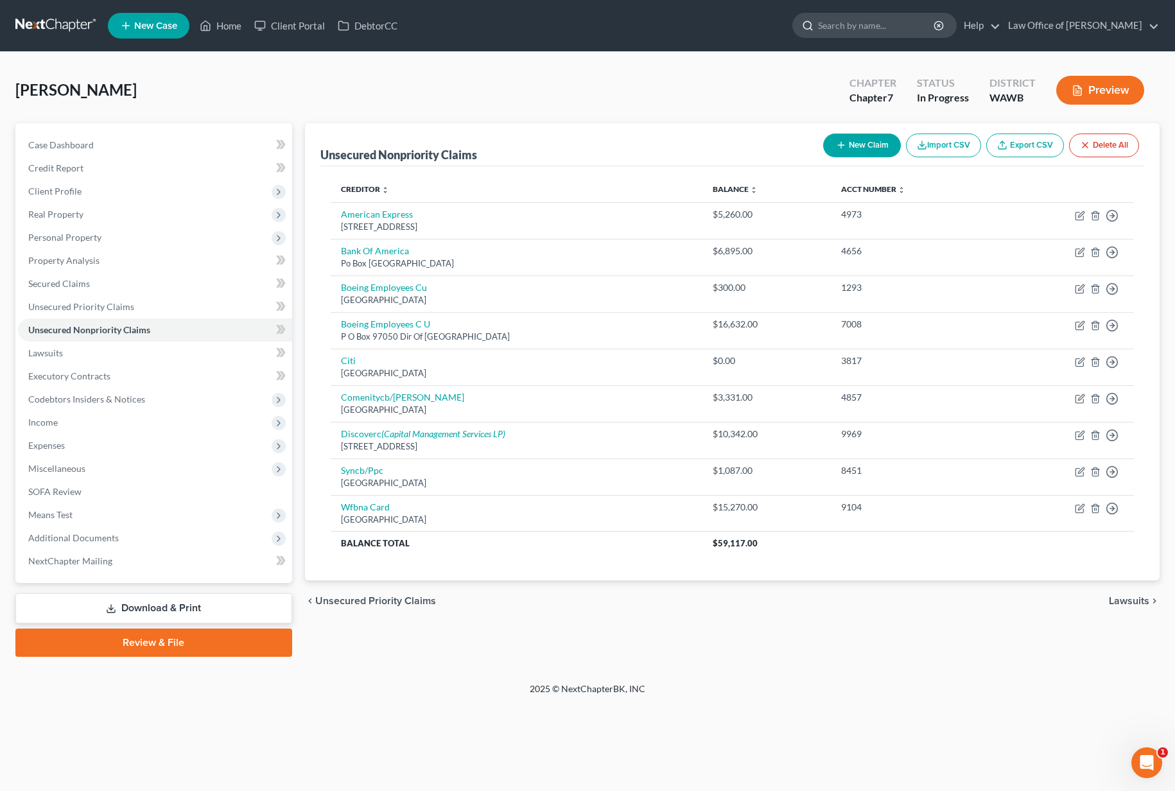
click at [874, 31] on input "search" at bounding box center [876, 25] width 117 height 24
type input "d"
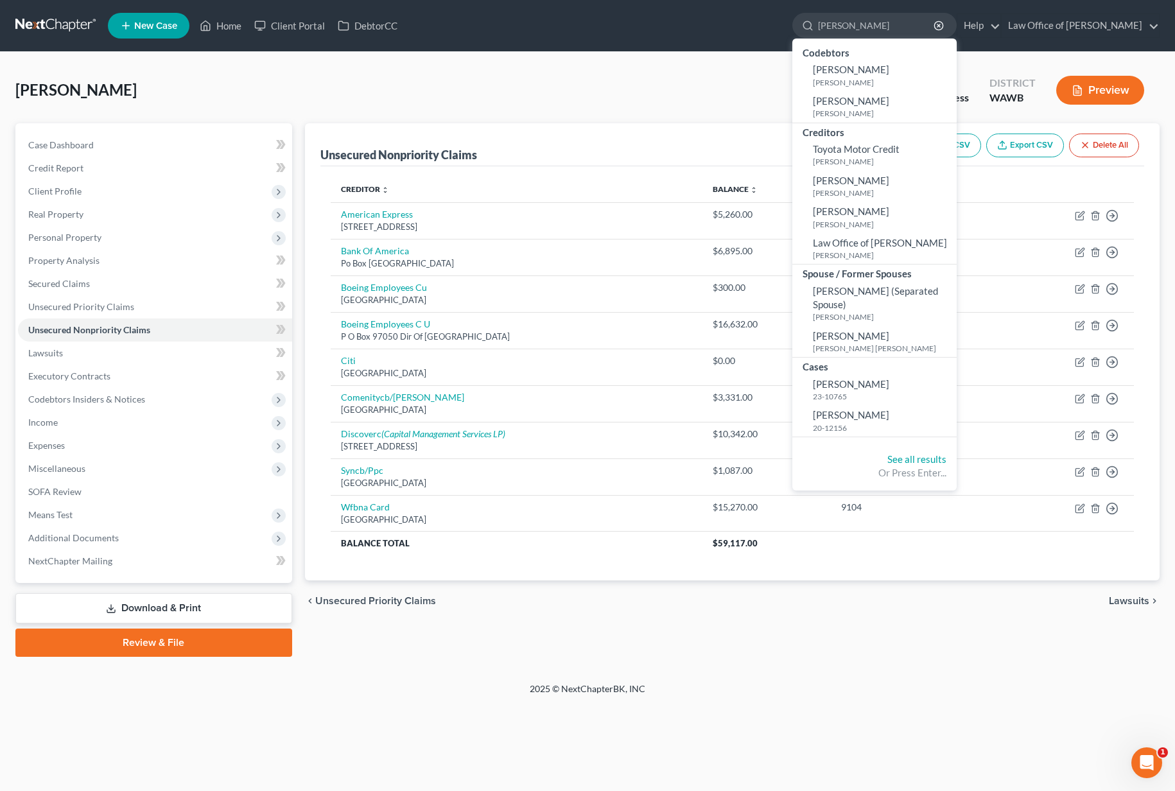
type input "morgan"
click at [895, 426] on small "20-12156" at bounding box center [883, 427] width 141 height 11
click at [885, 417] on span "[PERSON_NAME]" at bounding box center [851, 415] width 76 height 12
select select "6"
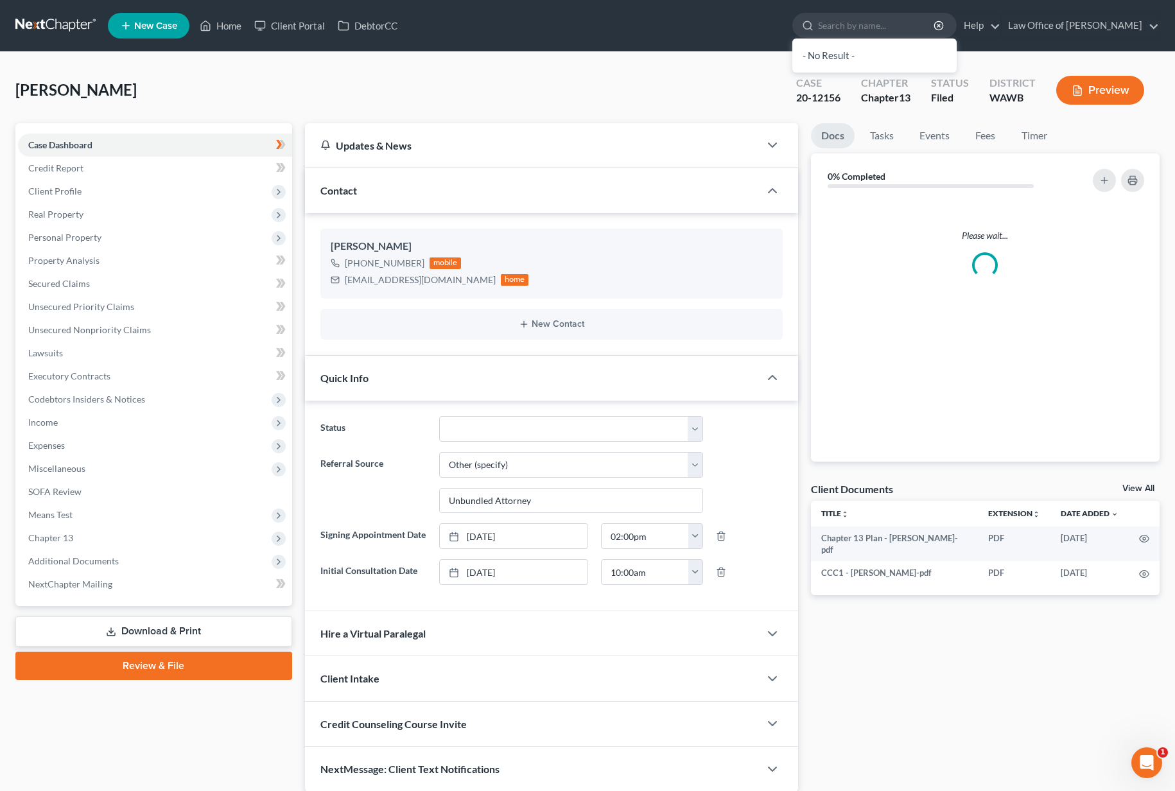
click at [881, 418] on div "Please wait..." at bounding box center [985, 329] width 349 height 263
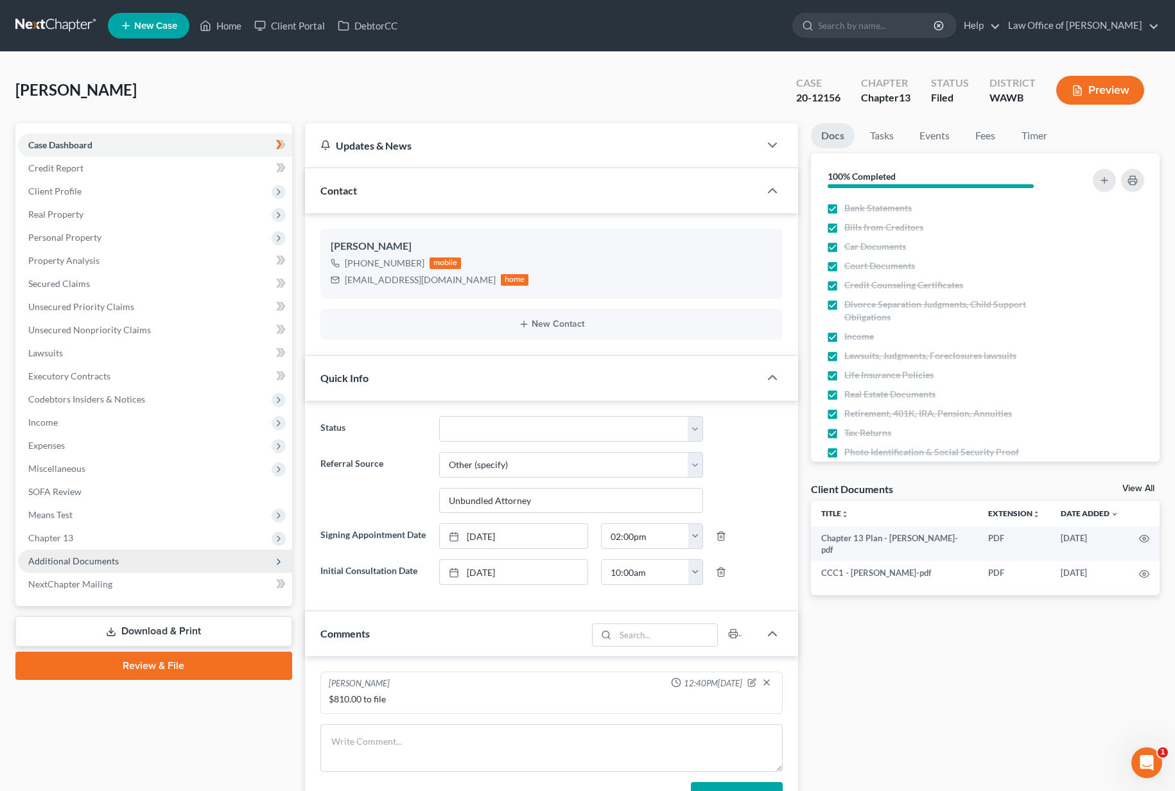
click at [60, 558] on span "Additional Documents" at bounding box center [73, 560] width 91 height 11
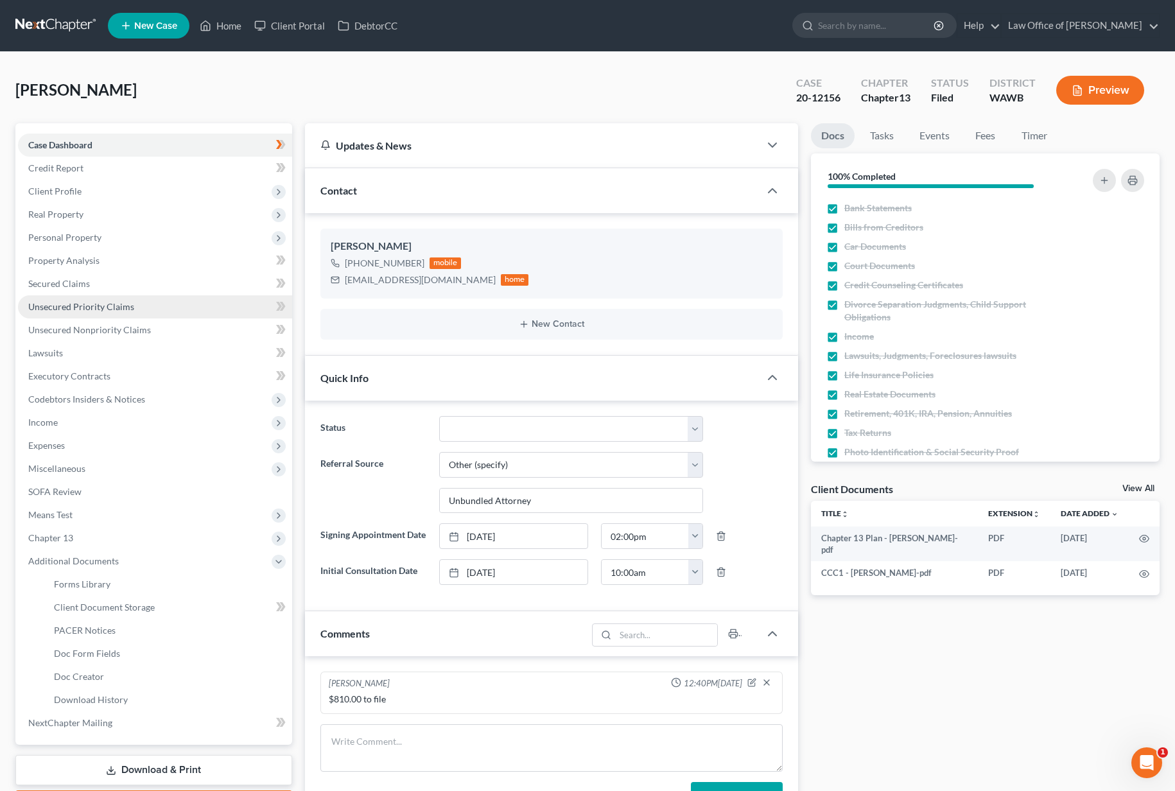
click at [90, 302] on span "Unsecured Priority Claims" at bounding box center [81, 306] width 106 height 11
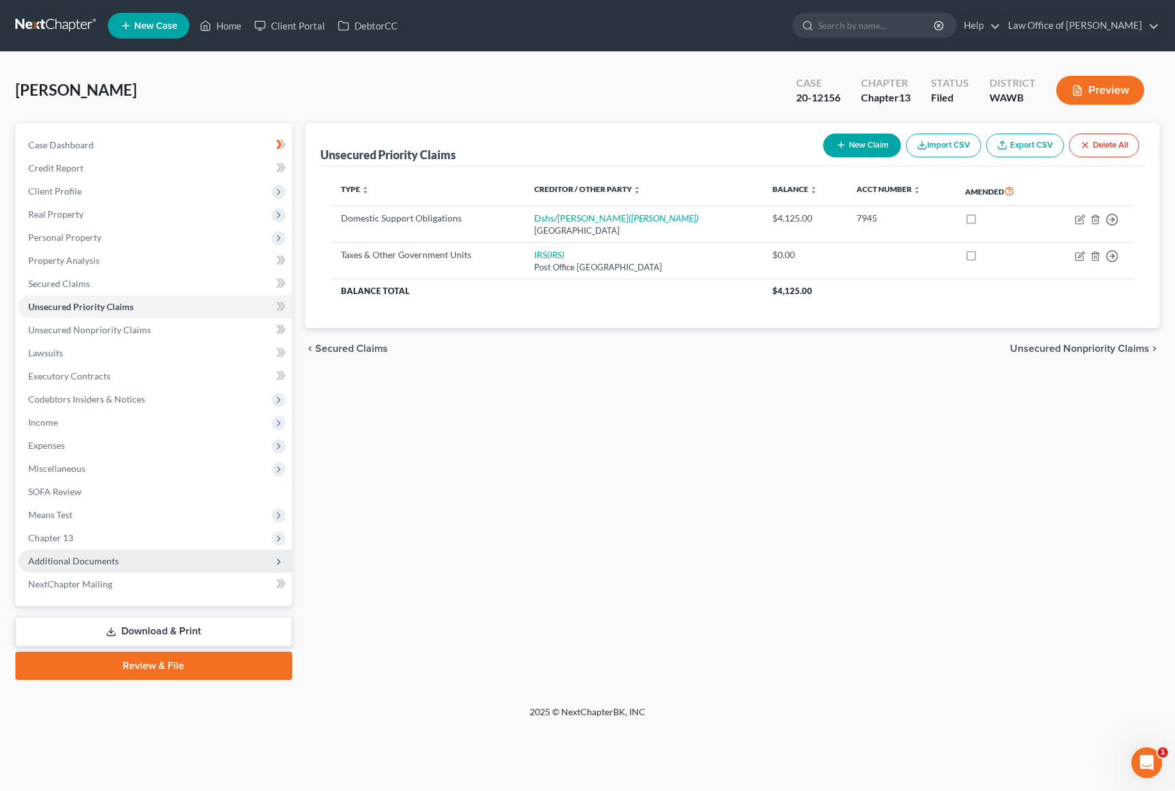
click at [119, 560] on span "Additional Documents" at bounding box center [155, 560] width 274 height 23
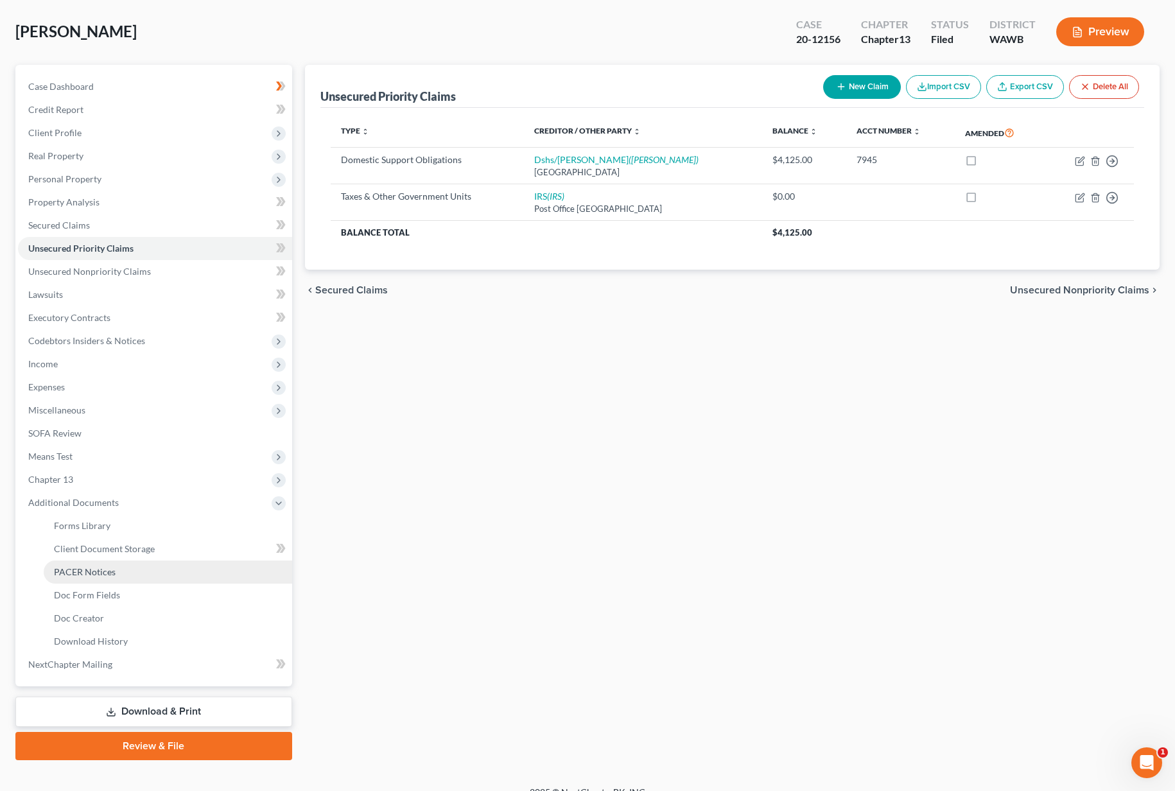
scroll to position [76, 0]
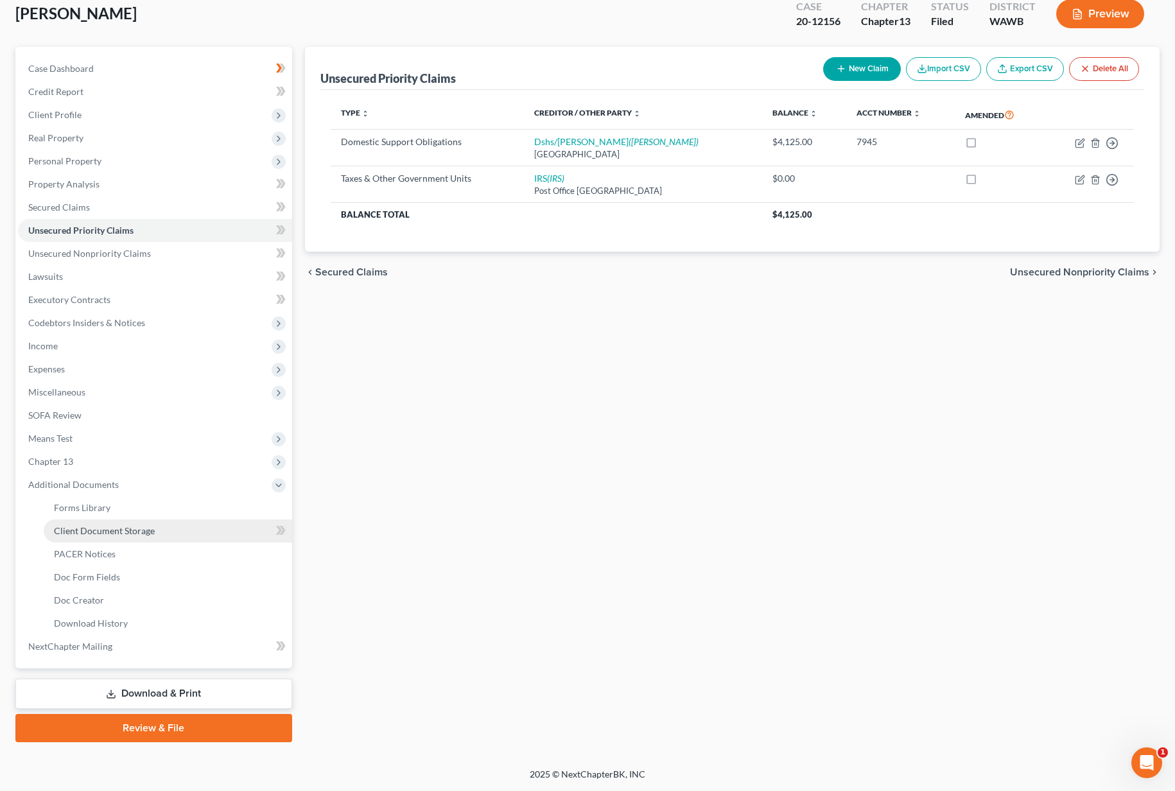
click at [117, 533] on span "Client Document Storage" at bounding box center [104, 530] width 101 height 11
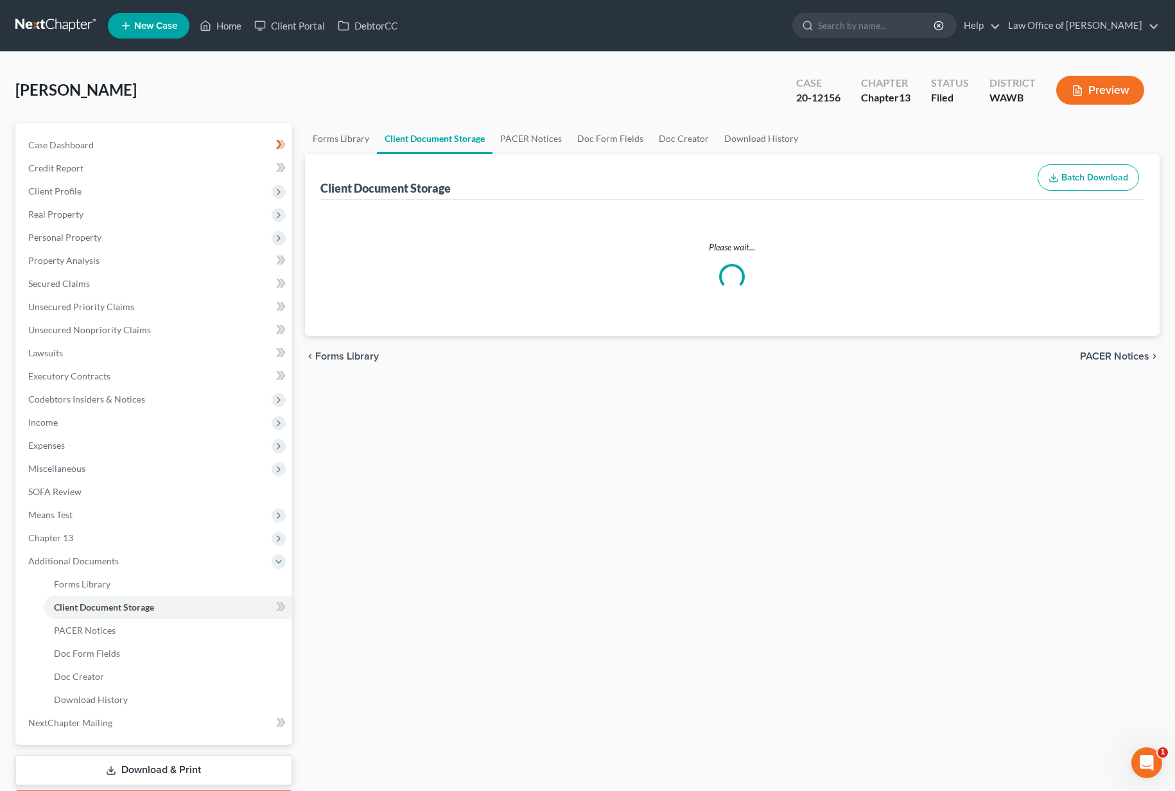
select select "0"
select select "3"
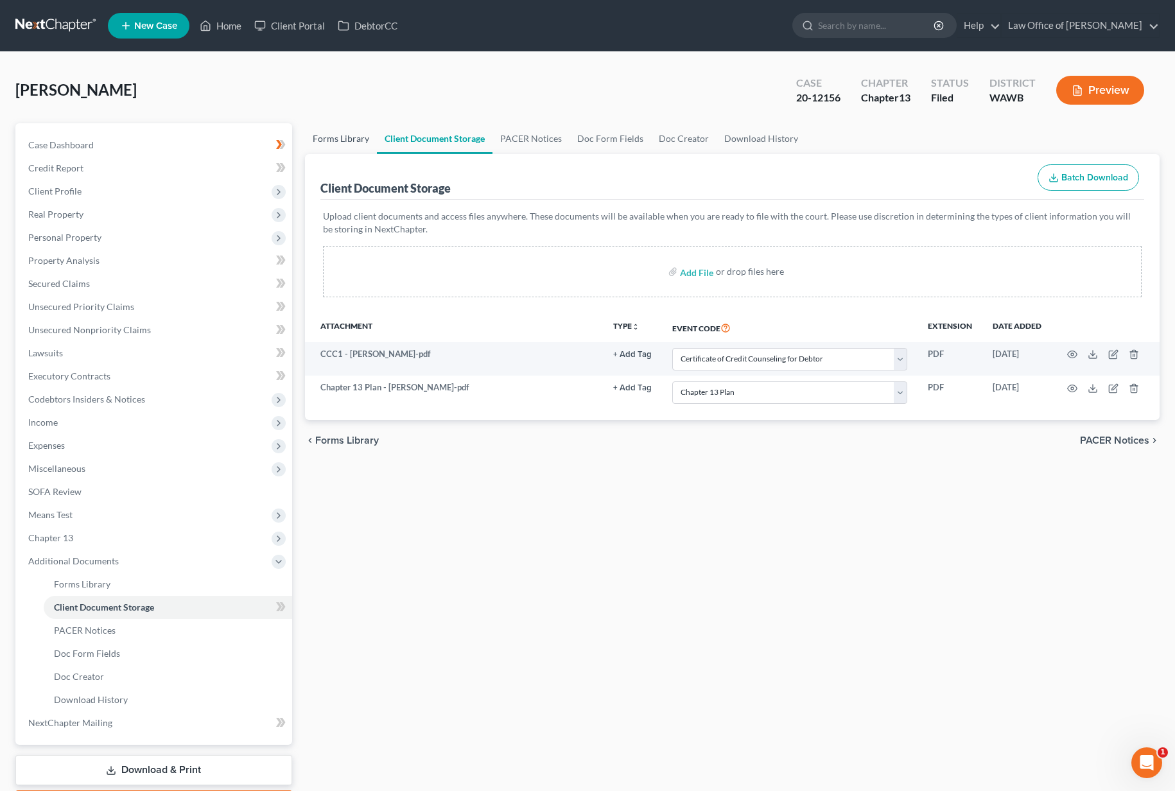
click at [333, 134] on link "Forms Library" at bounding box center [341, 138] width 72 height 31
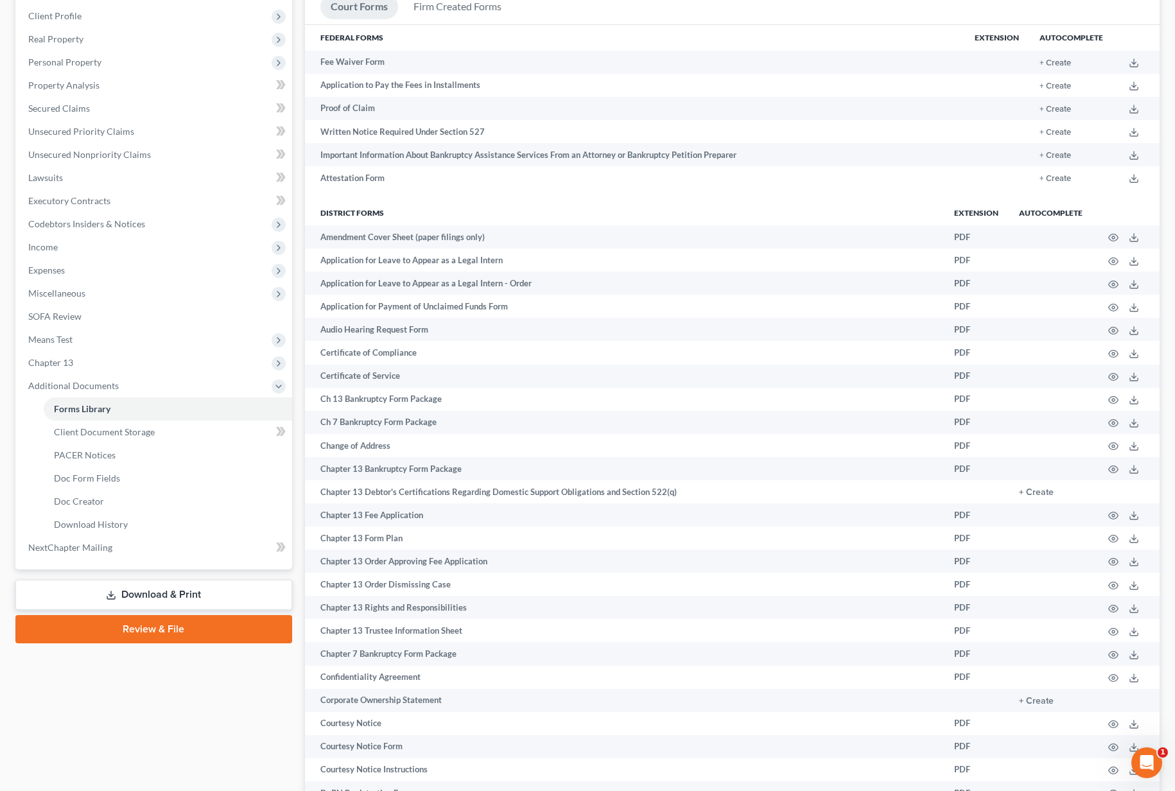
scroll to position [318, 0]
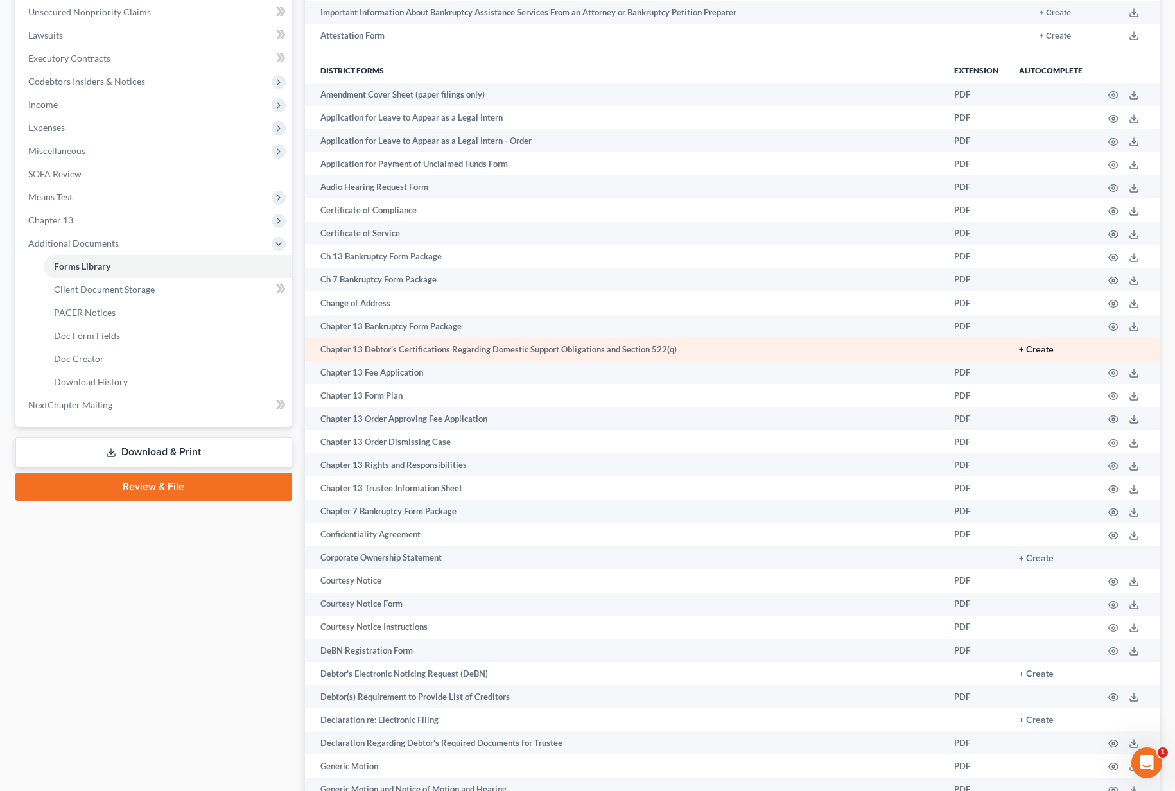
click at [1044, 349] on button "+ Create" at bounding box center [1036, 349] width 35 height 9
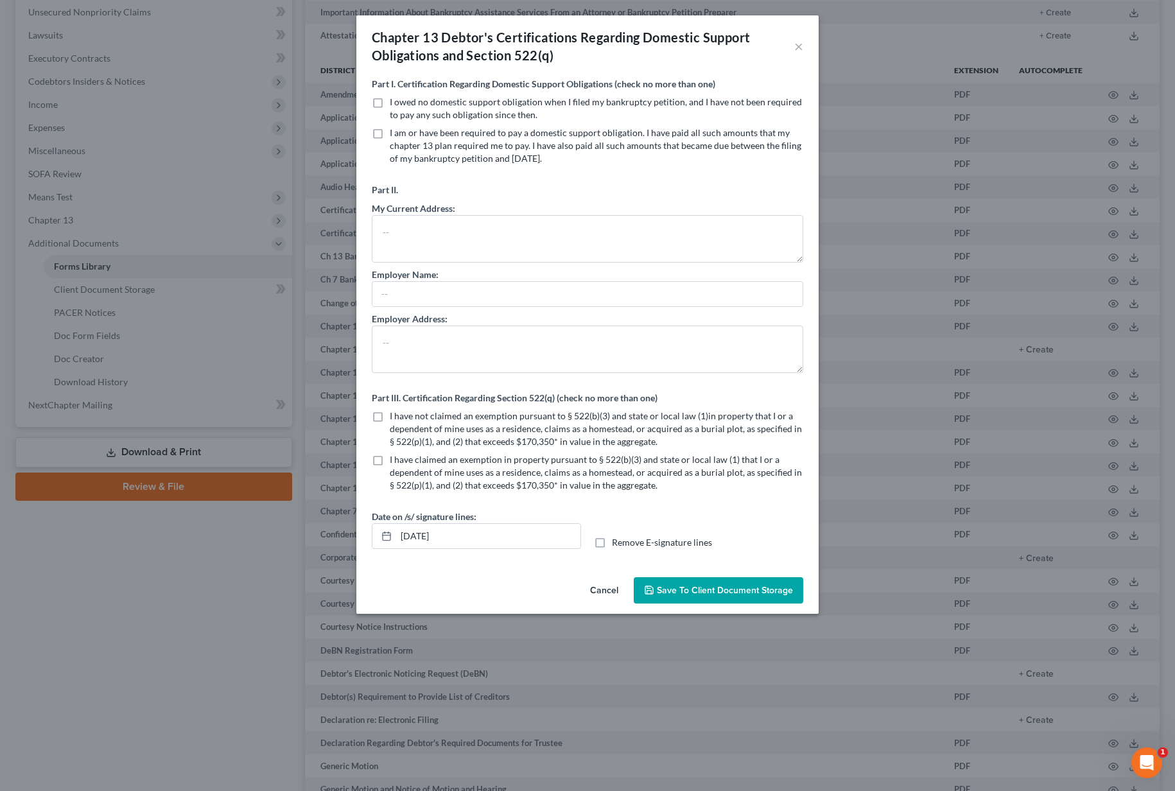
click at [609, 592] on button "Cancel" at bounding box center [604, 591] width 49 height 26
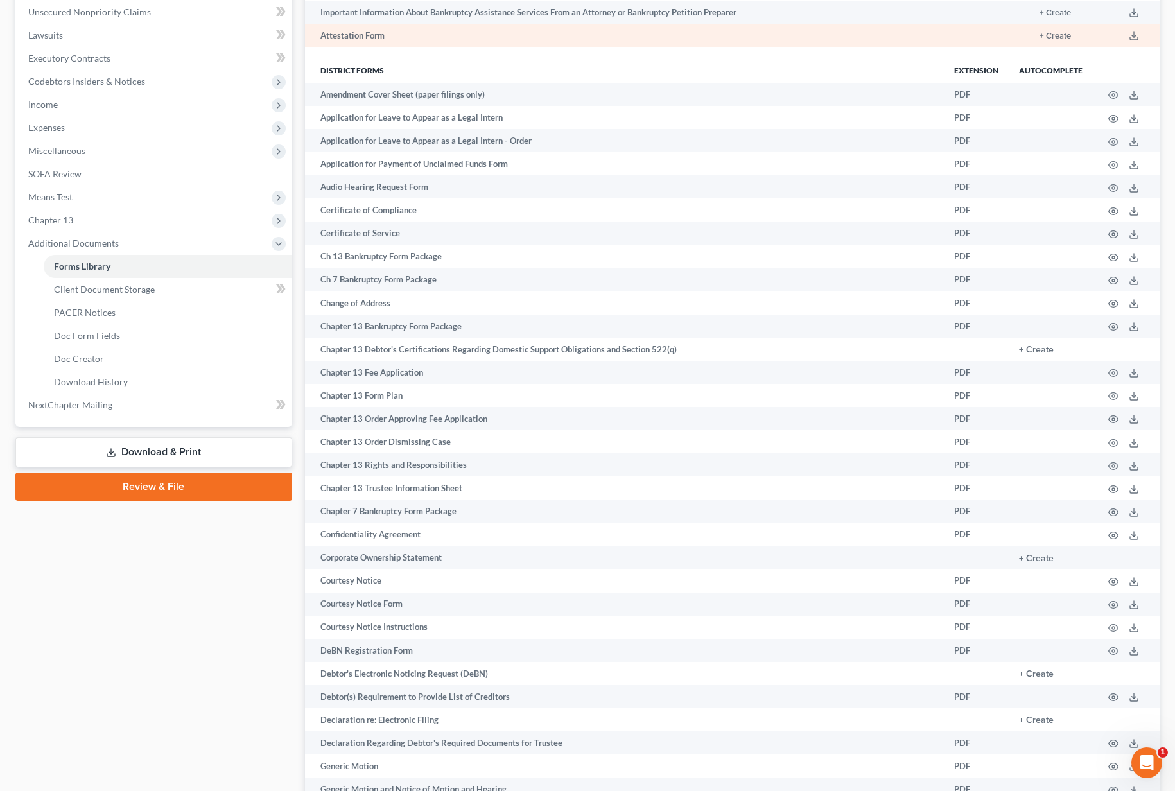
scroll to position [0, 0]
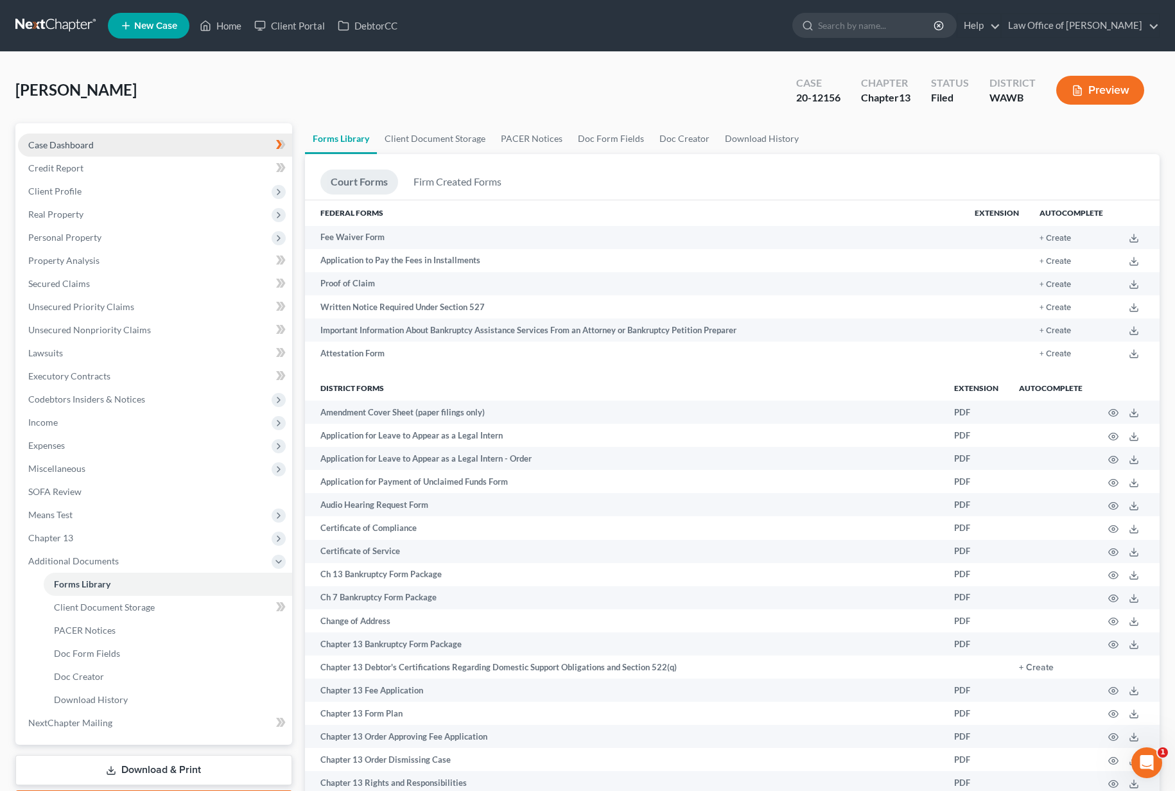
click at [162, 155] on link "Case Dashboard" at bounding box center [155, 145] width 274 height 23
select select "6"
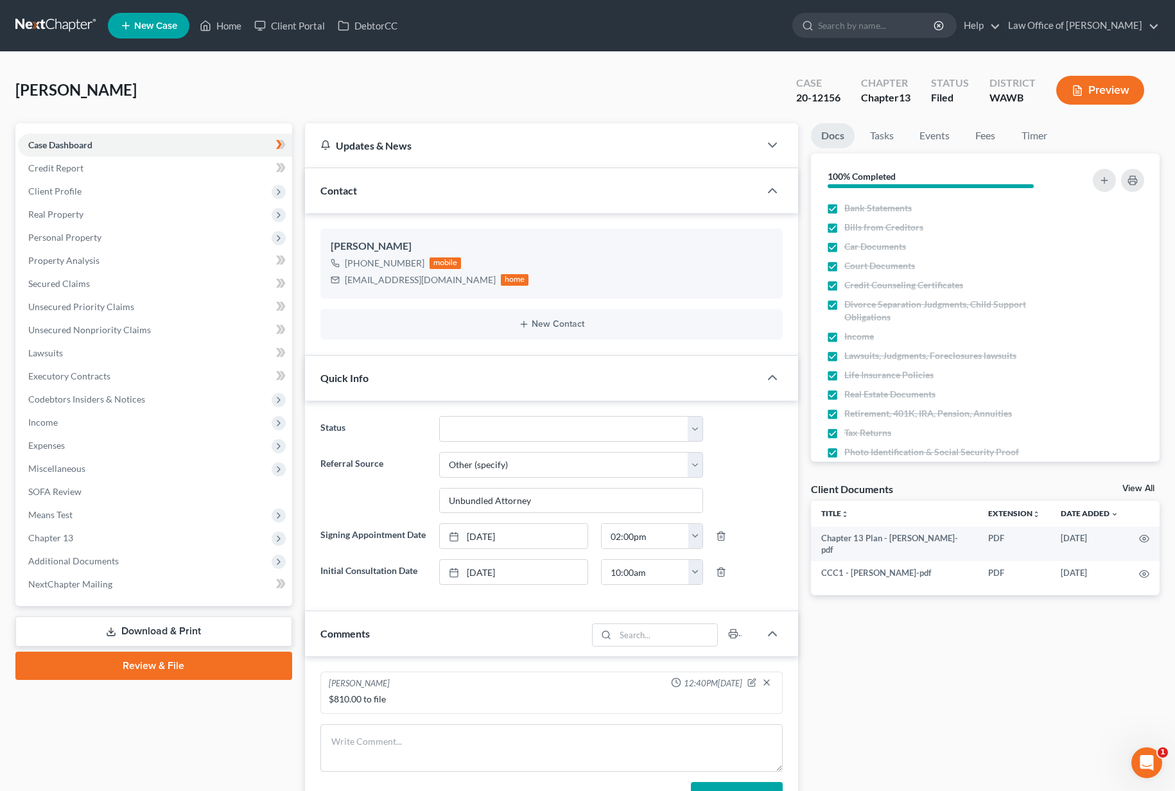
click at [64, 24] on link at bounding box center [56, 25] width 82 height 23
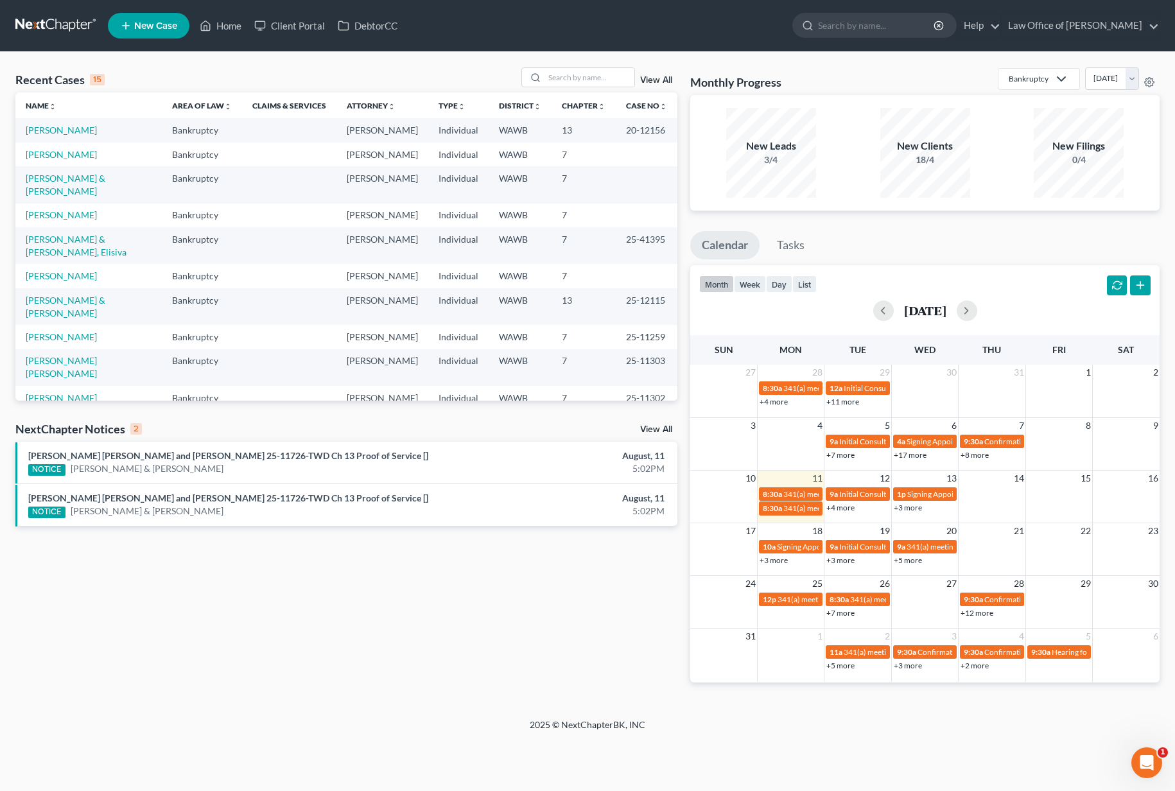
click at [660, 429] on link "View All" at bounding box center [656, 429] width 32 height 9
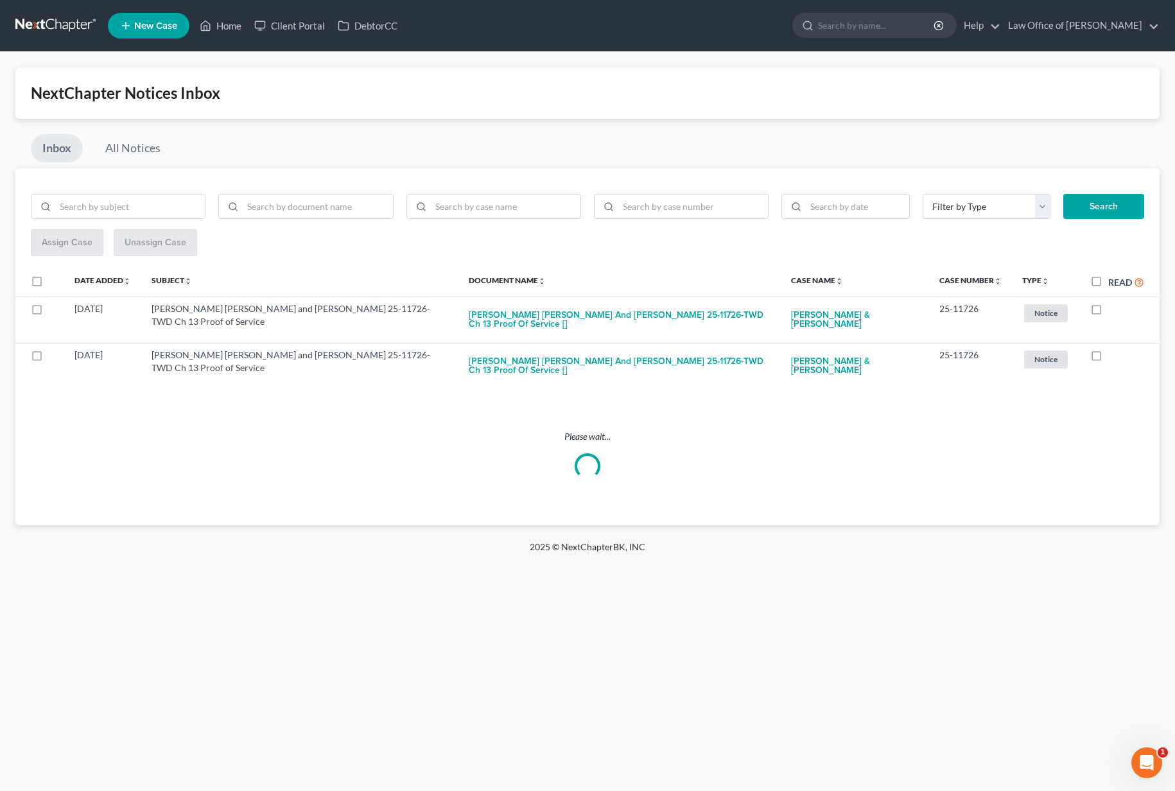
click at [1108, 282] on label "Read" at bounding box center [1126, 282] width 36 height 15
click at [1113, 282] on input "Read" at bounding box center [1117, 279] width 8 height 8
checkbox input "true"
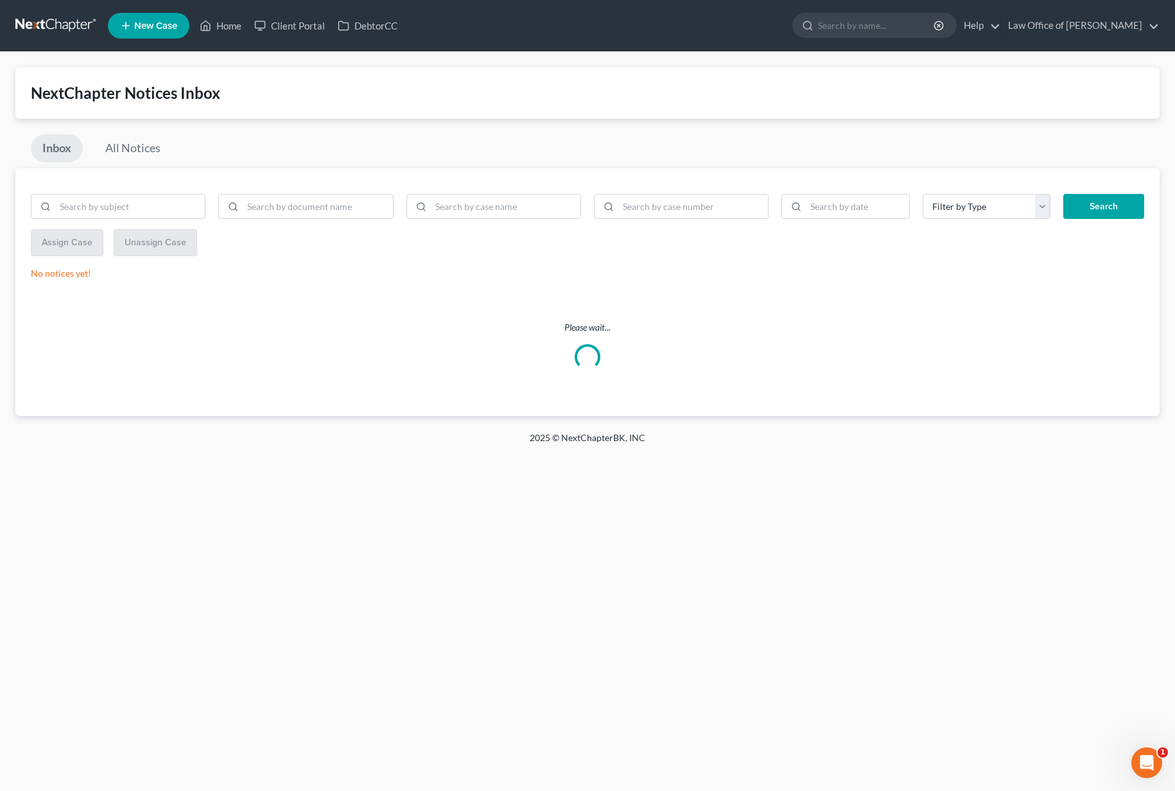
click at [58, 36] on link at bounding box center [56, 25] width 82 height 23
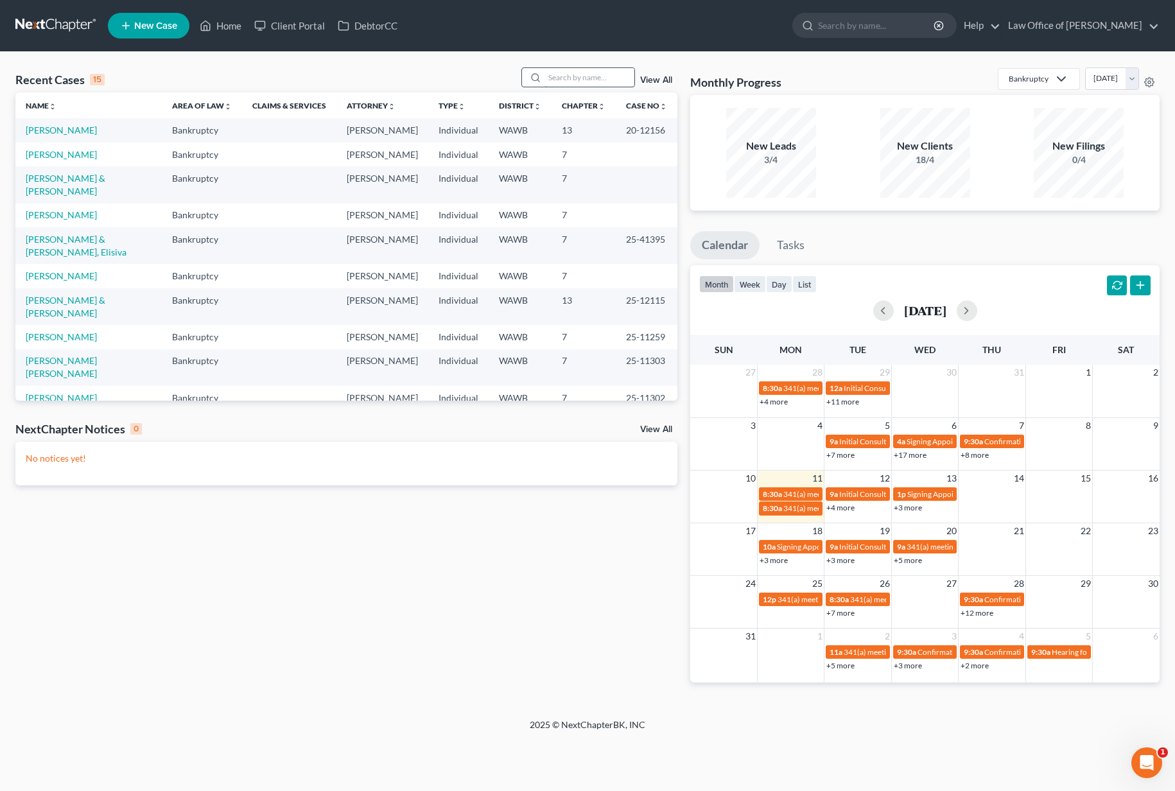
click at [561, 73] on input "search" at bounding box center [589, 77] width 90 height 19
type input "velasq"
click at [105, 288] on td "[PERSON_NAME] & [PERSON_NAME]" at bounding box center [88, 306] width 146 height 37
click at [105, 295] on link "[PERSON_NAME] & [PERSON_NAME]" at bounding box center [66, 307] width 80 height 24
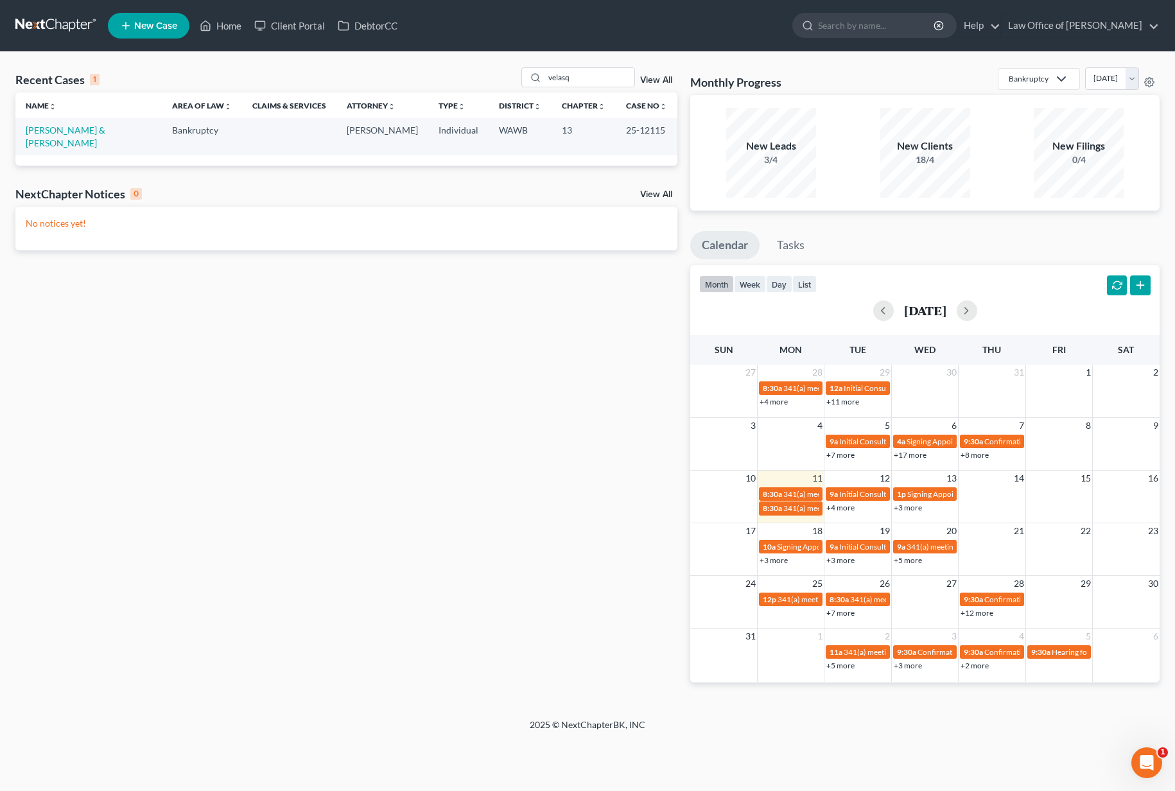
select select "6"
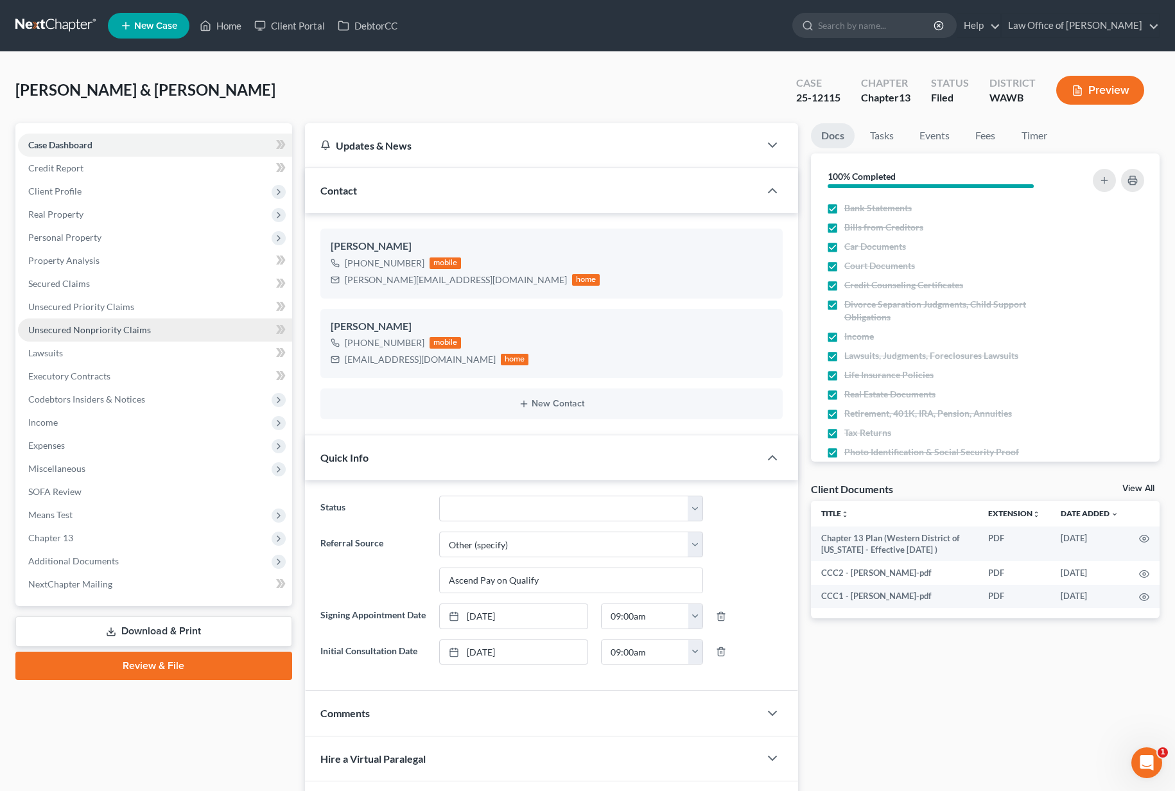
click at [118, 330] on span "Unsecured Nonpriority Claims" at bounding box center [89, 329] width 123 height 11
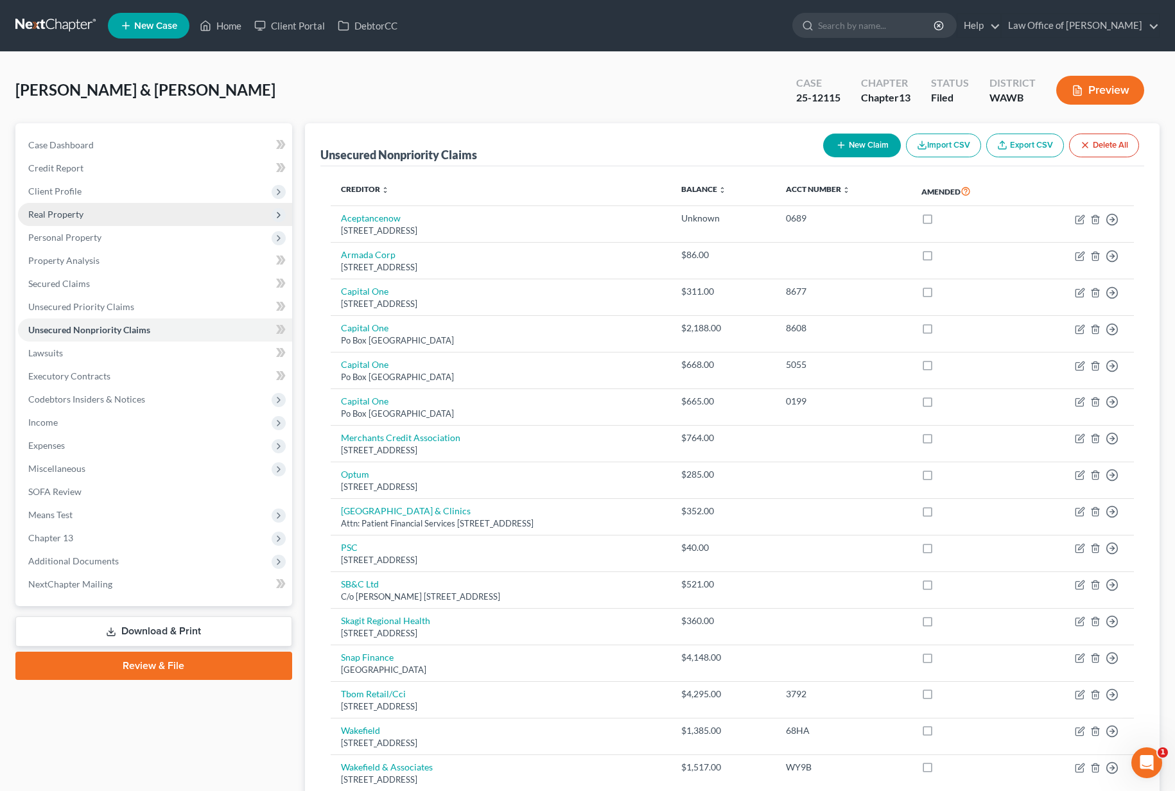
click at [109, 215] on span "Real Property" at bounding box center [155, 214] width 274 height 23
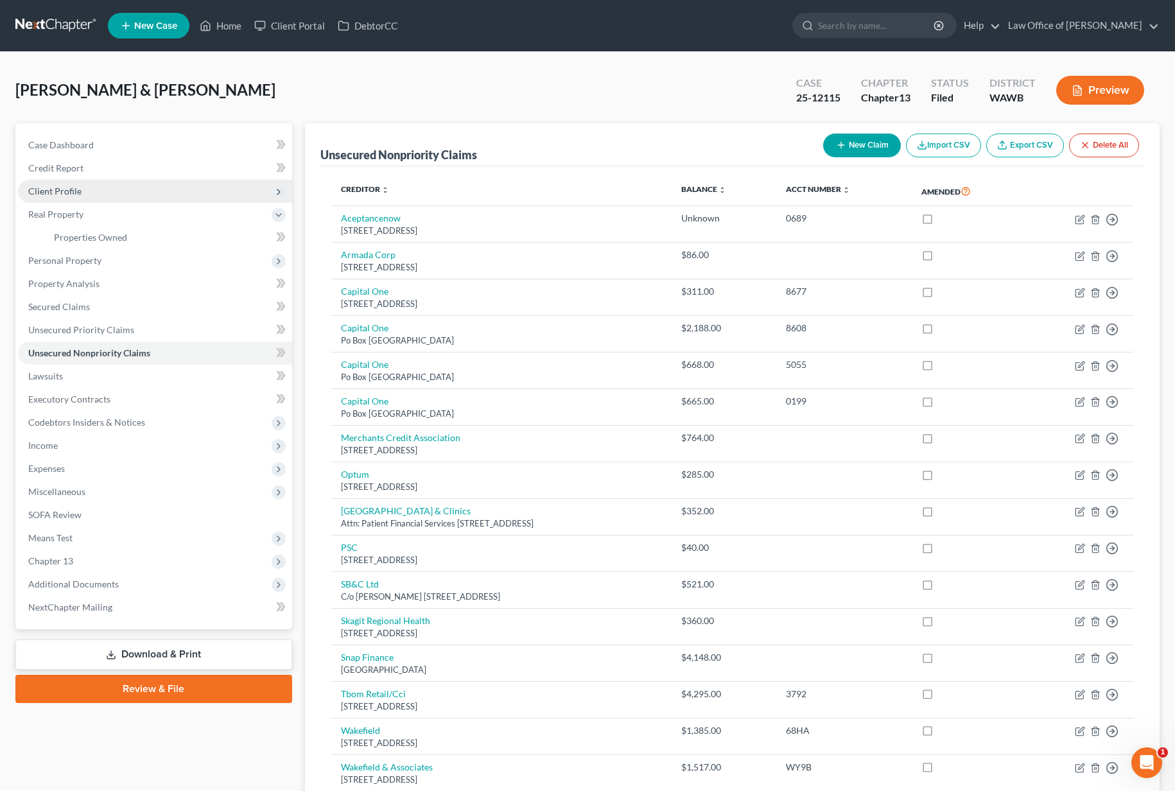
click at [98, 188] on span "Client Profile" at bounding box center [155, 191] width 274 height 23
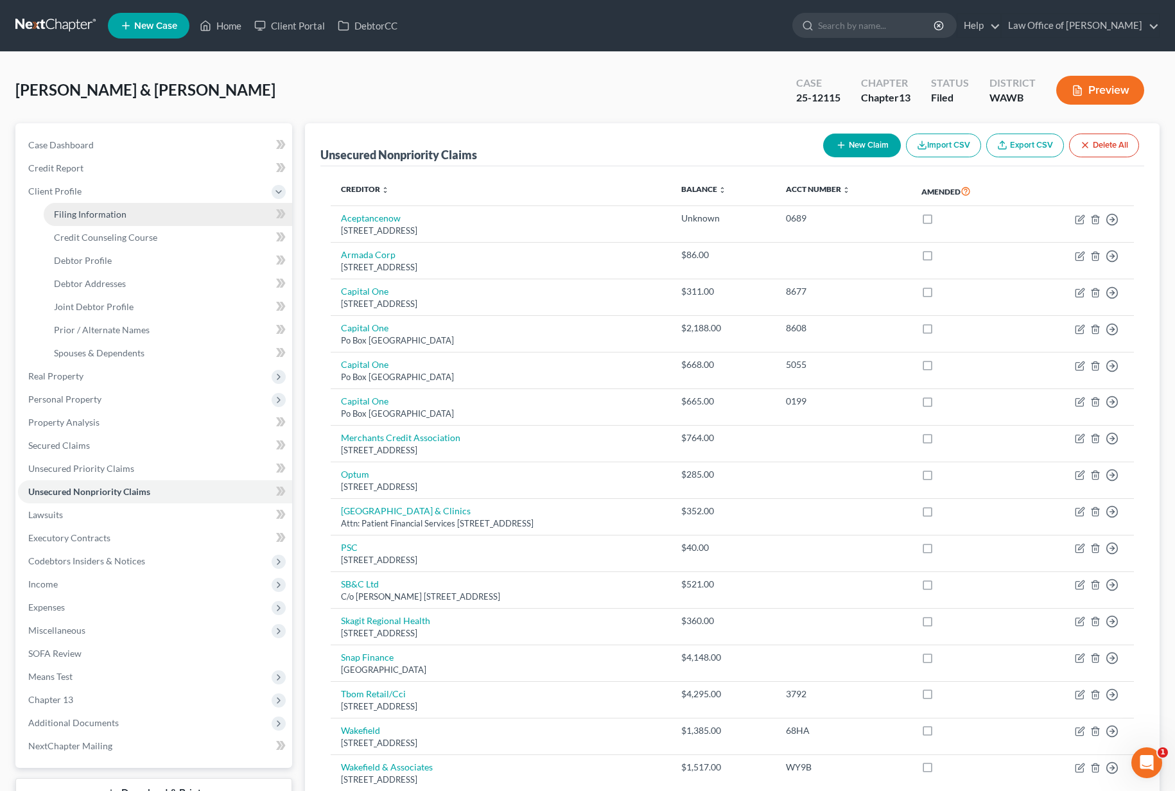
click at [105, 217] on span "Filing Information" at bounding box center [90, 214] width 73 height 11
select select "1"
select select "3"
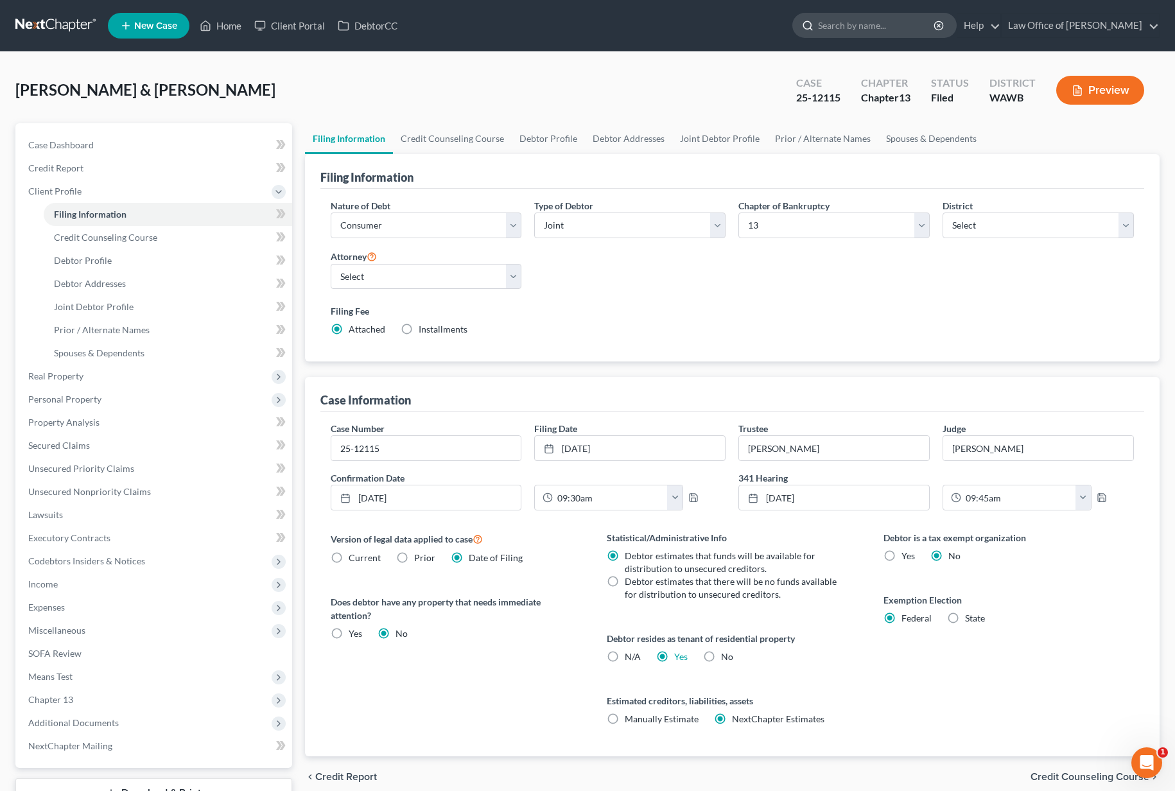
click at [875, 35] on input "search" at bounding box center [876, 25] width 117 height 24
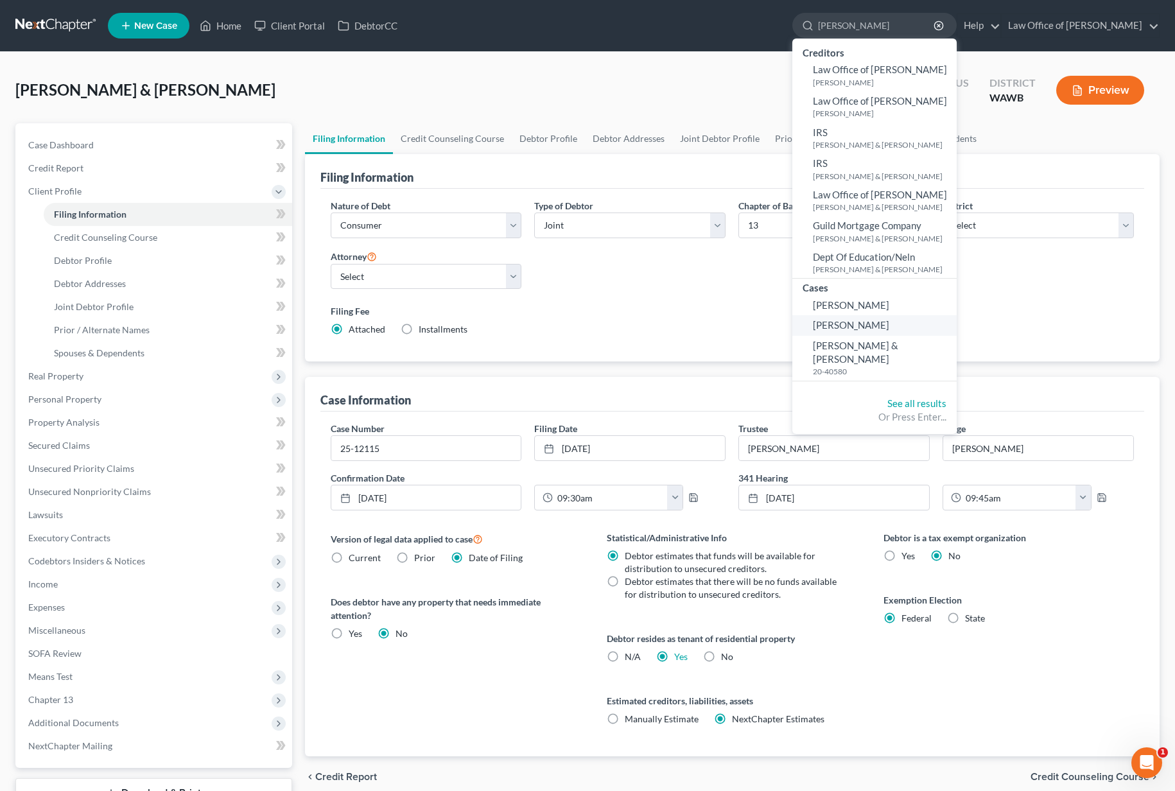
type input "[PERSON_NAME]"
click at [889, 325] on span "[PERSON_NAME]" at bounding box center [851, 325] width 76 height 12
select select "6"
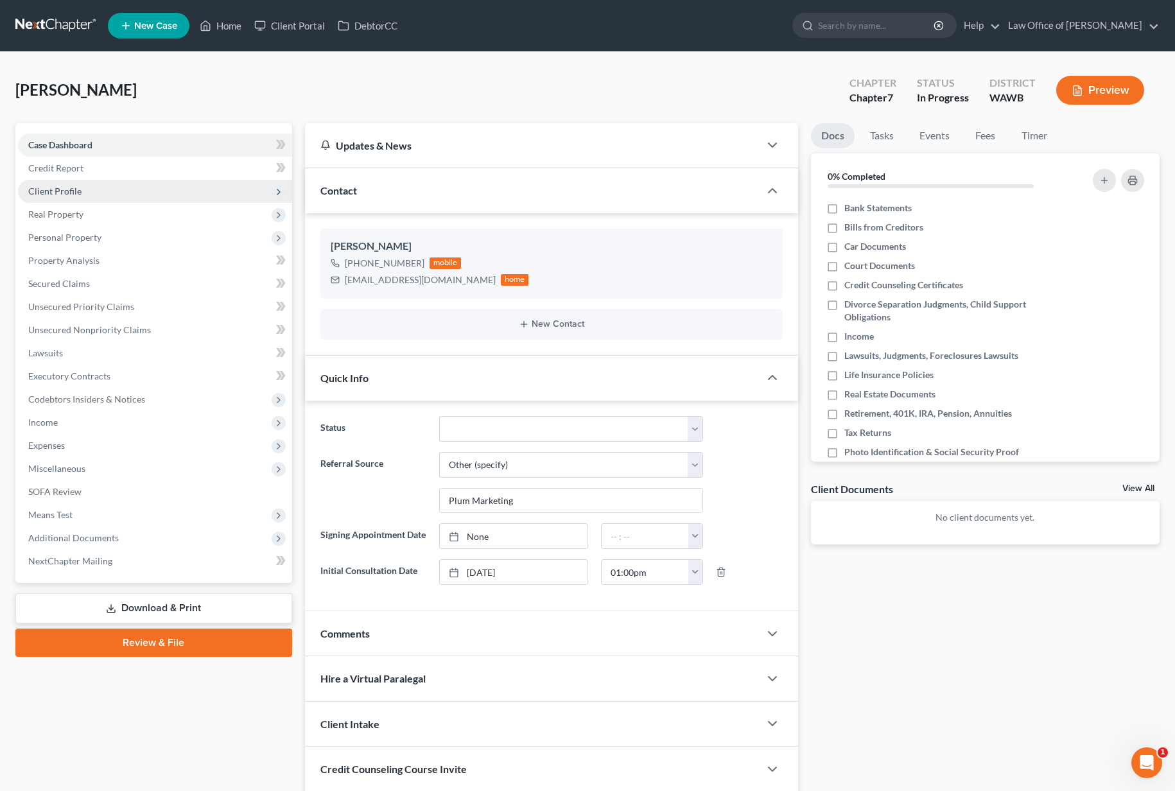
click at [100, 189] on span "Client Profile" at bounding box center [155, 191] width 274 height 23
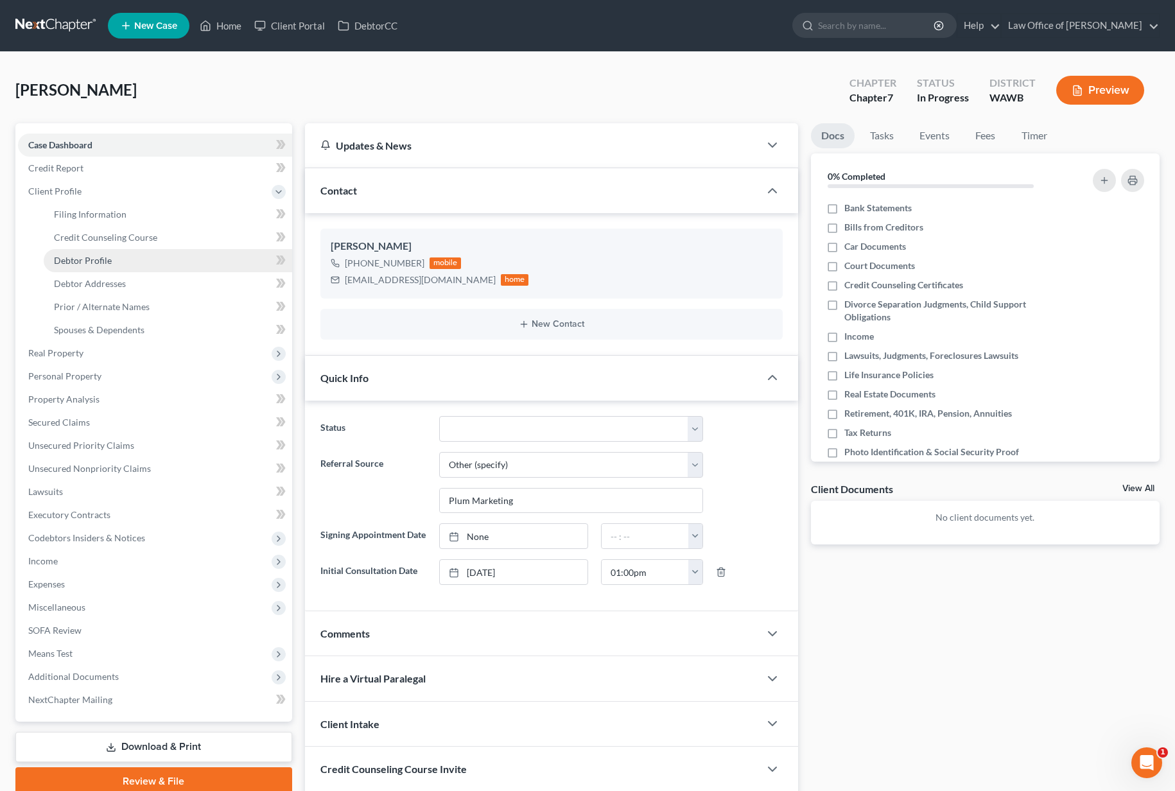
click at [96, 258] on span "Debtor Profile" at bounding box center [83, 260] width 58 height 11
select select "0"
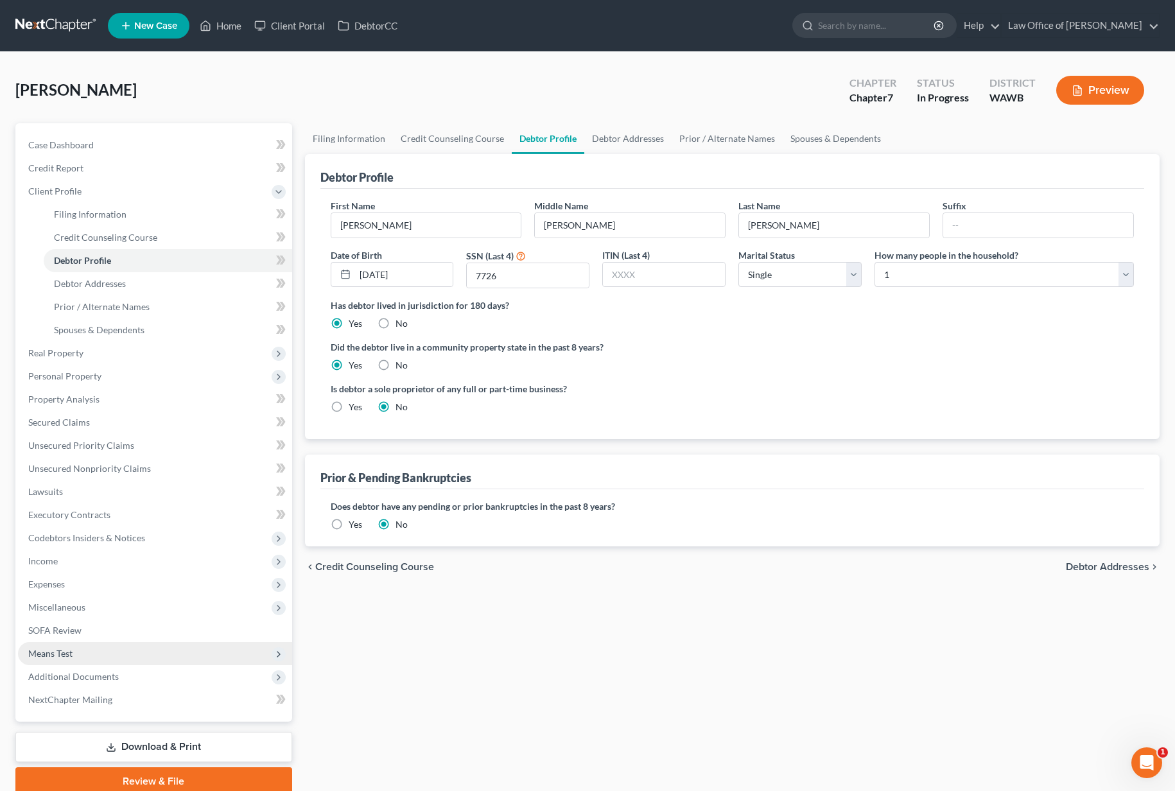
click at [196, 660] on span "Means Test" at bounding box center [155, 653] width 274 height 23
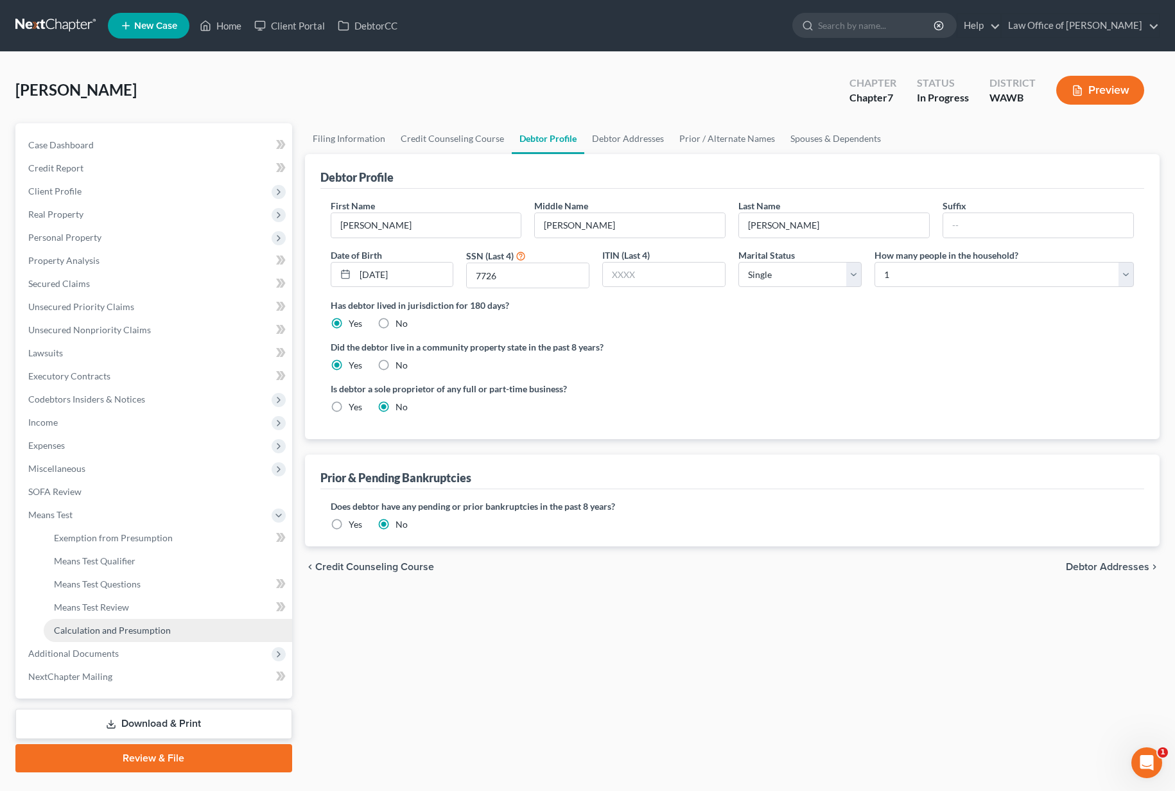
click at [133, 630] on span "Calculation and Presumption" at bounding box center [112, 630] width 117 height 11
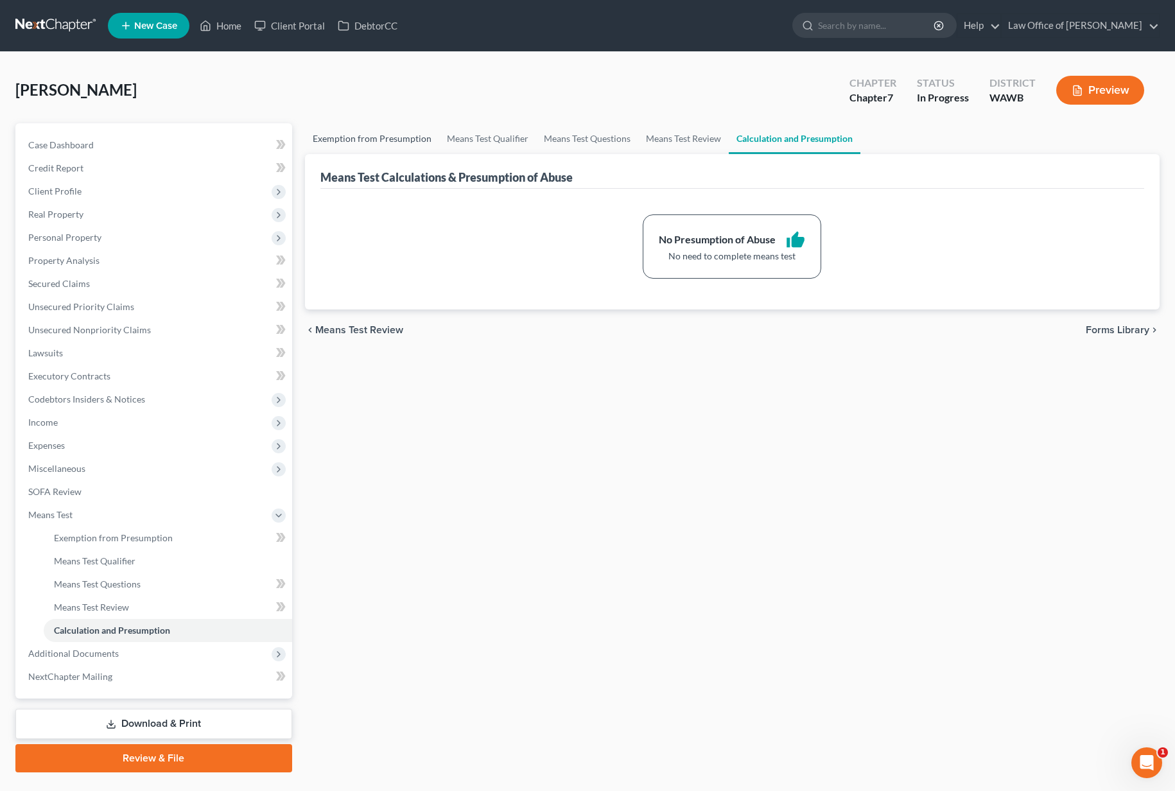
click at [398, 129] on link "Exemption from Presumption" at bounding box center [372, 138] width 134 height 31
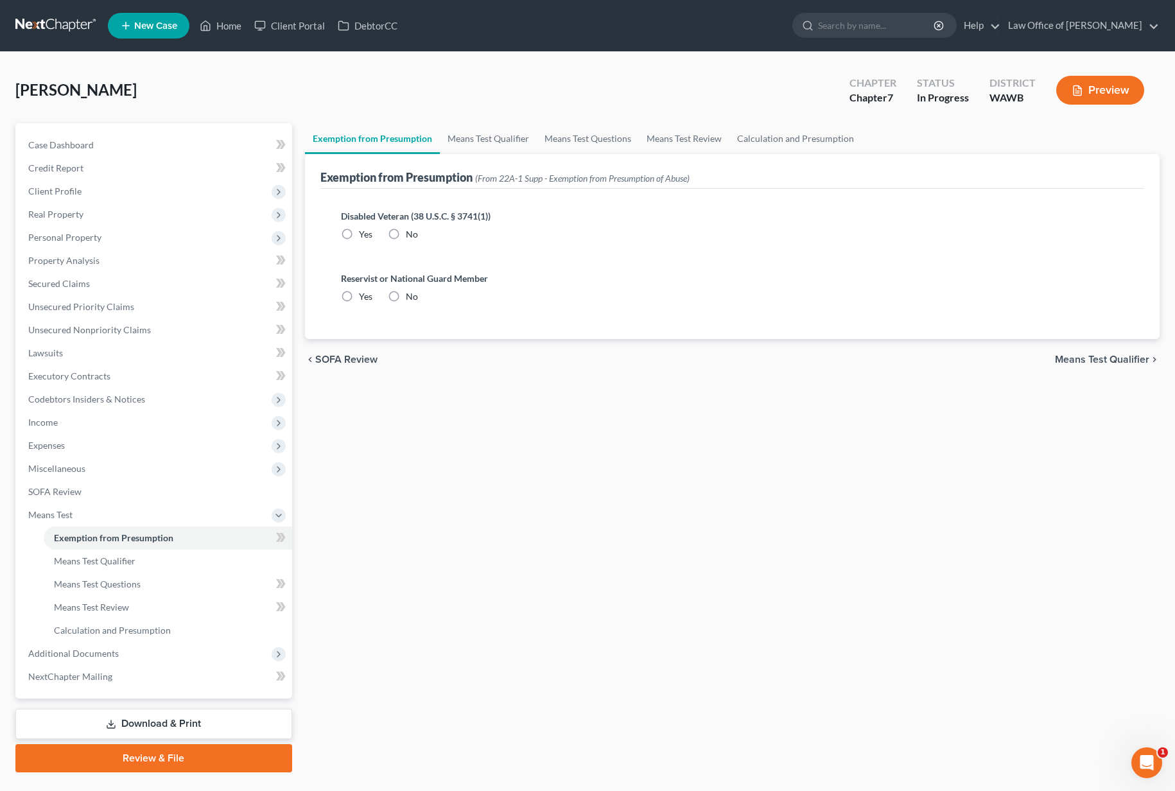
click at [406, 235] on label "No" at bounding box center [412, 234] width 12 height 13
click at [411, 235] on input "No" at bounding box center [415, 232] width 8 height 8
radio input "true"
click at [406, 297] on label "No" at bounding box center [412, 296] width 12 height 13
click at [411, 297] on input "No" at bounding box center [415, 294] width 8 height 8
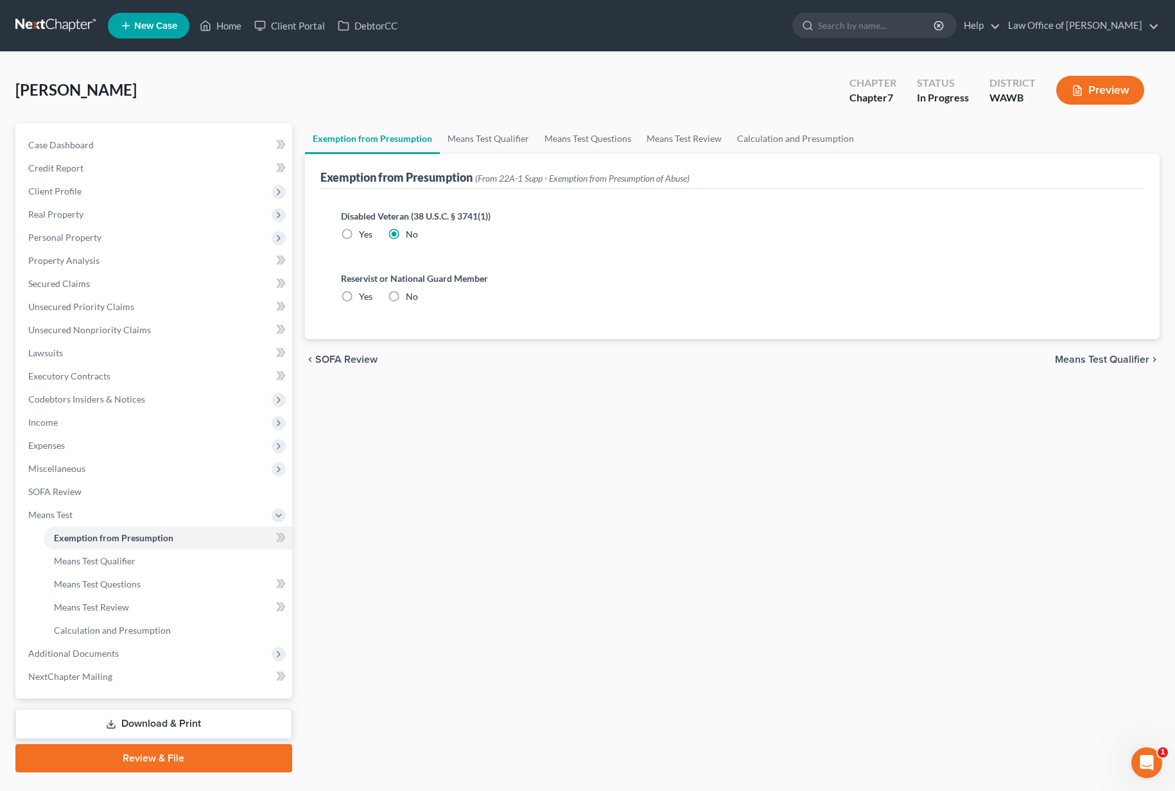
radio input "true"
click at [461, 124] on link "Means Test Qualifier" at bounding box center [488, 138] width 97 height 31
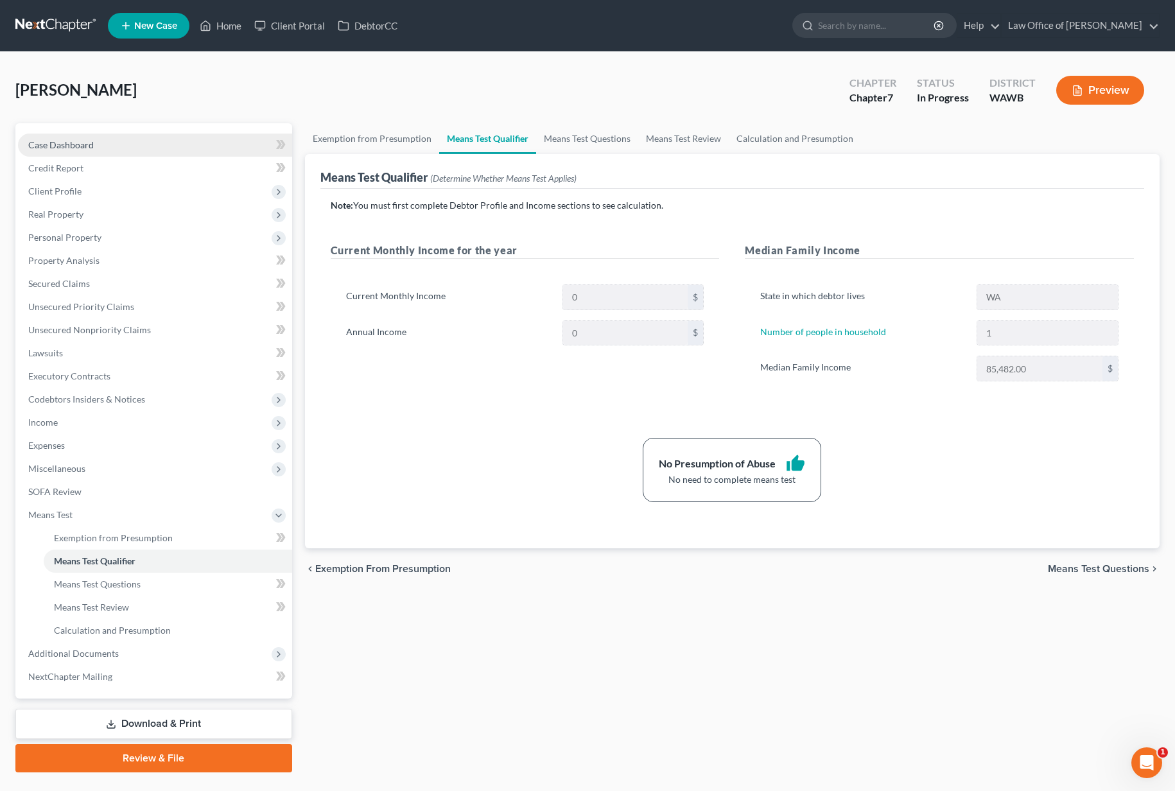
click at [193, 145] on link "Case Dashboard" at bounding box center [155, 145] width 274 height 23
select select "6"
